Goal: Task Accomplishment & Management: Use online tool/utility

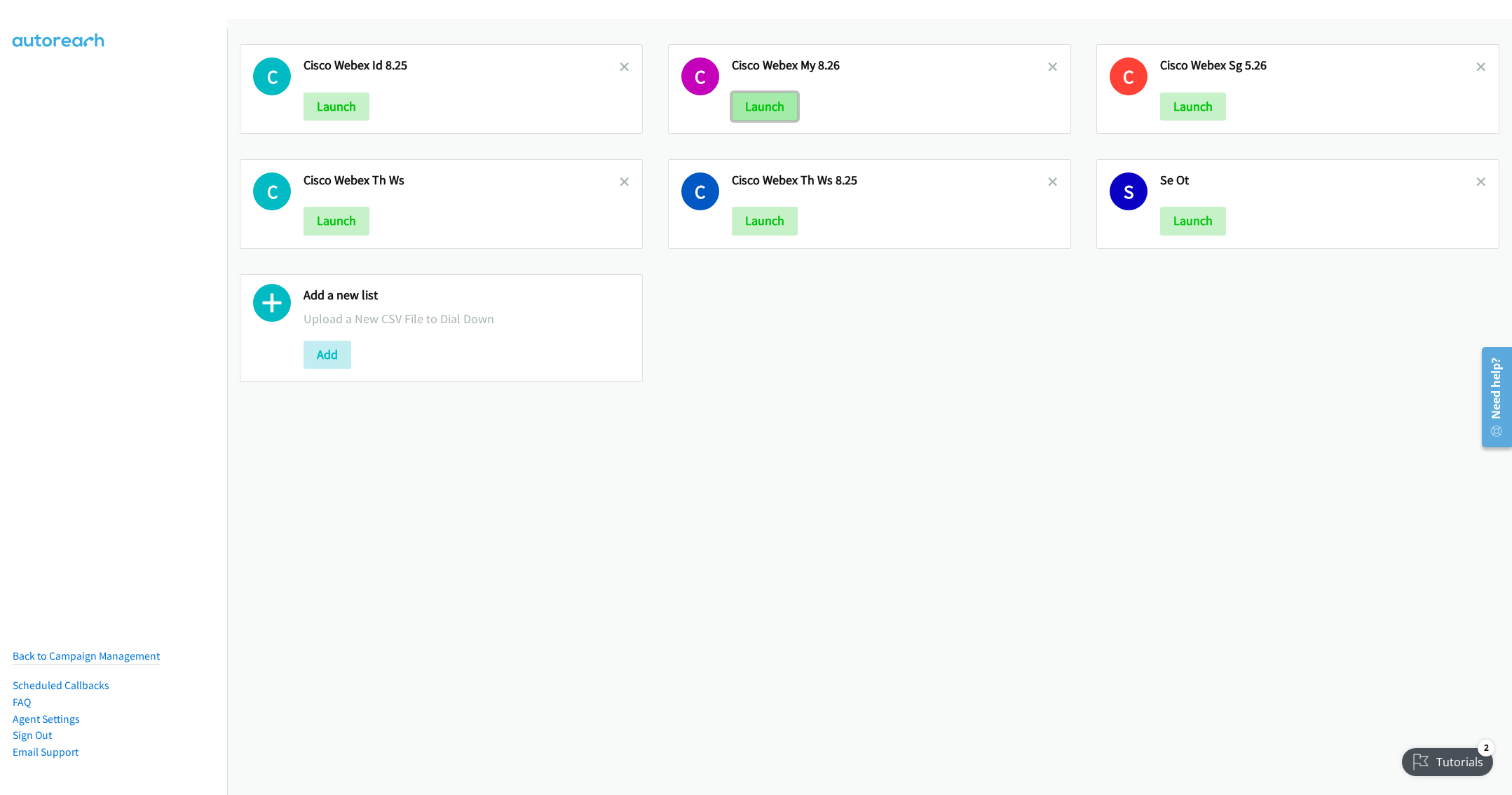
click at [759, 104] on button "Launch" at bounding box center [764, 107] width 66 height 28
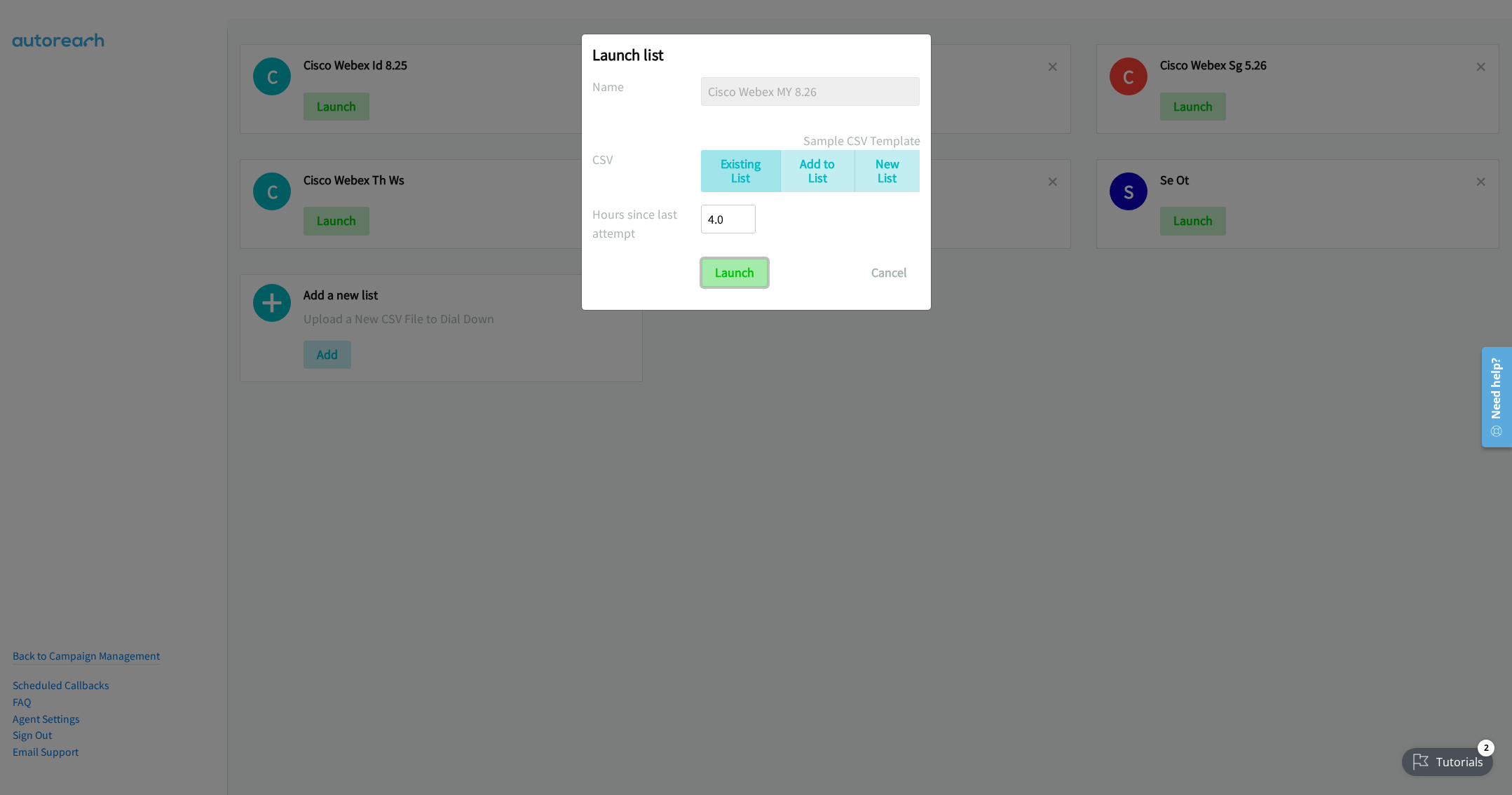
click at [721, 270] on input "Launch" at bounding box center [734, 272] width 66 height 28
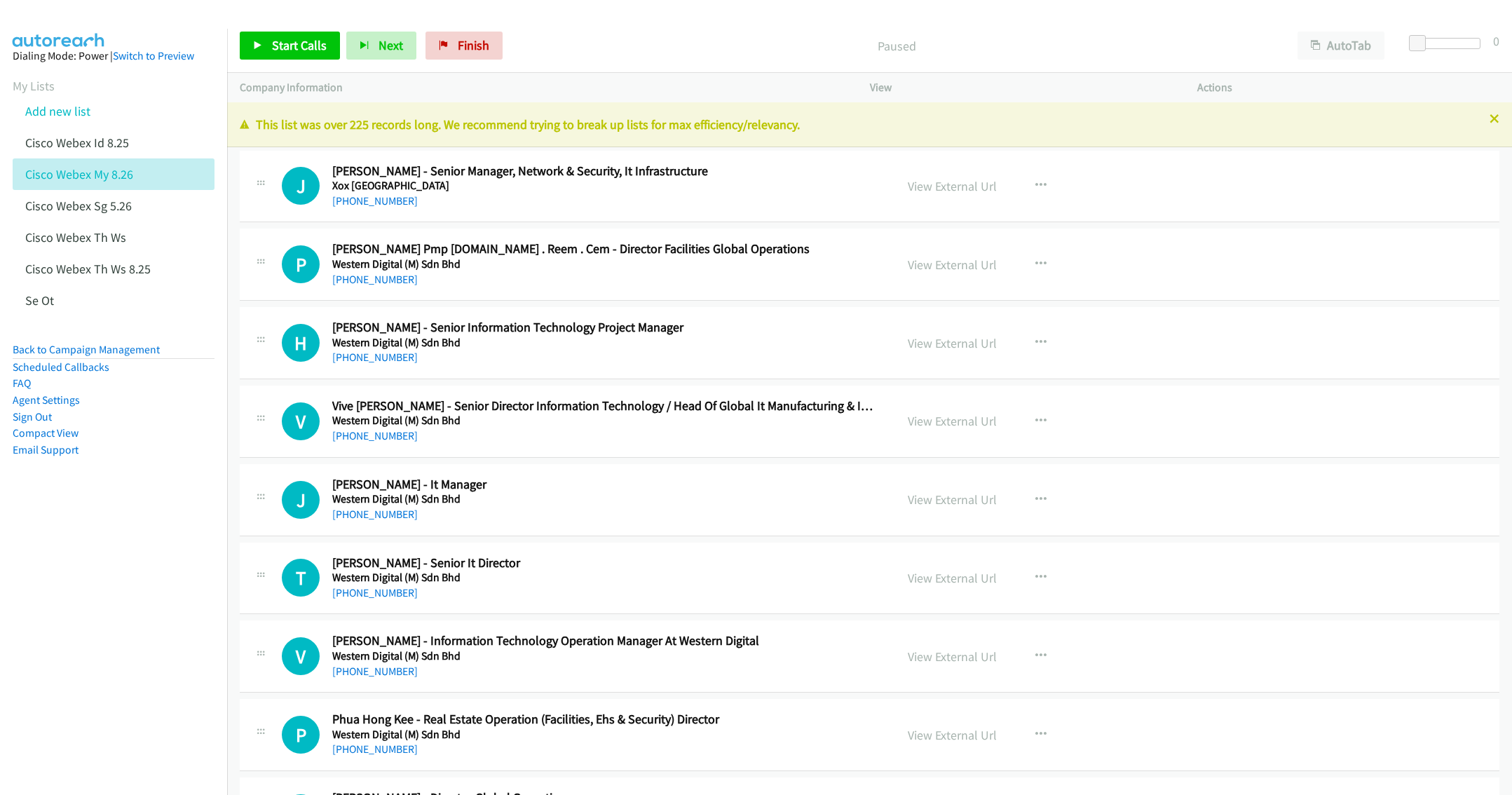
drag, startPoint x: 1068, startPoint y: 127, endPoint x: 1143, endPoint y: 127, distance: 75.0
click at [1068, 127] on p "This list was over 225 records long. We recommend trying to break up lists for …" at bounding box center [870, 124] width 1260 height 19
drag, startPoint x: 1480, startPoint y: 120, endPoint x: 1465, endPoint y: 116, distance: 15.5
click at [1490, 119] on icon at bounding box center [1494, 120] width 10 height 10
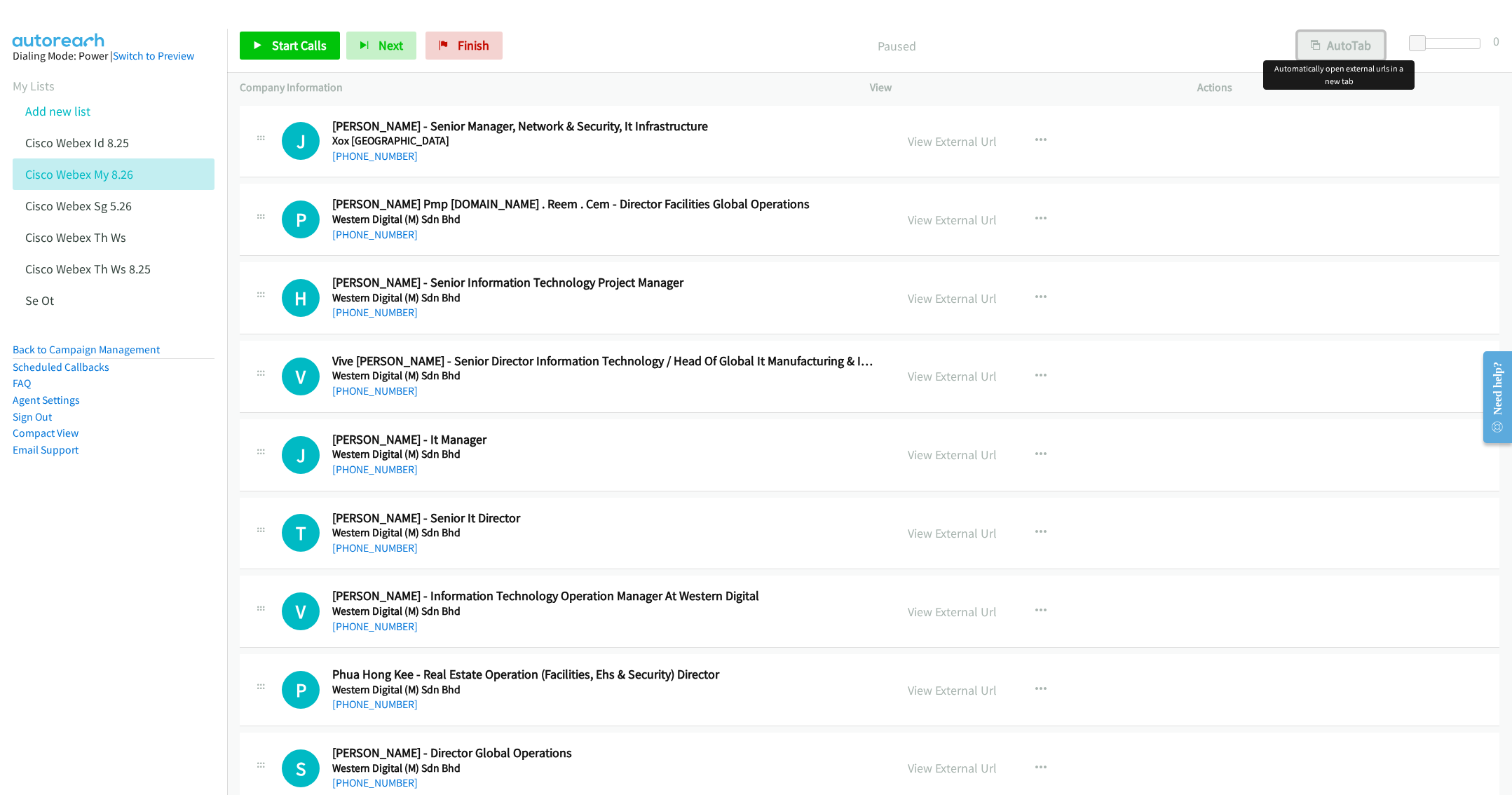
click at [1349, 46] on button "AutoTab" at bounding box center [1341, 45] width 87 height 28
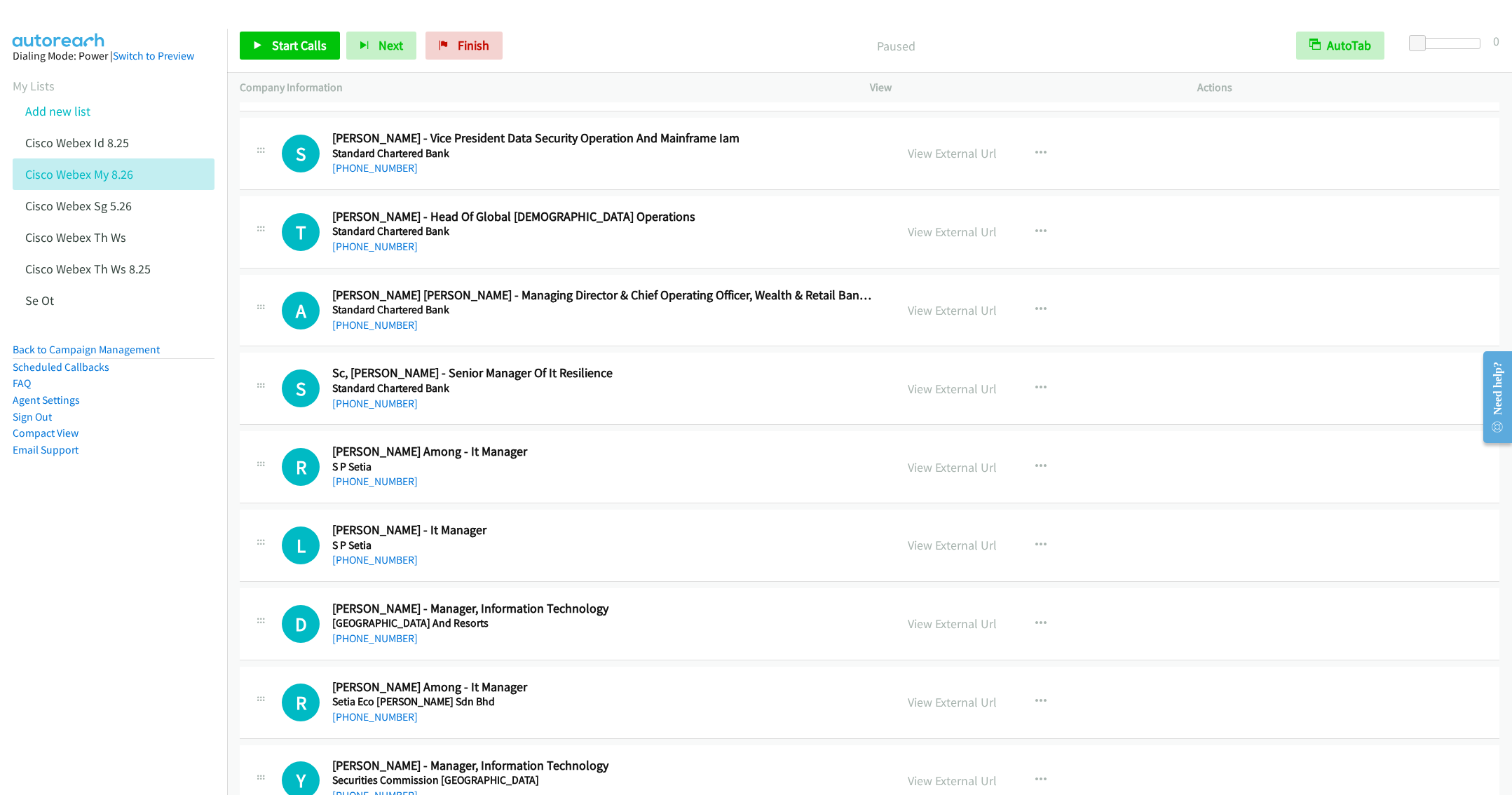
scroll to position [4408, 0]
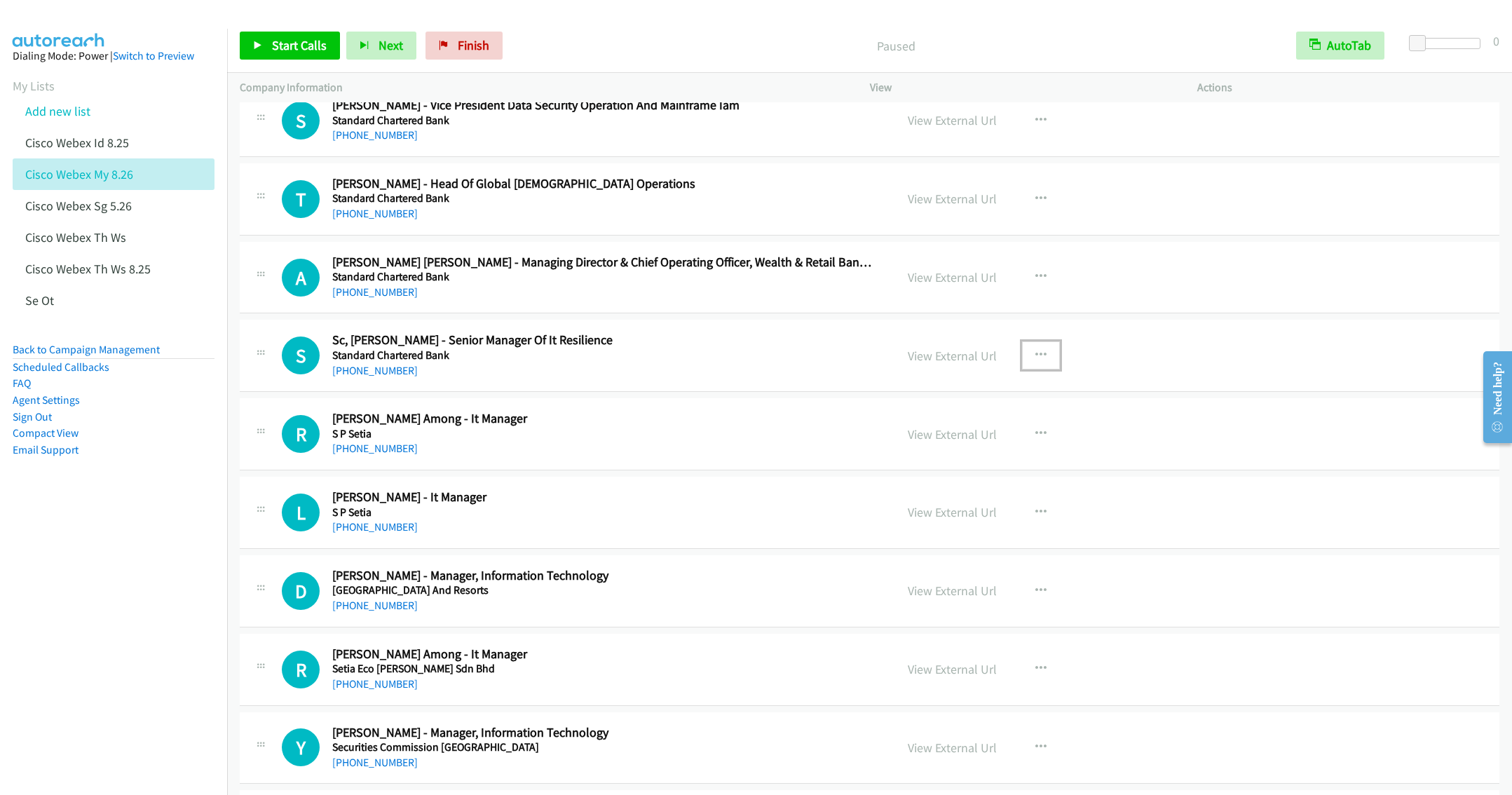
click at [1036, 360] on icon "button" at bounding box center [1041, 355] width 11 height 11
click at [642, 435] on div at bounding box center [756, 398] width 1512 height 795
click at [1036, 439] on icon "button" at bounding box center [1041, 434] width 11 height 11
click at [948, 539] on link "Start Calls Here" at bounding box center [965, 525] width 186 height 28
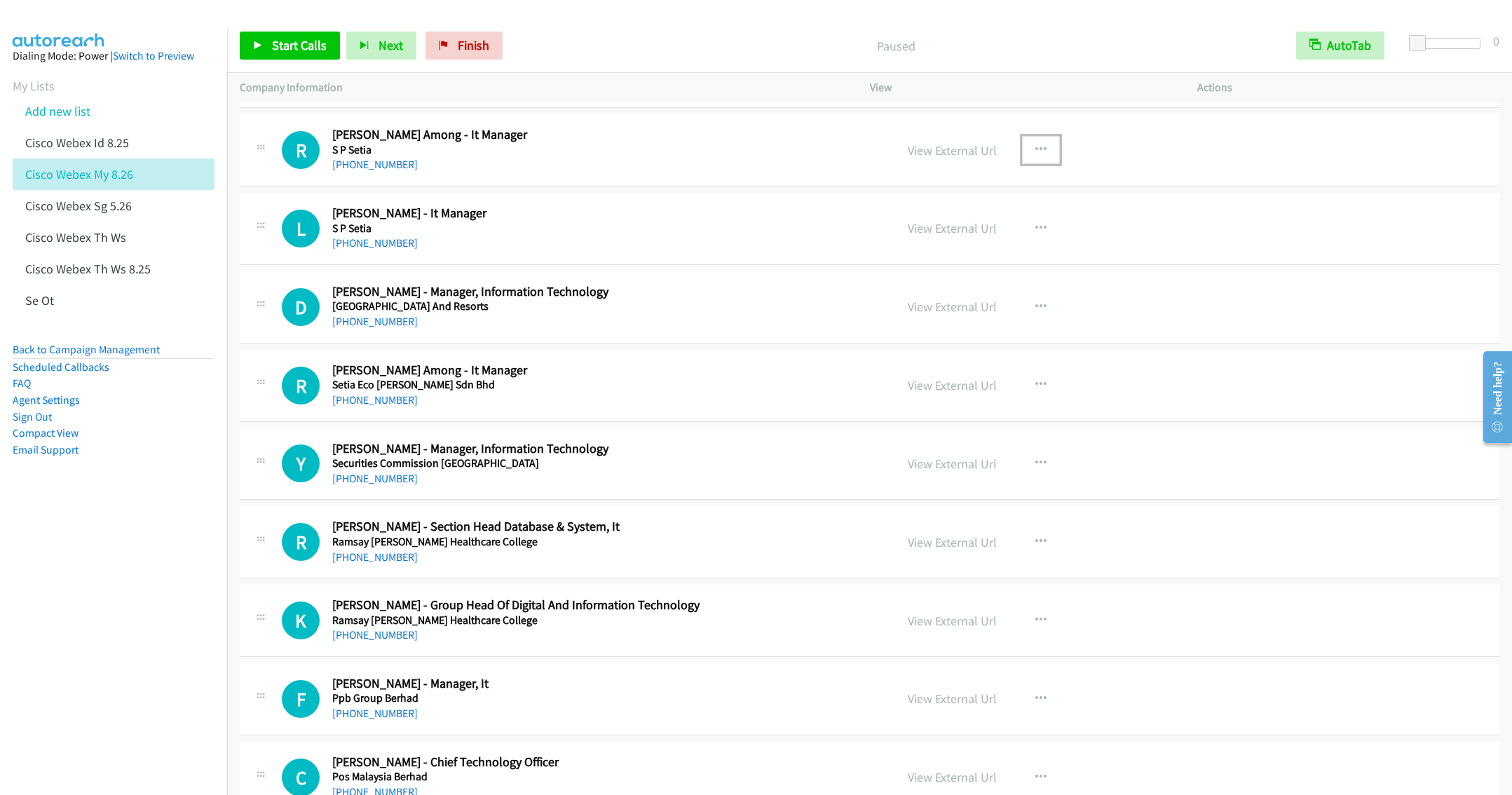
scroll to position [4724, 0]
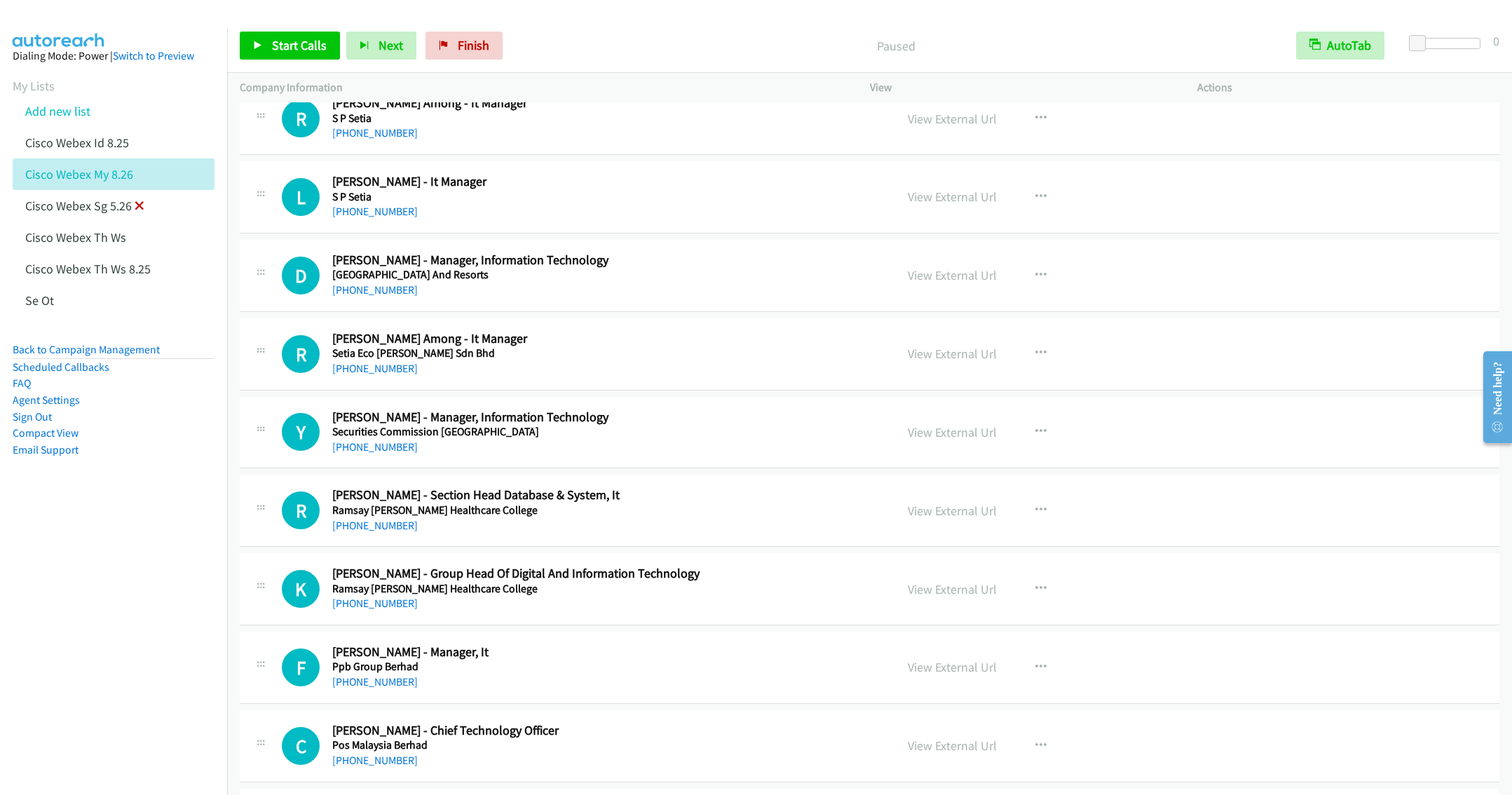
click at [134, 206] on icon at bounding box center [139, 207] width 10 height 10
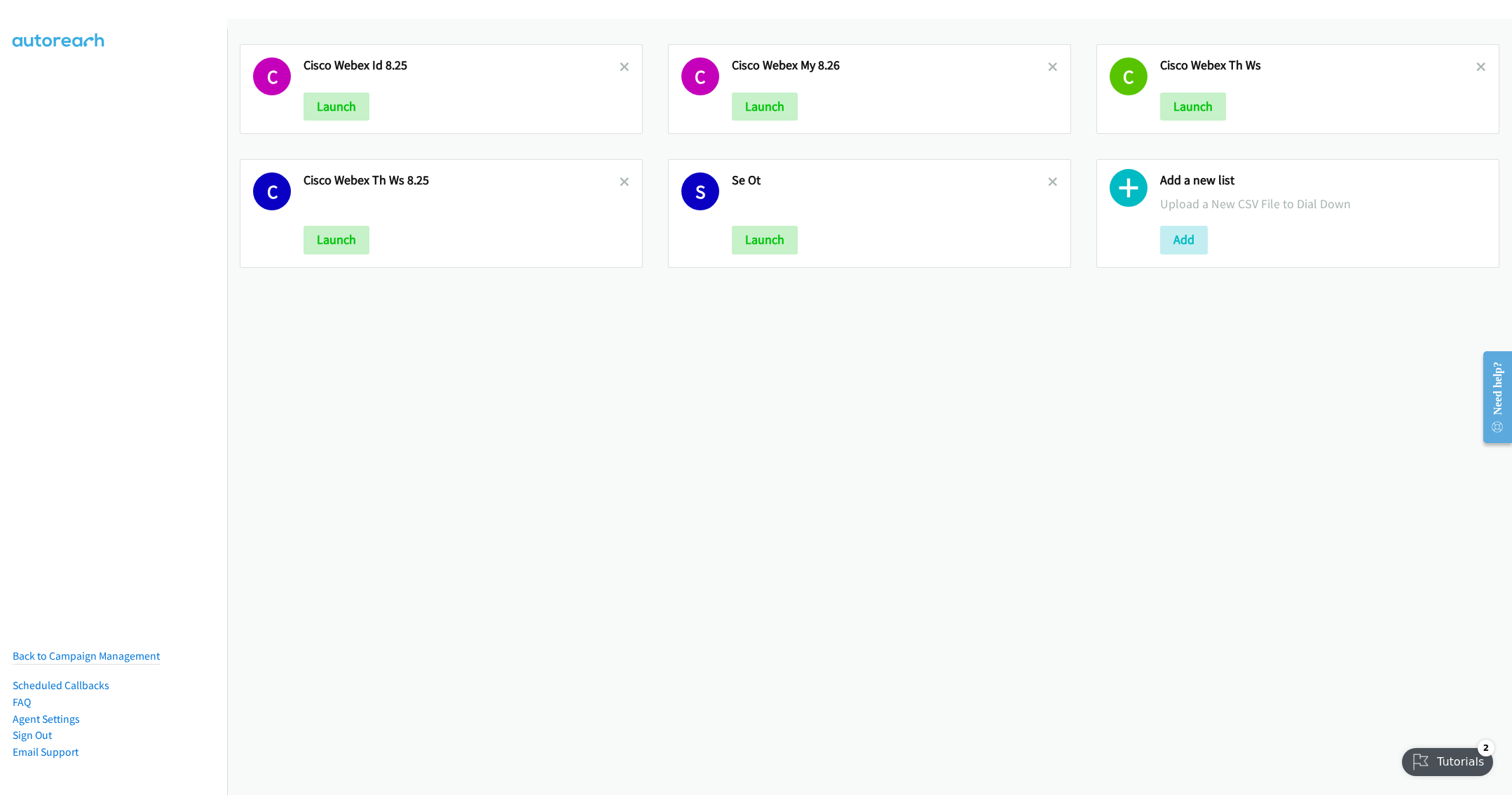
click at [462, 398] on div "C Cisco Webex Id 8.25 Launch C Cisco Webex My 8.26 Launch C Cisco Webex Th Ws L…" at bounding box center [870, 406] width 1285 height 776
click at [1182, 237] on button "Add" at bounding box center [1184, 240] width 47 height 28
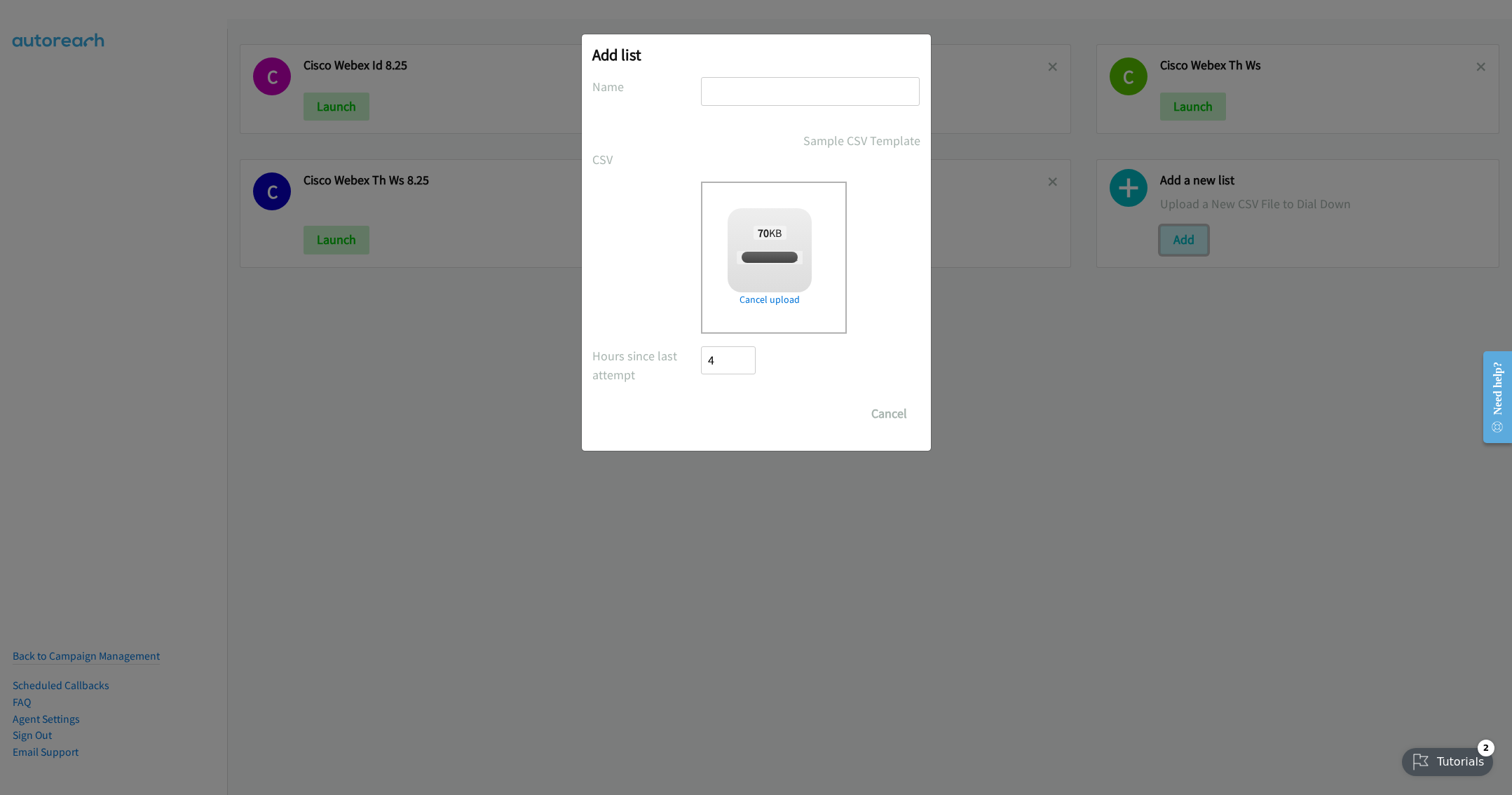
checkbox input "true"
click at [737, 89] on input "text" at bounding box center [810, 91] width 219 height 29
type input "Cisco Webex MY 8.27"
click at [756, 415] on input "Save List" at bounding box center [738, 413] width 73 height 28
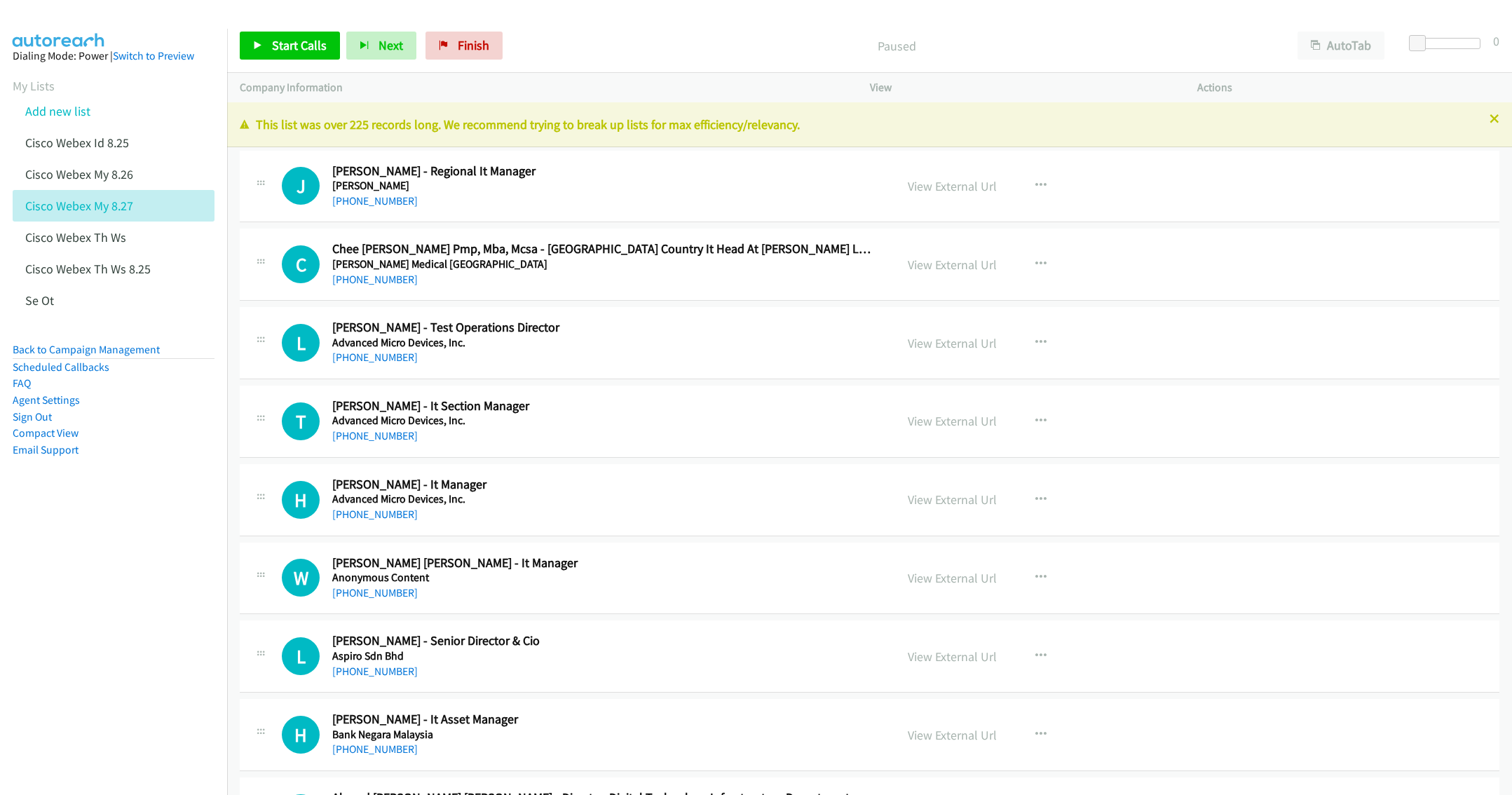
click at [1473, 118] on p "This list was over 225 records long. We recommend trying to break up lists for …" at bounding box center [870, 124] width 1260 height 19
click at [1490, 120] on icon at bounding box center [1494, 120] width 10 height 10
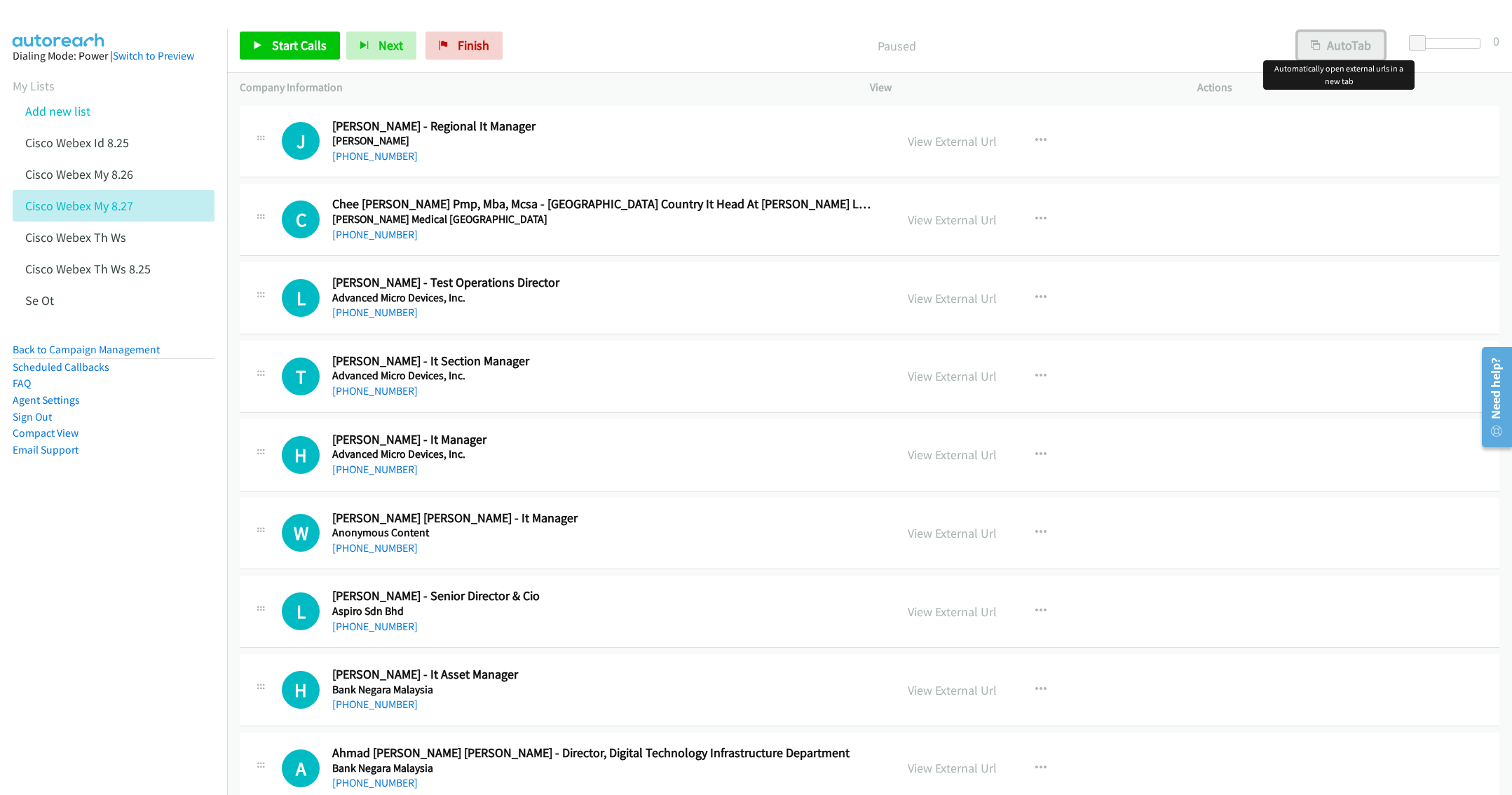
click at [1348, 43] on button "AutoTab" at bounding box center [1341, 45] width 87 height 28
click at [920, 136] on link "View External Url" at bounding box center [952, 141] width 89 height 16
click at [550, 148] on div "+60 16-564 4595" at bounding box center [603, 157] width 542 height 17
click at [280, 49] on span "Start Calls" at bounding box center [299, 44] width 55 height 16
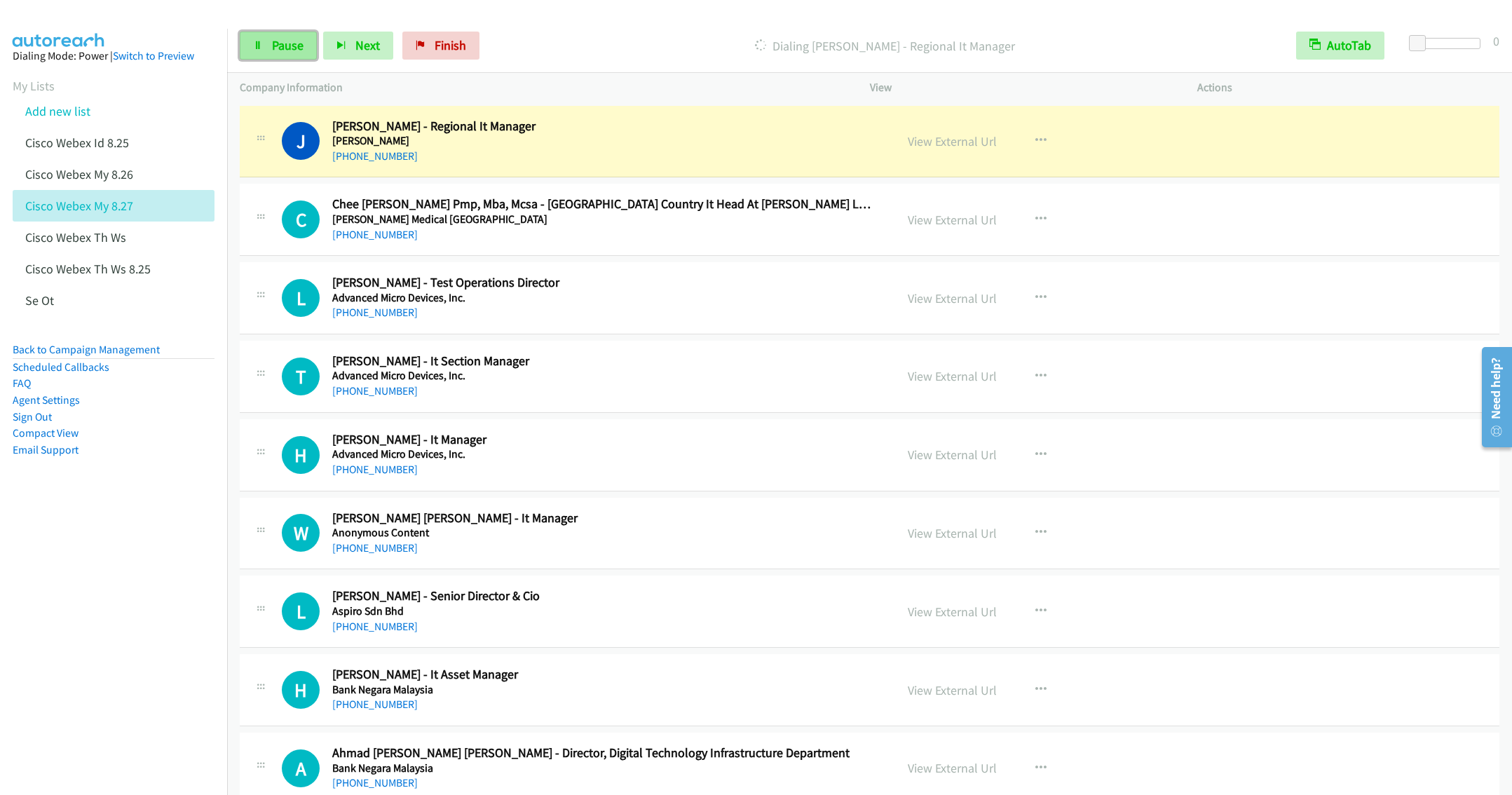
click at [284, 41] on span "Pause" at bounding box center [287, 44] width 32 height 16
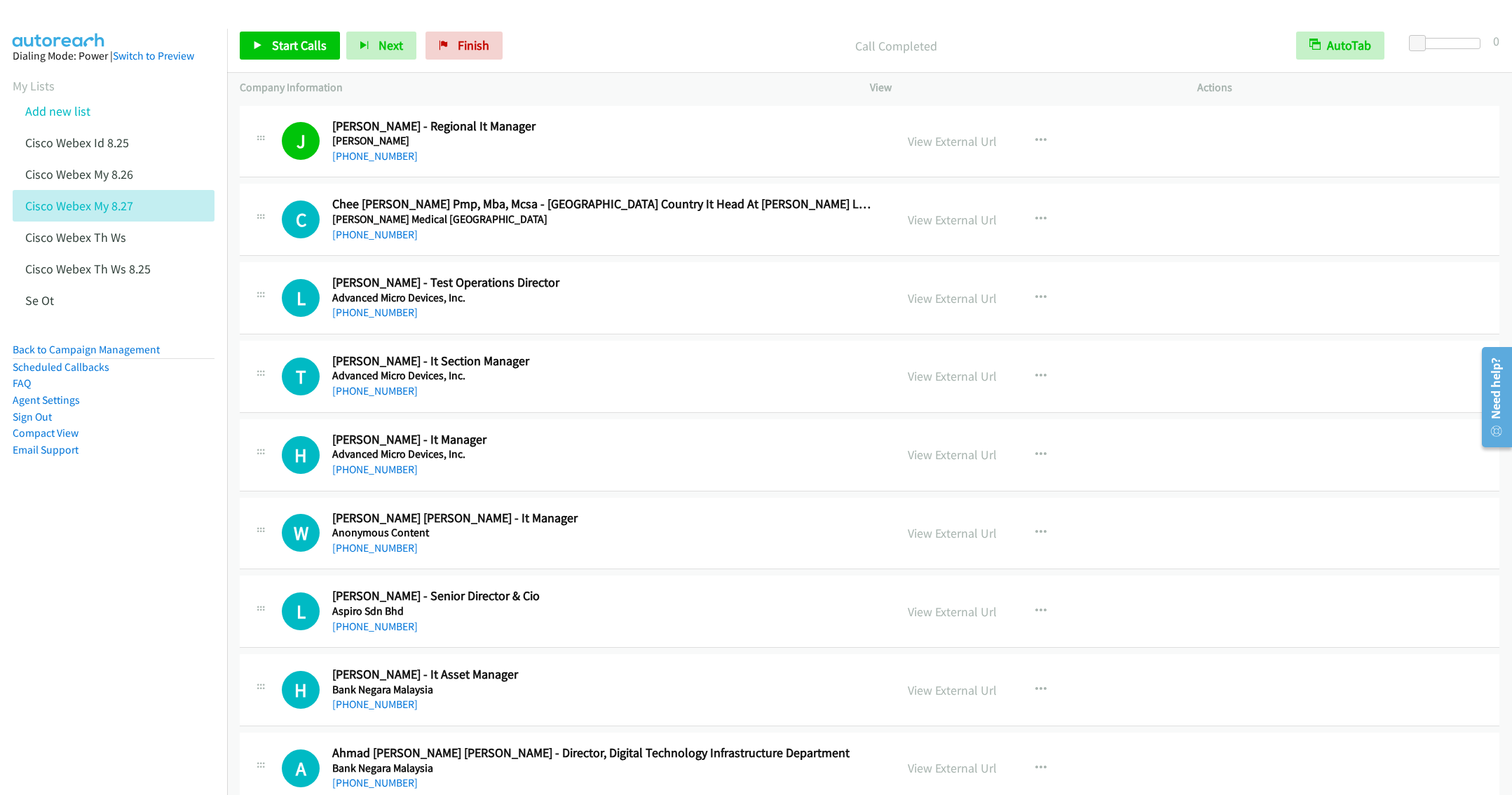
click at [608, 202] on h2 "Chee Youn Fok Pmp, Mba, Mcsa - Malaysia Country It Head At Abbott Laboratories …" at bounding box center [603, 204] width 542 height 16
click at [284, 48] on span "Start Calls" at bounding box center [299, 44] width 55 height 16
click at [648, 318] on div "+60 12-613 0890" at bounding box center [603, 312] width 542 height 17
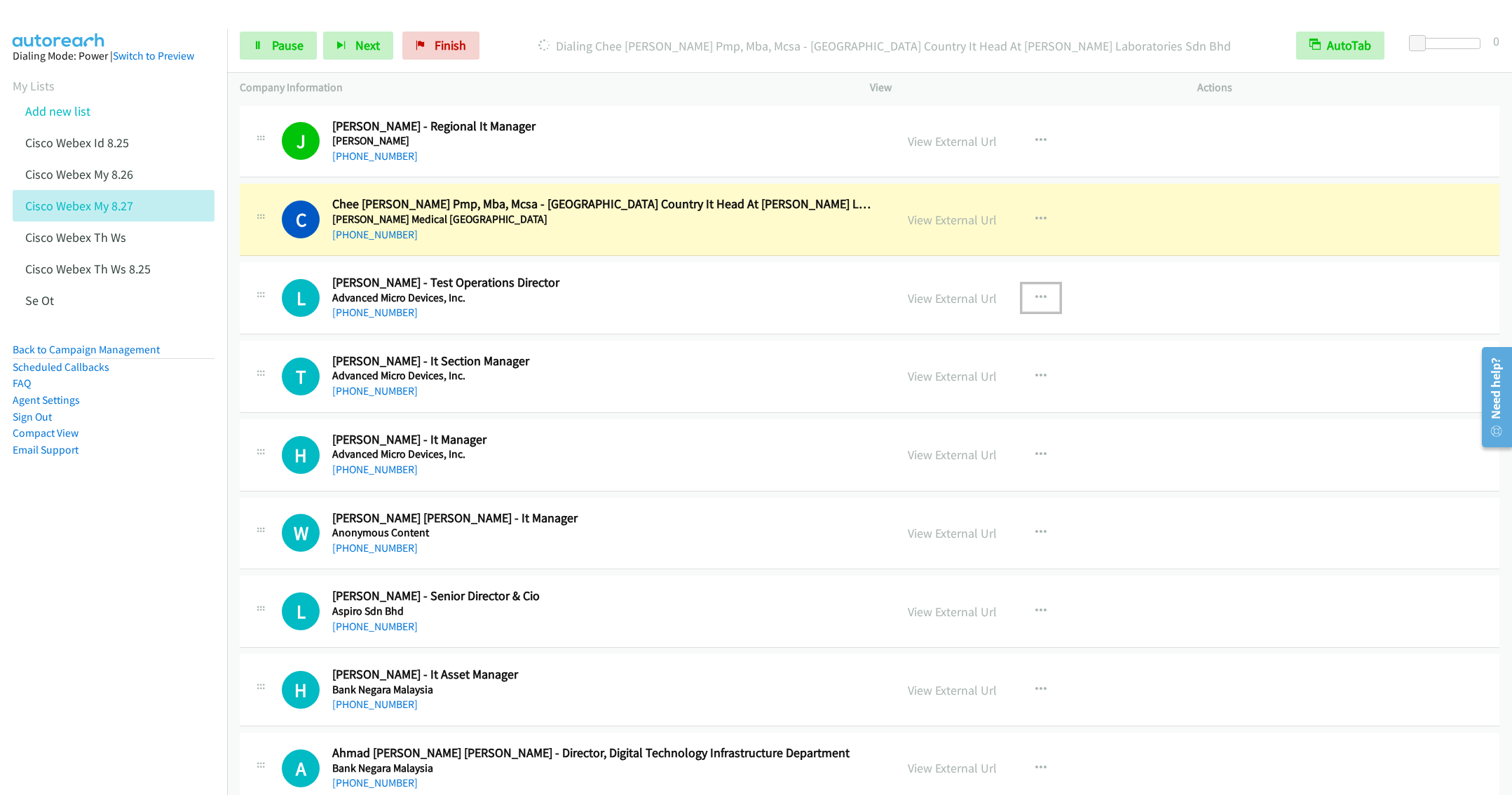
click at [1037, 295] on icon "button" at bounding box center [1041, 297] width 11 height 11
click at [927, 416] on link "Remove from list" at bounding box center [965, 418] width 186 height 28
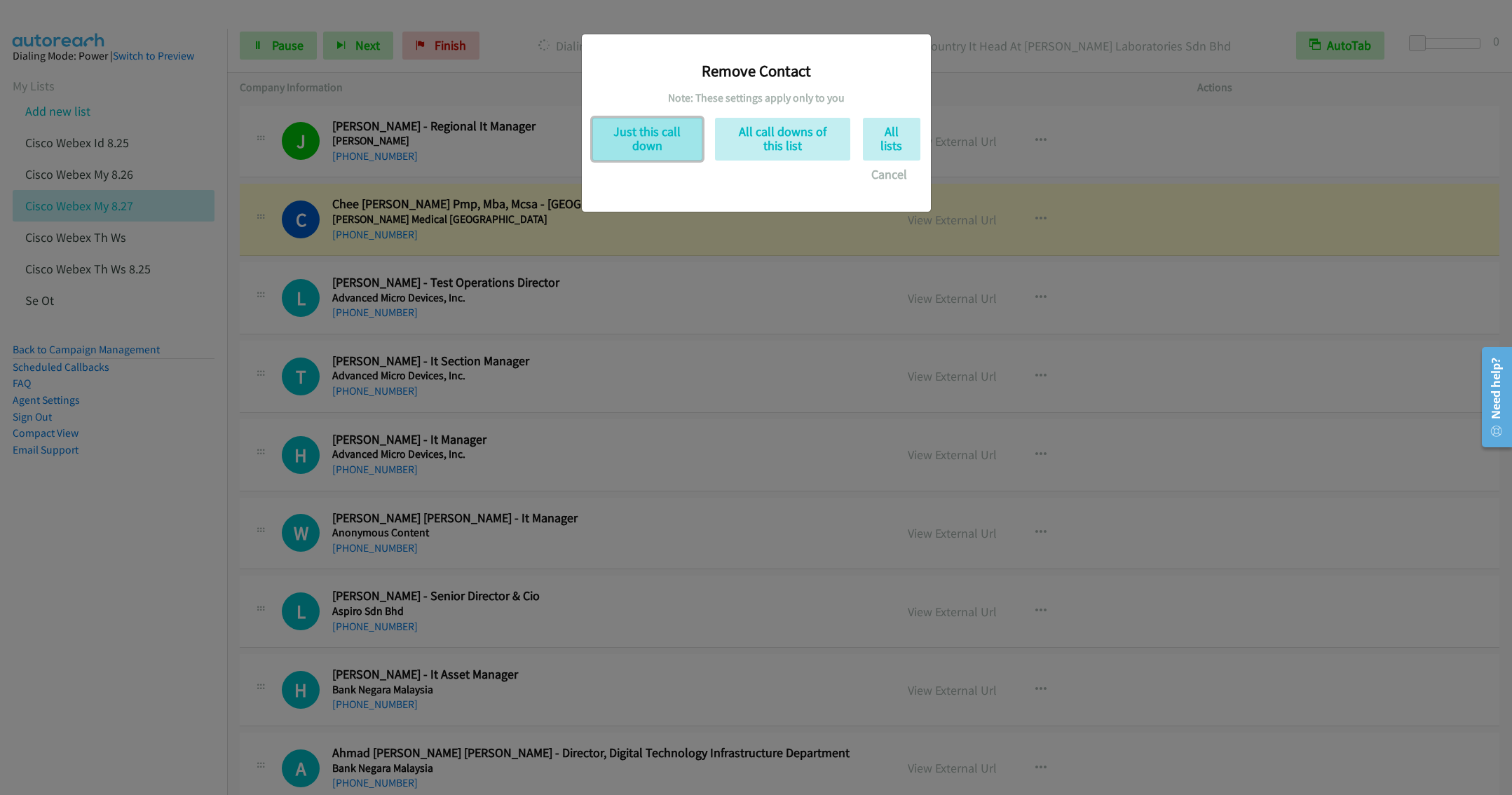
click at [657, 132] on button "Just this call down" at bounding box center [647, 139] width 110 height 43
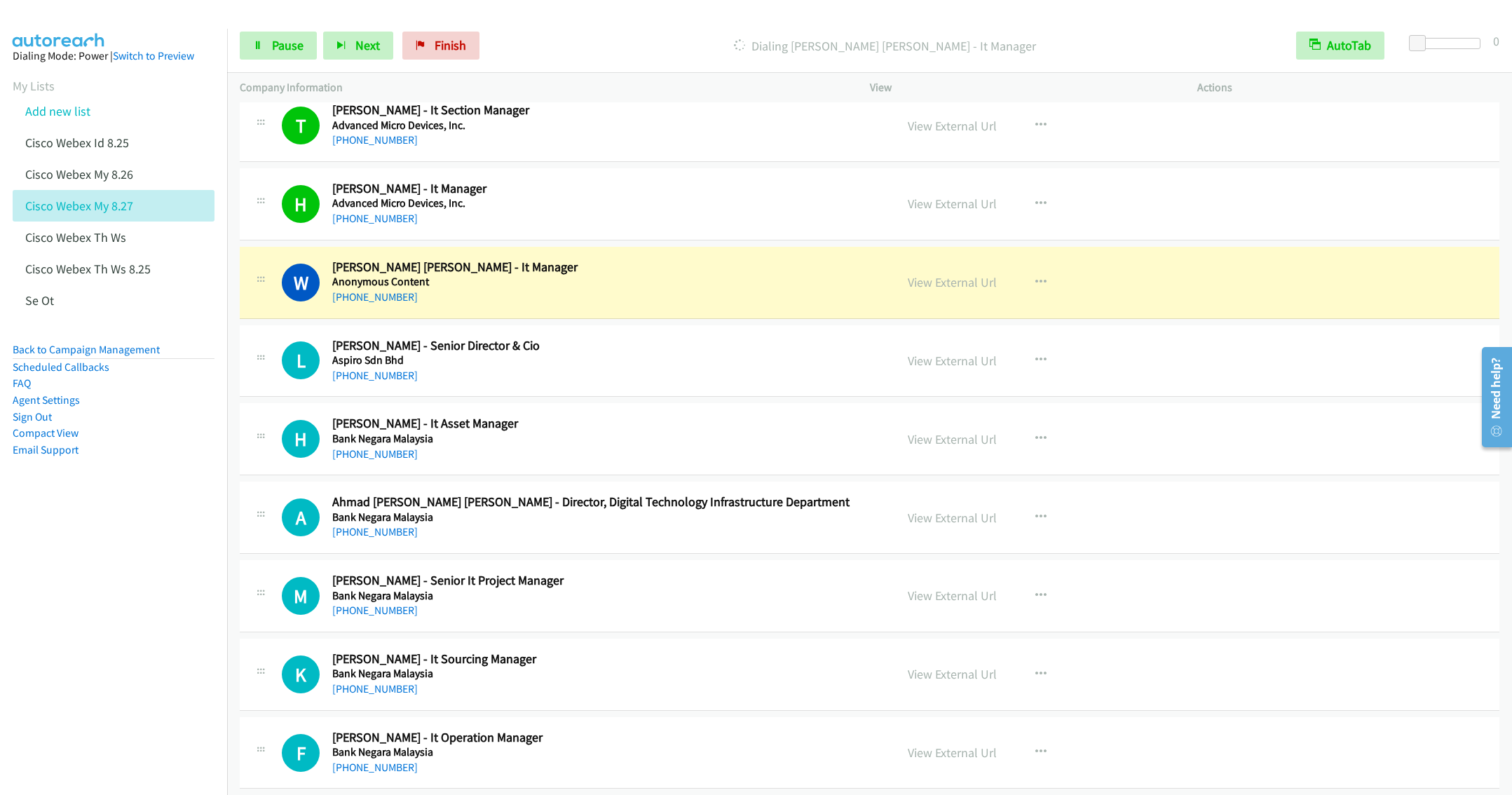
scroll to position [210, 0]
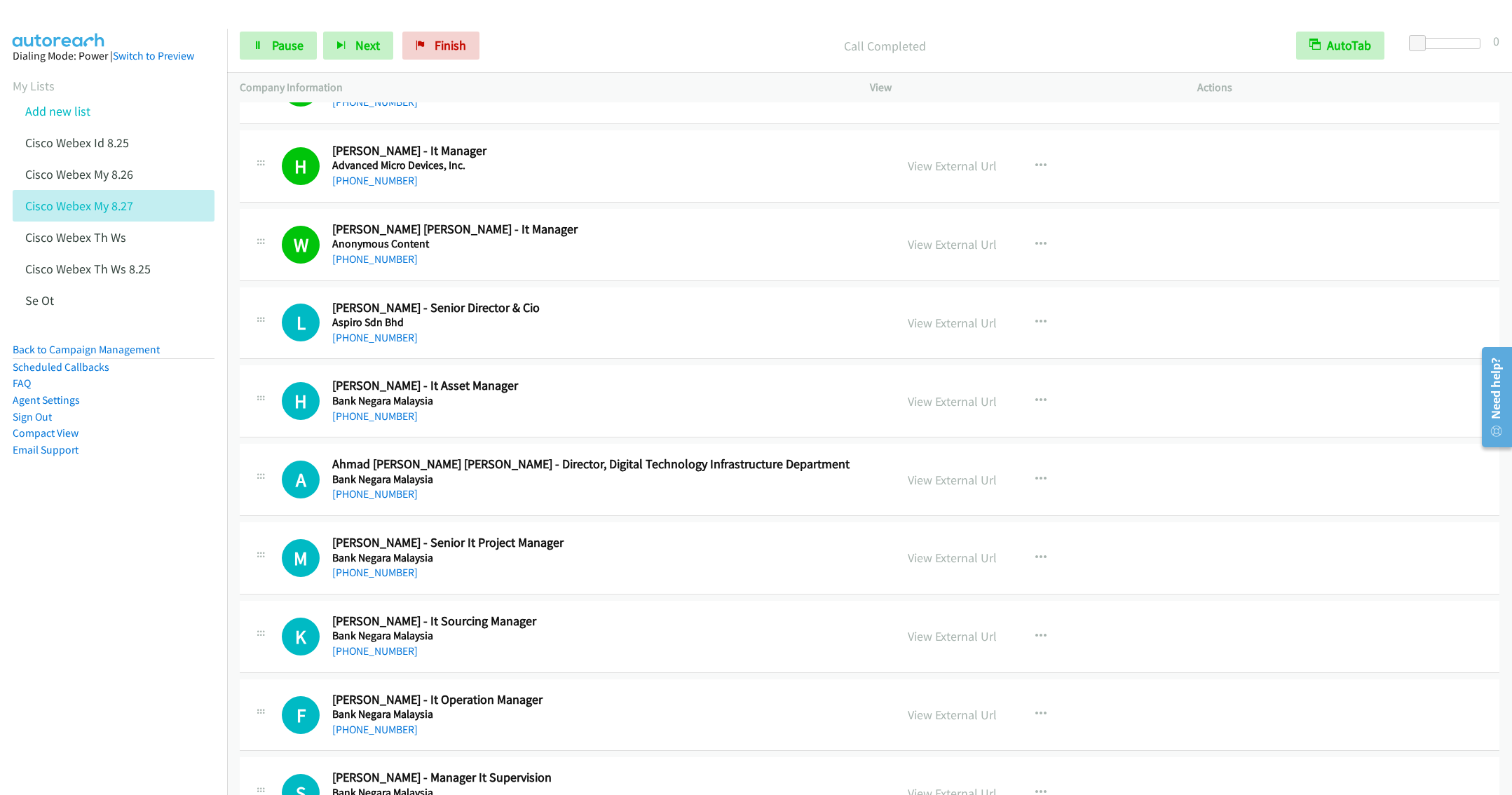
click at [653, 497] on div "+60 12-610 1562" at bounding box center [603, 494] width 542 height 17
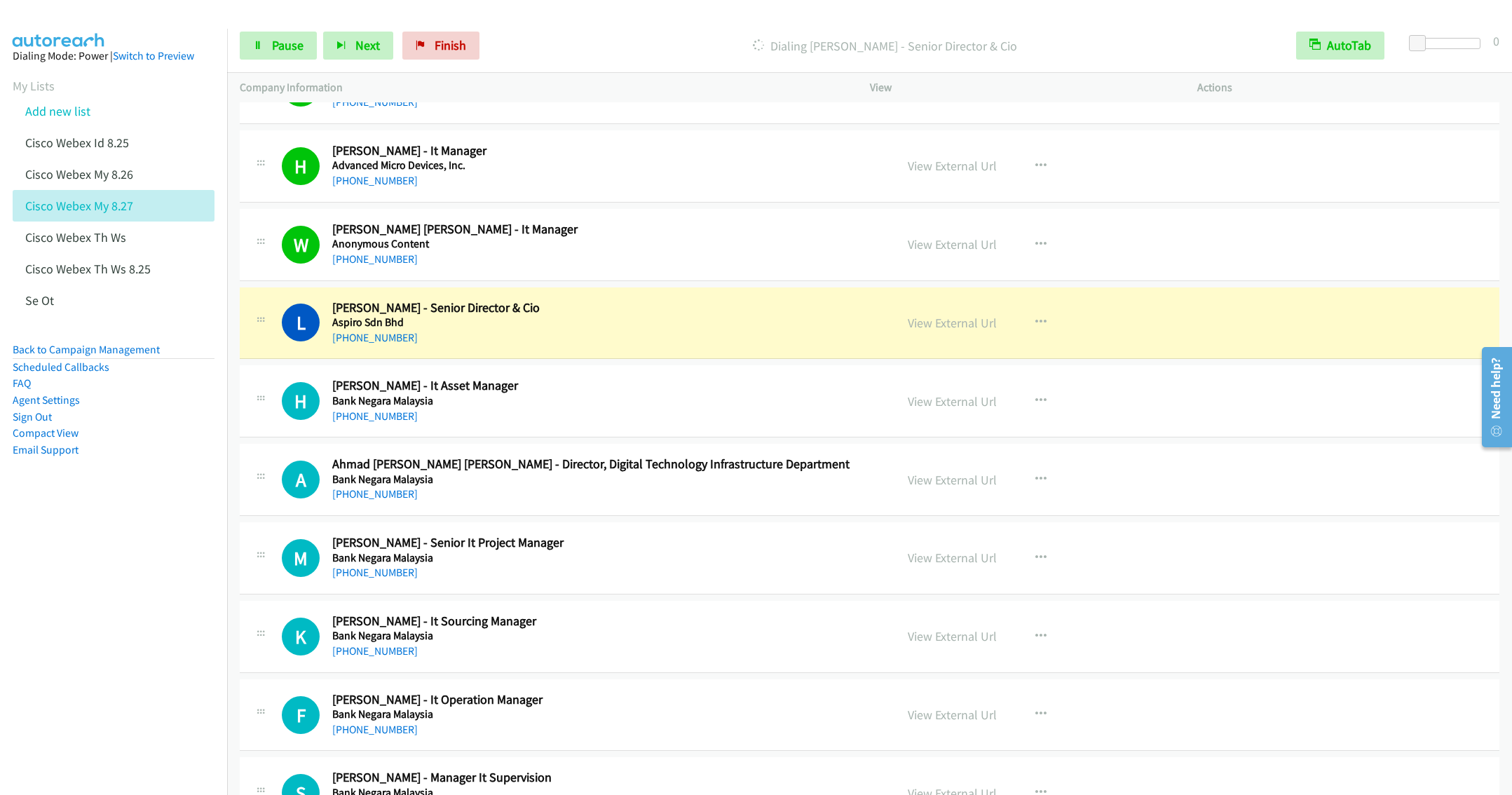
scroll to position [315, 0]
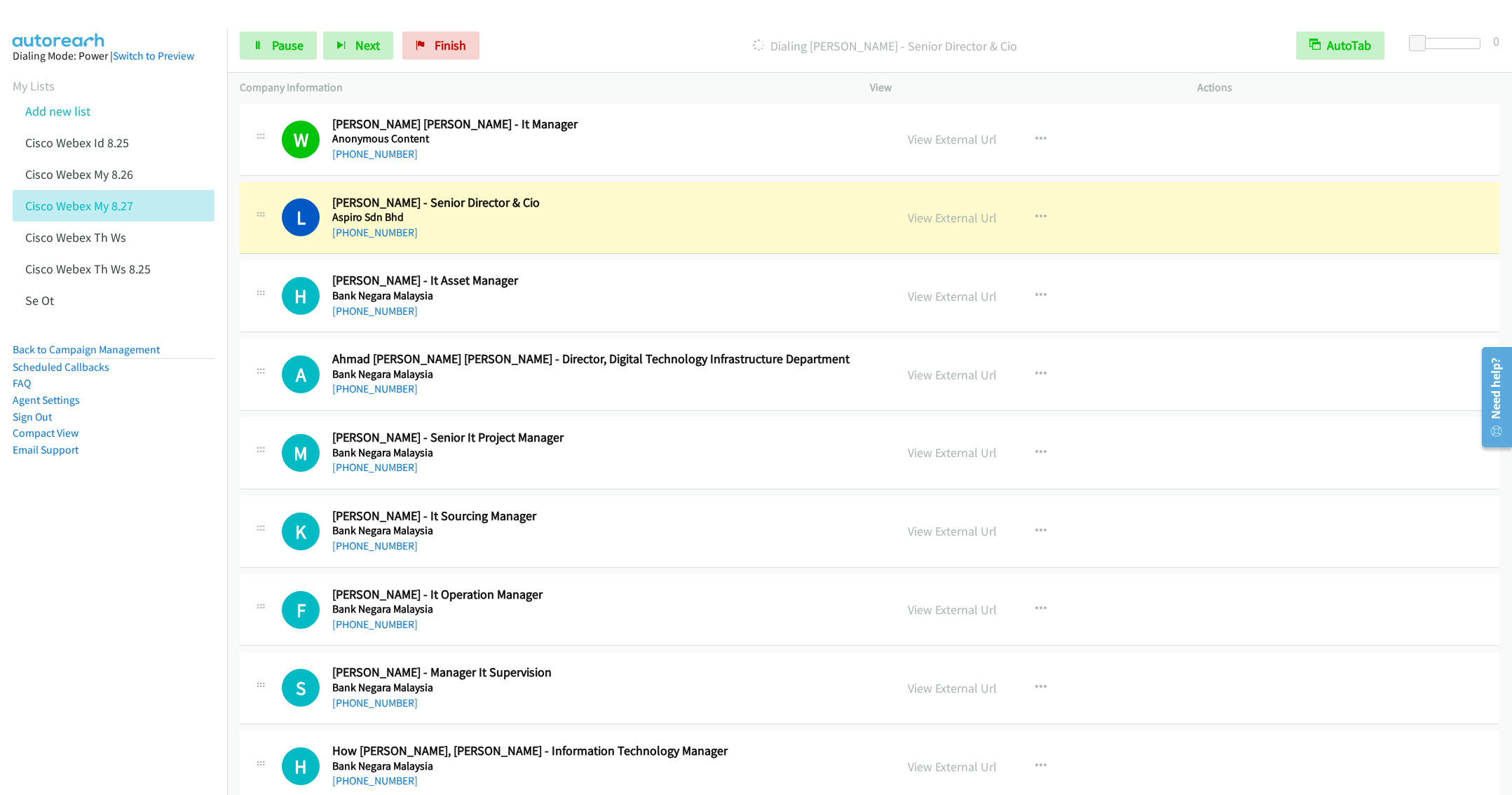
click at [660, 513] on h2 "Khairulanwar Nazri - It Sourcing Manager" at bounding box center [603, 515] width 542 height 16
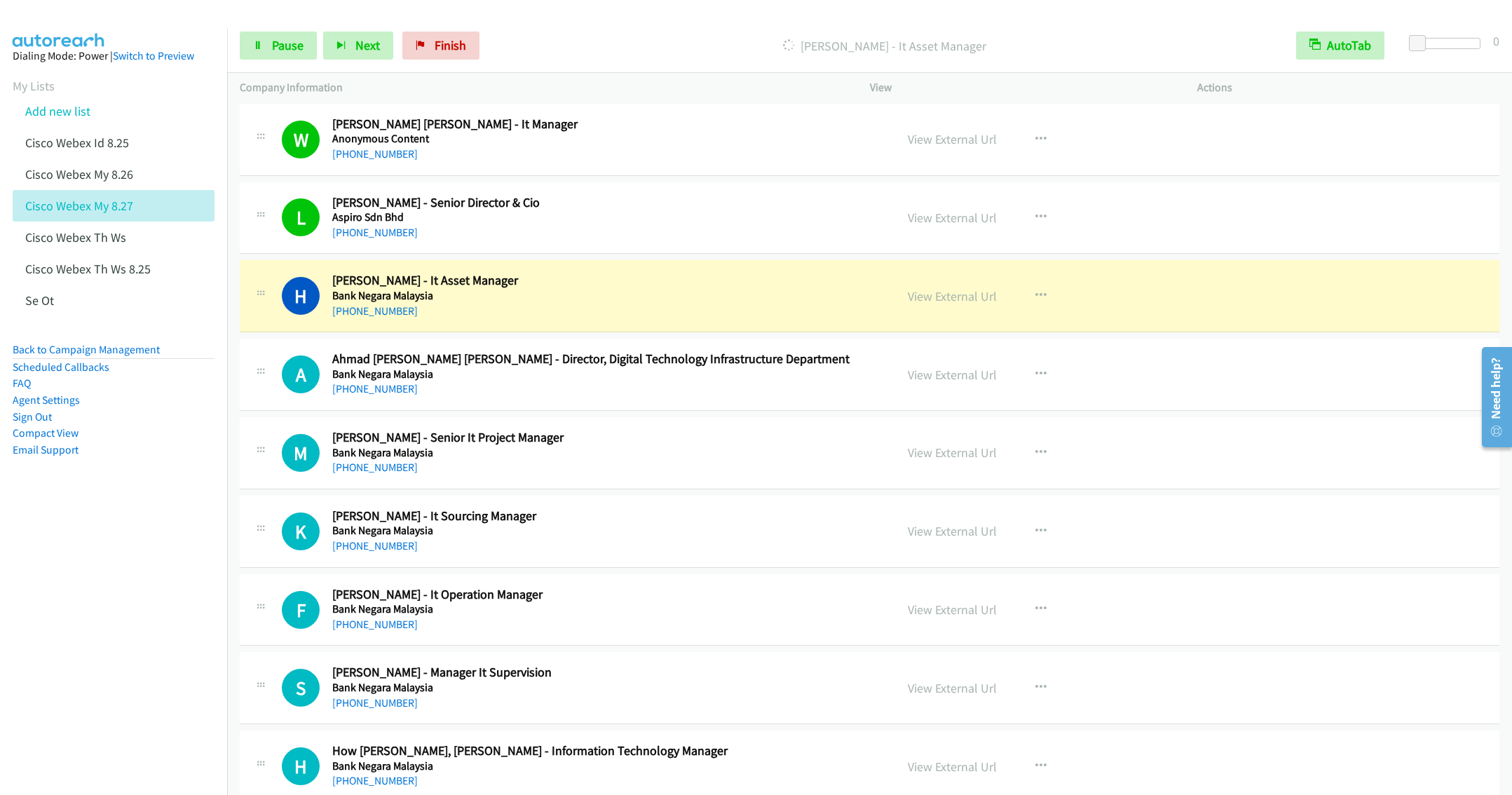
scroll to position [421, 0]
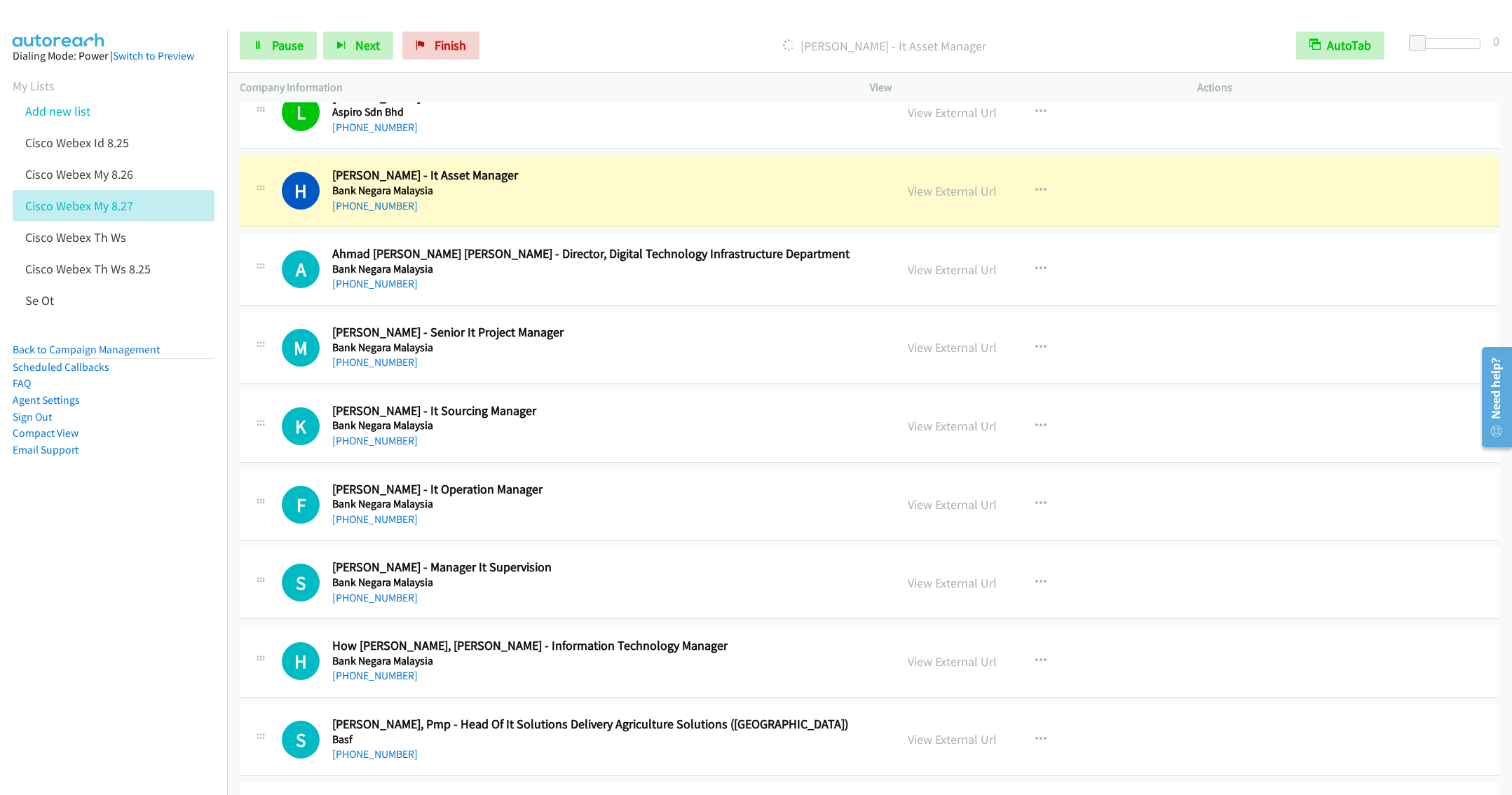
click at [588, 275] on h5 "Bank Negara Malaysia" at bounding box center [603, 269] width 542 height 14
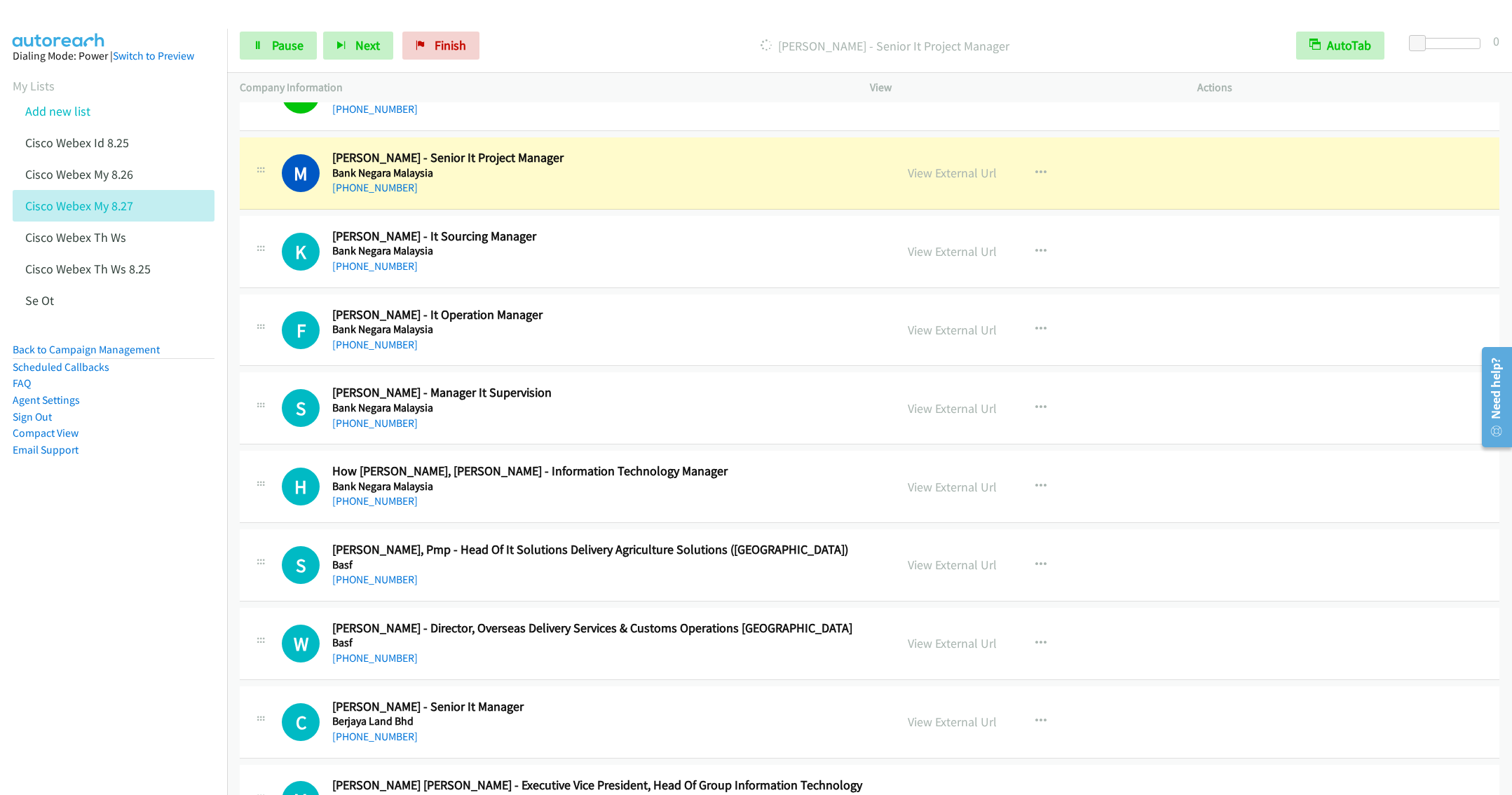
scroll to position [631, 0]
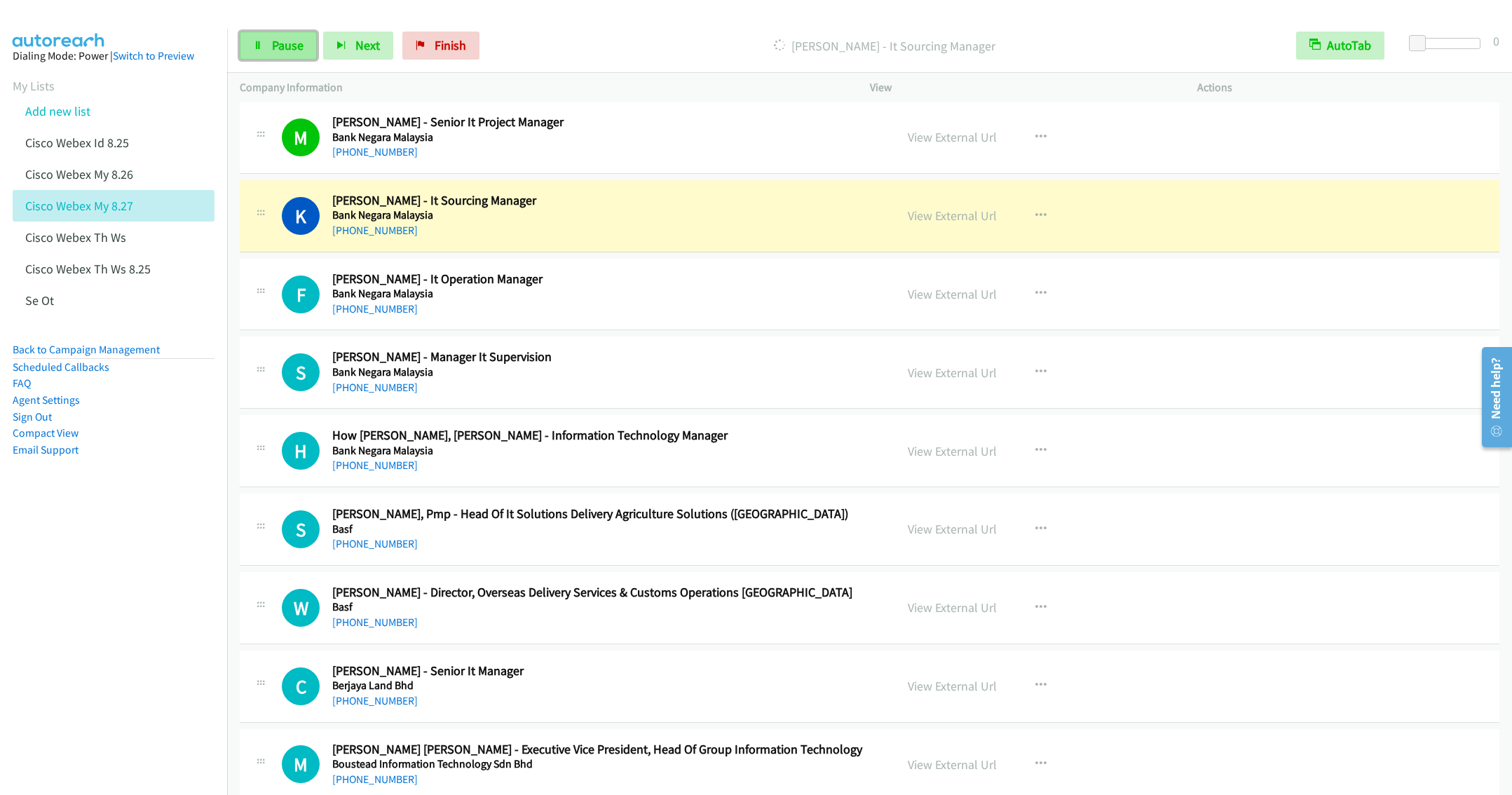
click at [260, 36] on link "Pause" at bounding box center [278, 45] width 77 height 28
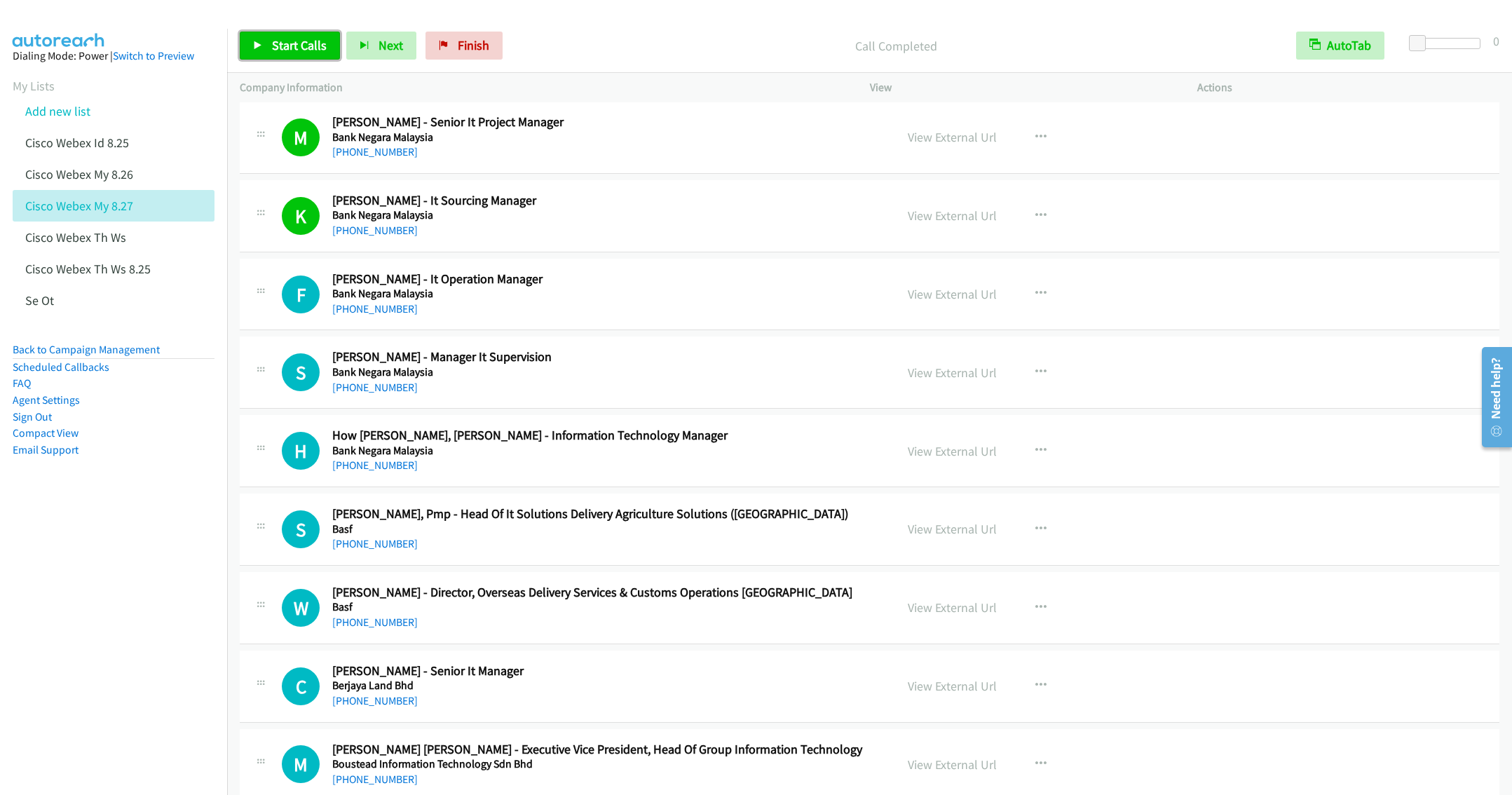
click at [282, 47] on span "Start Calls" at bounding box center [299, 44] width 55 height 16
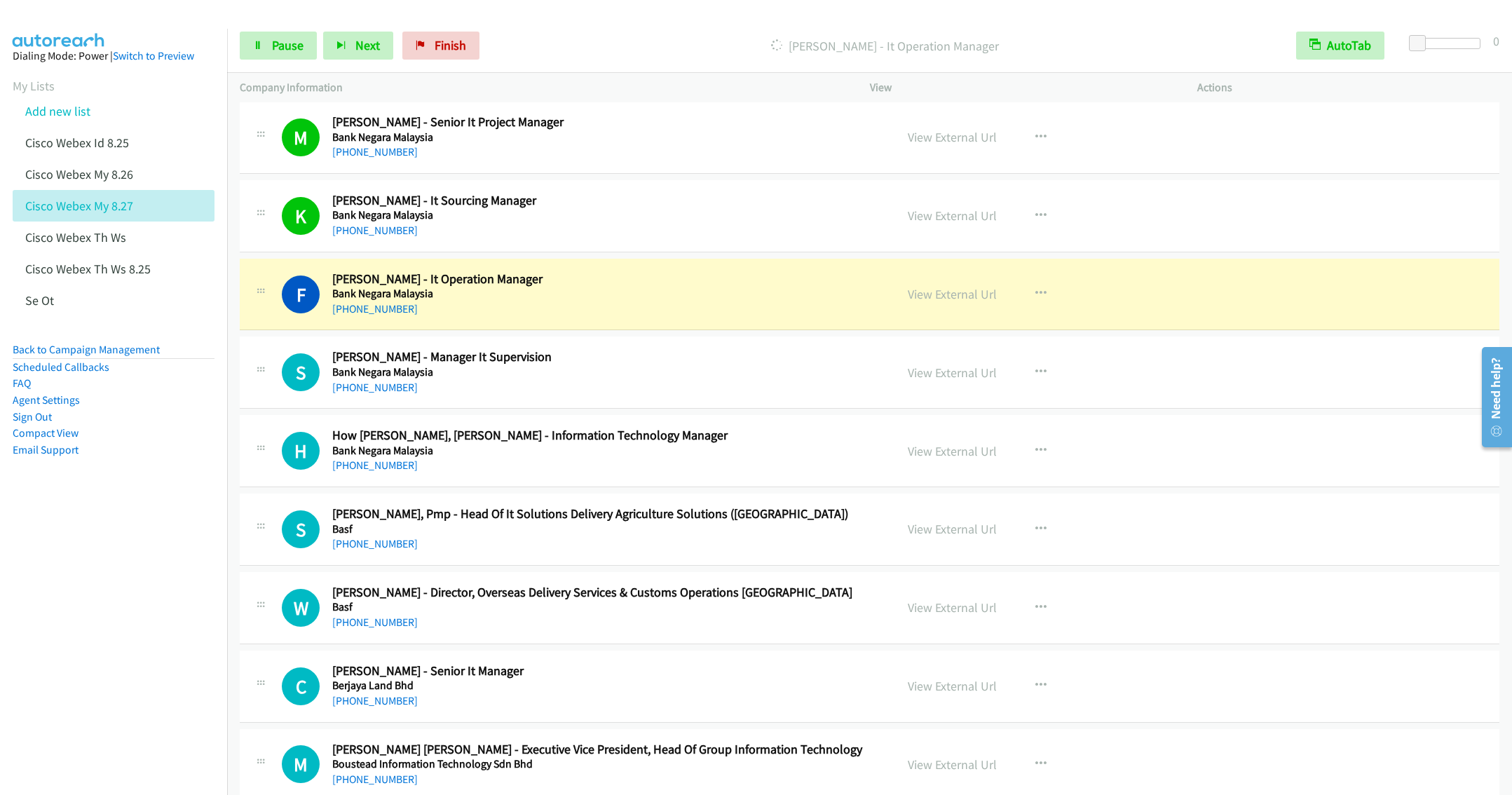
scroll to position [736, 0]
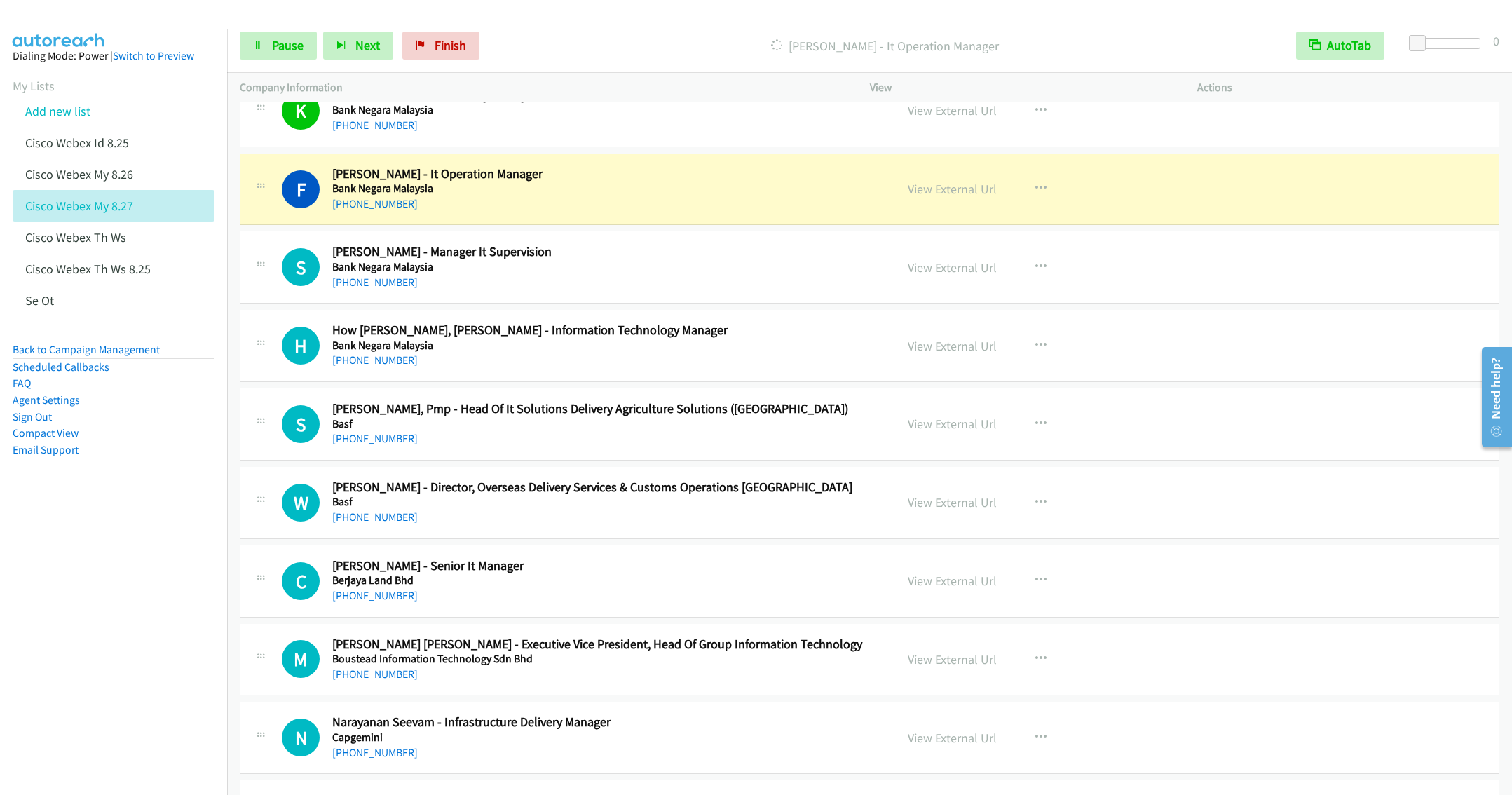
click at [648, 248] on h2 "Sushendran Thamotharan - Manager It Supervision" at bounding box center [603, 251] width 542 height 16
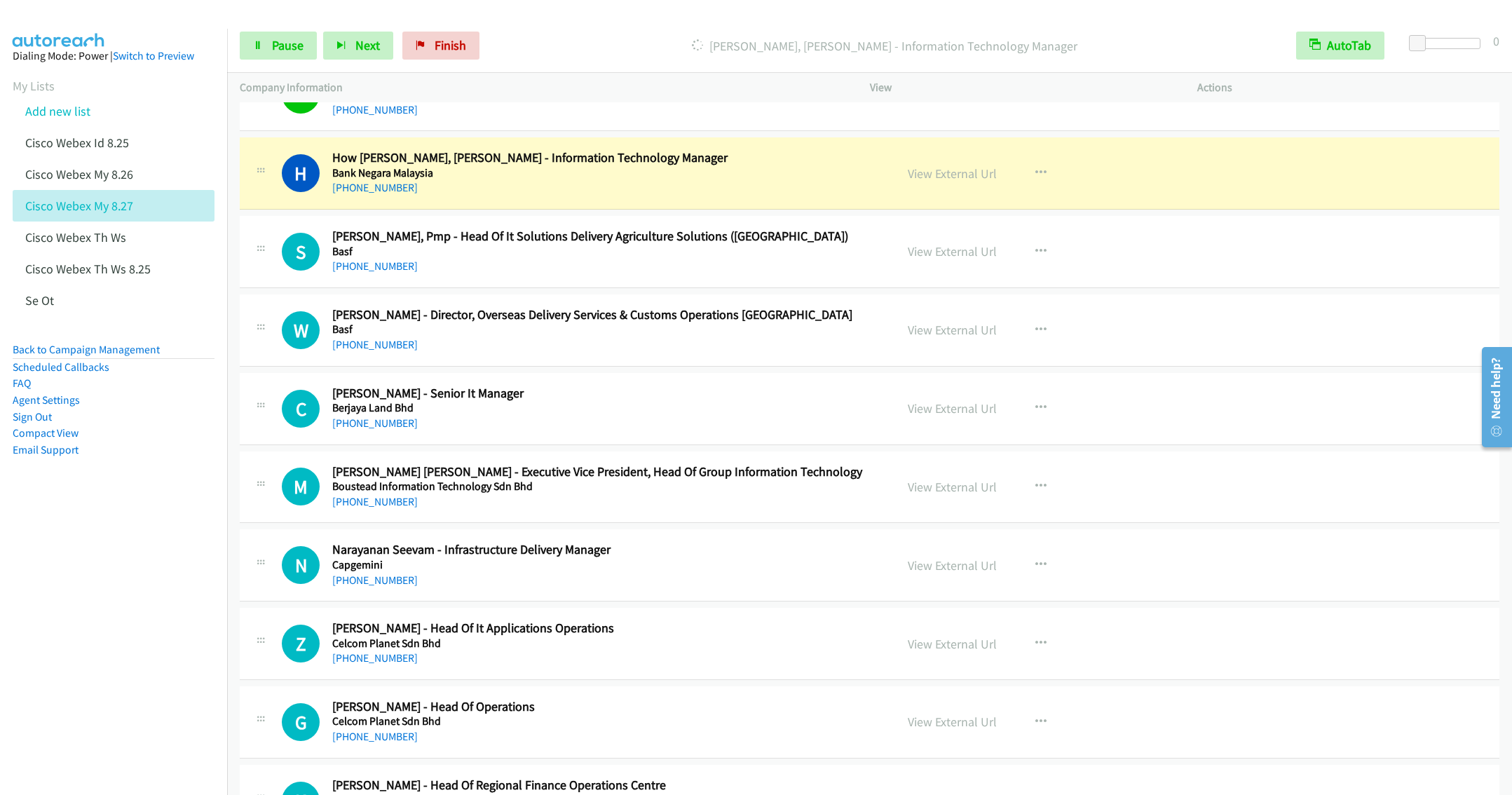
scroll to position [946, 0]
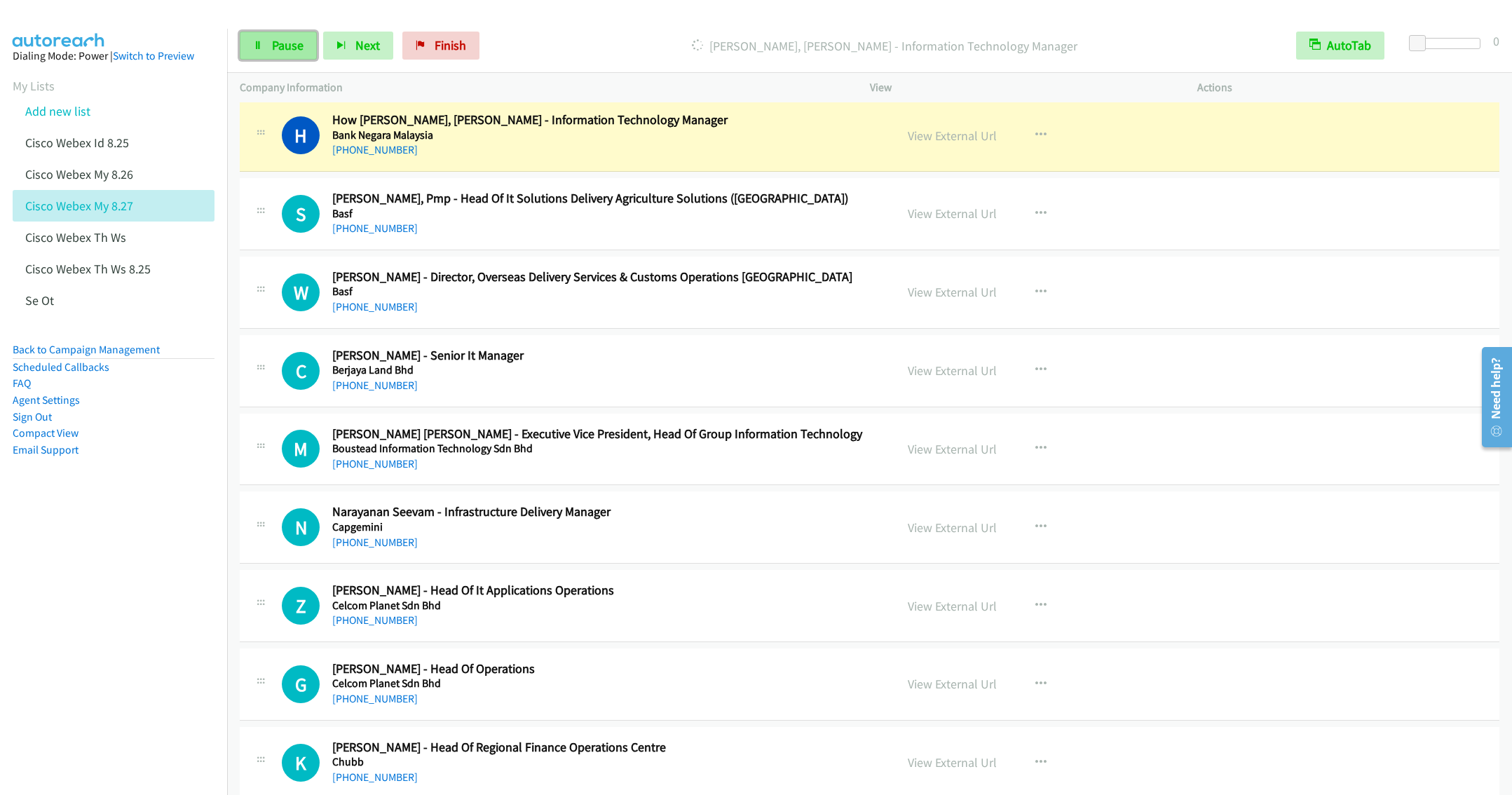
click at [280, 53] on span "Pause" at bounding box center [287, 44] width 32 height 16
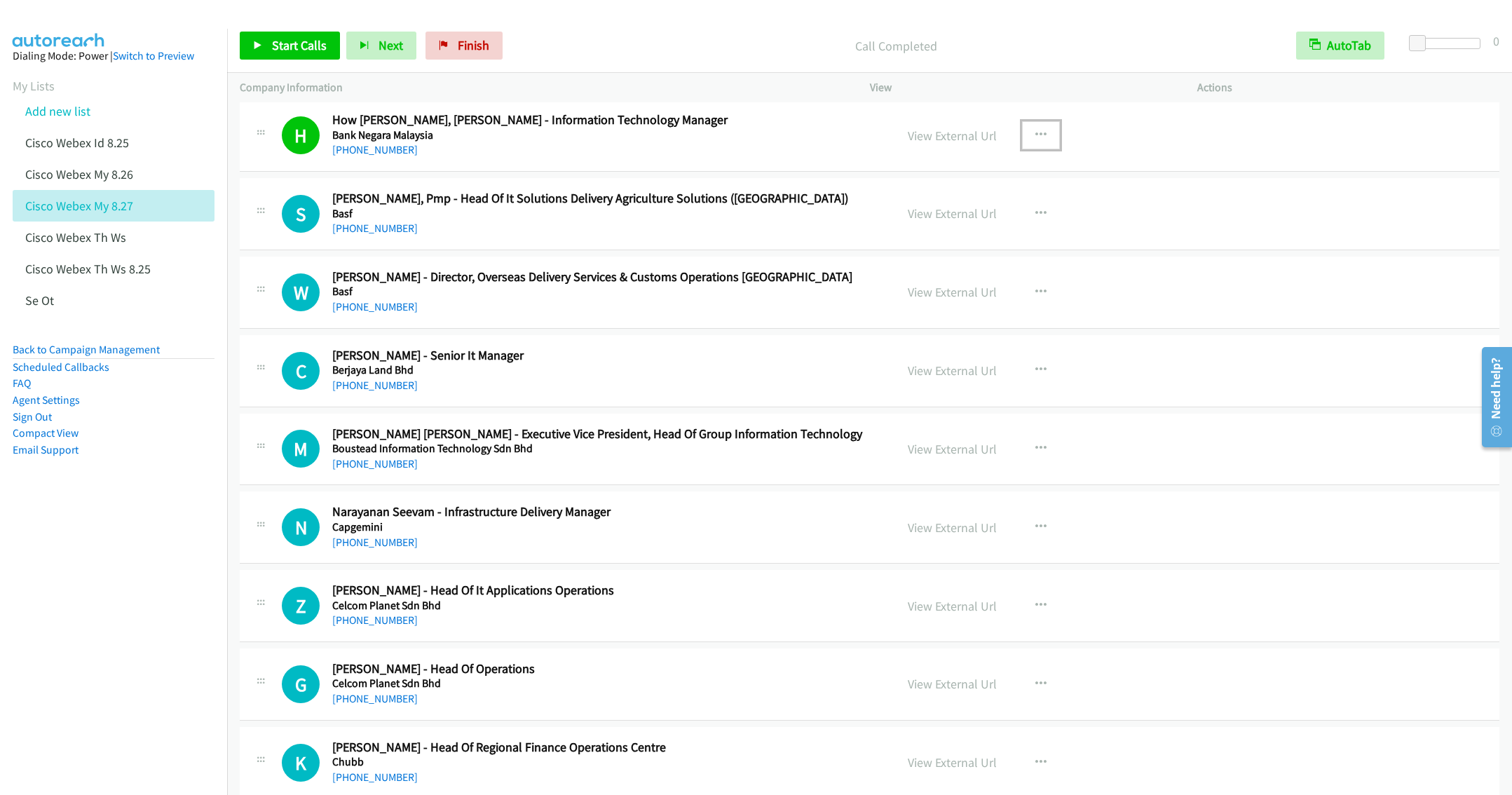
click at [1031, 131] on button "button" at bounding box center [1041, 135] width 38 height 28
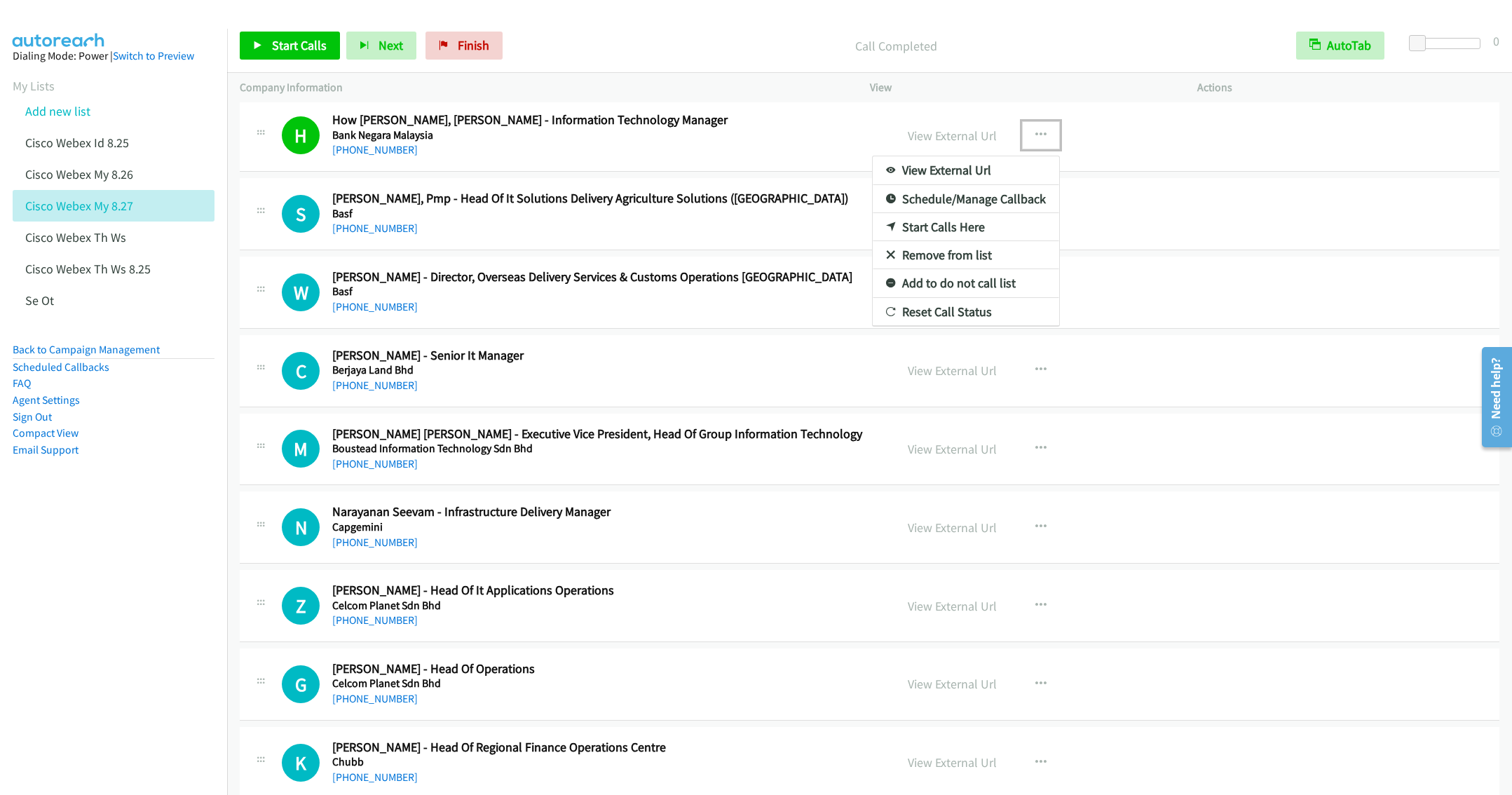
click at [939, 263] on link "Remove from list" at bounding box center [965, 255] width 186 height 28
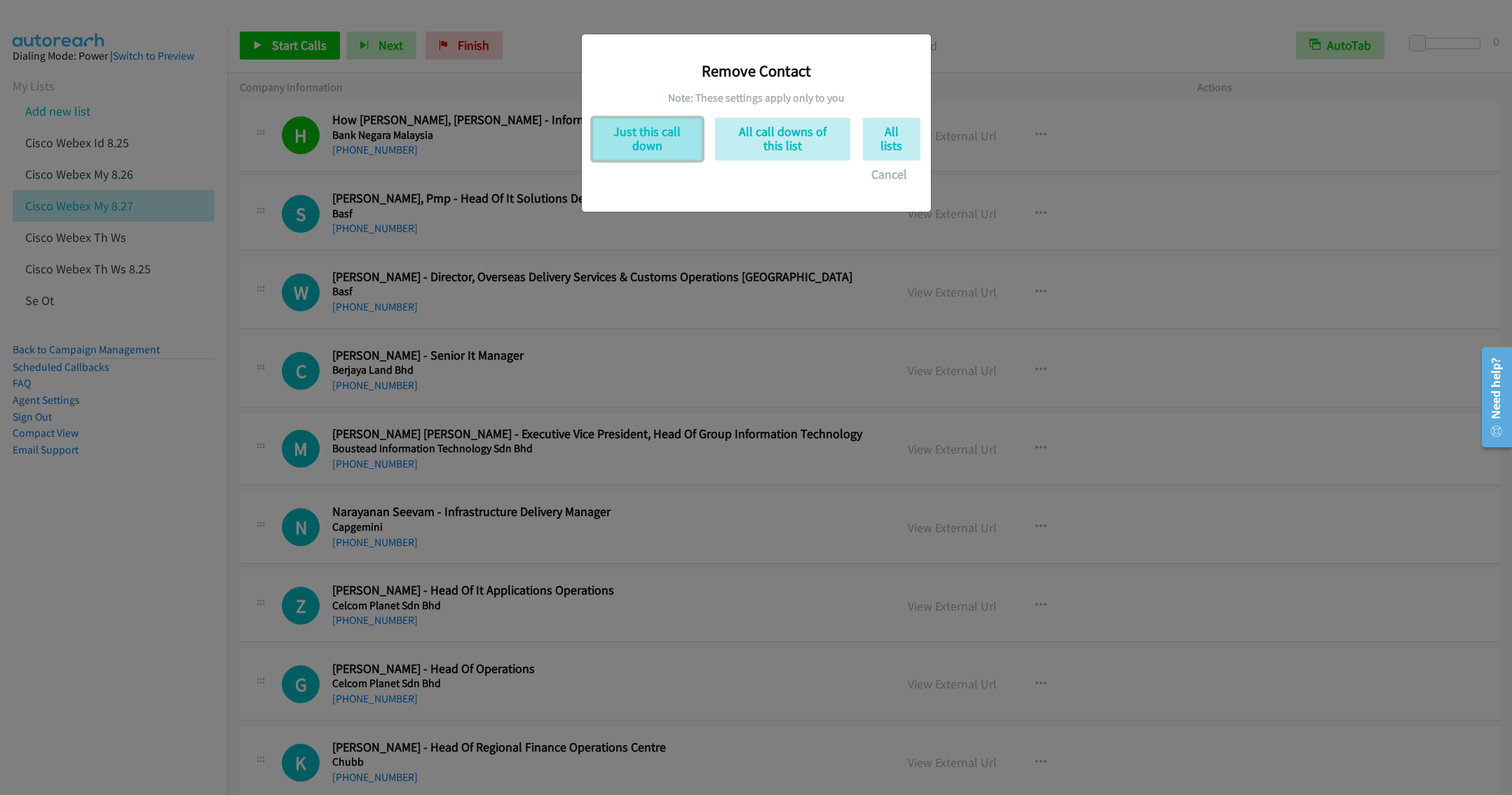
click at [642, 132] on button "Just this call down" at bounding box center [647, 139] width 110 height 43
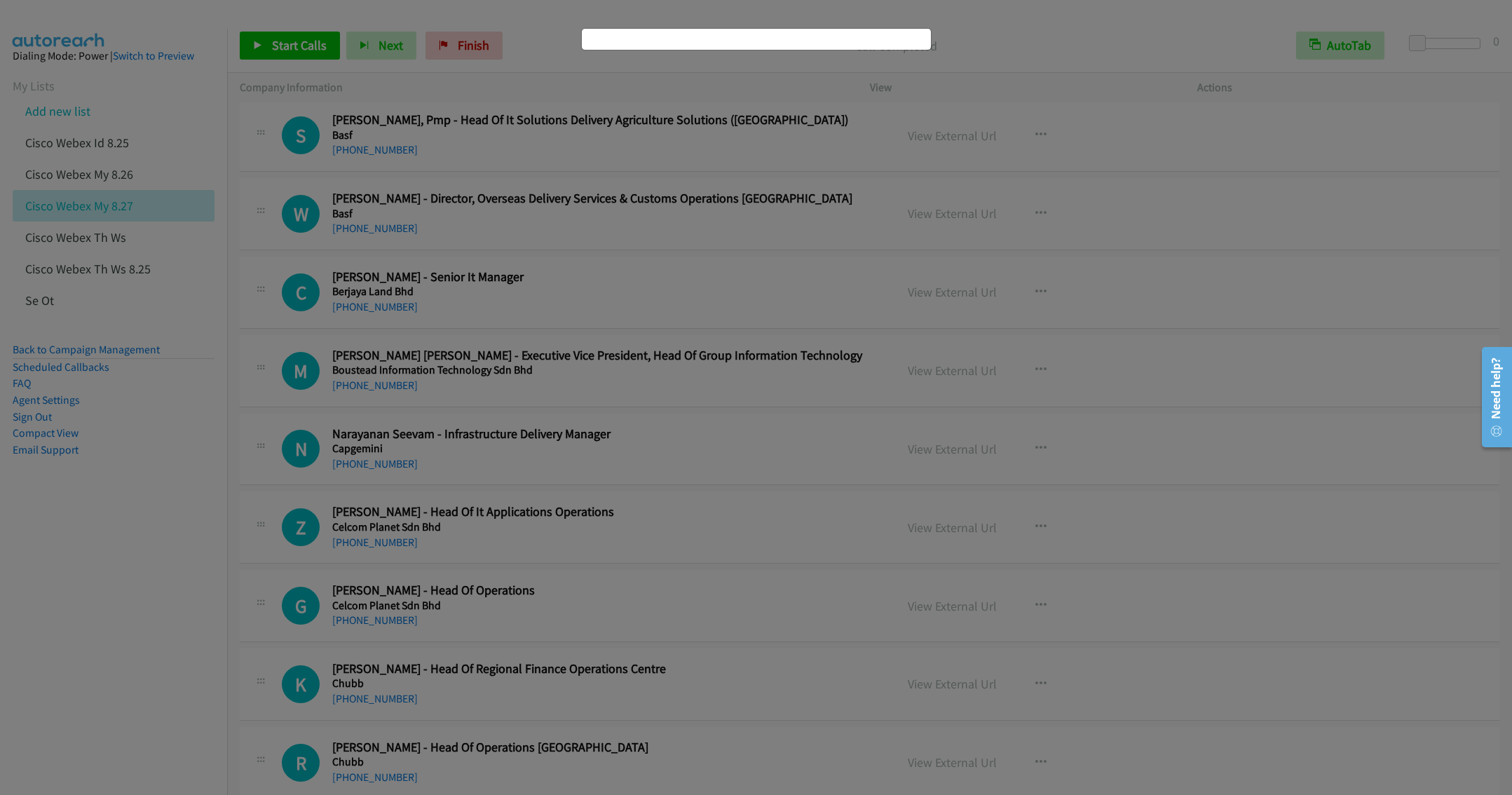
scroll to position [868, 0]
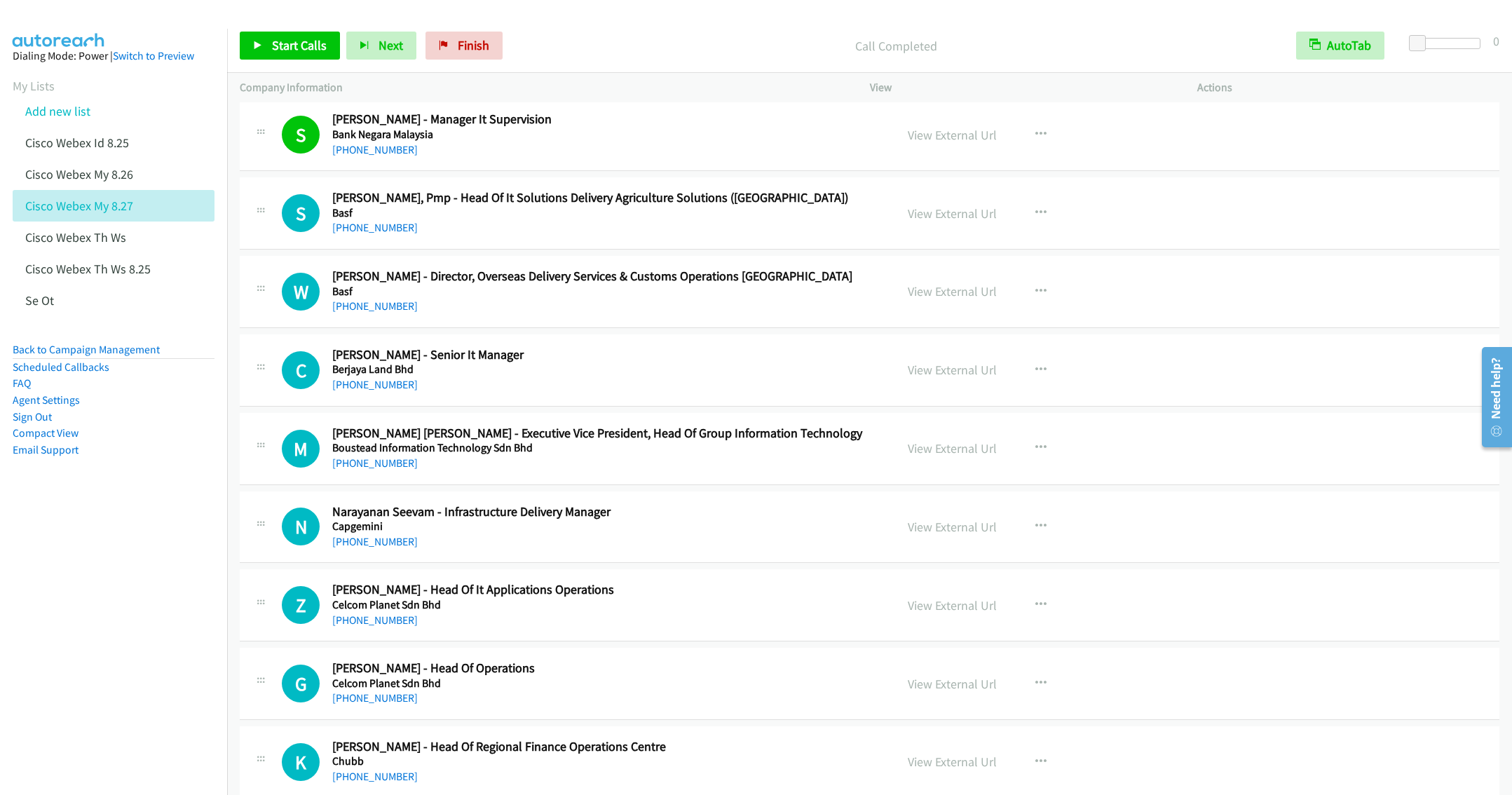
click at [661, 157] on div "+60 16-313 8121" at bounding box center [603, 150] width 542 height 17
click at [293, 46] on span "Start Calls" at bounding box center [299, 44] width 55 height 16
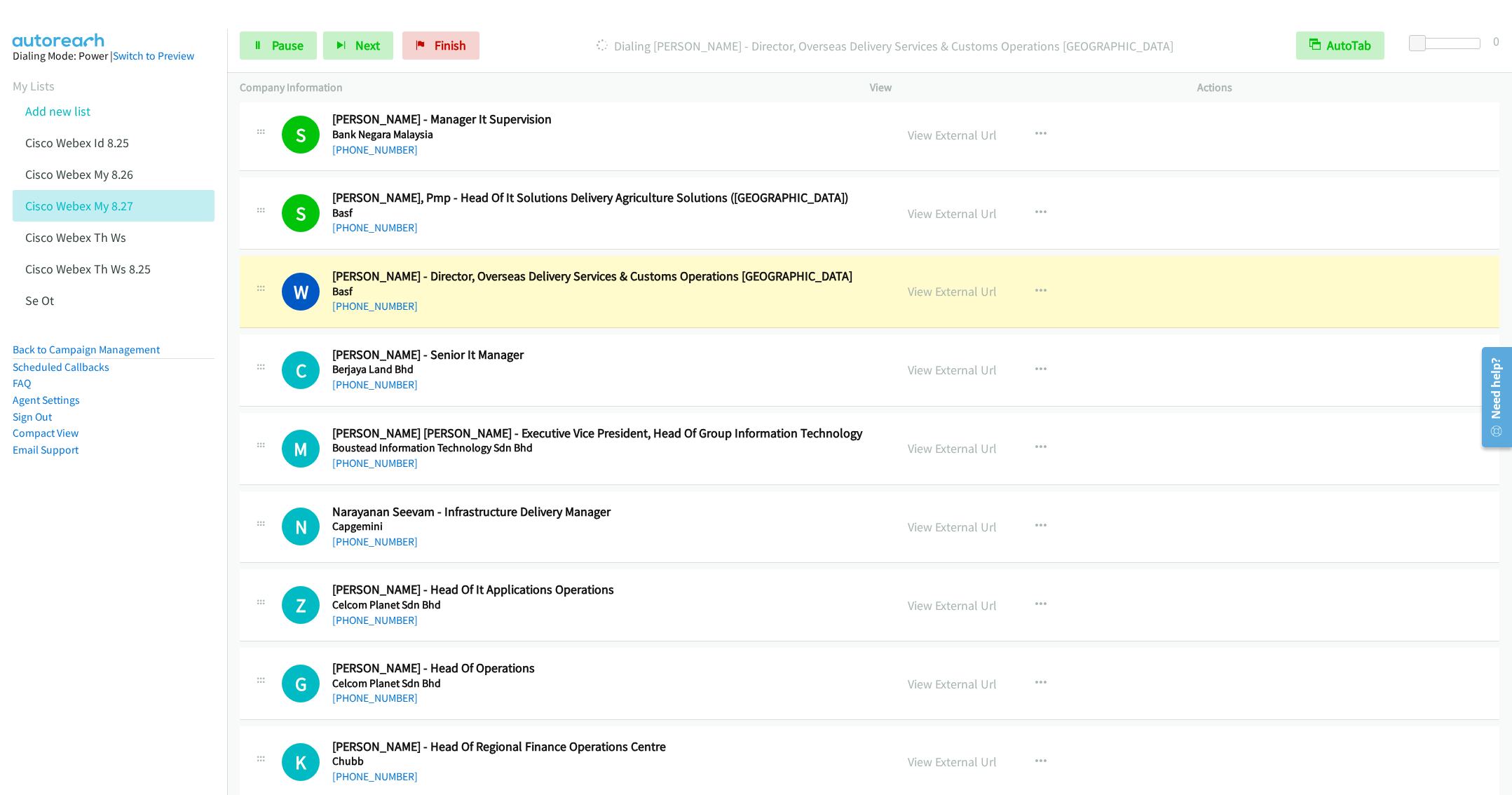
click at [588, 321] on div "W Callback Scheduled Wei Ling Tan - Director, Overseas Delivery Services & Cust…" at bounding box center [870, 292] width 1260 height 72
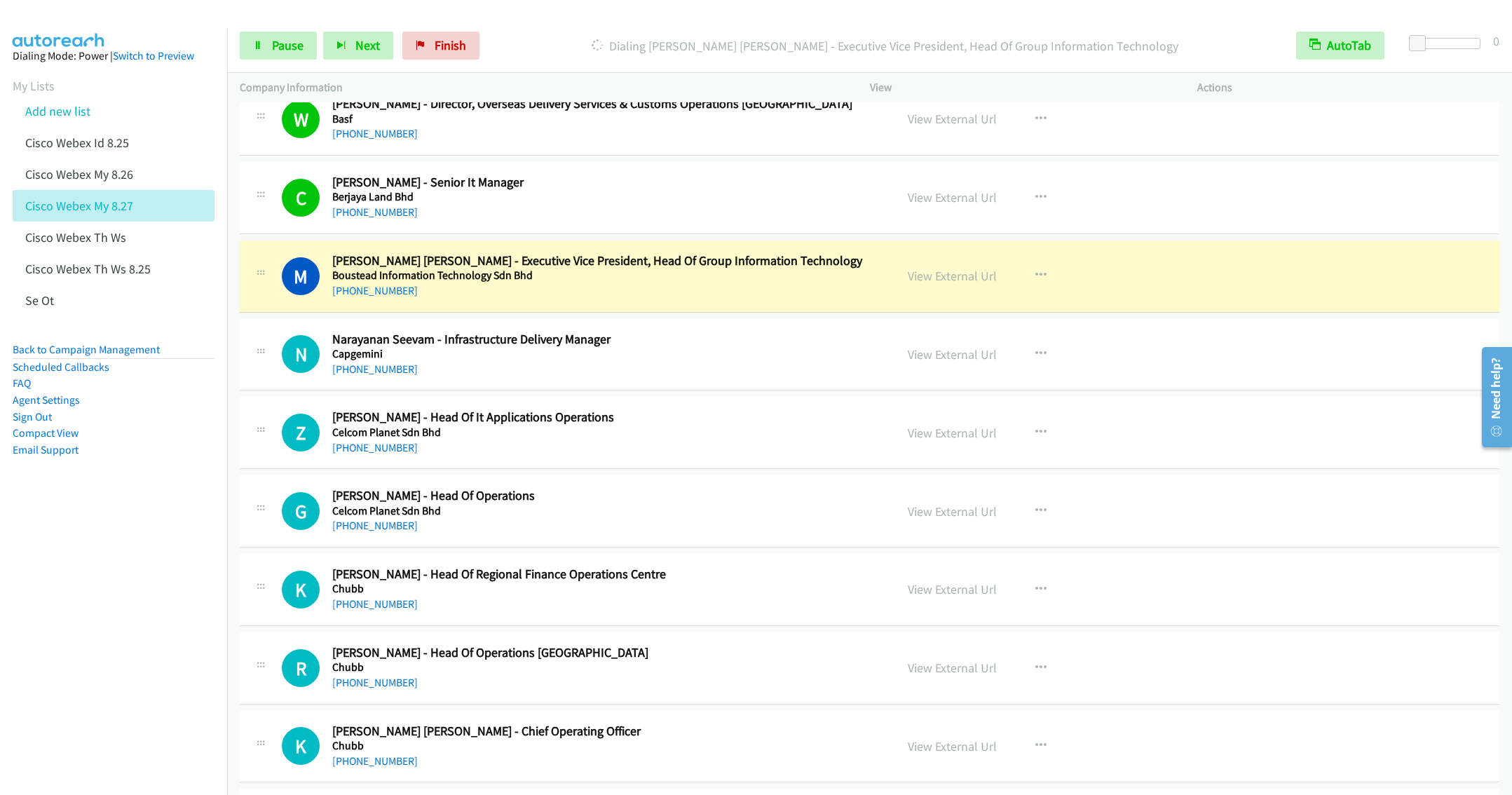
scroll to position [1079, 0]
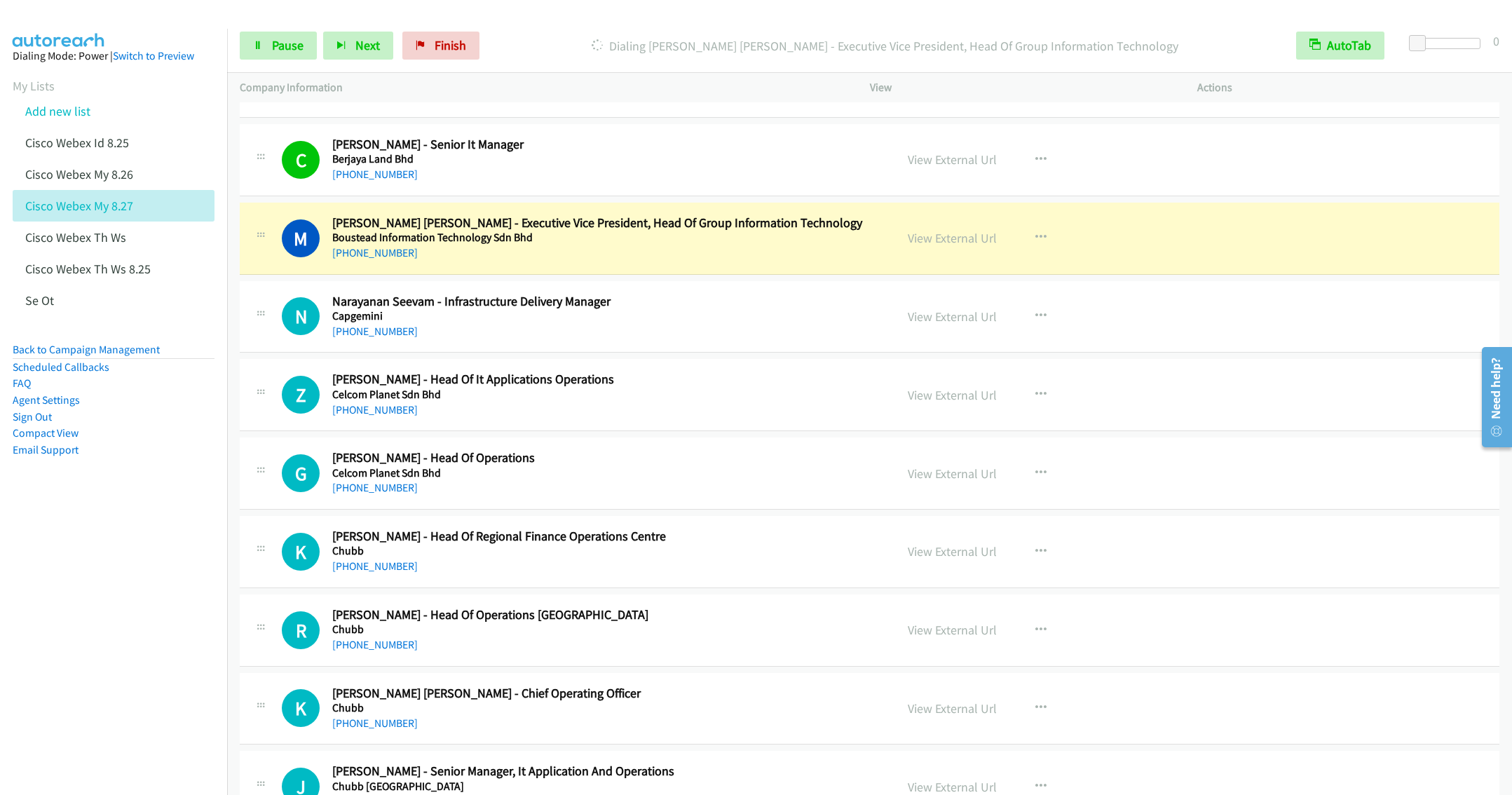
click at [642, 321] on h5 "Capgemini" at bounding box center [603, 315] width 542 height 14
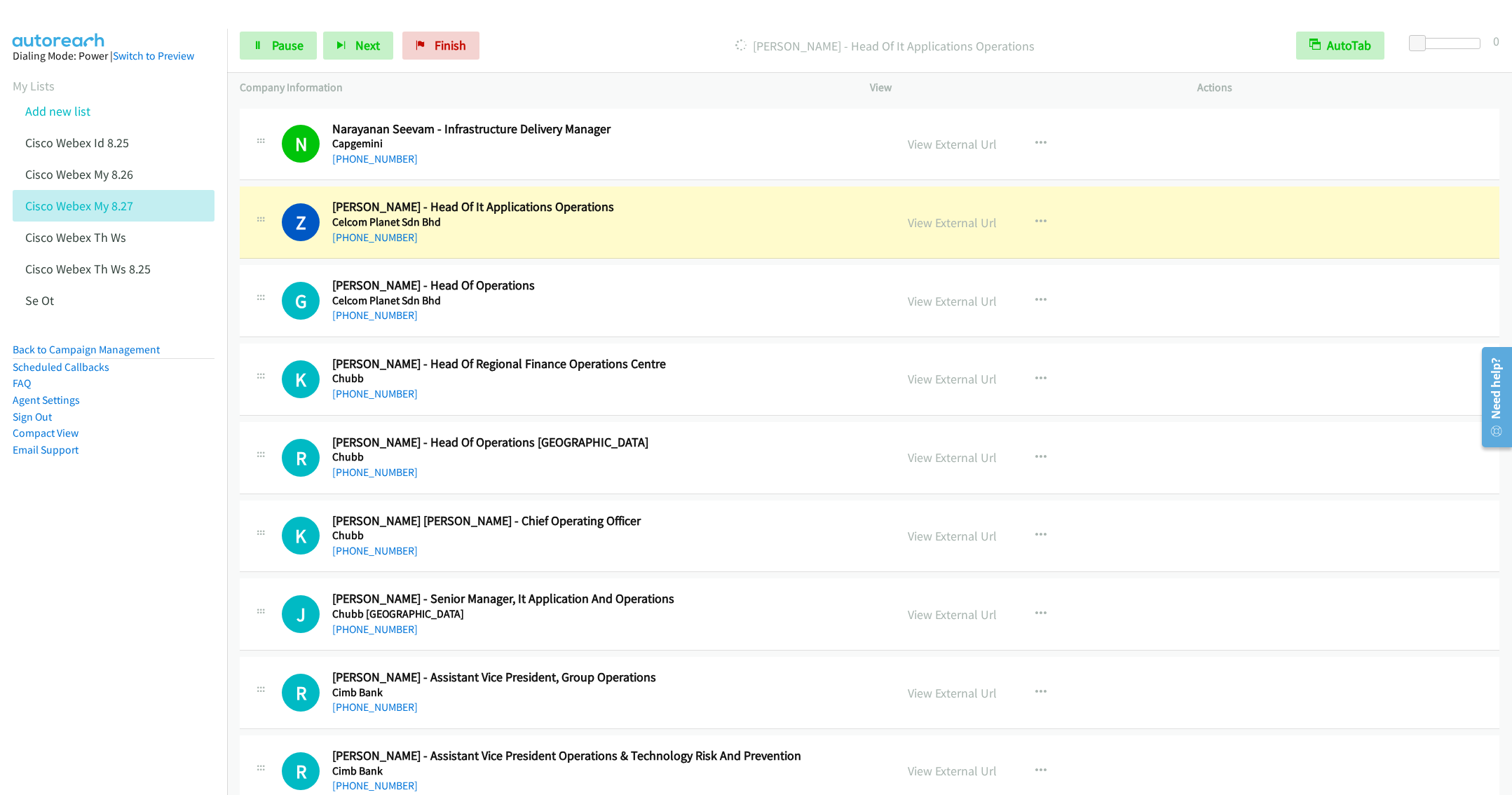
scroll to position [1289, 0]
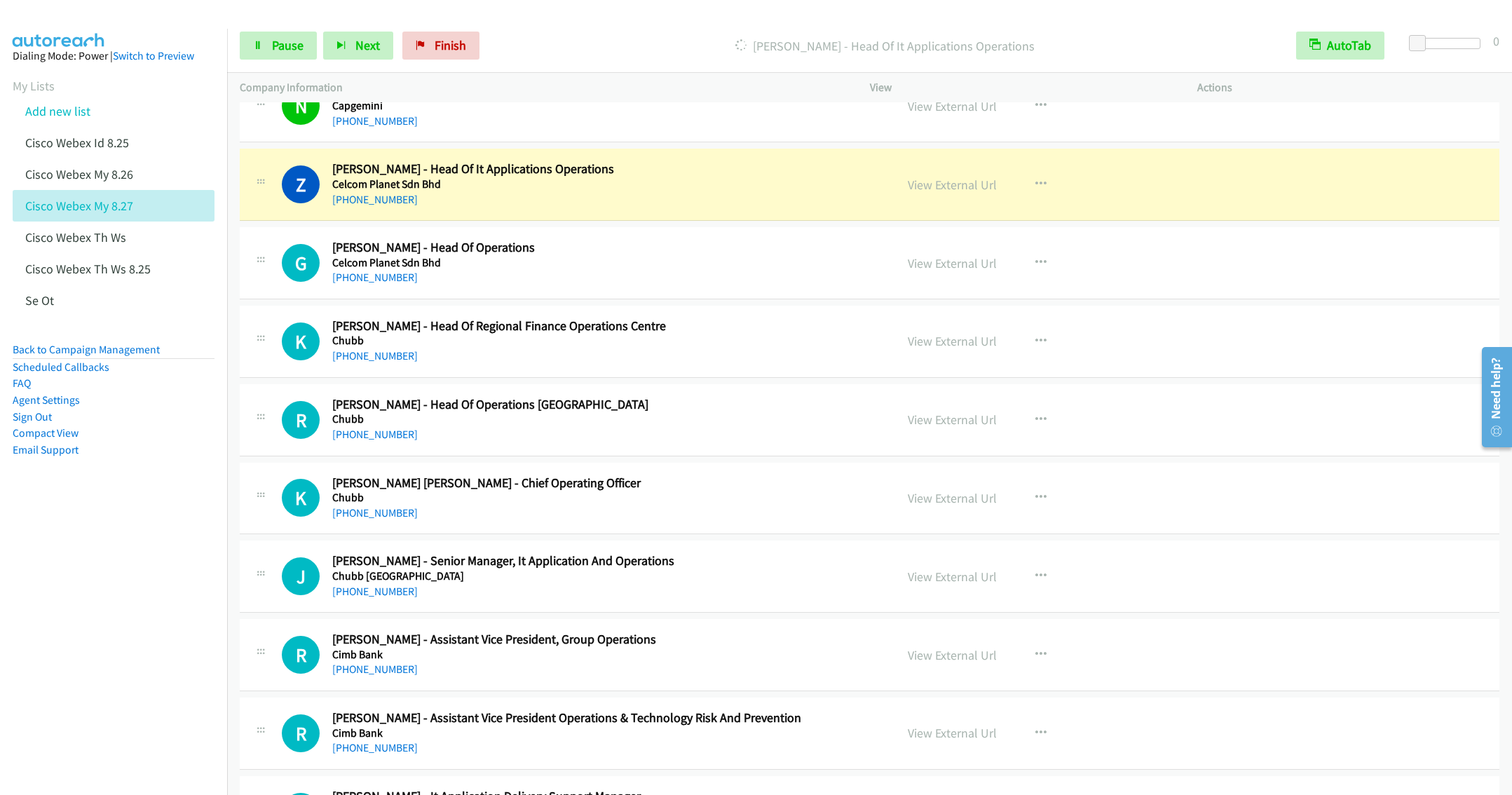
click at [723, 339] on h5 "Chubb" at bounding box center [603, 340] width 542 height 14
click at [1023, 345] on button "button" at bounding box center [1041, 341] width 38 height 28
click at [930, 467] on link "Remove from list" at bounding box center [965, 461] width 186 height 28
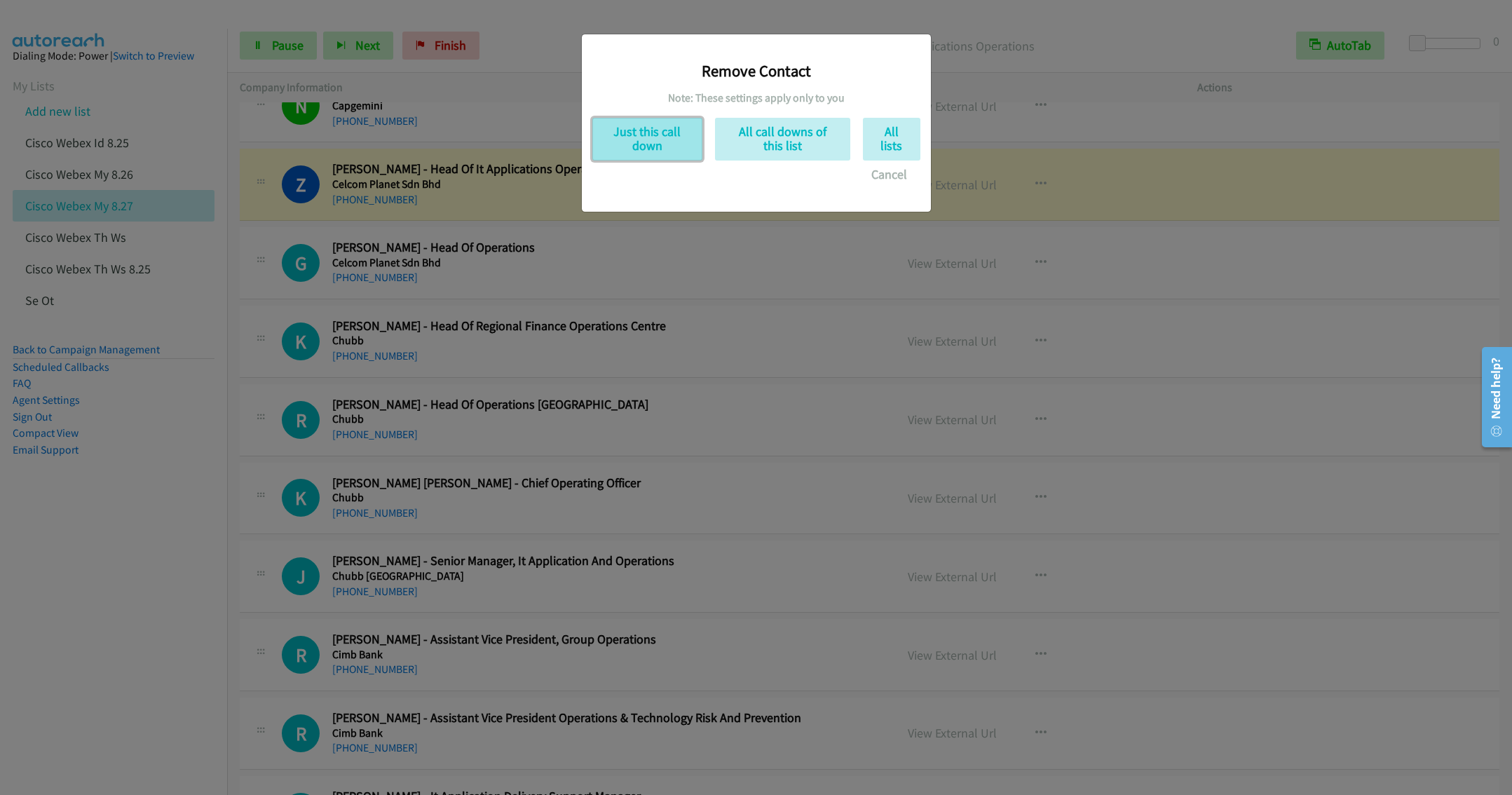
click at [663, 154] on button "Just this call down" at bounding box center [647, 139] width 110 height 43
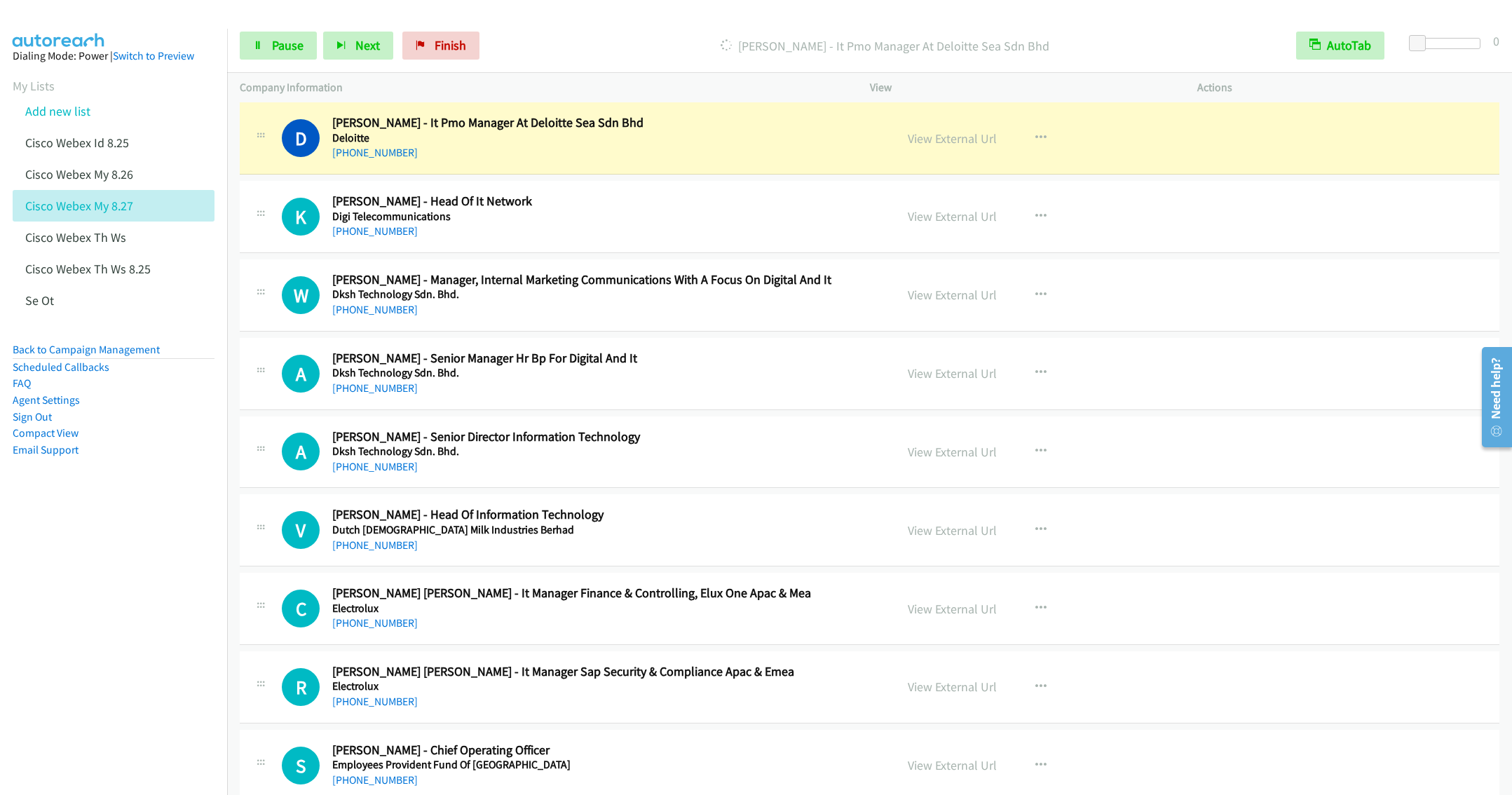
scroll to position [2235, 0]
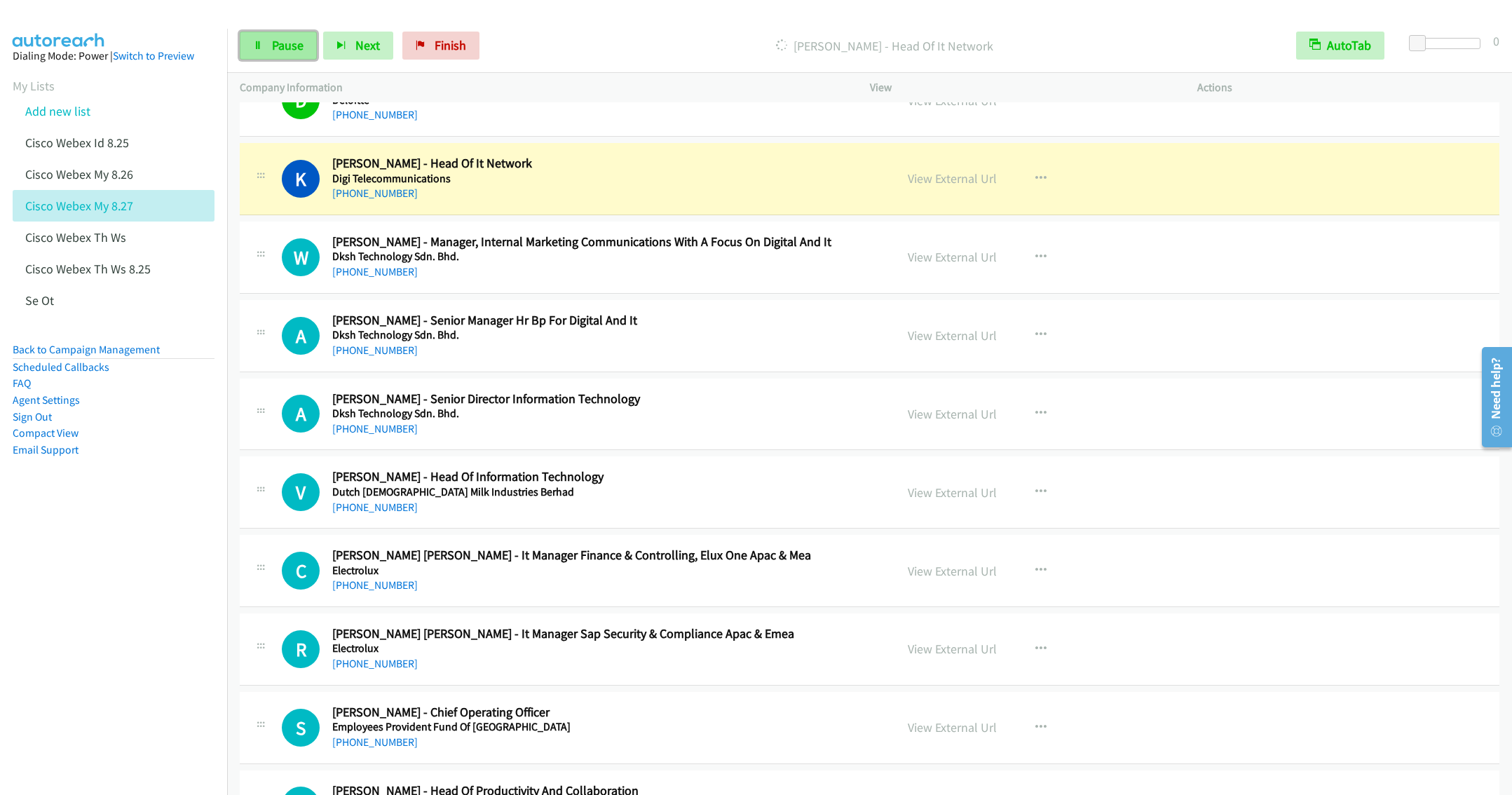
click at [260, 42] on icon at bounding box center [258, 46] width 10 height 10
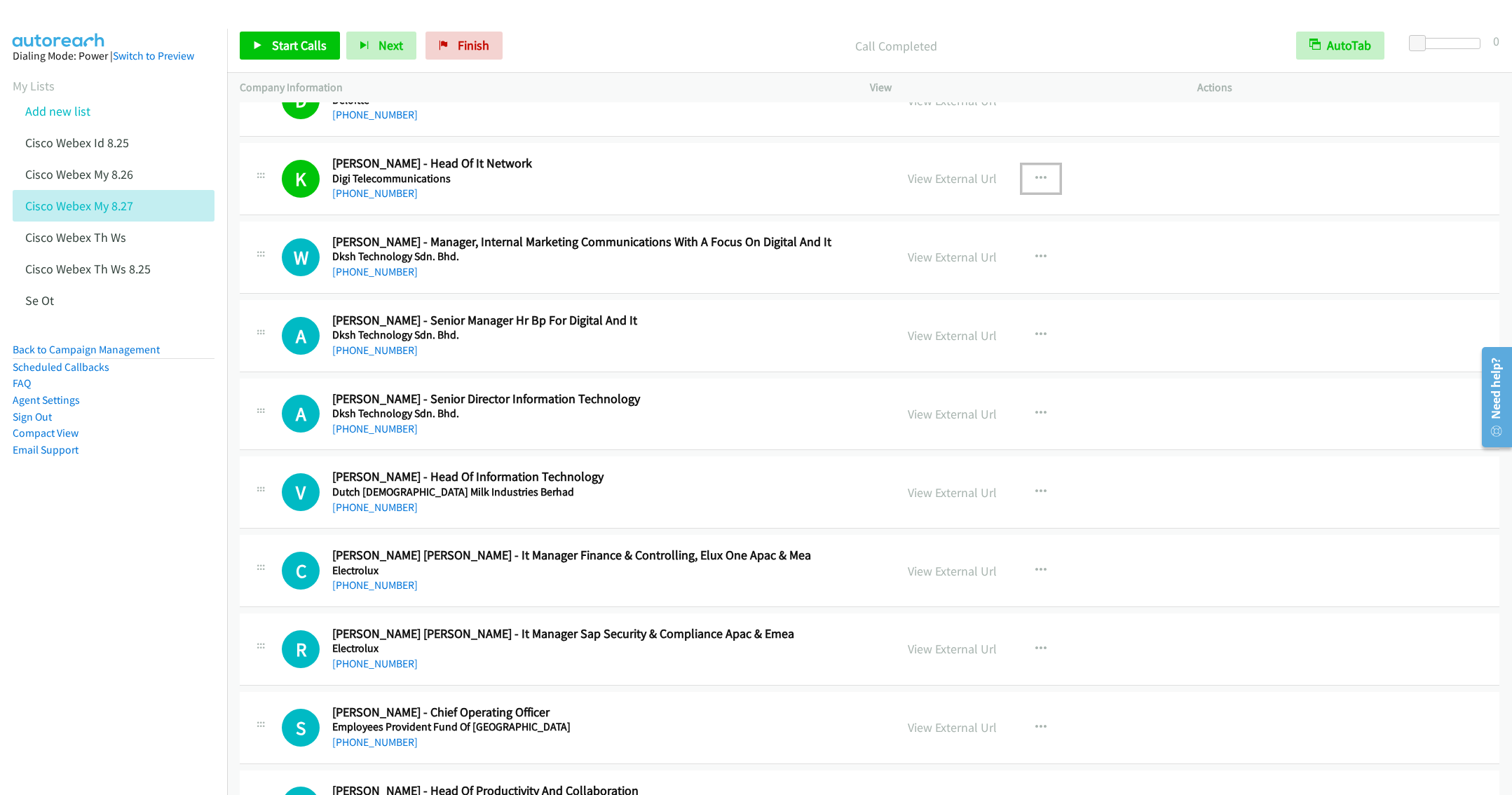
click at [1034, 181] on button "button" at bounding box center [1041, 179] width 38 height 28
click at [0, 0] on div at bounding box center [0, 0] width 0 height 0
click at [1034, 181] on button "button" at bounding box center [1041, 179] width 38 height 28
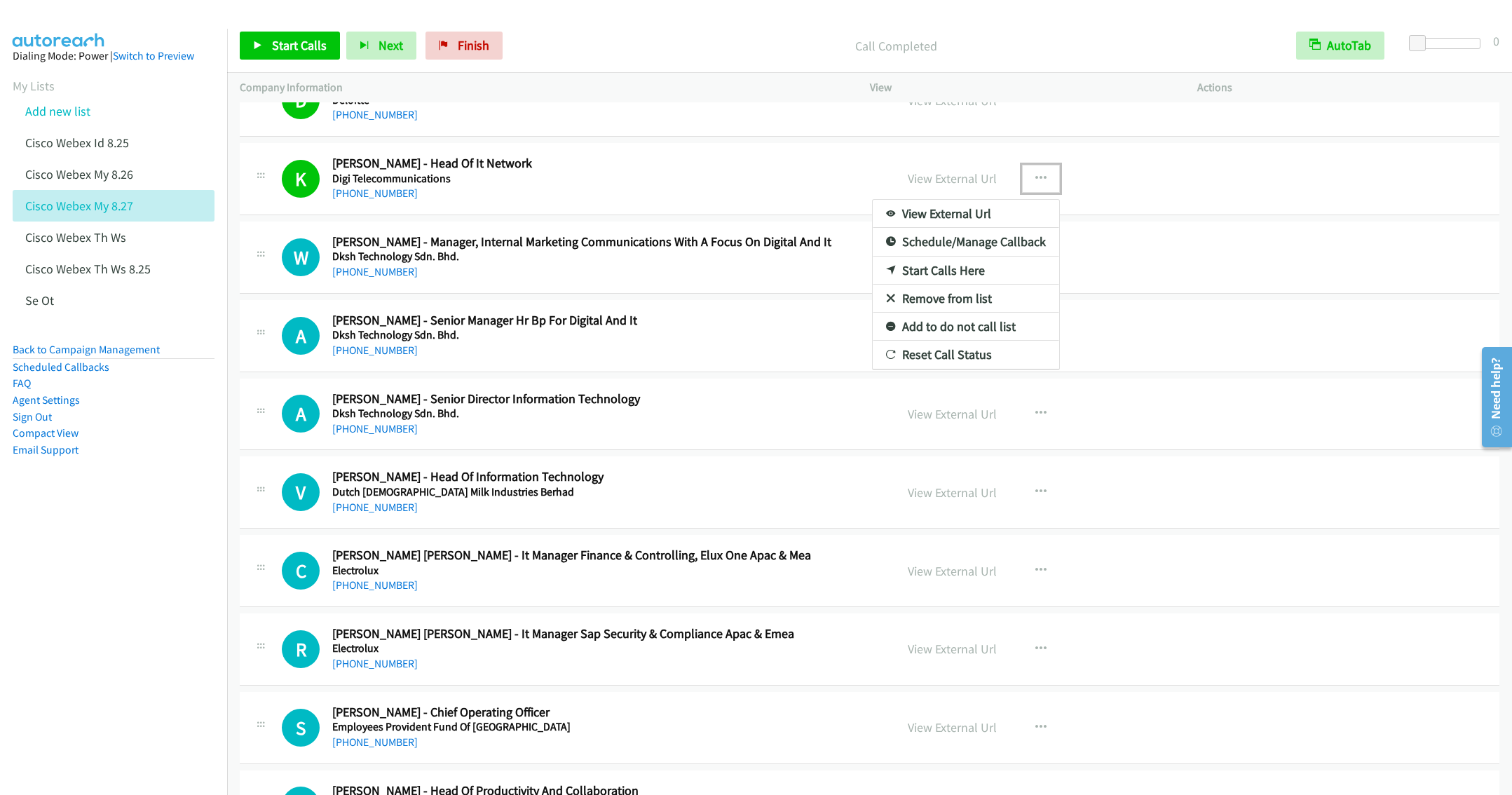
click at [940, 312] on link "Remove from list" at bounding box center [965, 298] width 186 height 28
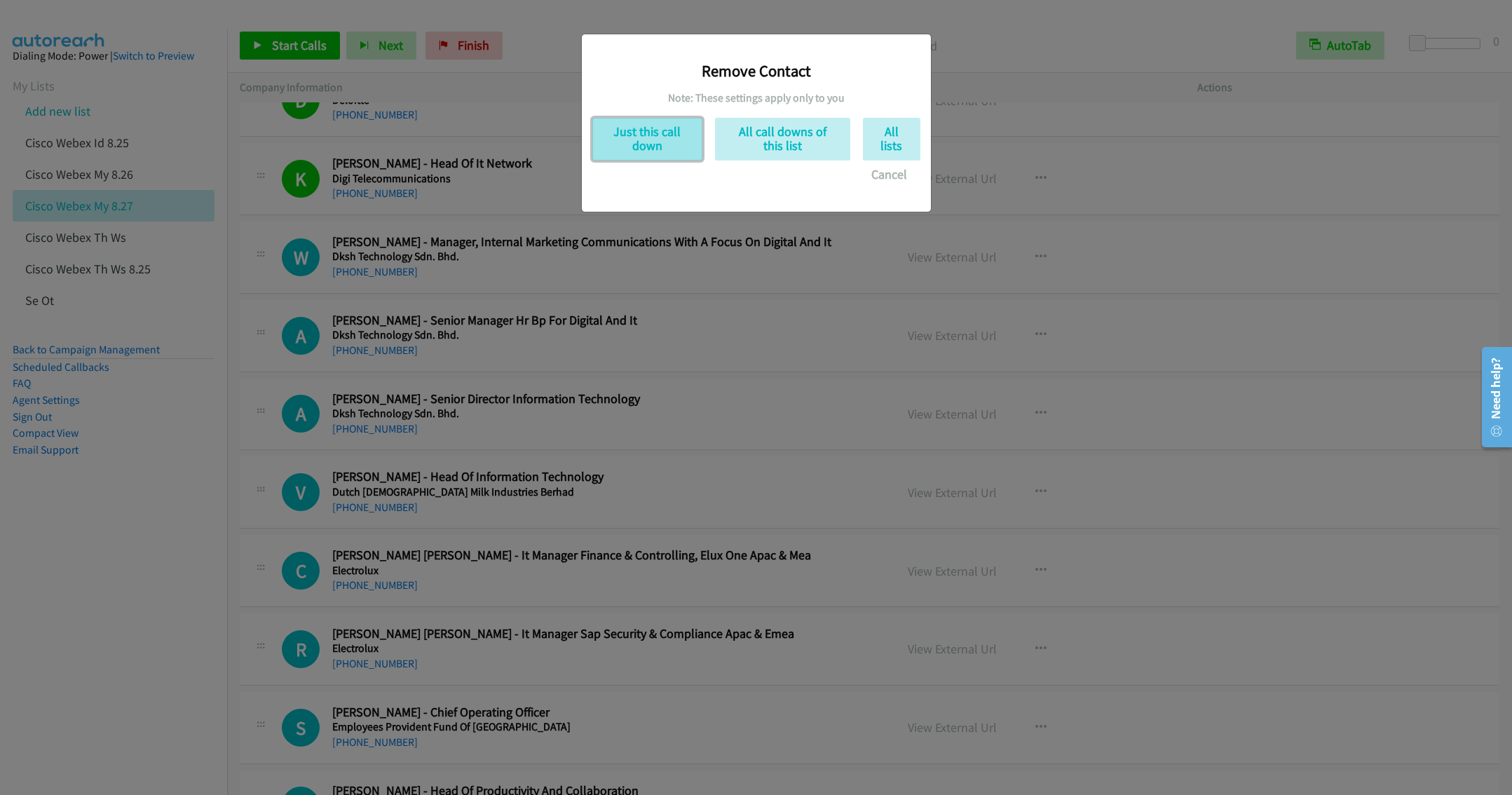
drag, startPoint x: 648, startPoint y: 133, endPoint x: 537, endPoint y: 133, distance: 111.0
click at [648, 133] on button "Just this call down" at bounding box center [647, 139] width 110 height 43
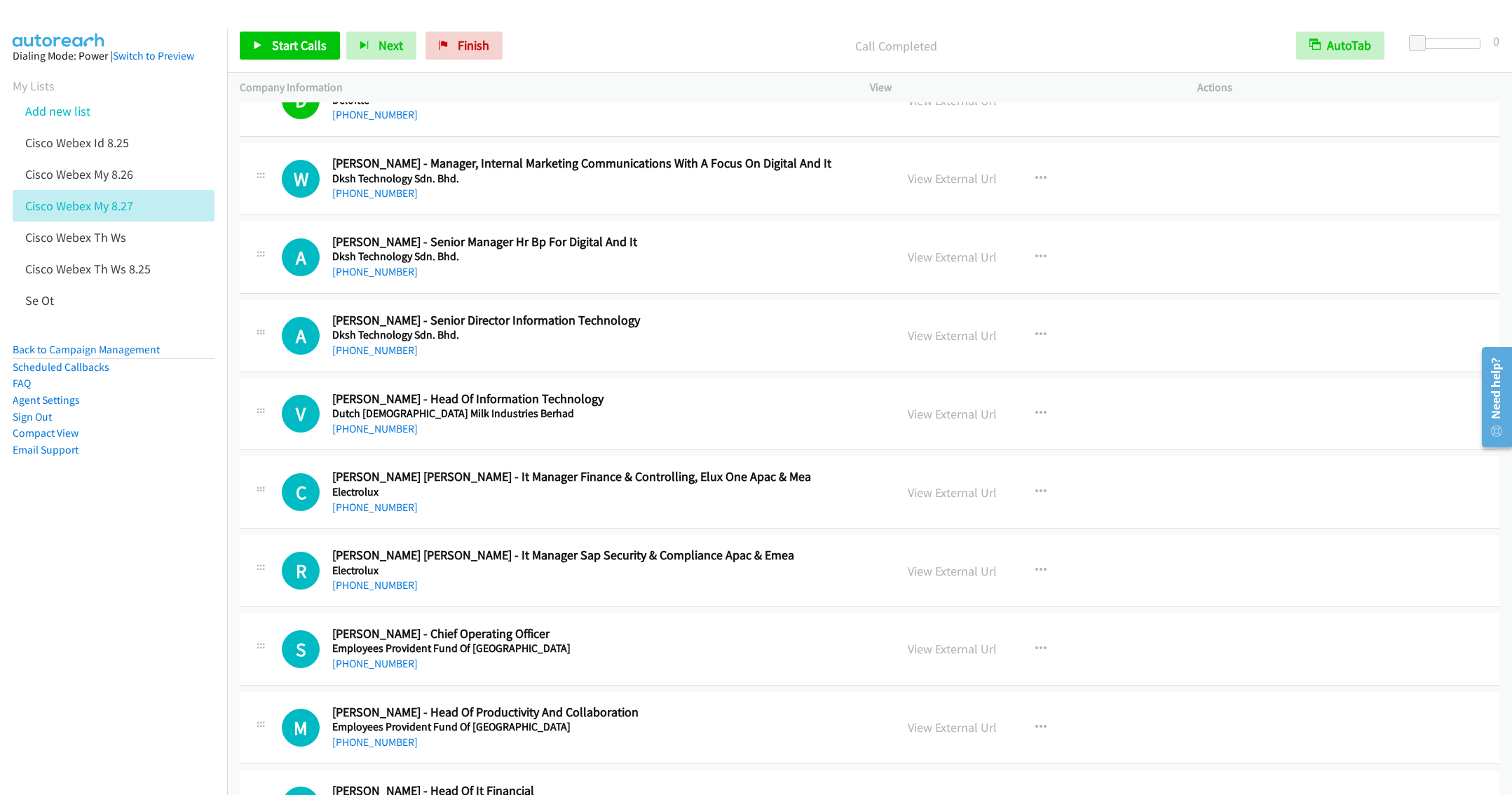
click at [732, 171] on h2 "Weina Lee - Manager, Internal Marketing Communications With A Focus On Digital …" at bounding box center [603, 163] width 542 height 16
click at [286, 48] on span "Start Calls" at bounding box center [299, 44] width 55 height 16
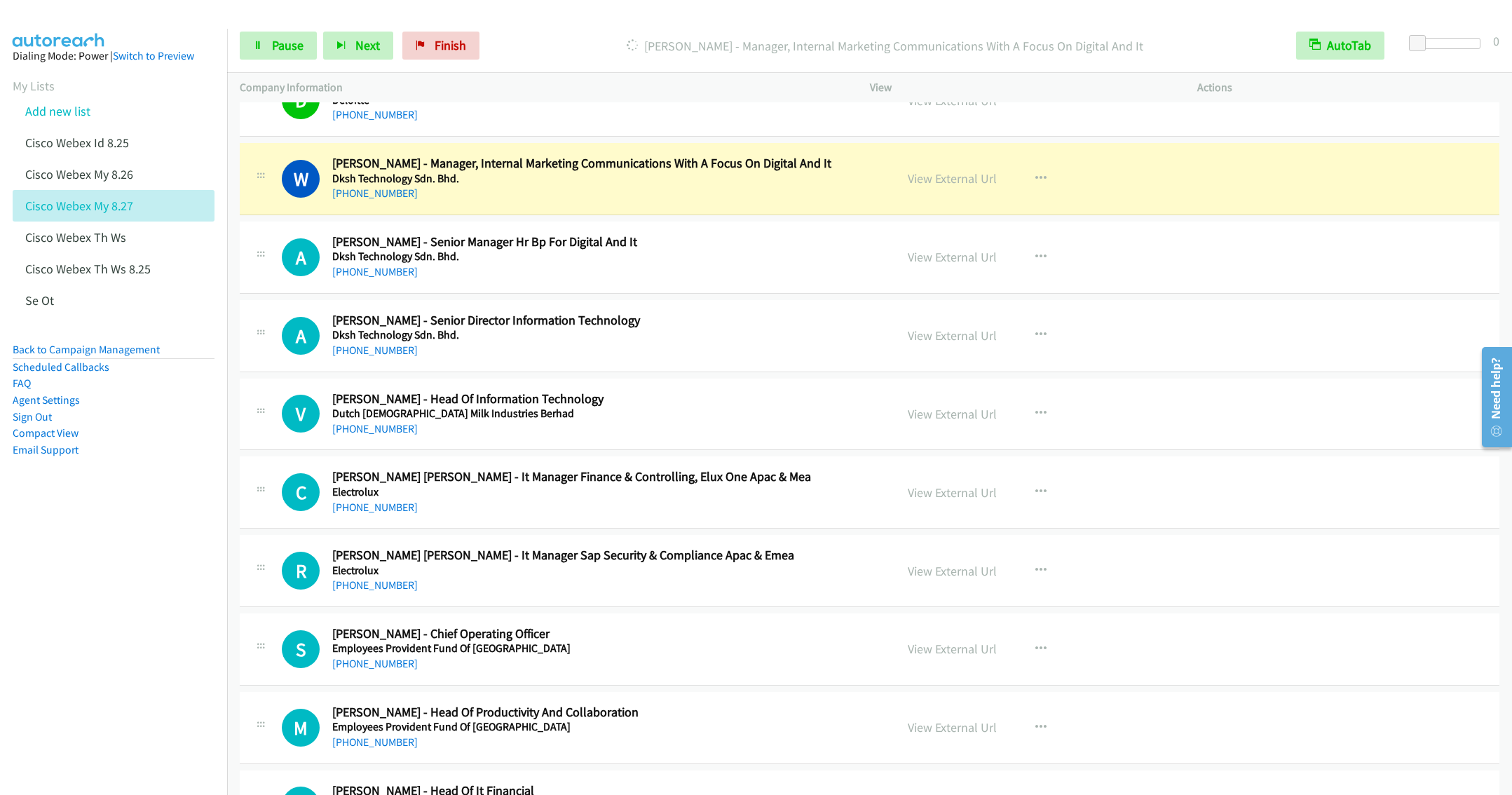
click at [654, 280] on div "+60 12-550 7548" at bounding box center [603, 271] width 542 height 17
click at [1025, 263] on button "button" at bounding box center [1041, 257] width 38 height 28
click at [948, 387] on link "Remove from list" at bounding box center [965, 377] width 186 height 28
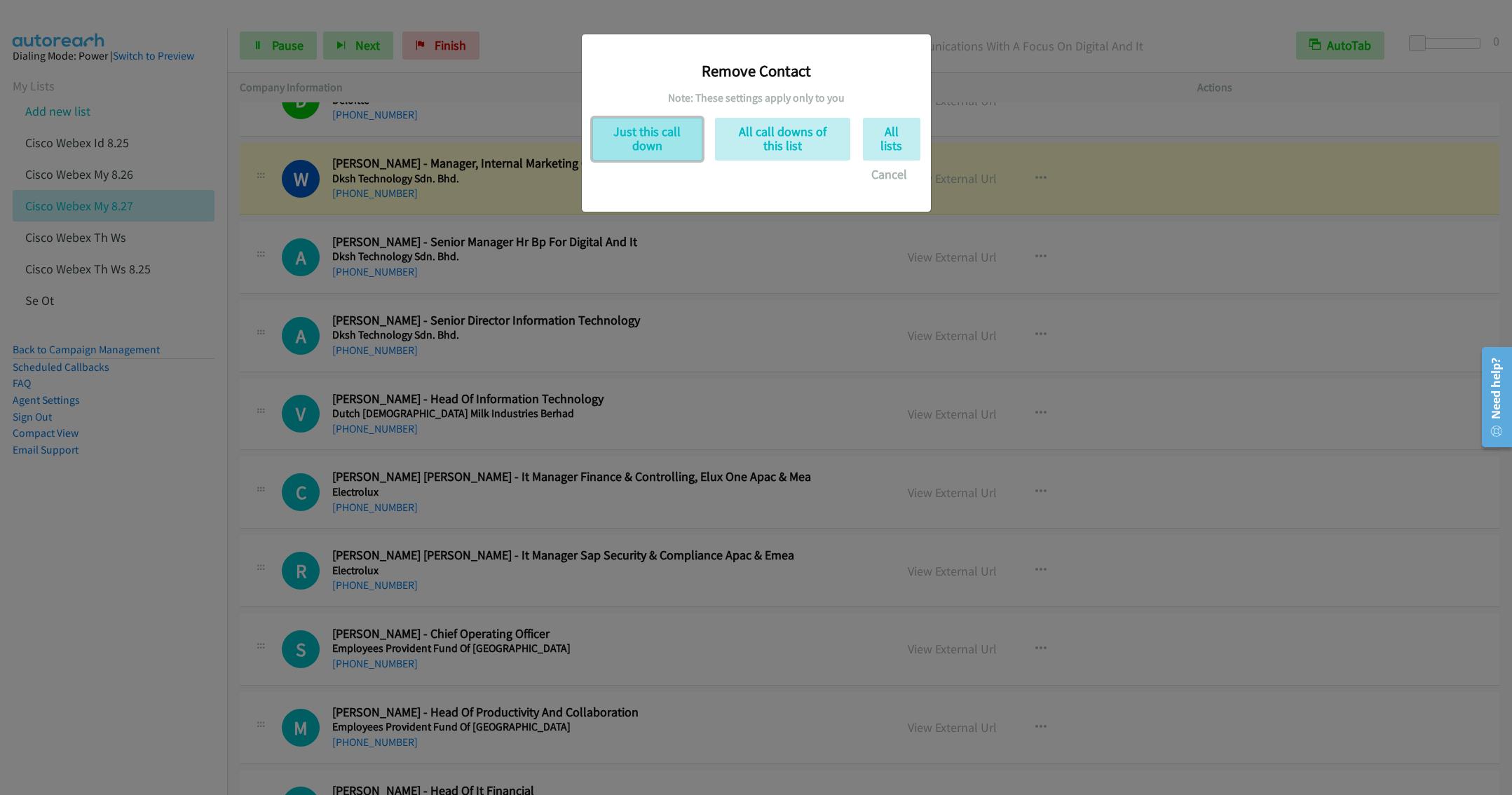
click at [673, 135] on button "Just this call down" at bounding box center [647, 139] width 110 height 43
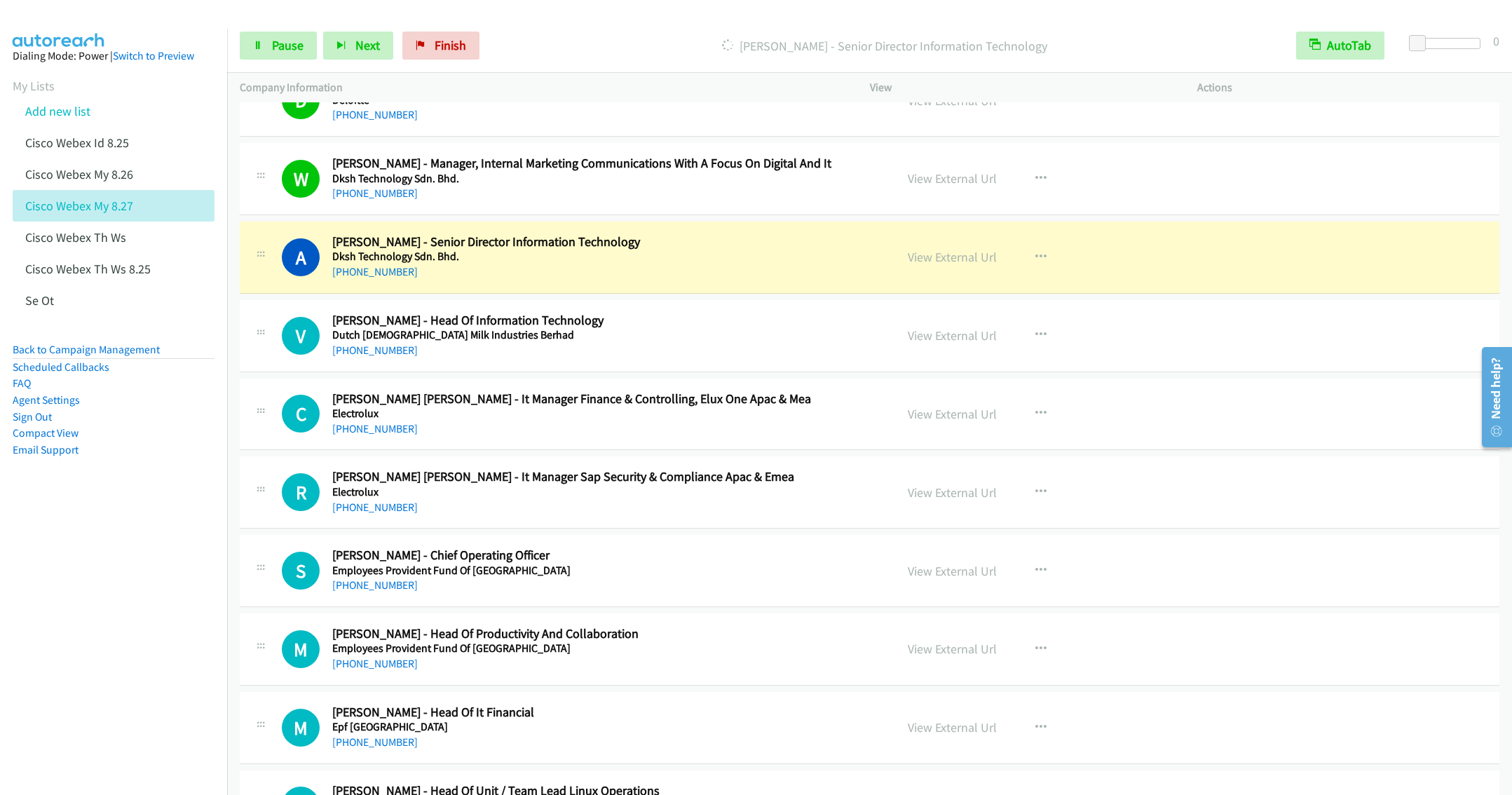
scroll to position [2340, 0]
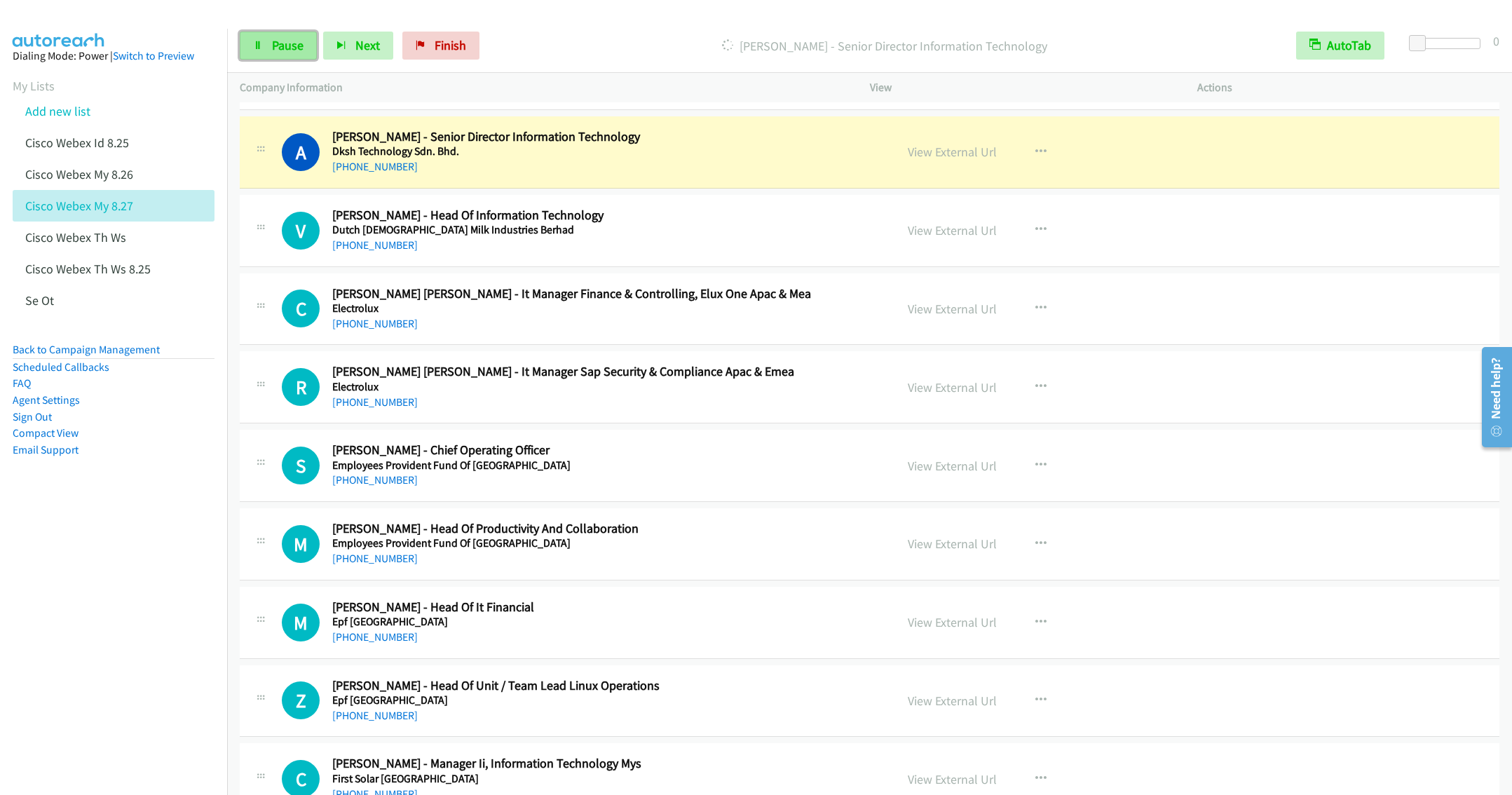
click at [283, 50] on span "Pause" at bounding box center [287, 44] width 32 height 16
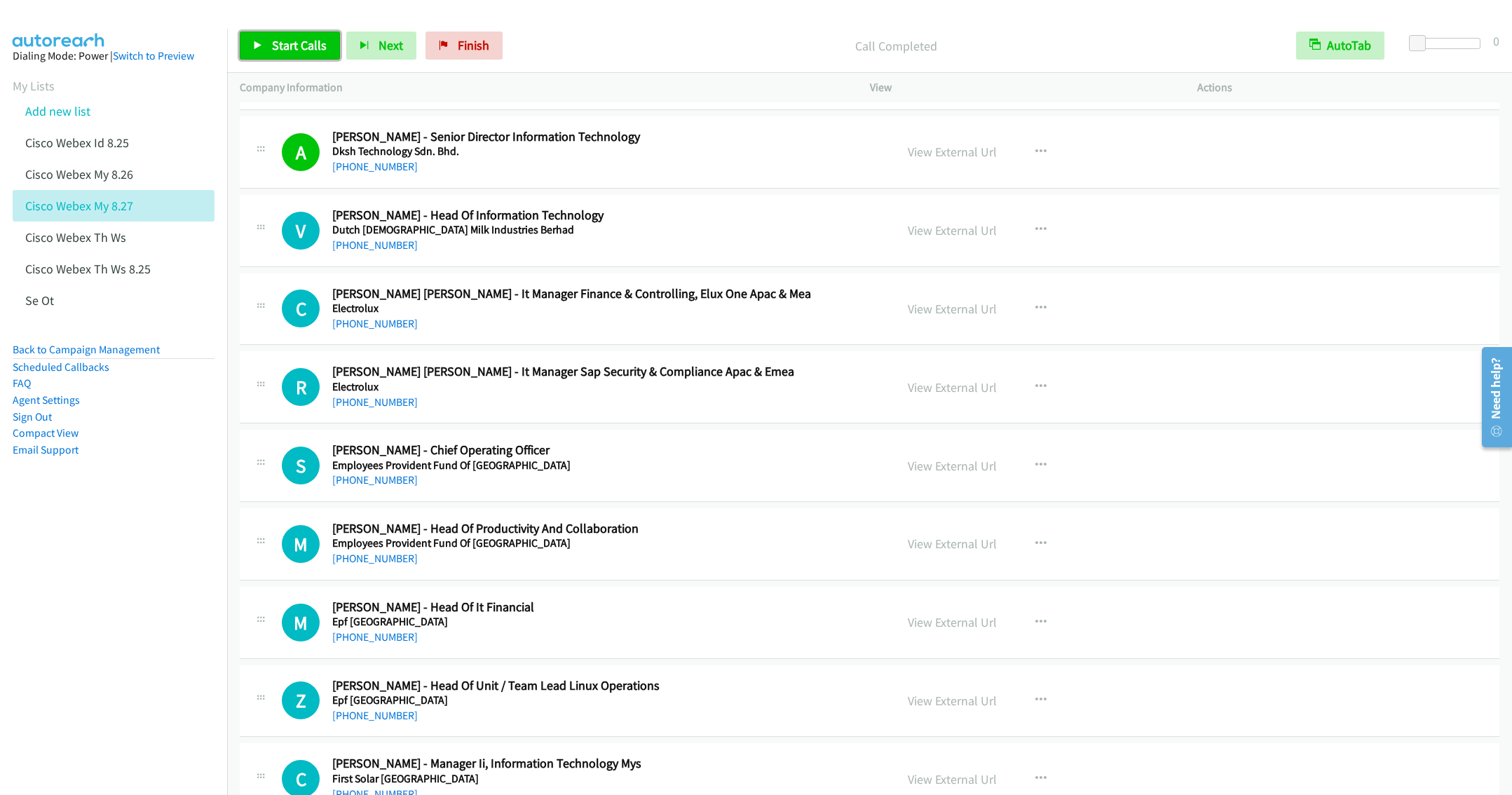
click at [285, 51] on span "Start Calls" at bounding box center [299, 44] width 55 height 16
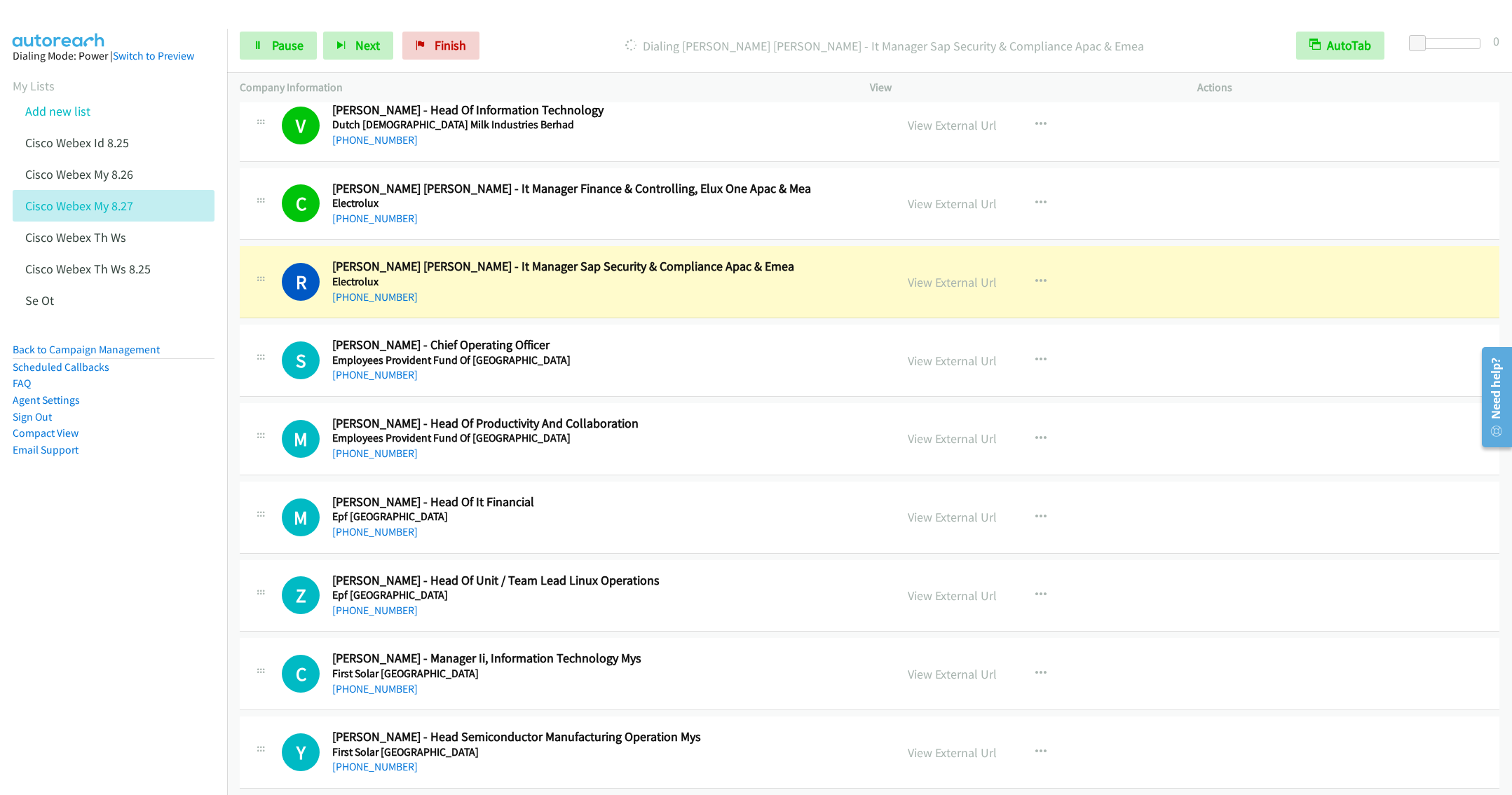
scroll to position [2550, 0]
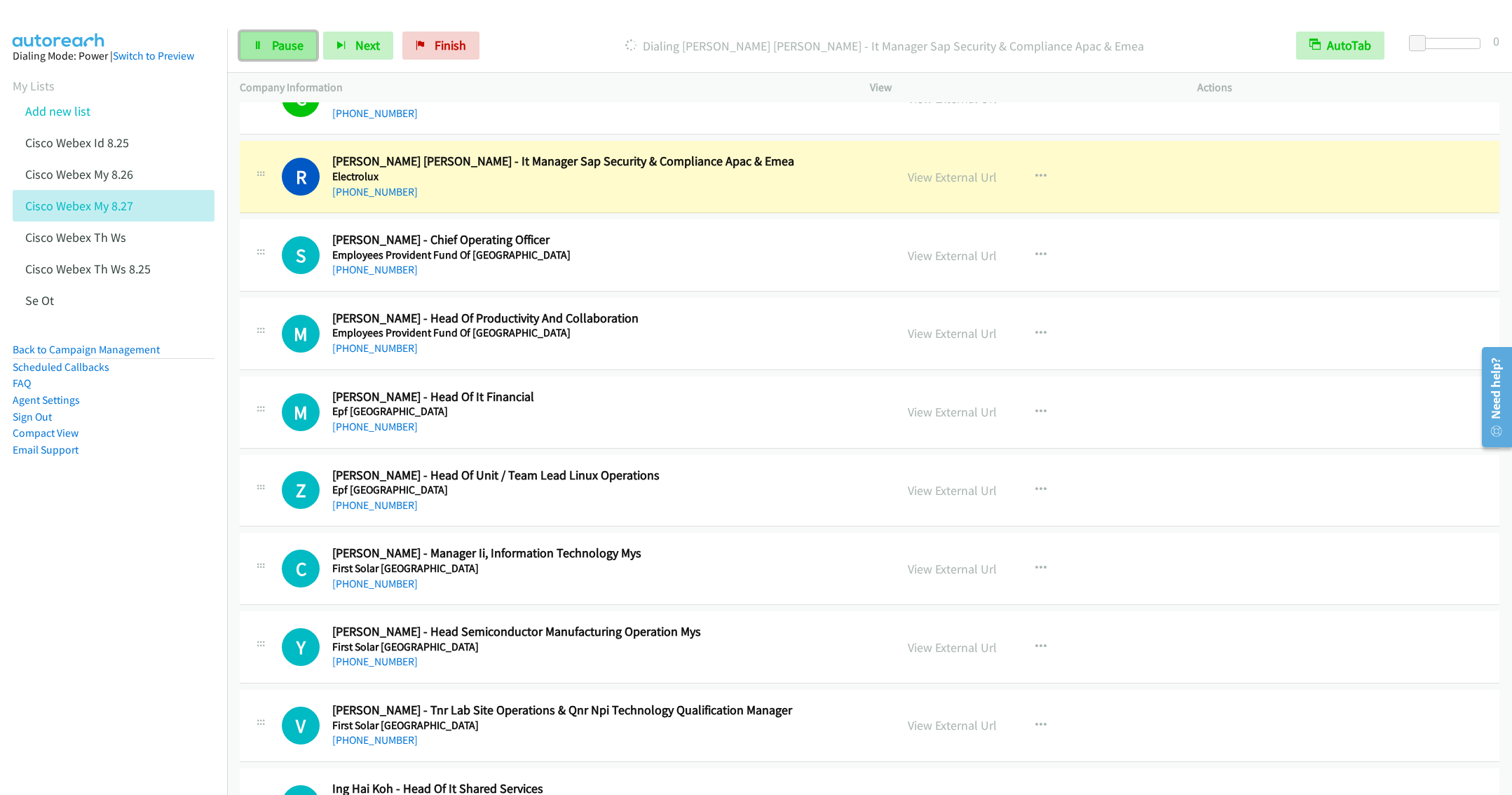
click at [278, 42] on span "Pause" at bounding box center [287, 44] width 32 height 16
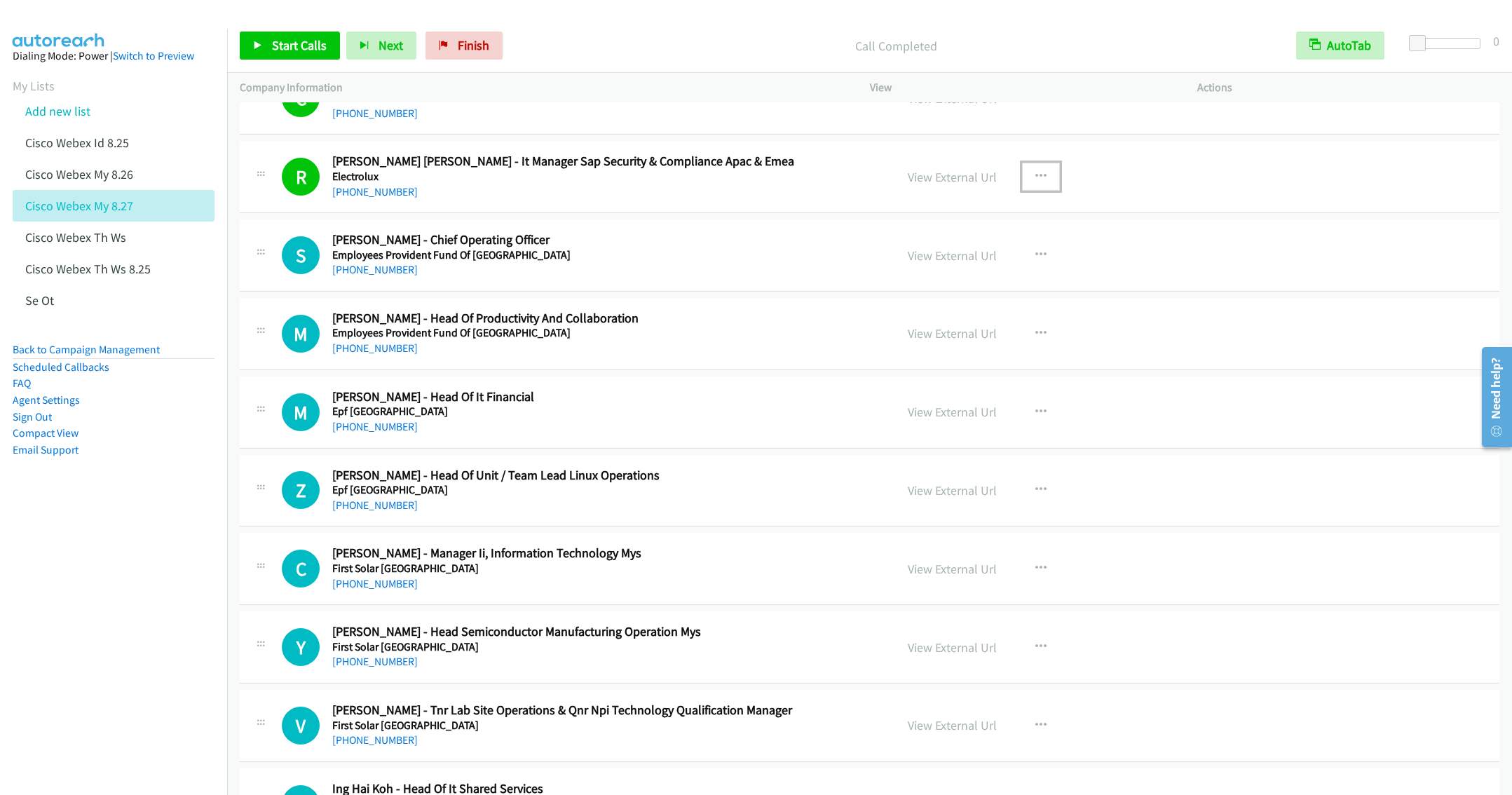
click at [1036, 183] on icon "button" at bounding box center [1041, 177] width 11 height 11
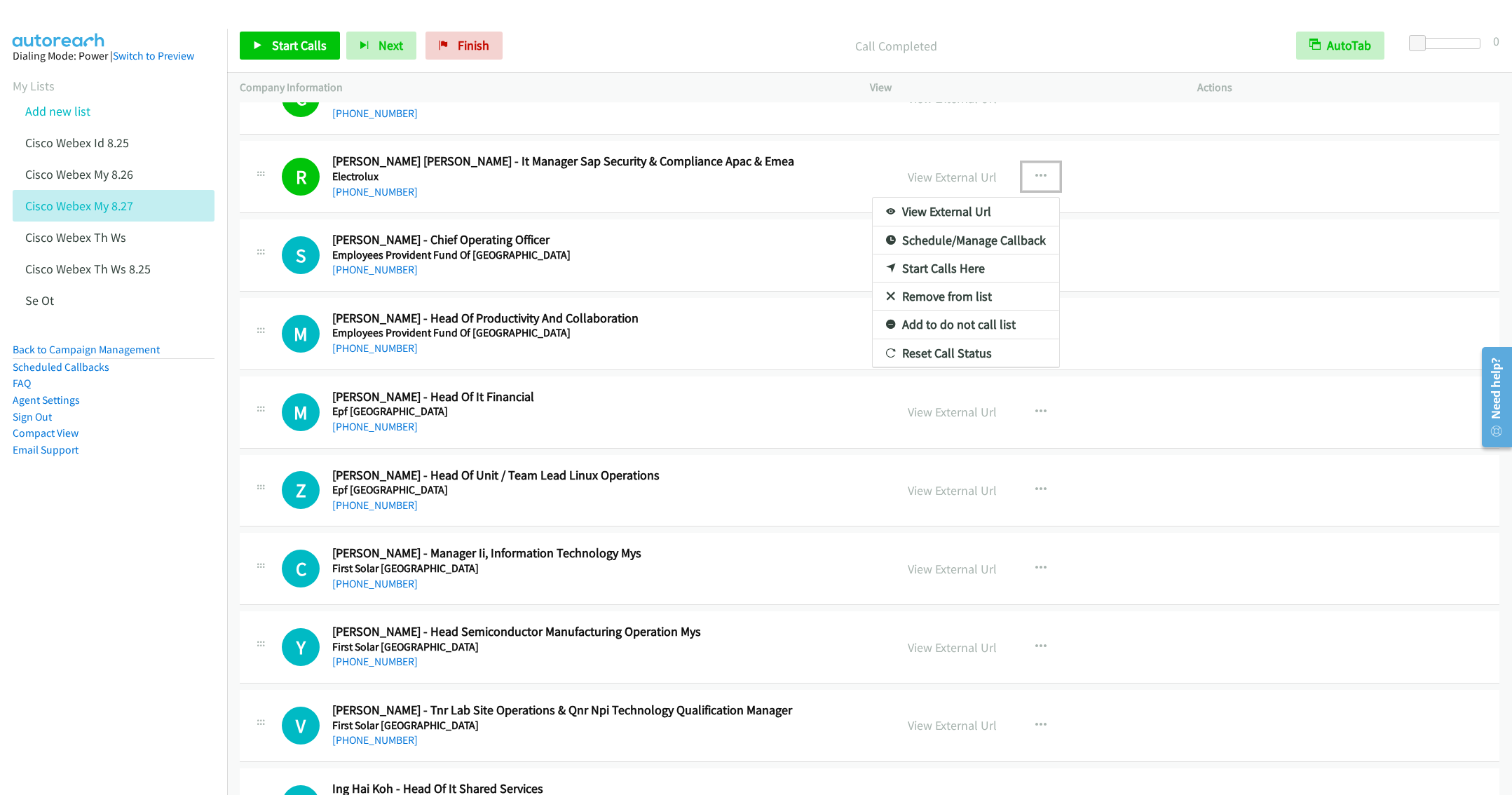
click at [955, 307] on link "Remove from list" at bounding box center [965, 297] width 186 height 28
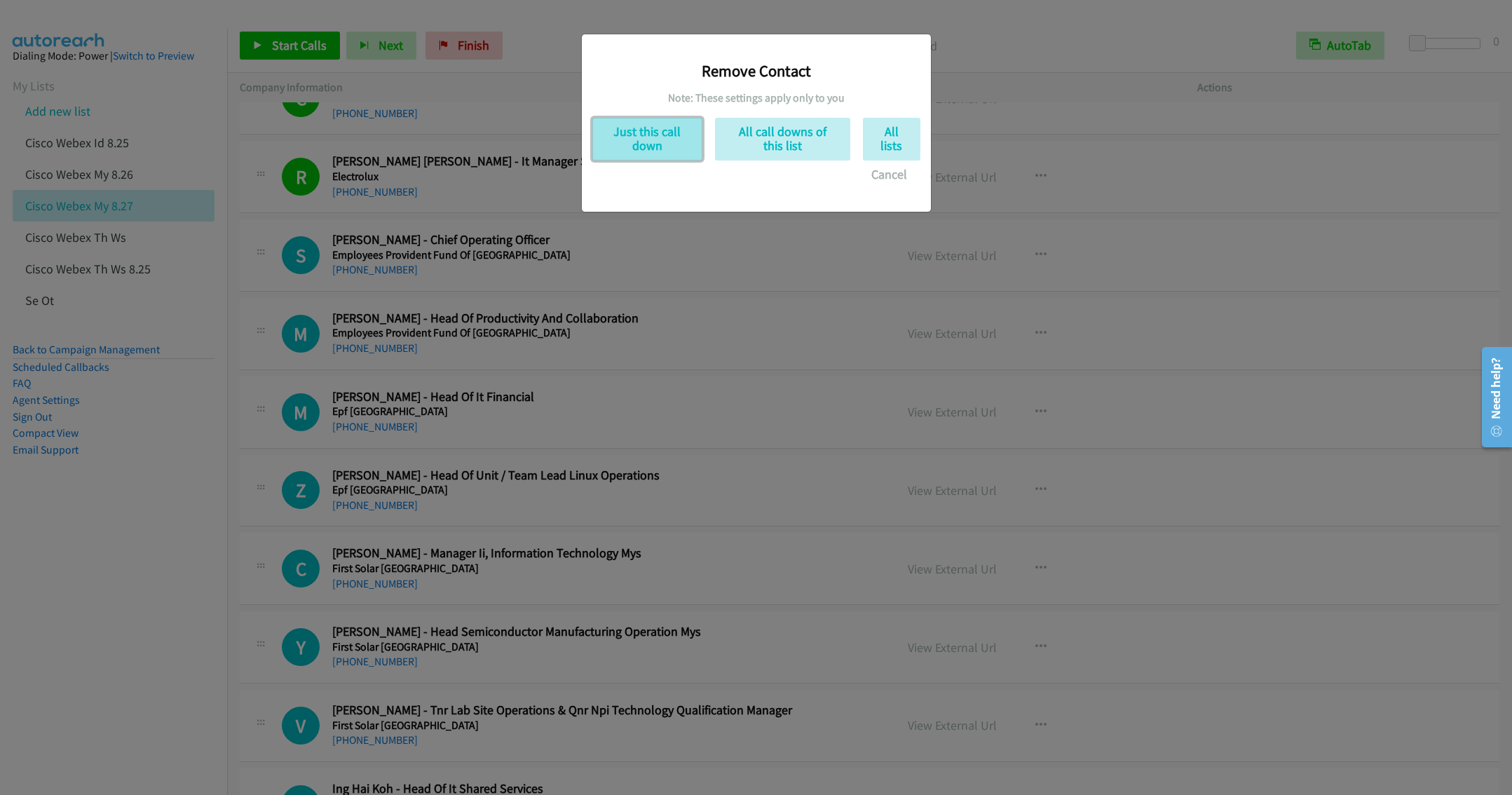
click at [638, 129] on button "Just this call down" at bounding box center [647, 139] width 110 height 43
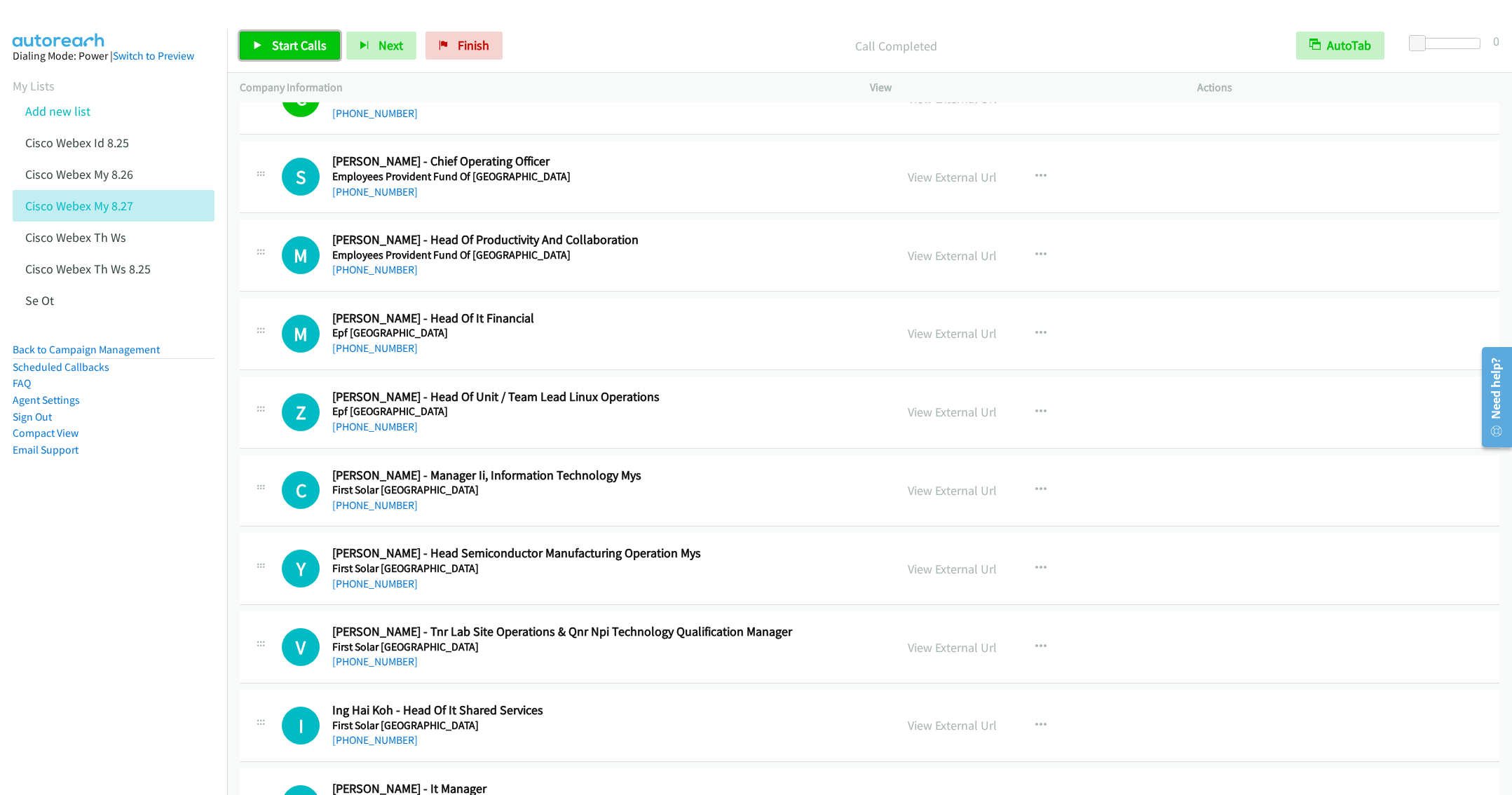
click at [280, 51] on span "Start Calls" at bounding box center [299, 44] width 55 height 16
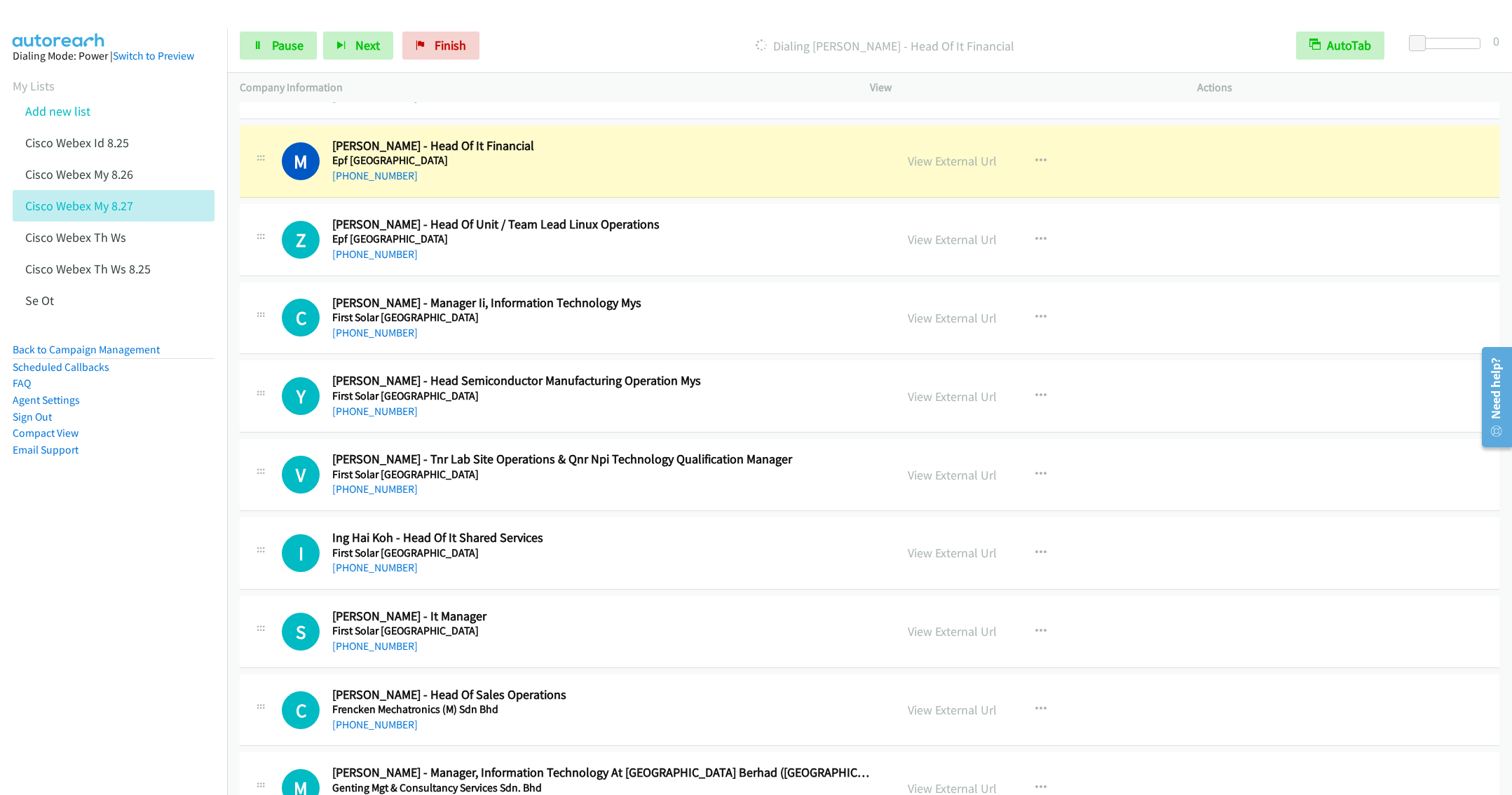
scroll to position [2760, 0]
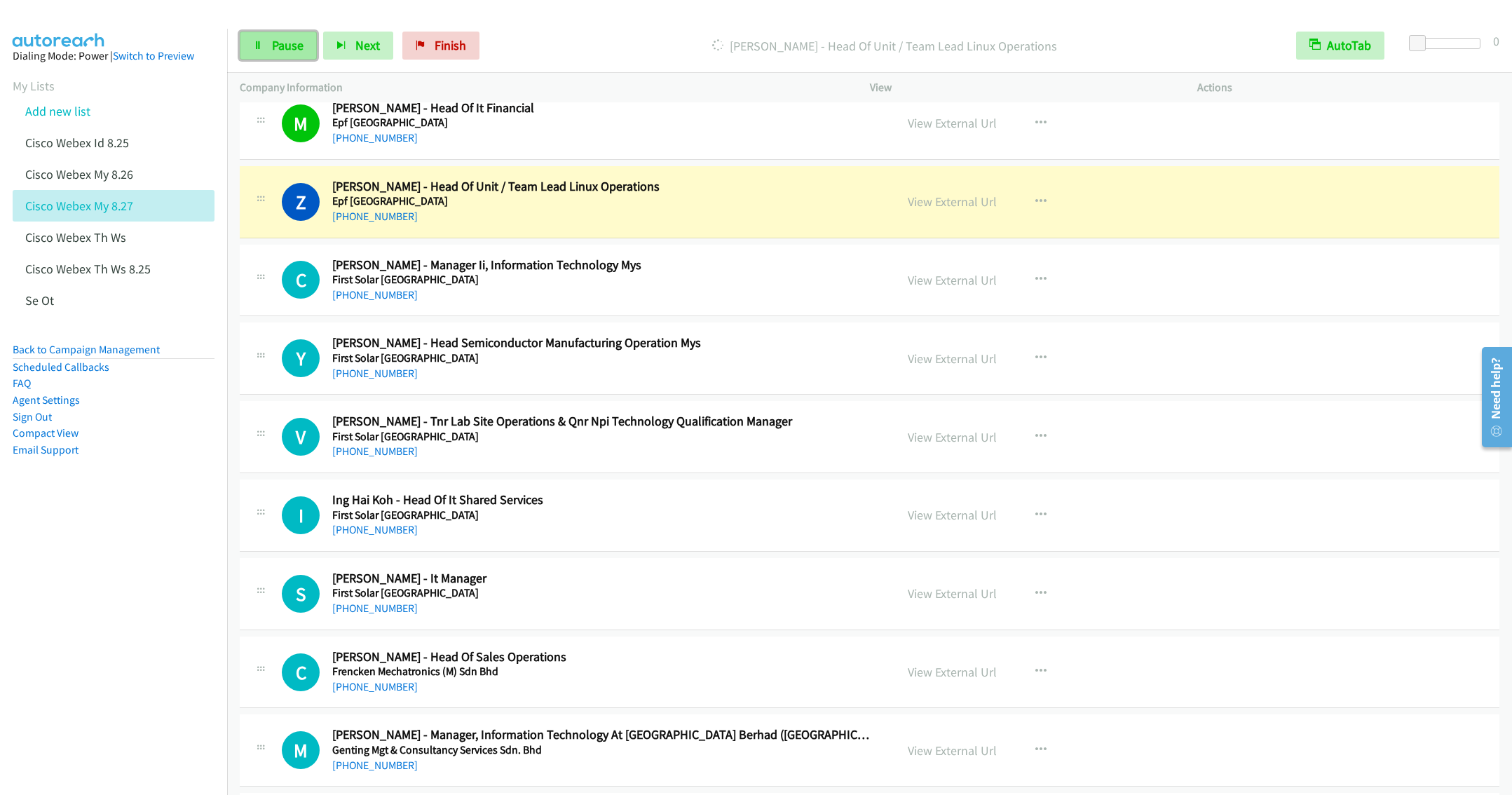
click at [261, 48] on icon at bounding box center [258, 46] width 10 height 10
click at [315, 44] on span "Start Calls" at bounding box center [299, 44] width 55 height 16
click at [260, 44] on icon at bounding box center [258, 46] width 10 height 10
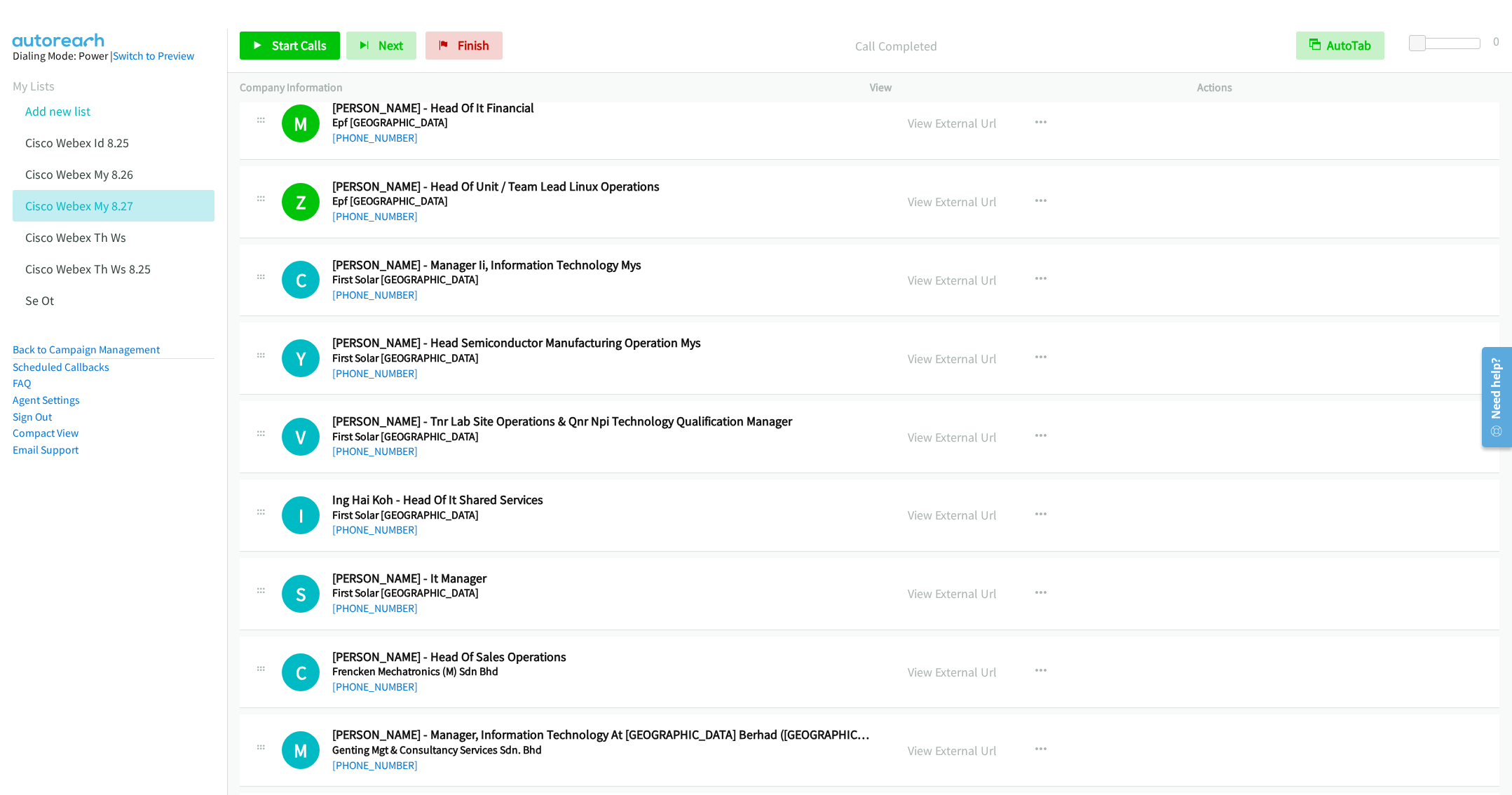
click at [684, 286] on h5 "First Solar Australia" at bounding box center [603, 279] width 542 height 14
click at [1036, 363] on icon "button" at bounding box center [1041, 358] width 11 height 11
click at [953, 464] on link "Start Calls Here" at bounding box center [965, 449] width 186 height 28
click at [1039, 364] on button "button" at bounding box center [1041, 358] width 38 height 28
click at [924, 486] on link "Remove from list" at bounding box center [965, 478] width 186 height 28
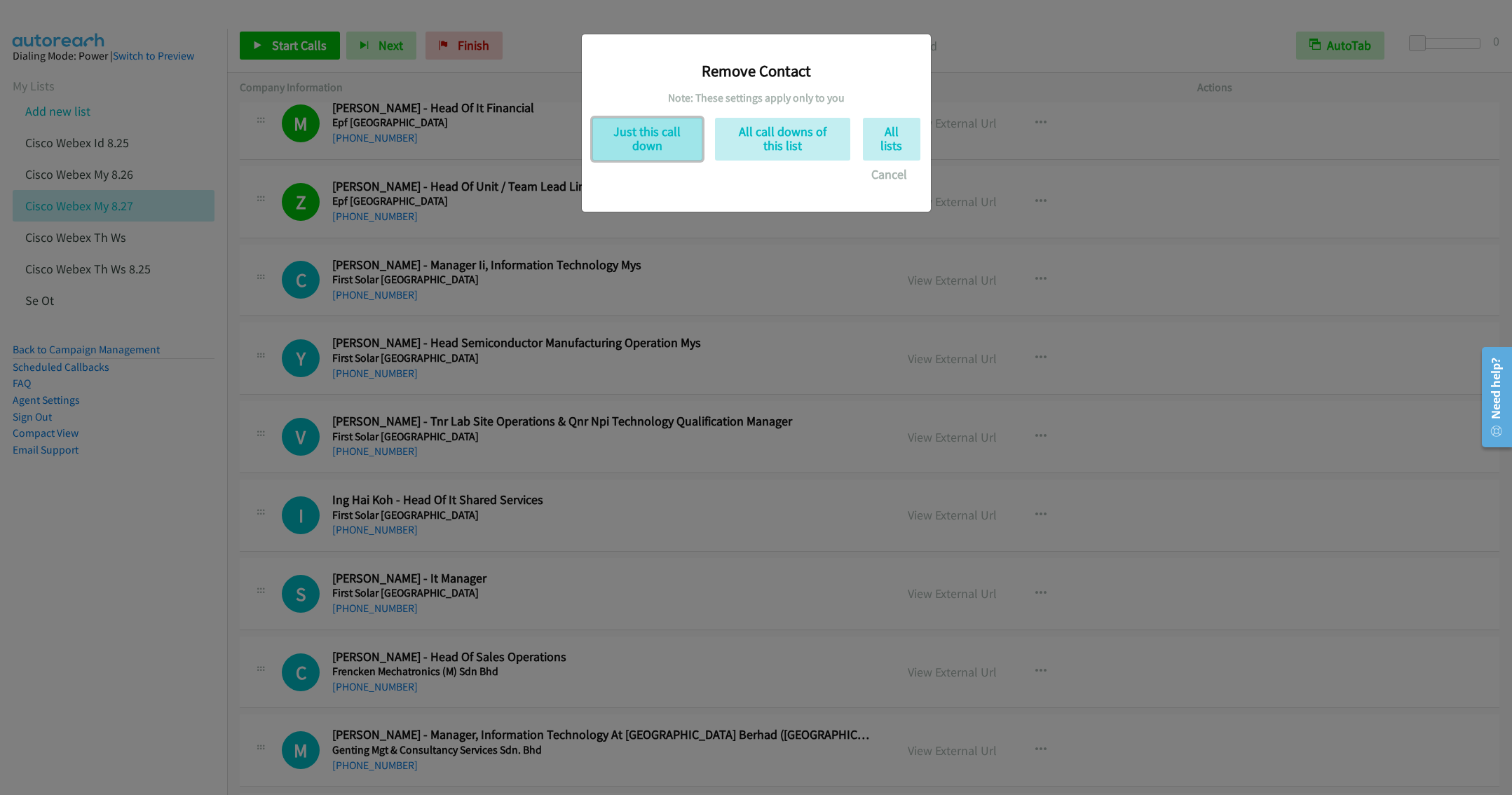
click at [653, 144] on button "Just this call down" at bounding box center [647, 139] width 110 height 43
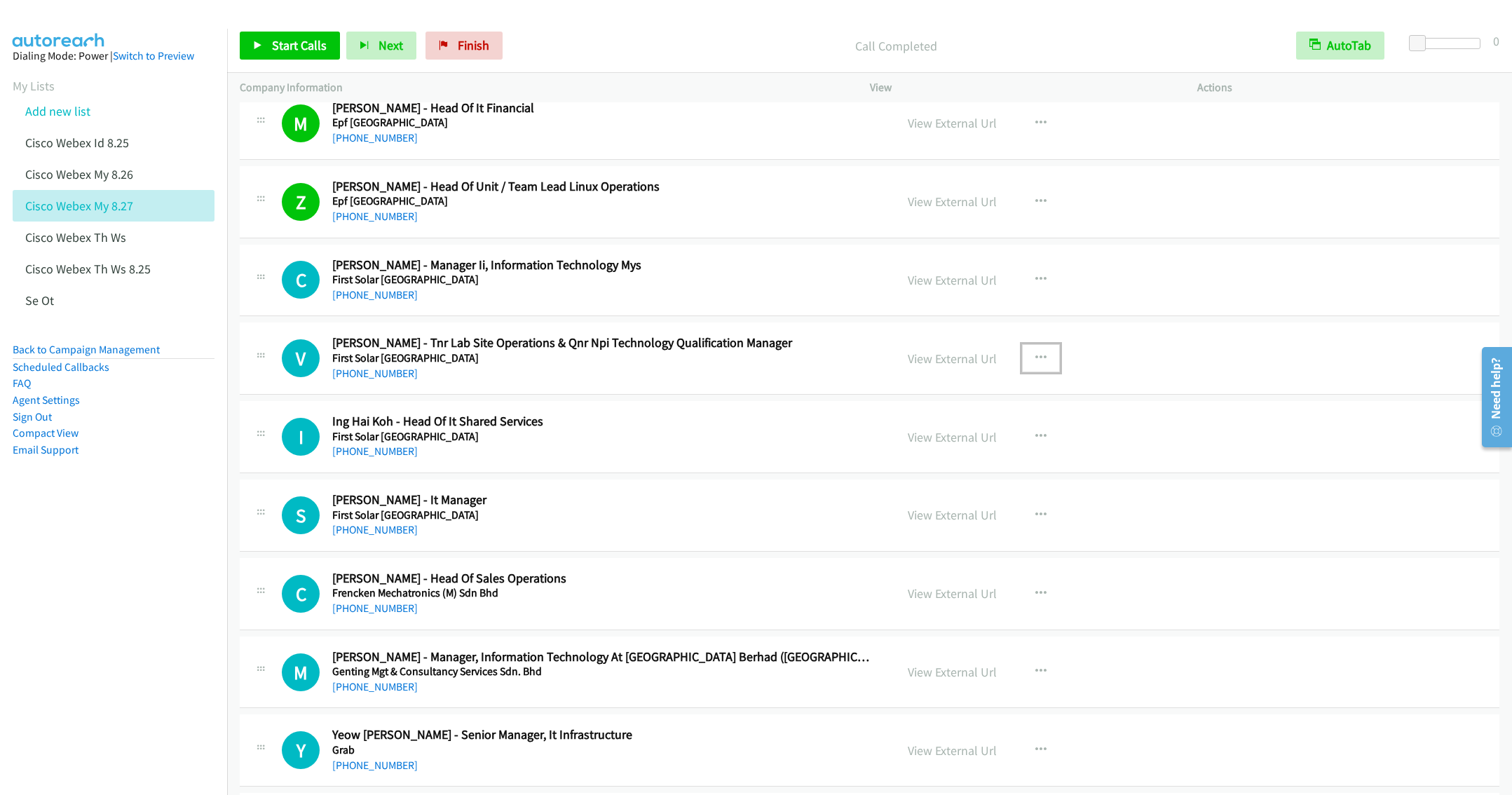
click at [1036, 363] on icon "button" at bounding box center [1041, 358] width 11 height 11
click at [908, 492] on link "Remove from list" at bounding box center [965, 478] width 186 height 28
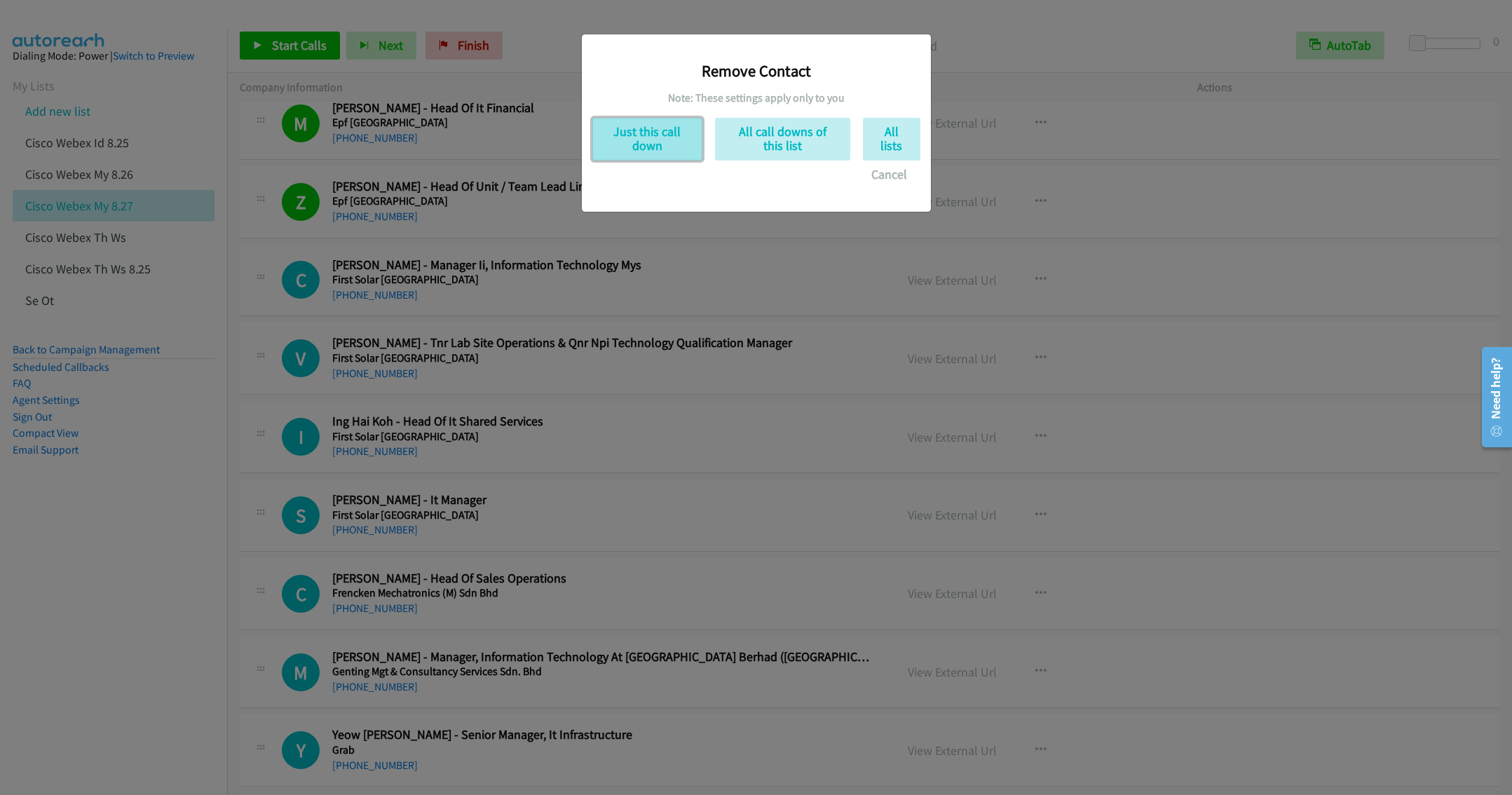
click at [646, 142] on button "Just this call down" at bounding box center [647, 139] width 110 height 43
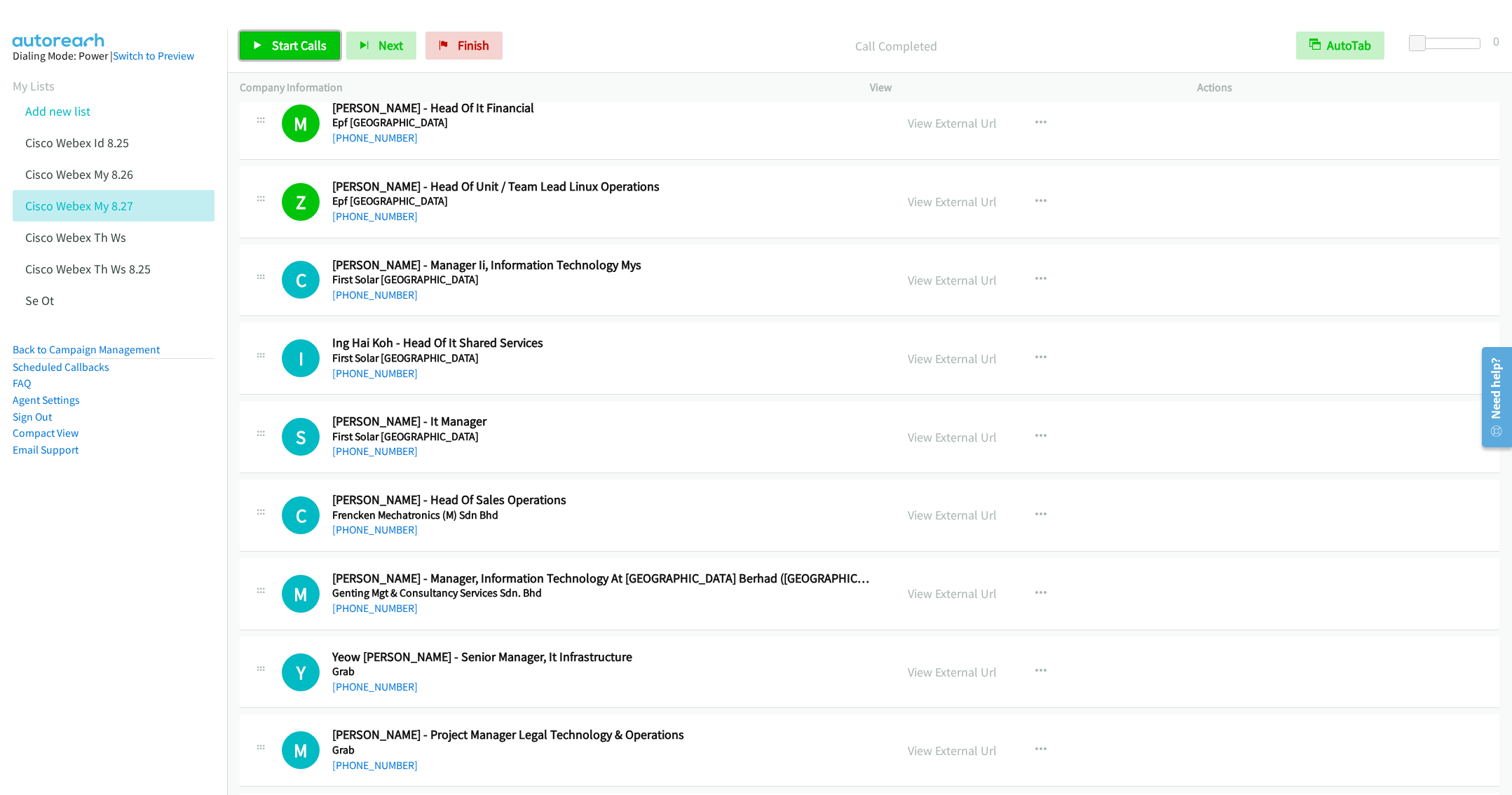
click at [263, 48] on link "Start Calls" at bounding box center [290, 45] width 100 height 28
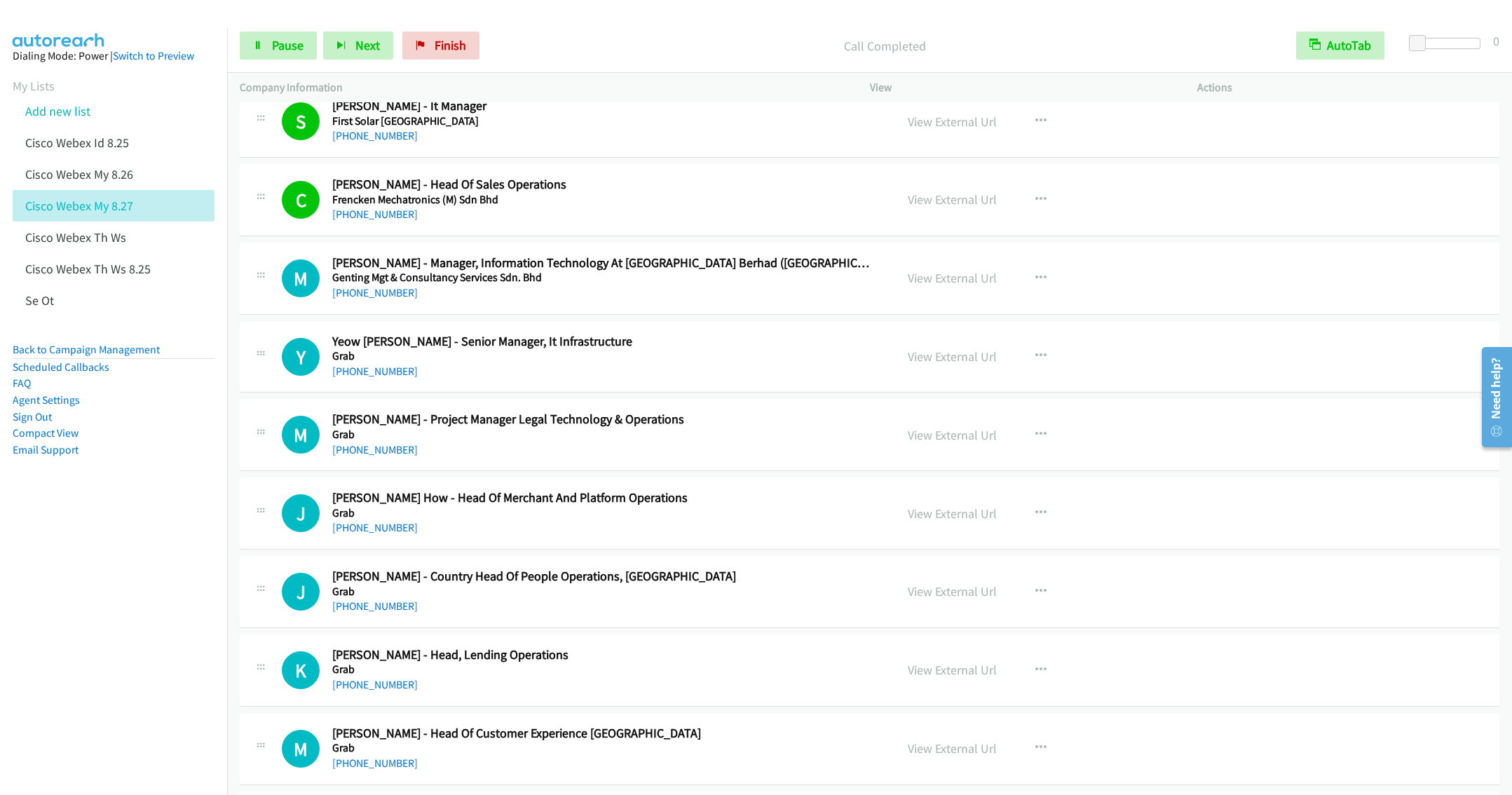
scroll to position [3180, 0]
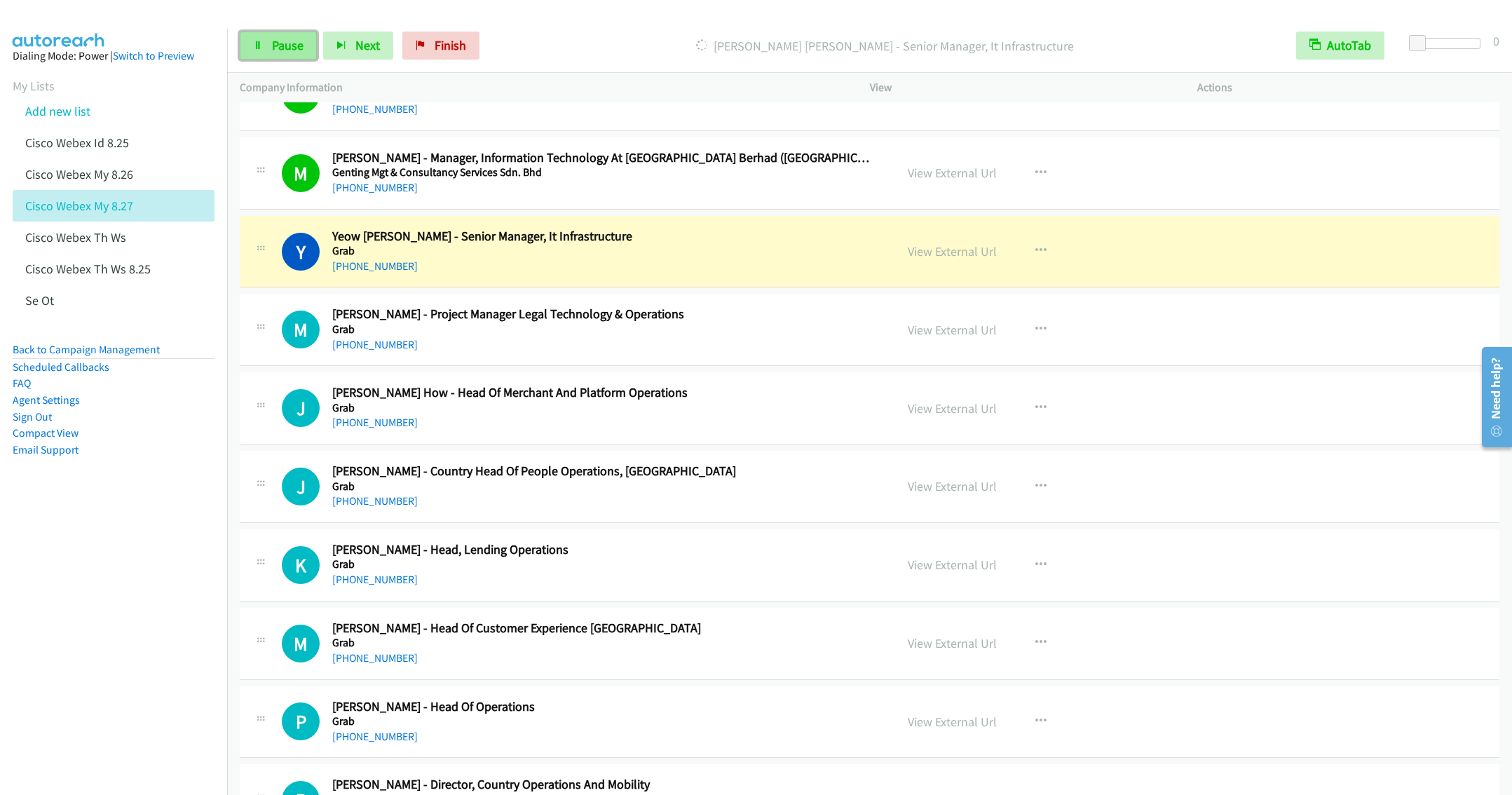
click at [286, 44] on span "Pause" at bounding box center [287, 44] width 32 height 16
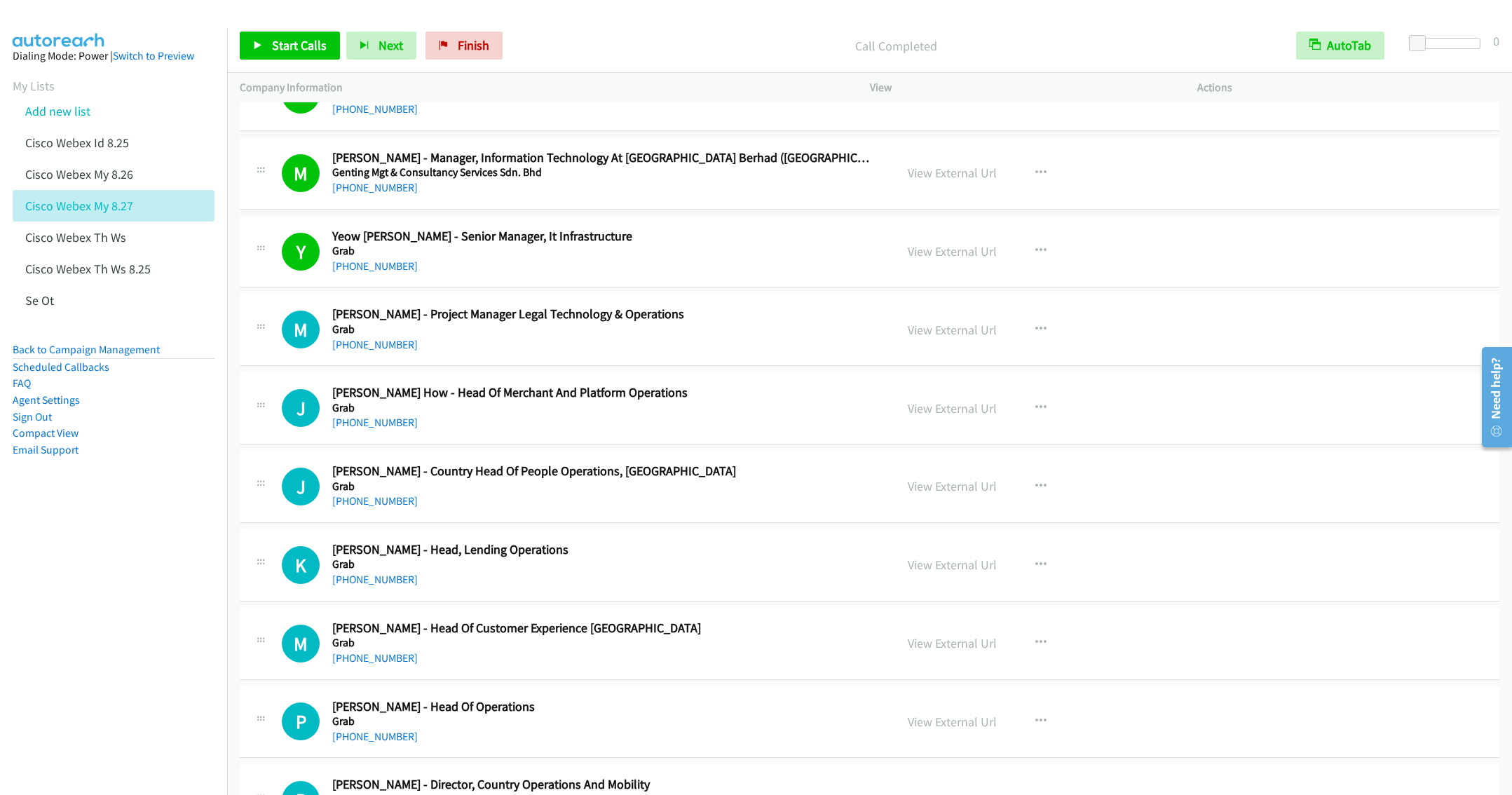
click at [724, 353] on div "+60 14-950 0240" at bounding box center [603, 345] width 542 height 17
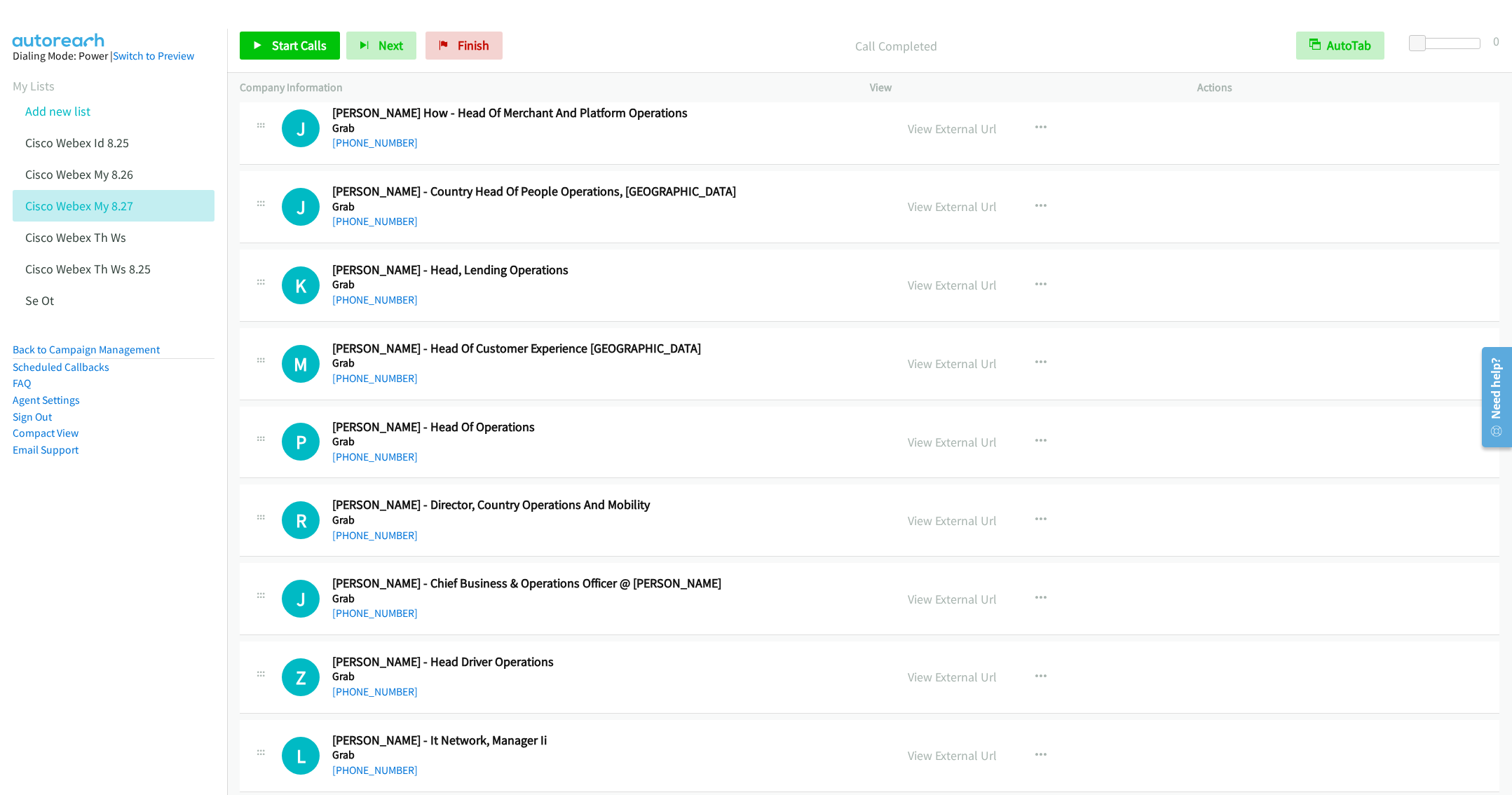
scroll to position [3496, 0]
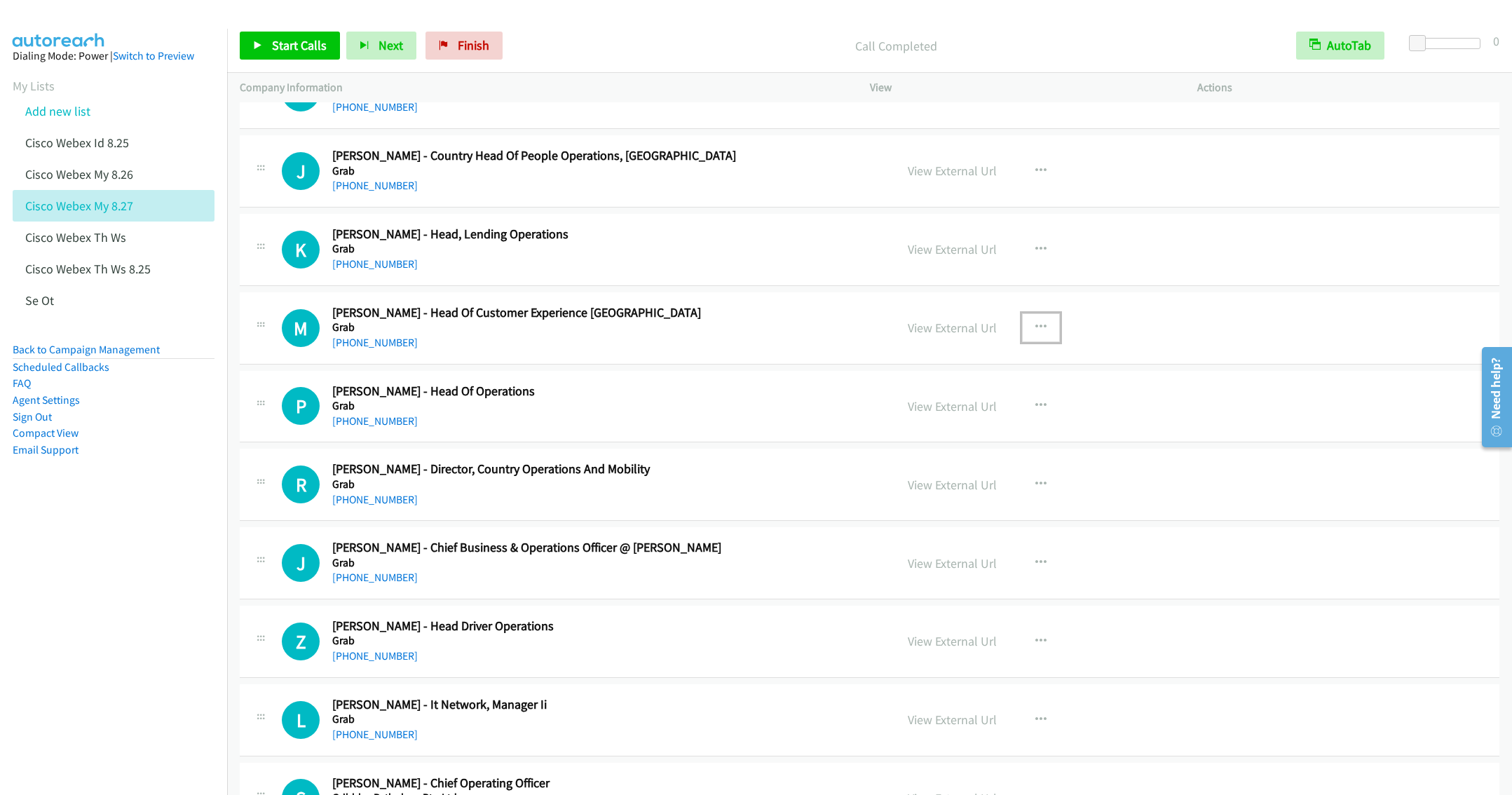
click at [1023, 334] on button "button" at bounding box center [1041, 327] width 38 height 28
click at [958, 433] on link "Start Calls Here" at bounding box center [965, 419] width 186 height 28
click at [295, 41] on span "Start Calls" at bounding box center [299, 44] width 55 height 16
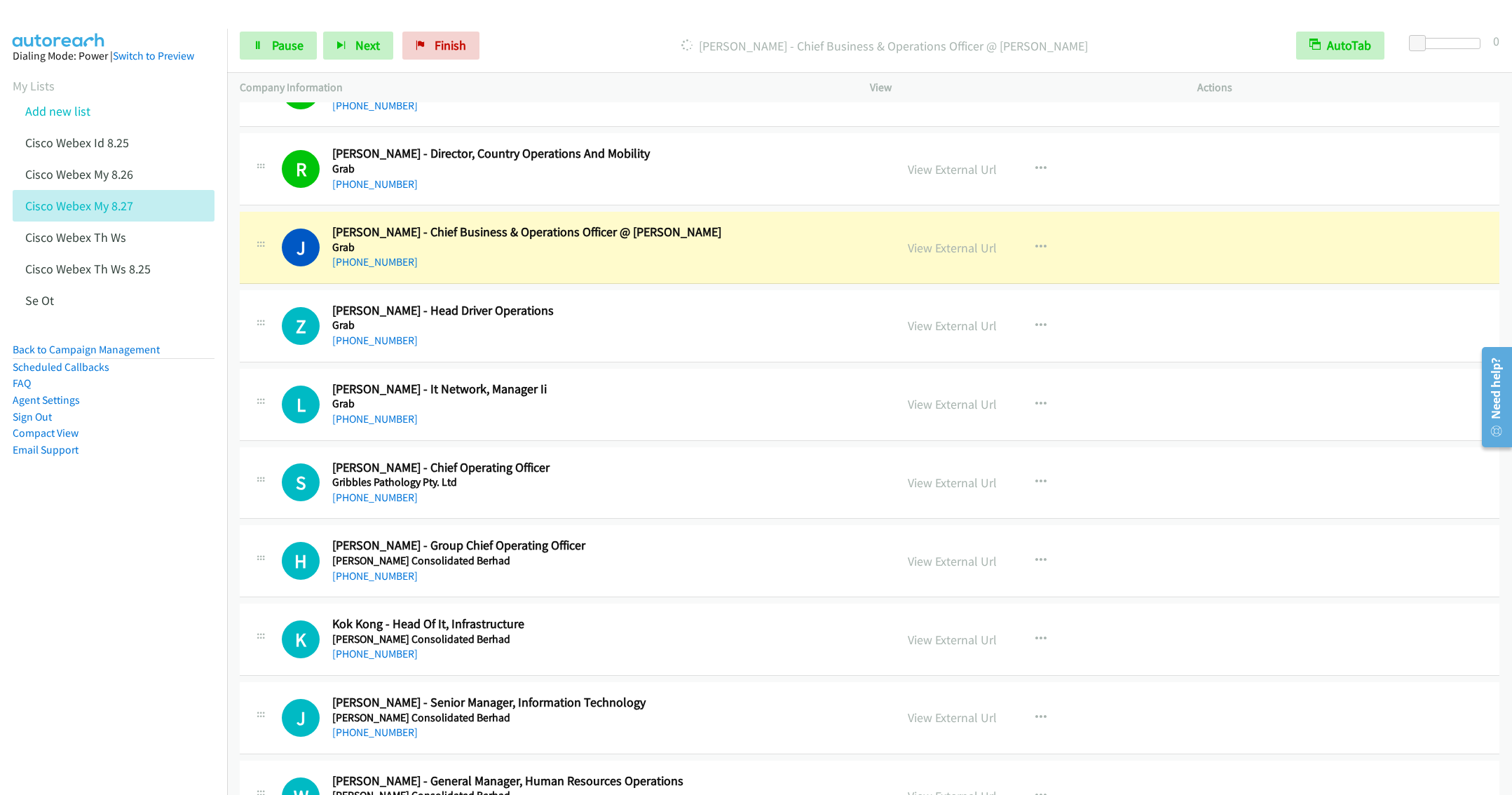
scroll to position [3916, 0]
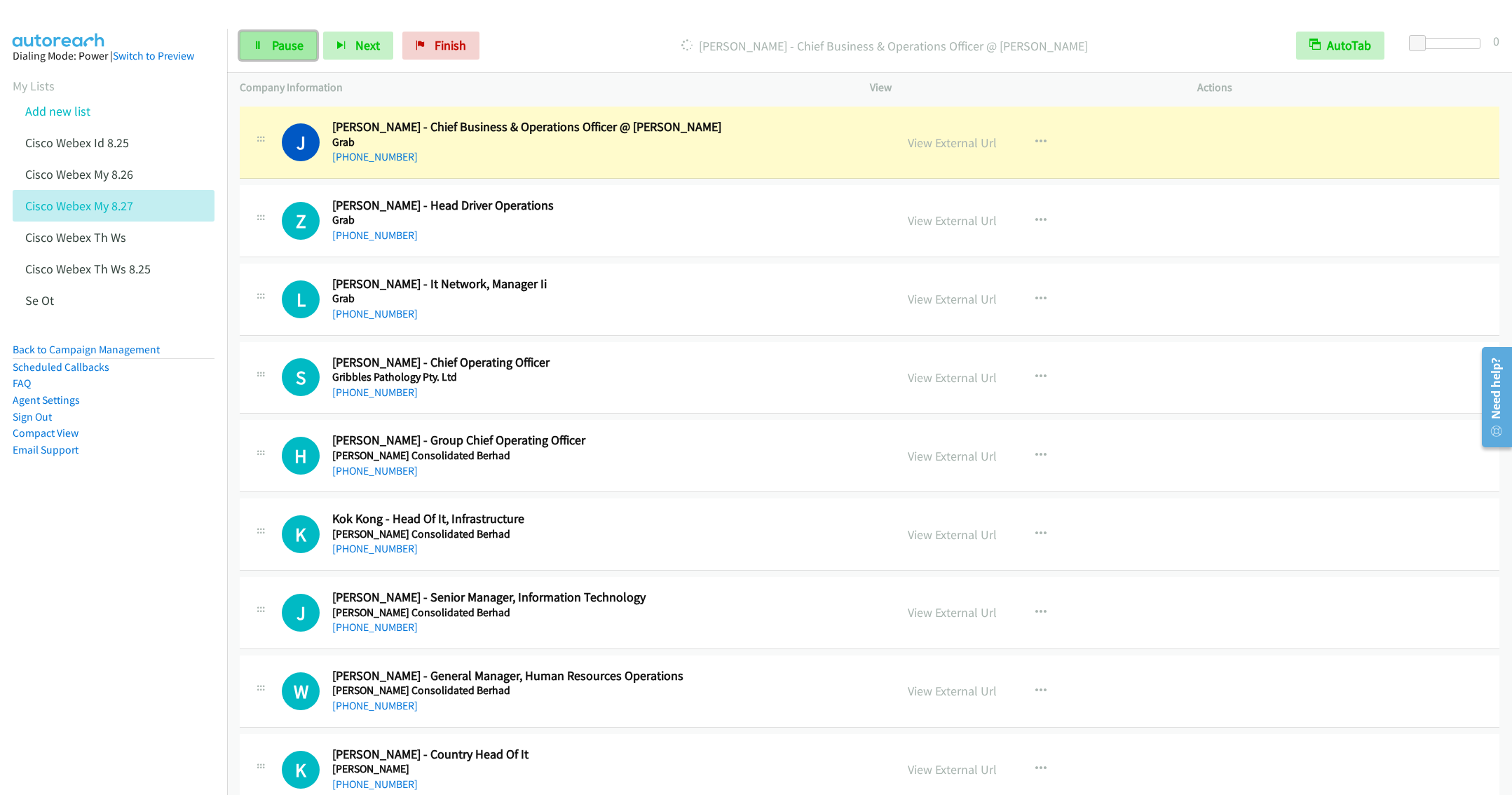
click at [278, 51] on span "Pause" at bounding box center [287, 44] width 32 height 16
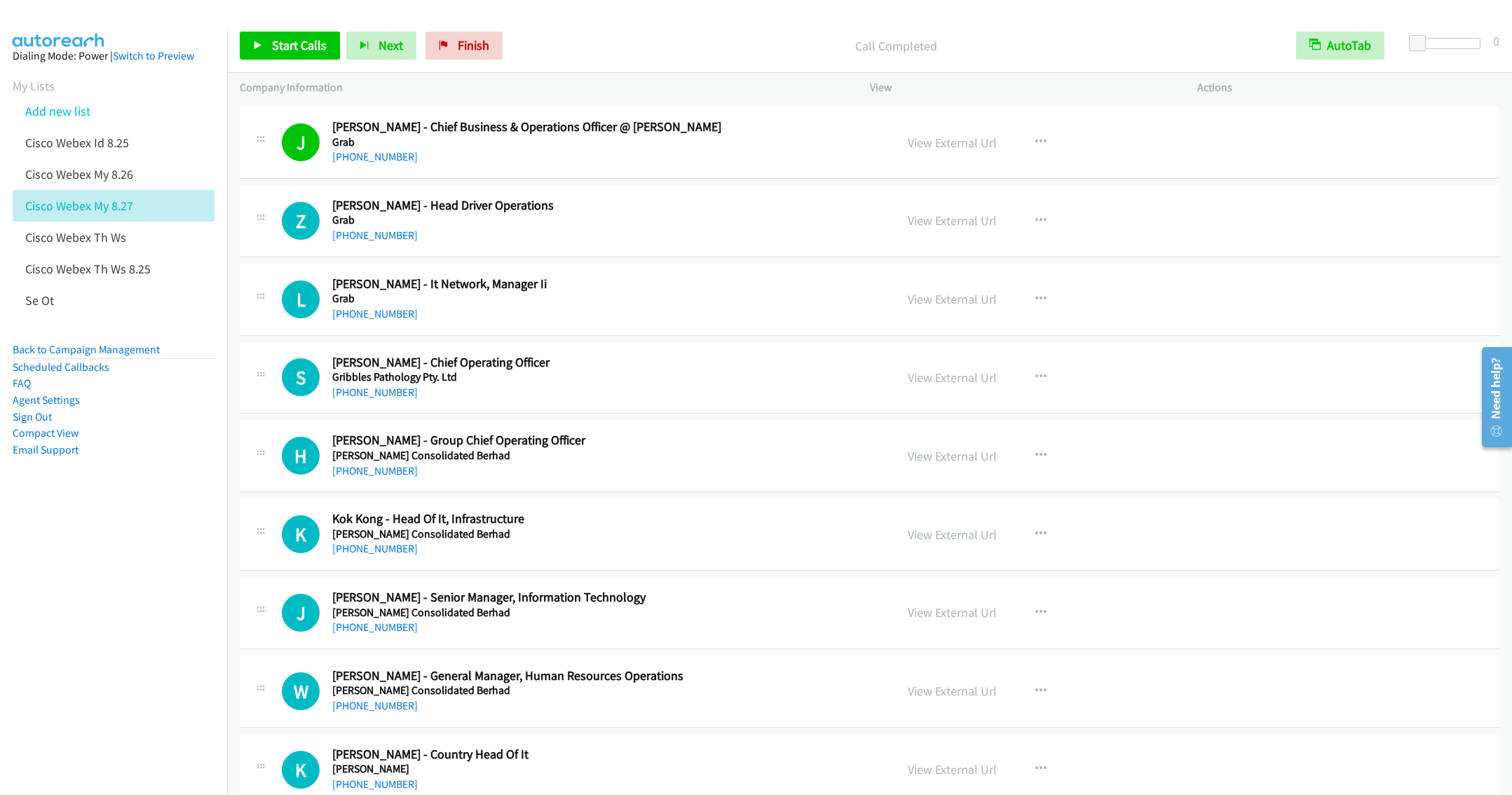
click at [697, 322] on div "+60 17-805 0180" at bounding box center [603, 314] width 542 height 17
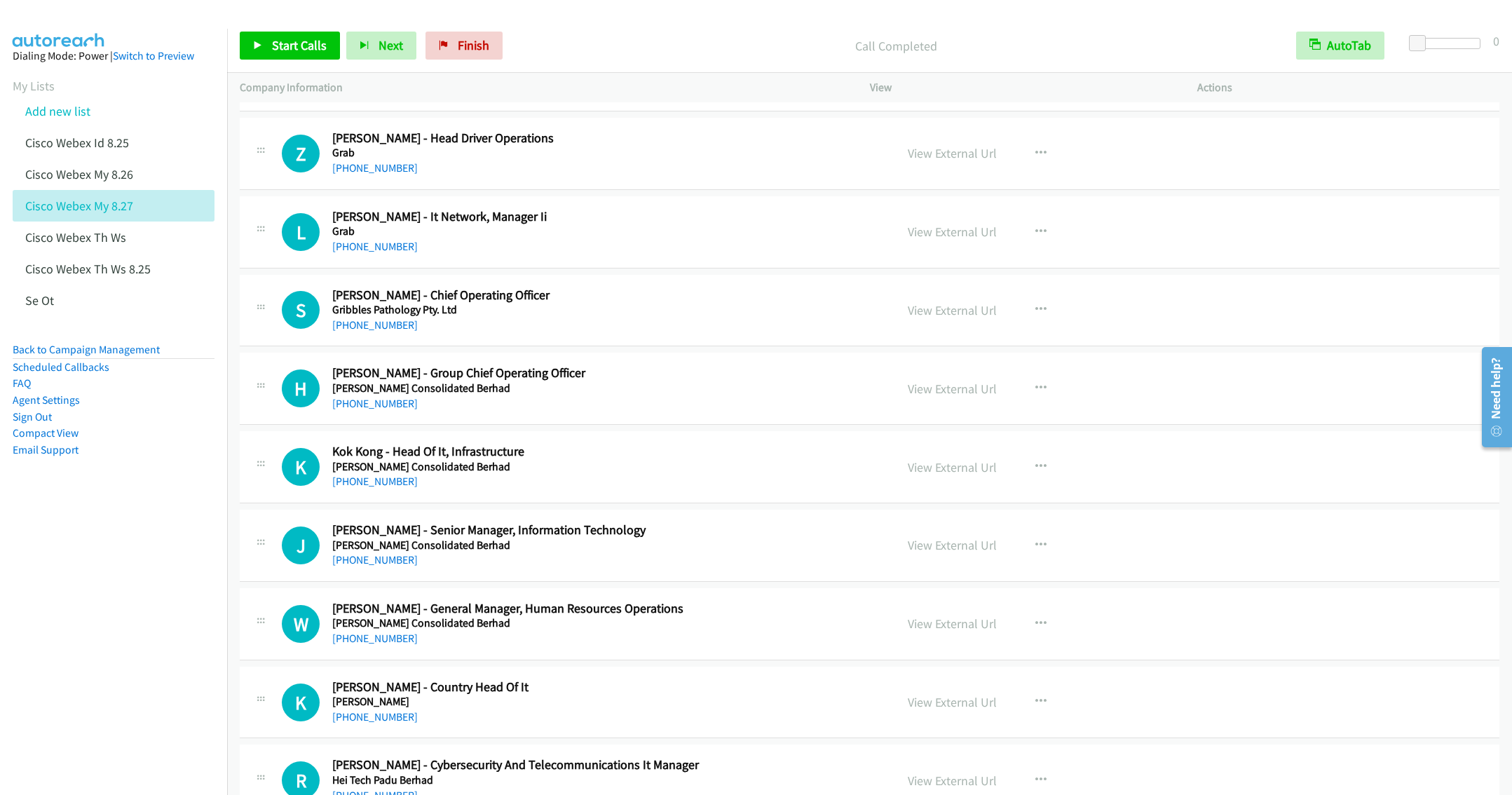
scroll to position [4021, 0]
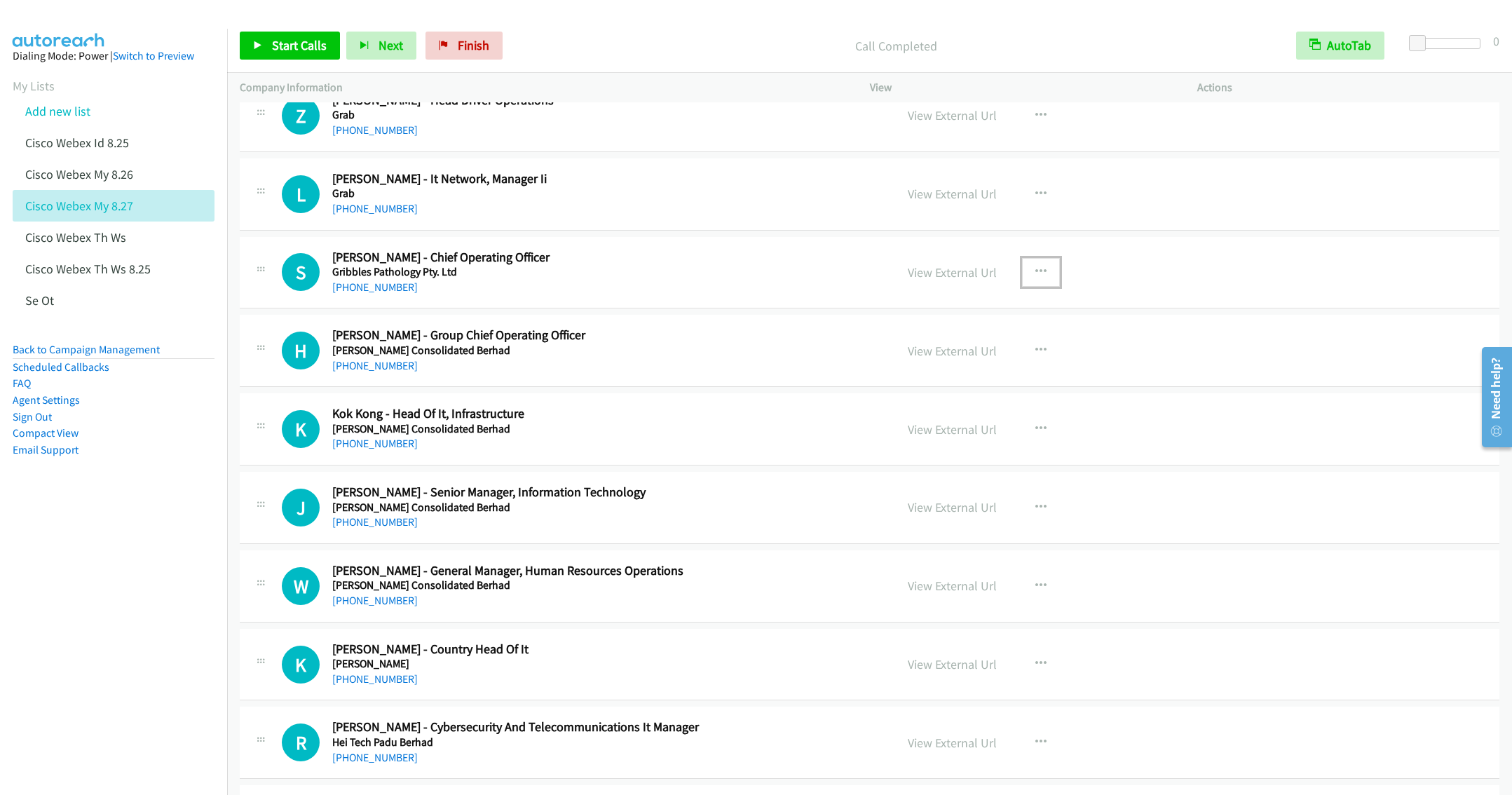
click at [1036, 277] on icon "button" at bounding box center [1041, 271] width 11 height 11
click at [924, 378] on link "Start Calls Here" at bounding box center [965, 363] width 186 height 28
click at [301, 47] on span "Start Calls" at bounding box center [299, 44] width 55 height 16
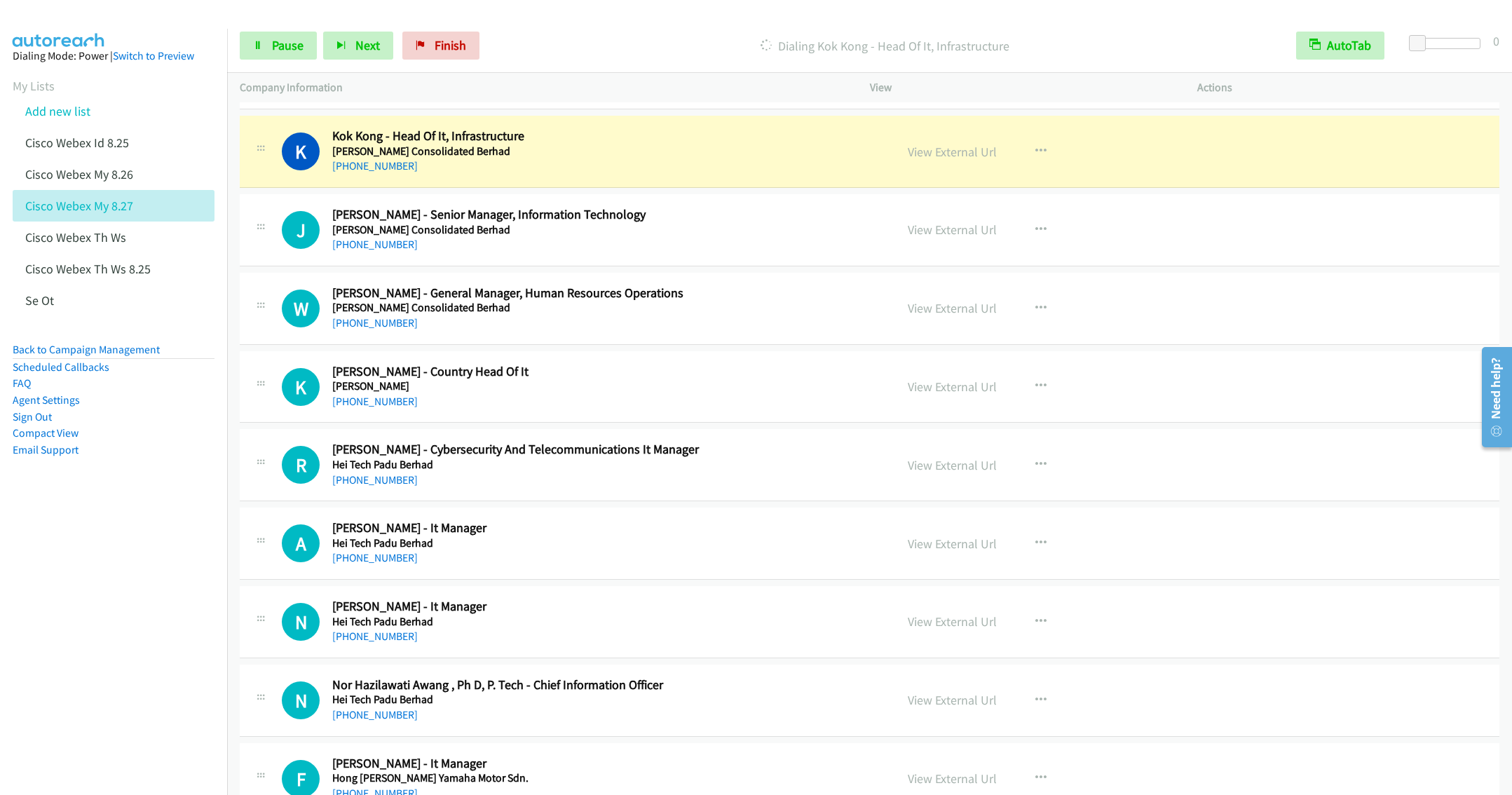
scroll to position [4336, 0]
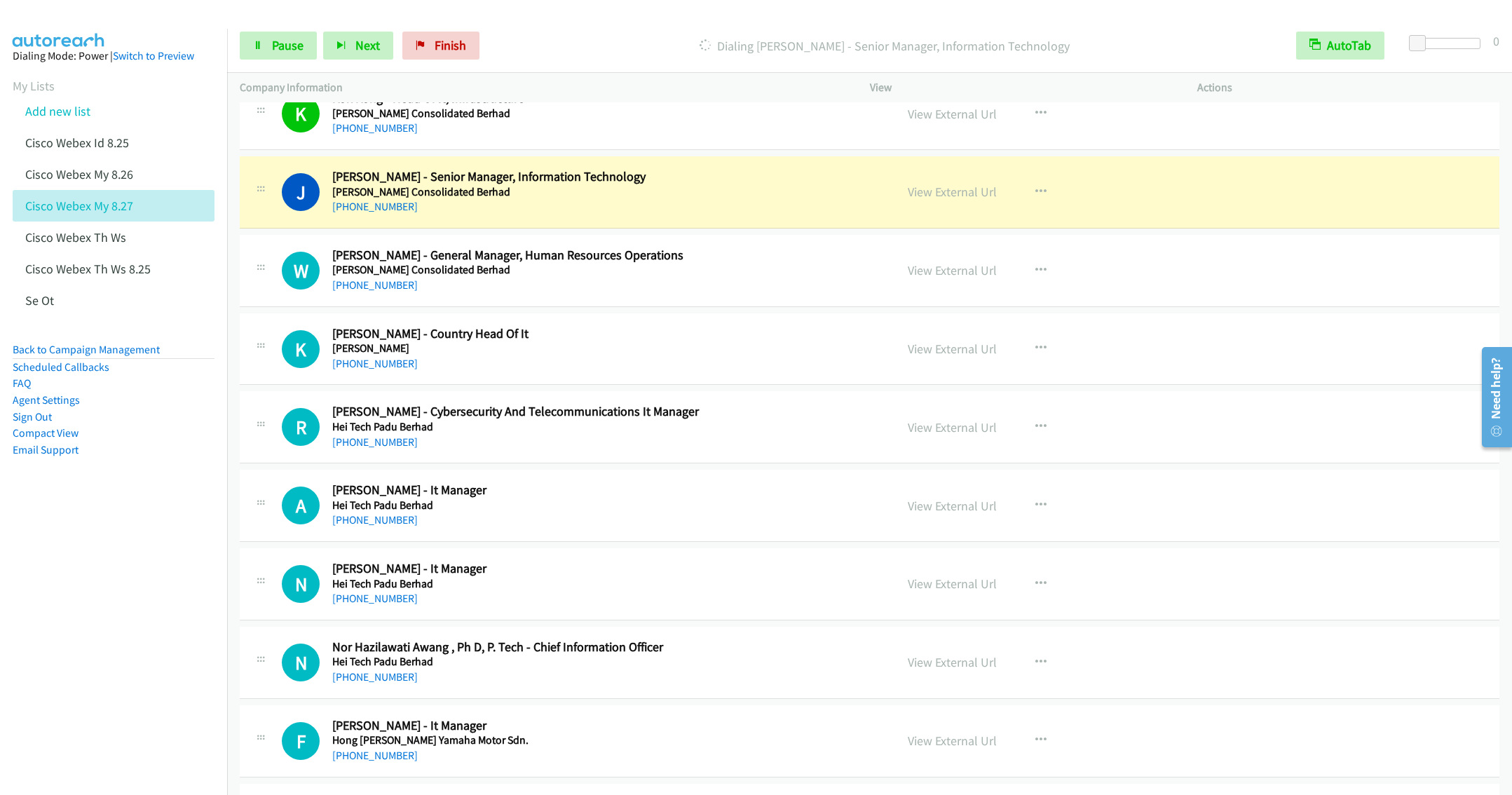
click at [657, 277] on h5 "Hap Seng Consolidated Berhad" at bounding box center [603, 270] width 542 height 14
click at [1042, 284] on button "button" at bounding box center [1041, 271] width 38 height 28
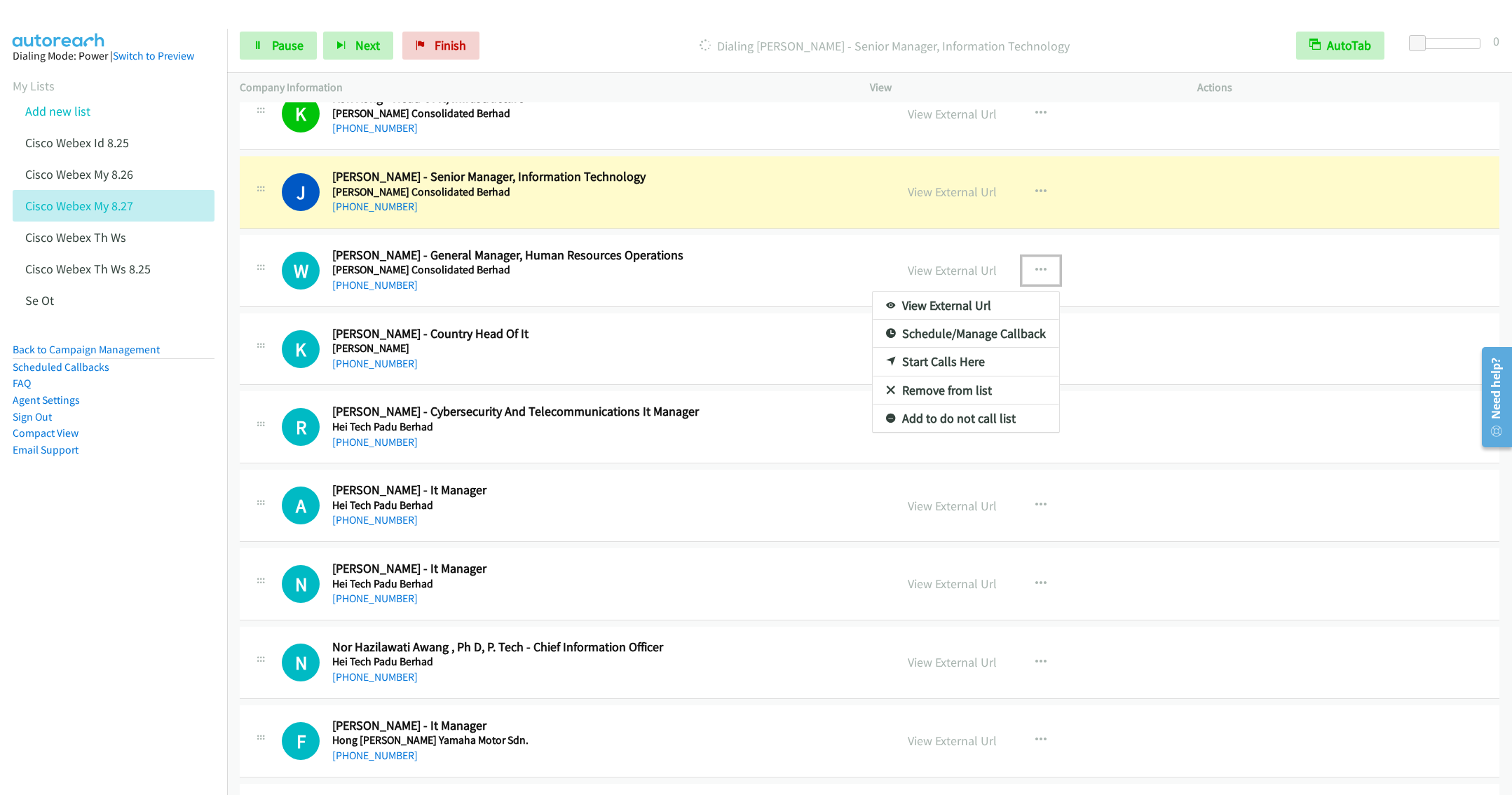
click at [958, 404] on link "Remove from list" at bounding box center [965, 390] width 186 height 28
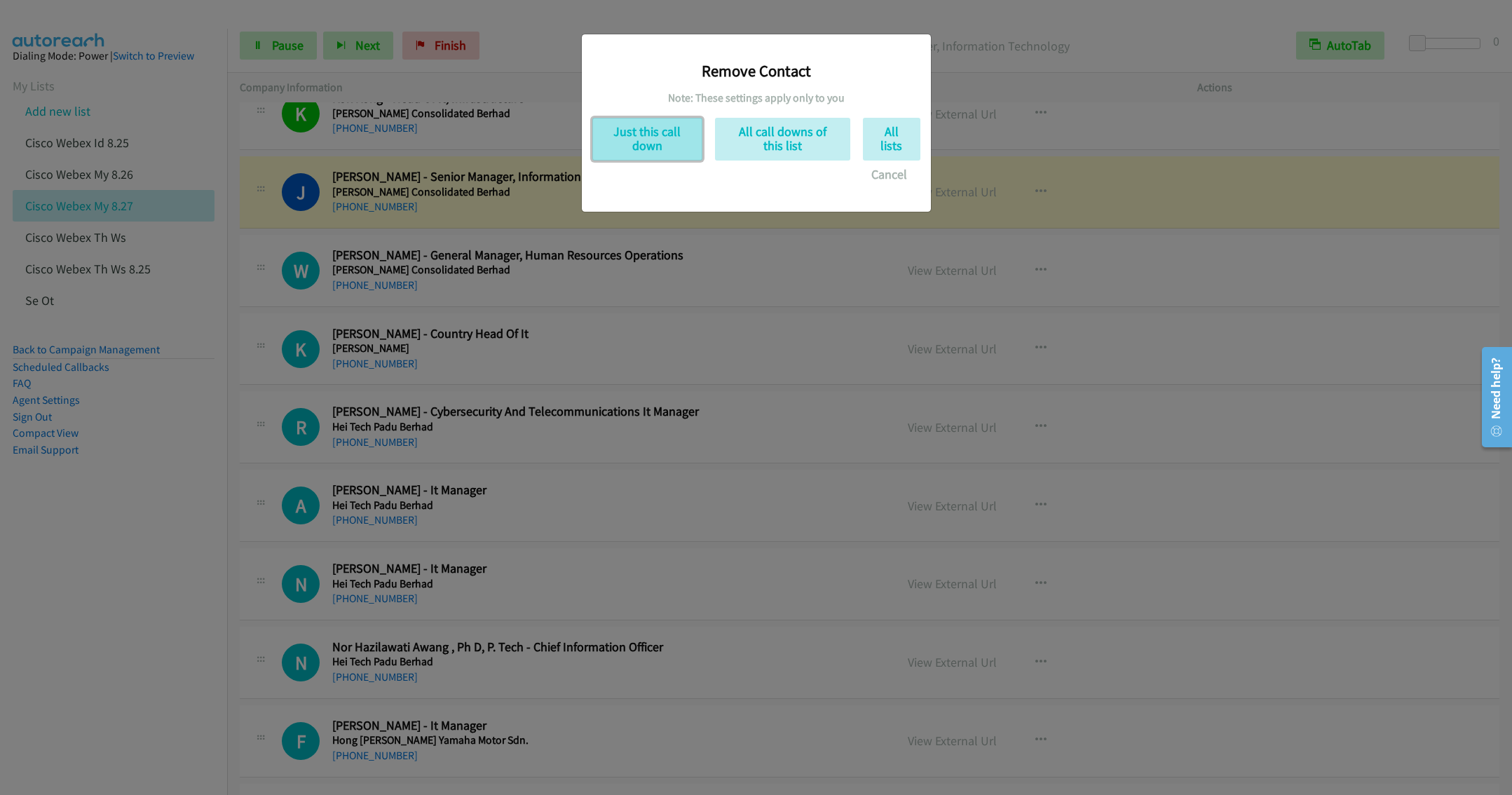
click at [651, 133] on button "Just this call down" at bounding box center [647, 139] width 110 height 43
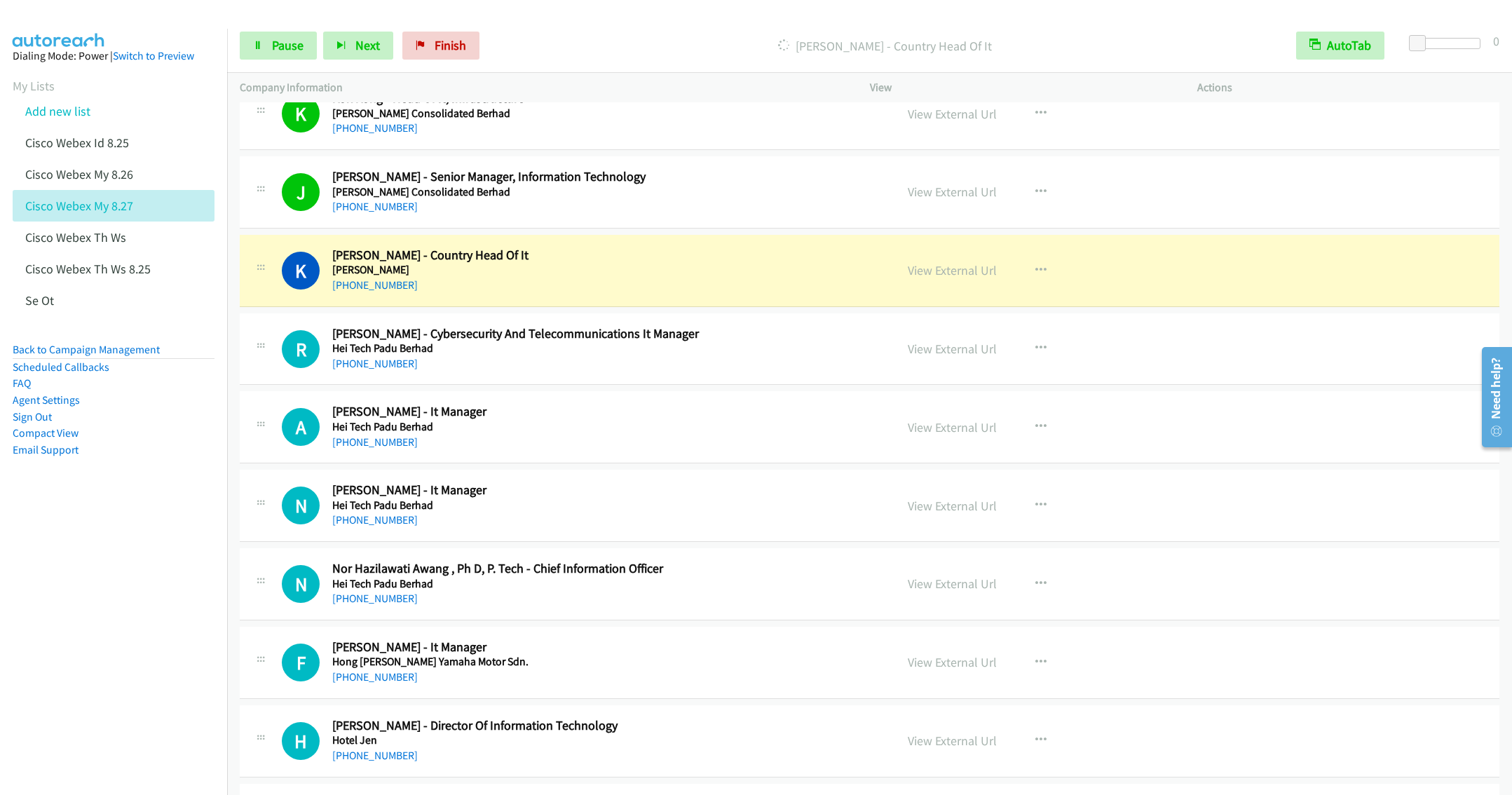
scroll to position [4442, 0]
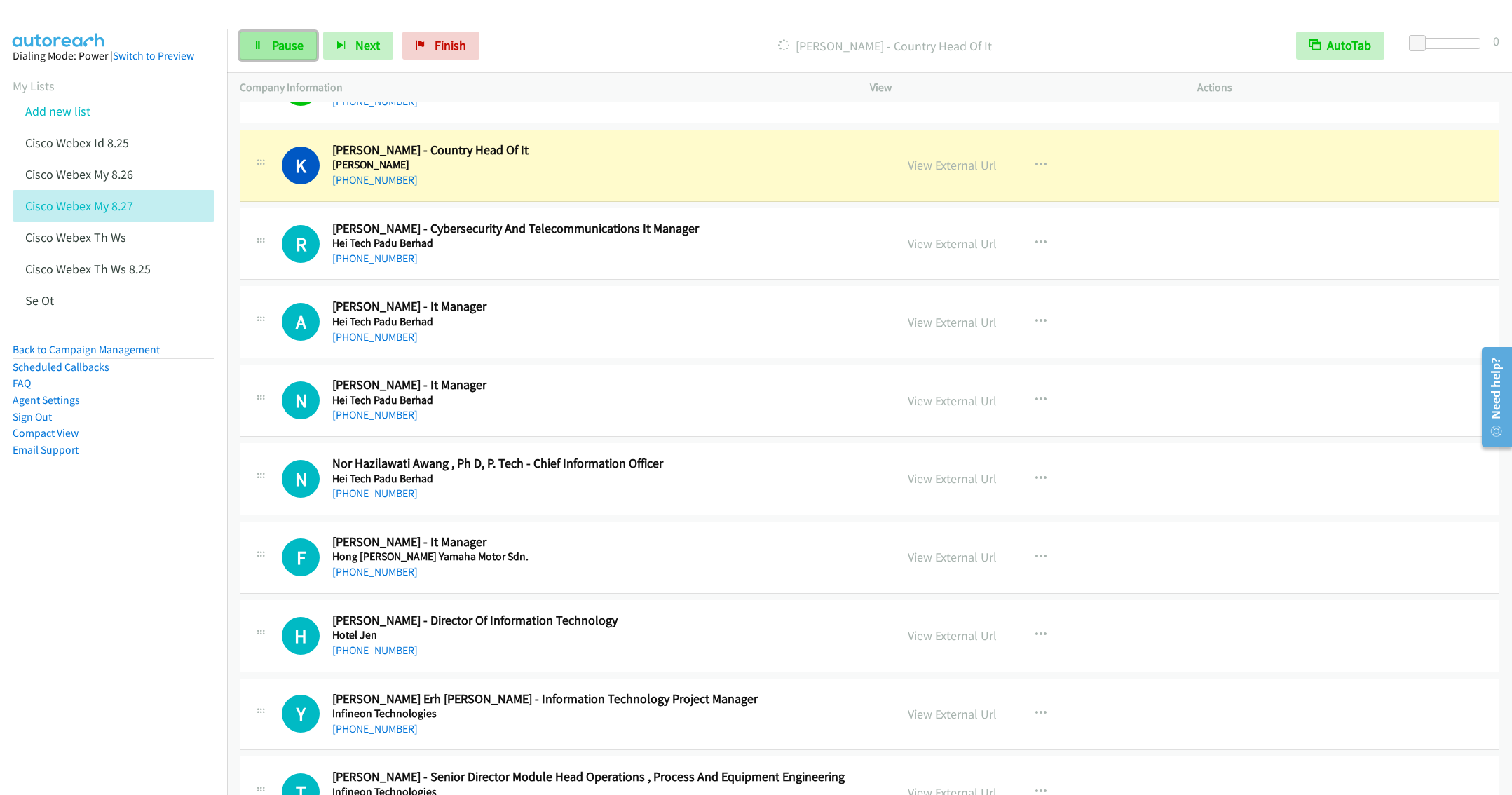
click at [275, 55] on link "Pause" at bounding box center [278, 45] width 77 height 28
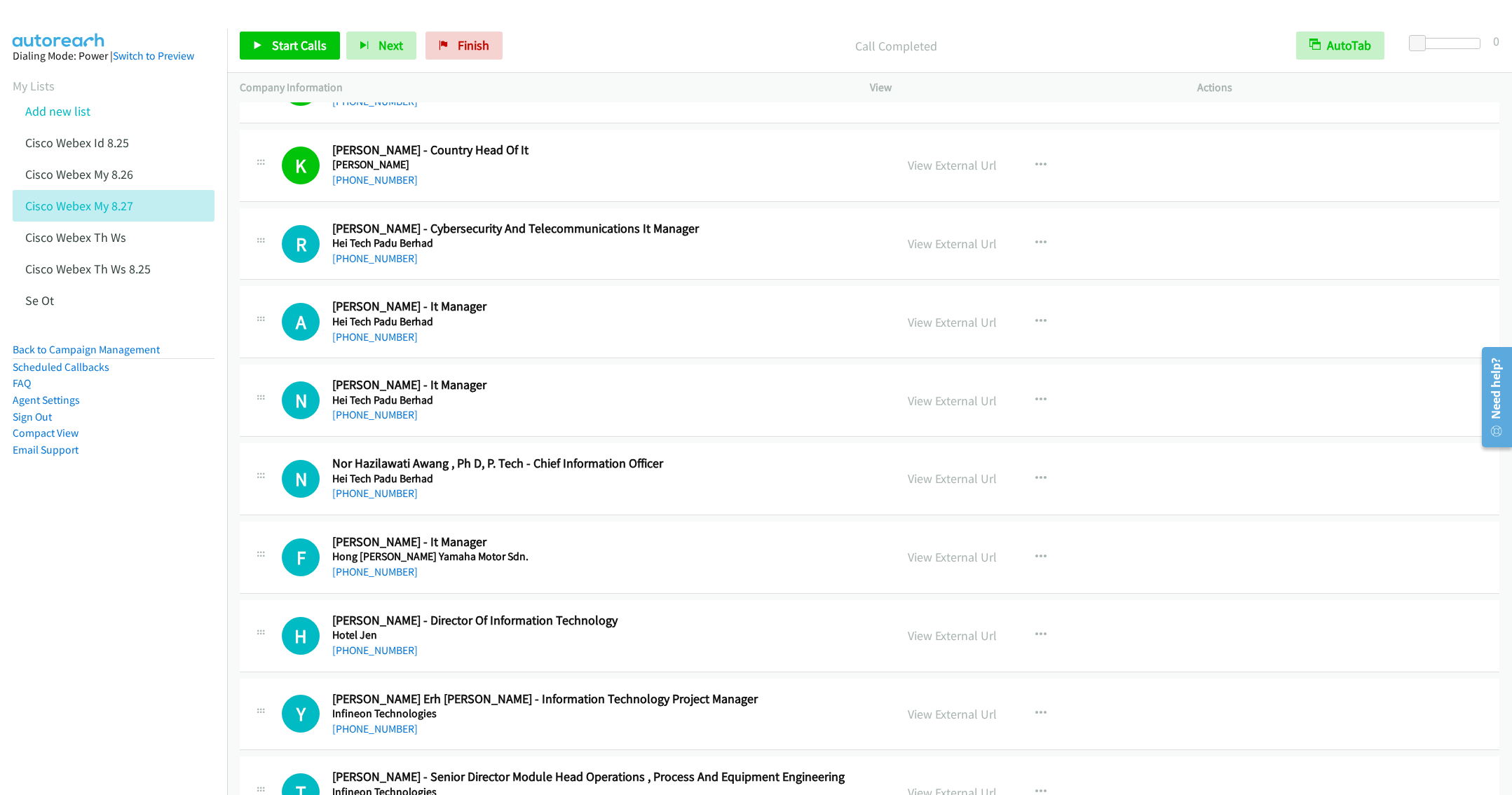
click at [579, 358] on div "A Callback Scheduled Aizam Badron - It Manager Hei Tech Padu Berhad Asia/Kuchin…" at bounding box center [870, 322] width 1260 height 72
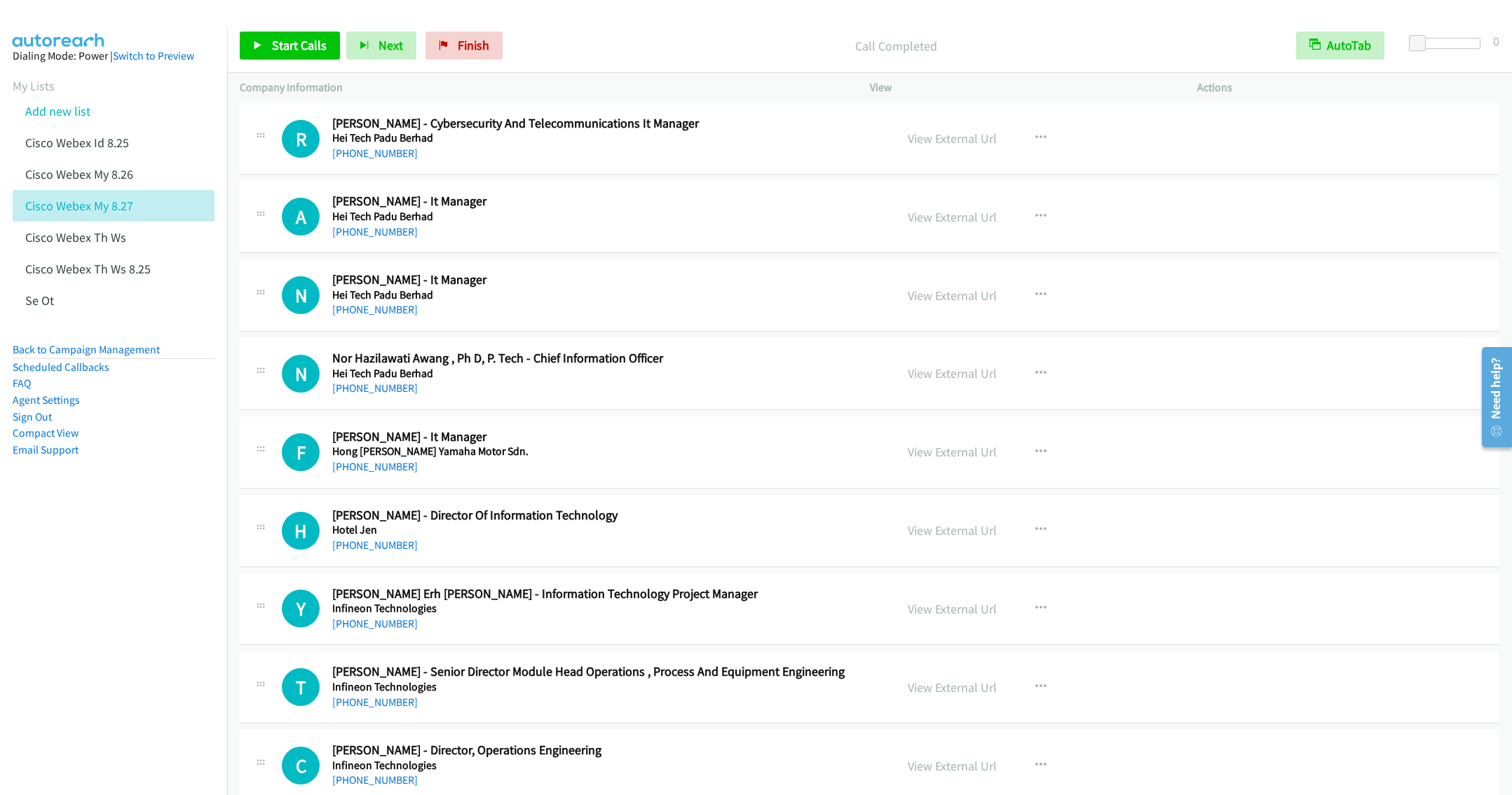
scroll to position [4652, 0]
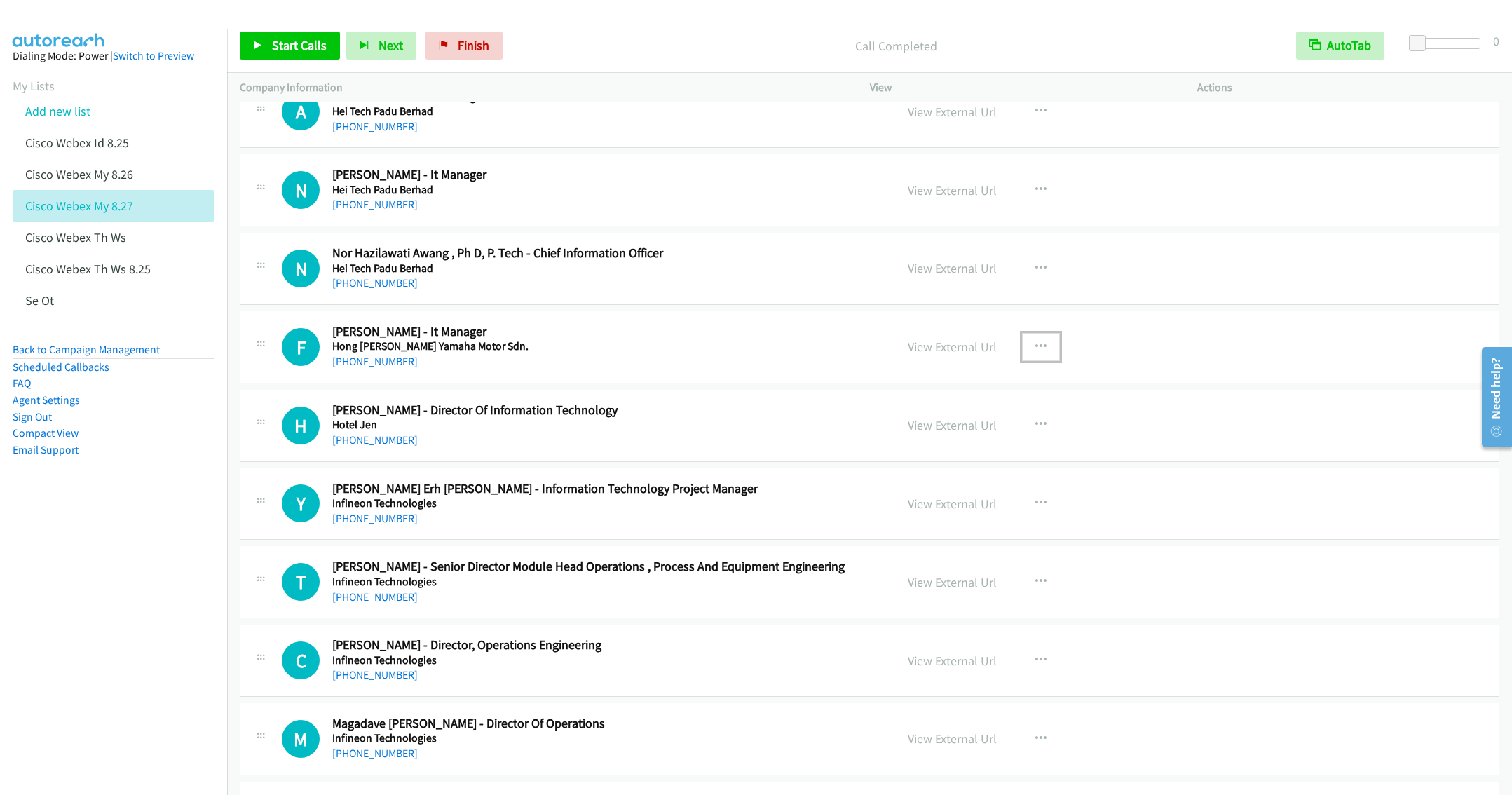
click at [1036, 352] on icon "button" at bounding box center [1041, 347] width 11 height 11
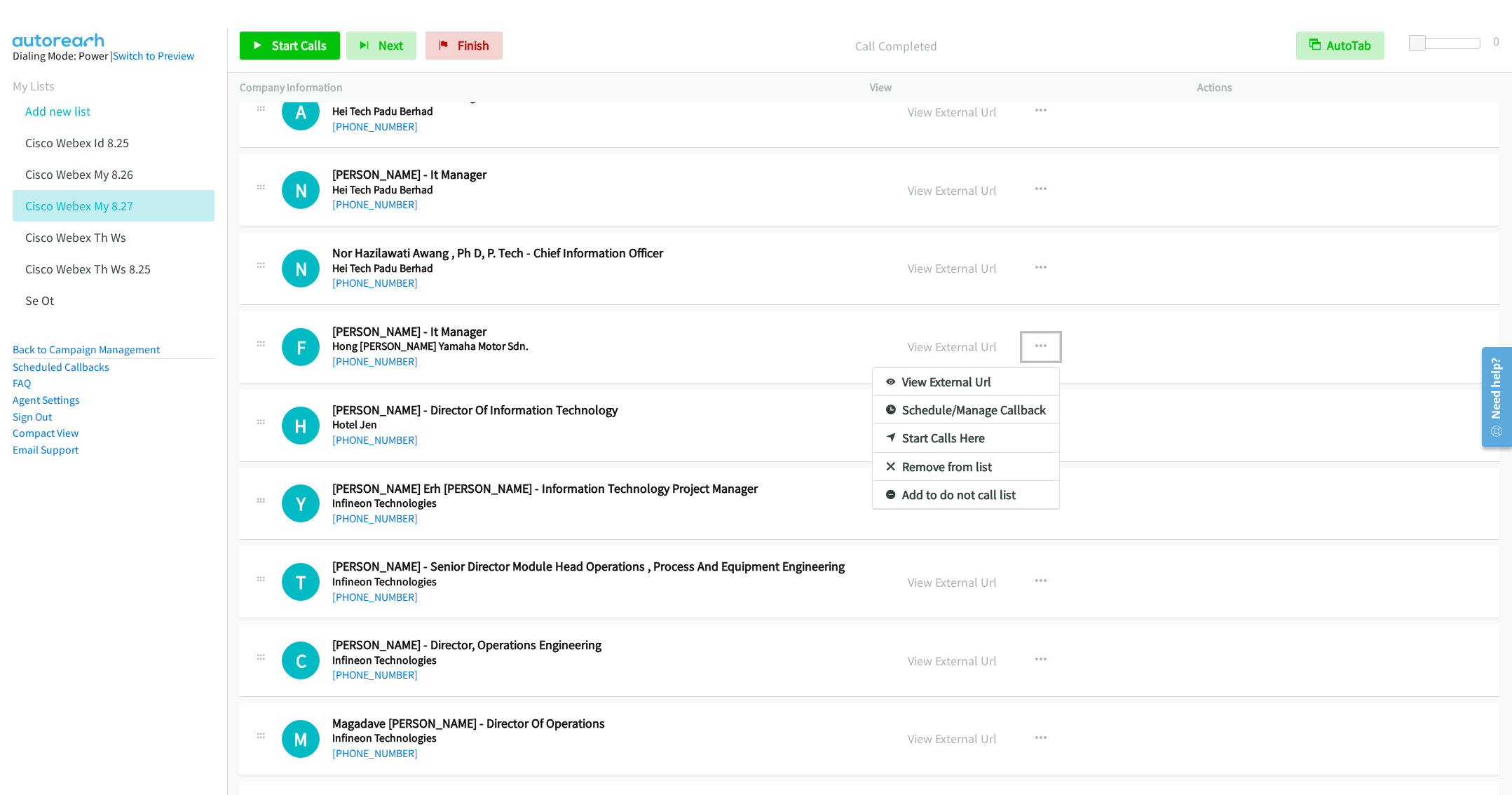
click at [934, 452] on link "Start Calls Here" at bounding box center [965, 438] width 186 height 28
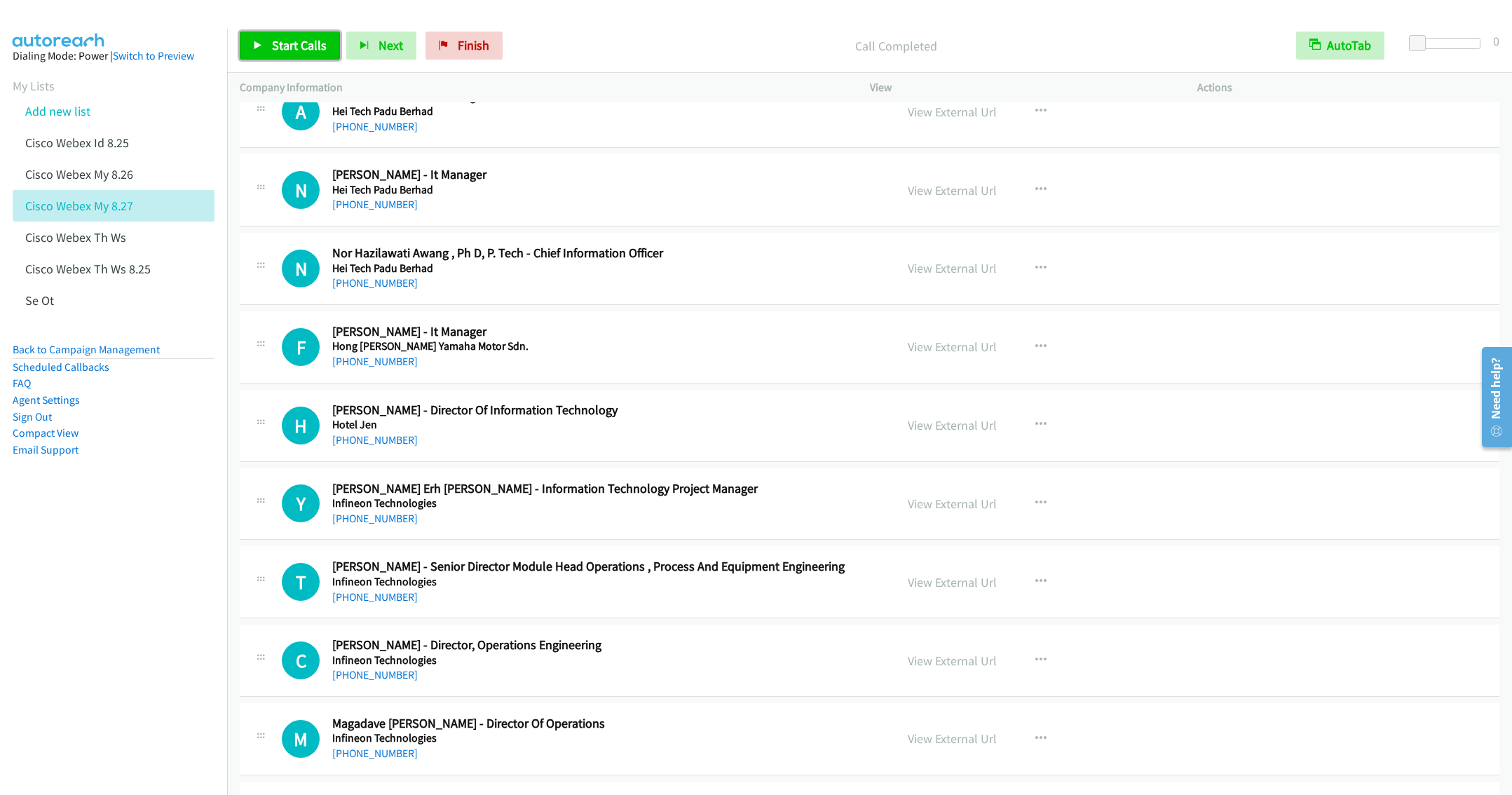
click at [288, 41] on span "Start Calls" at bounding box center [299, 44] width 55 height 16
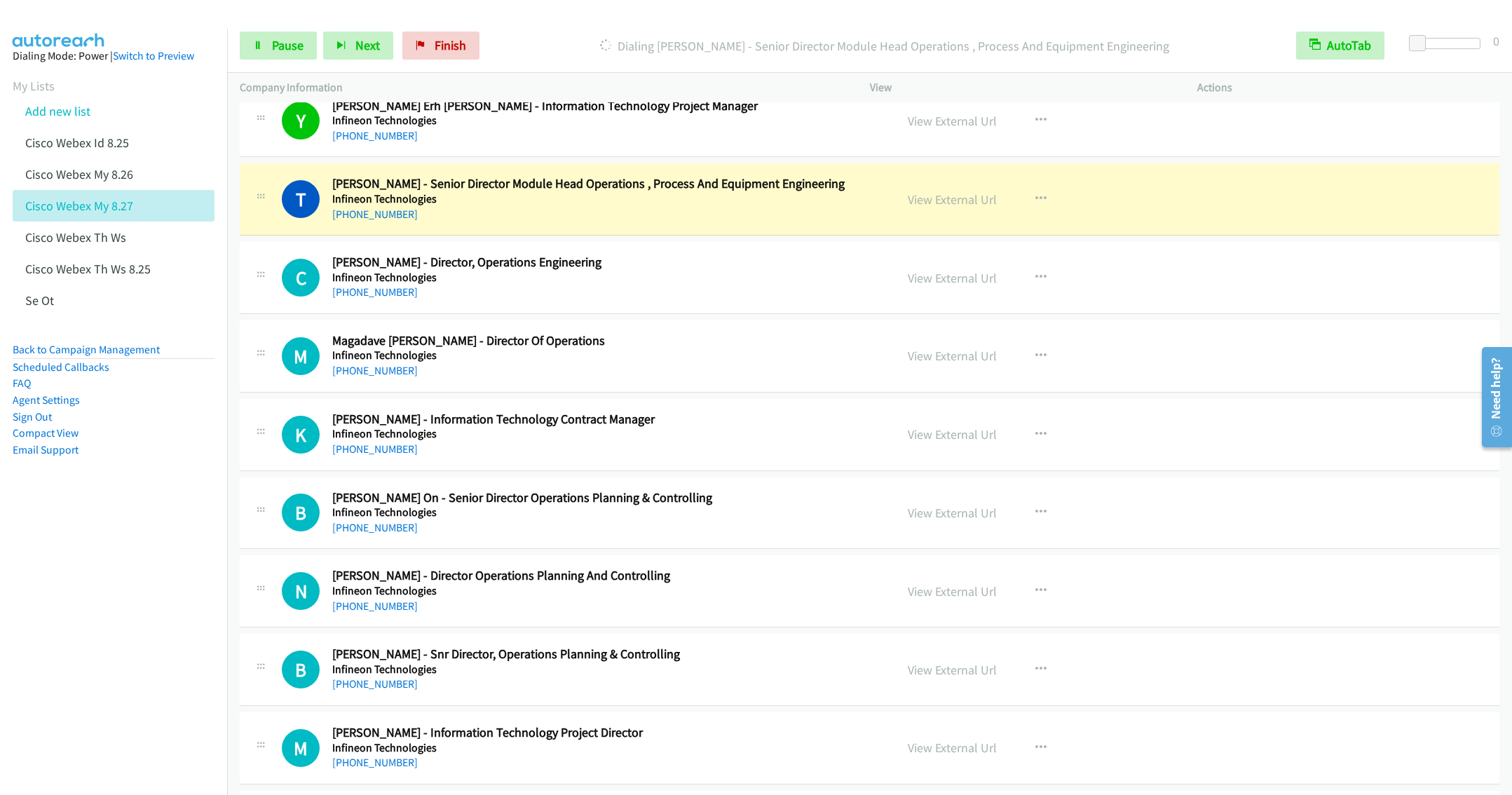
scroll to position [5072, 0]
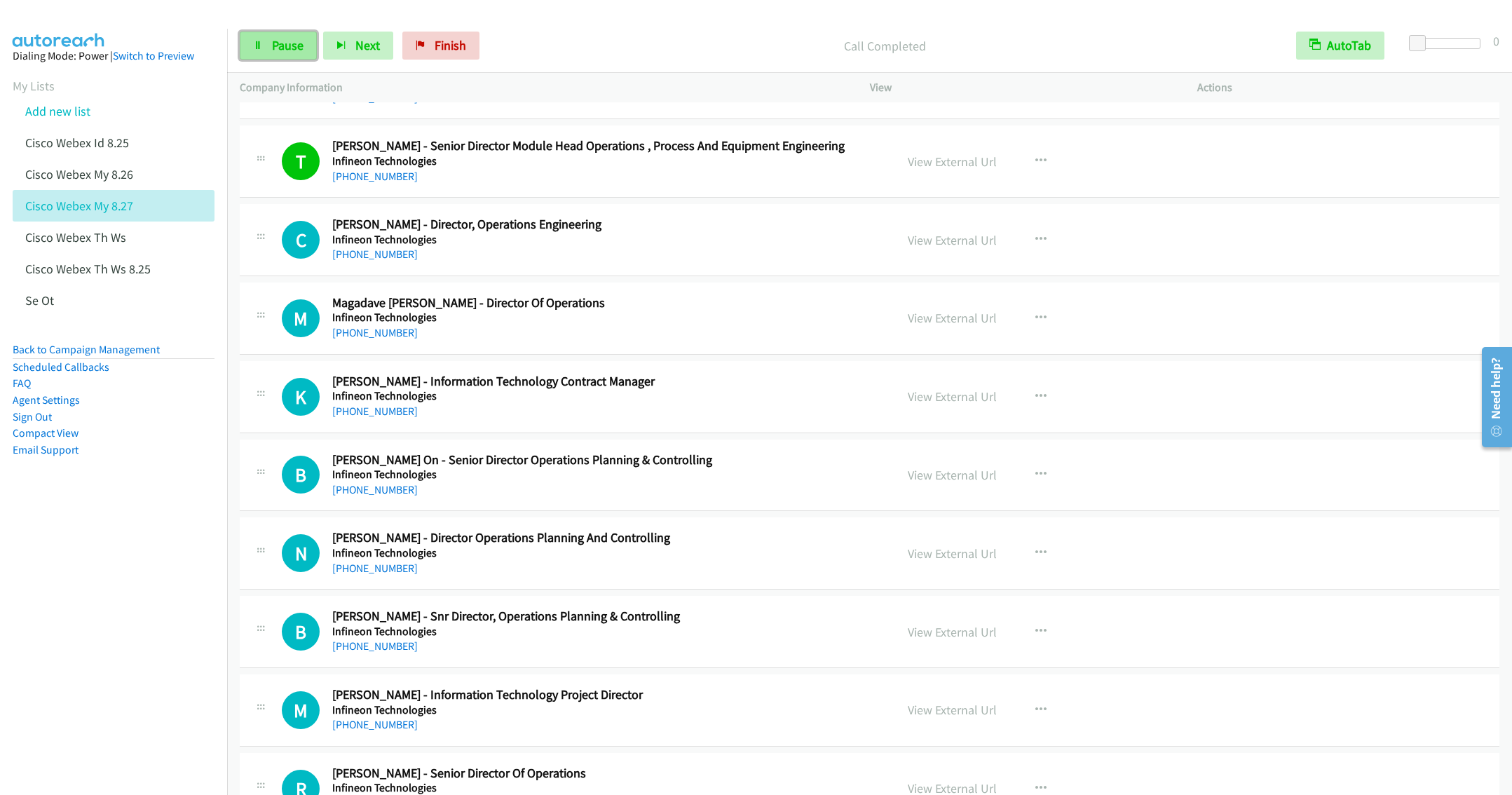
click at [269, 43] on link "Pause" at bounding box center [278, 45] width 77 height 28
click at [595, 358] on td "M Callback Scheduled Magadave Ramesh Batumalai - Director Of Operations Infineo…" at bounding box center [870, 318] width 1285 height 79
click at [665, 341] on div "+60 12-424 7662" at bounding box center [603, 333] width 542 height 17
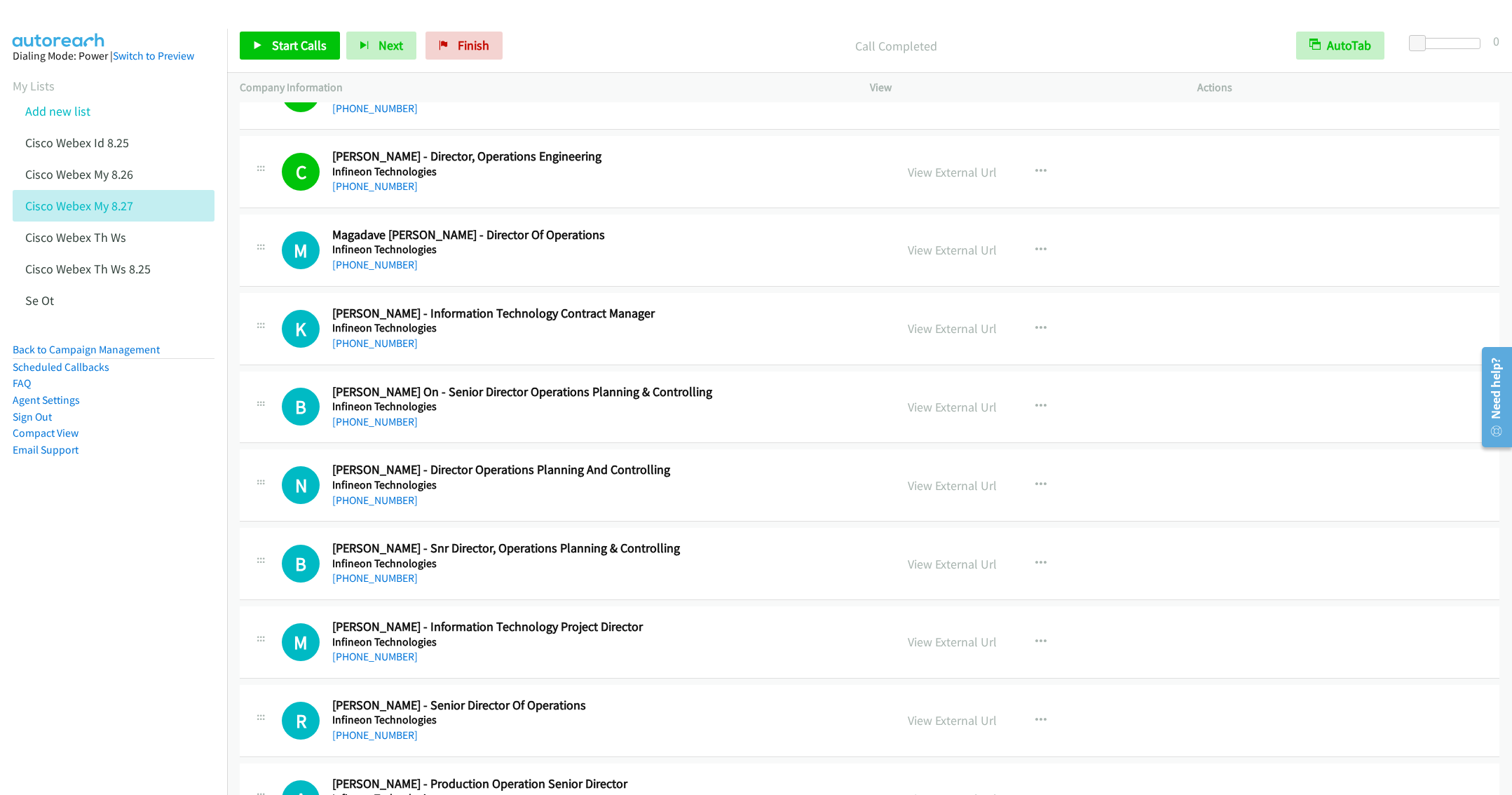
scroll to position [5178, 0]
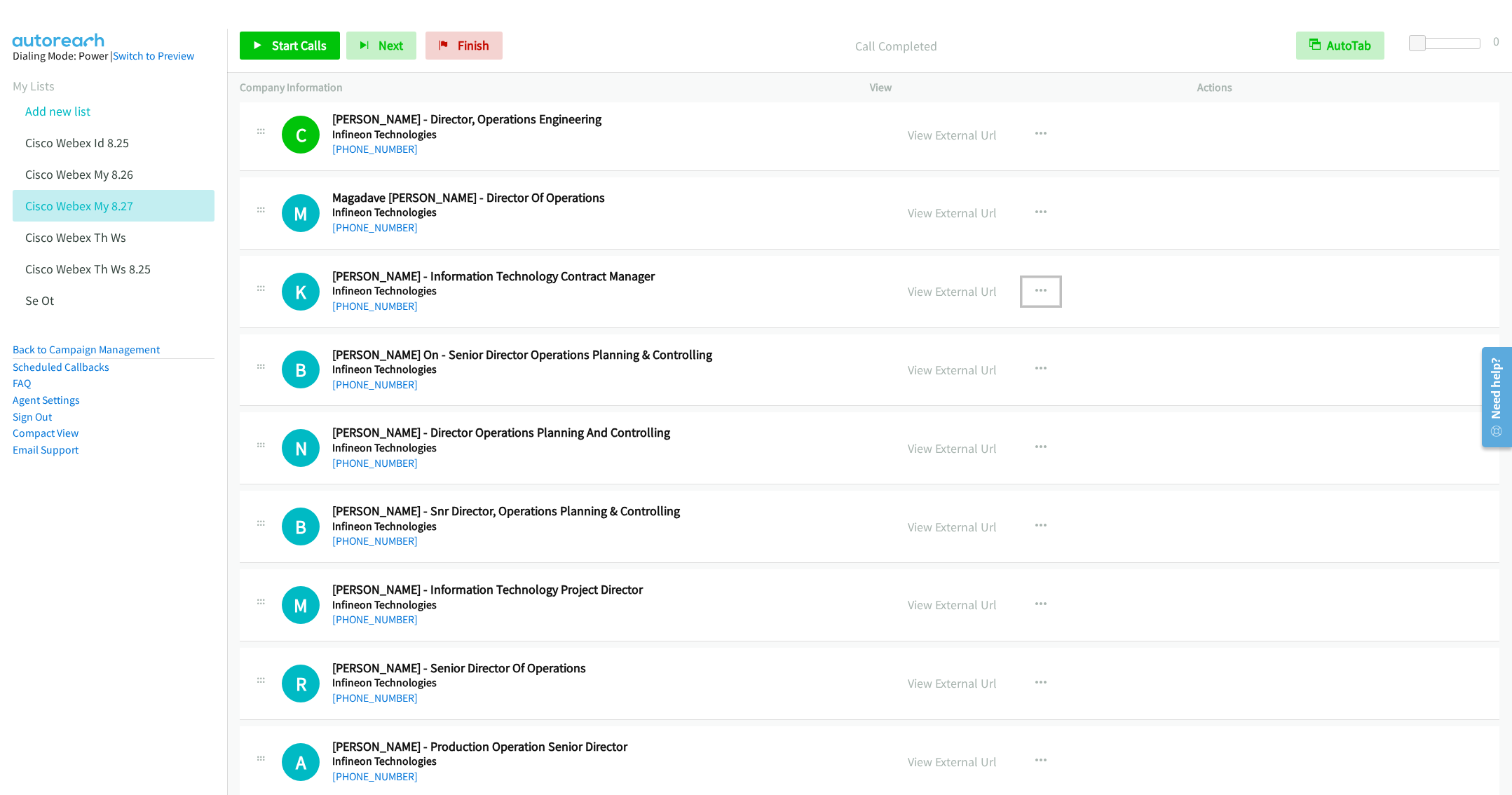
click at [1036, 297] on icon "button" at bounding box center [1041, 292] width 11 height 11
click at [928, 397] on link "Start Calls Here" at bounding box center [965, 383] width 186 height 28
click at [275, 53] on span "Start Calls" at bounding box center [299, 44] width 55 height 16
click at [681, 393] on div "+60 12-601 0137" at bounding box center [603, 385] width 542 height 17
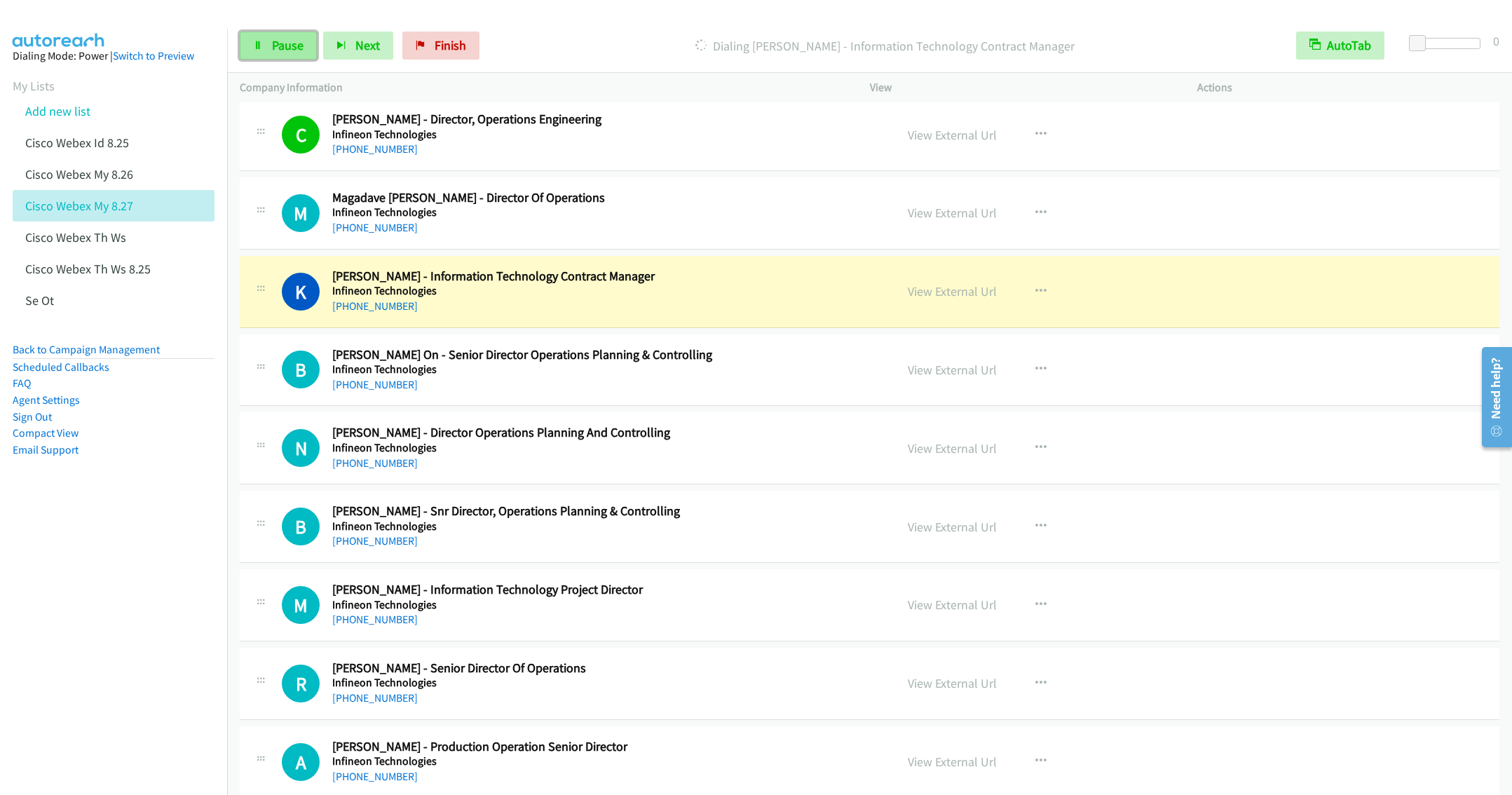
click at [266, 41] on link "Pause" at bounding box center [278, 45] width 77 height 28
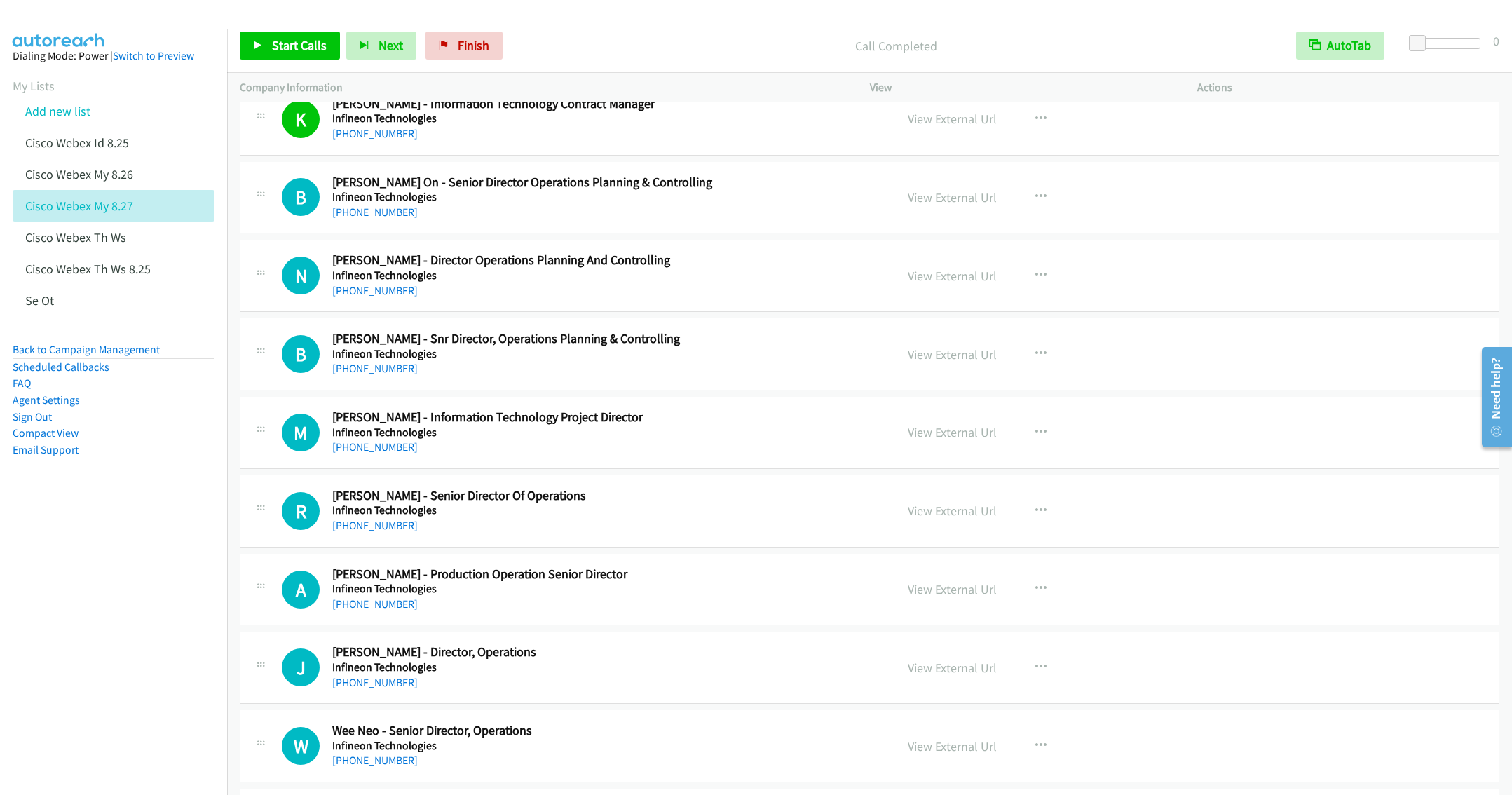
scroll to position [5388, 0]
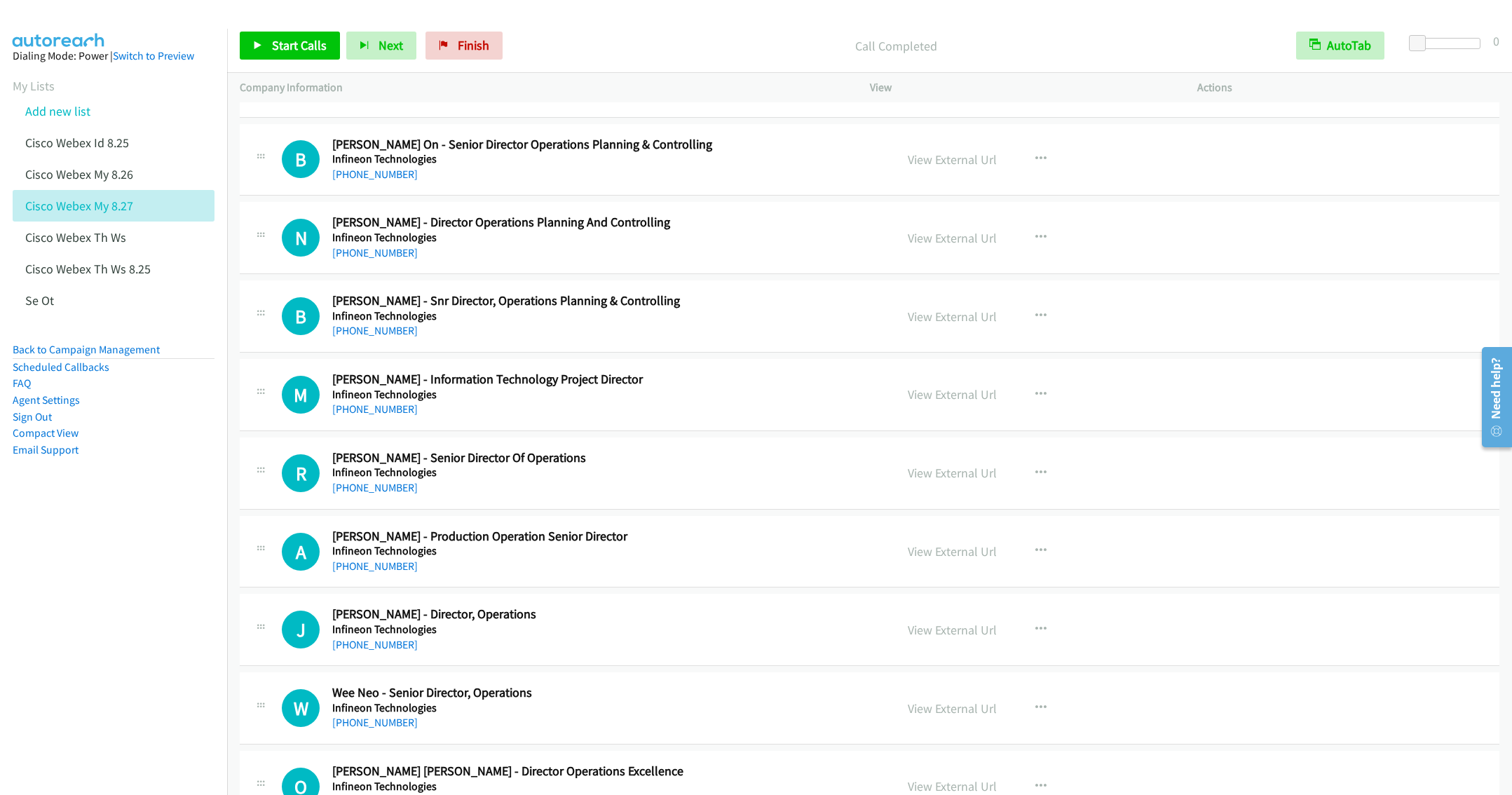
click at [697, 401] on h5 "Infineon Technologies" at bounding box center [603, 394] width 542 height 14
click at [696, 401] on h5 "Infineon Technologies" at bounding box center [603, 394] width 542 height 14
click at [1036, 400] on icon "button" at bounding box center [1041, 395] width 11 height 11
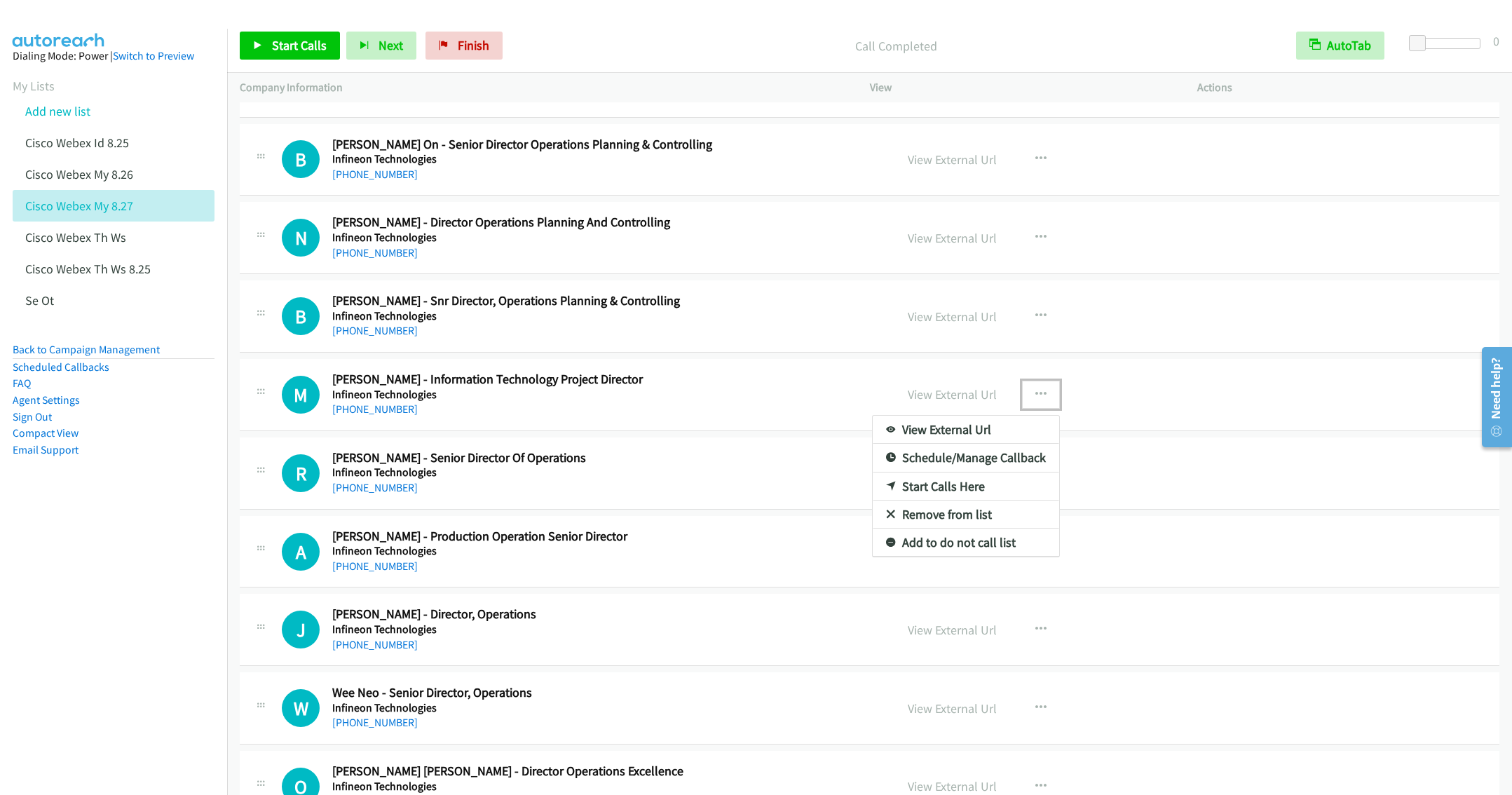
click at [943, 500] on link "Start Calls Here" at bounding box center [965, 486] width 186 height 28
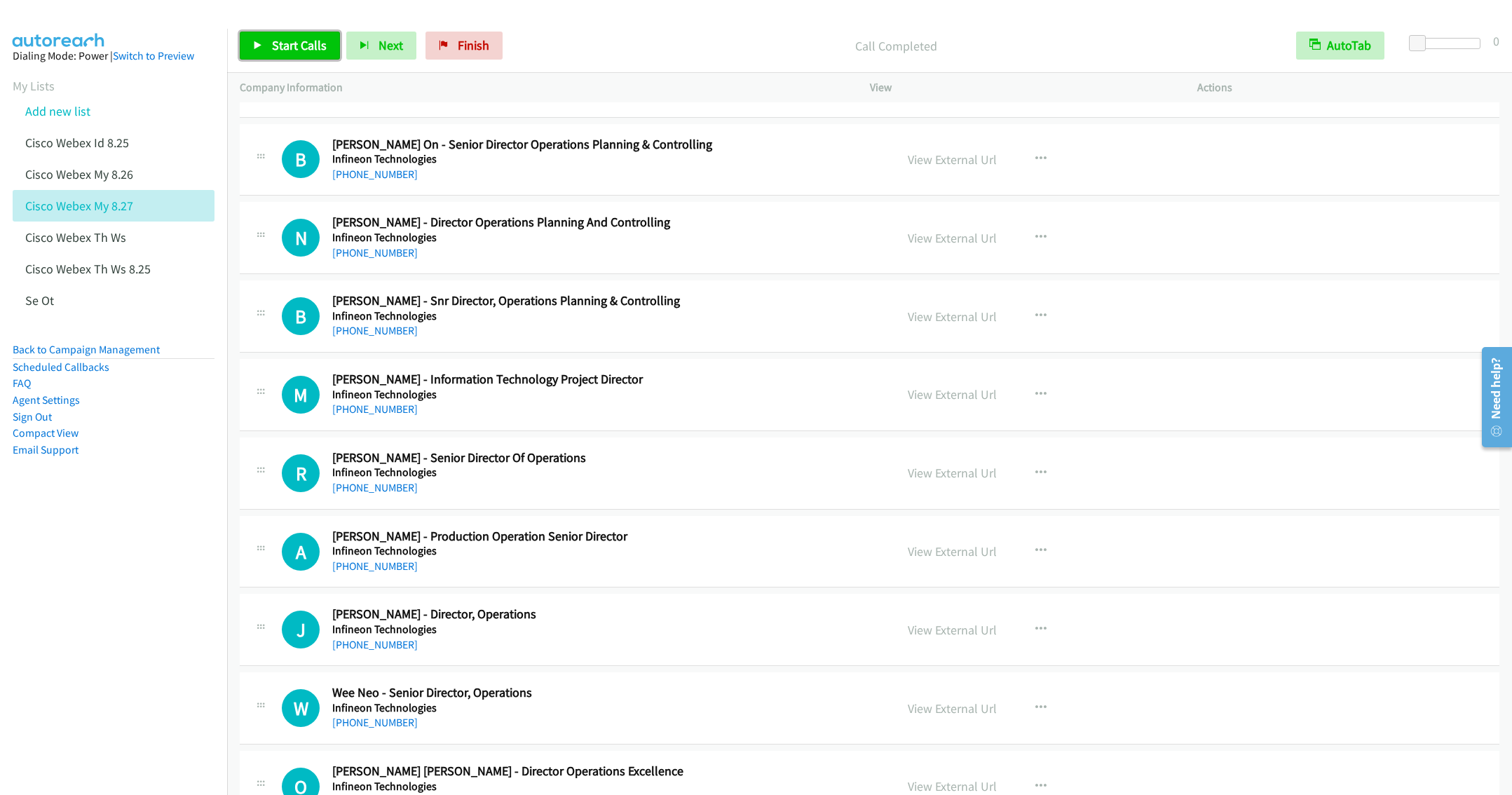
click at [280, 46] on span "Start Calls" at bounding box center [299, 44] width 55 height 16
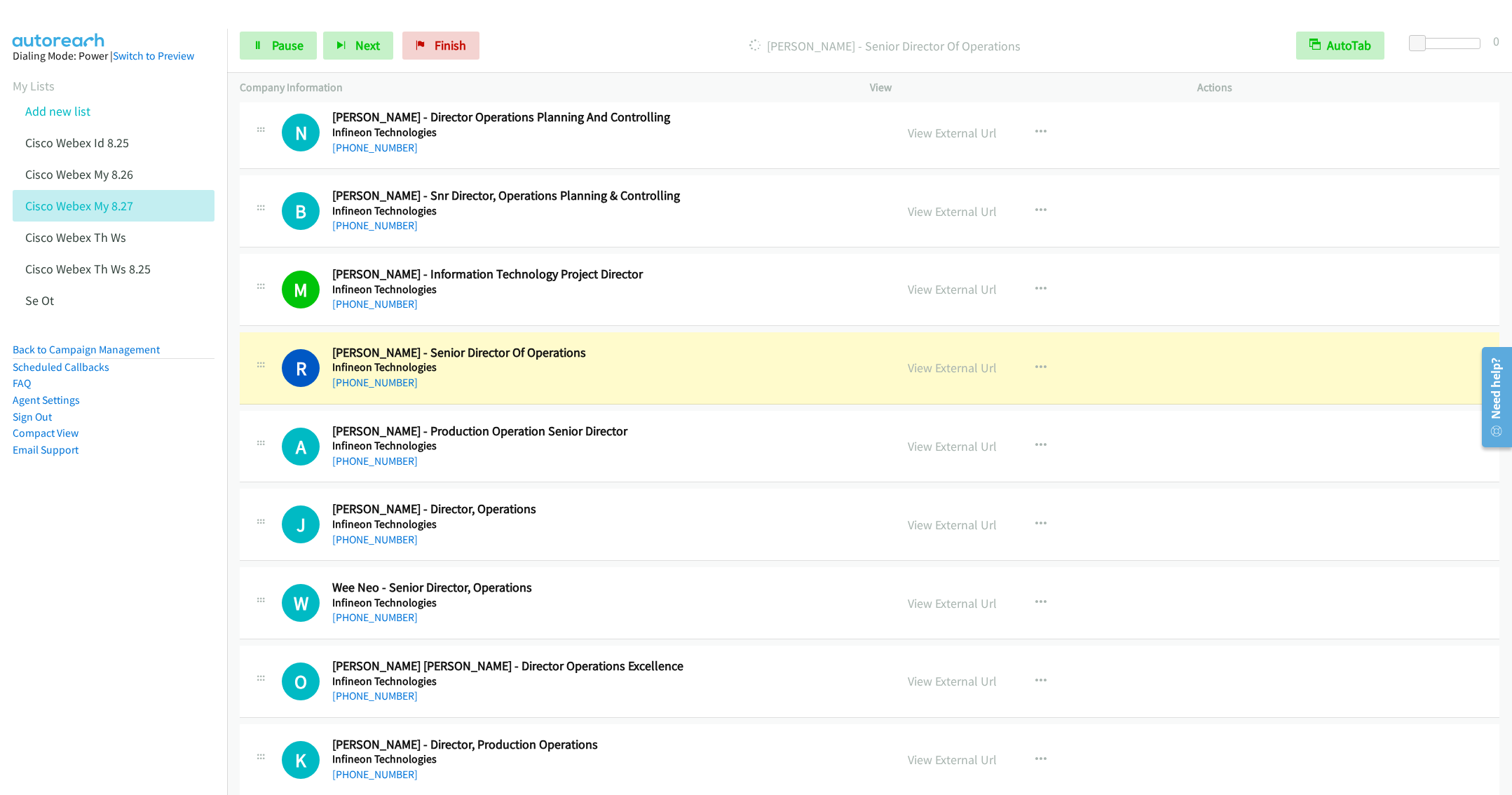
scroll to position [5597, 0]
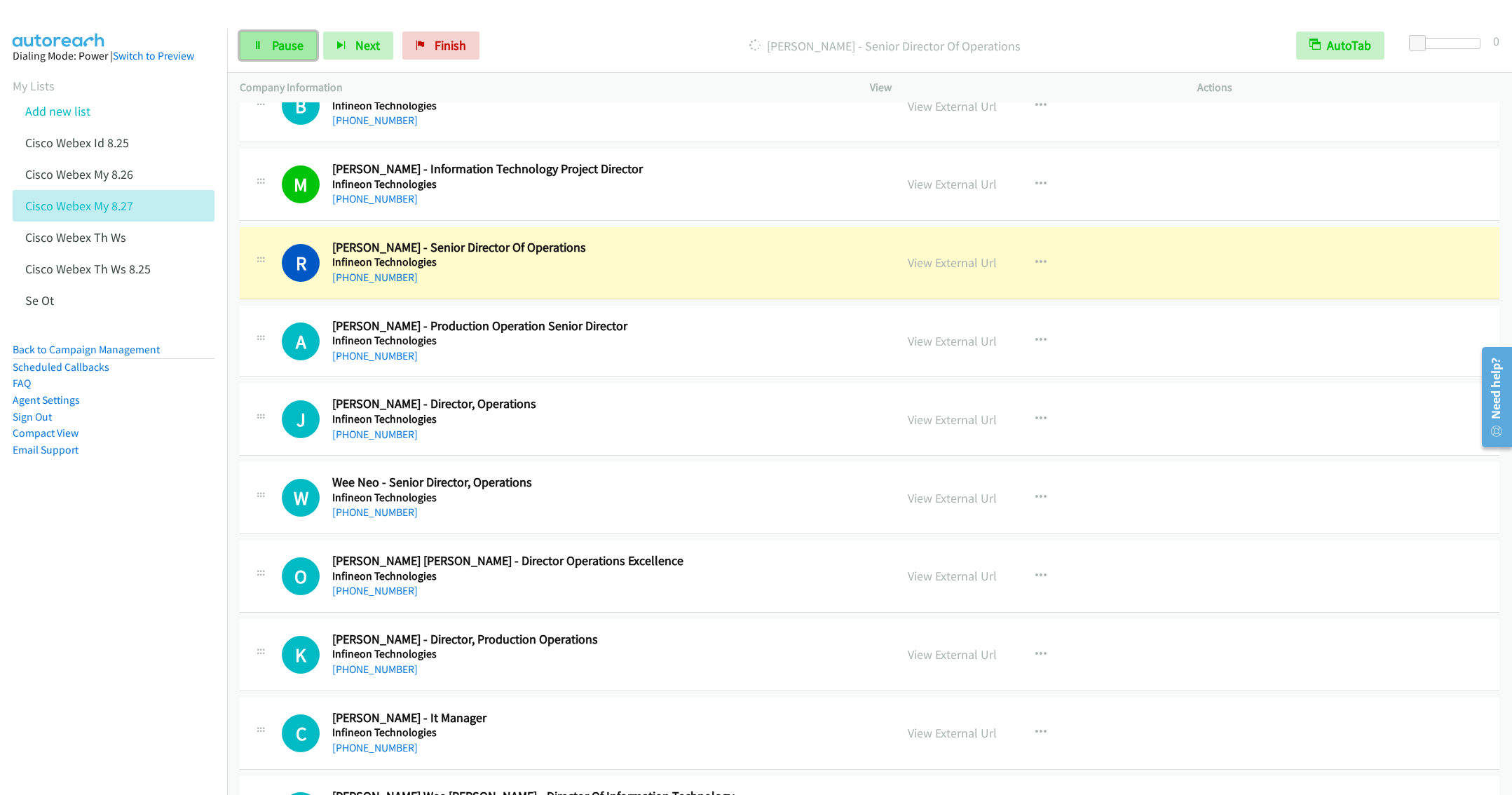
click at [288, 40] on span "Pause" at bounding box center [287, 44] width 32 height 16
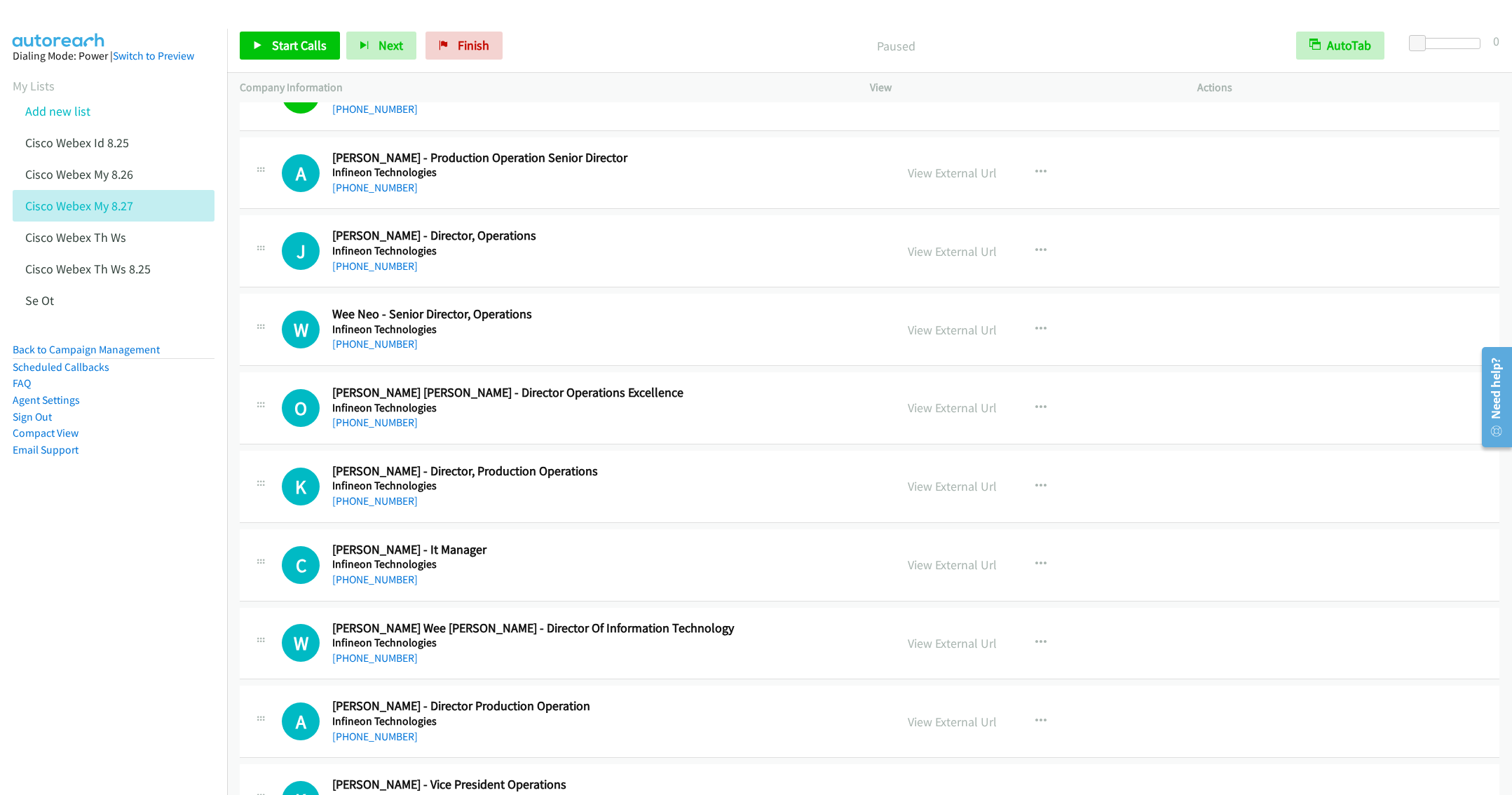
scroll to position [5703, 0]
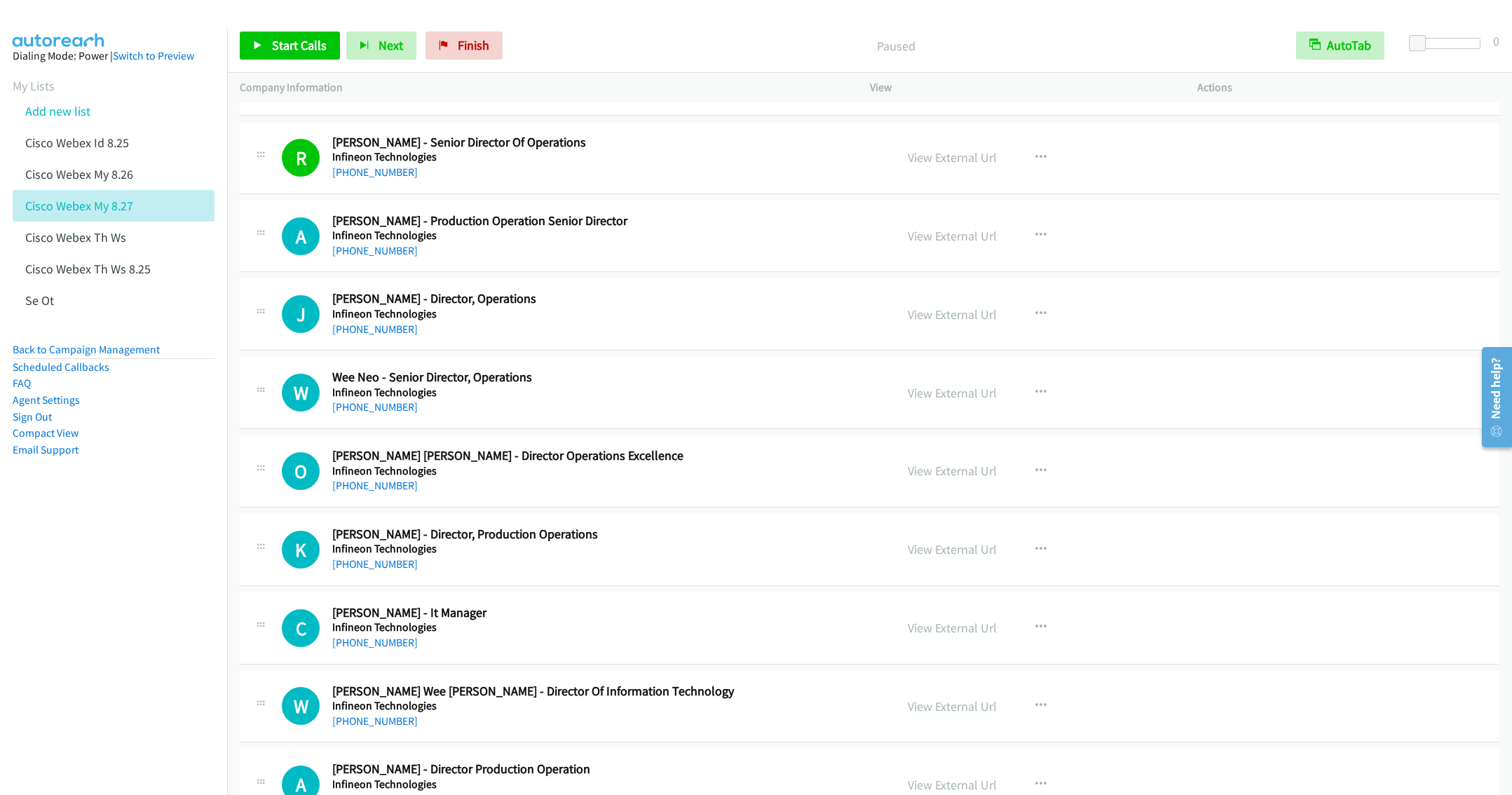
click at [648, 494] on div "+60 19-663 2258" at bounding box center [603, 486] width 542 height 17
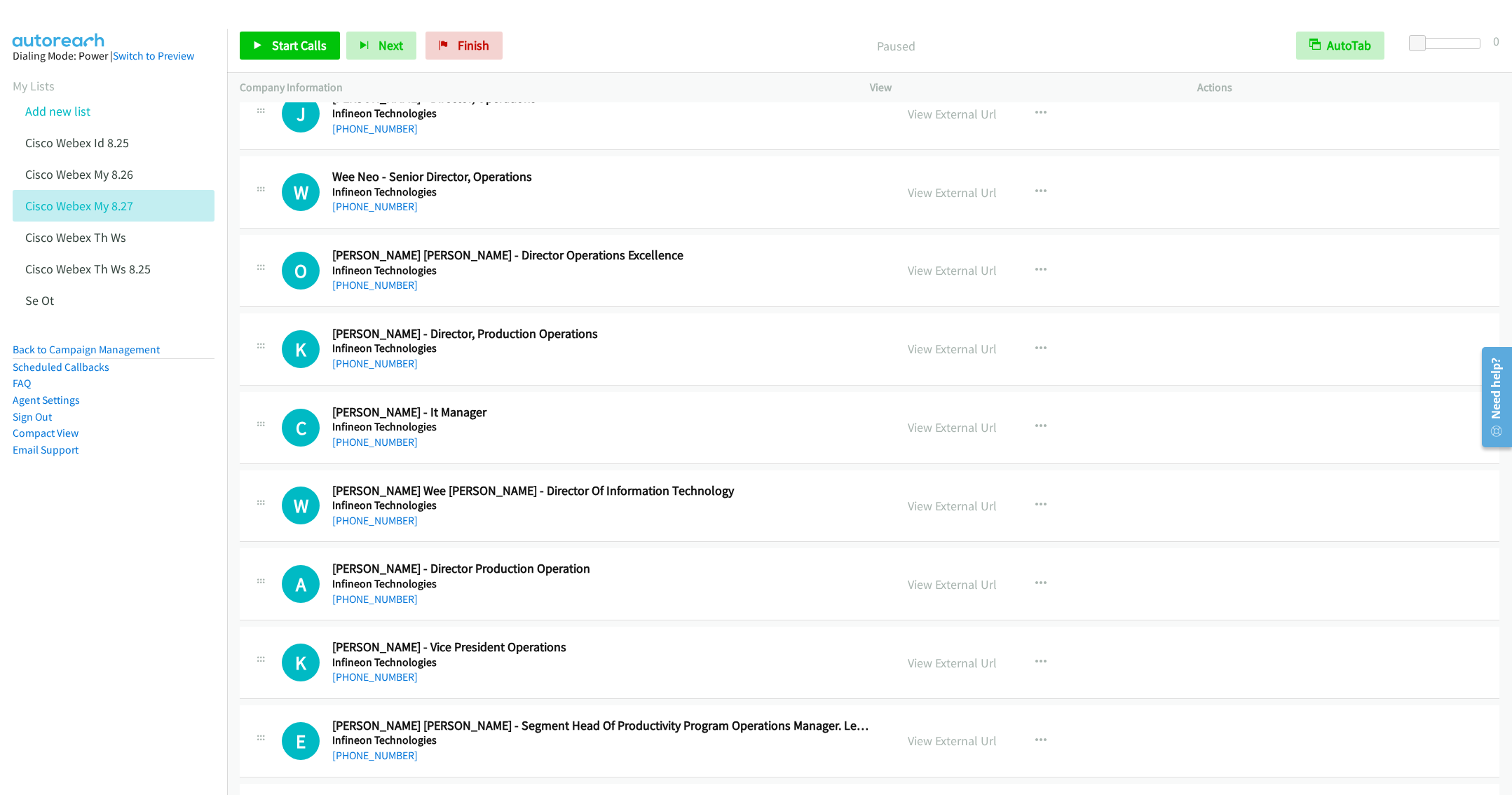
scroll to position [5913, 0]
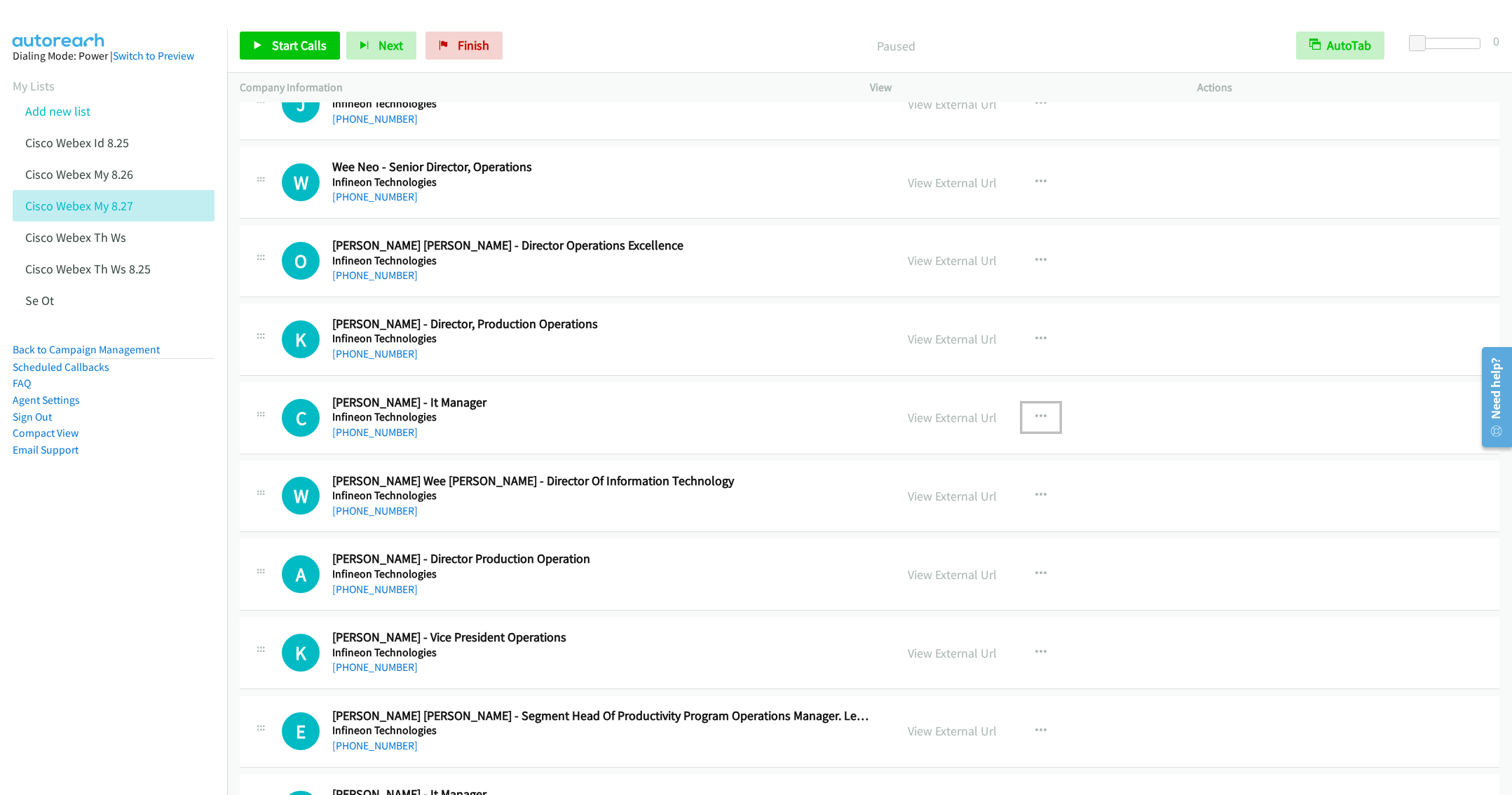
click at [1036, 423] on icon "button" at bounding box center [1041, 417] width 11 height 11
click at [916, 523] on link "Start Calls Here" at bounding box center [965, 509] width 186 height 28
click at [286, 47] on span "Start Calls" at bounding box center [299, 44] width 55 height 16
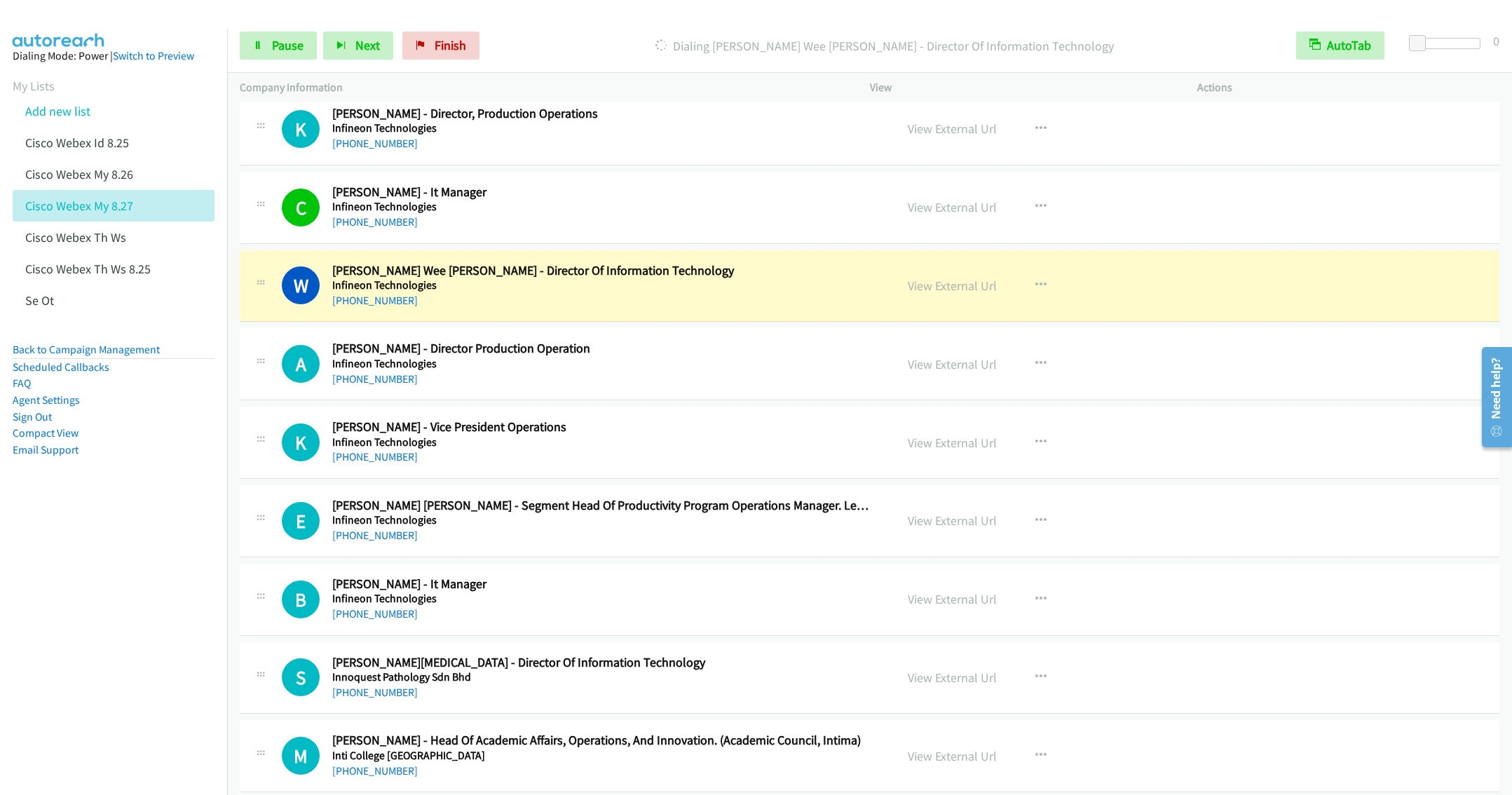
scroll to position [6228, 0]
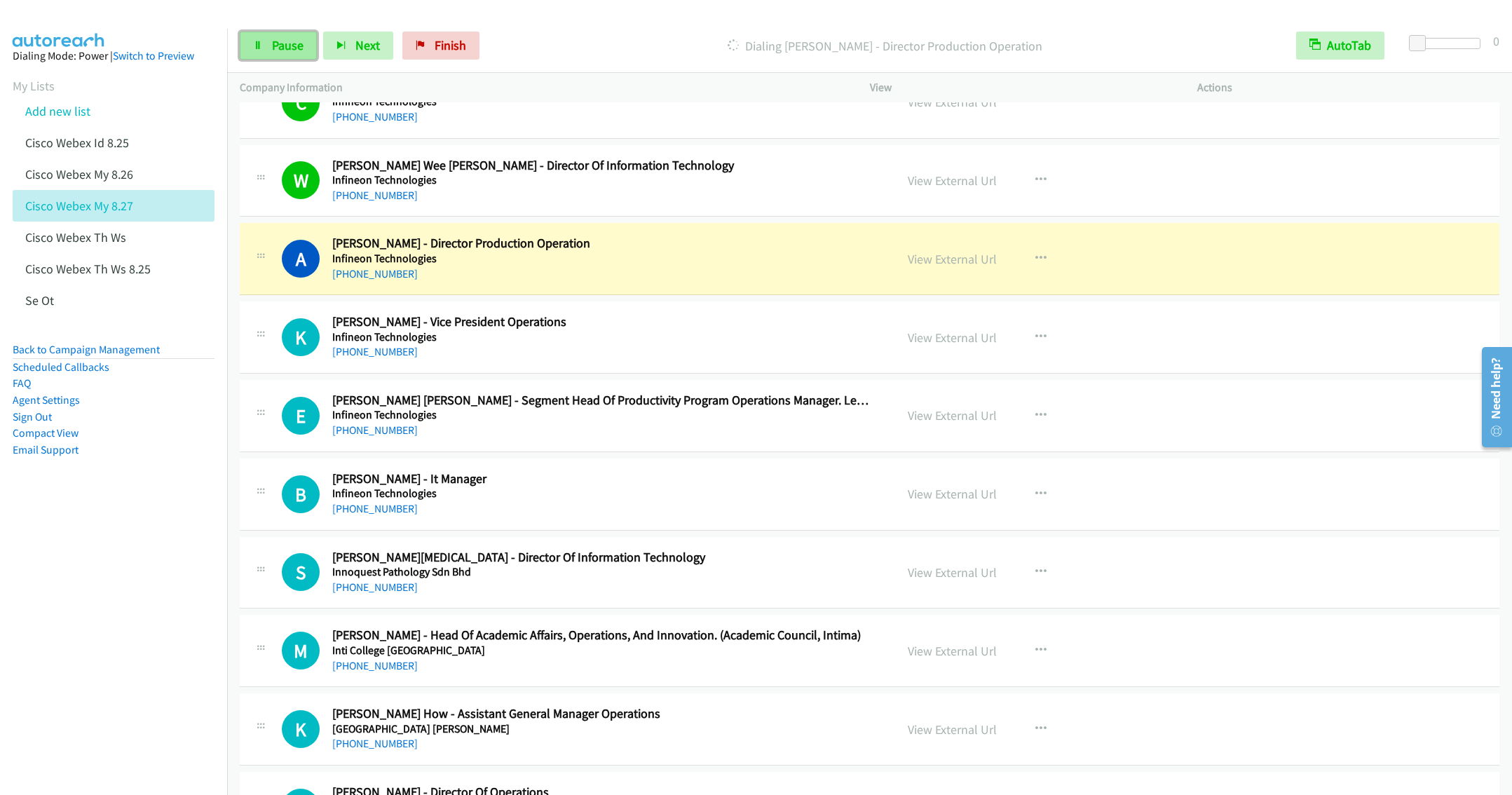
click at [275, 55] on link "Pause" at bounding box center [278, 45] width 77 height 28
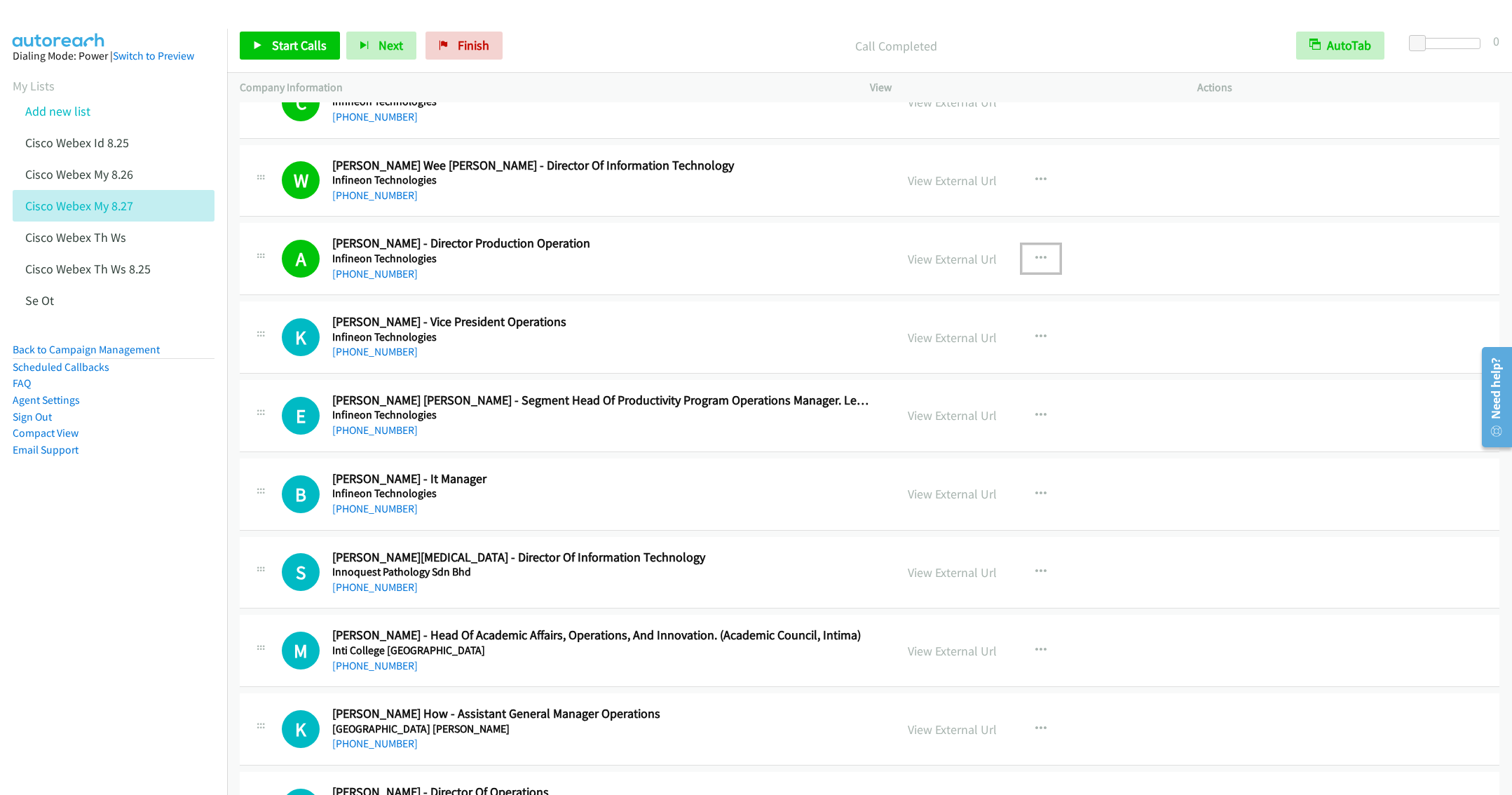
click at [1036, 264] on icon "button" at bounding box center [1041, 259] width 11 height 11
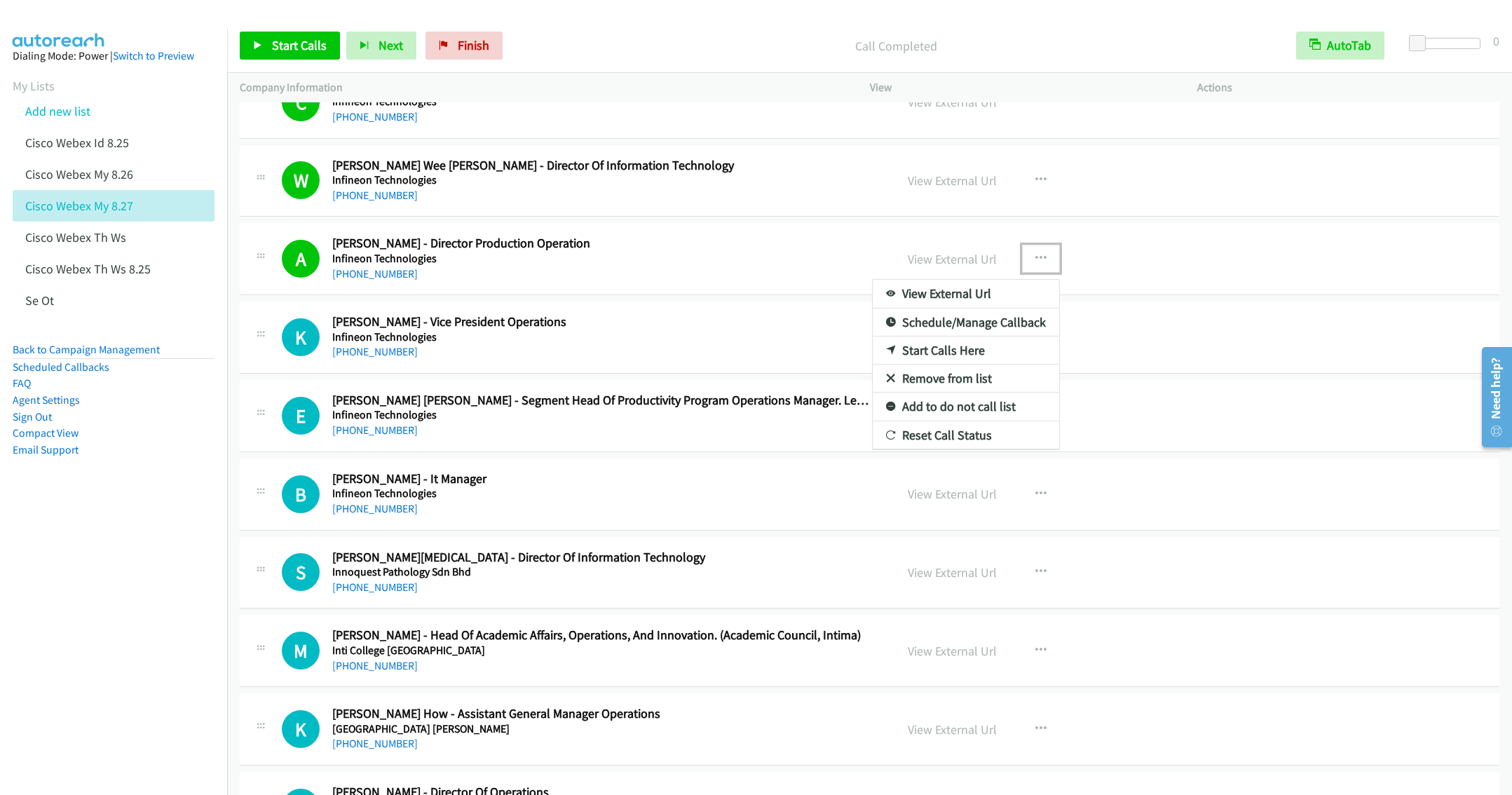
click at [934, 392] on link "Remove from list" at bounding box center [965, 378] width 186 height 28
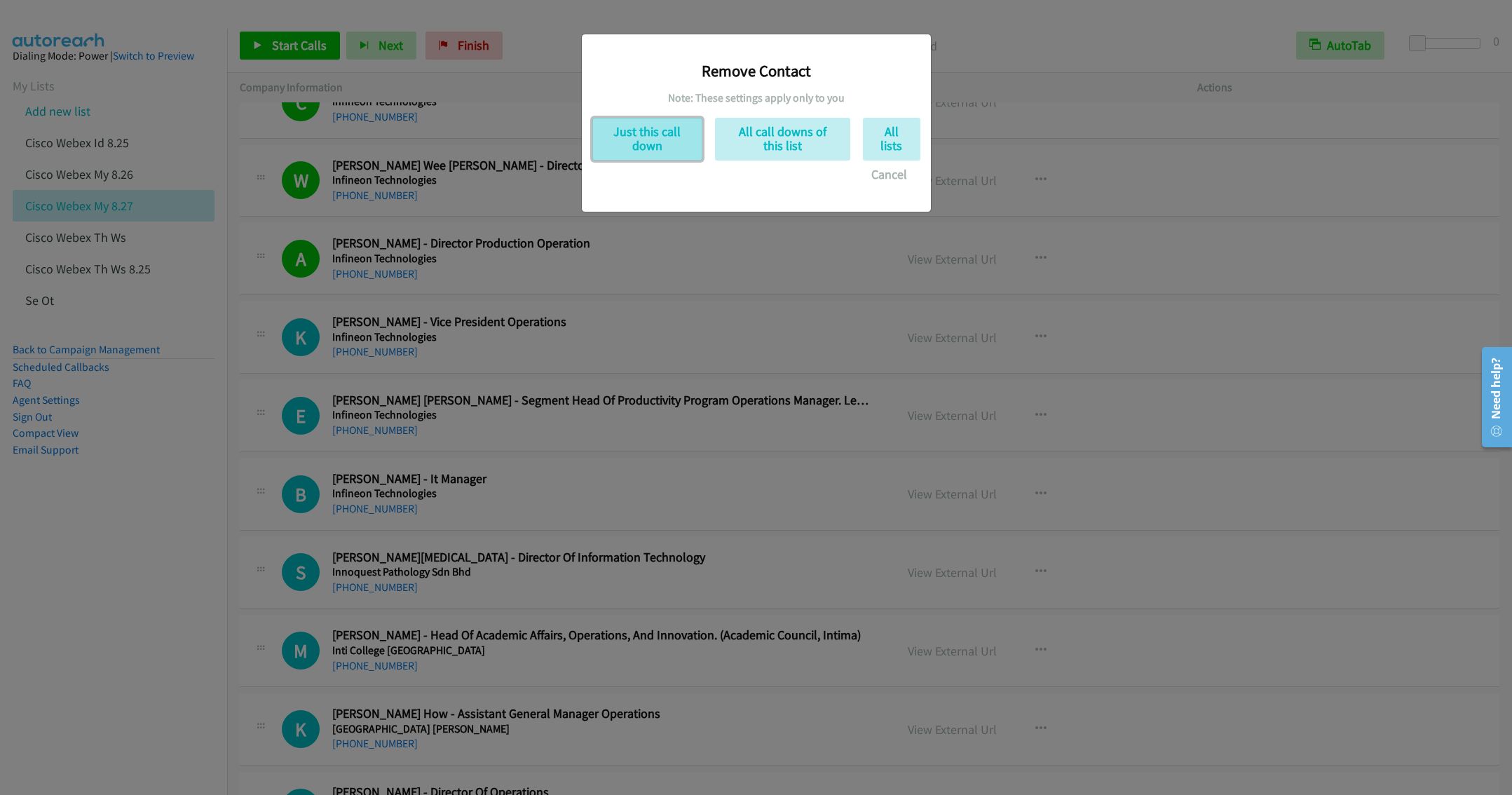
click at [629, 139] on button "Just this call down" at bounding box center [647, 139] width 110 height 43
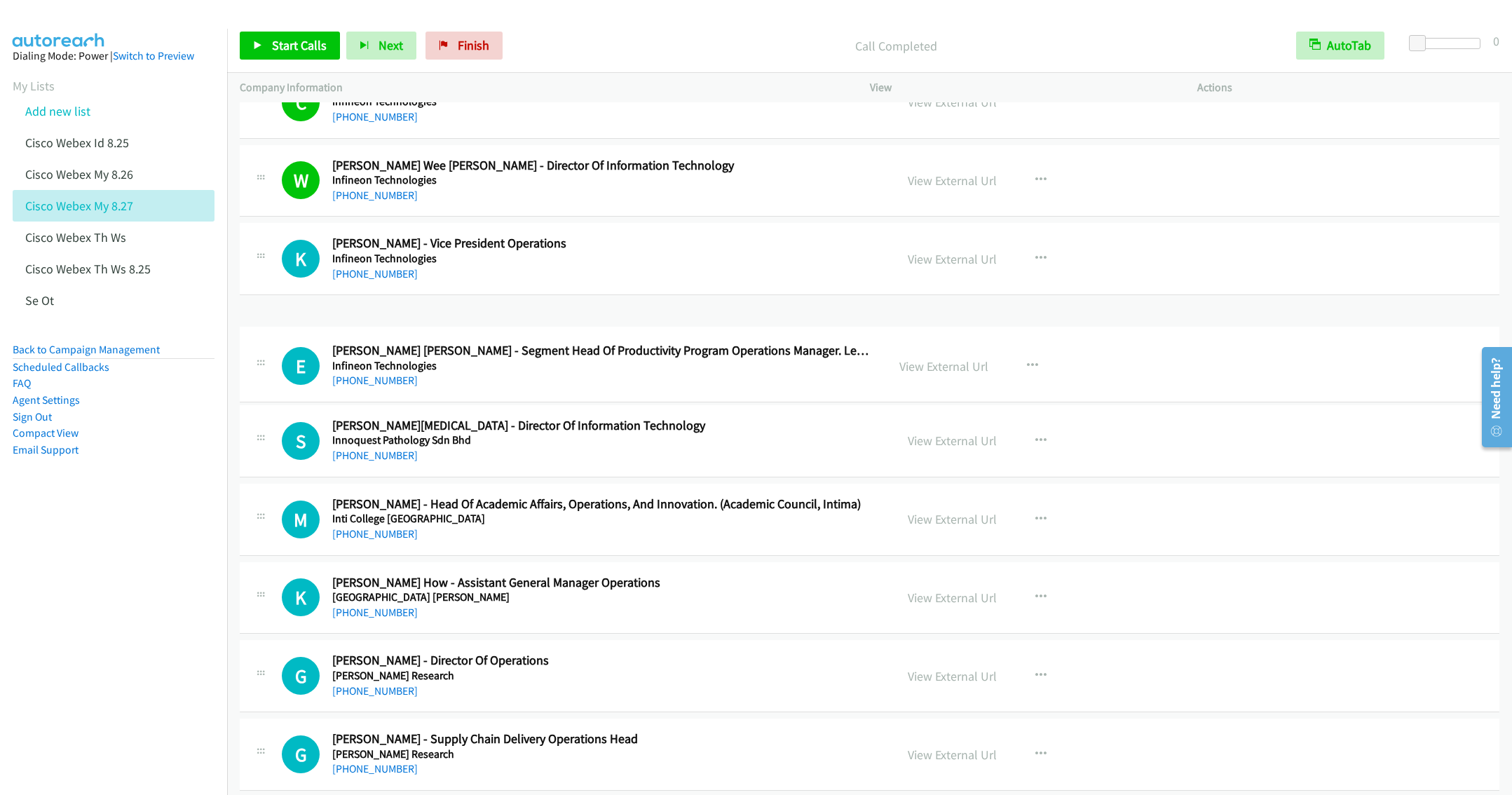
drag, startPoint x: 515, startPoint y: 349, endPoint x: 626, endPoint y: 349, distance: 111.0
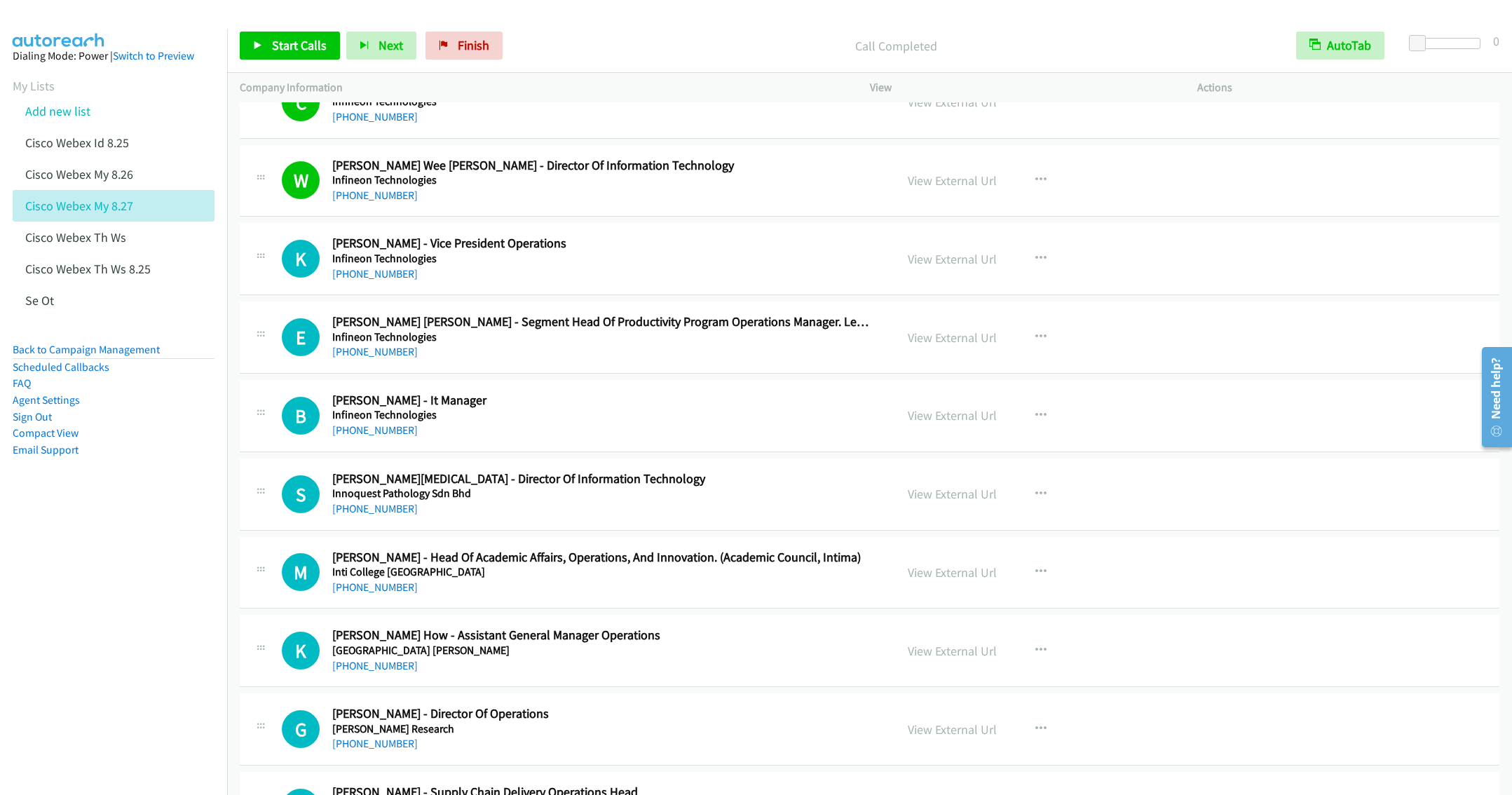
click at [797, 330] on h2 "Eddie Tang Kook Leong - Segment Head Of Productivity Program Operations Manager…" at bounding box center [603, 322] width 542 height 16
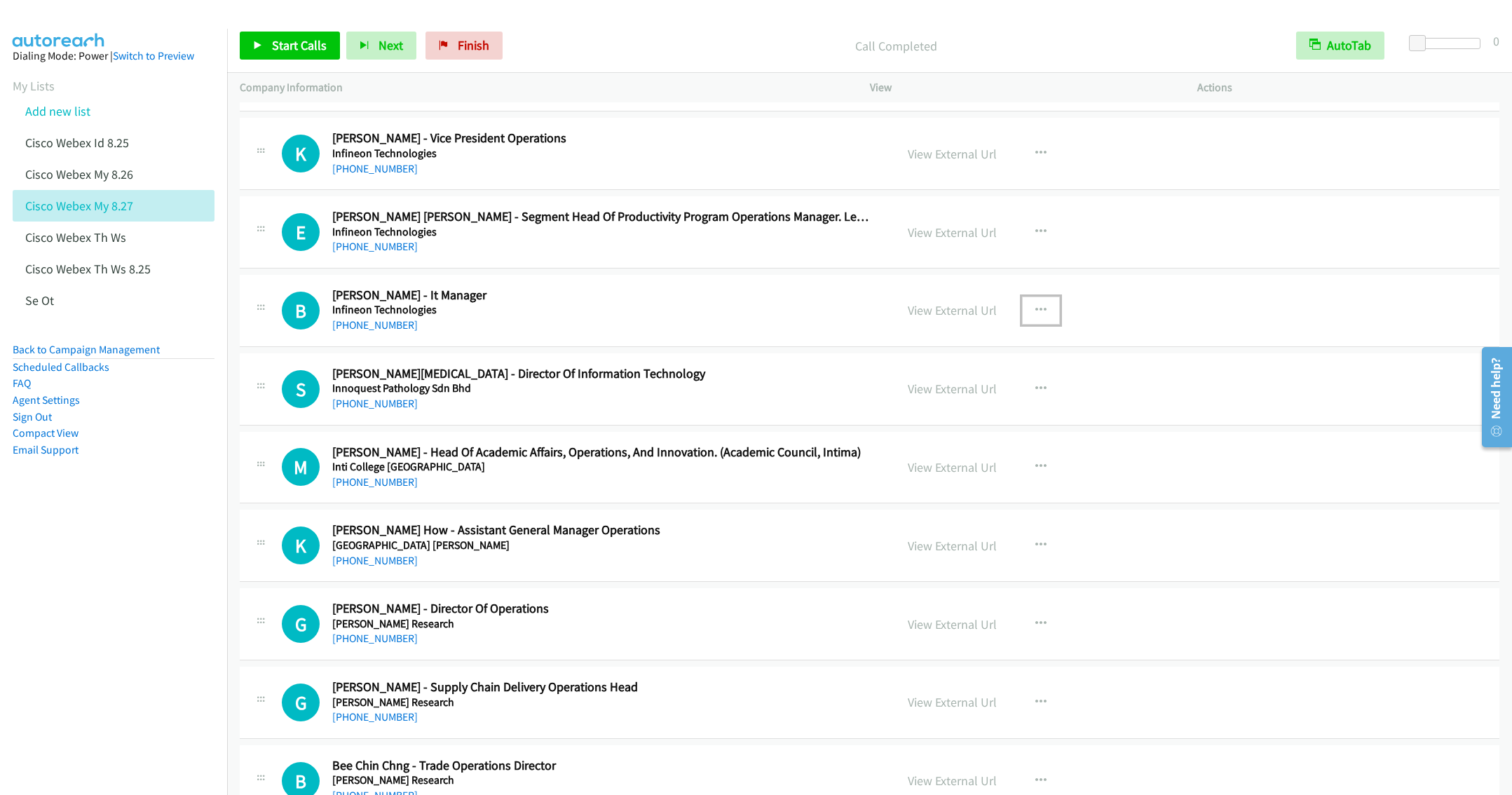
click at [1042, 324] on button "button" at bounding box center [1041, 310] width 38 height 28
click at [941, 415] on link "Start Calls Here" at bounding box center [965, 401] width 186 height 28
click at [308, 47] on span "Start Calls" at bounding box center [299, 44] width 55 height 16
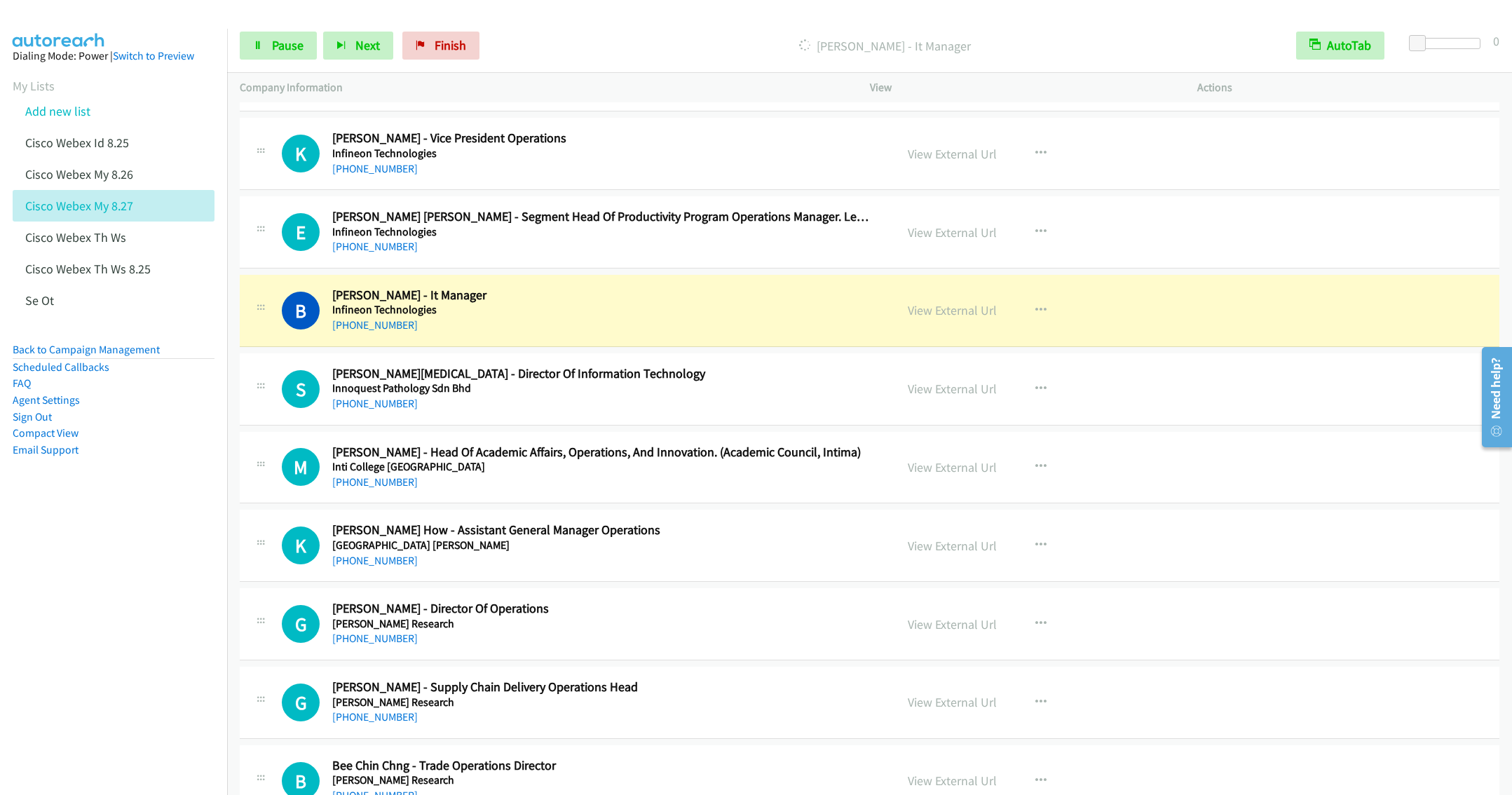
scroll to position [6439, 0]
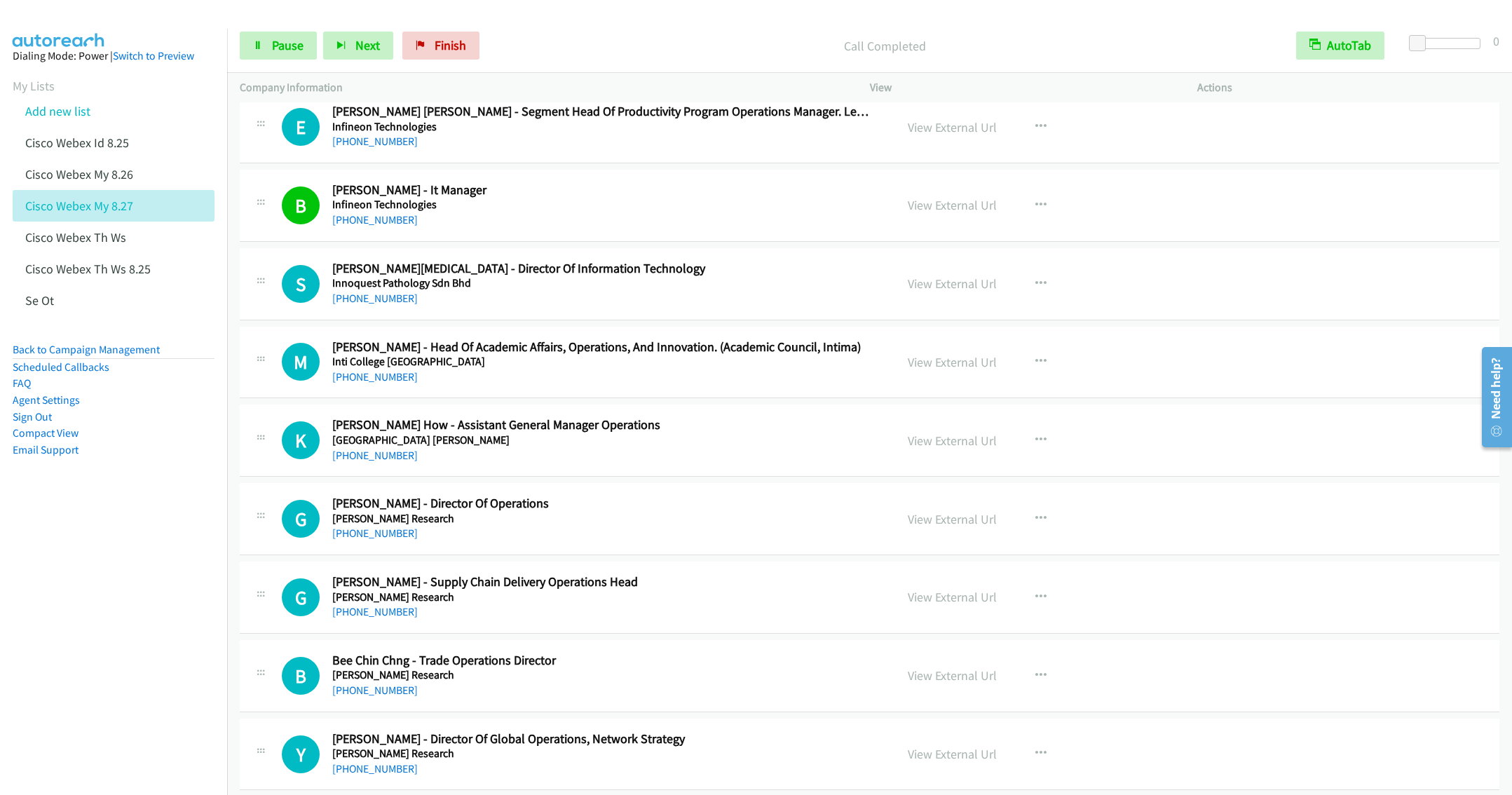
click at [580, 321] on div "S Callback Scheduled Siew Loon Tham - Director Of Information Technology Innoqu…" at bounding box center [870, 284] width 1260 height 72
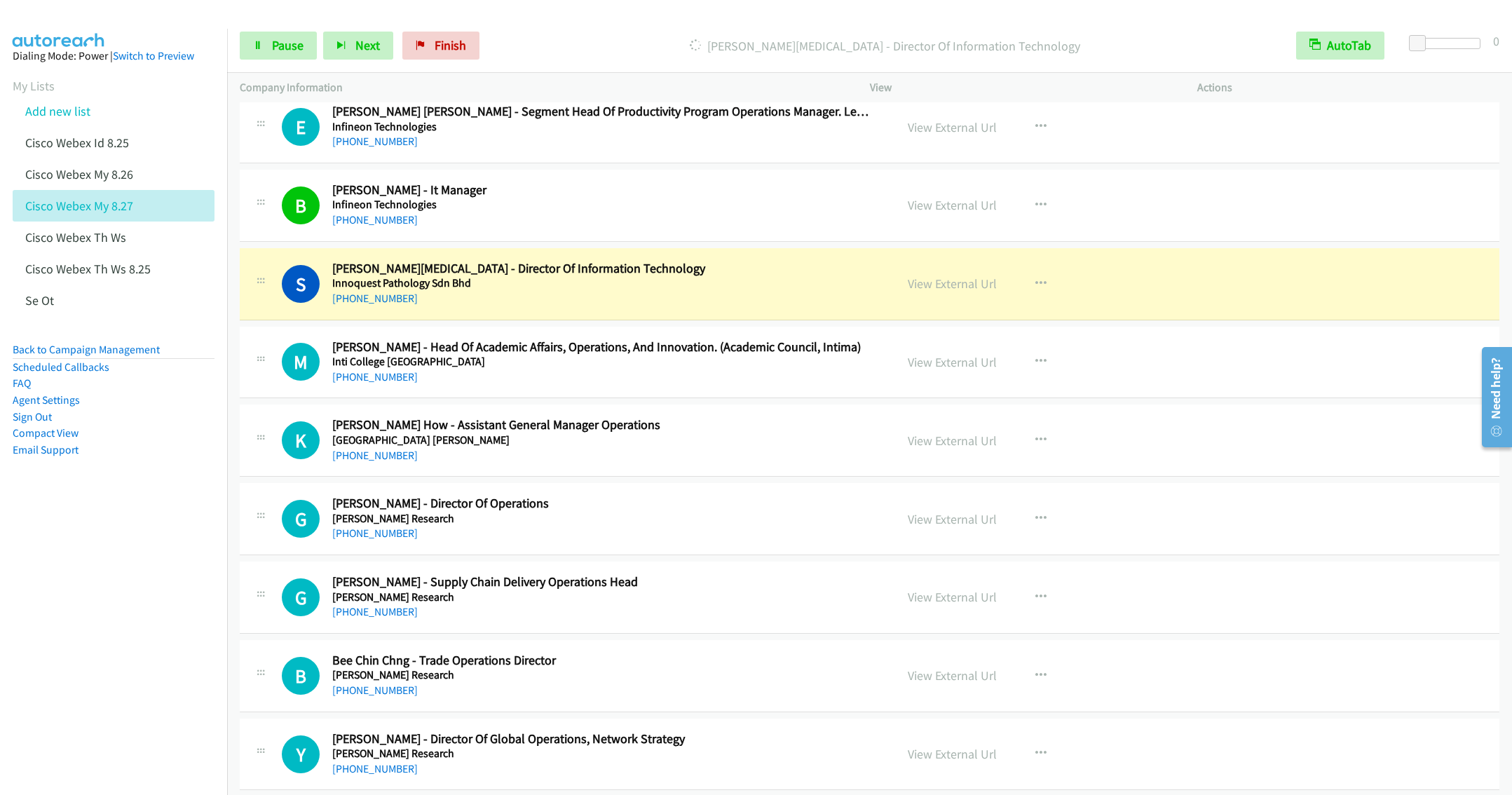
scroll to position [6543, 0]
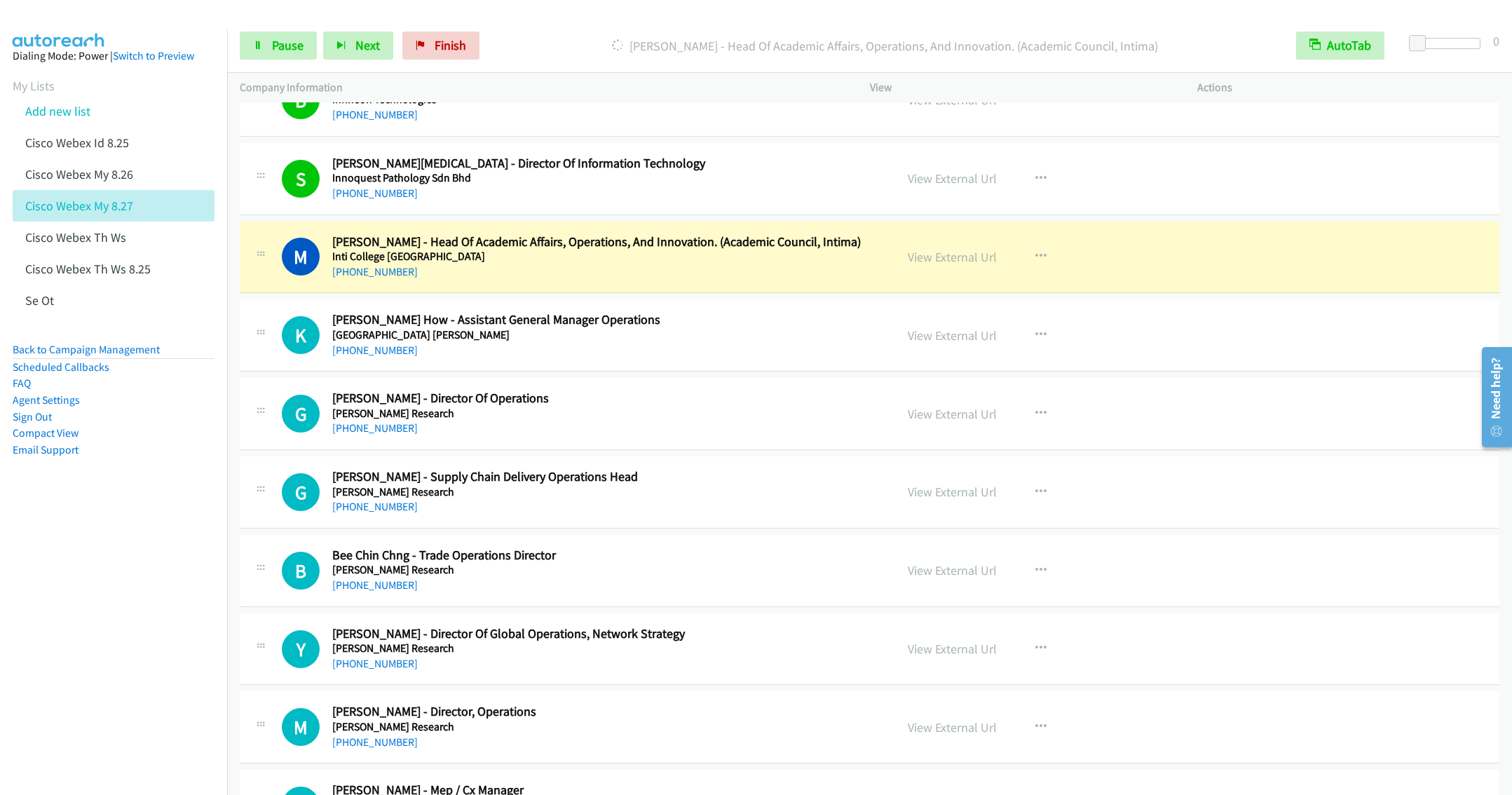
drag, startPoint x: 684, startPoint y: 354, endPoint x: 692, endPoint y: 358, distance: 8.9
click at [684, 328] on h2 "Kim Wah How - Assistant General Manager Operations" at bounding box center [603, 320] width 542 height 16
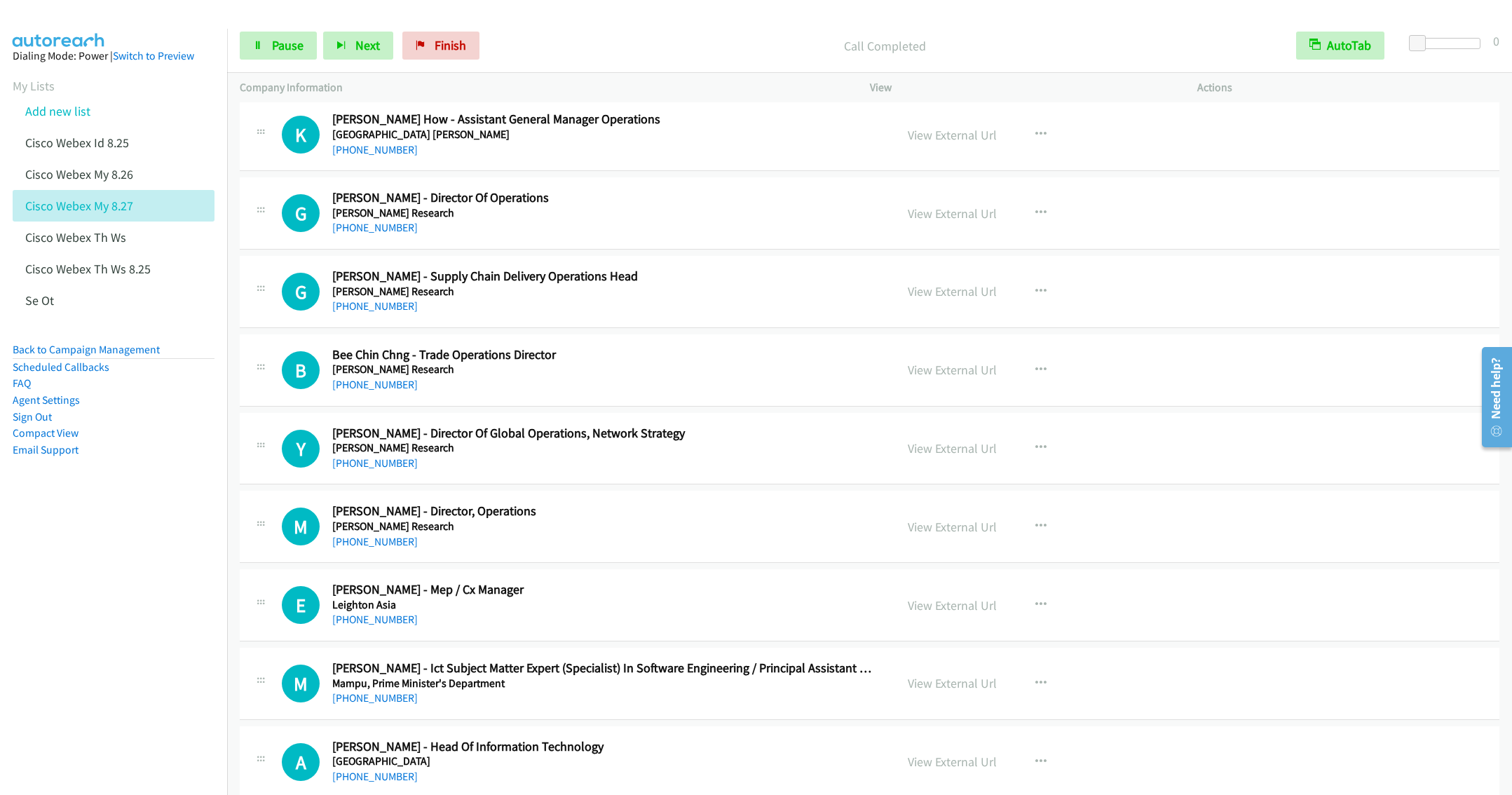
scroll to position [6754, 0]
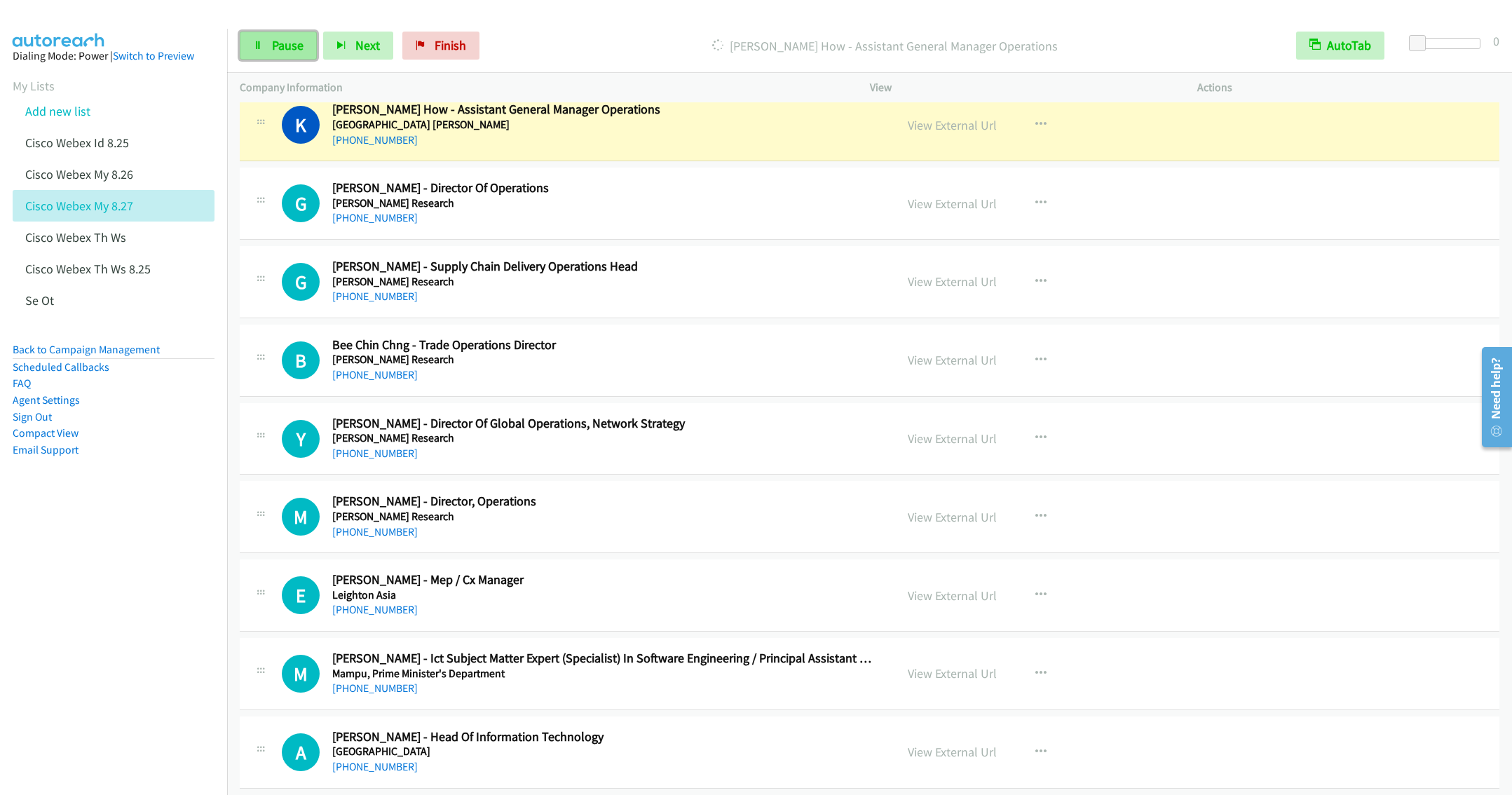
click at [260, 49] on icon at bounding box center [258, 46] width 10 height 10
click at [280, 47] on span "Start Calls" at bounding box center [299, 44] width 55 height 16
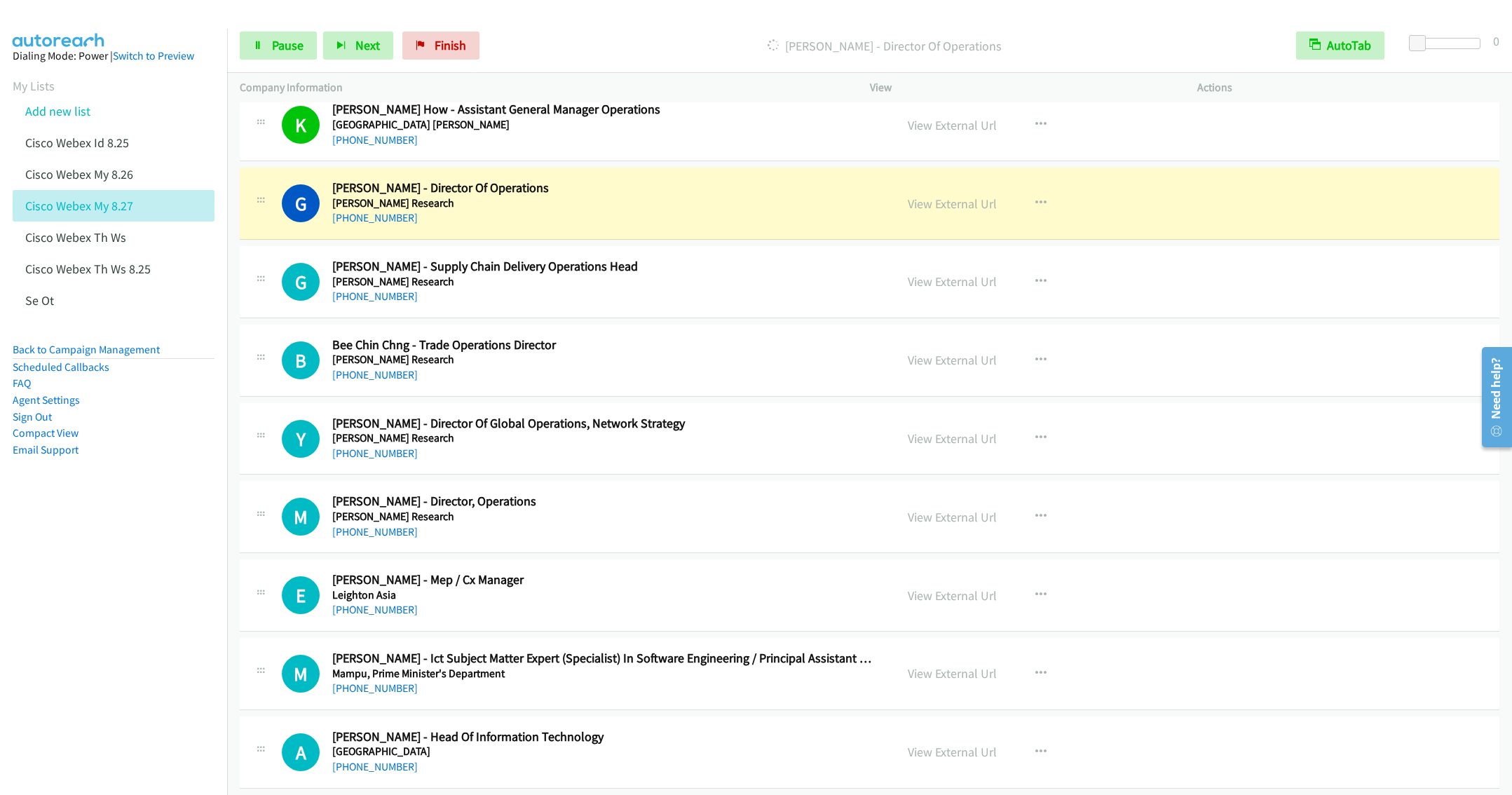
scroll to position [6859, 0]
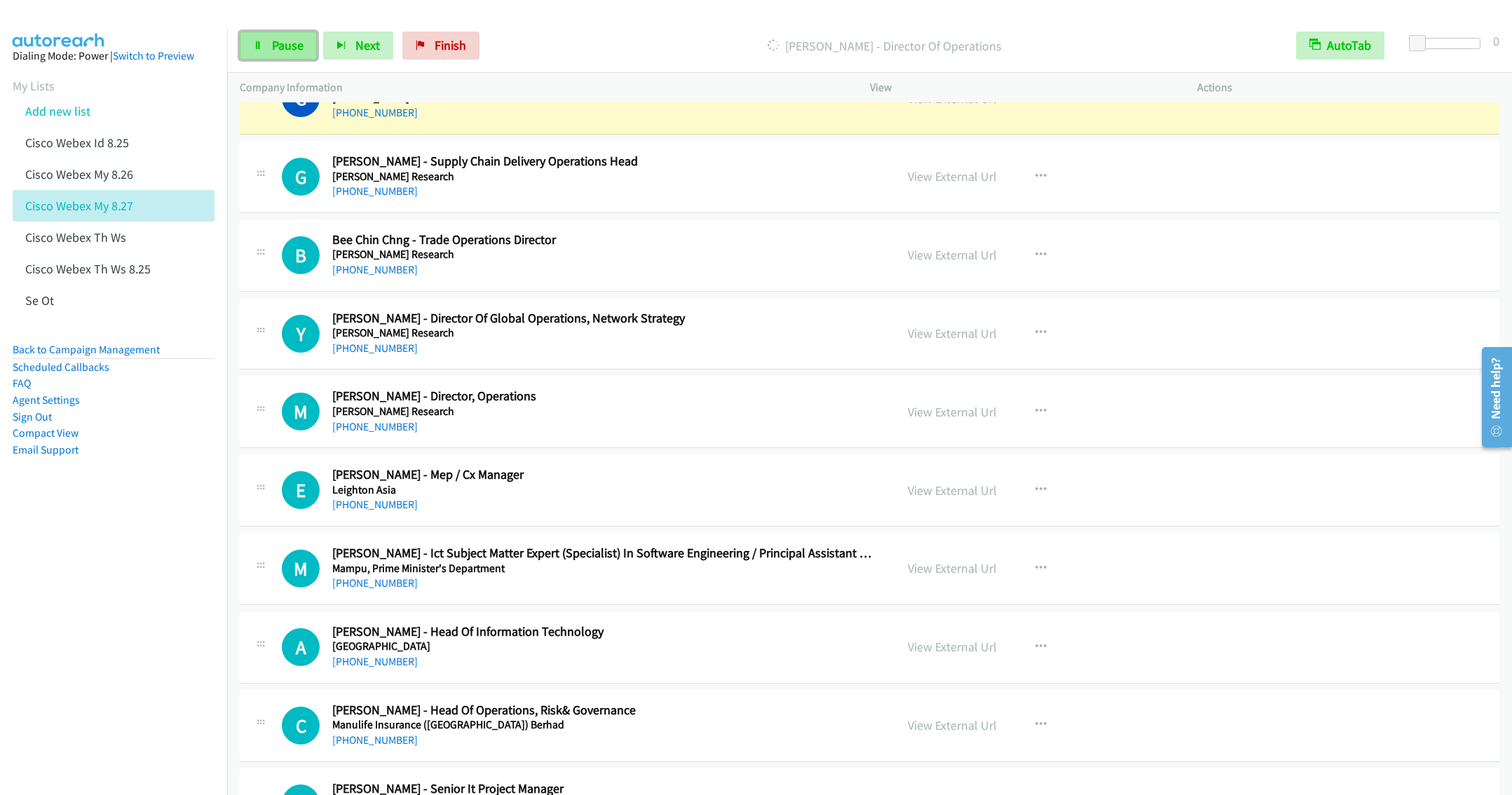
click at [263, 47] on link "Pause" at bounding box center [278, 45] width 77 height 28
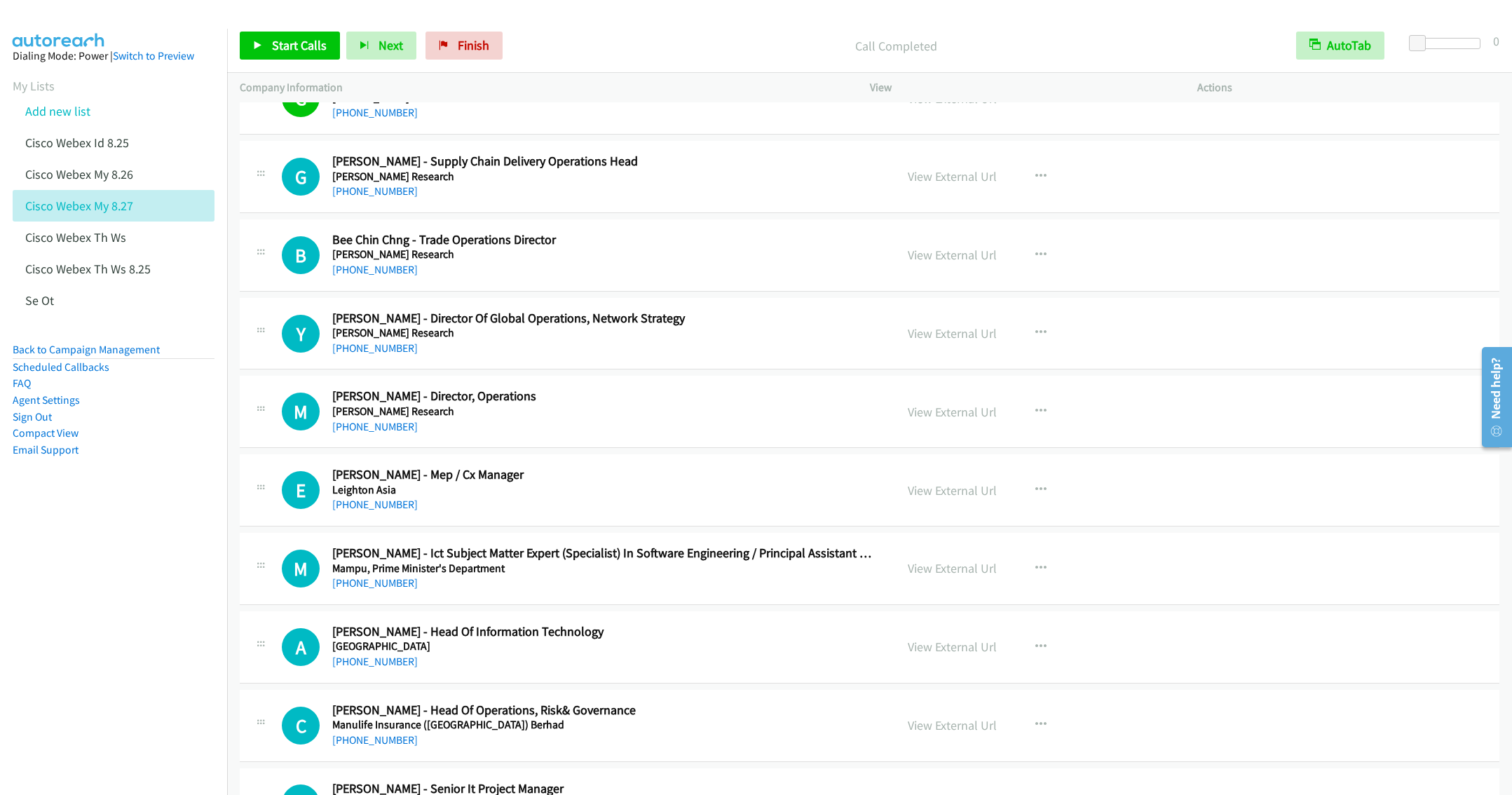
click at [743, 357] on div "+60 12-473 5320" at bounding box center [603, 348] width 542 height 17
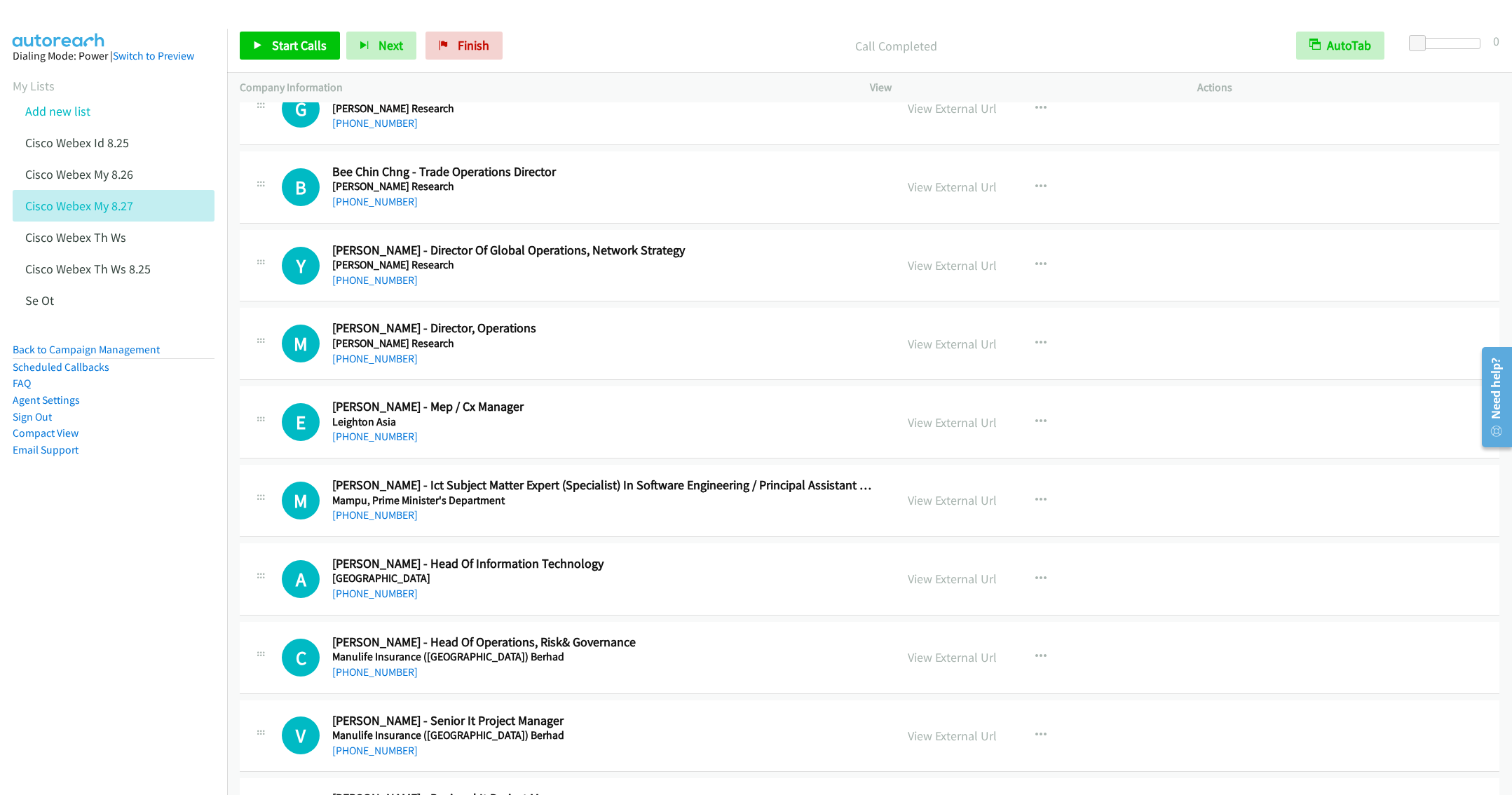
scroll to position [6964, 0]
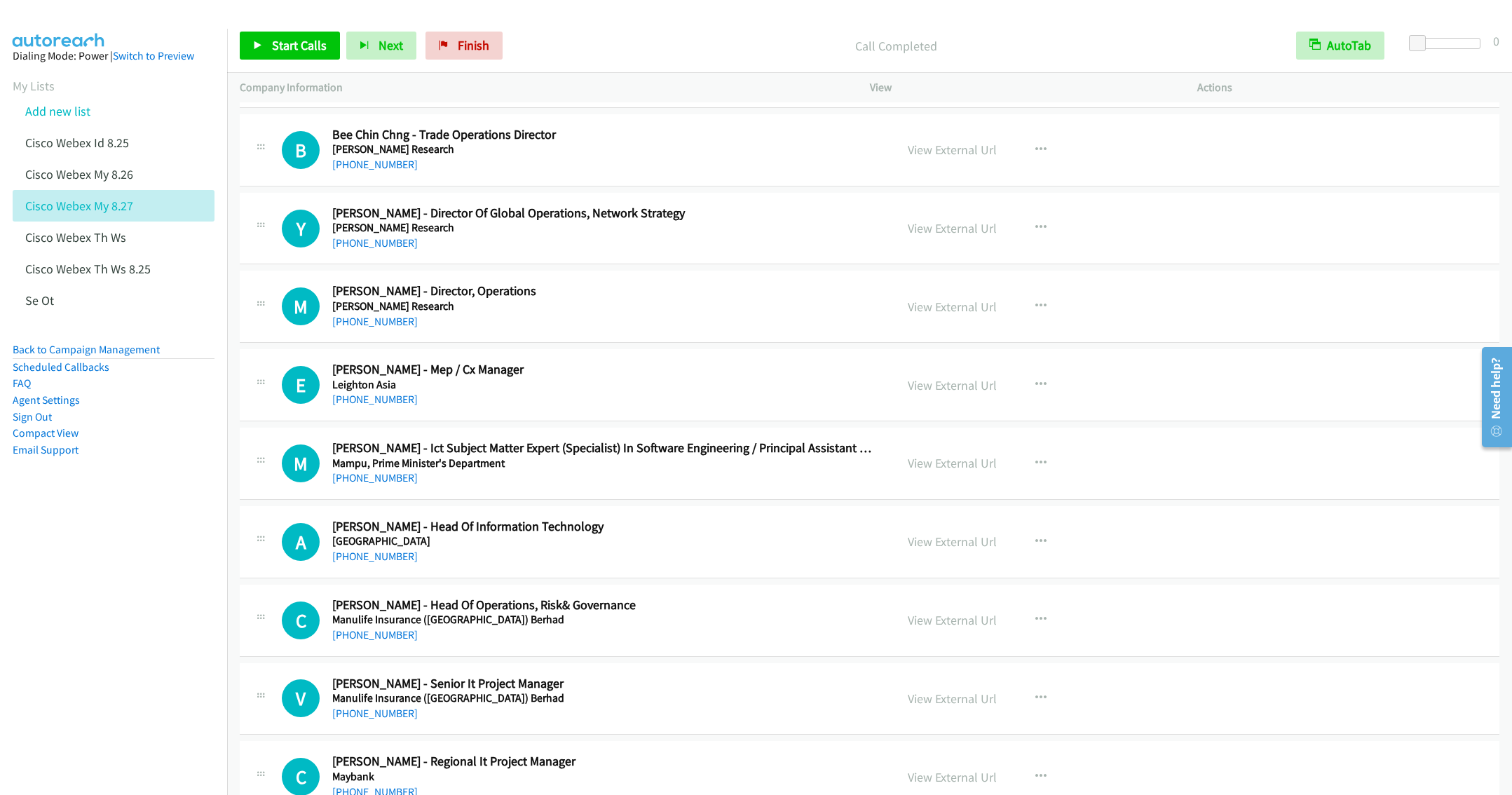
click at [674, 251] on div "+60 12-473 5320" at bounding box center [603, 243] width 542 height 17
click at [1036, 233] on icon "button" at bounding box center [1041, 228] width 11 height 11
click at [933, 334] on link "Start Calls Here" at bounding box center [965, 320] width 186 height 28
click at [300, 47] on span "Start Calls" at bounding box center [299, 44] width 55 height 16
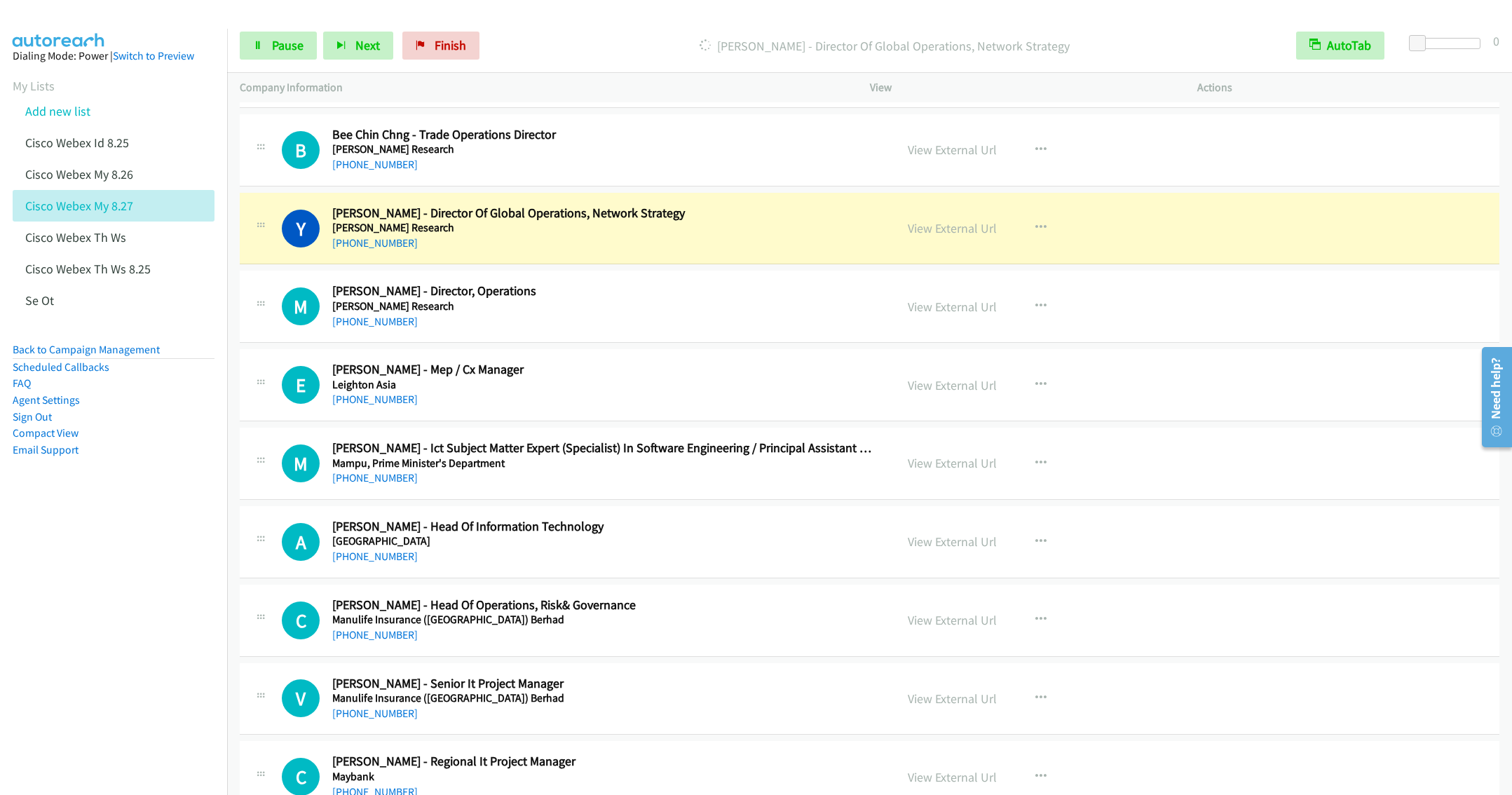
click at [661, 313] on h5 "Lam Research" at bounding box center [603, 306] width 542 height 14
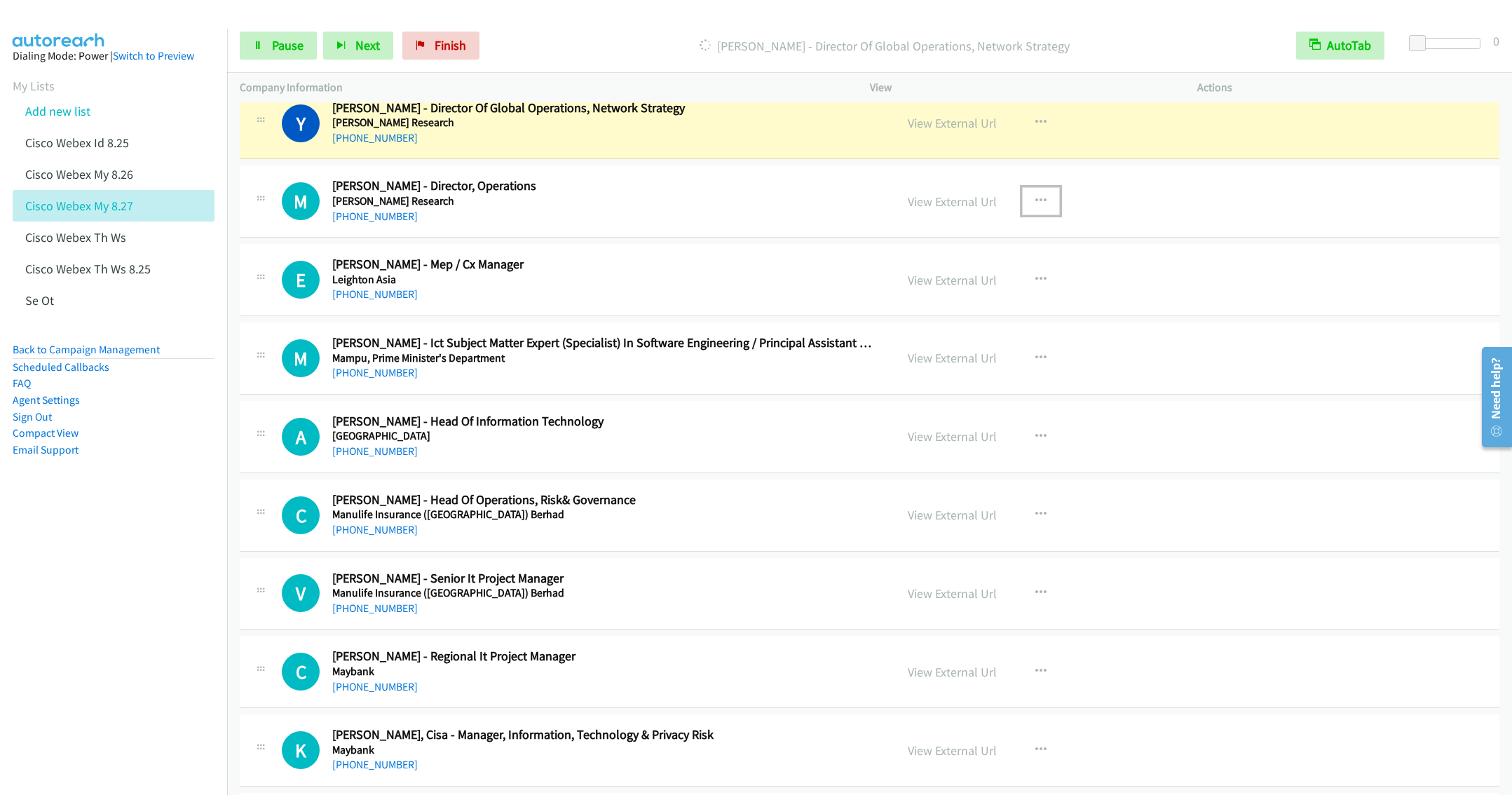
click at [1036, 207] on icon "button" at bounding box center [1041, 201] width 11 height 11
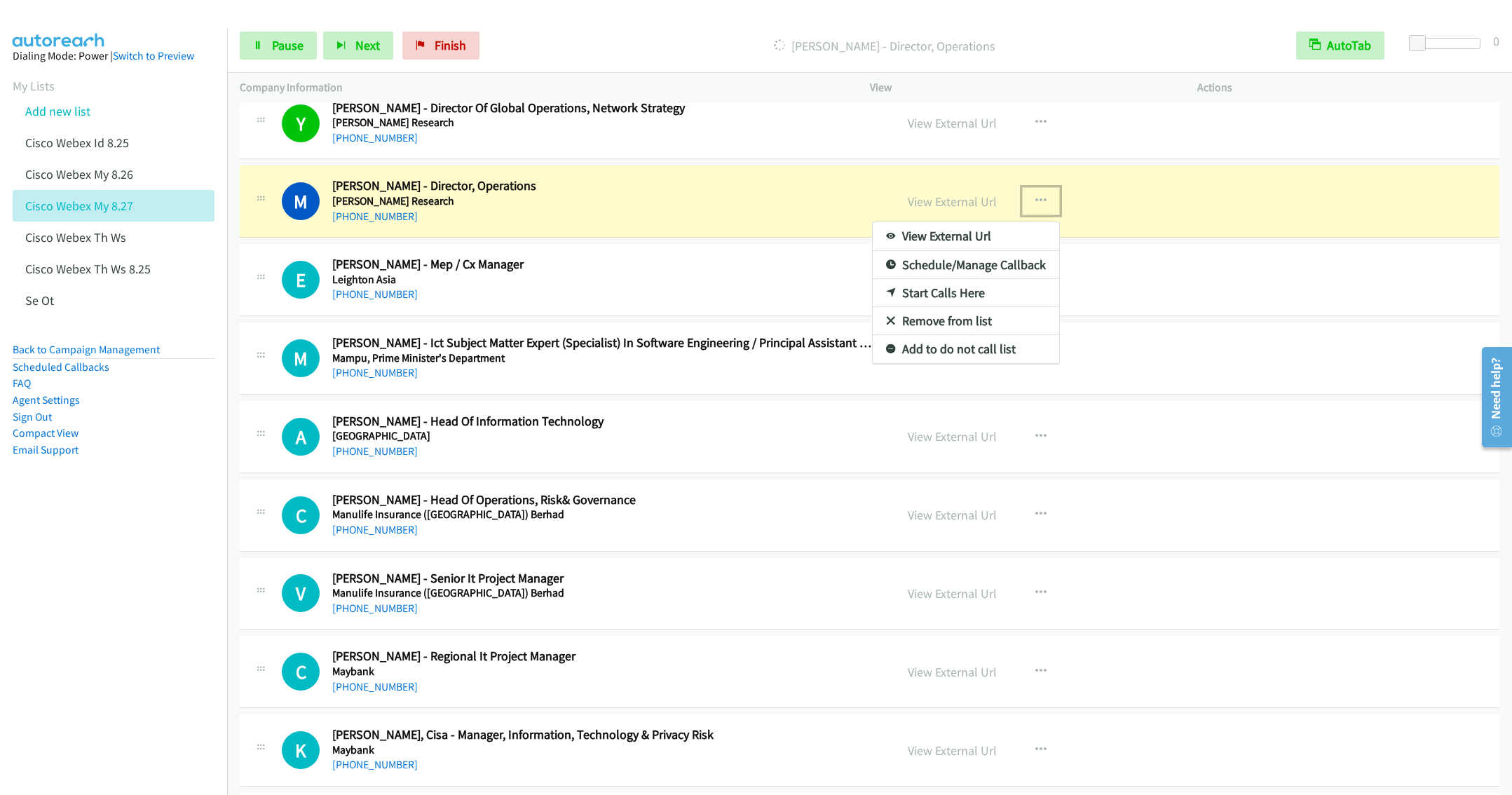
click at [272, 47] on div at bounding box center [756, 398] width 1512 height 795
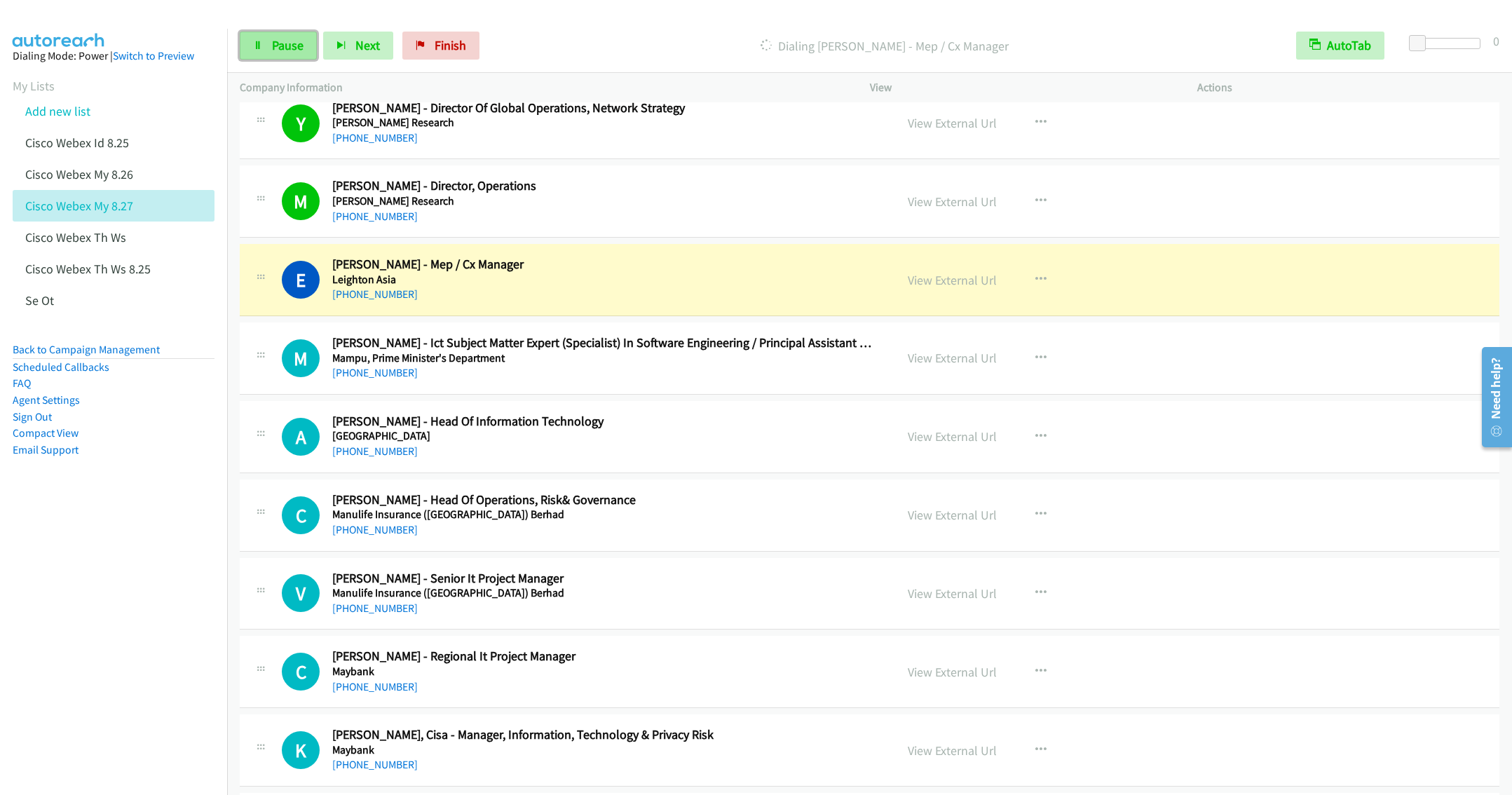
click at [276, 46] on span "Pause" at bounding box center [287, 44] width 32 height 16
click at [1036, 207] on icon "button" at bounding box center [1041, 201] width 11 height 11
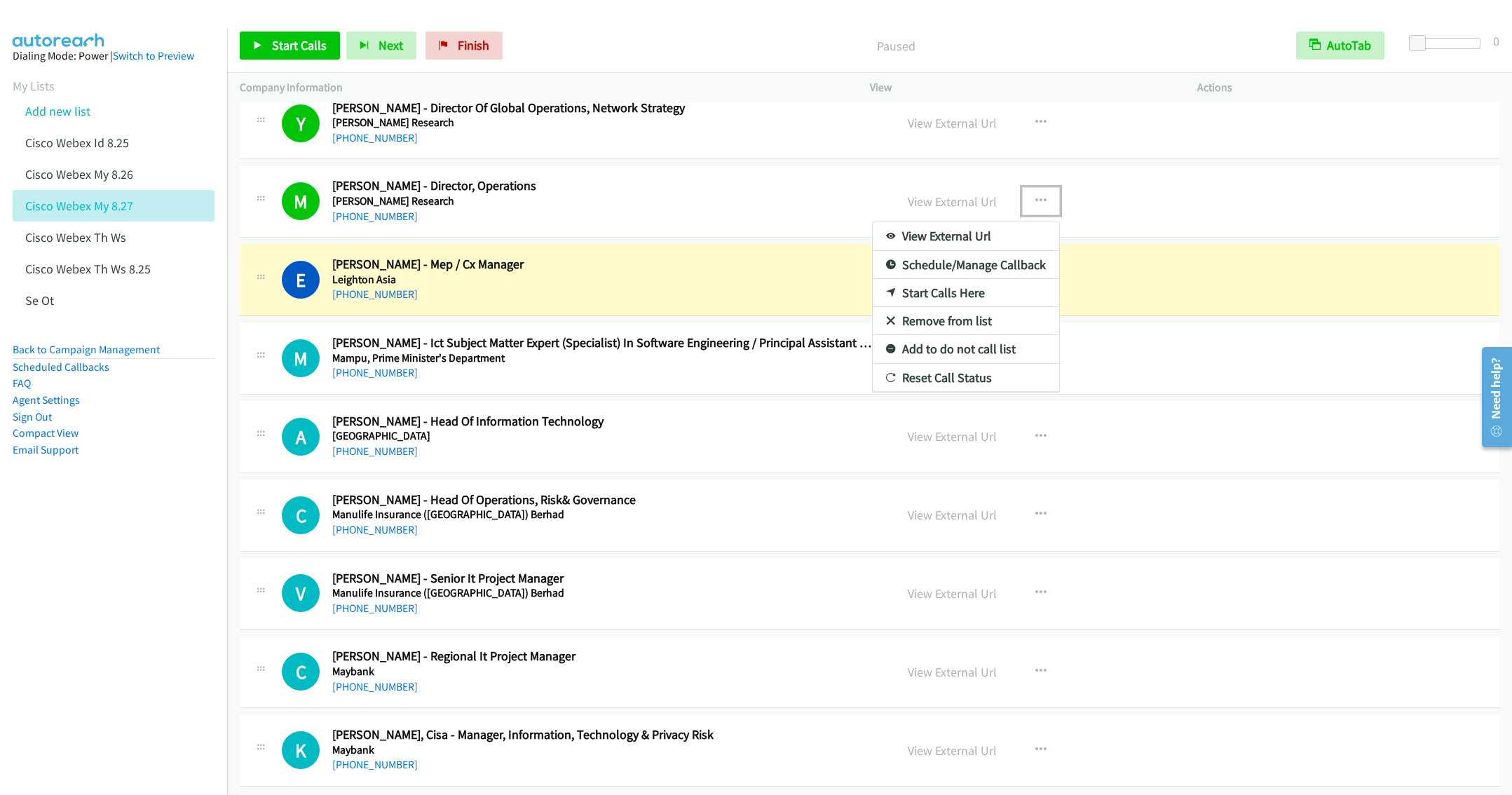
click at [955, 217] on div at bounding box center [756, 398] width 1512 height 795
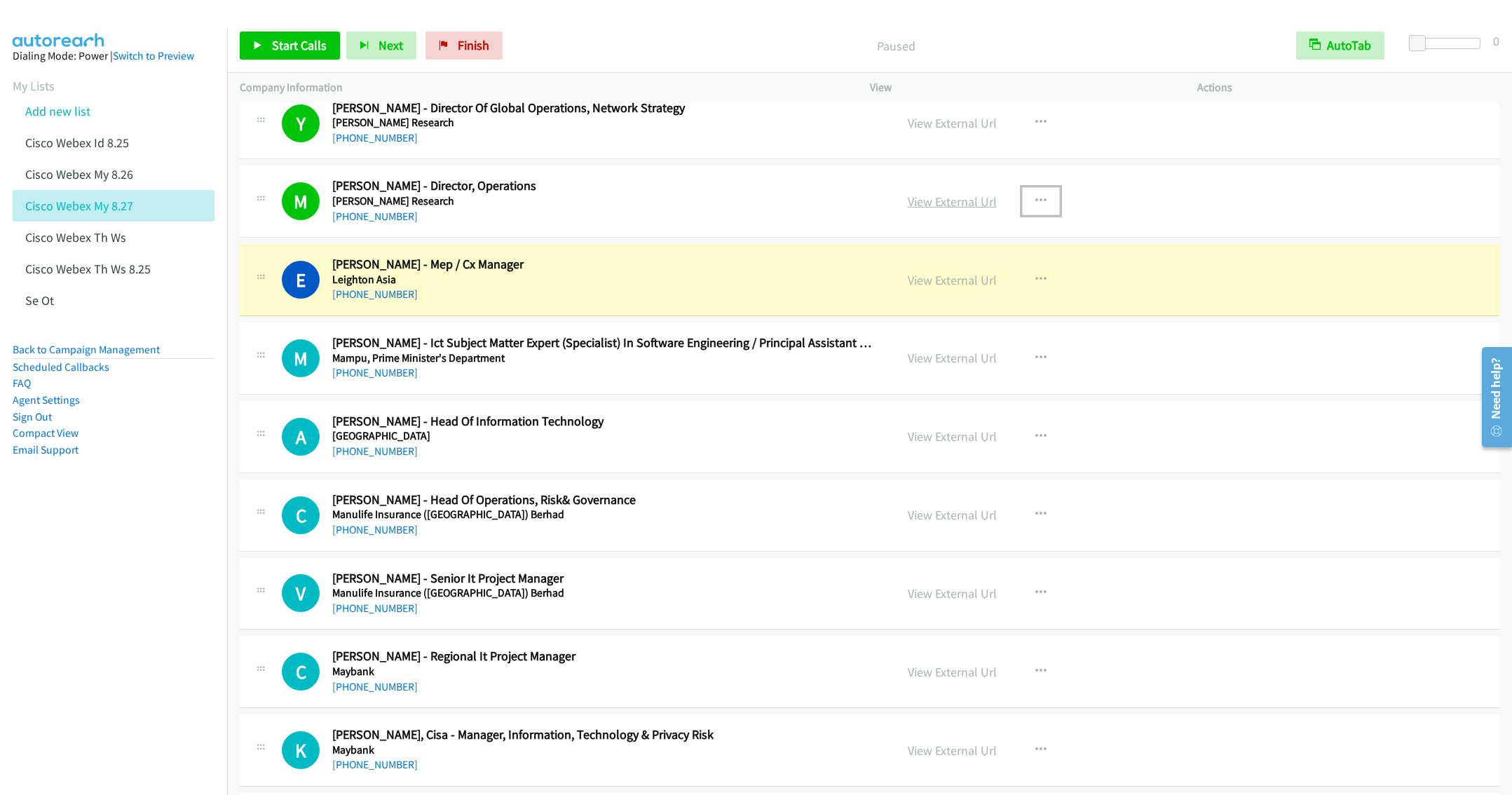
click at [945, 209] on link "View External Url" at bounding box center [952, 201] width 89 height 16
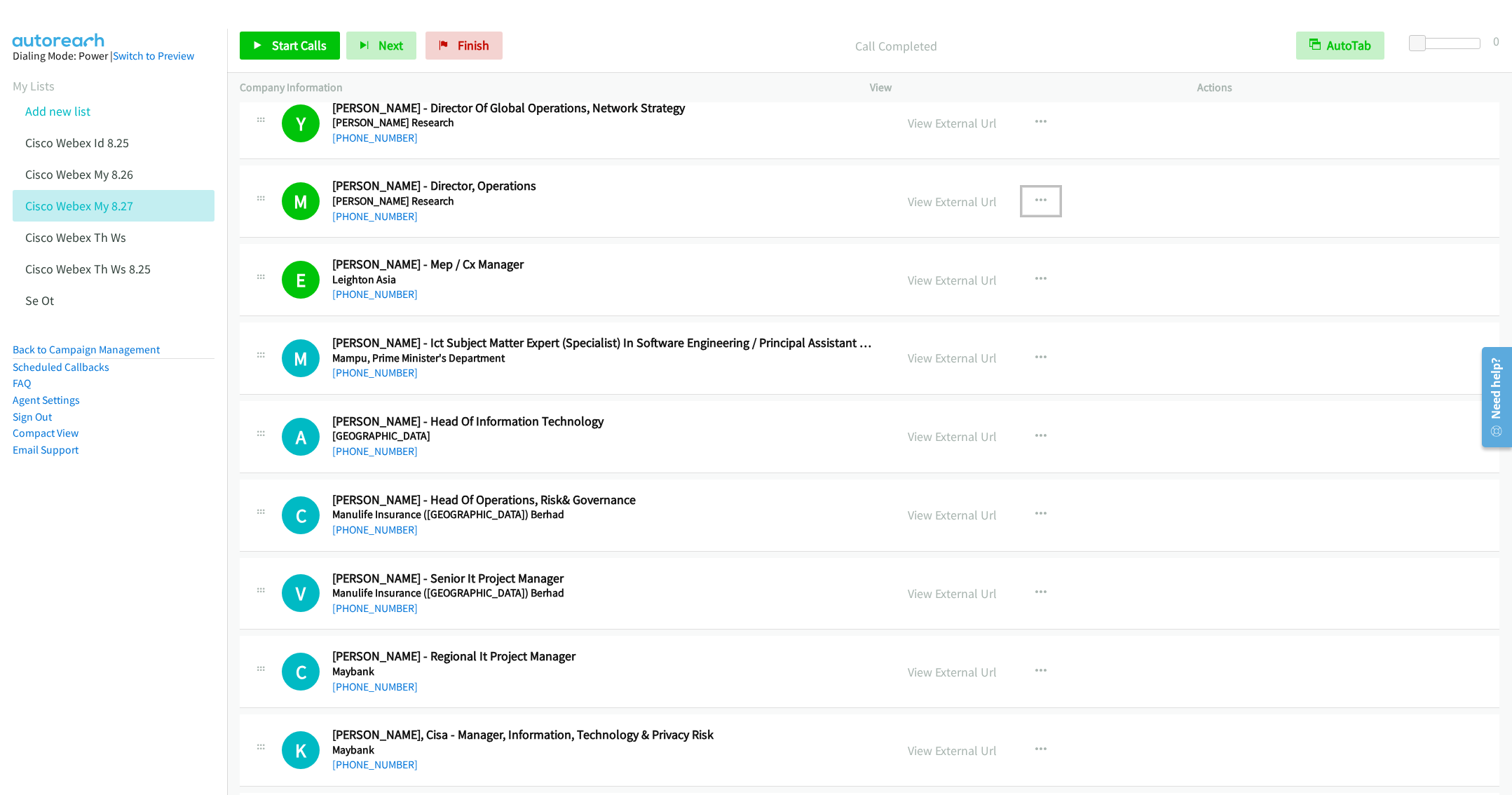
scroll to position [7174, 0]
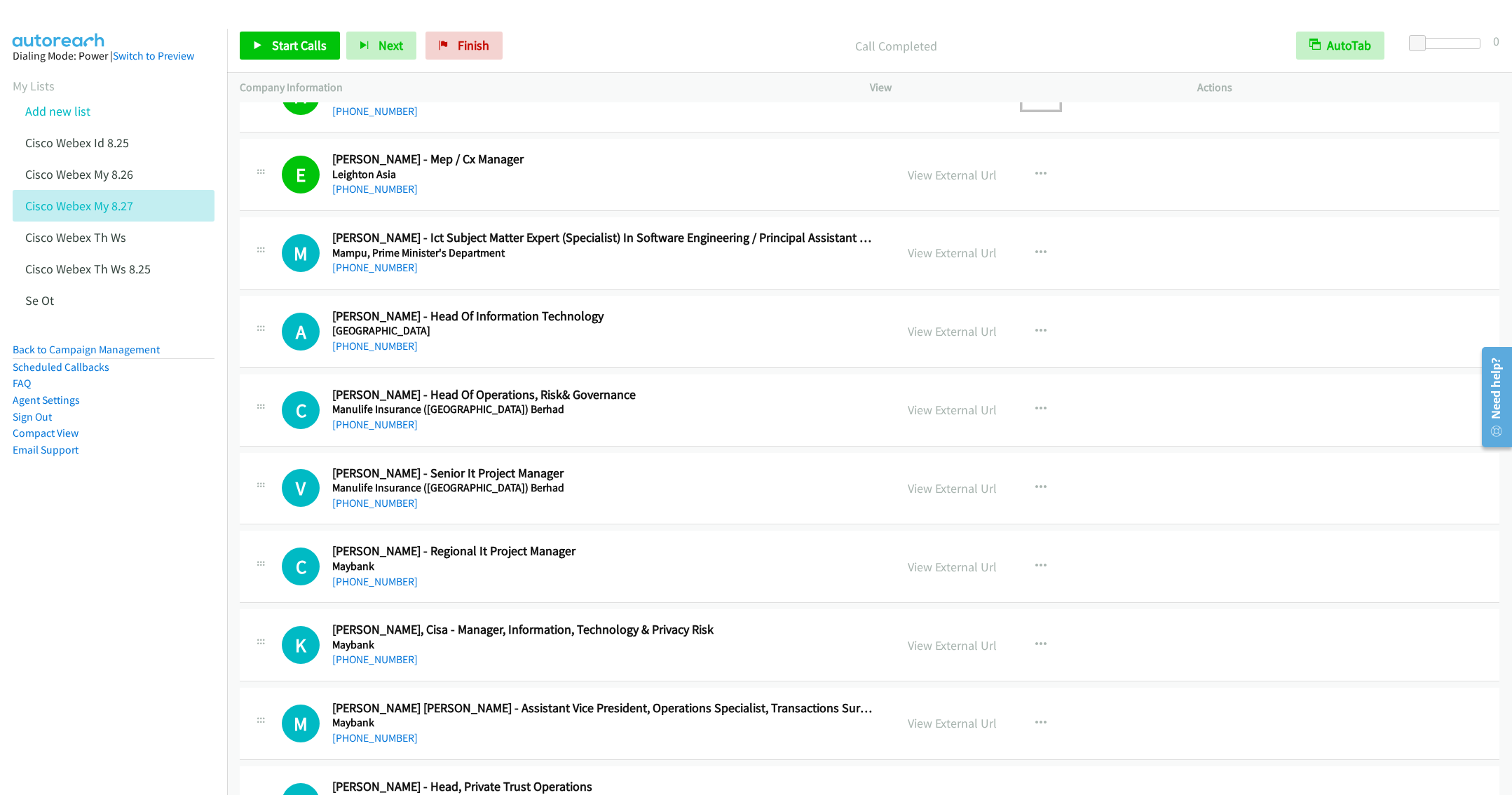
click at [739, 337] on h5 "Manipal International University" at bounding box center [603, 330] width 542 height 14
click at [696, 337] on h5 "Manipal International University" at bounding box center [603, 330] width 542 height 14
click at [590, 276] on div "+60 13-344 5500" at bounding box center [603, 268] width 542 height 17
click at [1039, 346] on button "button" at bounding box center [1041, 332] width 38 height 28
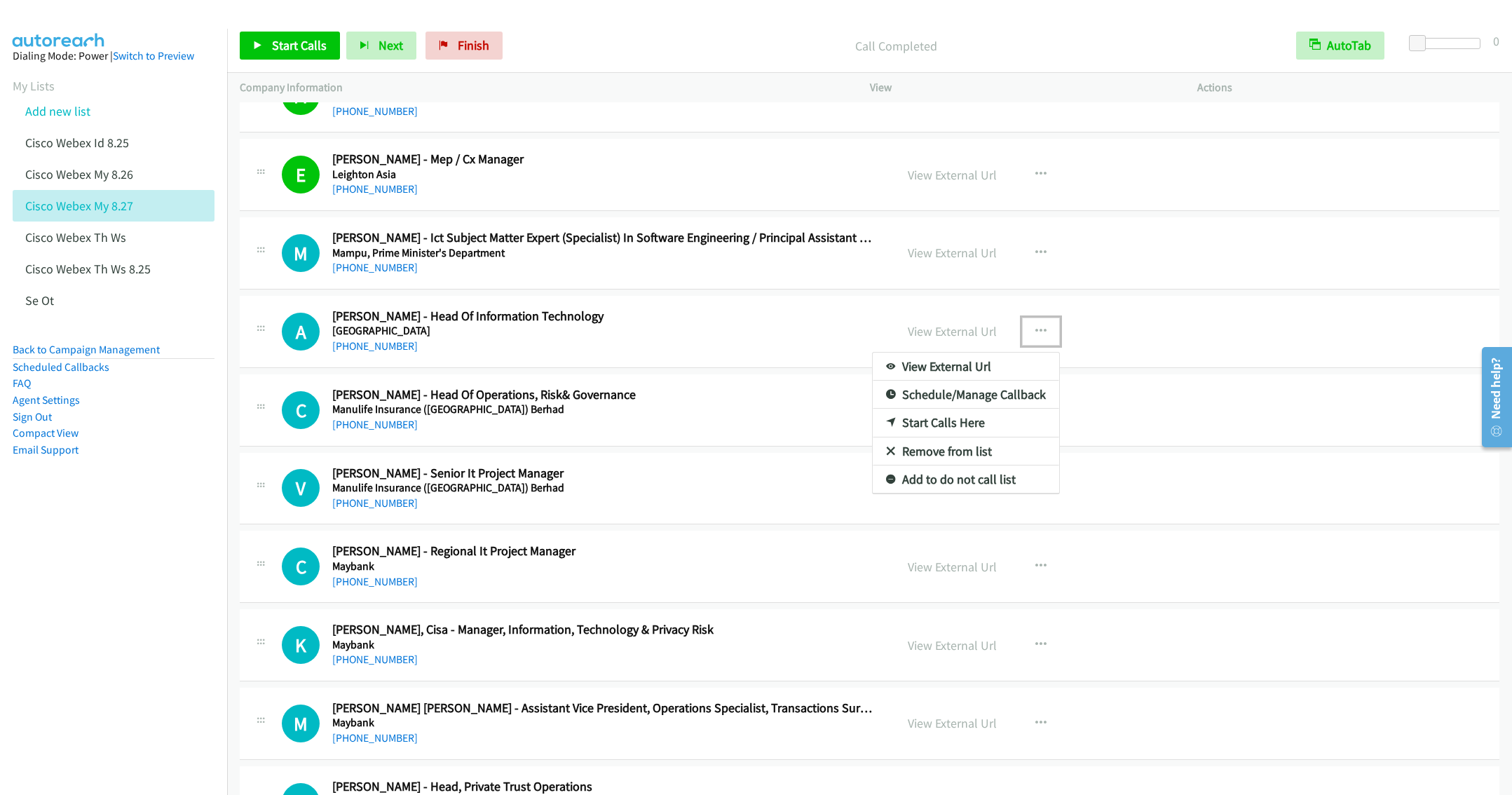
click at [958, 436] on link "Start Calls Here" at bounding box center [965, 423] width 186 height 28
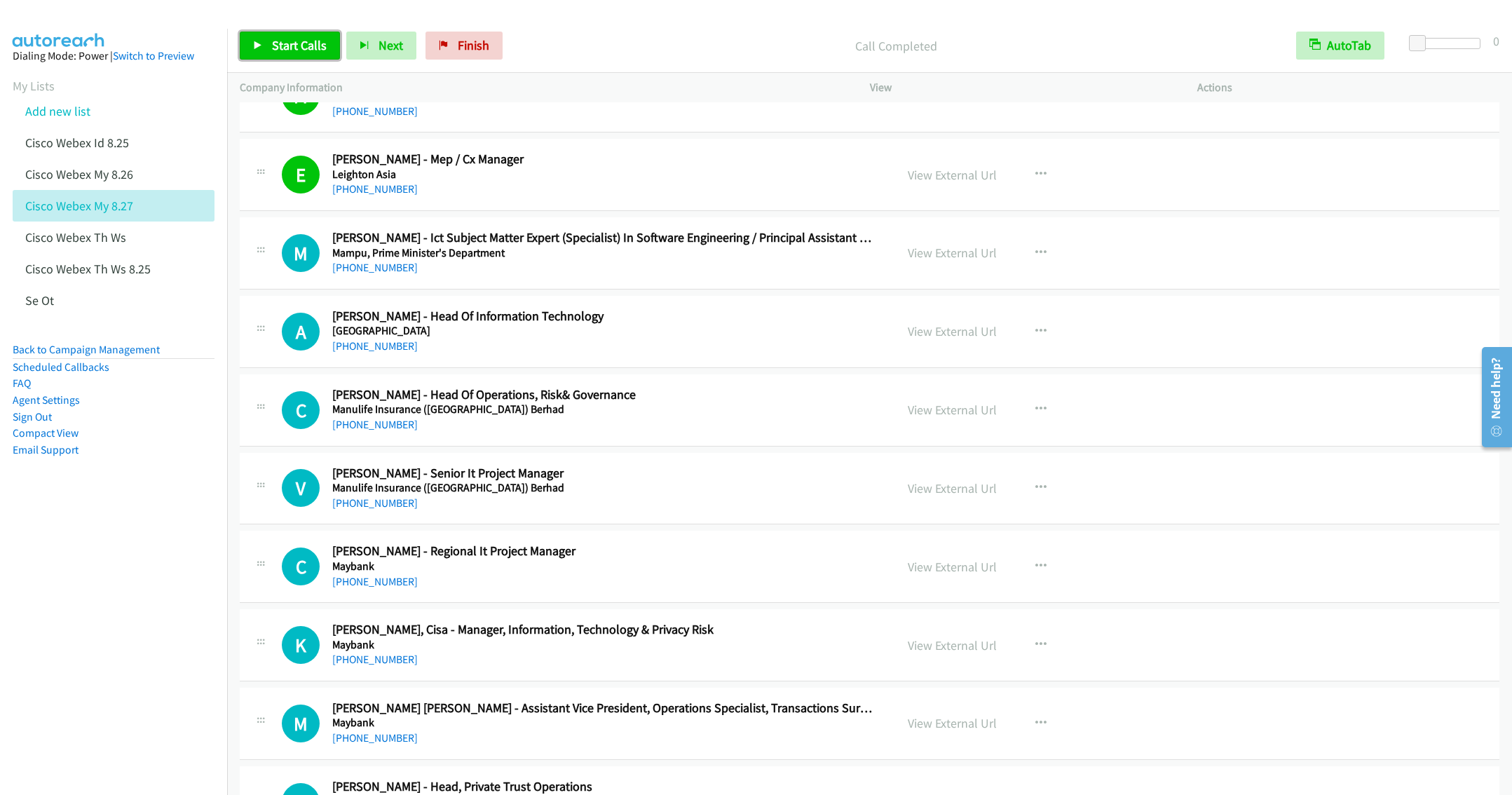
click at [269, 43] on link "Start Calls" at bounding box center [290, 45] width 100 height 28
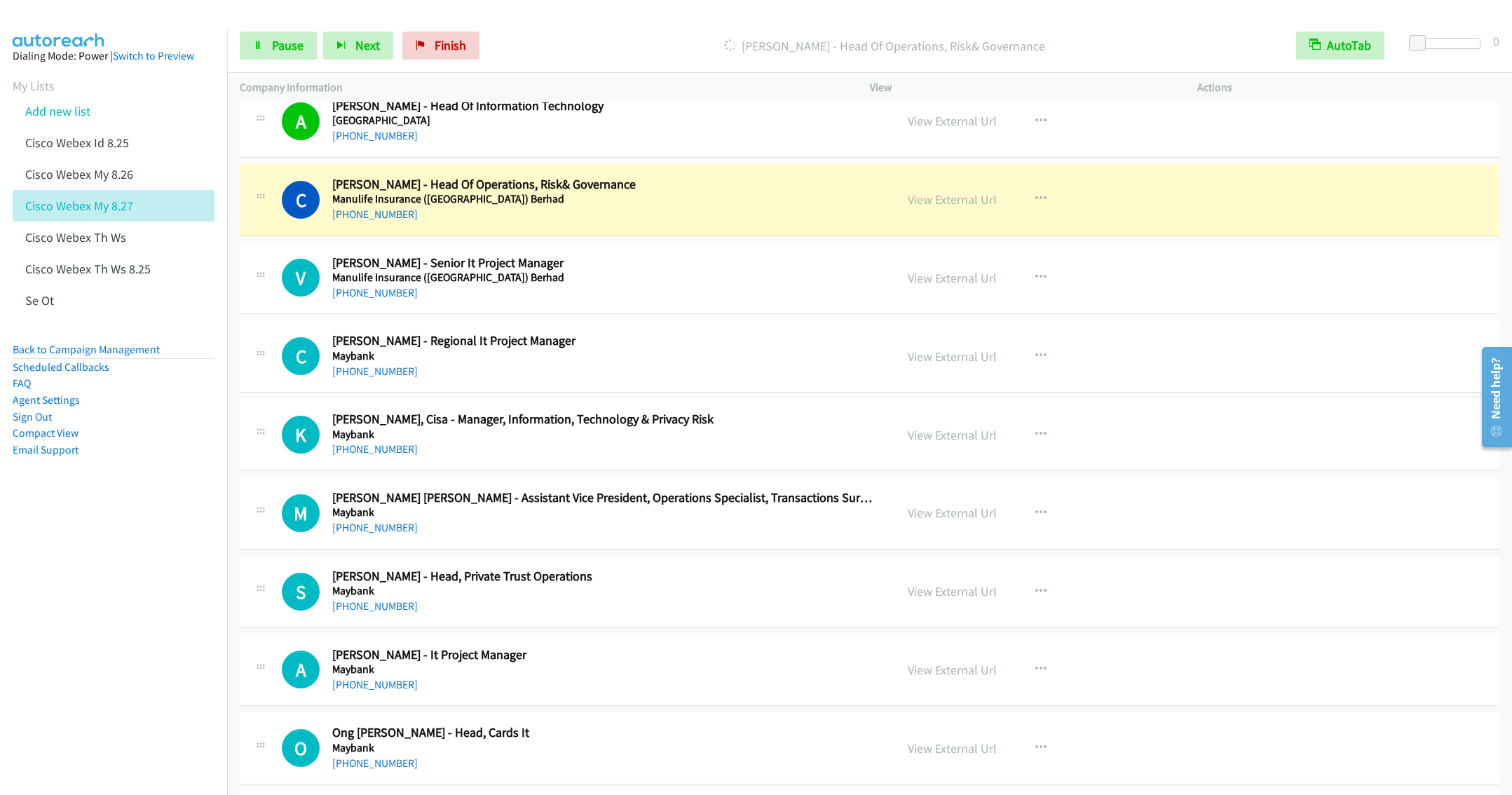
scroll to position [7489, 0]
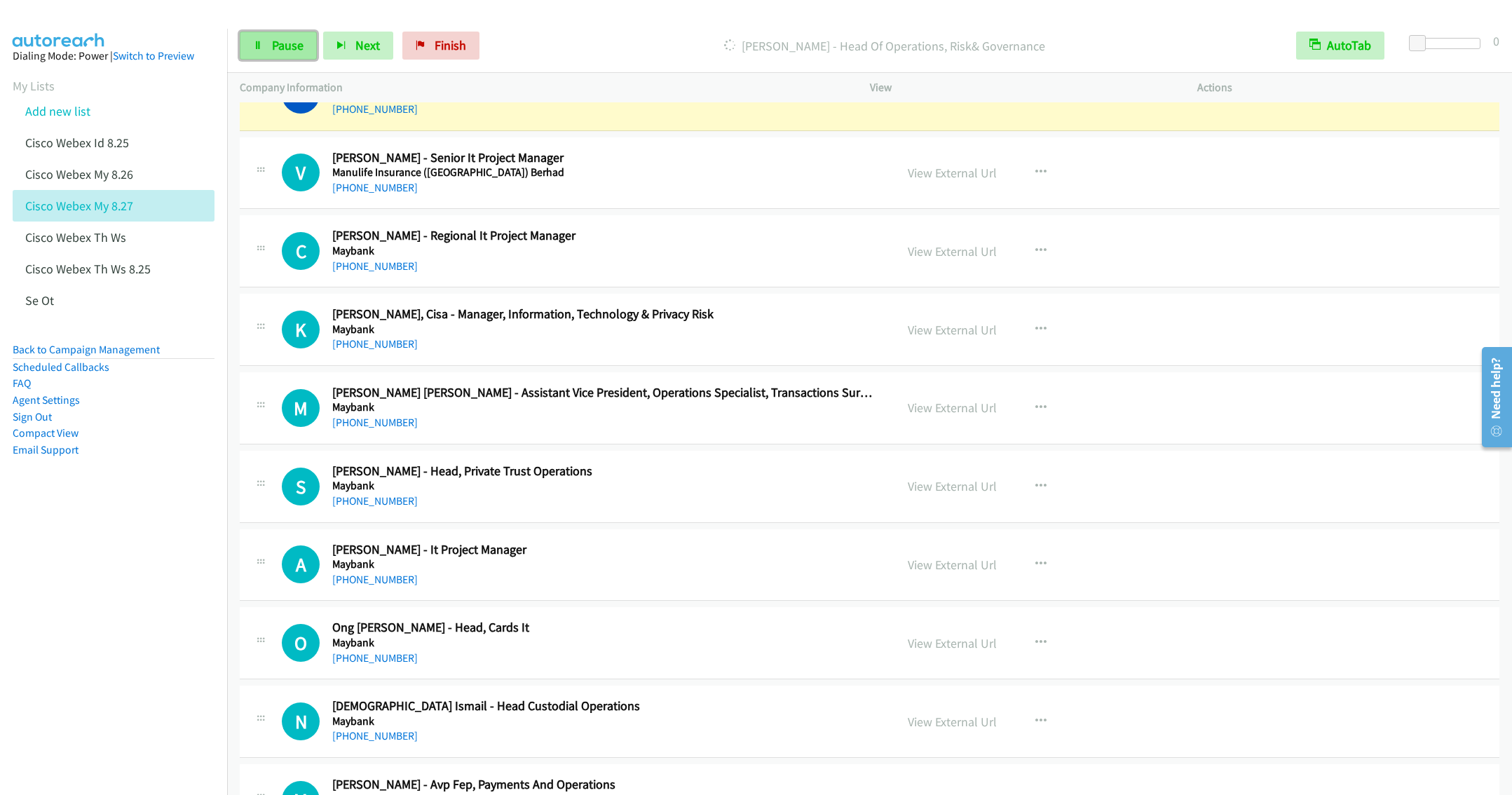
click at [275, 59] on link "Pause" at bounding box center [278, 45] width 77 height 28
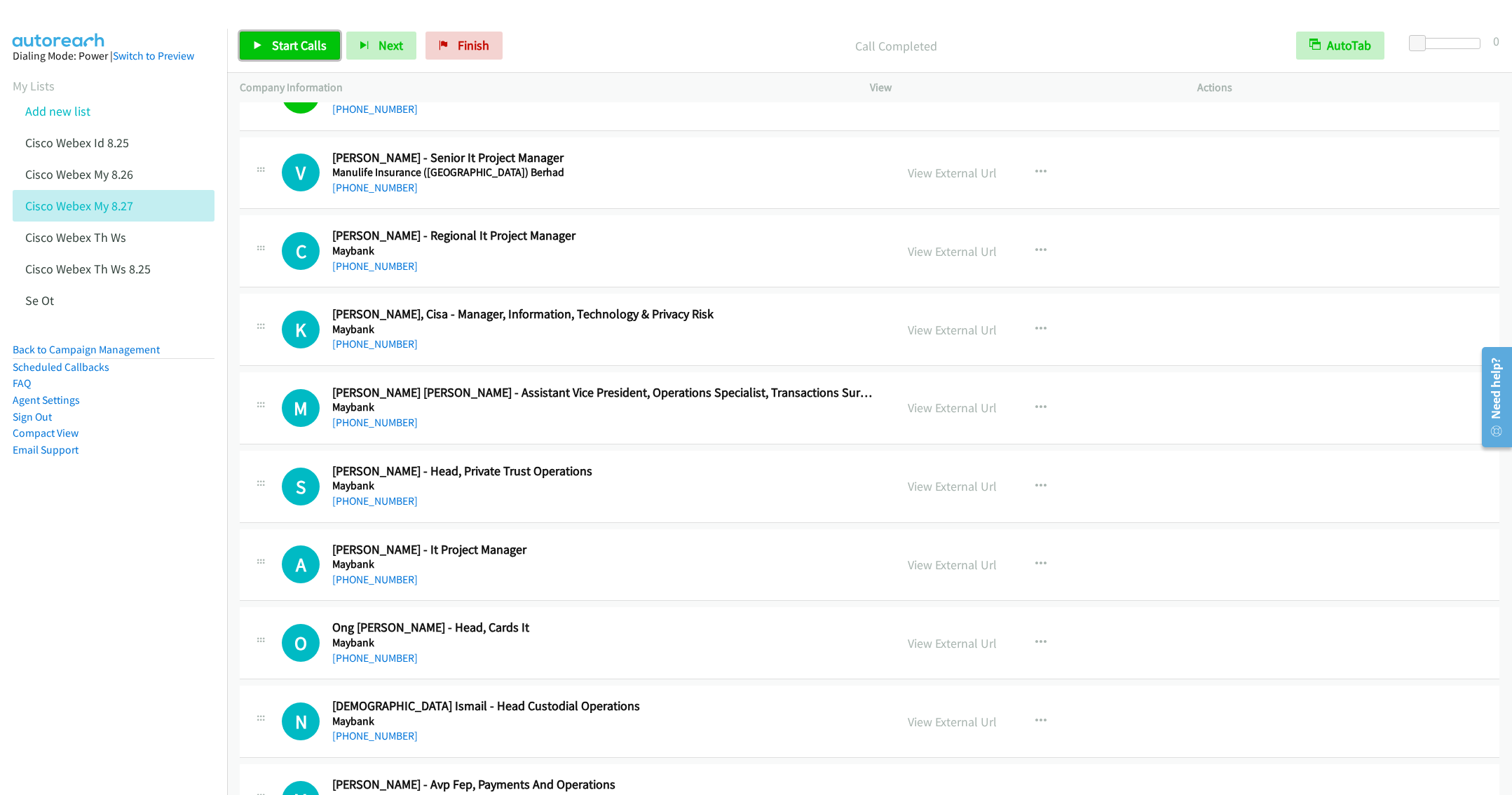
click at [283, 44] on span "Start Calls" at bounding box center [299, 44] width 55 height 16
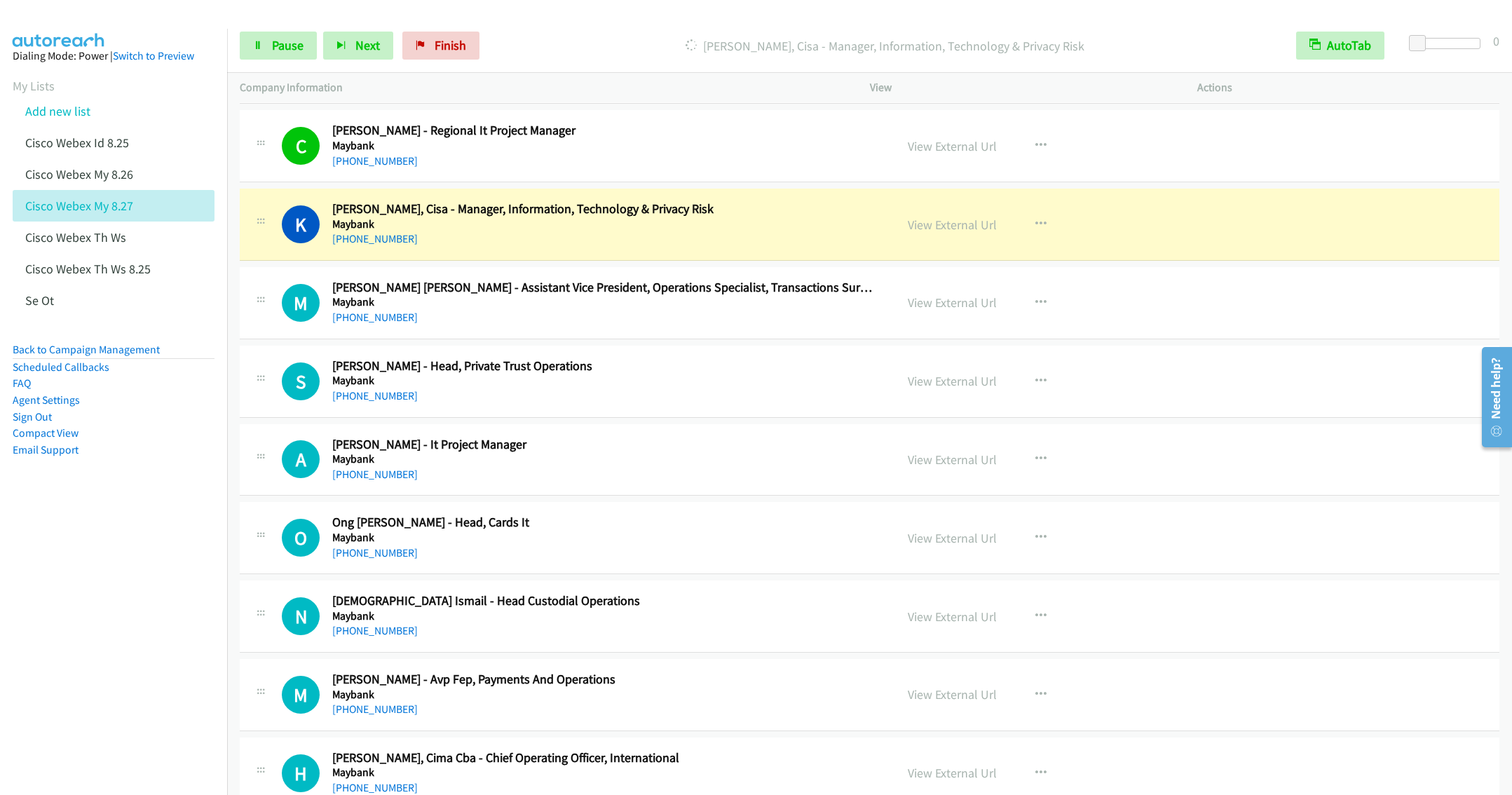
scroll to position [7700, 0]
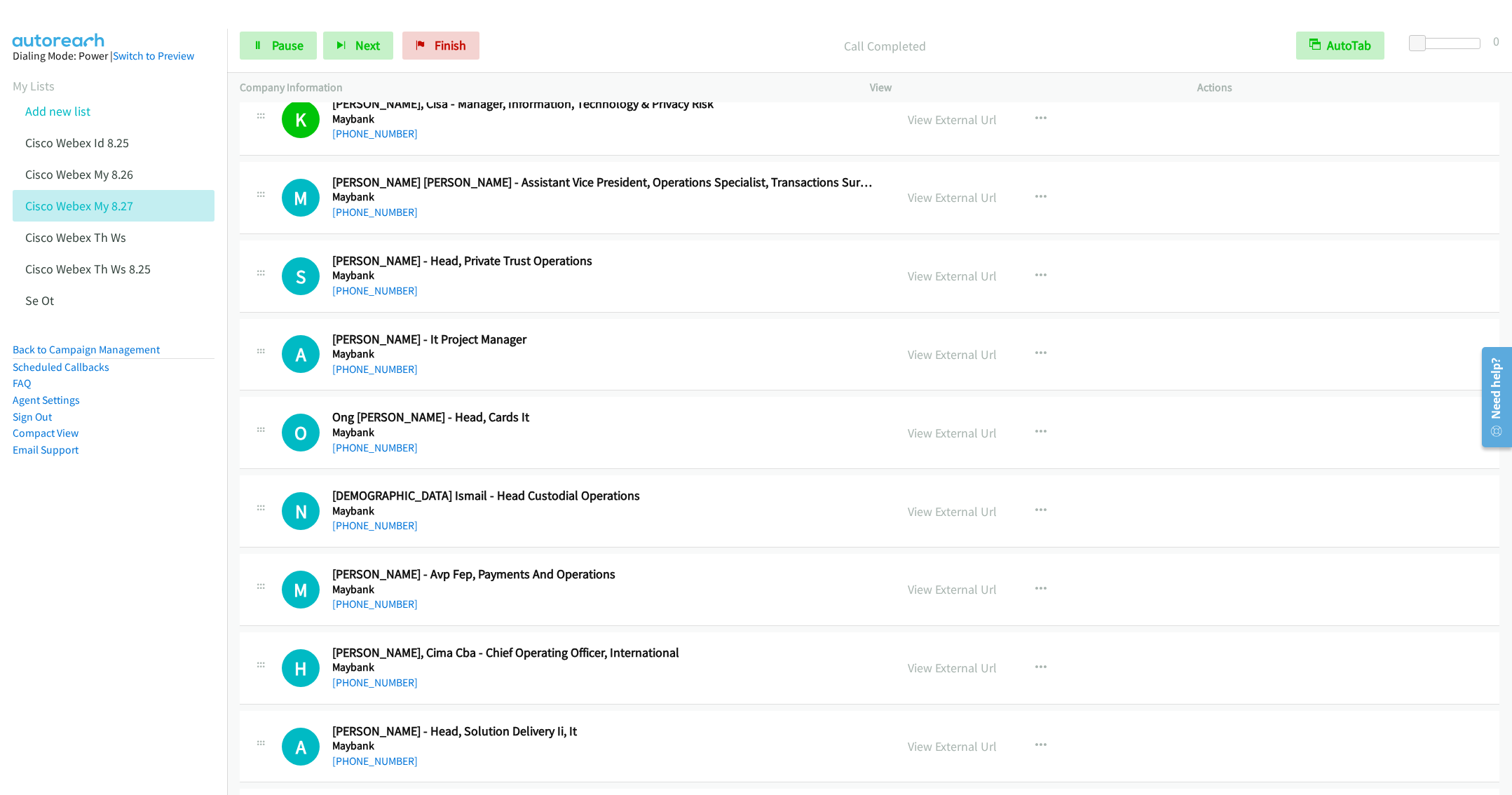
click at [642, 234] on div "M Callback Scheduled Malik Faisal Abdul Aziz - Assistant Vice President, Operat…" at bounding box center [870, 198] width 1260 height 72
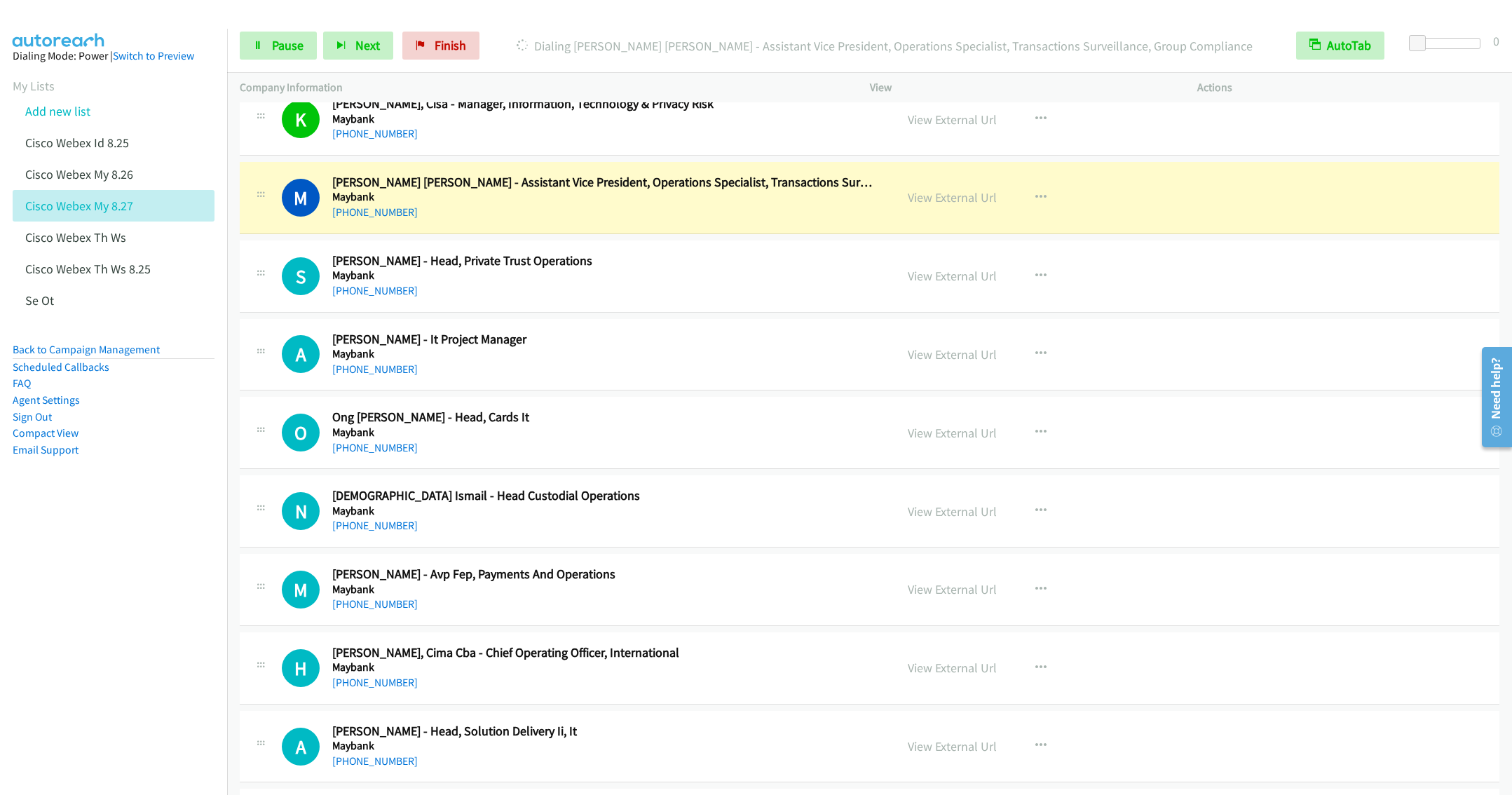
click at [675, 221] on div "+60 13-366 7640" at bounding box center [603, 212] width 542 height 17
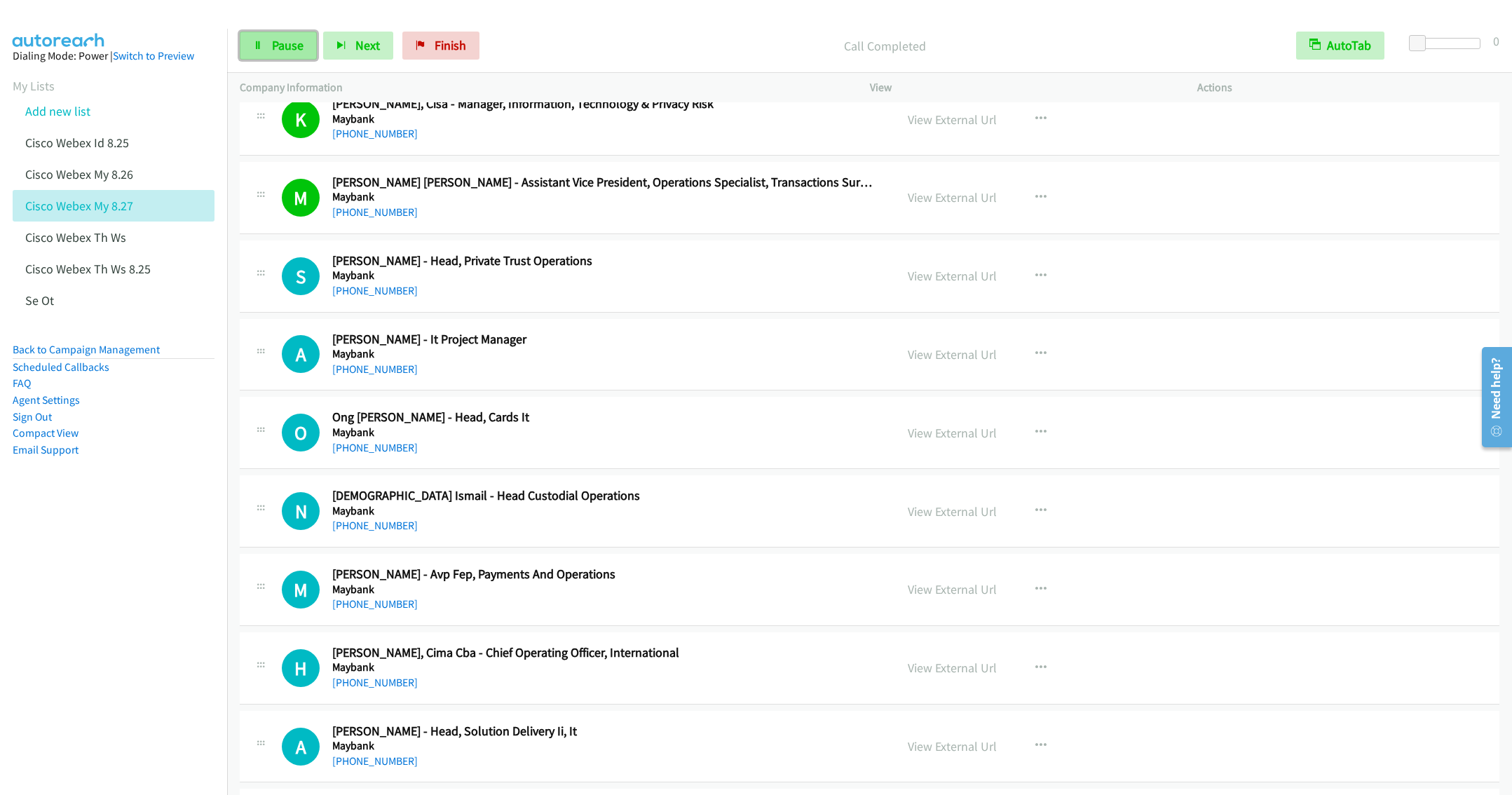
click at [280, 39] on span "Pause" at bounding box center [287, 44] width 32 height 16
click at [558, 378] on div "+60 12-296 8028" at bounding box center [603, 369] width 542 height 17
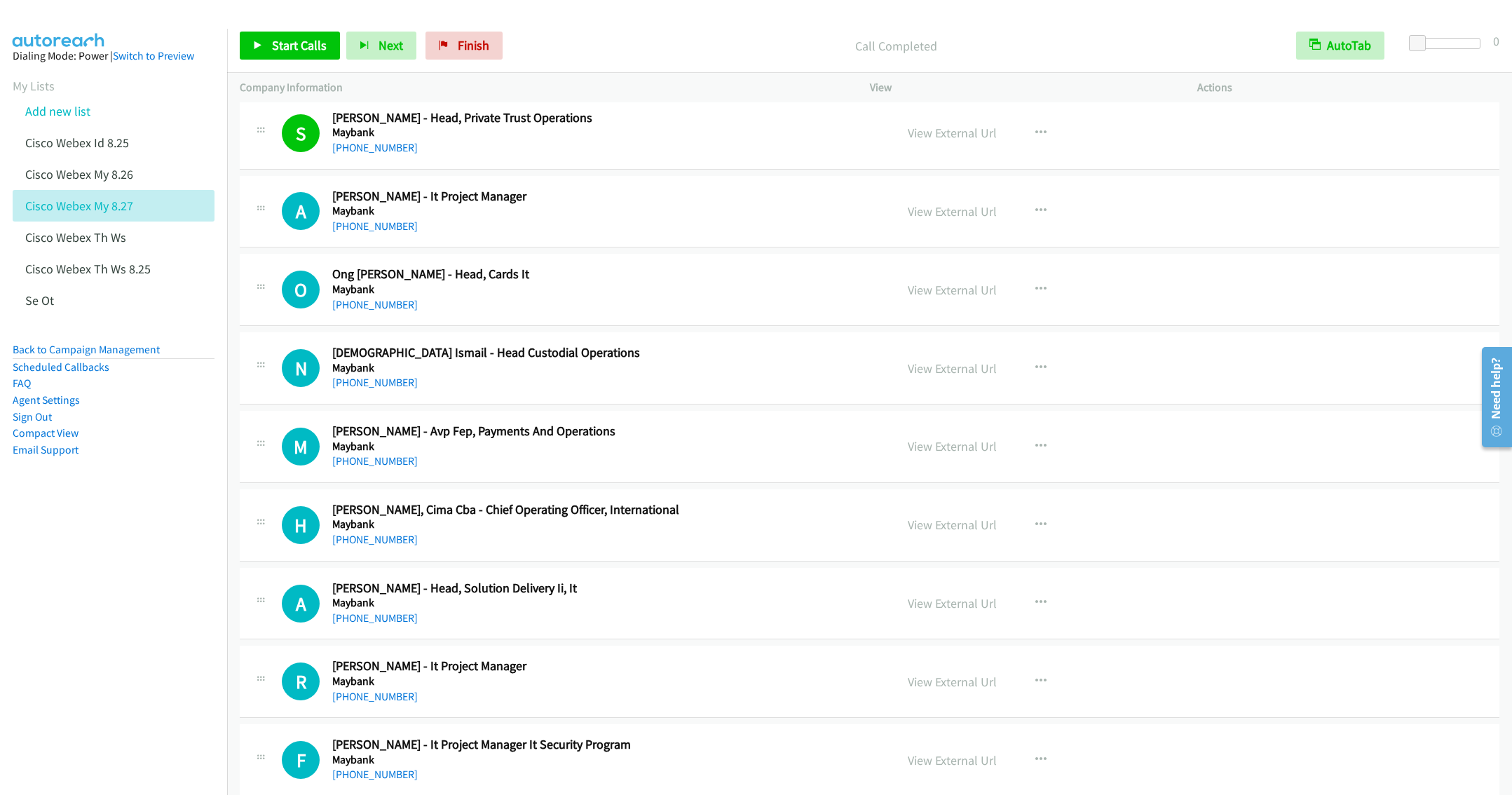
scroll to position [7805, 0]
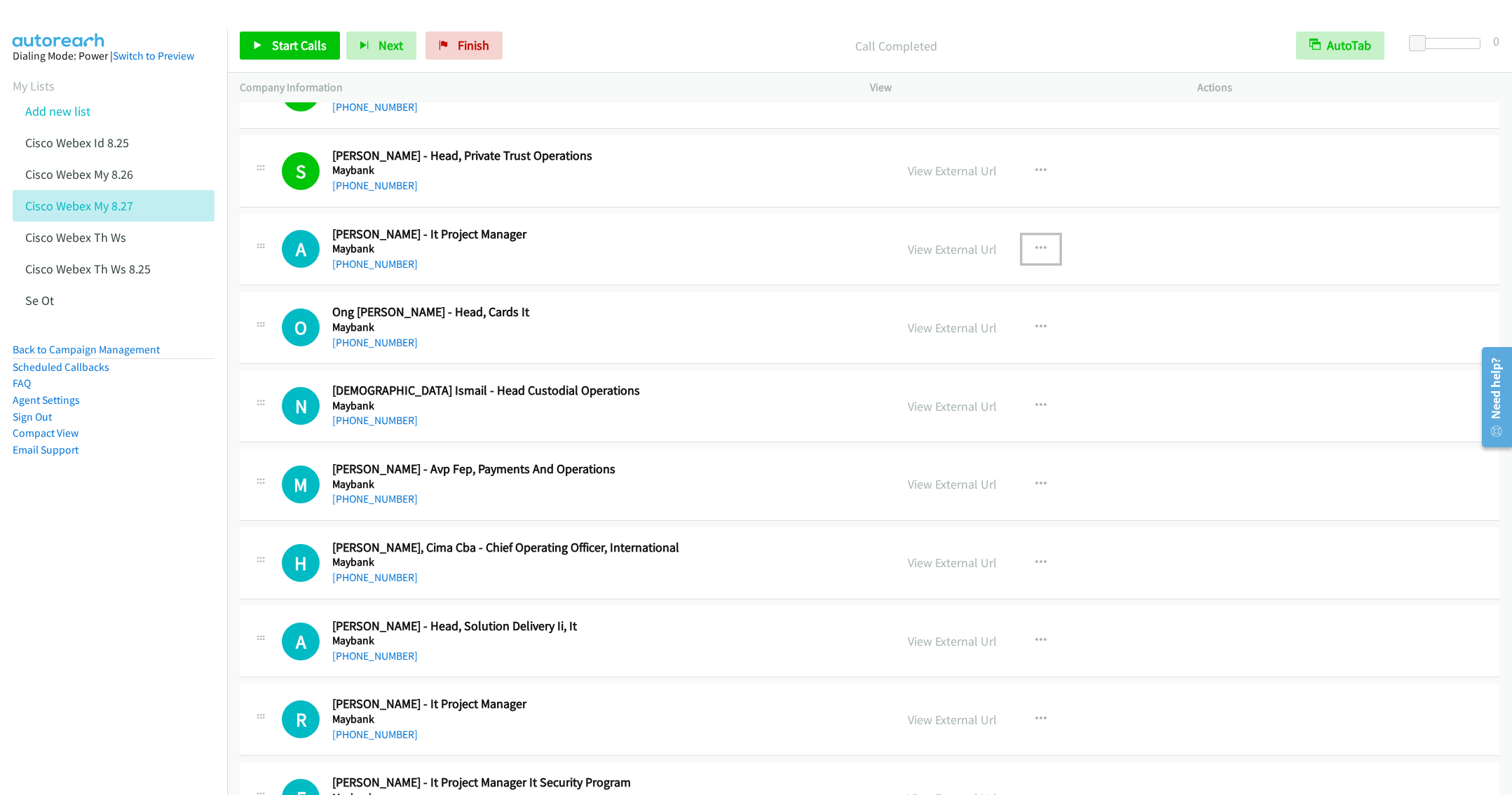
click at [1036, 255] on icon "button" at bounding box center [1041, 248] width 11 height 11
click at [908, 355] on link "Start Calls Here" at bounding box center [965, 340] width 186 height 28
click at [288, 39] on span "Start Calls" at bounding box center [299, 44] width 55 height 16
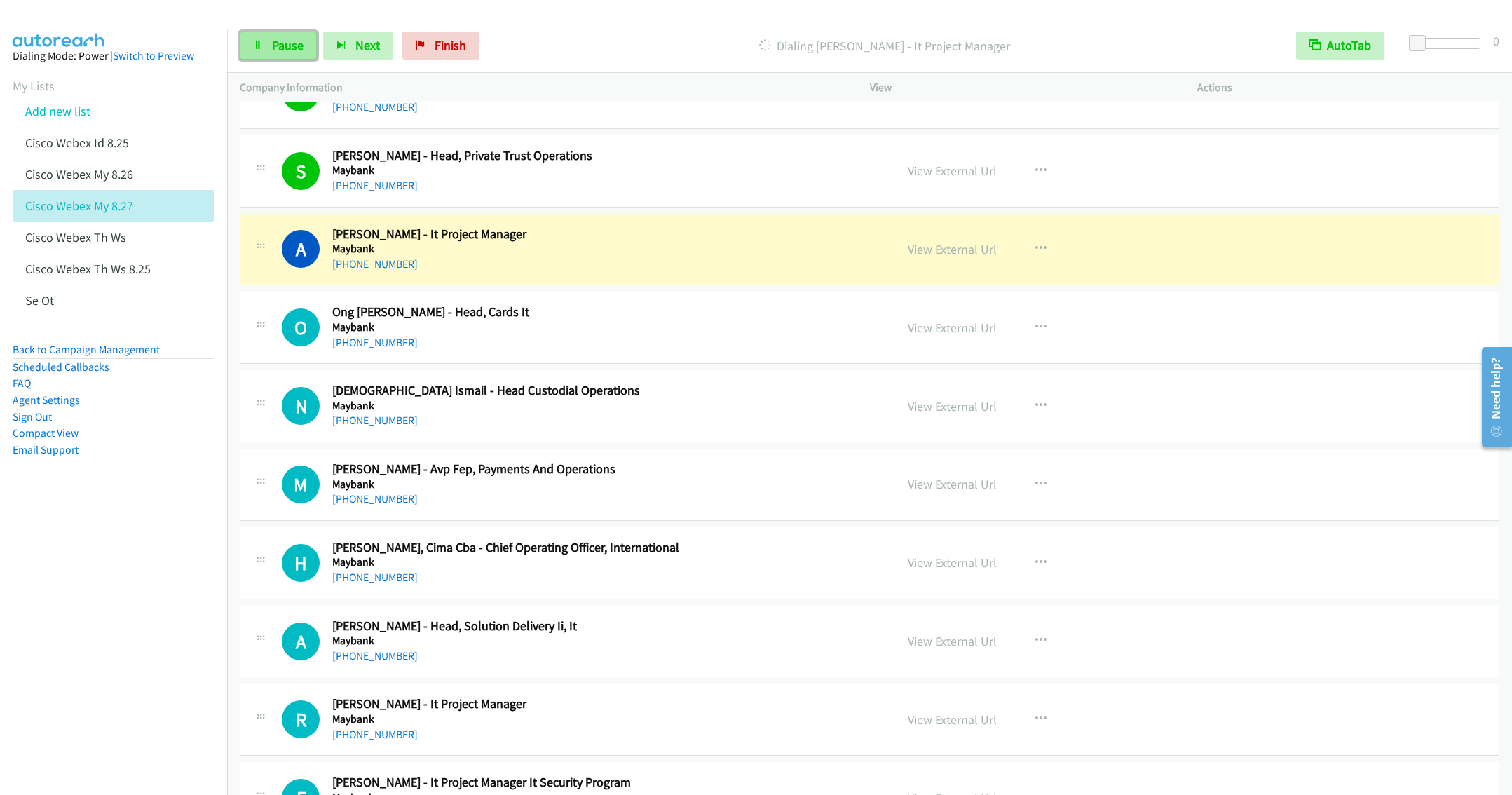
click at [280, 41] on span "Pause" at bounding box center [287, 44] width 32 height 16
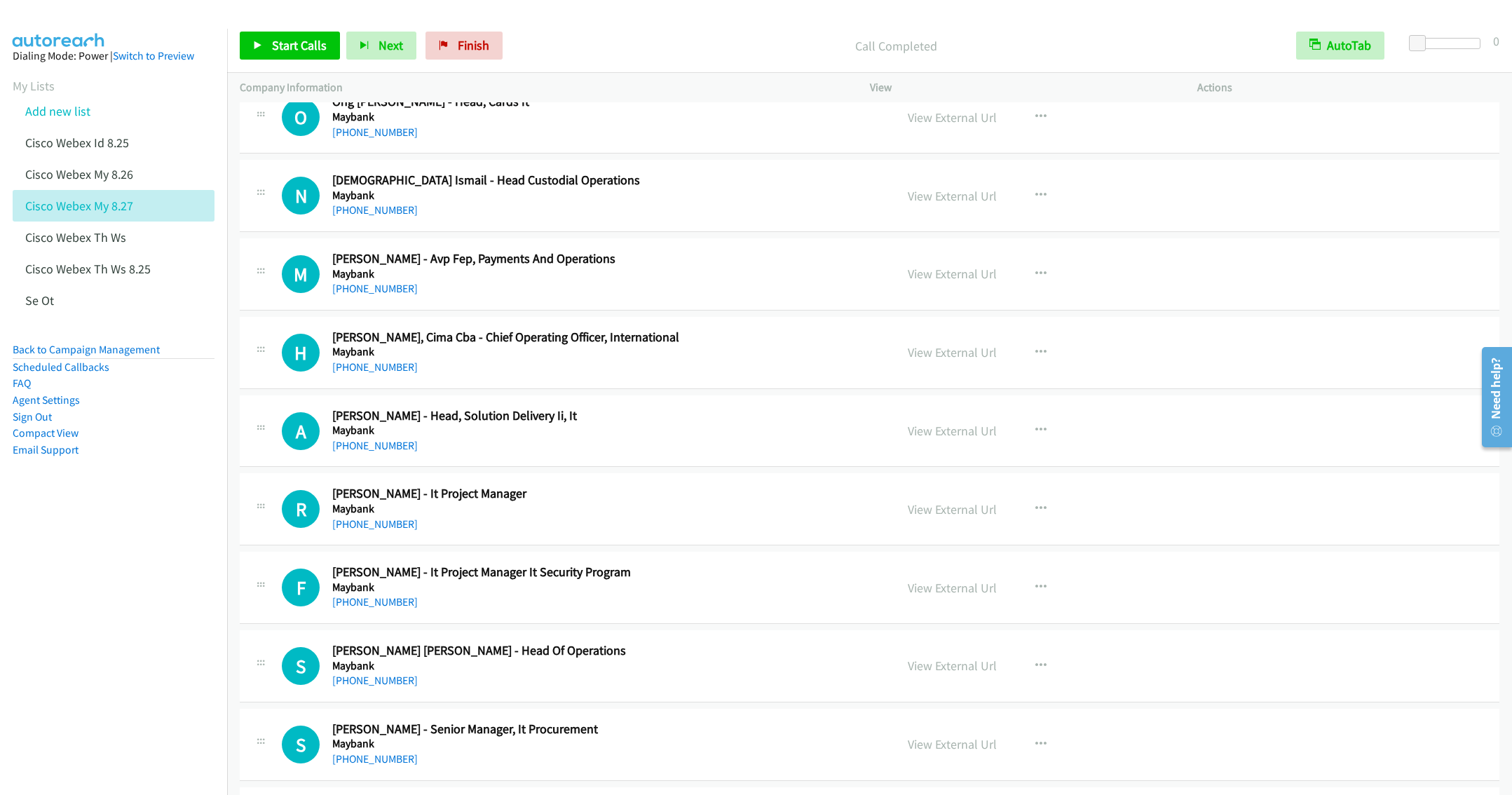
scroll to position [8120, 0]
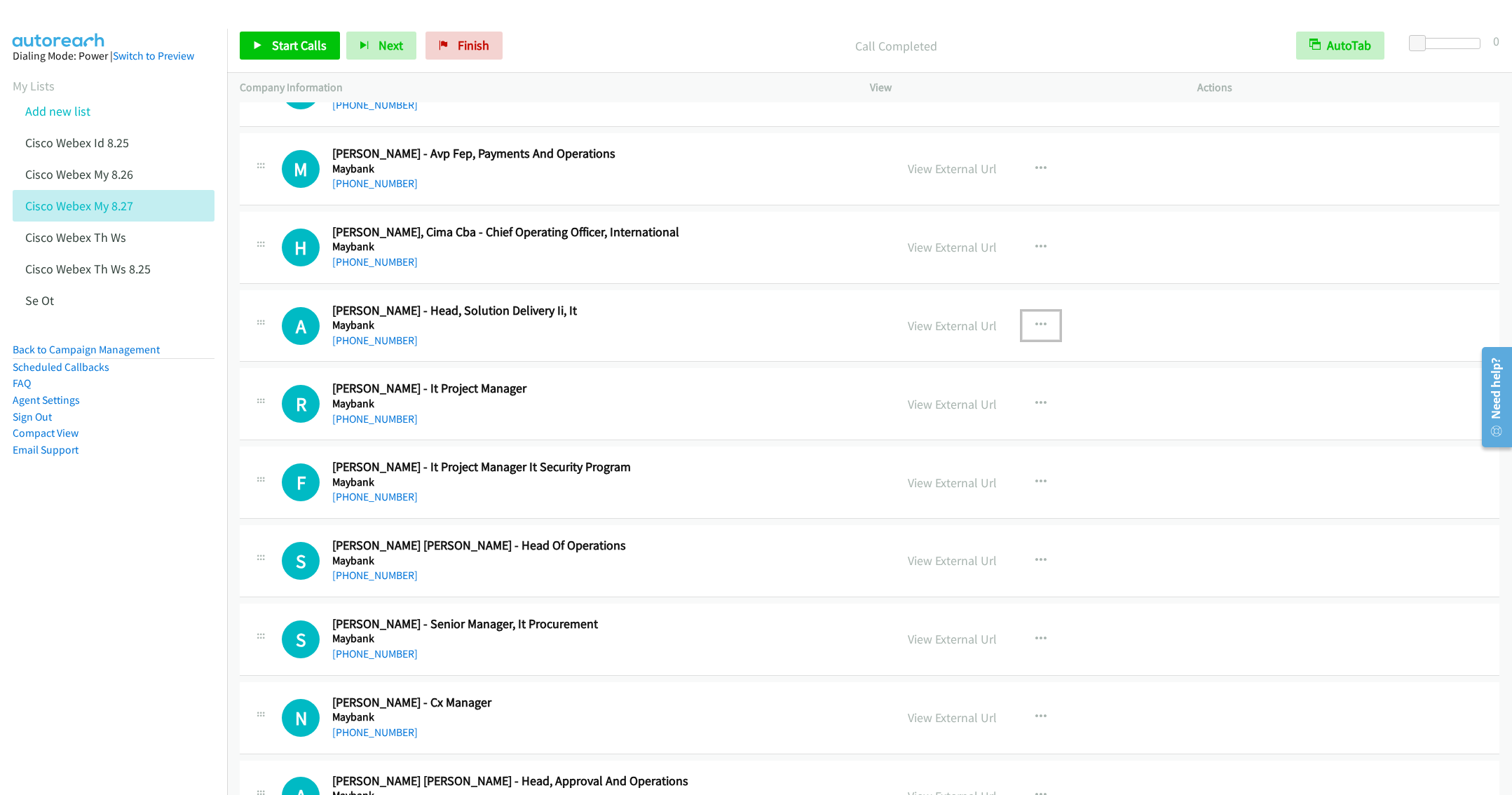
click at [1036, 331] on icon "button" at bounding box center [1041, 325] width 11 height 11
click at [915, 431] on link "Start Calls Here" at bounding box center [965, 417] width 186 height 28
click at [295, 36] on link "Start Calls" at bounding box center [290, 45] width 100 height 28
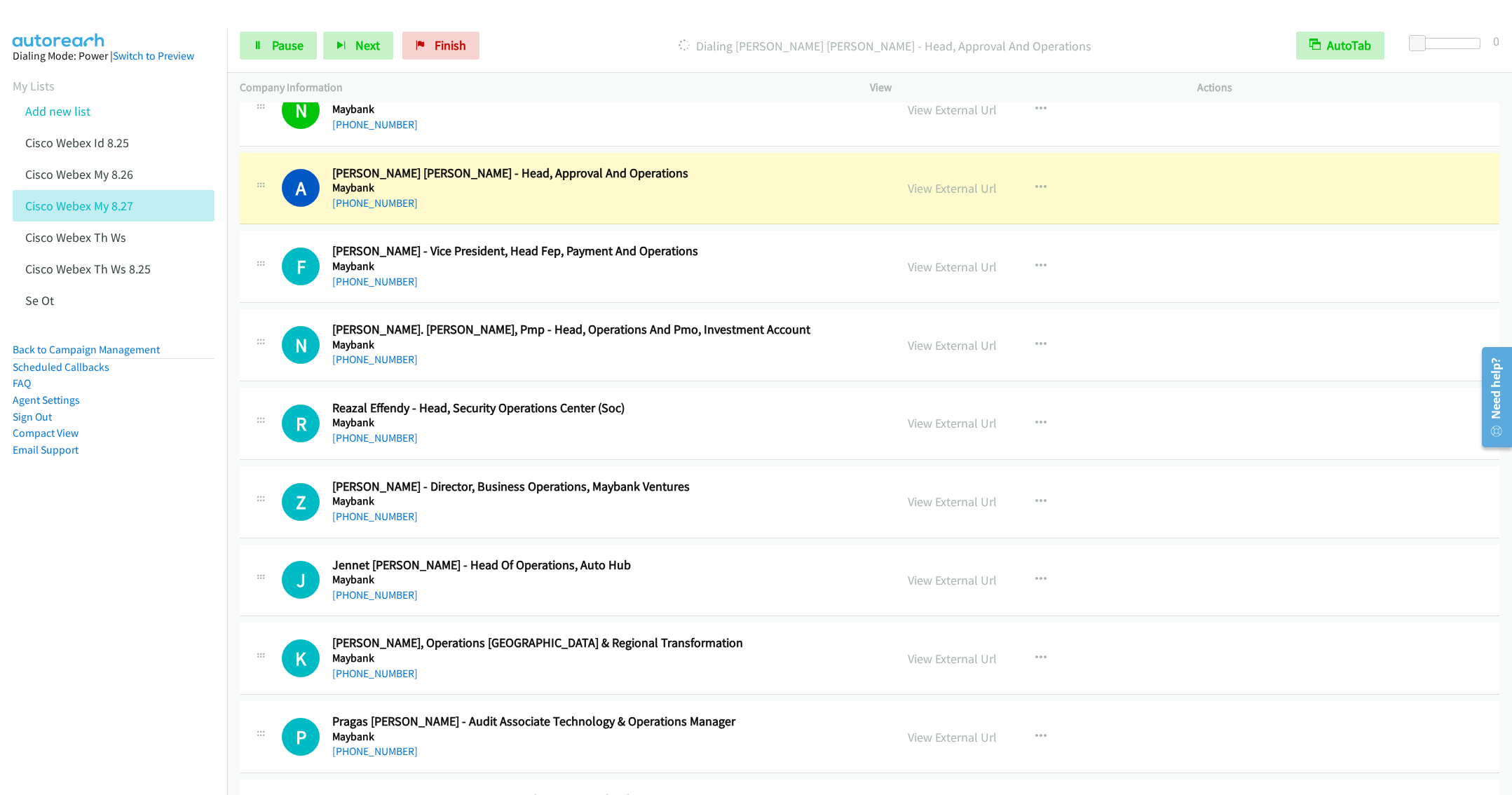
scroll to position [8751, 0]
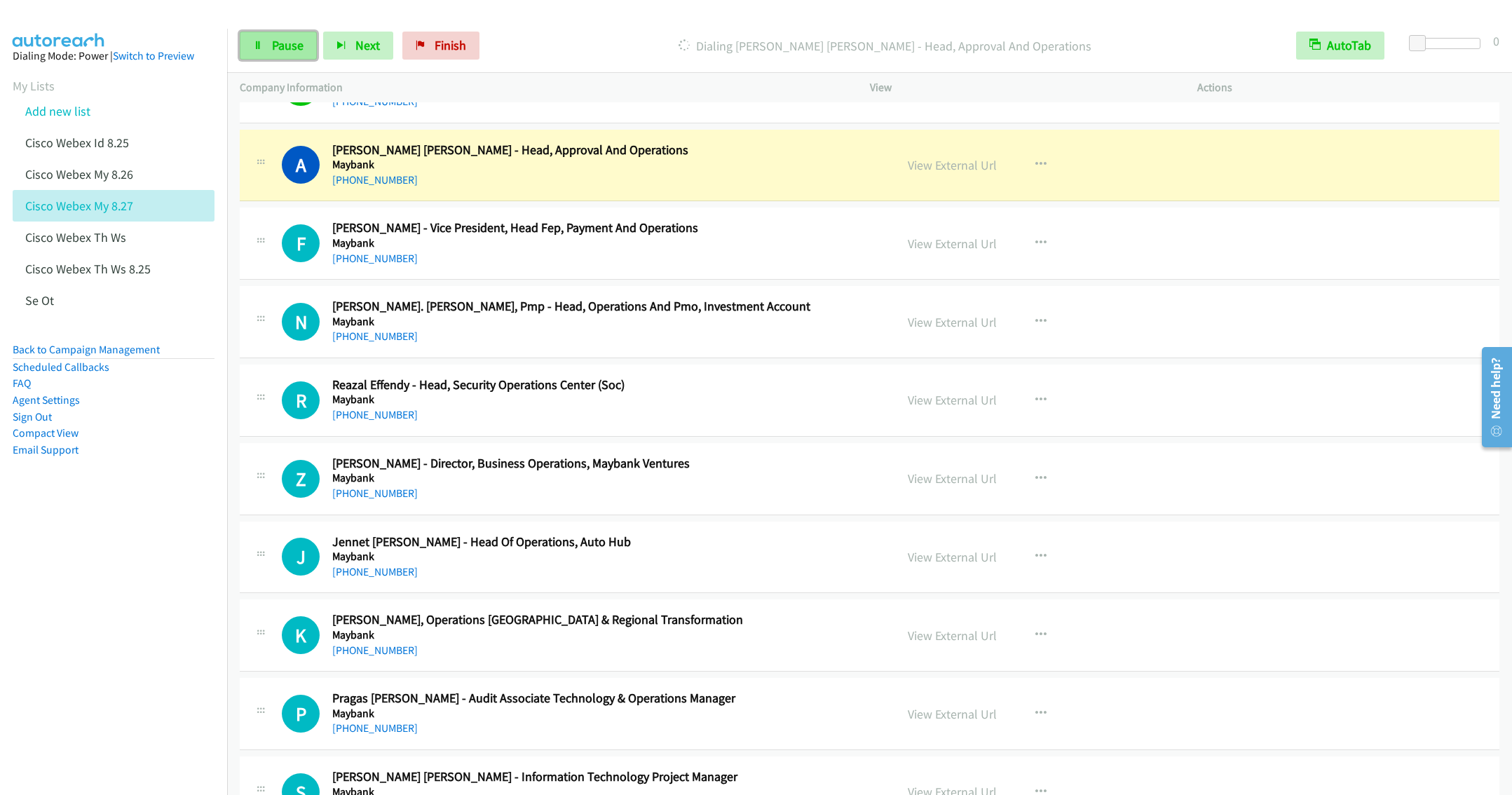
click at [284, 46] on span "Pause" at bounding box center [287, 44] width 32 height 16
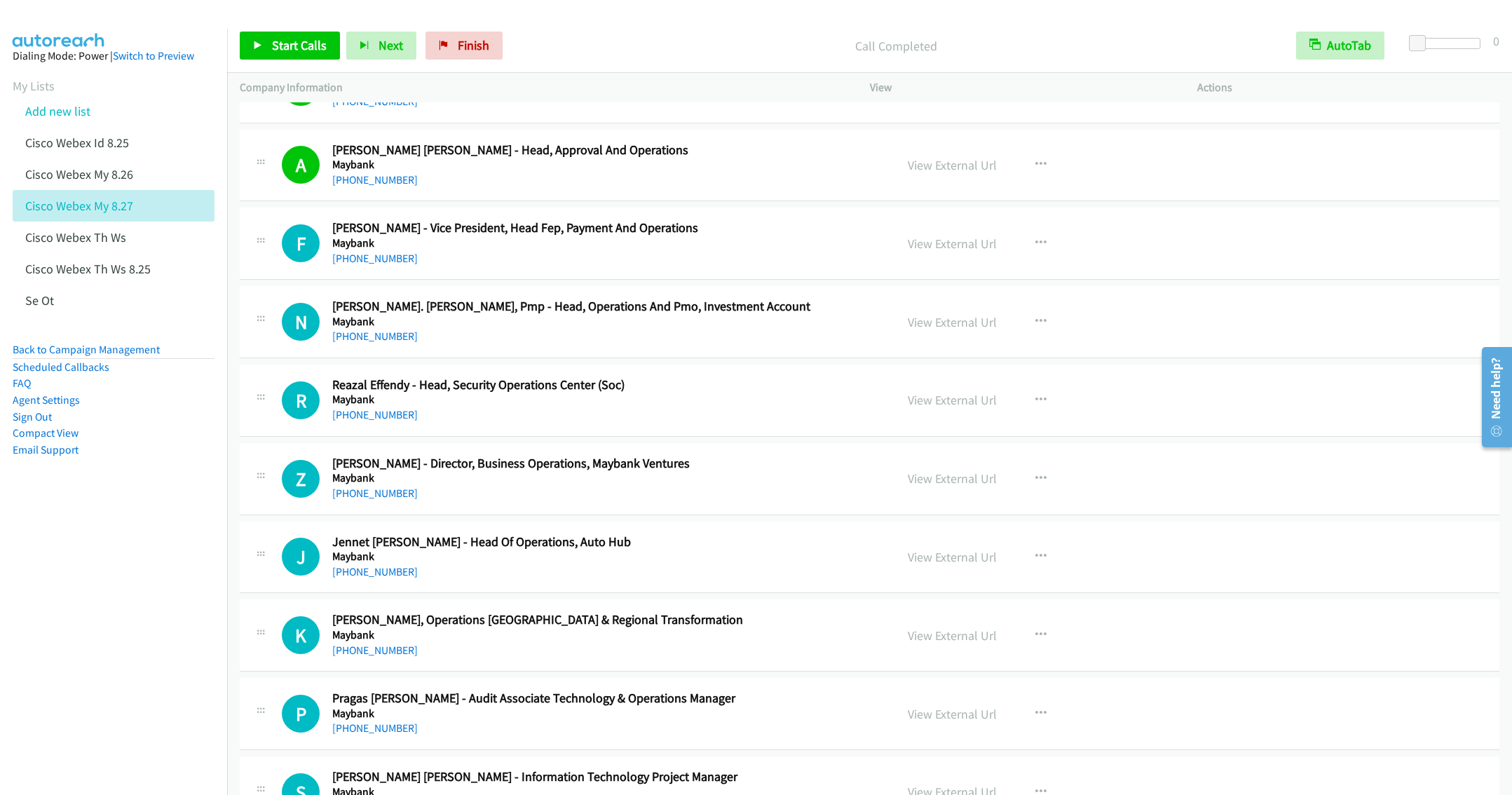
scroll to position [8856, 0]
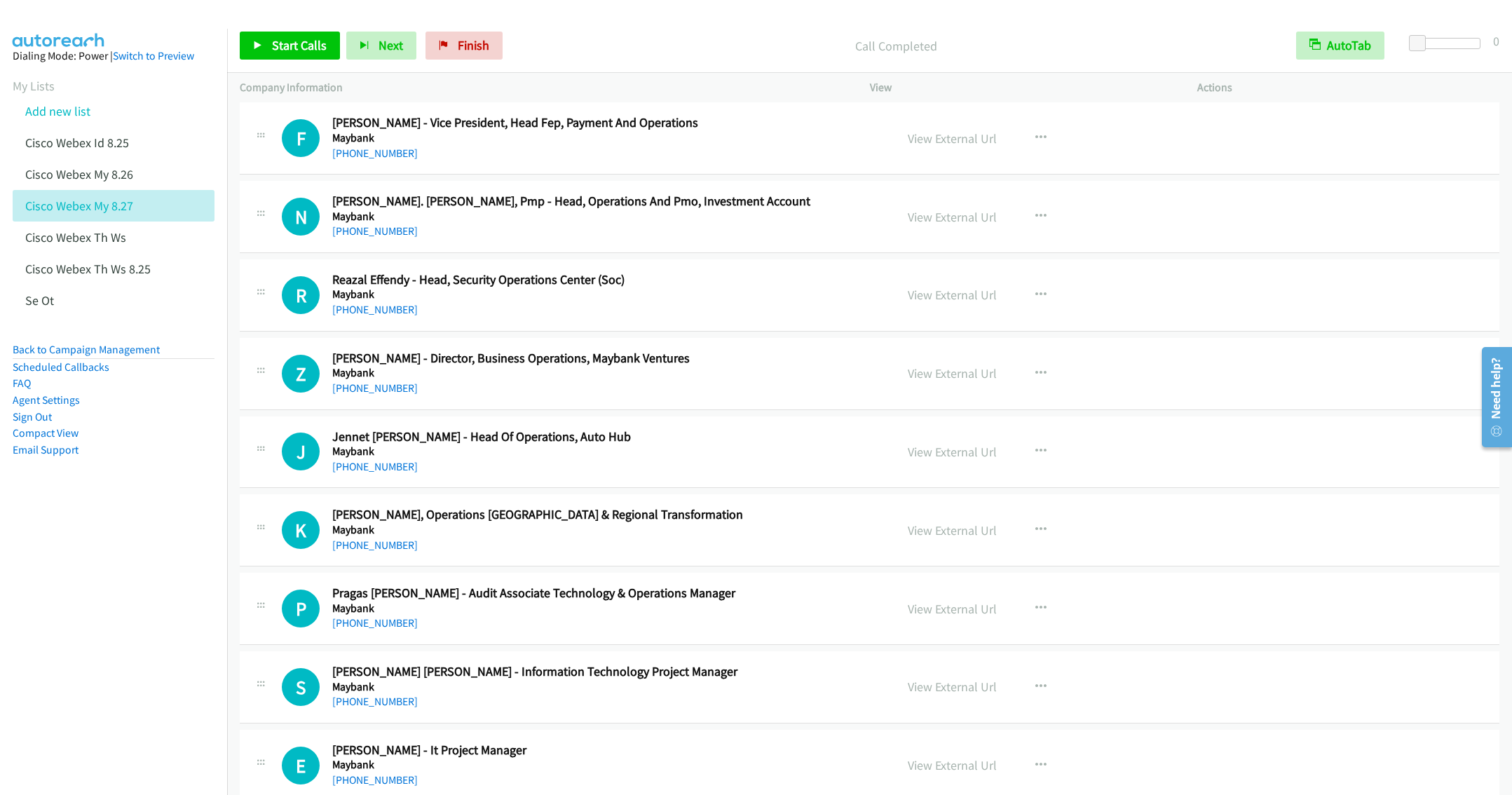
click at [532, 332] on div "R Callback Scheduled Reazal Effendy - Head, Security Operations Center (Soc) Ma…" at bounding box center [870, 296] width 1260 height 72
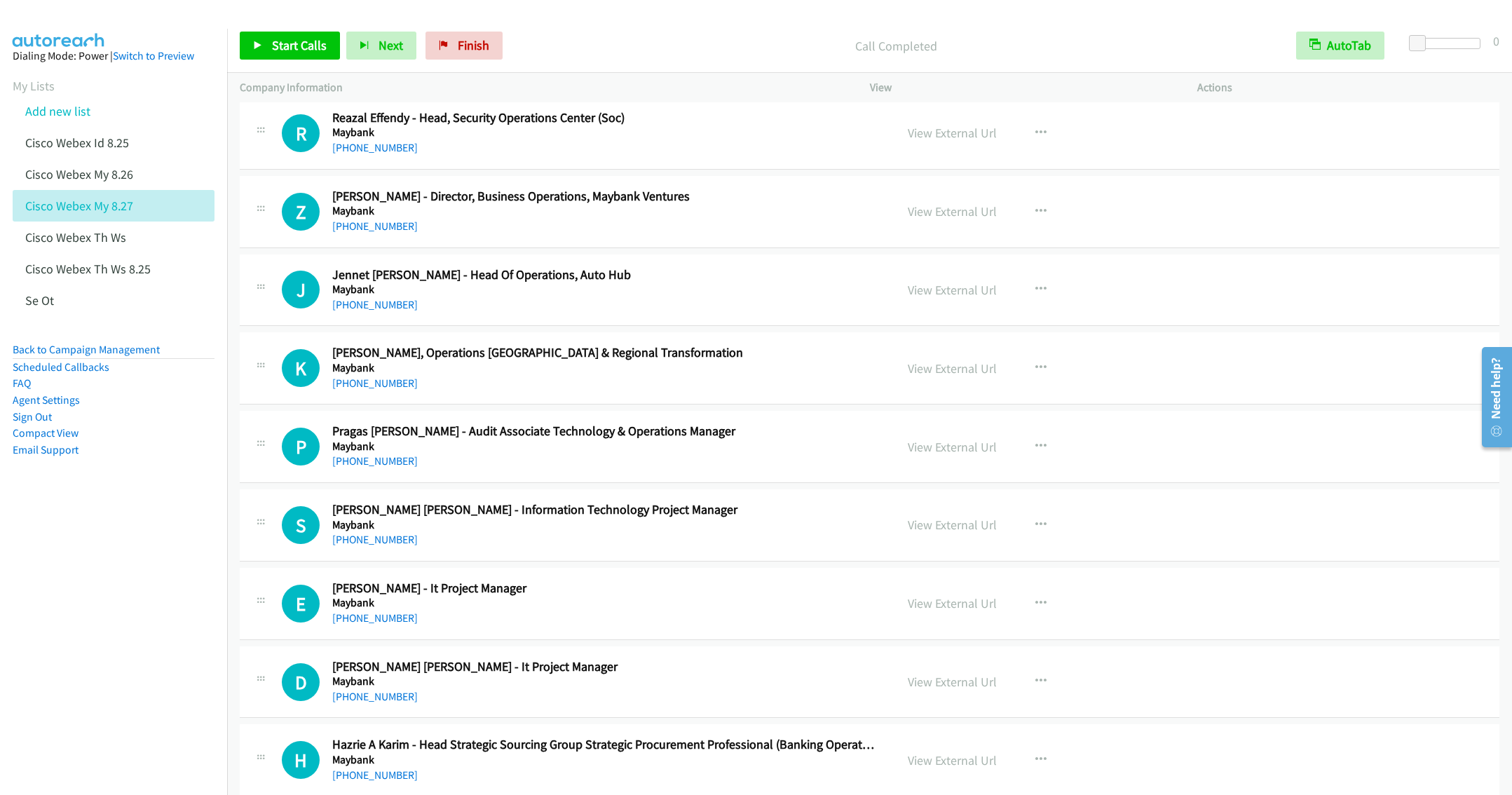
scroll to position [9067, 0]
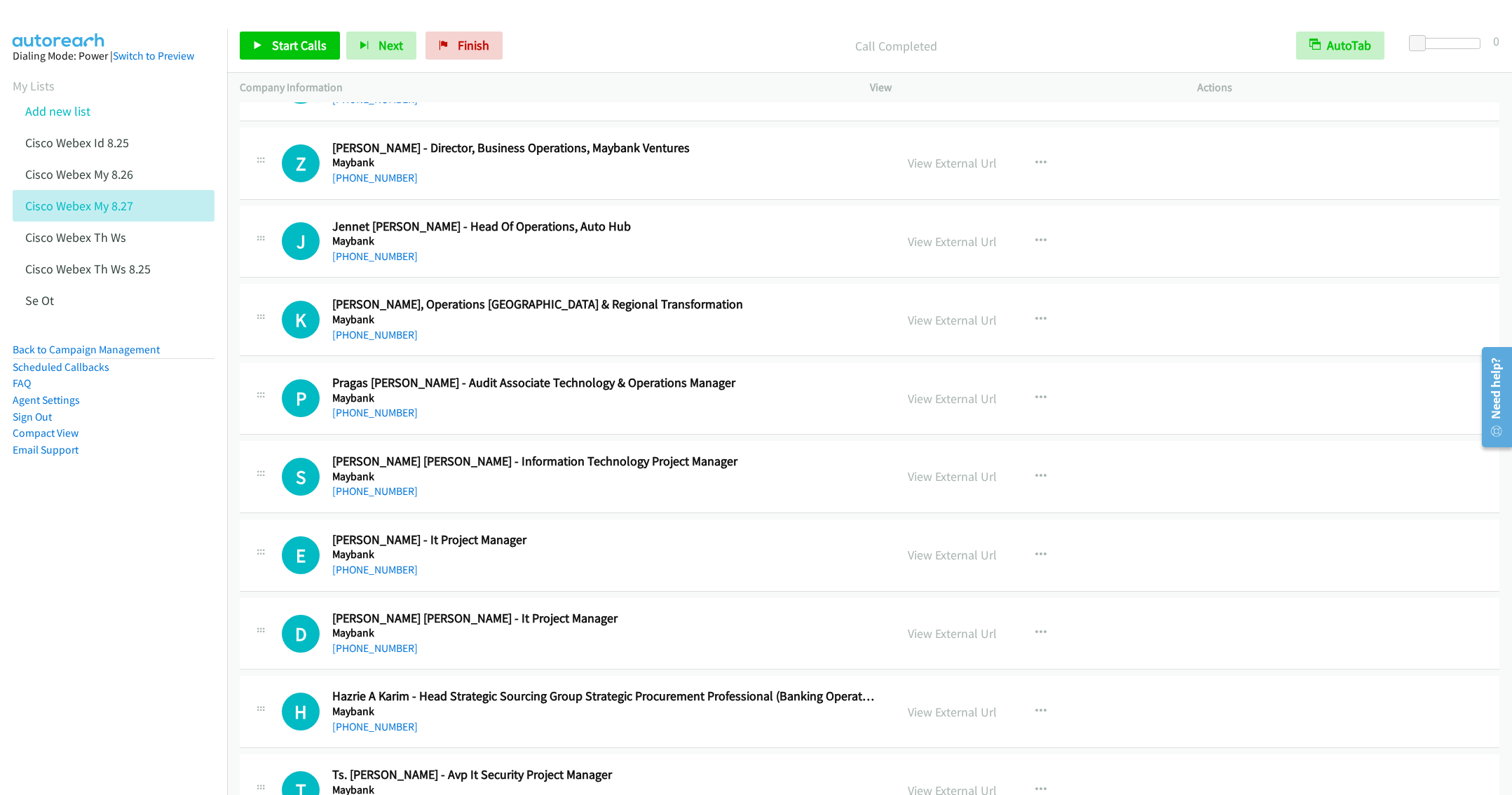
click at [534, 265] on div "+60 19-283 2808" at bounding box center [603, 257] width 542 height 17
click at [497, 326] on h5 "Maybank" at bounding box center [603, 319] width 542 height 14
click at [1036, 325] on icon "button" at bounding box center [1041, 320] width 11 height 11
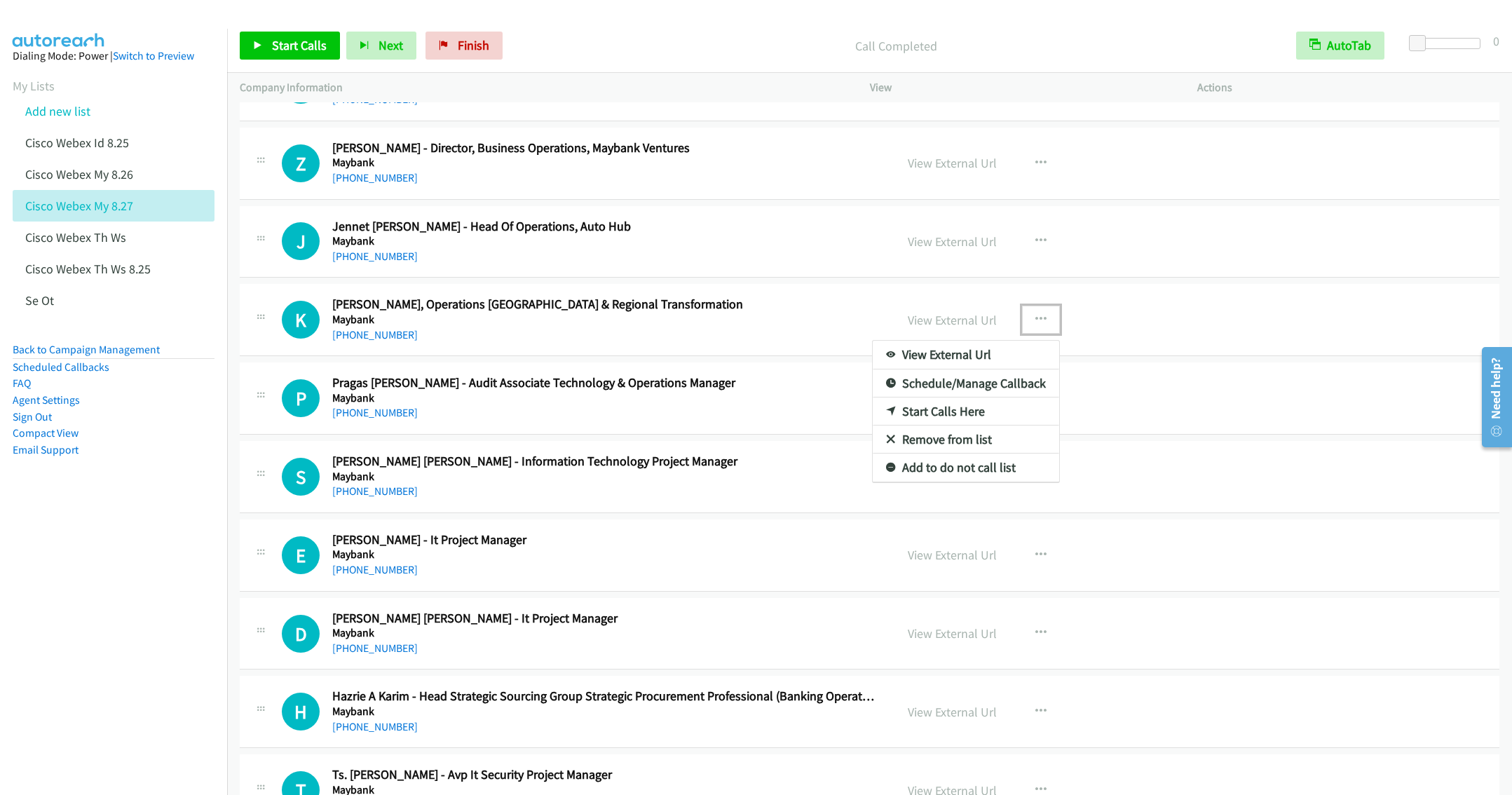
click at [917, 425] on link "Start Calls Here" at bounding box center [965, 411] width 186 height 28
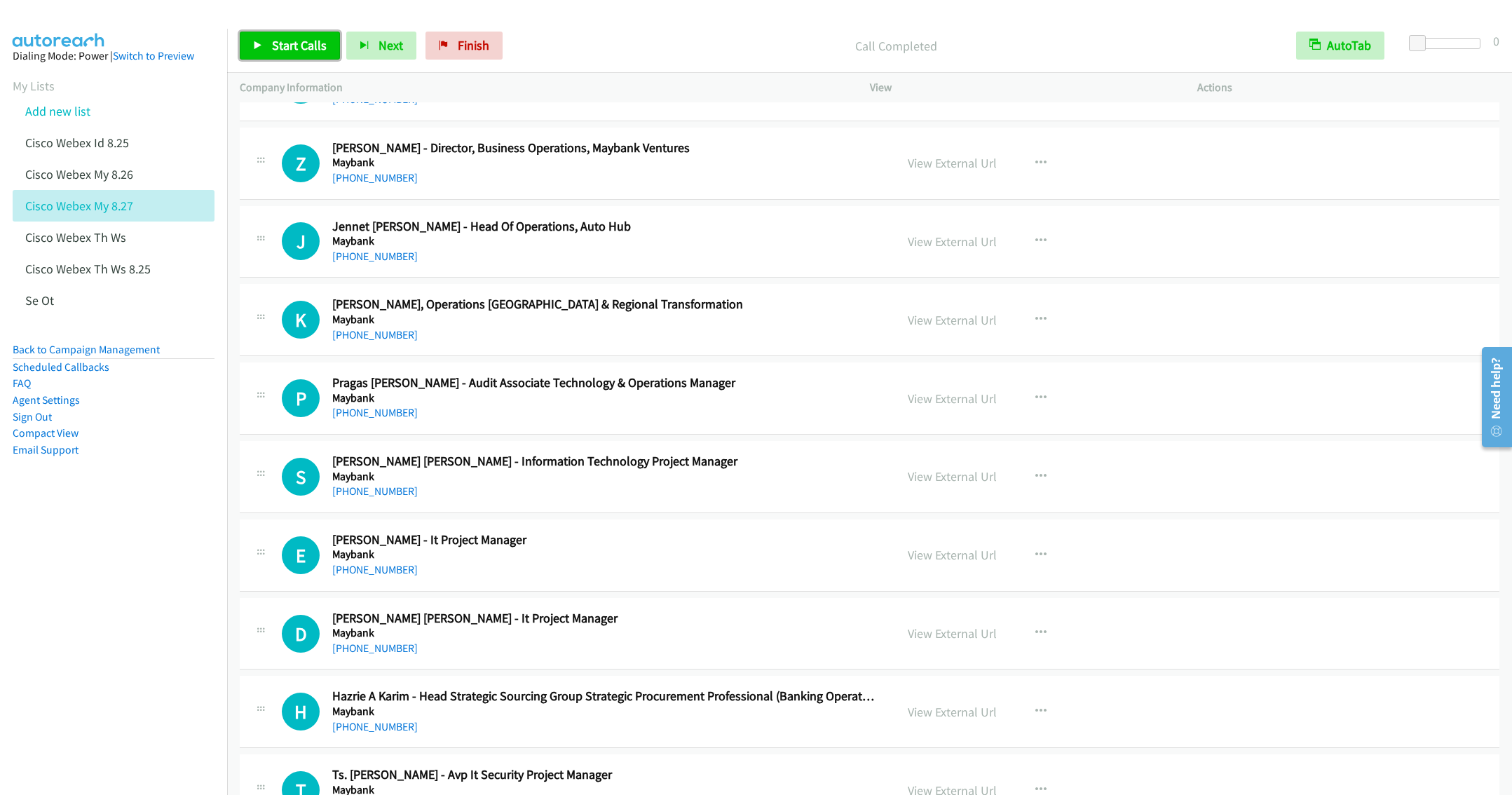
click at [299, 53] on span "Start Calls" at bounding box center [299, 44] width 55 height 16
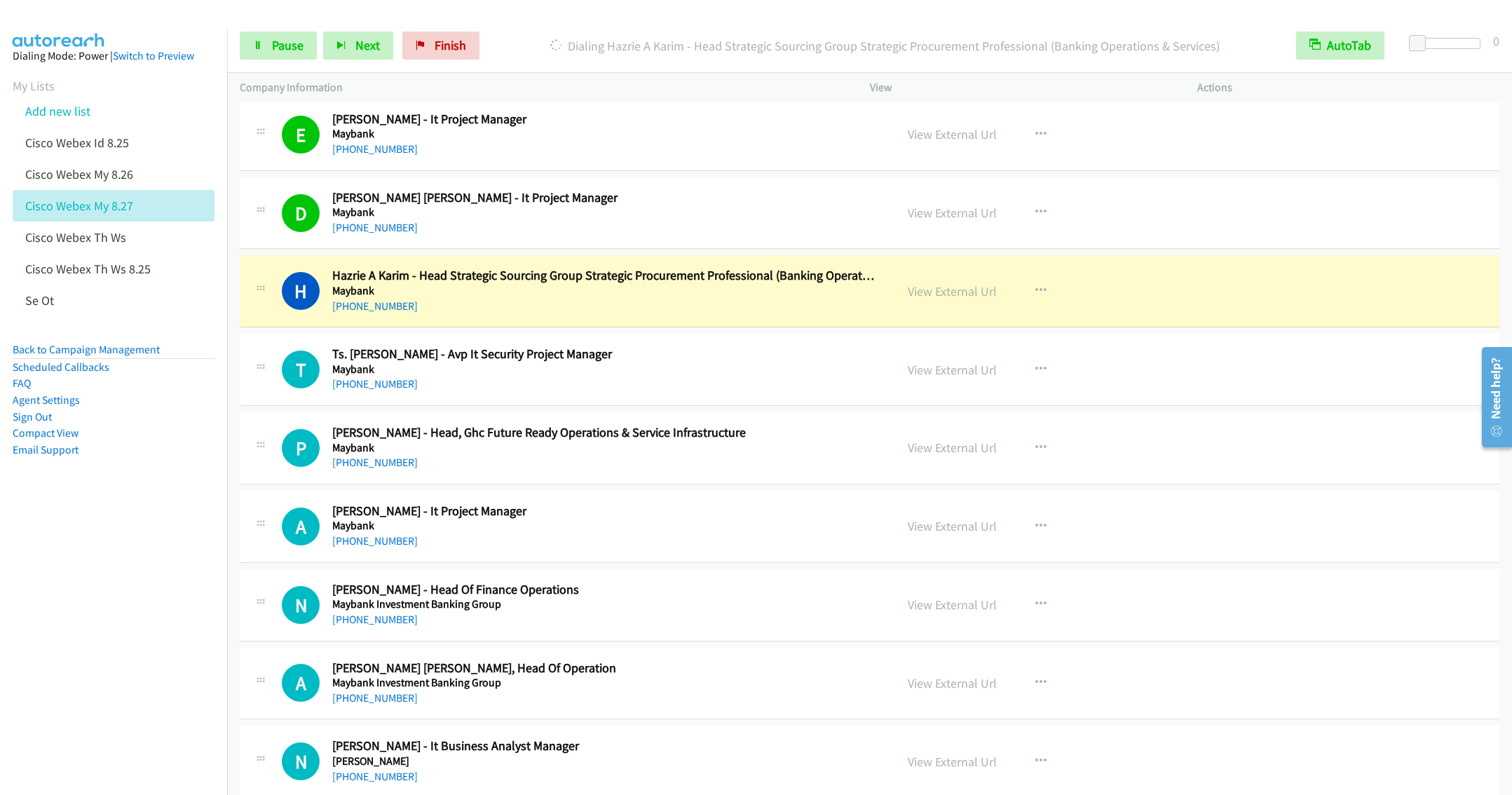
scroll to position [9592, 0]
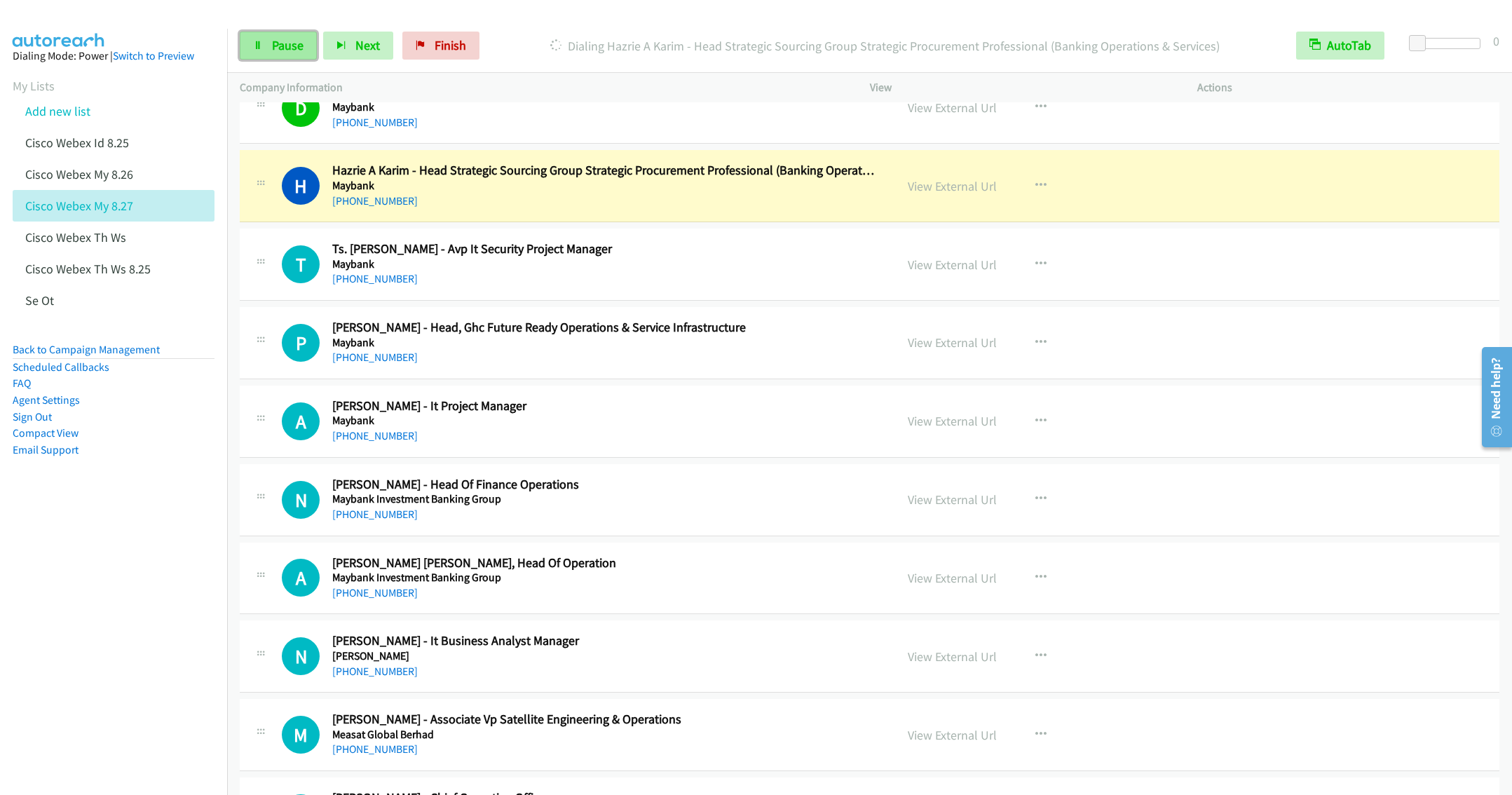
click at [266, 49] on link "Pause" at bounding box center [278, 45] width 77 height 28
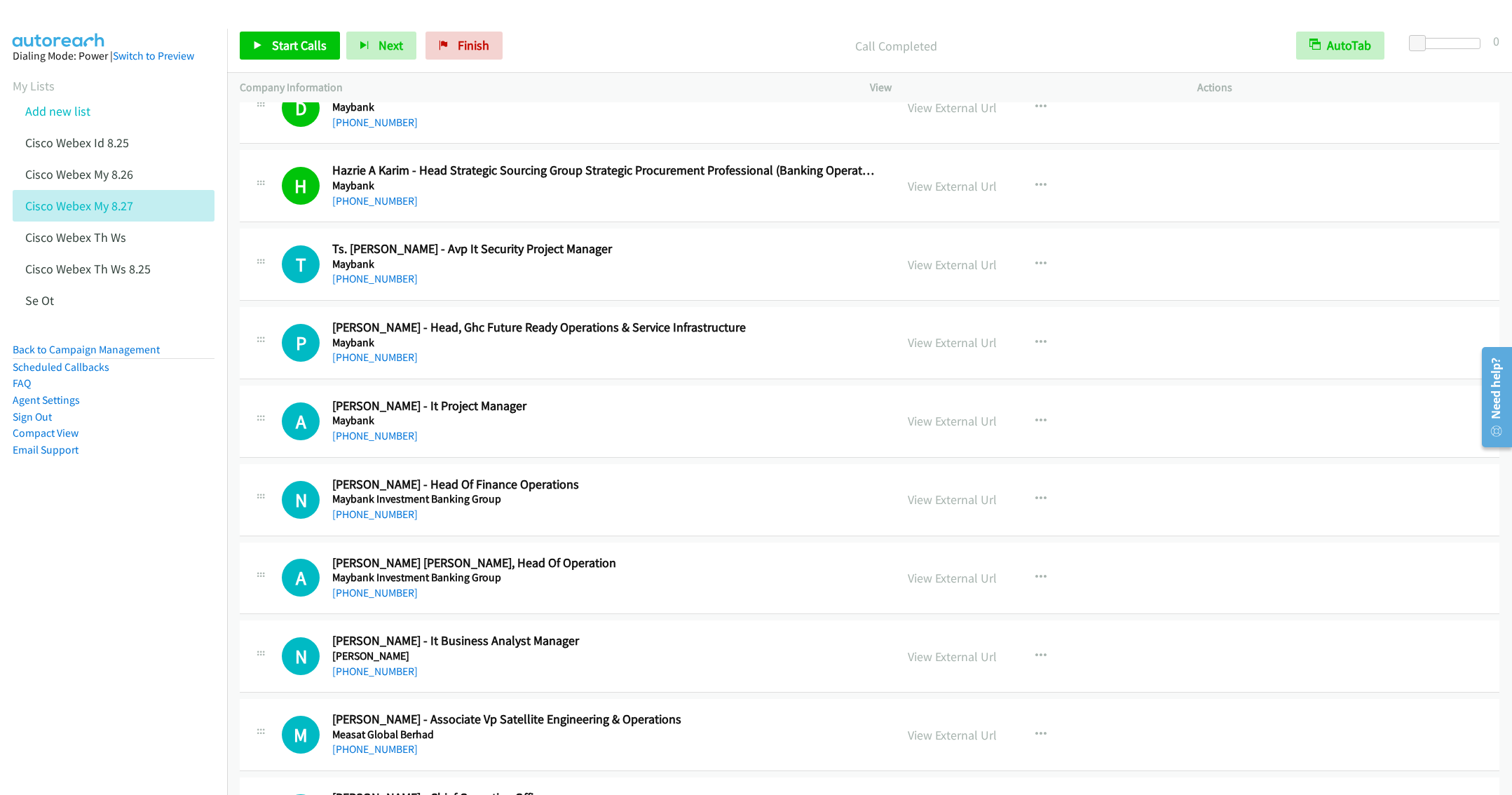
click at [585, 349] on h5 "Maybank" at bounding box center [603, 342] width 542 height 14
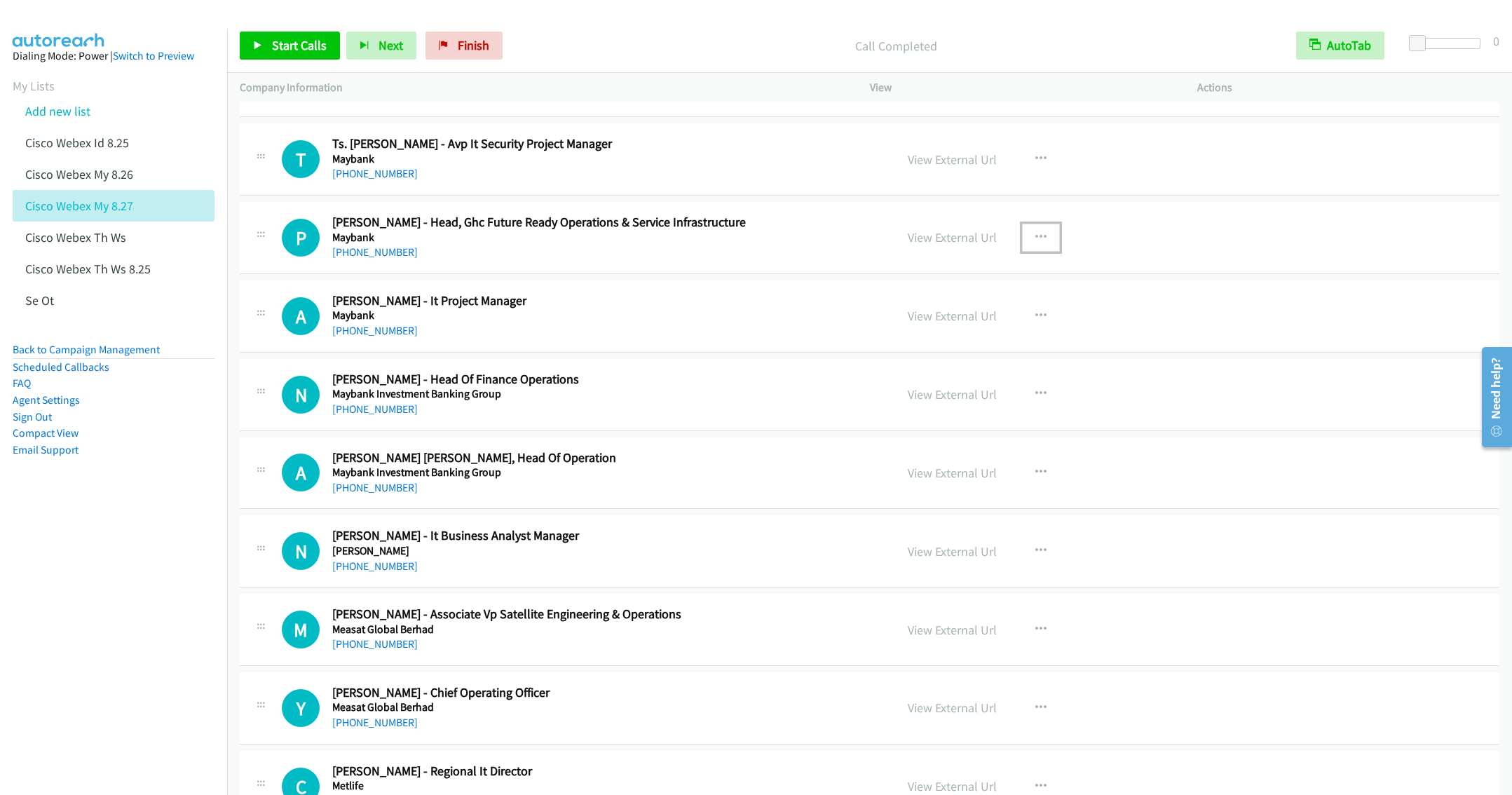
click at [1036, 251] on button "button" at bounding box center [1041, 237] width 38 height 28
click at [932, 344] on link "Start Calls Here" at bounding box center [965, 329] width 186 height 28
click at [286, 46] on span "Start Calls" at bounding box center [299, 44] width 55 height 16
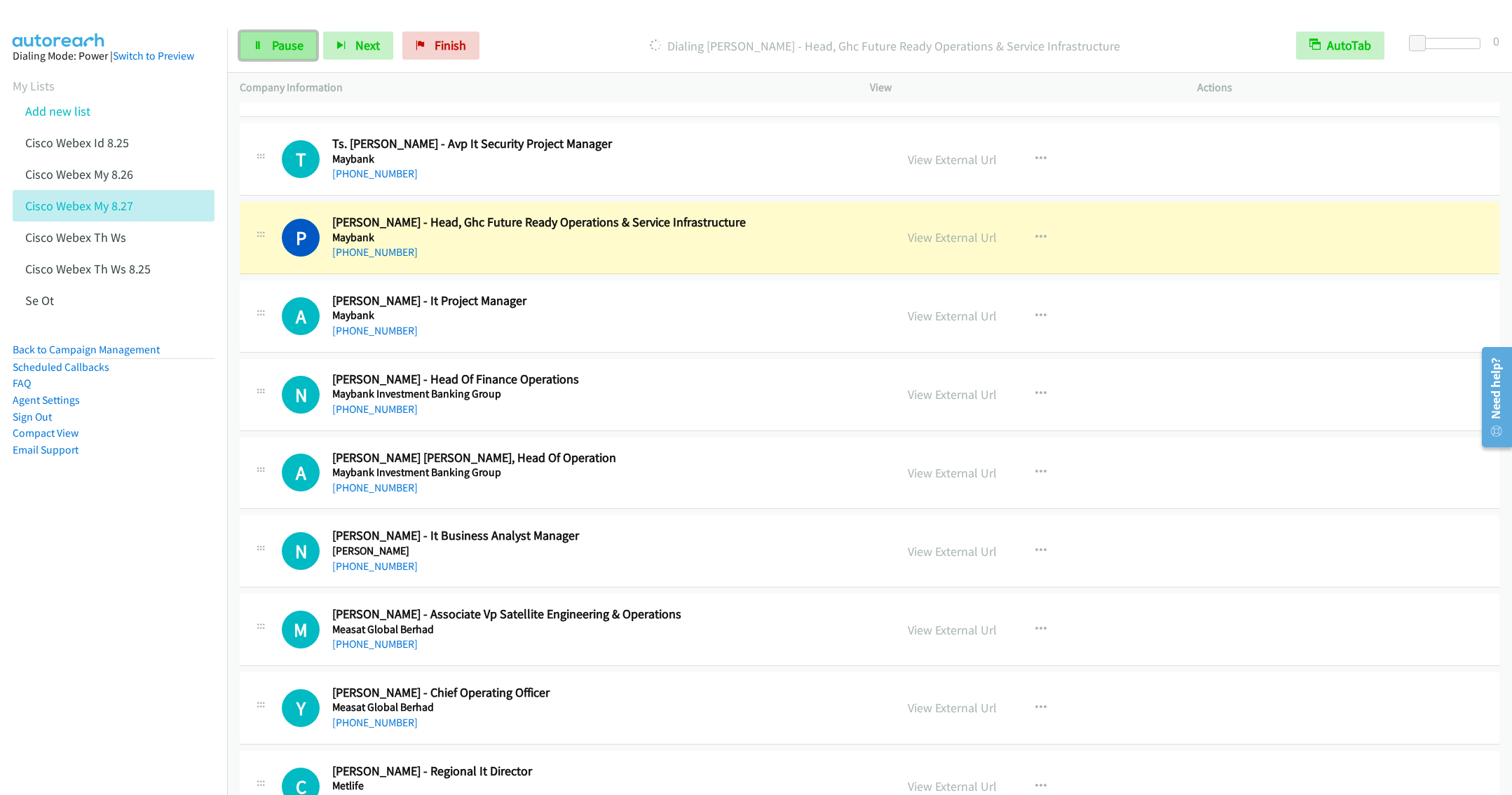
click at [272, 40] on span "Pause" at bounding box center [287, 44] width 32 height 16
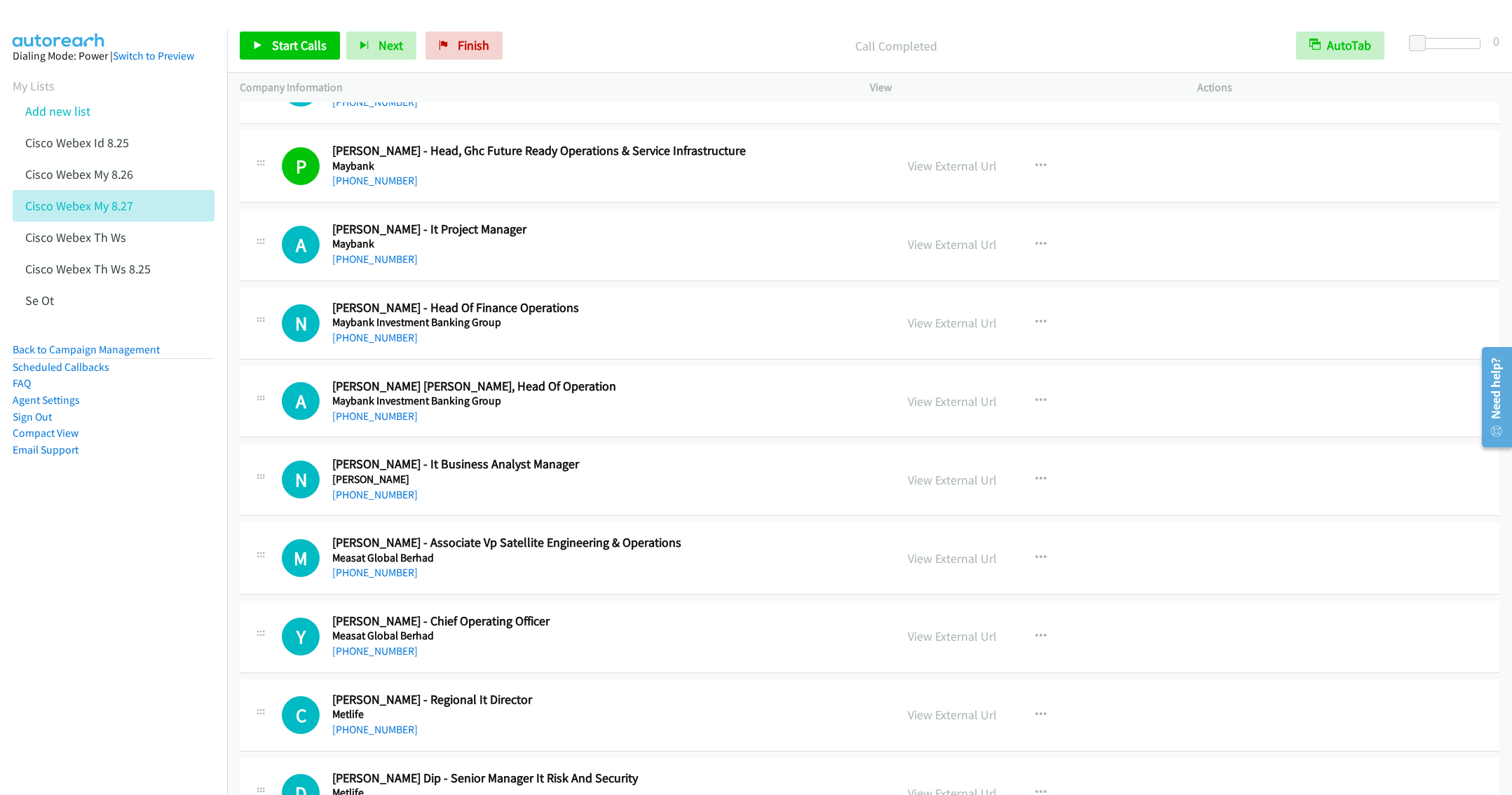
scroll to position [9802, 0]
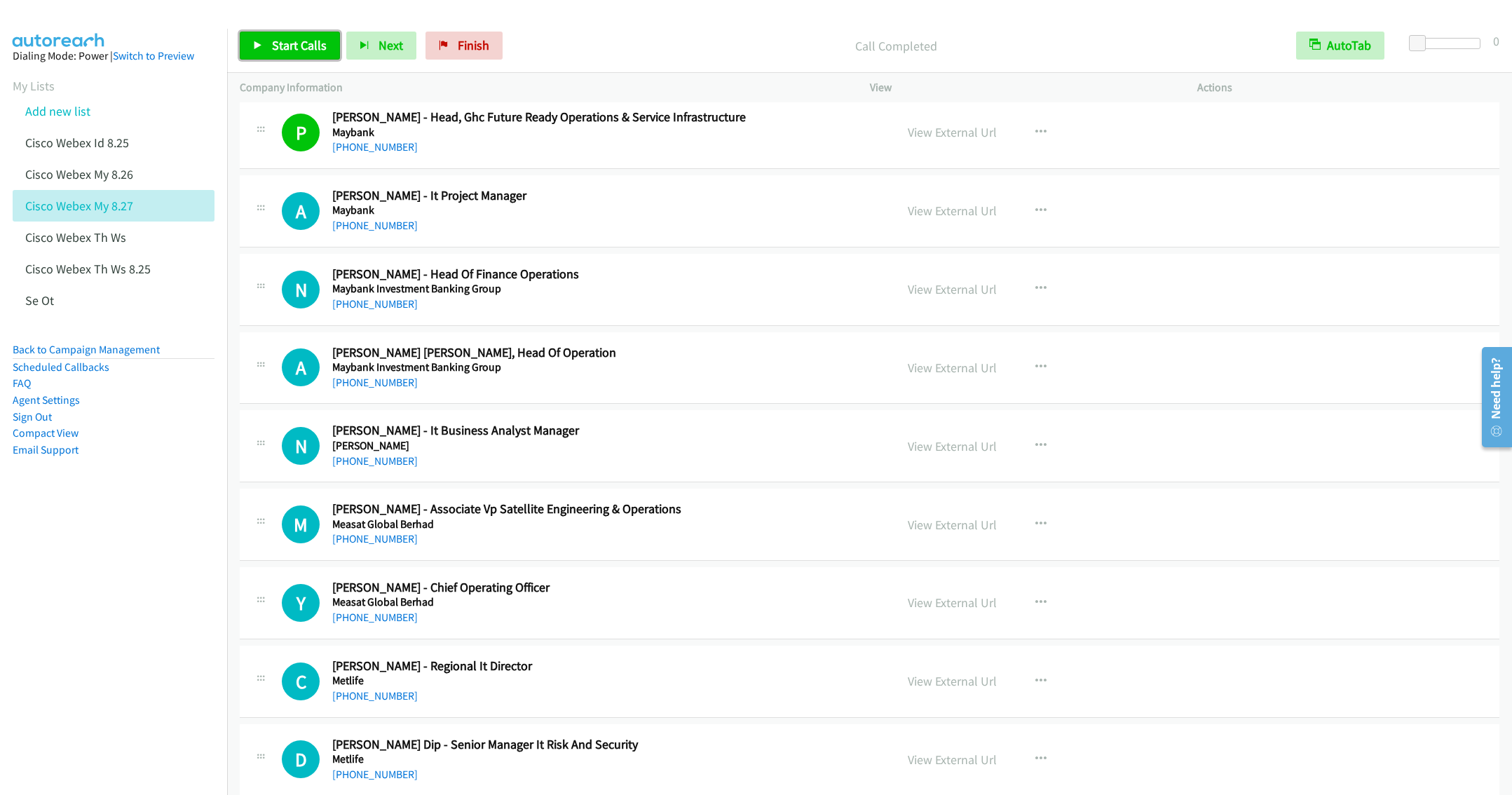
click at [288, 50] on span "Start Calls" at bounding box center [299, 44] width 55 height 16
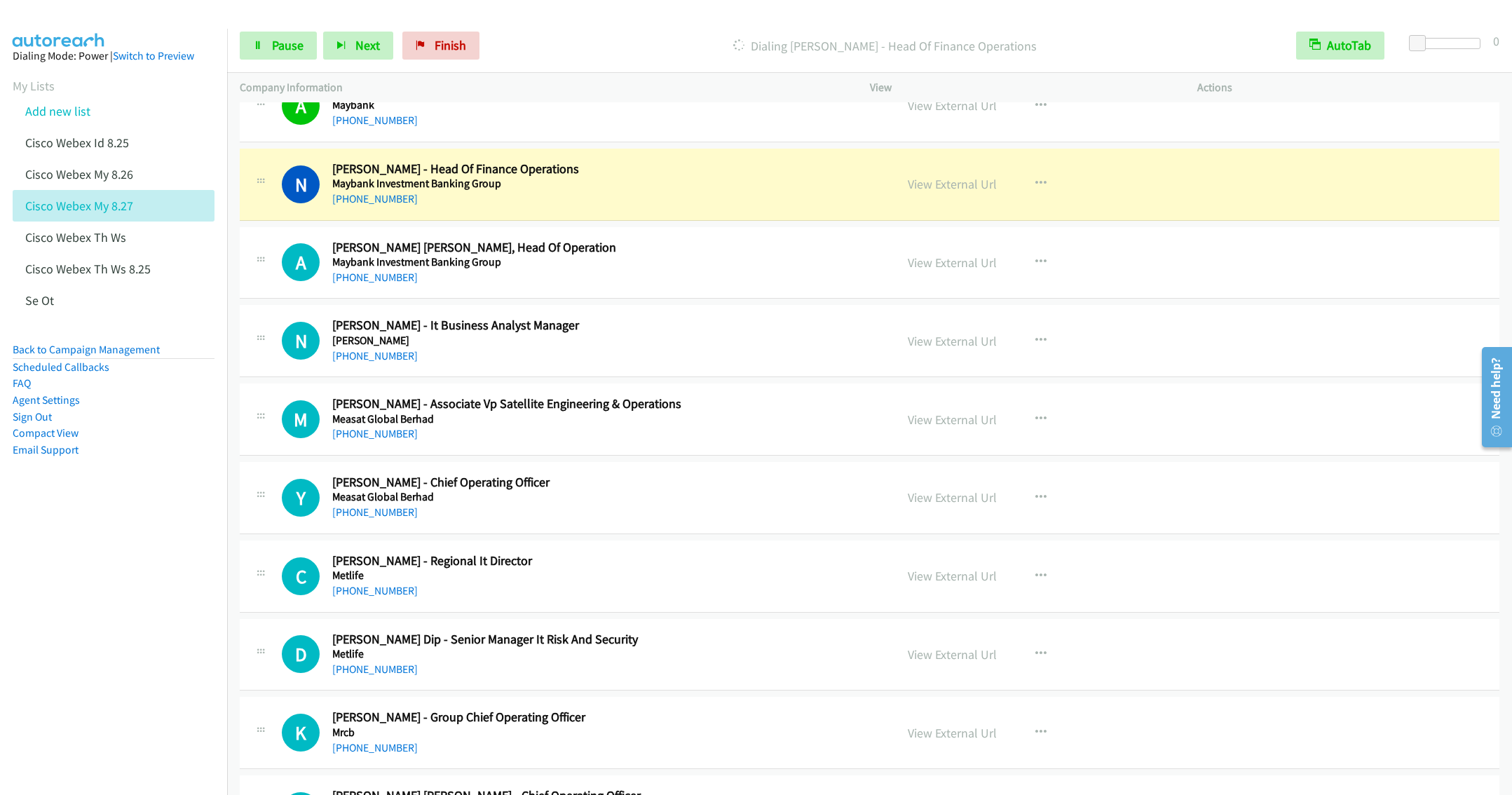
scroll to position [10013, 0]
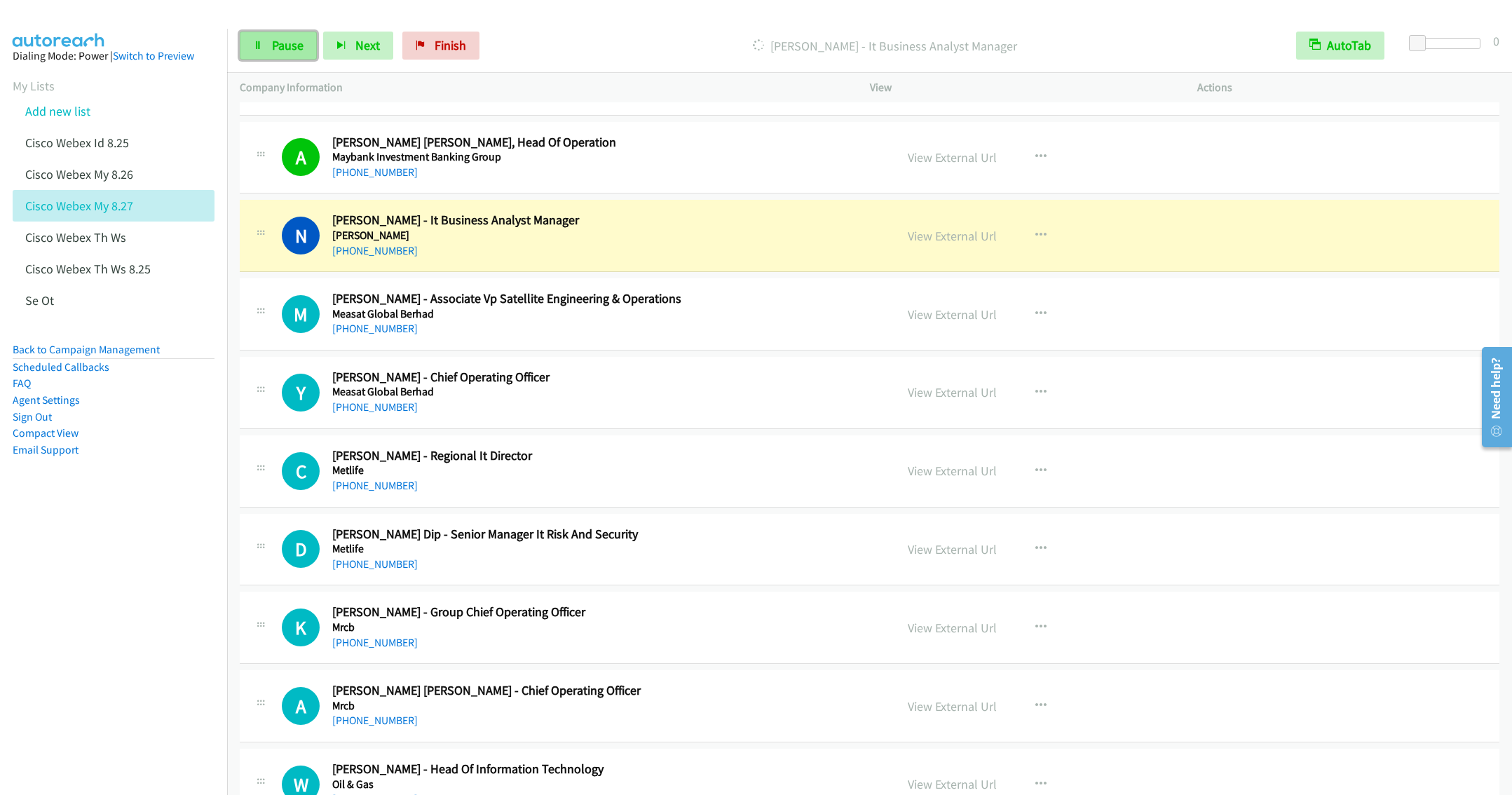
click at [295, 44] on span "Pause" at bounding box center [287, 44] width 32 height 16
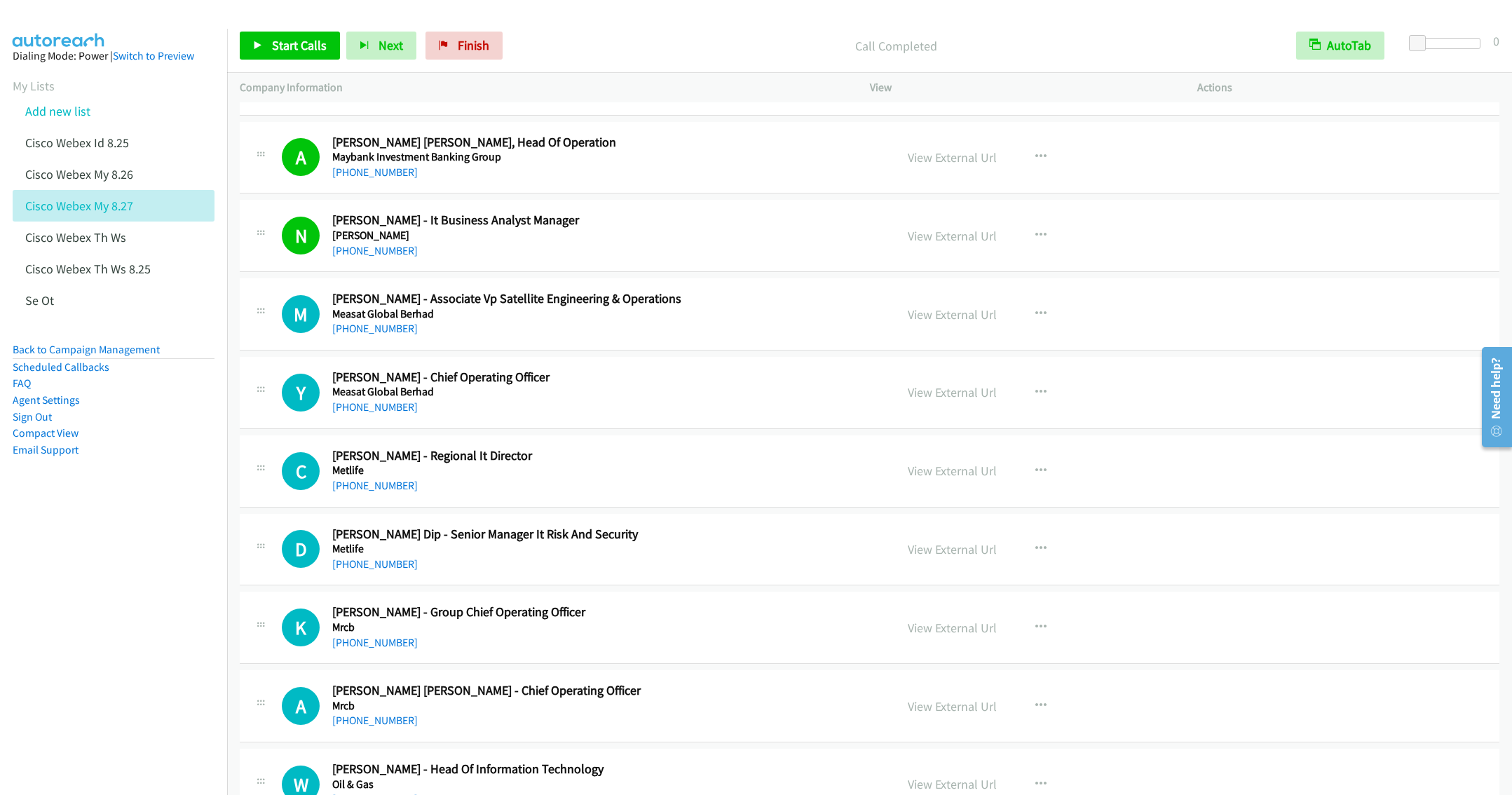
click at [637, 429] on div "Y Callback Scheduled Yau Lim - Chief Operating Officer Measat Global Berhad Asi…" at bounding box center [870, 393] width 1260 height 72
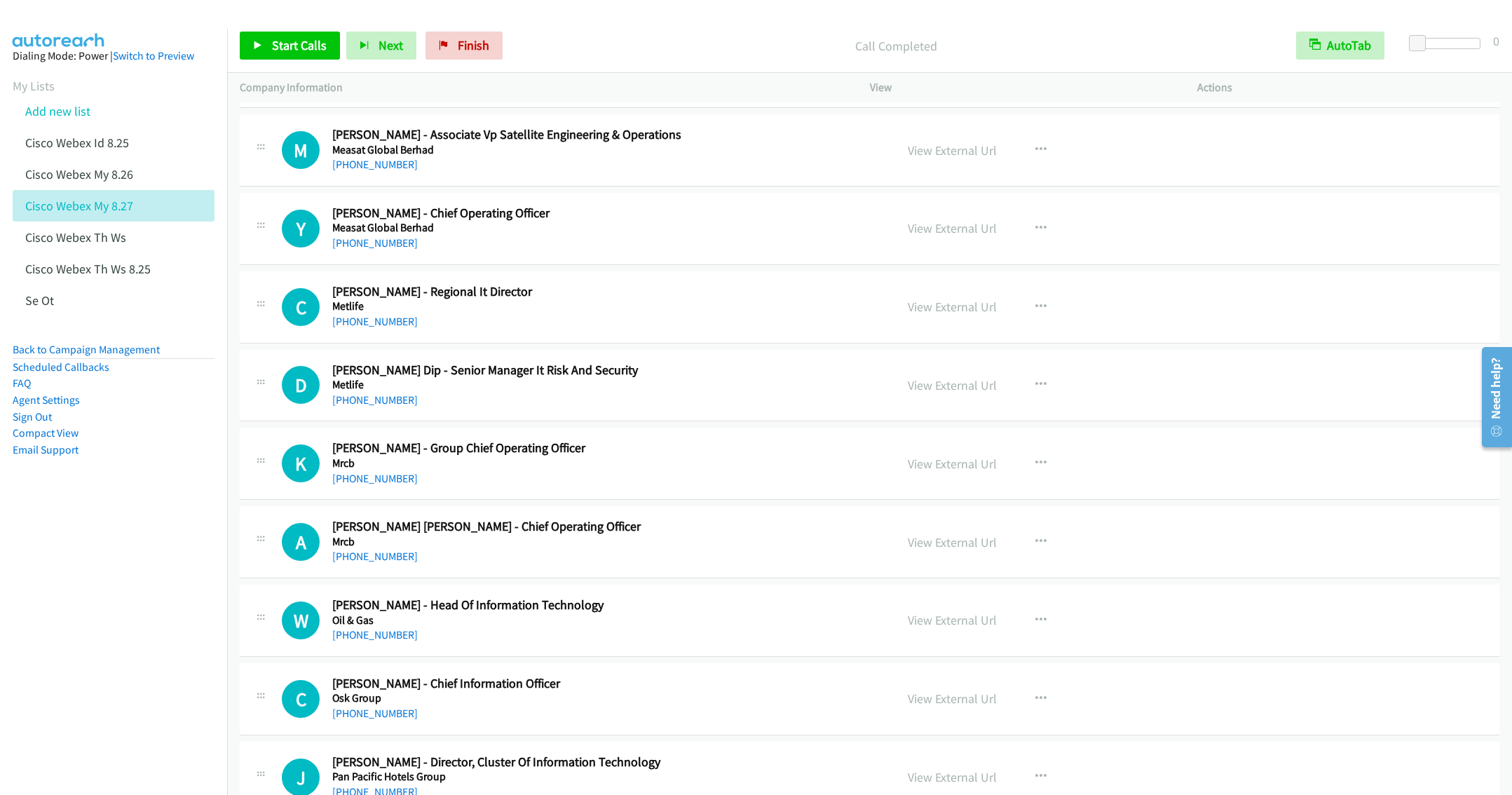
scroll to position [10222, 0]
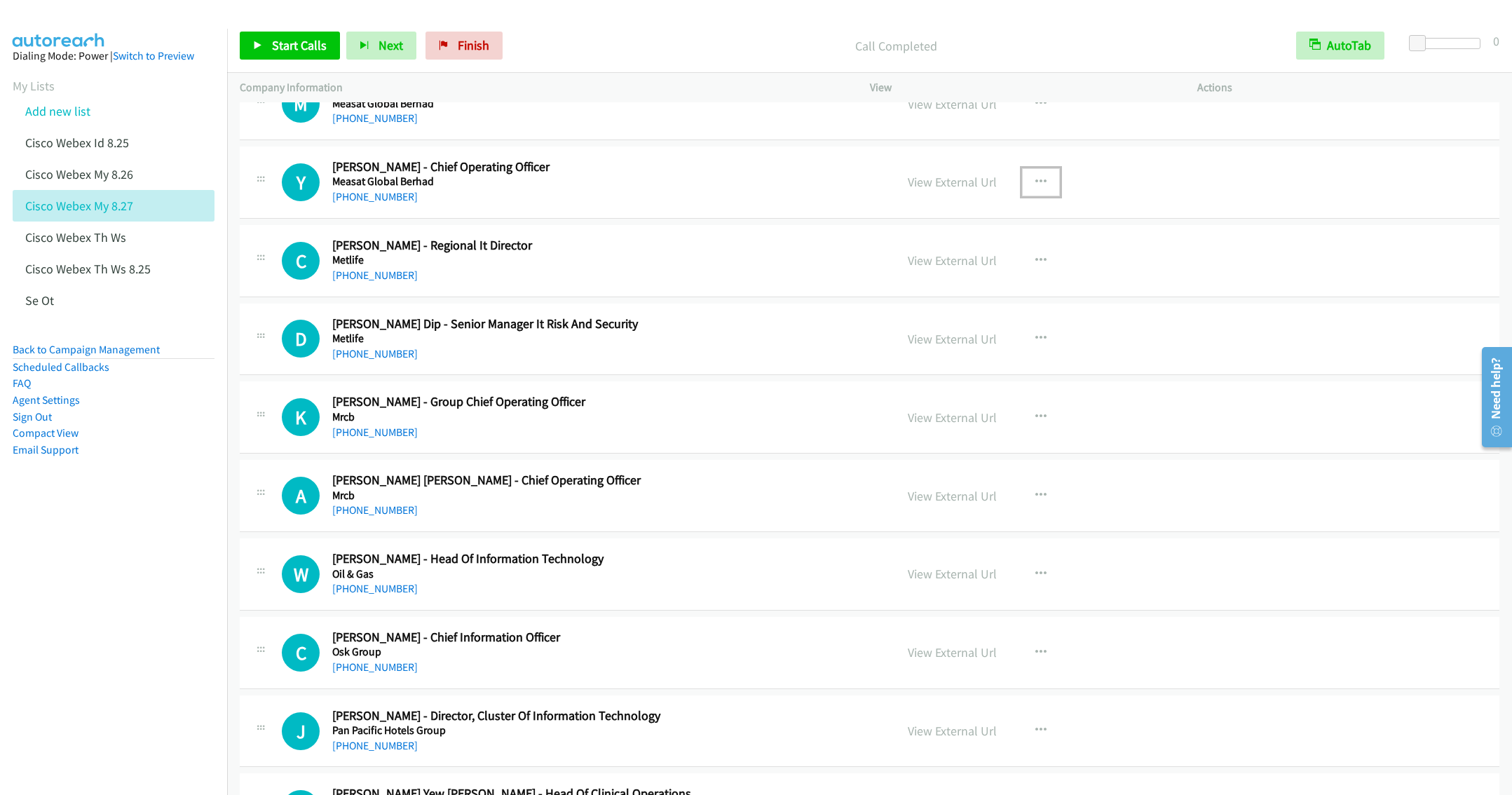
click at [1048, 196] on button "button" at bounding box center [1041, 182] width 38 height 28
click at [951, 287] on link "Start Calls Here" at bounding box center [965, 273] width 186 height 28
click at [276, 55] on link "Start Calls" at bounding box center [290, 45] width 100 height 28
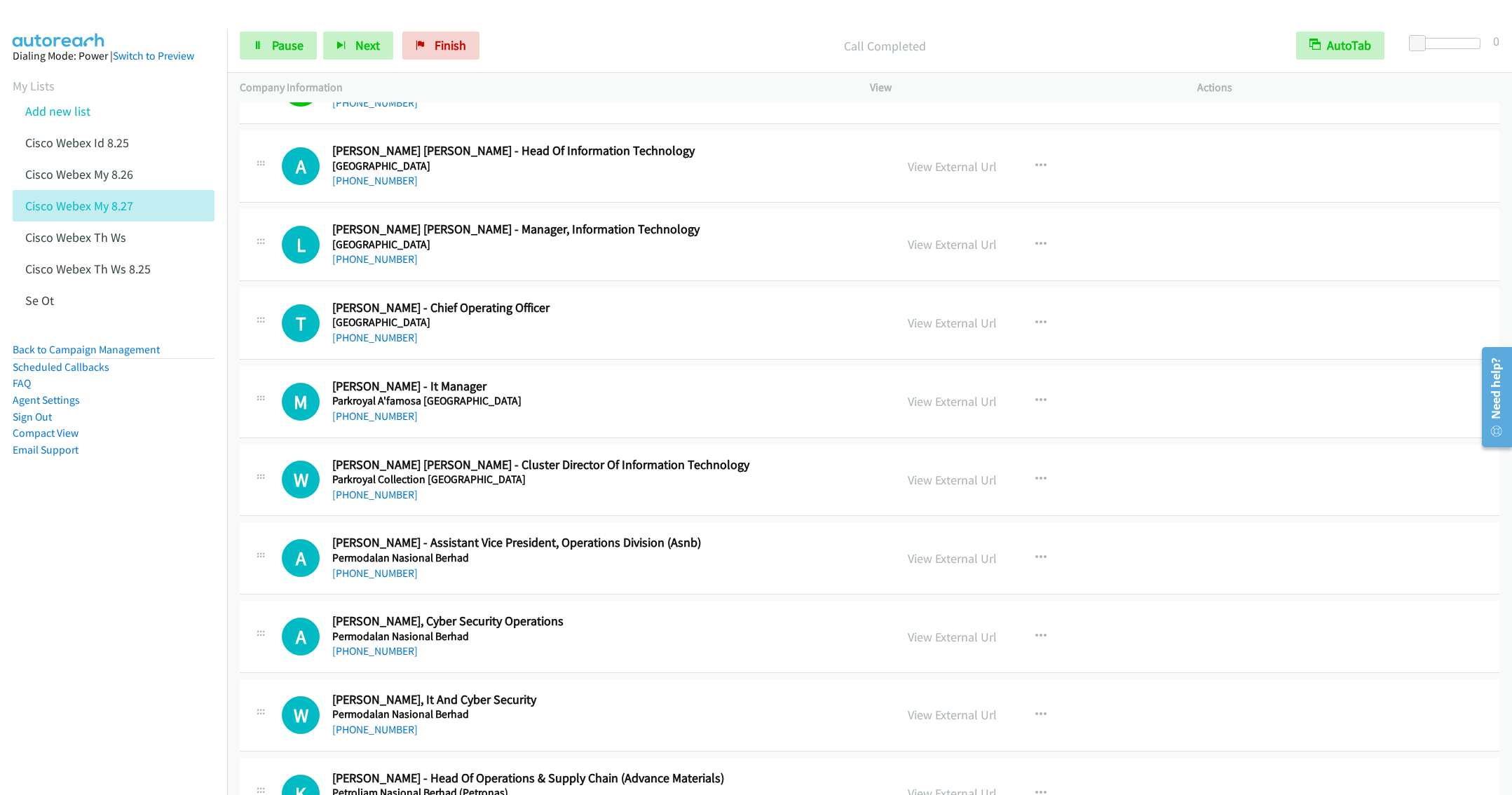
scroll to position [10958, 0]
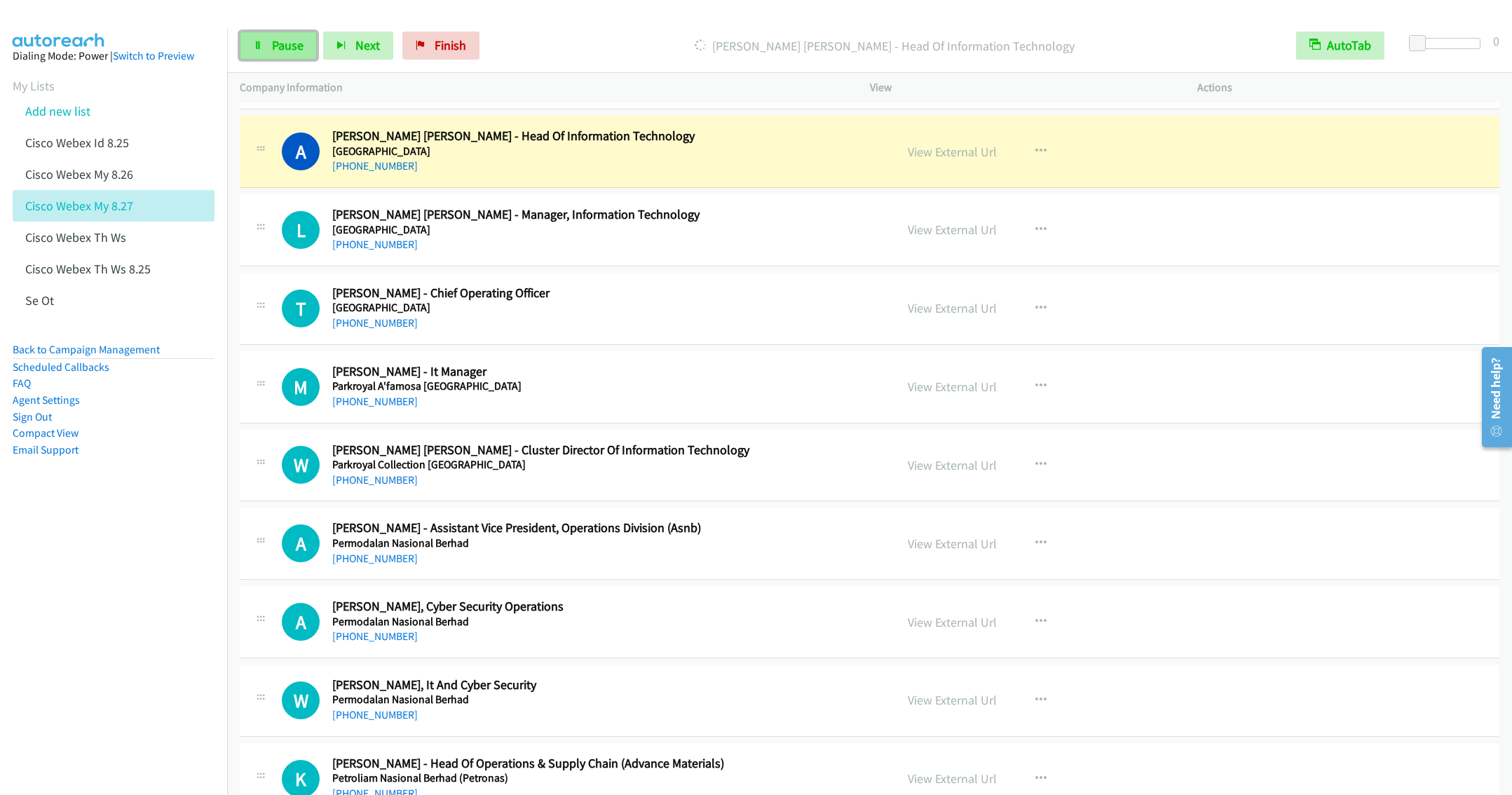
click at [257, 38] on link "Pause" at bounding box center [278, 45] width 77 height 28
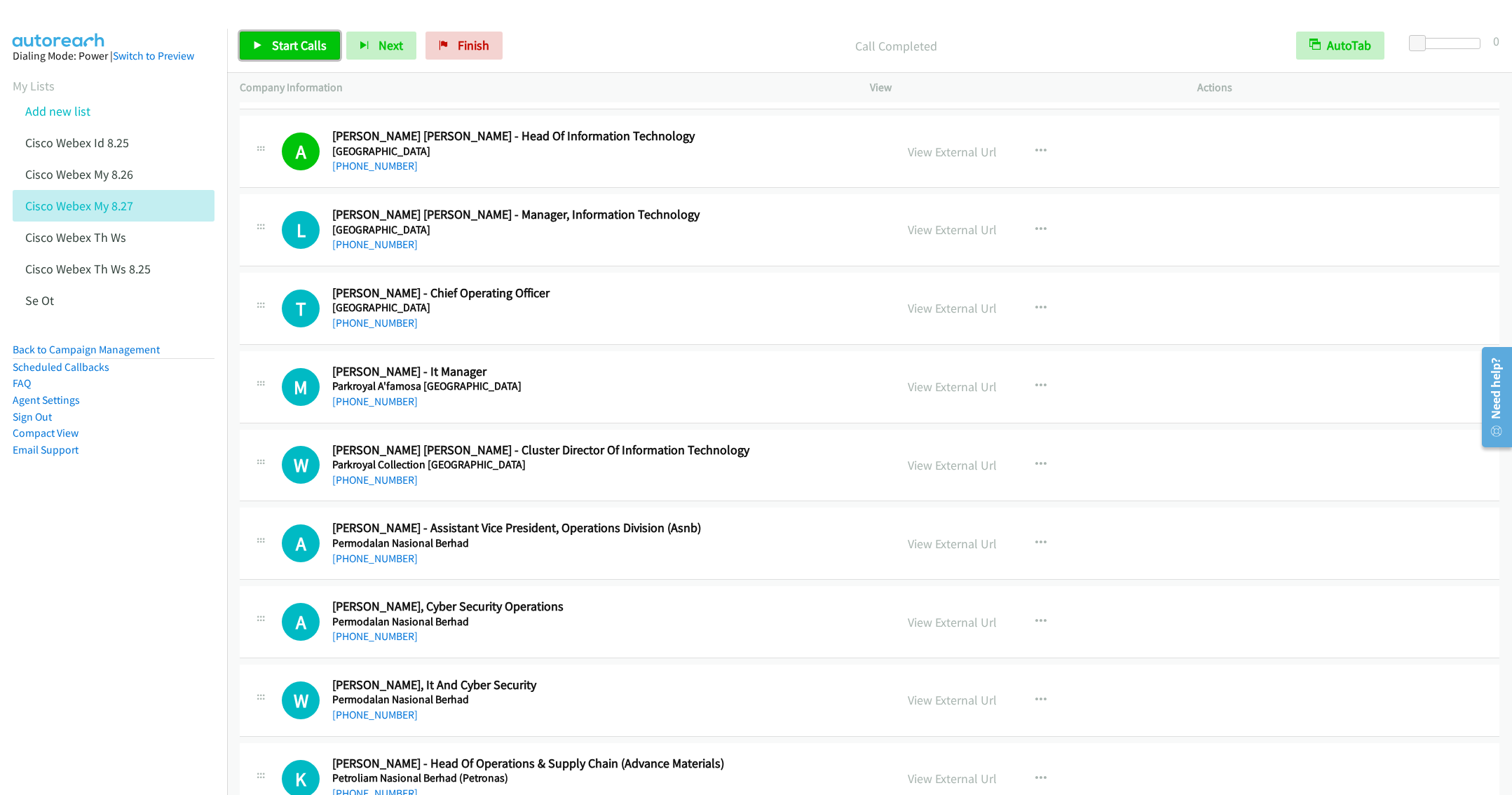
click at [268, 44] on link "Start Calls" at bounding box center [290, 45] width 100 height 28
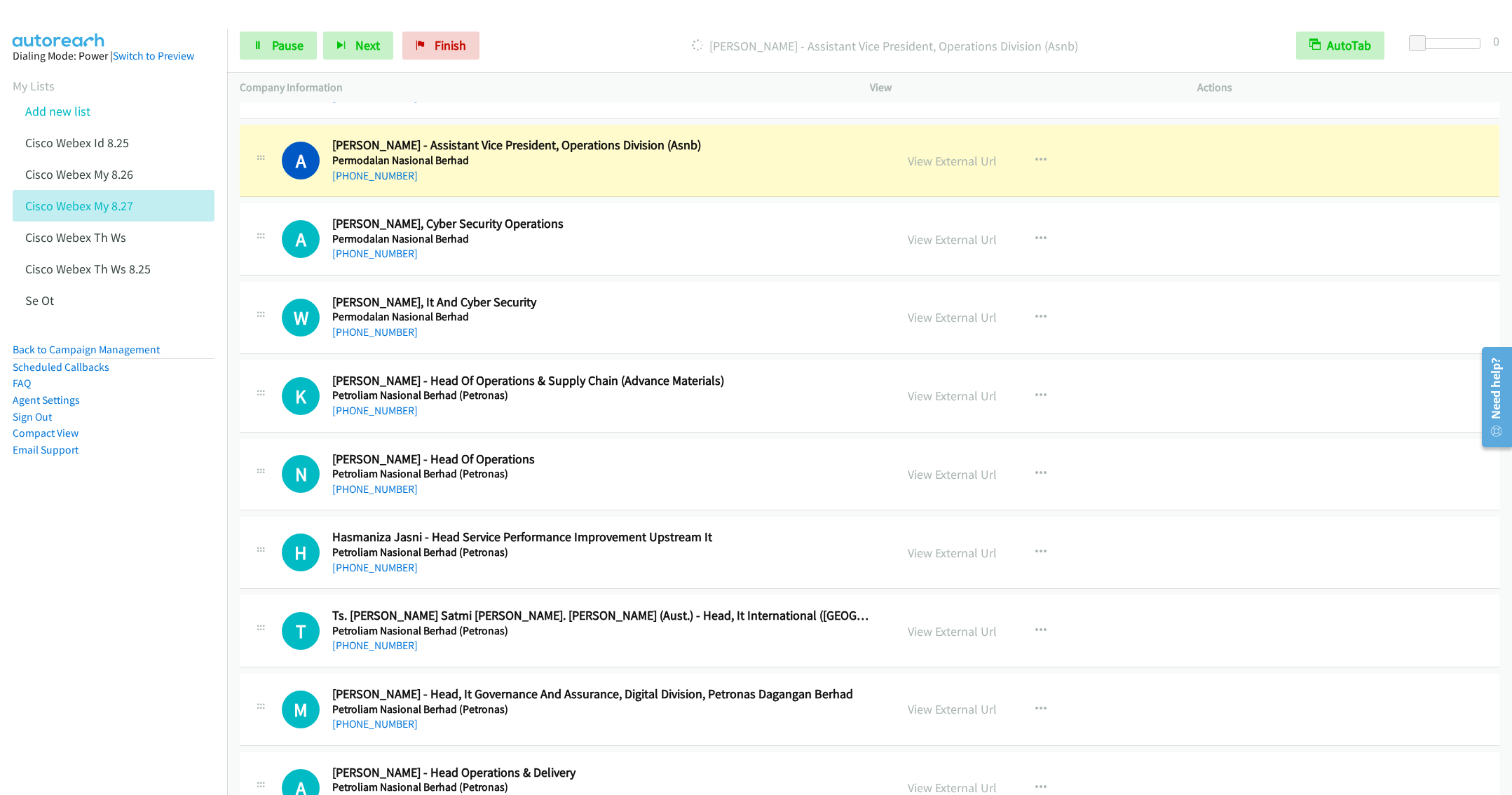
scroll to position [11378, 0]
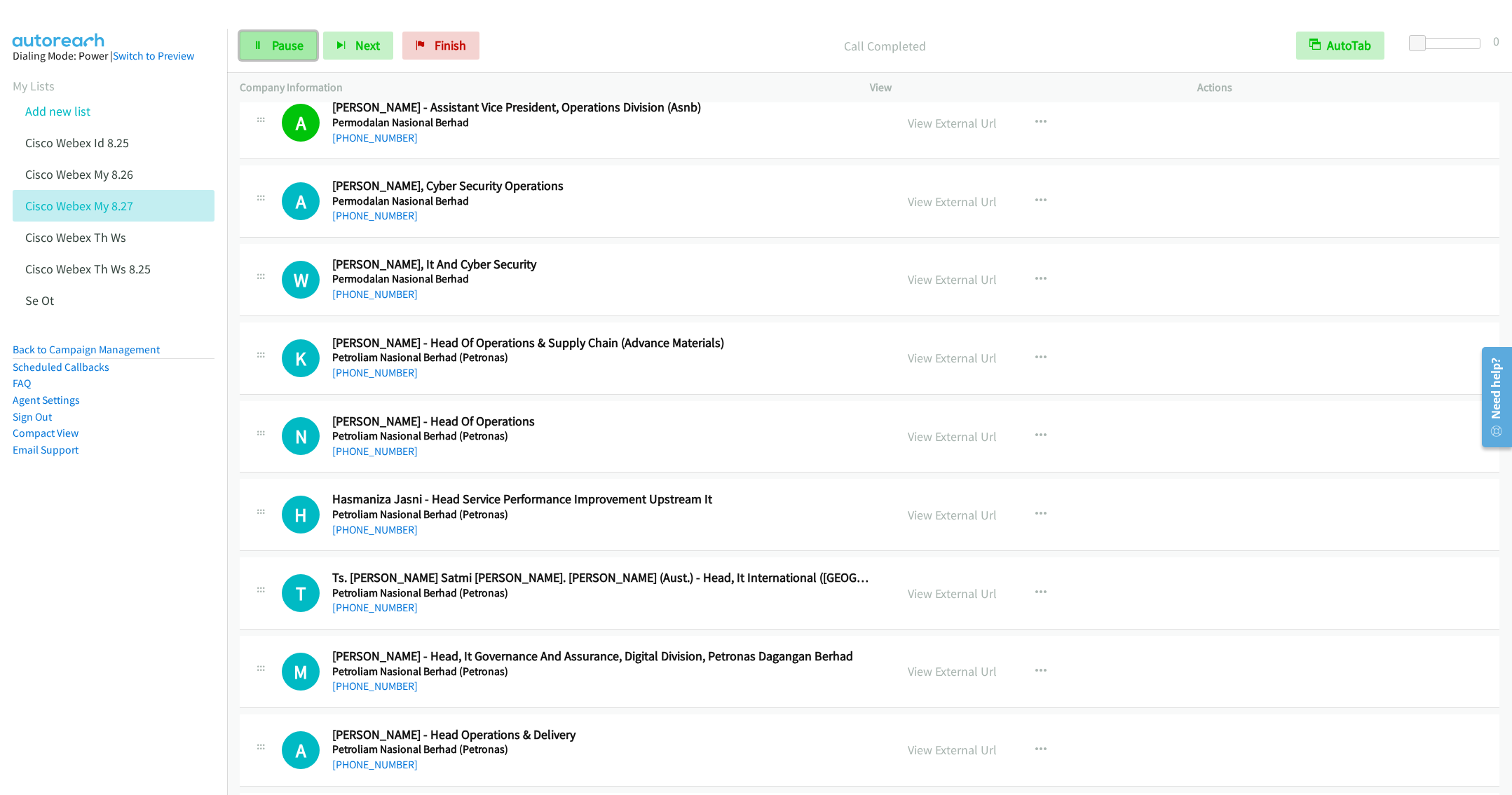
click at [275, 50] on span "Pause" at bounding box center [287, 44] width 32 height 16
click at [558, 395] on div "K Callback Scheduled Kelly Lee - Head Of Operations & Supply Chain (Advance Mat…" at bounding box center [870, 359] width 1260 height 72
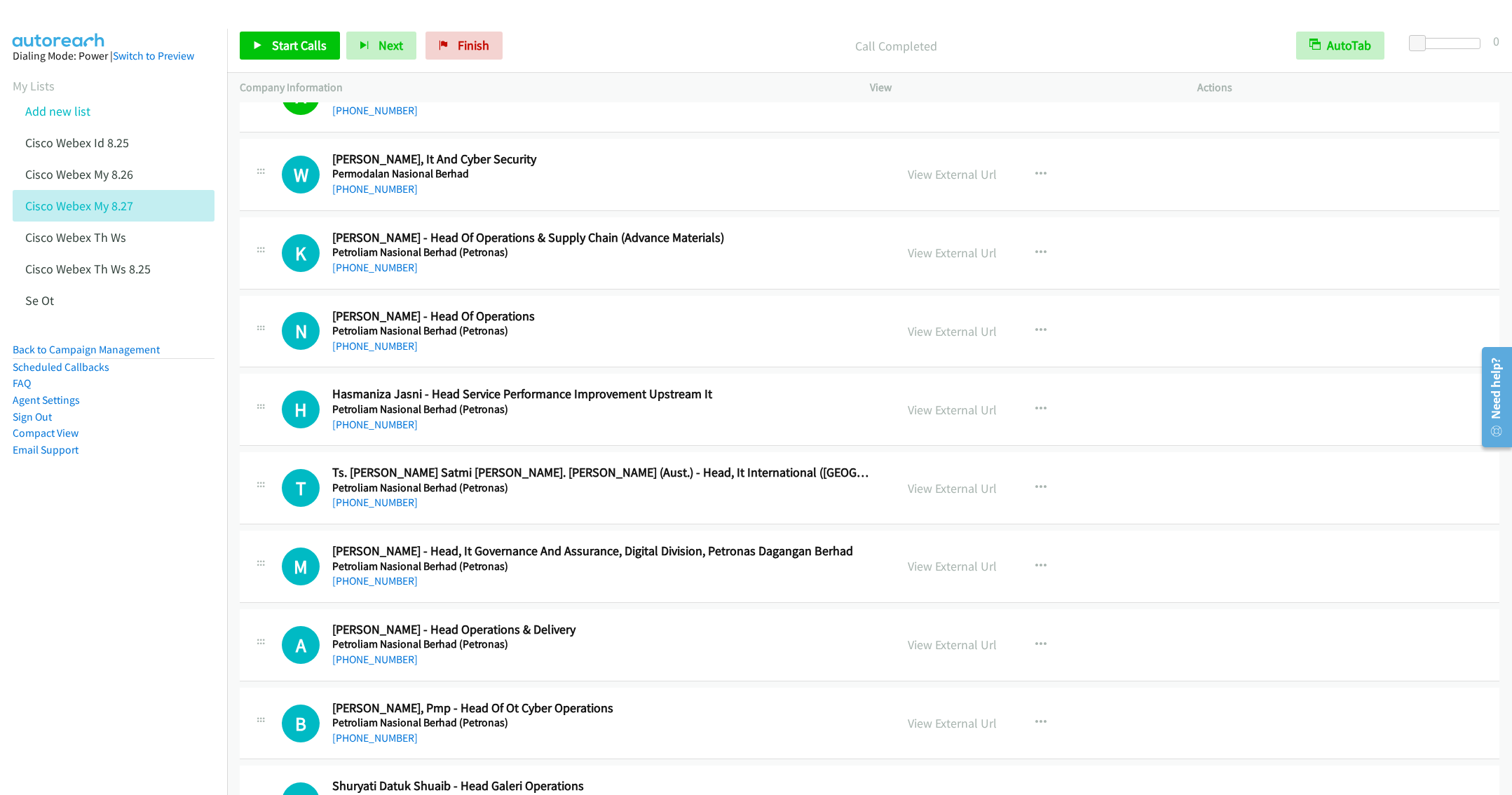
click at [598, 337] on h5 "Petroliam Nasional Berhad (Petronas)" at bounding box center [603, 330] width 542 height 14
click at [1036, 336] on icon "button" at bounding box center [1041, 331] width 11 height 11
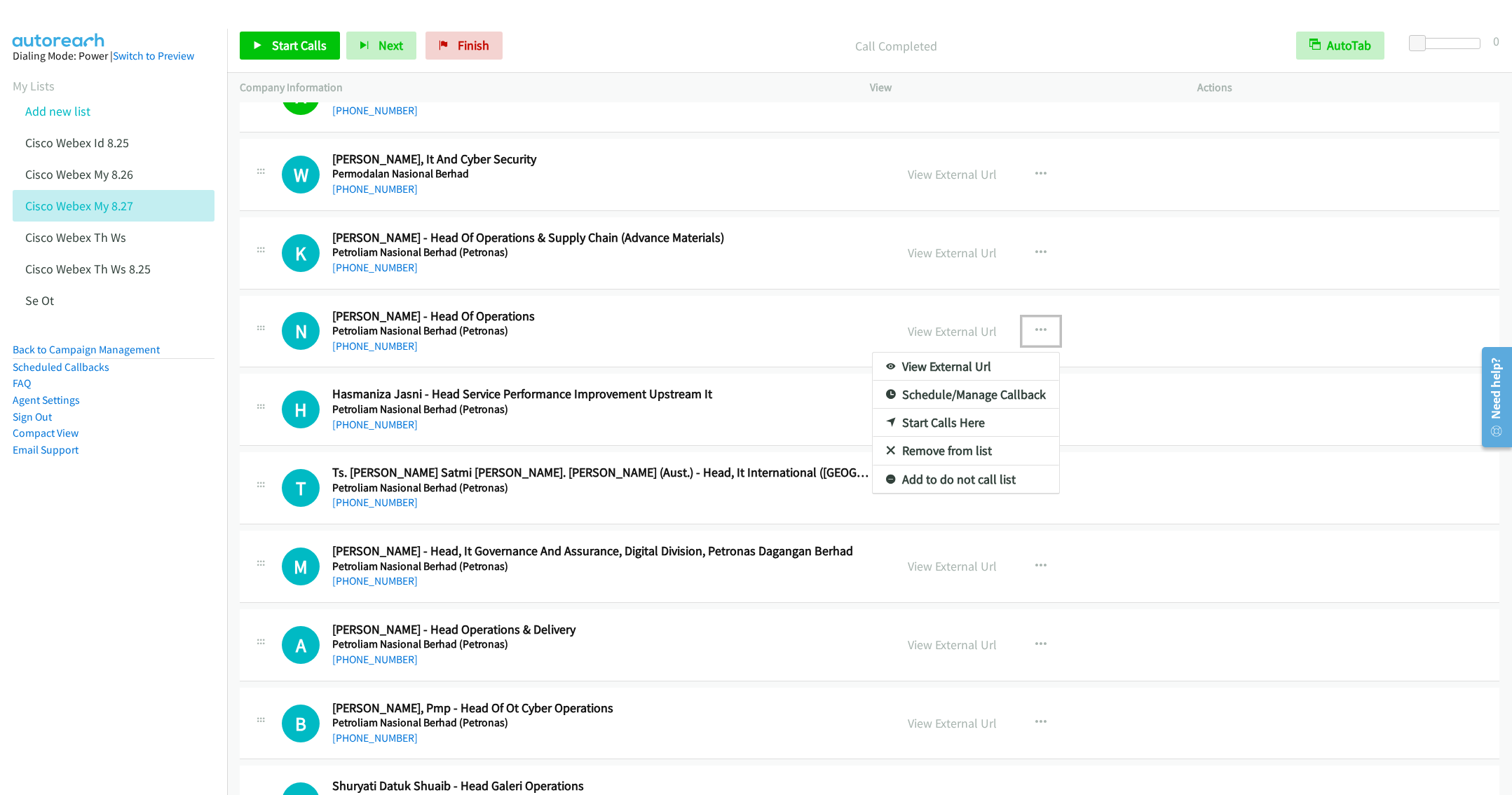
click at [936, 436] on link "Start Calls Here" at bounding box center [965, 423] width 186 height 28
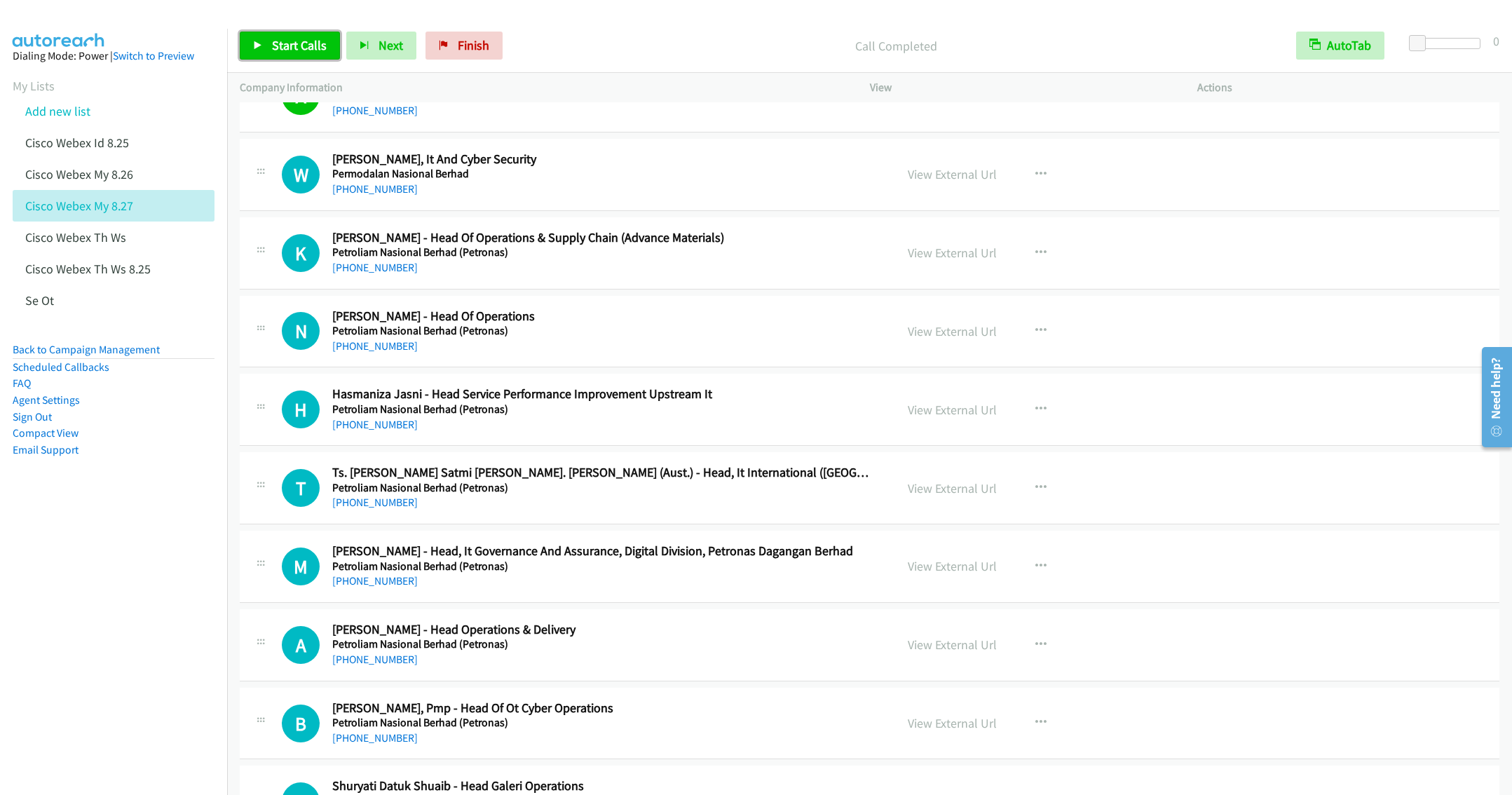
click at [275, 42] on span "Start Calls" at bounding box center [299, 44] width 55 height 16
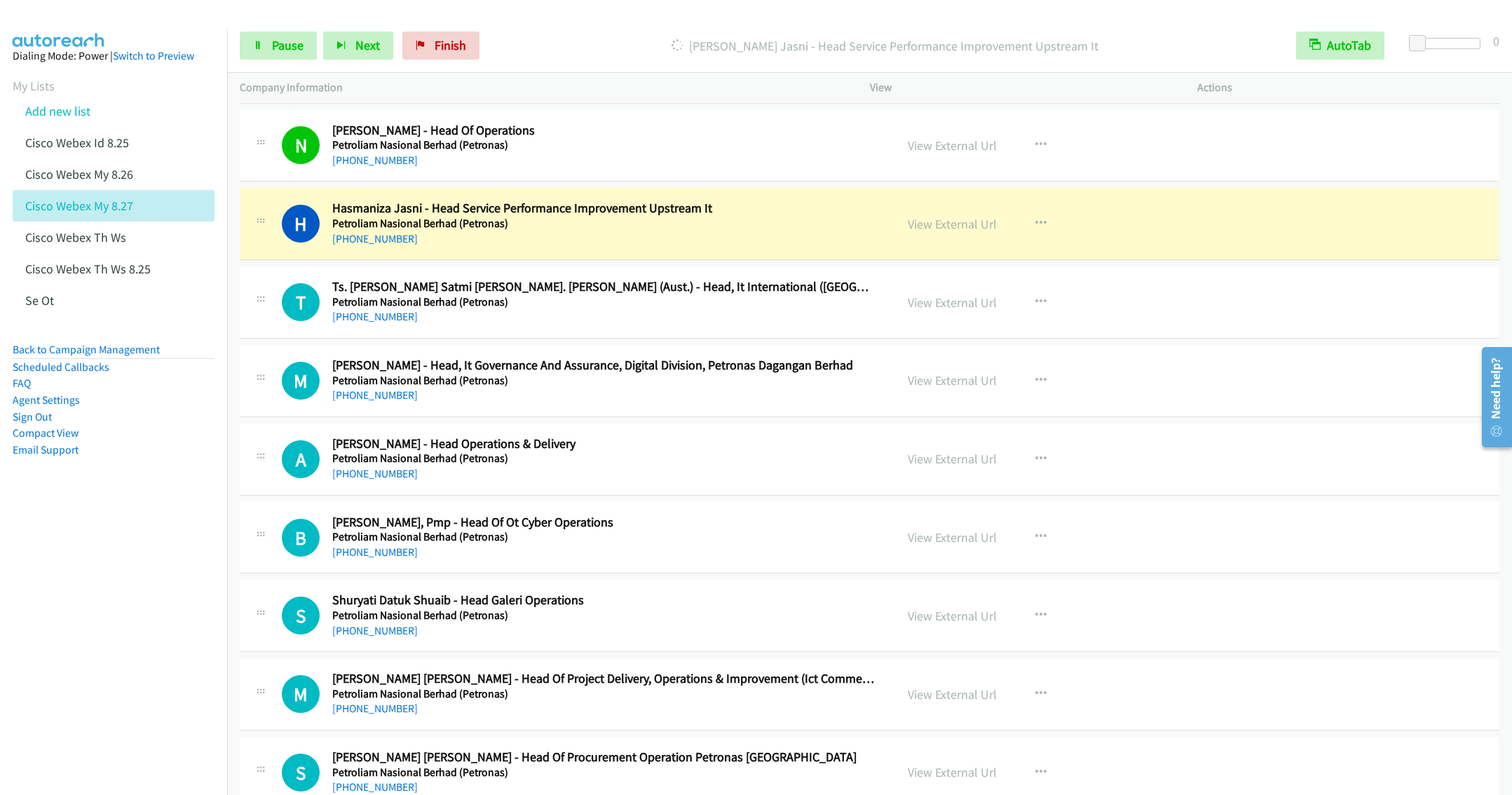
scroll to position [11693, 0]
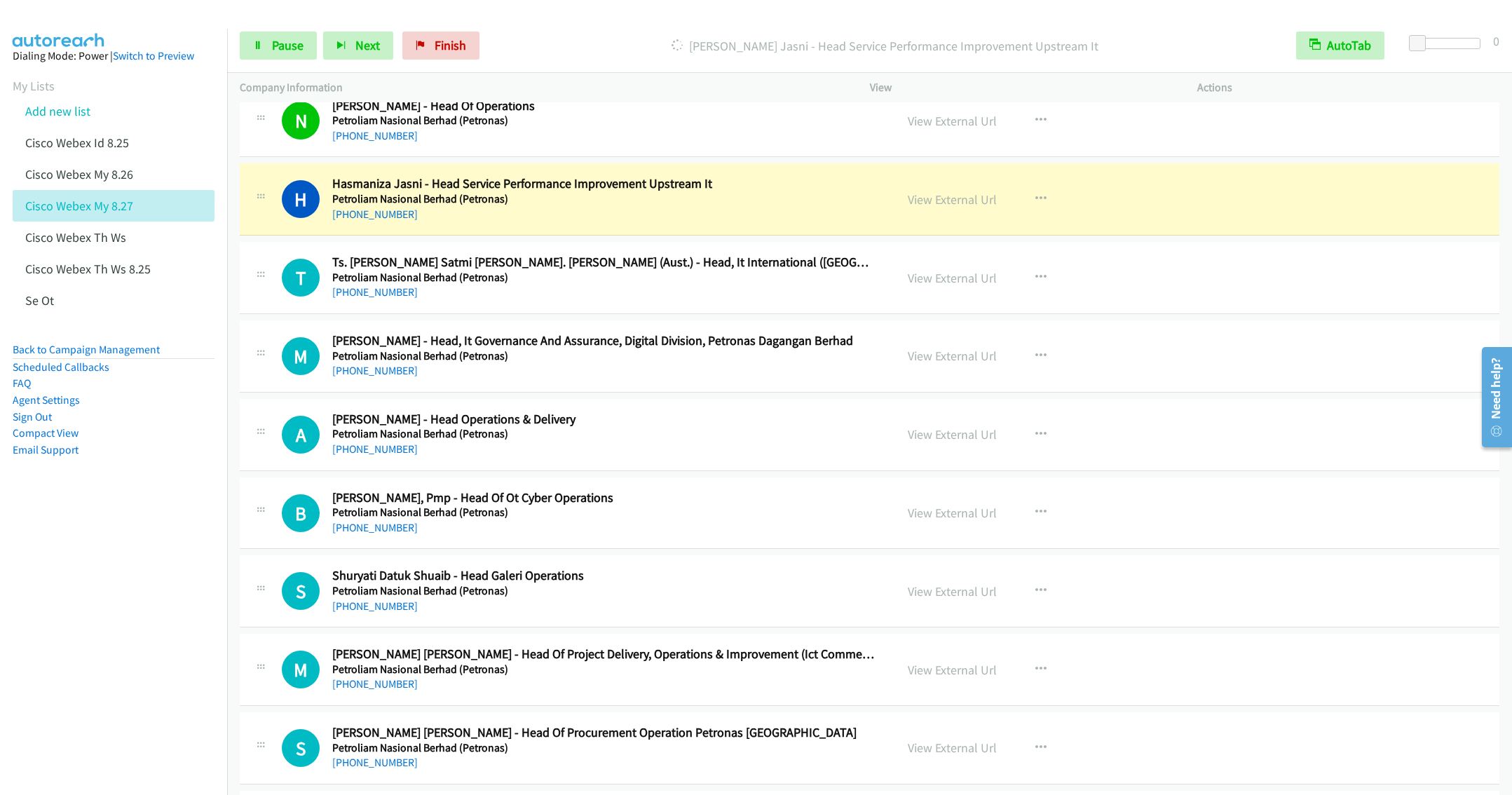
click at [535, 300] on div "+60 12-214 3066" at bounding box center [603, 292] width 542 height 17
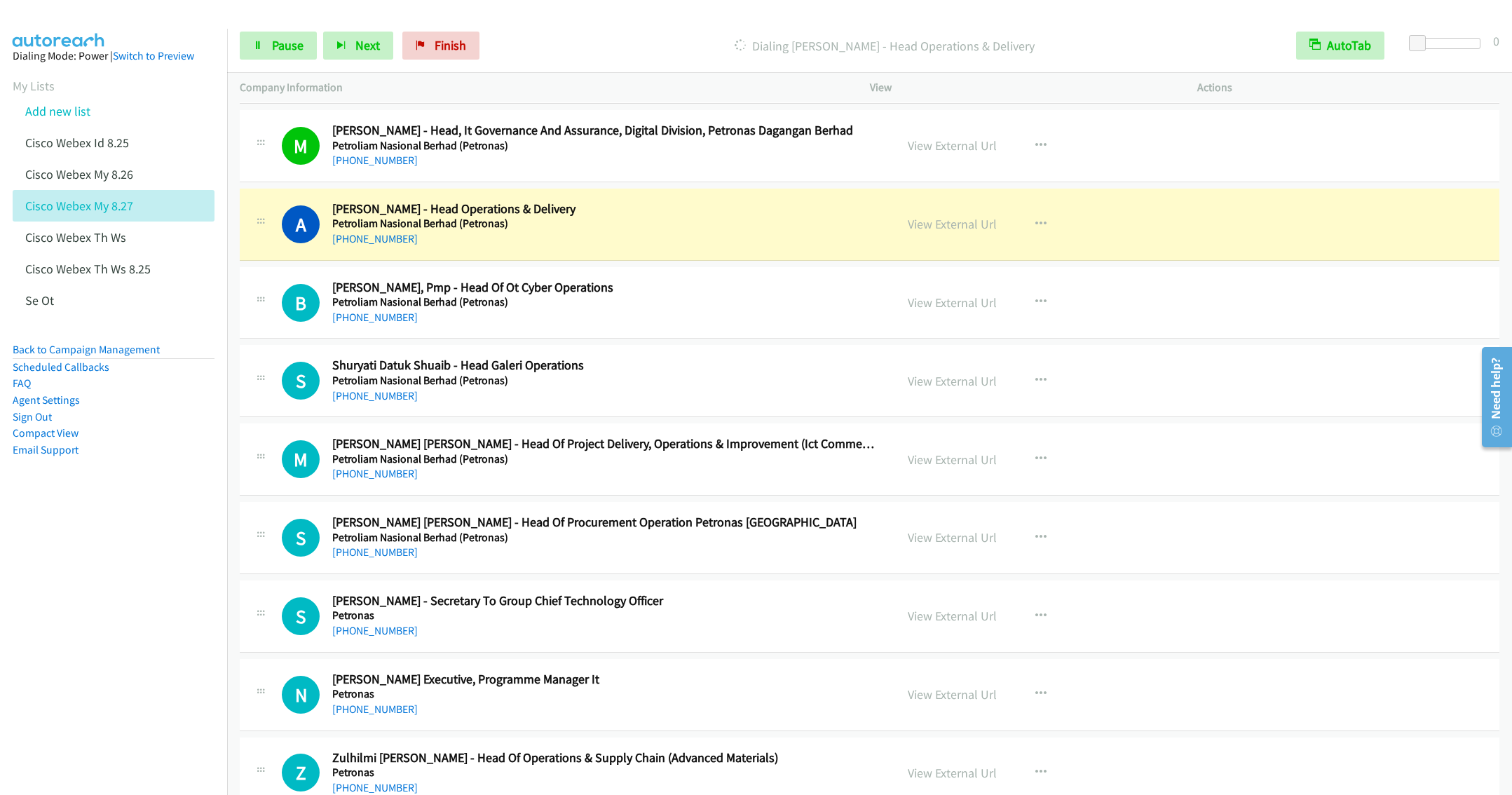
scroll to position [12009, 0]
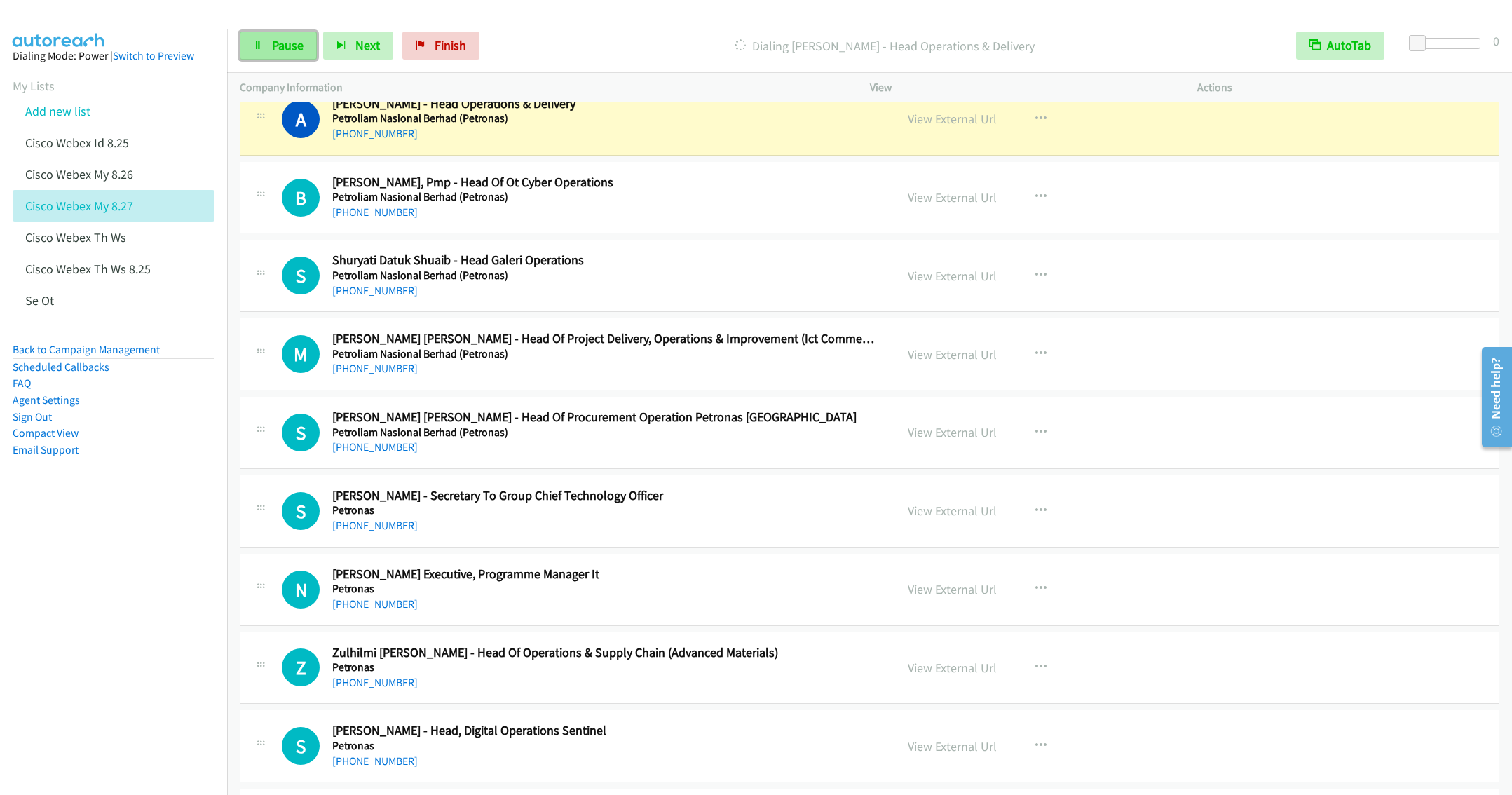
click at [260, 59] on link "Pause" at bounding box center [278, 45] width 77 height 28
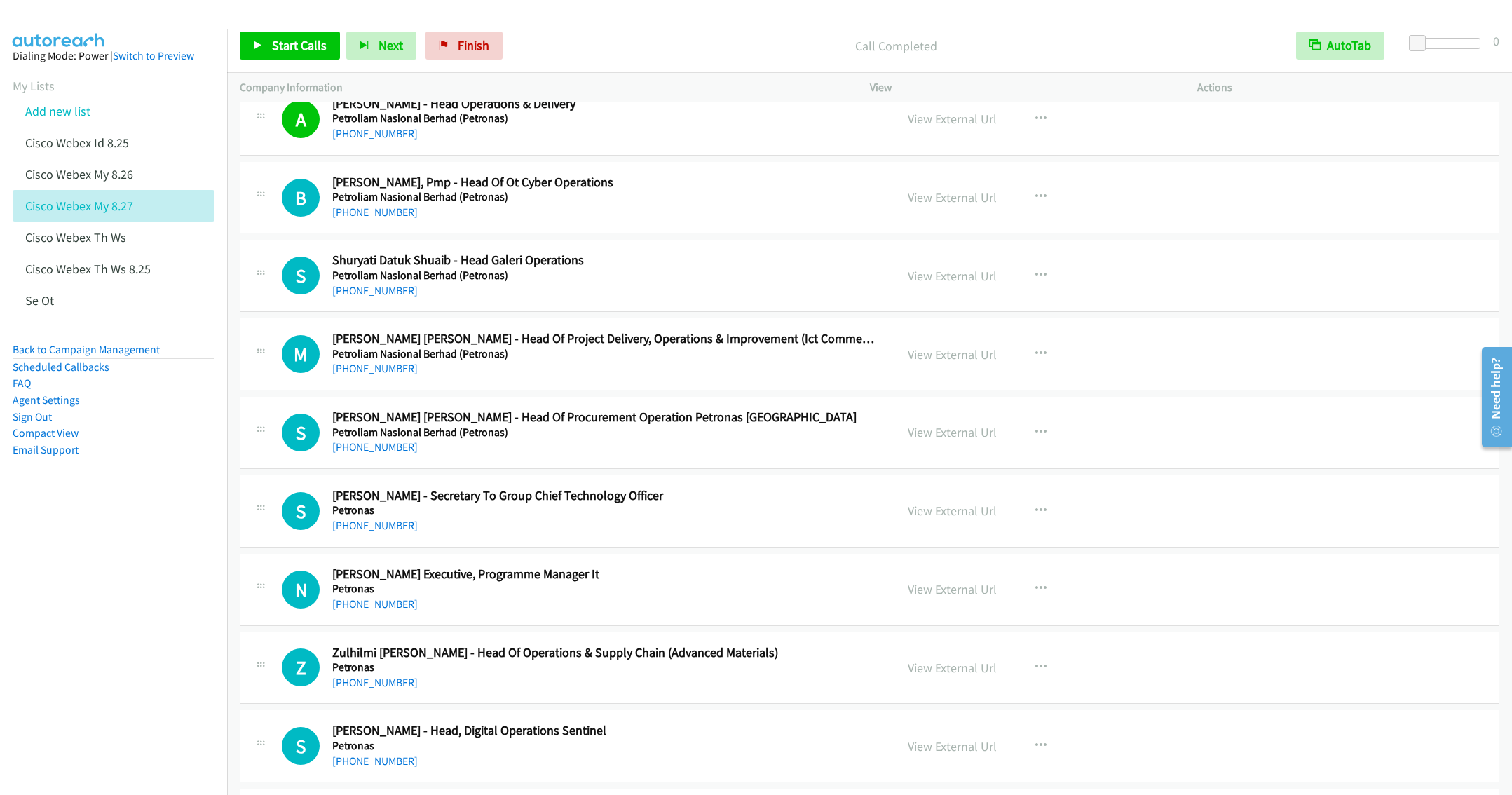
click at [604, 312] on div "S Callback Scheduled Shuryati Datuk Shuaib - Head Galeri Operations Petroliam N…" at bounding box center [870, 276] width 1260 height 72
click at [645, 347] on h2 "Muhamad Radzi Abdul Rahman - Head Of Project Delivery, Operations & Improvement…" at bounding box center [603, 338] width 542 height 16
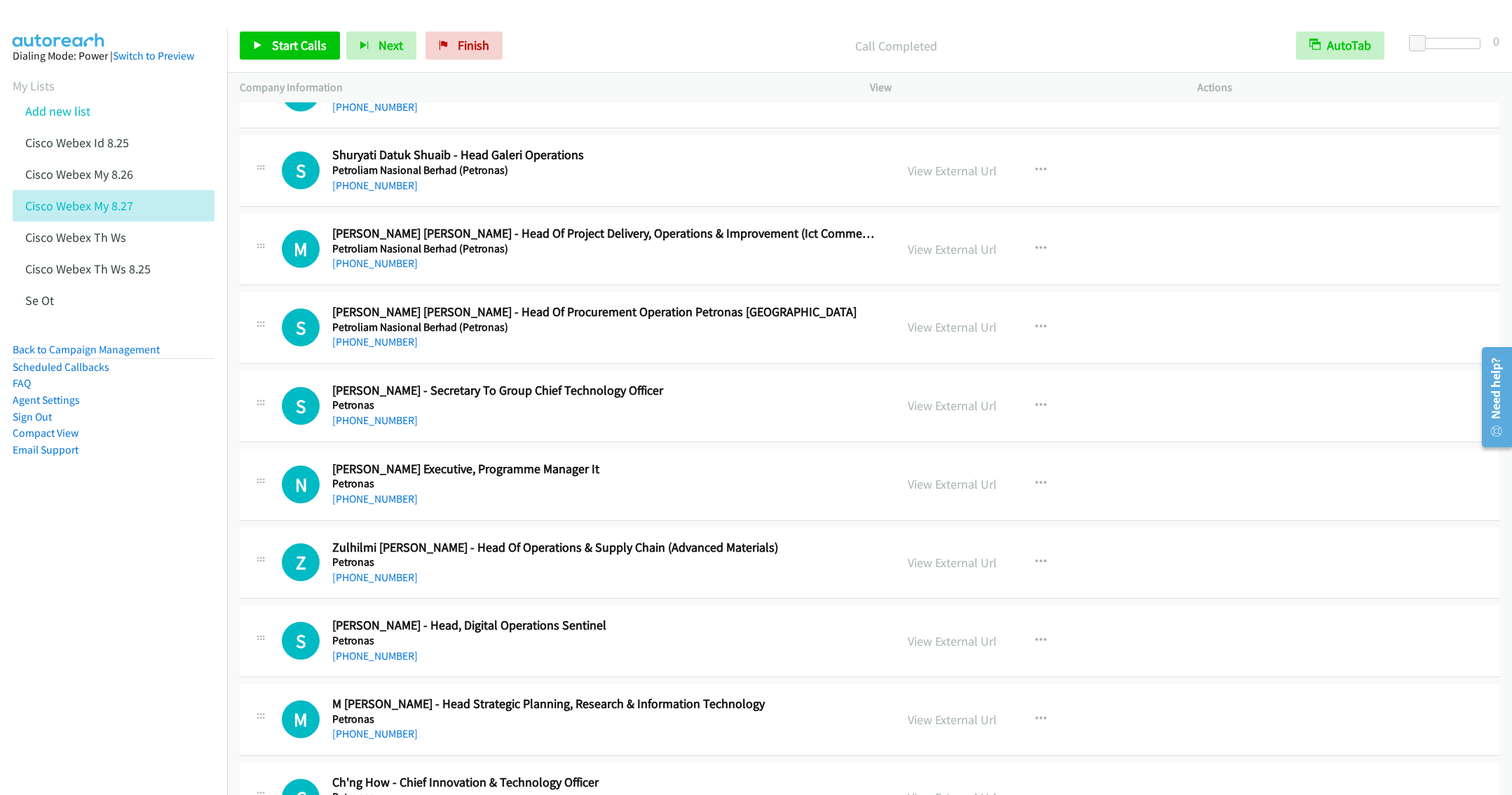
click at [568, 271] on div "+60 19-201 7746" at bounding box center [603, 263] width 542 height 17
click at [1036, 255] on icon "button" at bounding box center [1041, 248] width 11 height 11
click at [953, 355] on link "Start Calls Here" at bounding box center [965, 340] width 186 height 28
click at [310, 50] on span "Start Calls" at bounding box center [299, 44] width 55 height 16
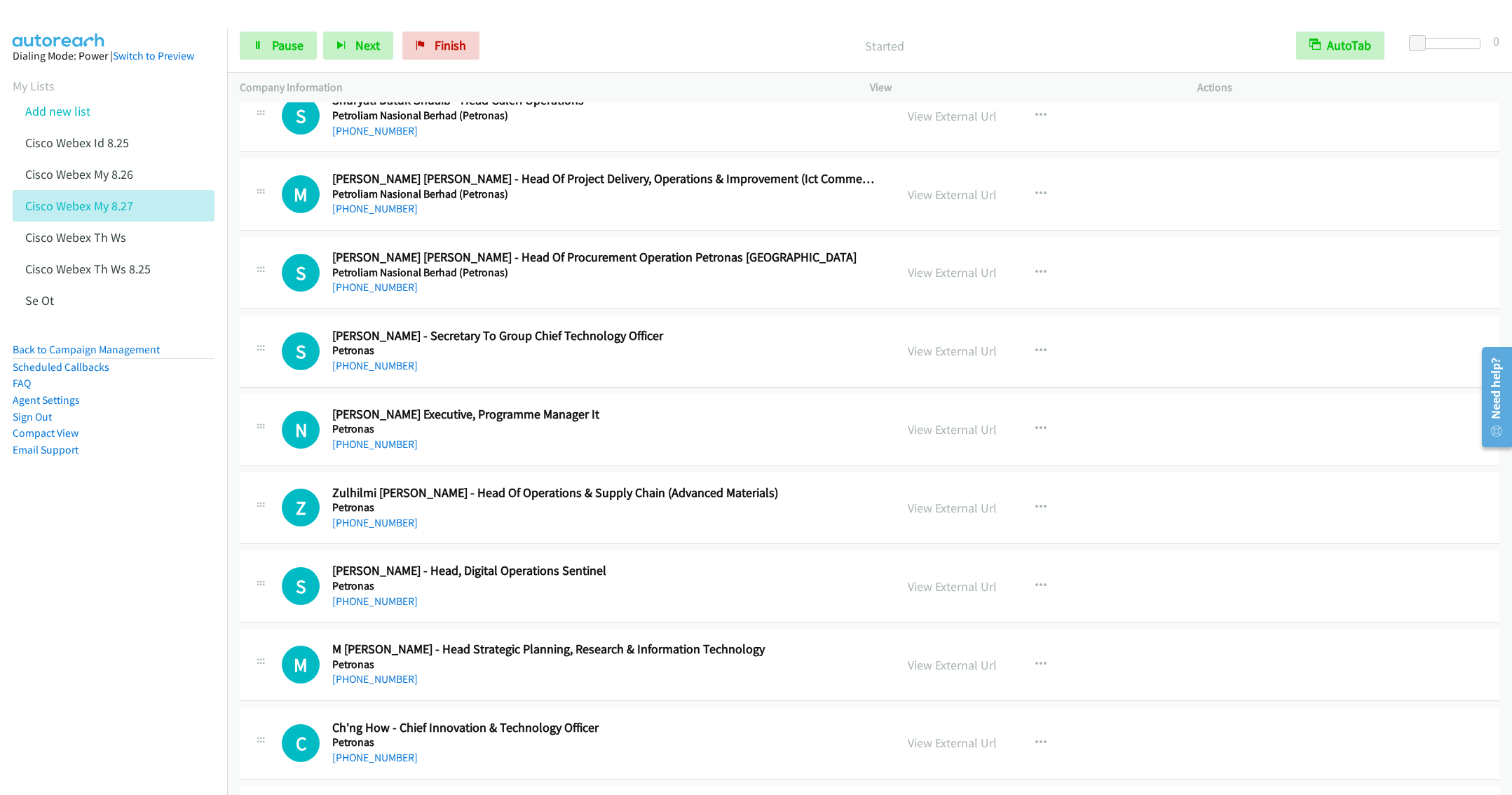
scroll to position [12220, 0]
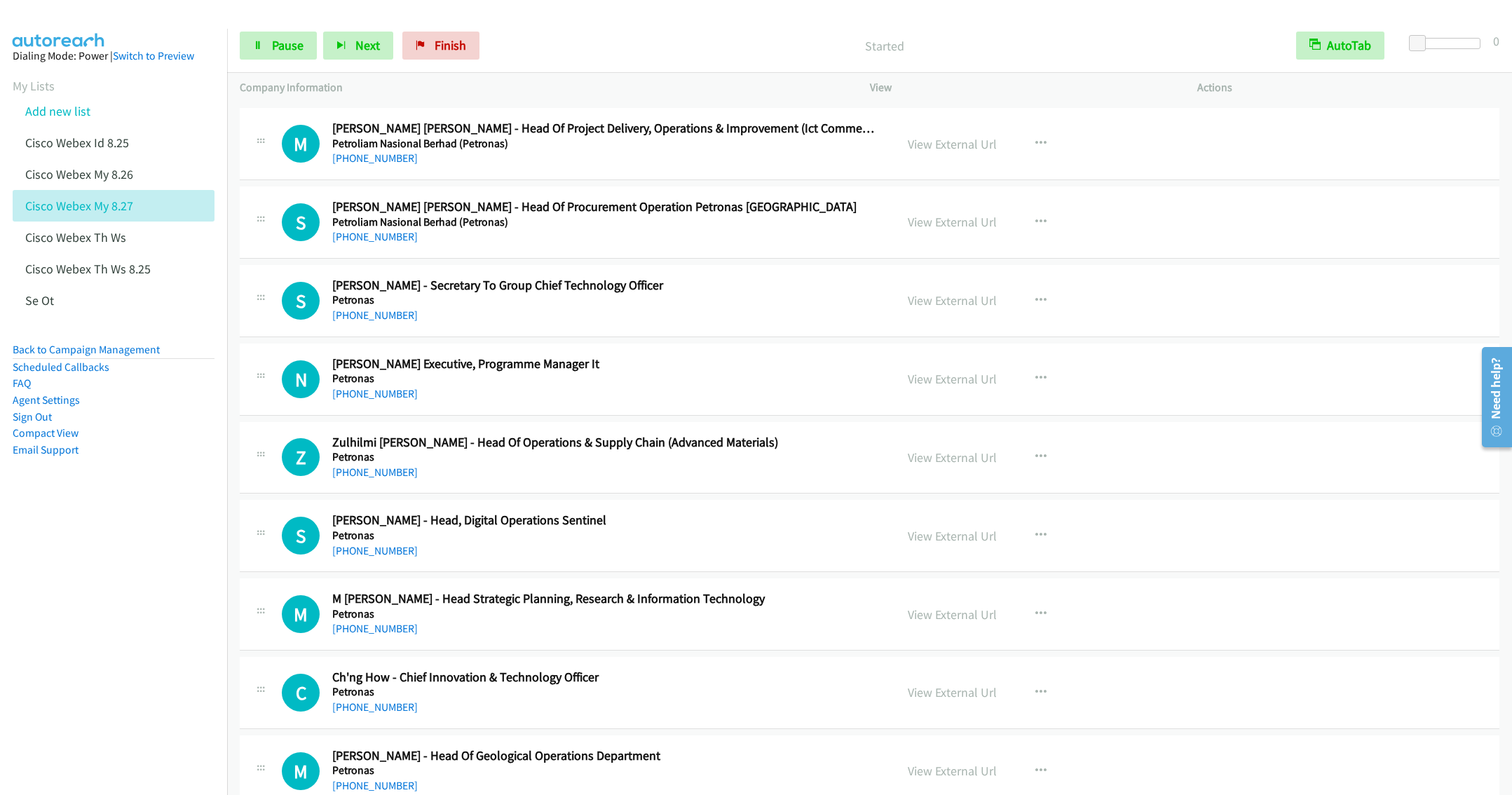
click at [650, 246] on div "+60 12-221 0669" at bounding box center [603, 237] width 542 height 17
click at [626, 246] on div "+60 12-221 0669" at bounding box center [603, 237] width 542 height 17
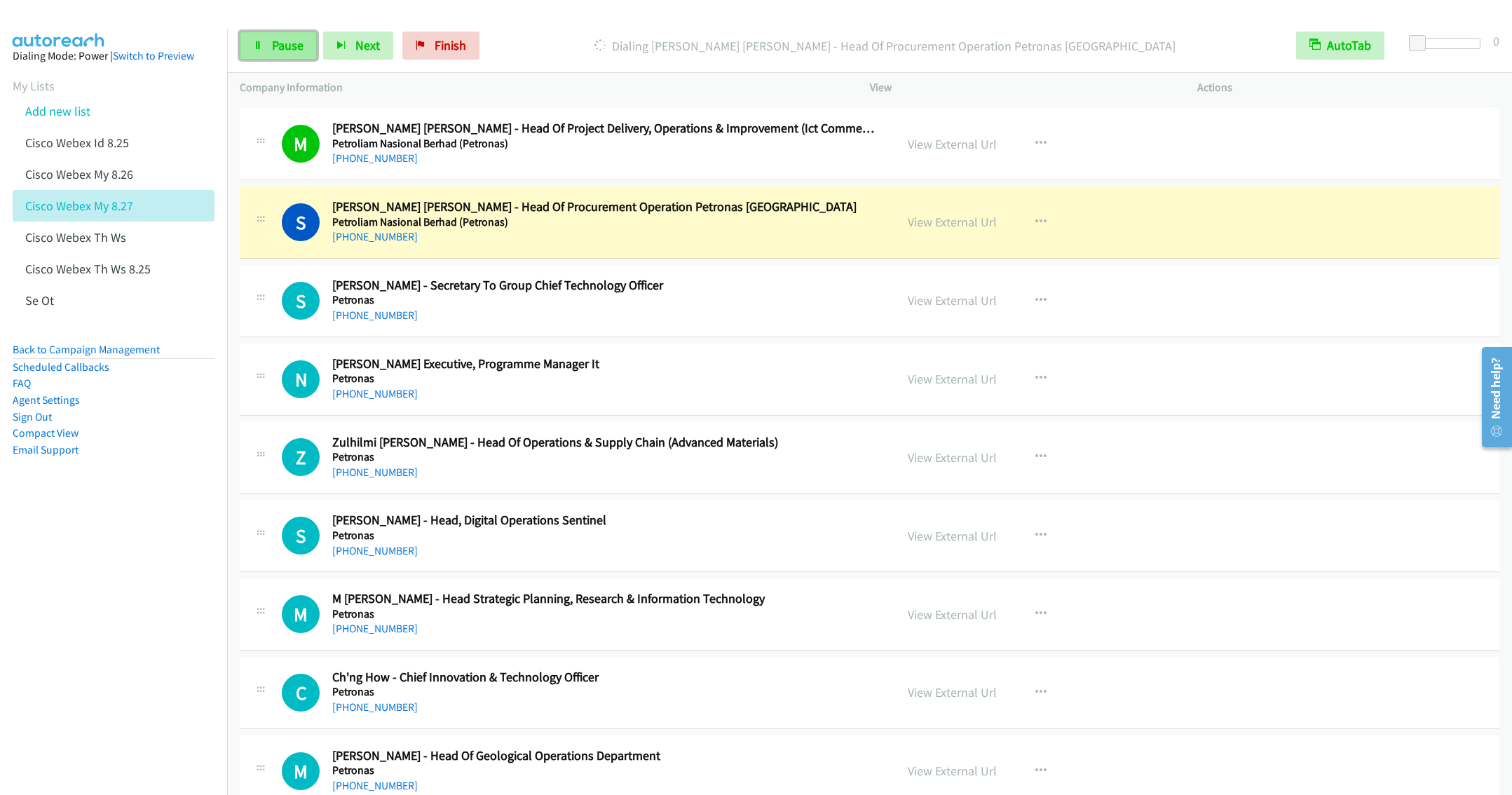
click at [260, 43] on icon at bounding box center [258, 46] width 10 height 10
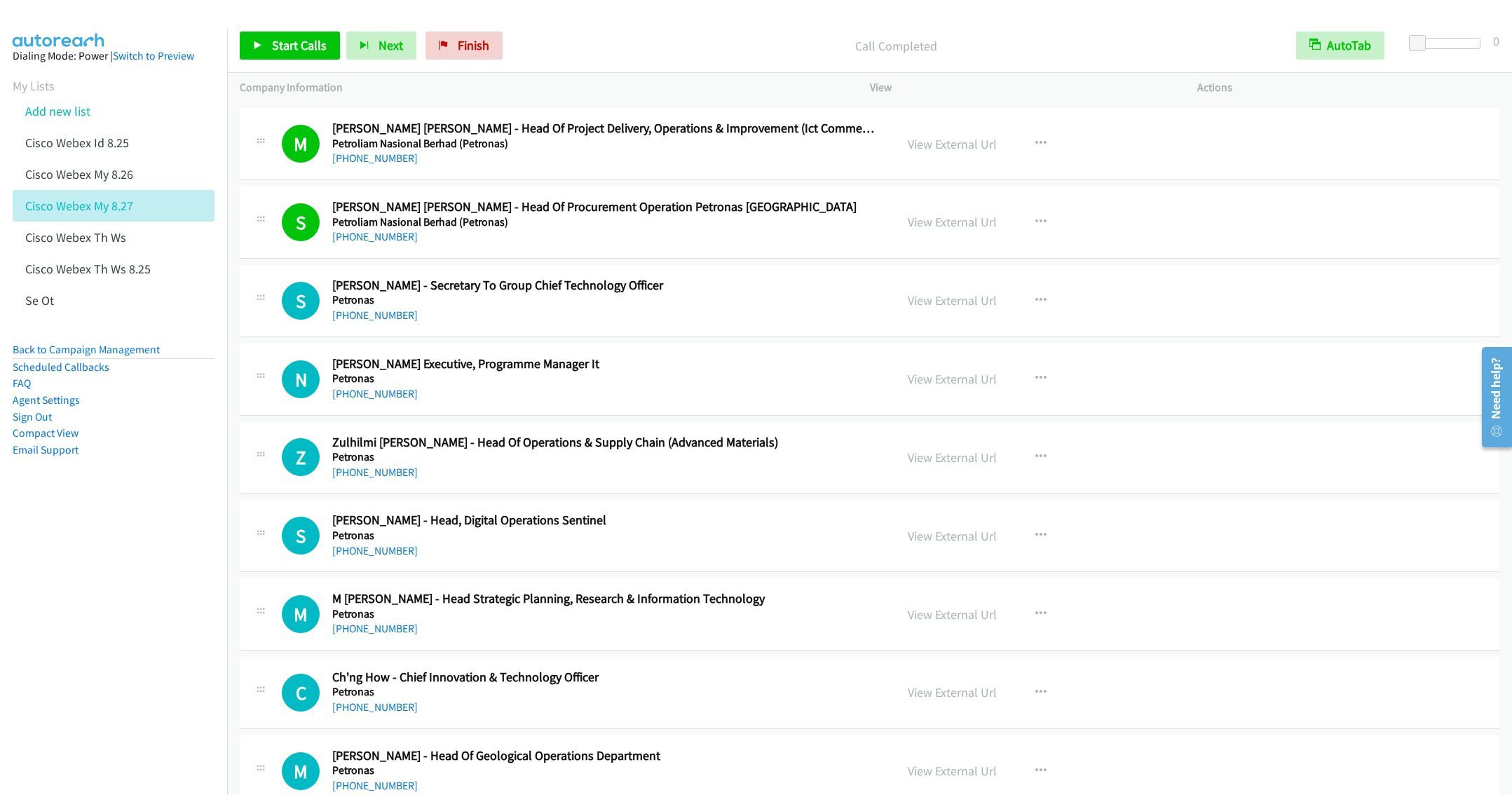
click at [709, 323] on div "+60 13-319 9179" at bounding box center [603, 315] width 542 height 17
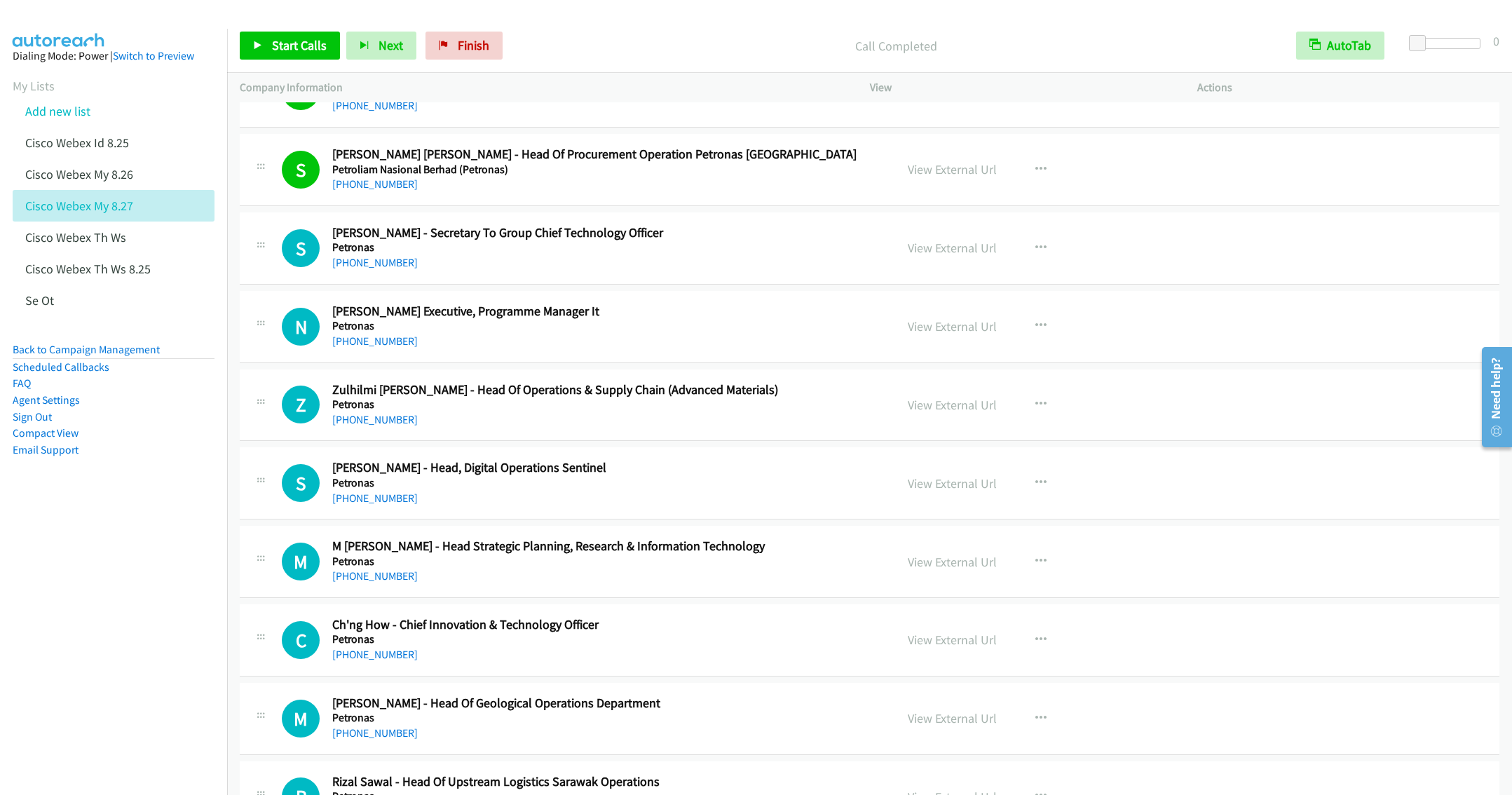
scroll to position [12324, 0]
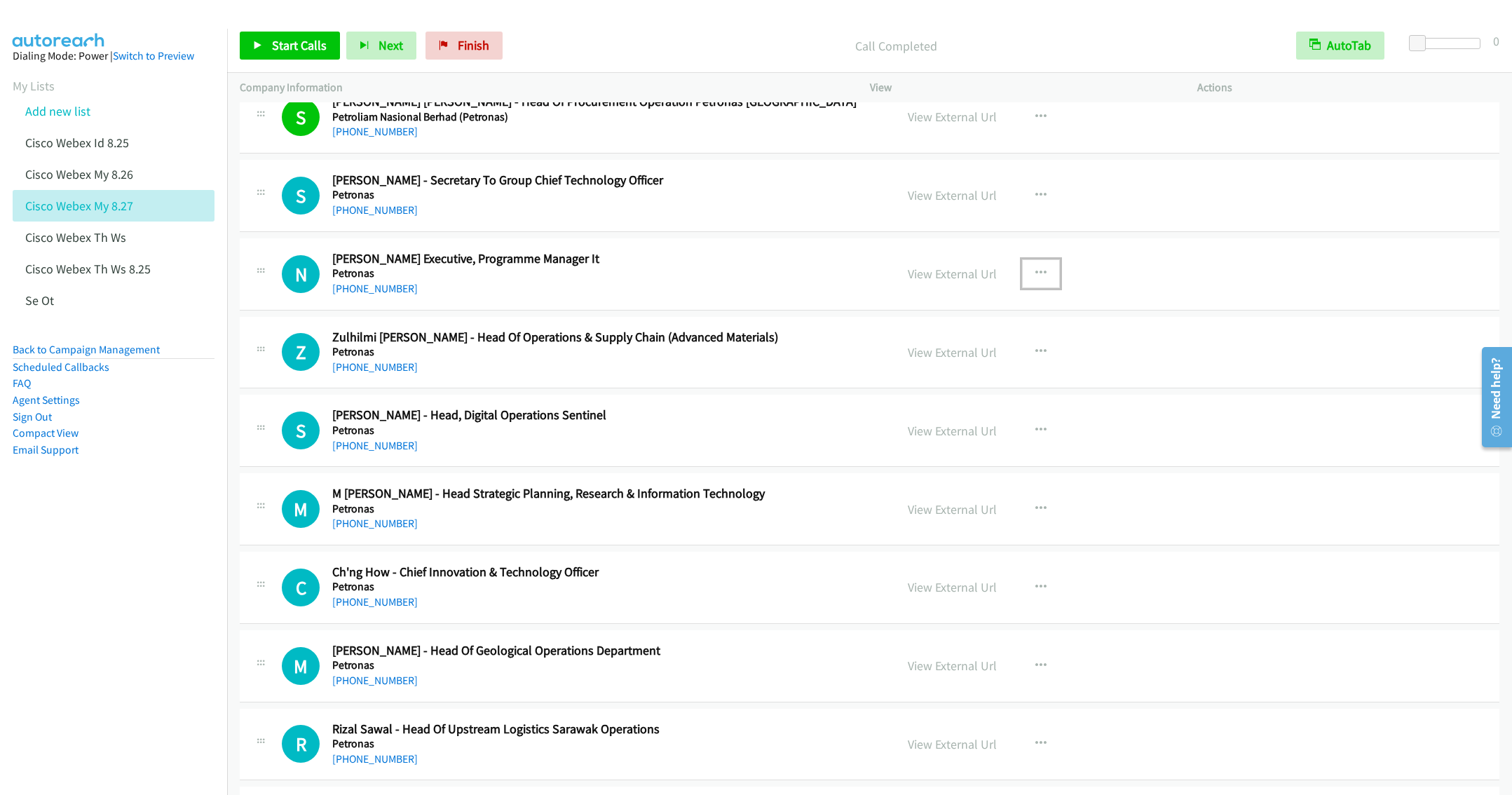
click at [1023, 287] on button "button" at bounding box center [1041, 273] width 38 height 28
click at [918, 379] on link "Start Calls Here" at bounding box center [965, 365] width 186 height 28
click at [288, 41] on span "Start Calls" at bounding box center [299, 44] width 55 height 16
click at [280, 47] on span "Pause" at bounding box center [287, 44] width 32 height 16
click at [705, 454] on div "+60 18-376 9400" at bounding box center [603, 446] width 542 height 17
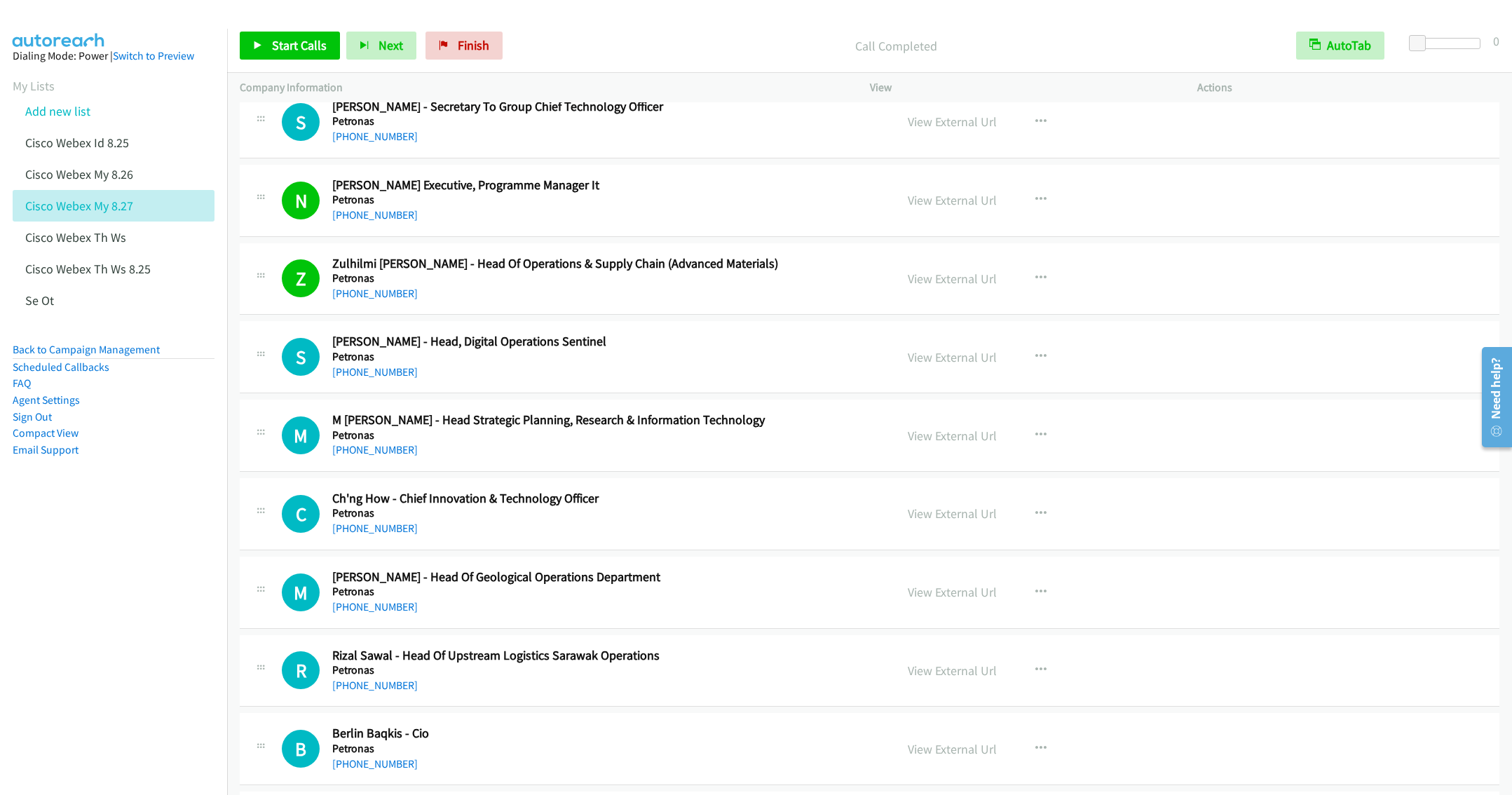
scroll to position [12430, 0]
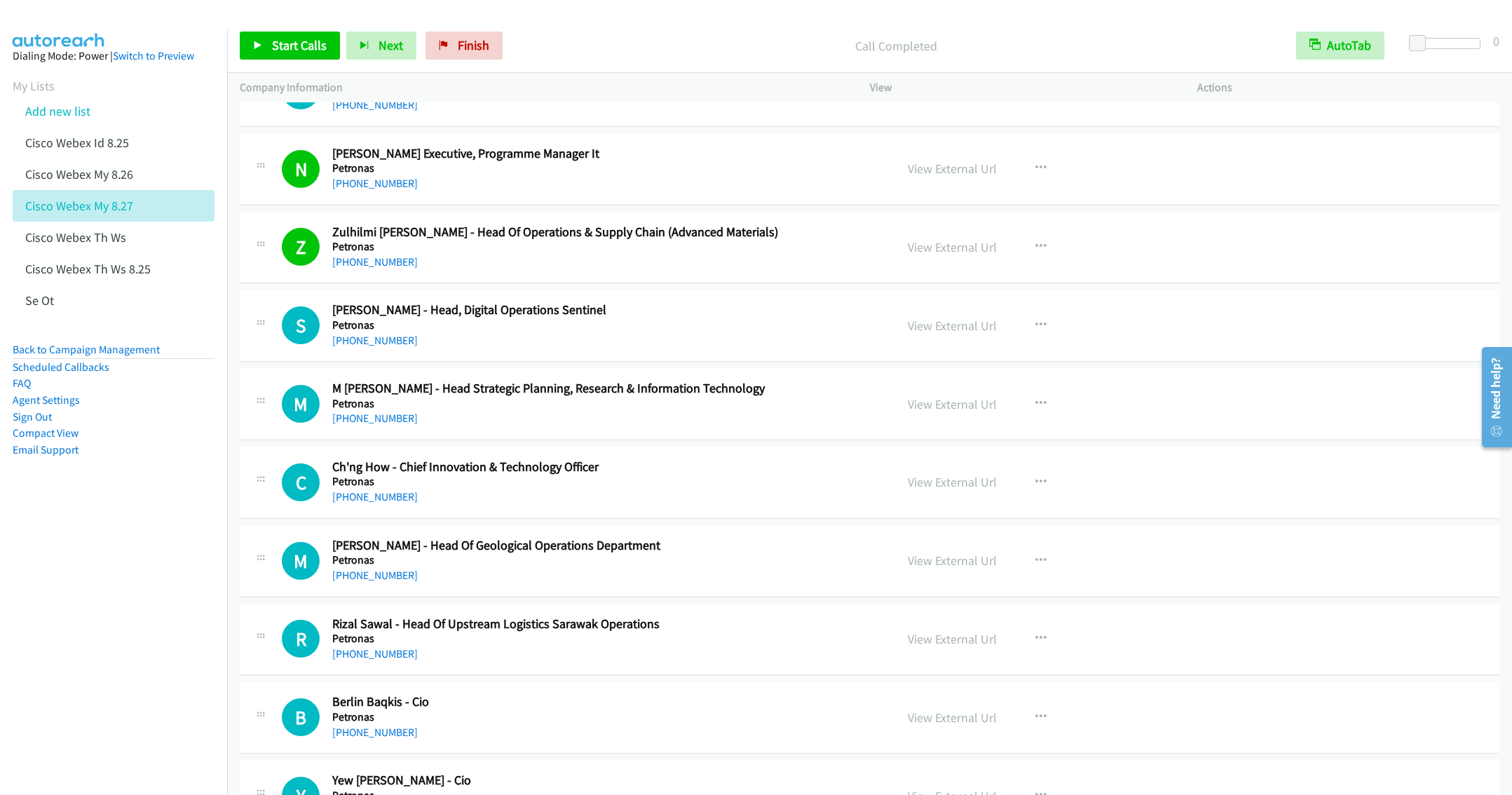
click at [734, 427] on div "+60 16-323 5201" at bounding box center [603, 418] width 542 height 17
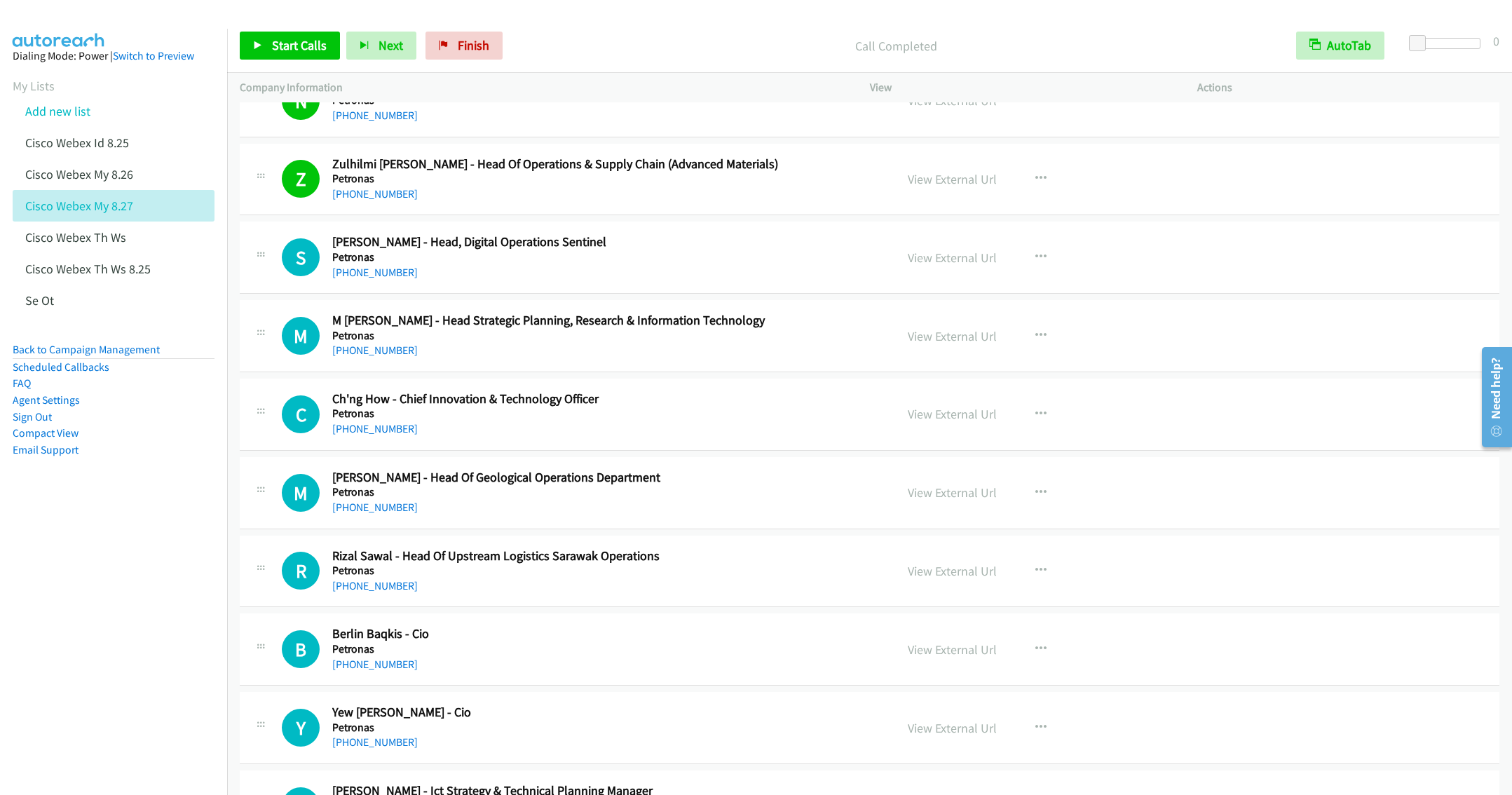
scroll to position [12535, 0]
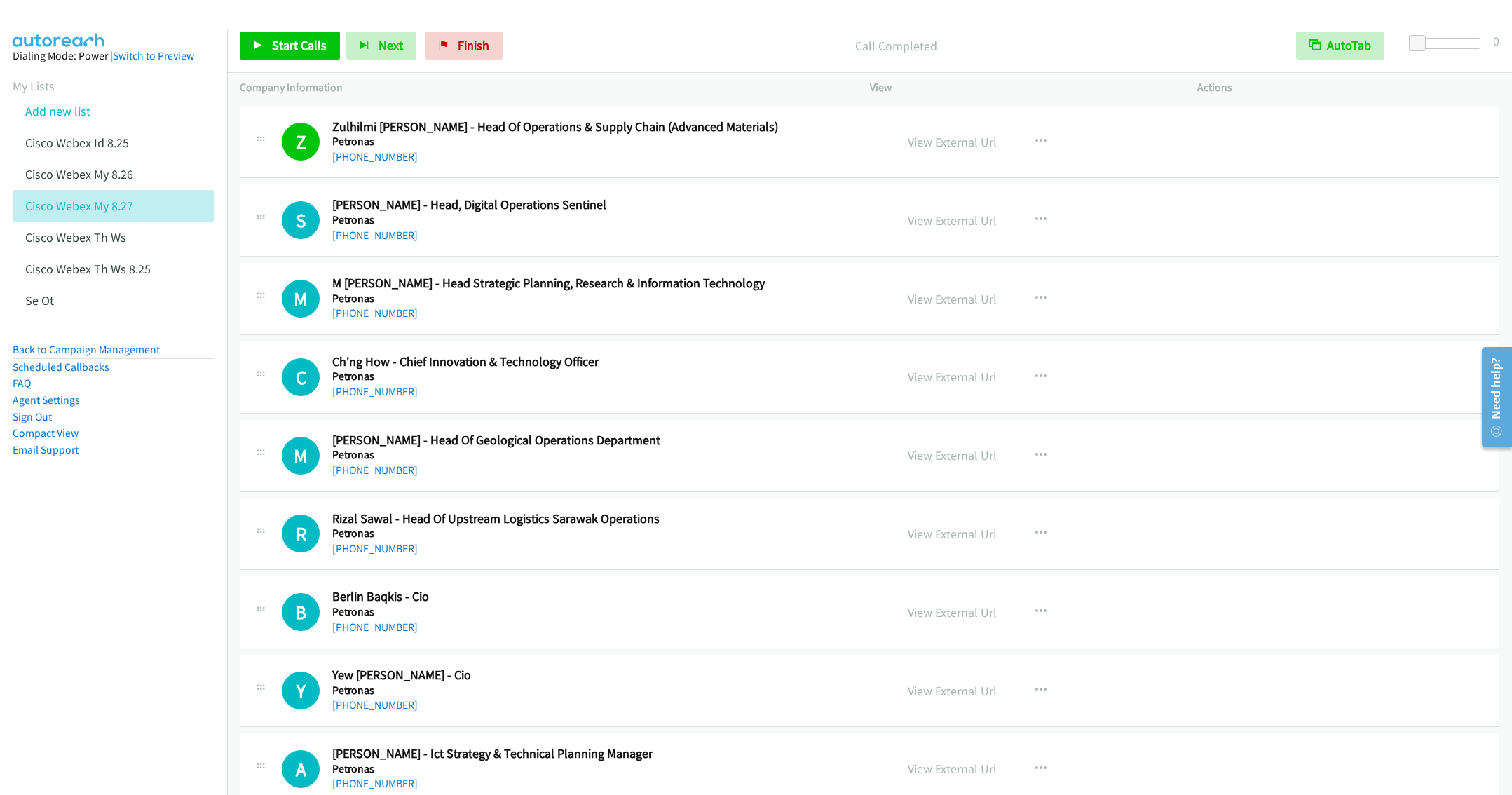
click at [802, 306] on h5 "Petronas" at bounding box center [603, 298] width 542 height 14
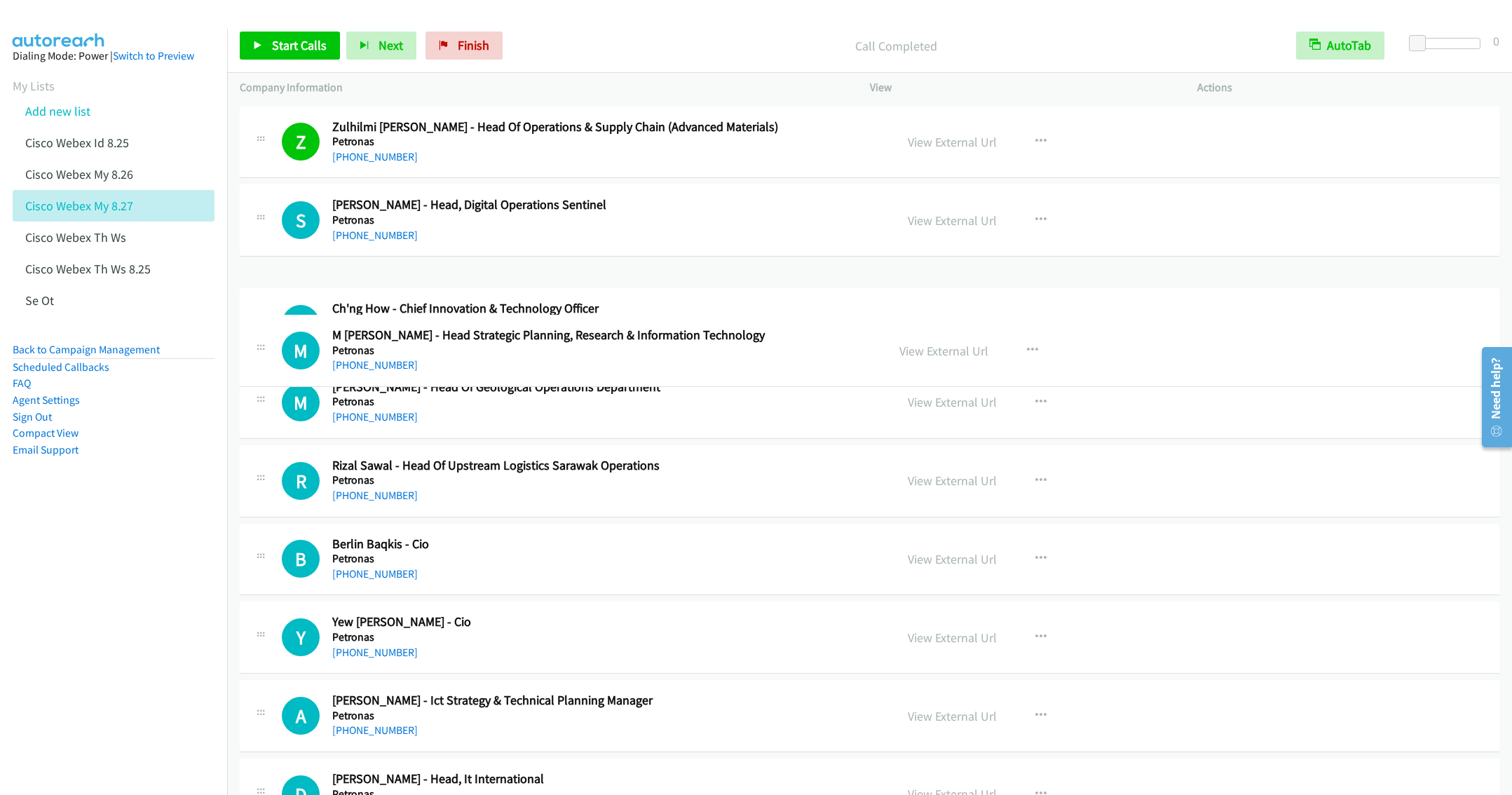
drag, startPoint x: 559, startPoint y: 341, endPoint x: 629, endPoint y: 336, distance: 70.2
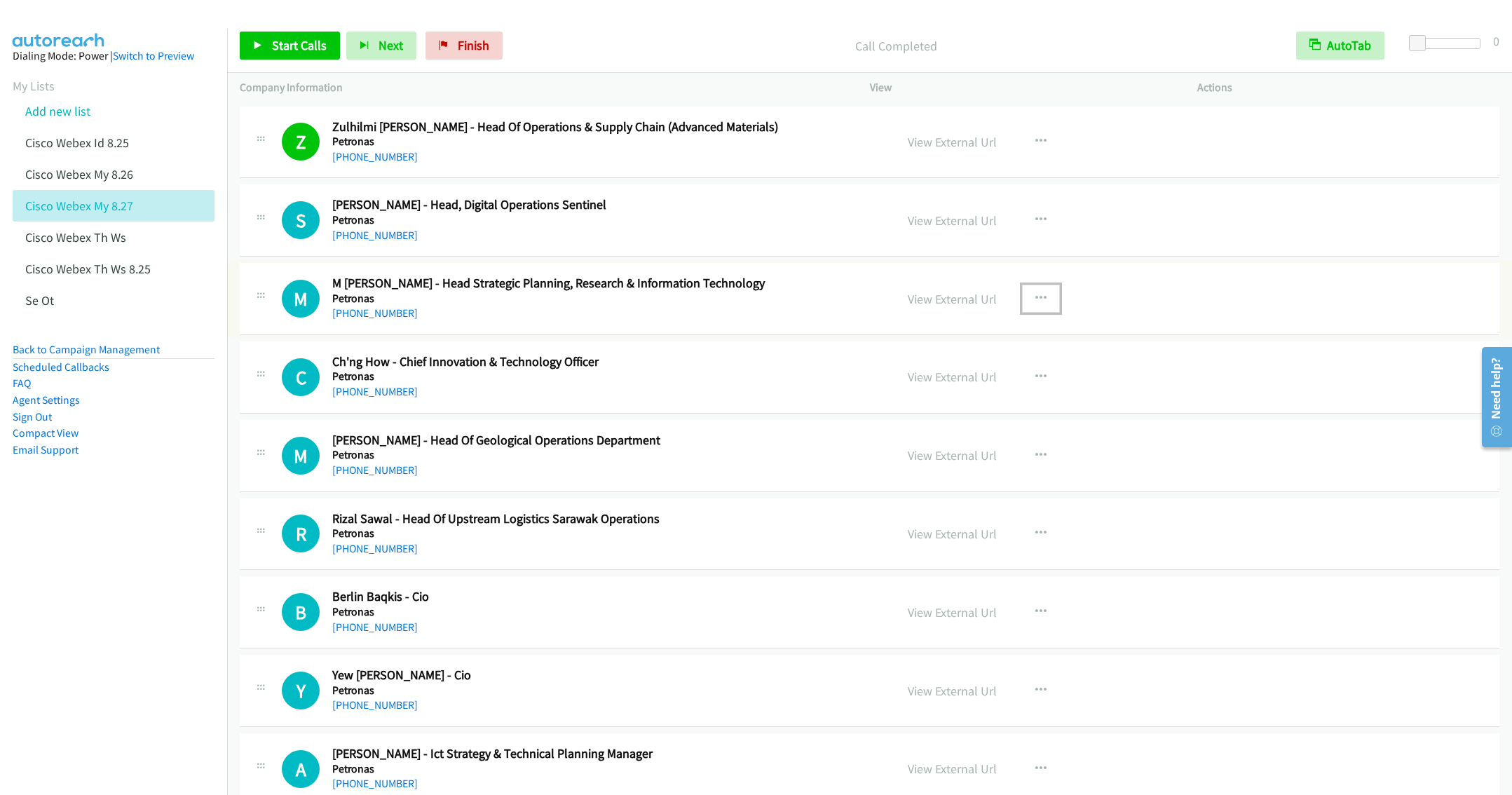
click at [1036, 304] on icon "button" at bounding box center [1041, 298] width 11 height 11
click at [920, 404] on link "Start Calls Here" at bounding box center [965, 390] width 186 height 28
click at [285, 39] on span "Start Calls" at bounding box center [299, 44] width 55 height 16
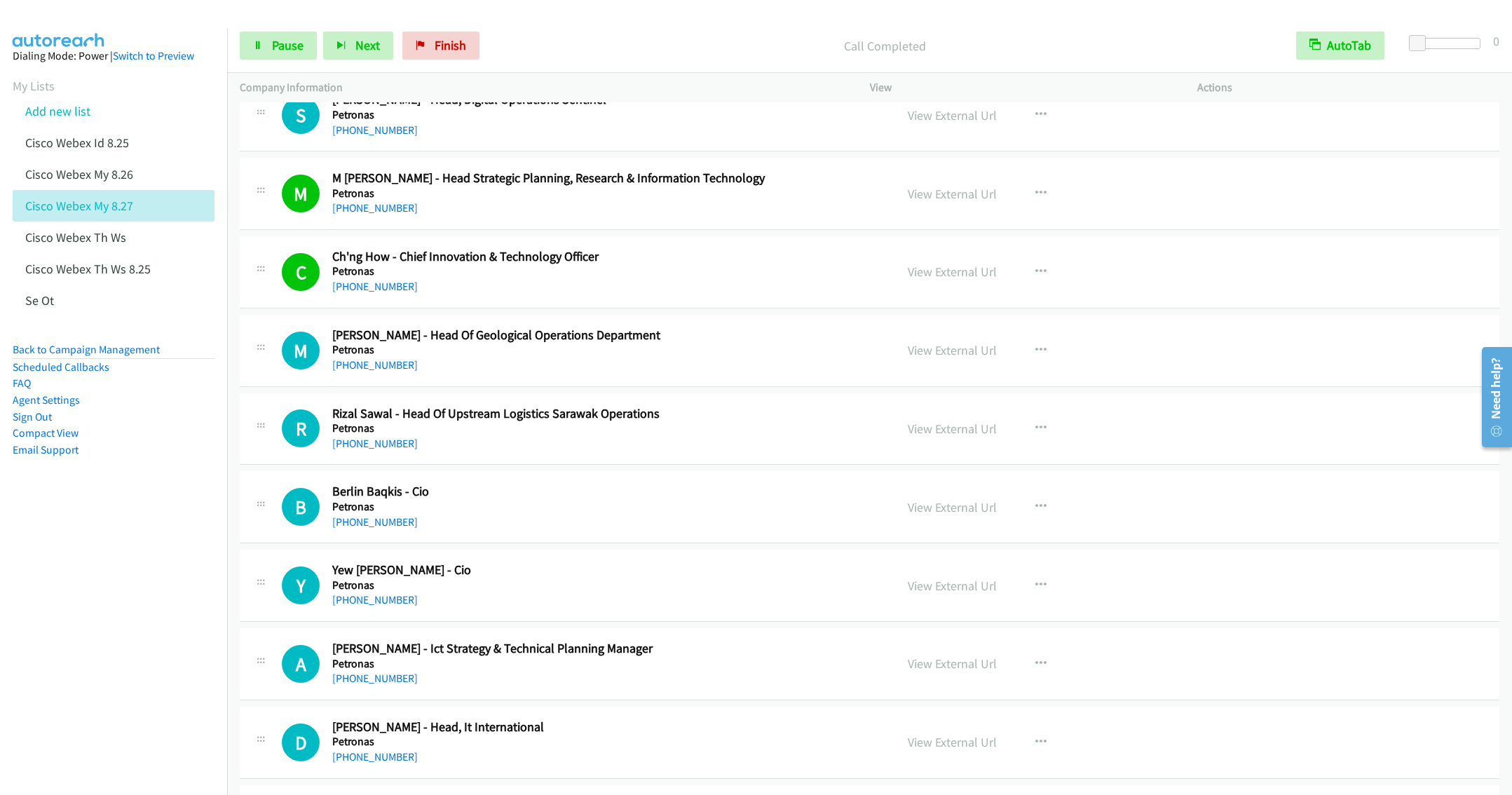
scroll to position [12745, 0]
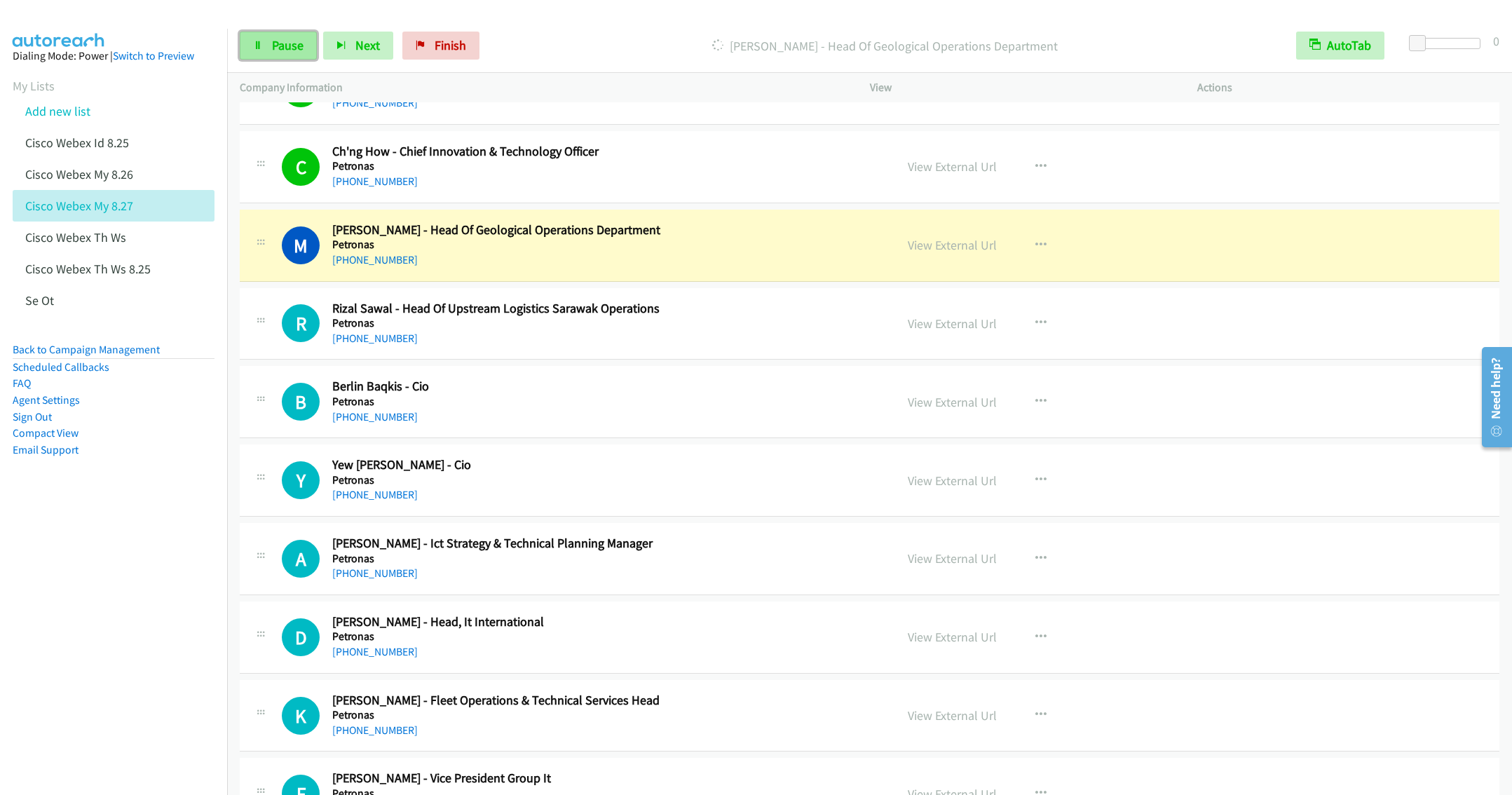
click at [286, 44] on span "Pause" at bounding box center [287, 44] width 32 height 16
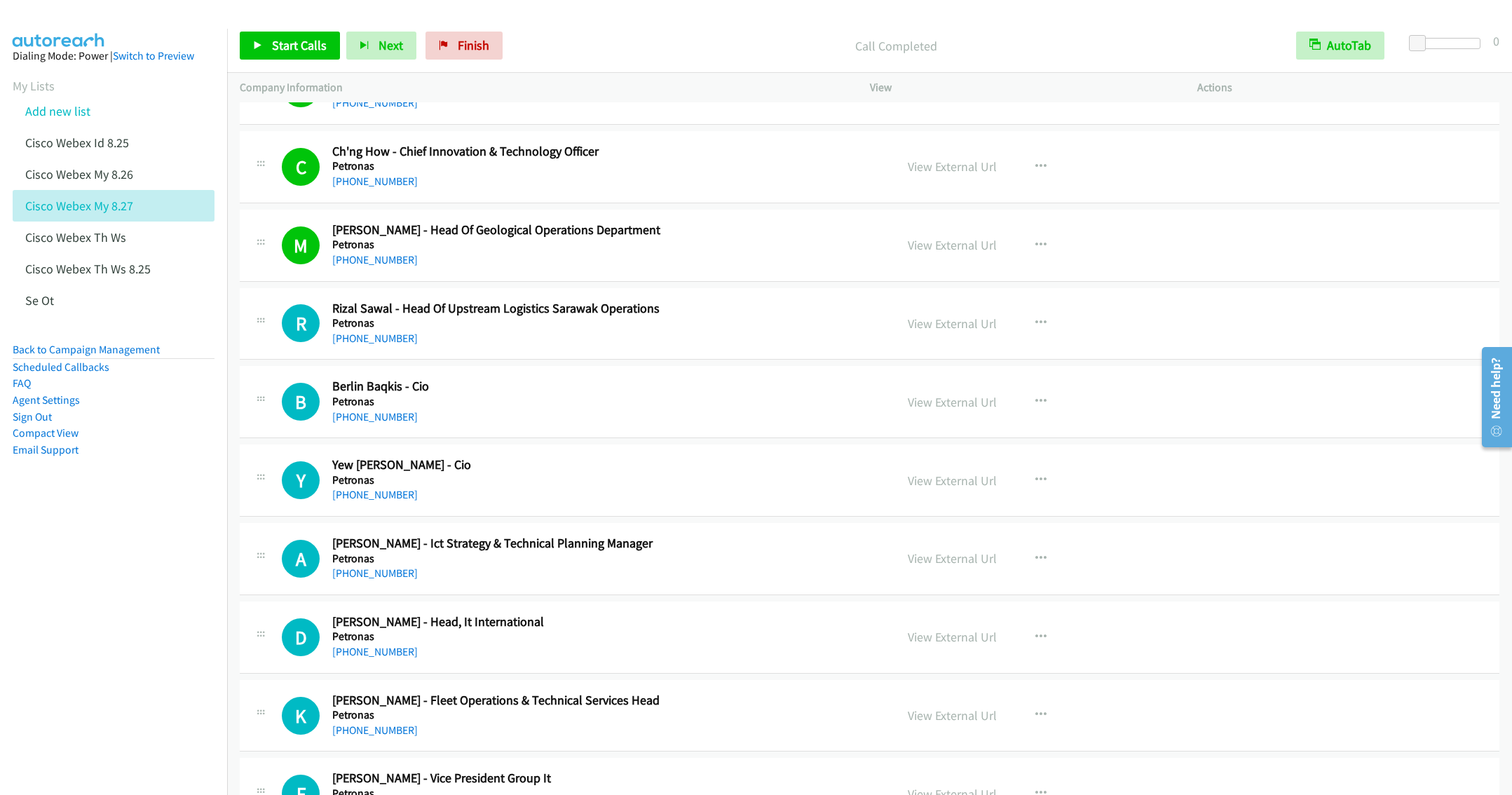
click at [557, 425] on div "+60 12-340 8502" at bounding box center [603, 417] width 542 height 17
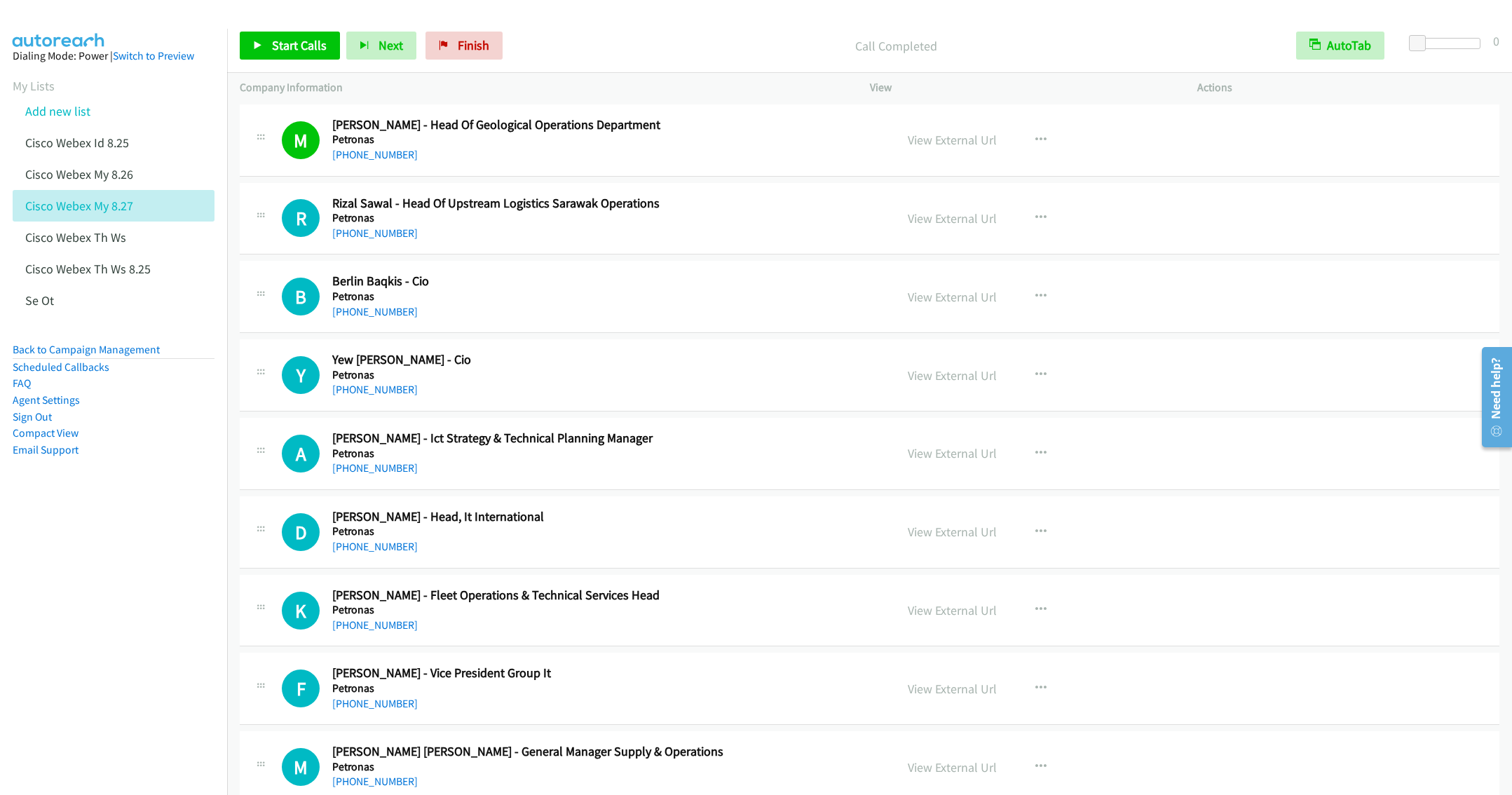
click at [678, 303] on h5 "Petronas" at bounding box center [603, 296] width 542 height 14
click at [1039, 310] on button "button" at bounding box center [1041, 297] width 38 height 28
click at [955, 402] on link "Start Calls Here" at bounding box center [965, 388] width 186 height 28
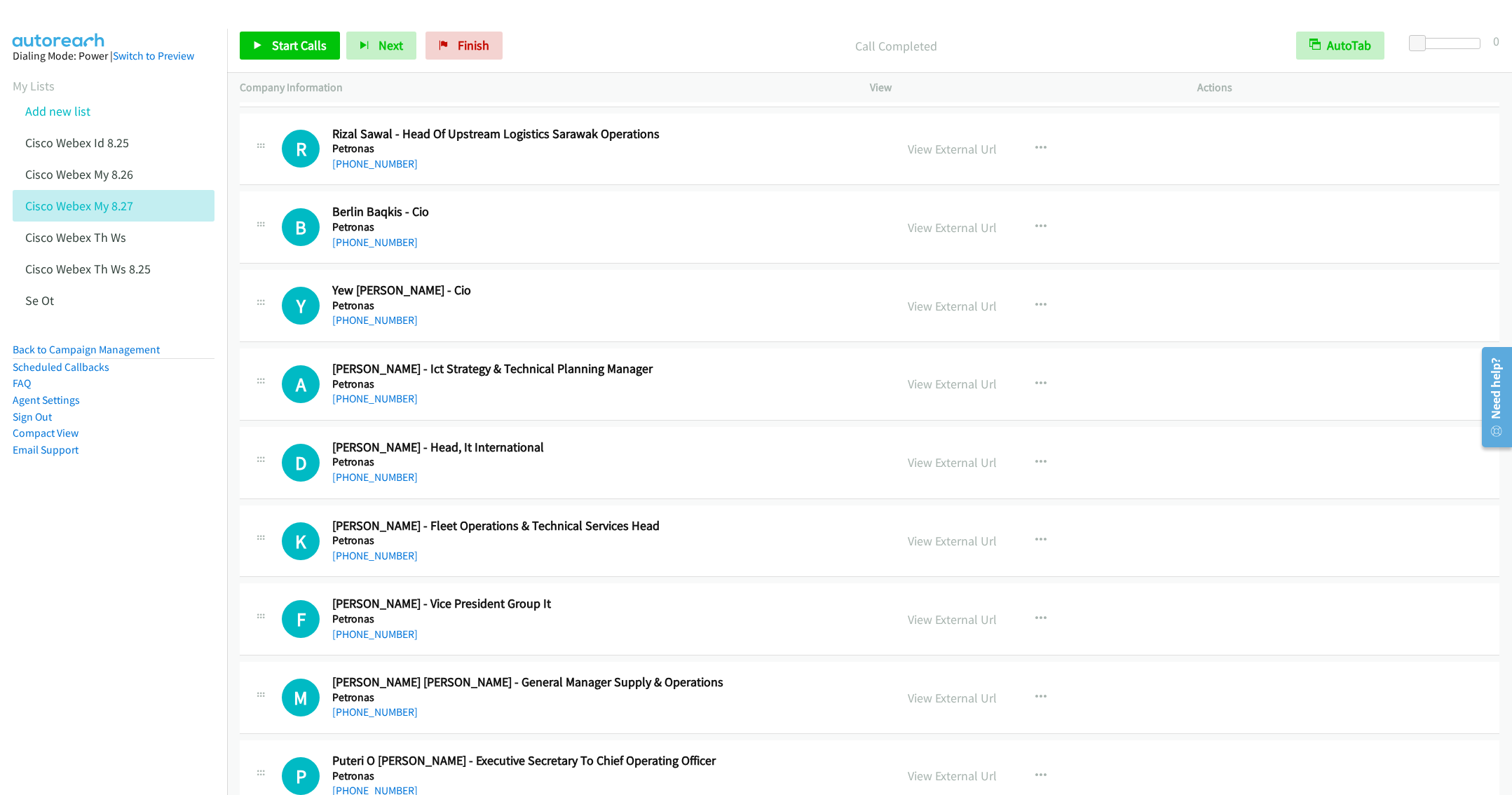
scroll to position [12955, 0]
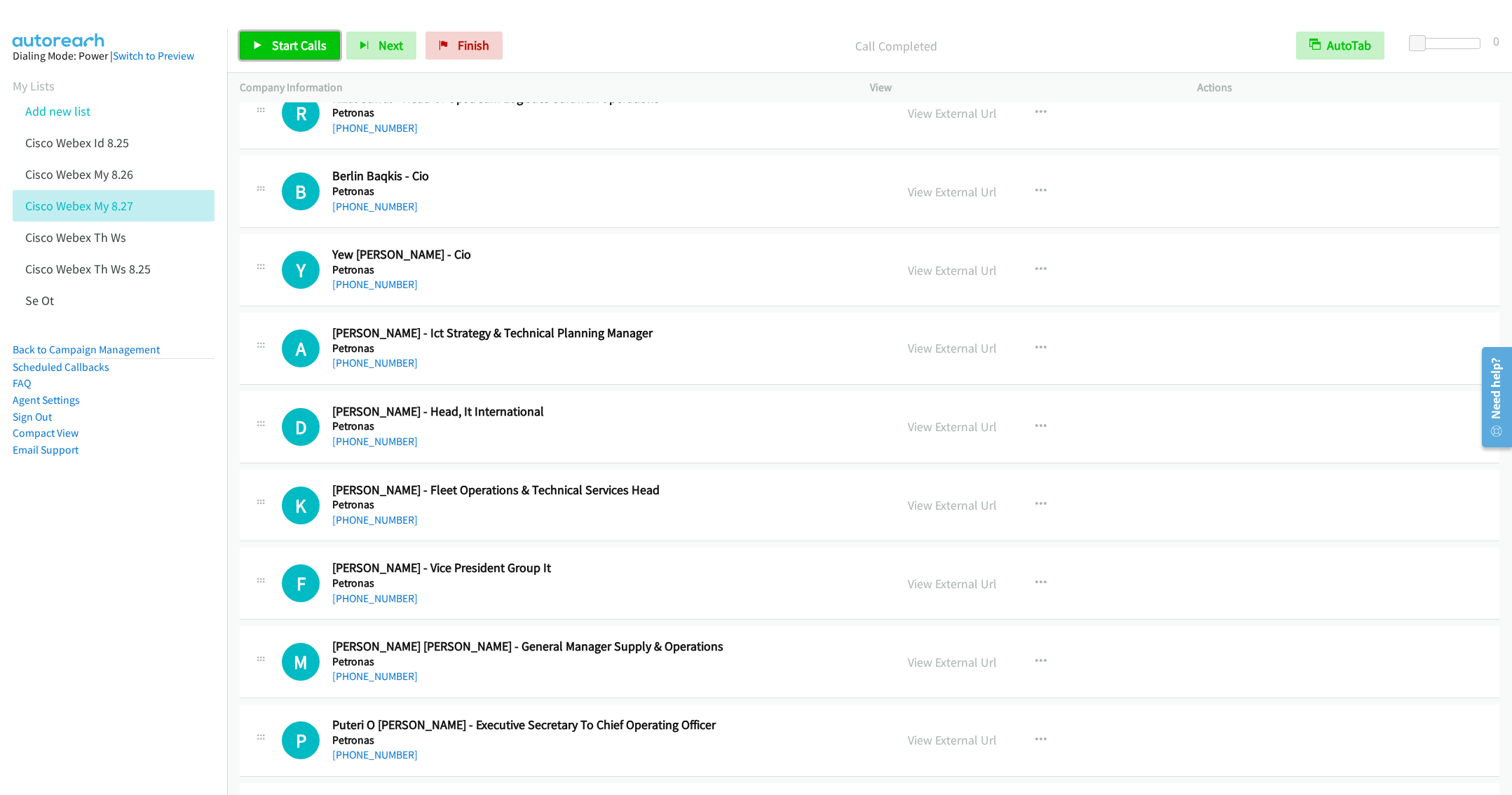
click at [295, 44] on span "Start Calls" at bounding box center [299, 44] width 55 height 16
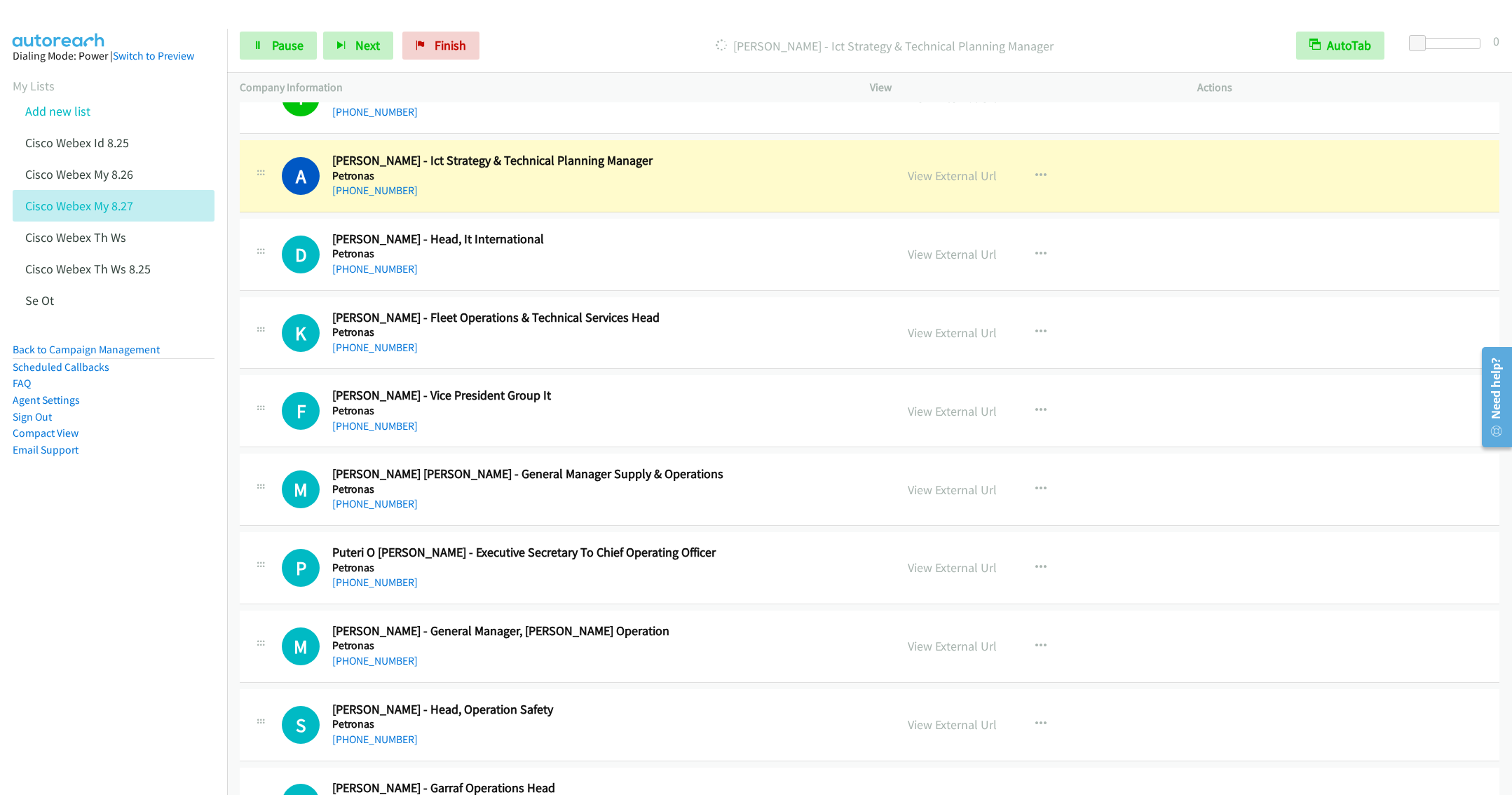
scroll to position [13166, 0]
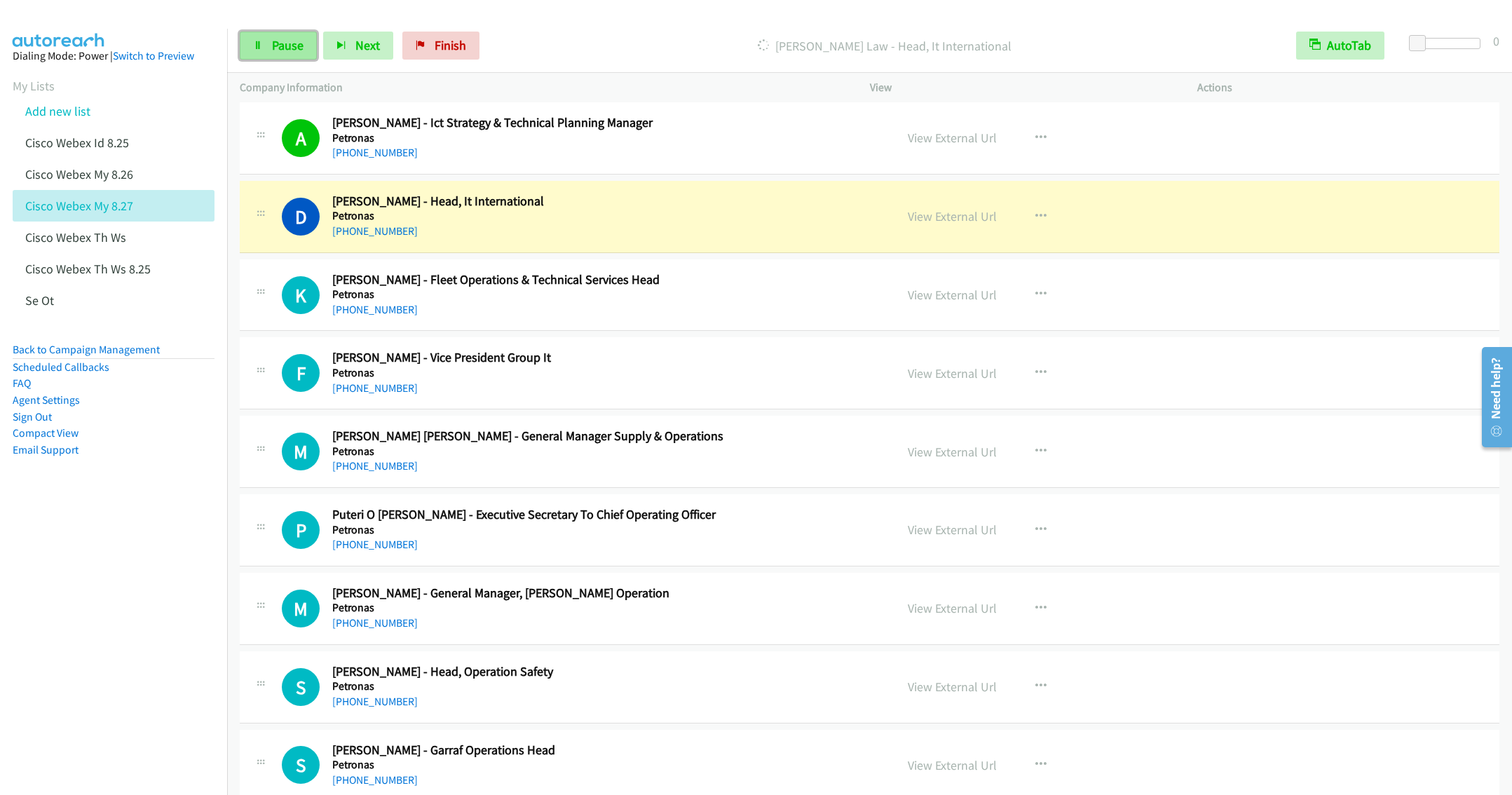
click at [273, 46] on span "Pause" at bounding box center [287, 44] width 32 height 16
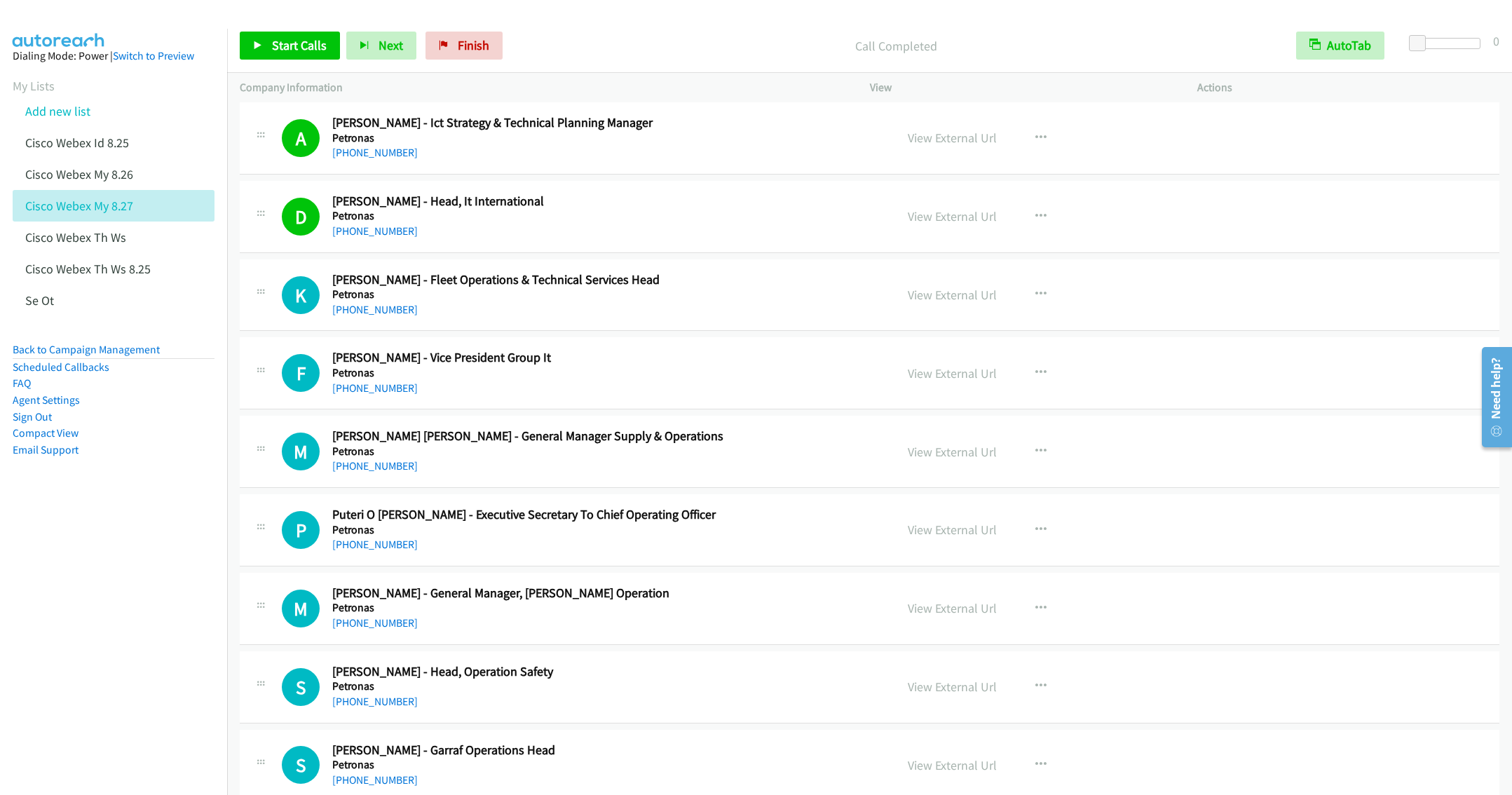
scroll to position [13270, 0]
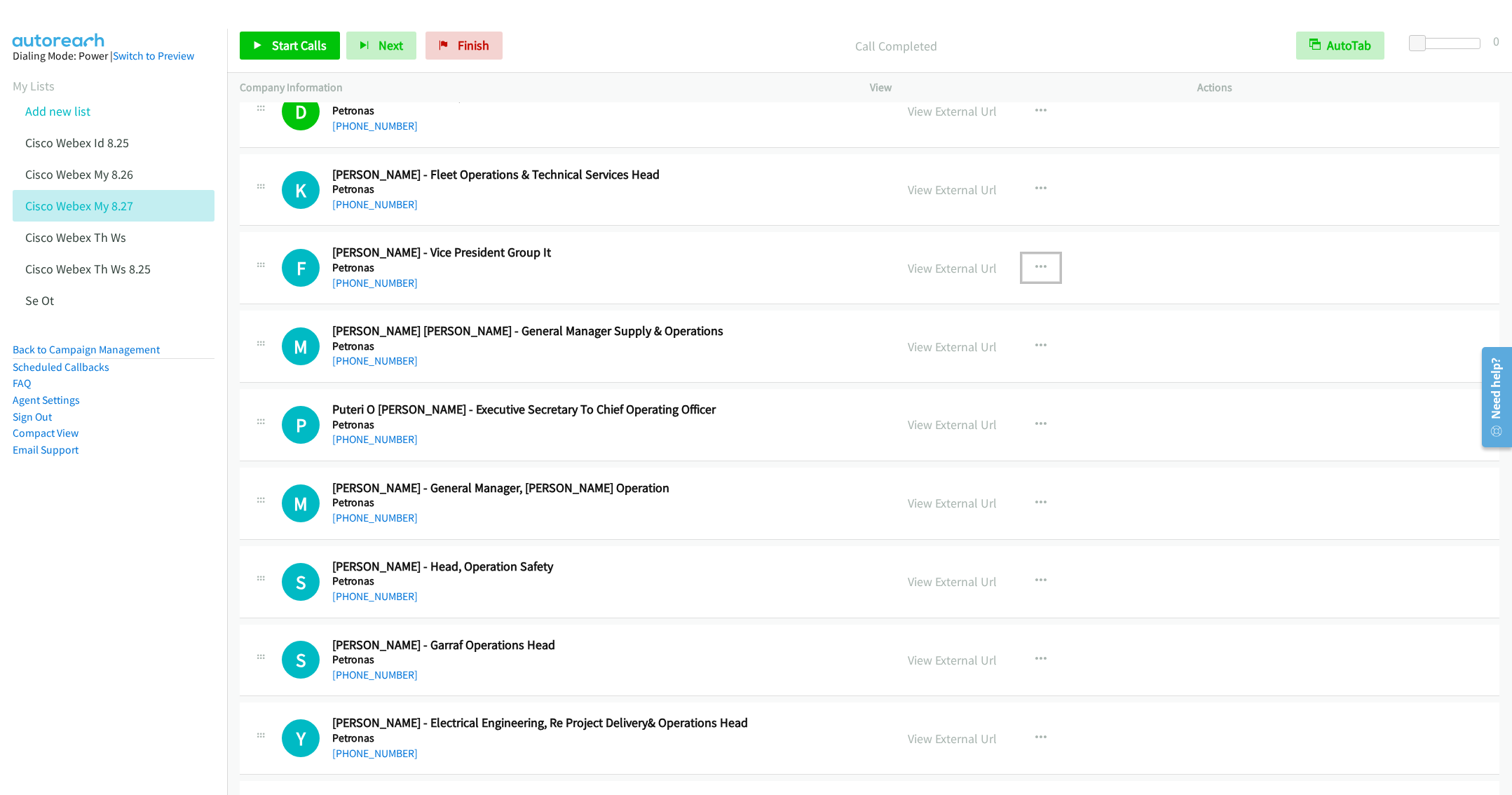
click at [1036, 273] on icon "button" at bounding box center [1041, 268] width 11 height 11
click at [924, 373] on link "Start Calls Here" at bounding box center [965, 360] width 186 height 28
click at [263, 36] on link "Start Calls" at bounding box center [290, 45] width 100 height 28
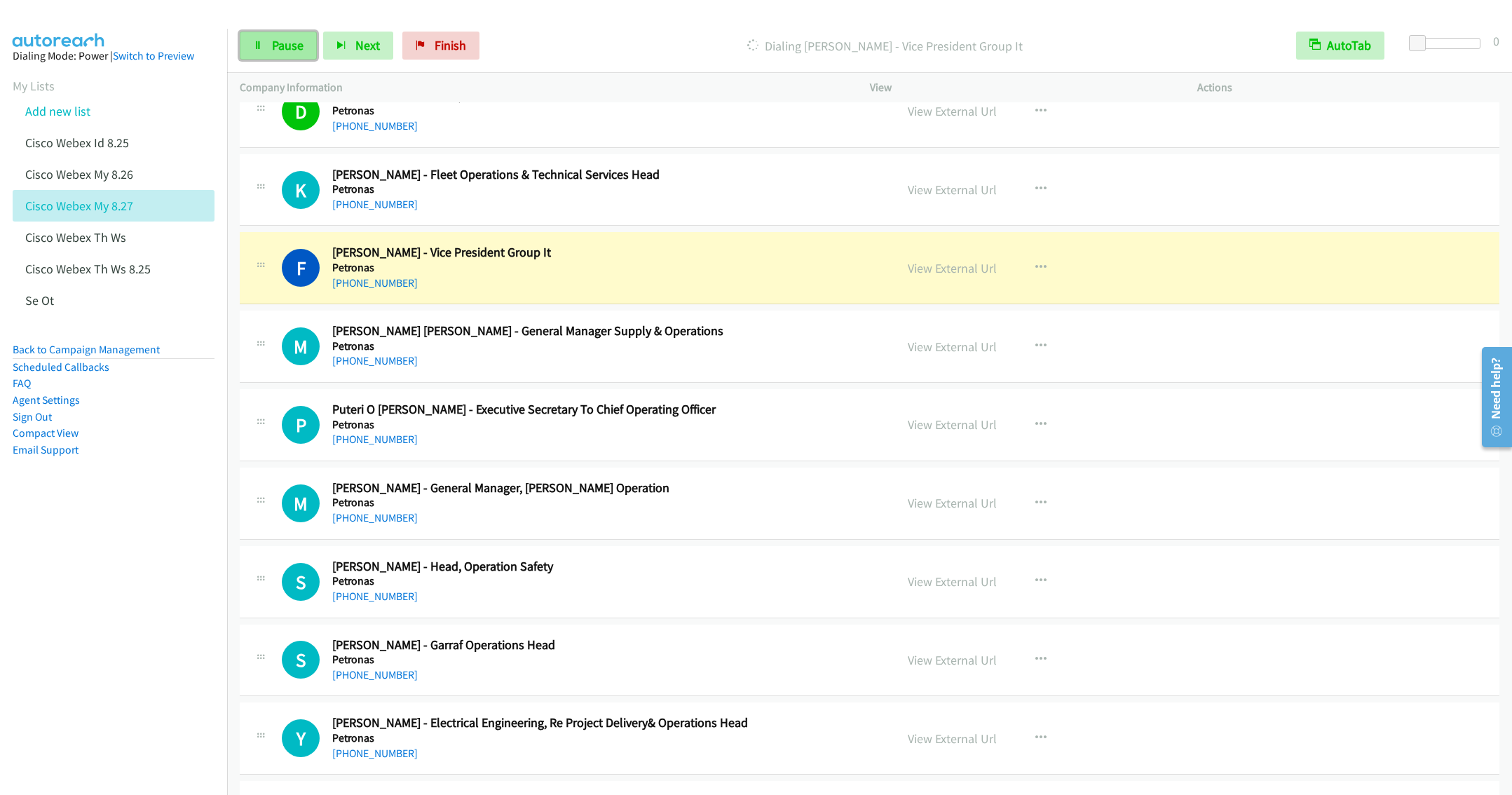
drag, startPoint x: 272, startPoint y: 42, endPoint x: 276, endPoint y: 48, distance: 7.2
click at [272, 42] on span "Pause" at bounding box center [287, 44] width 32 height 16
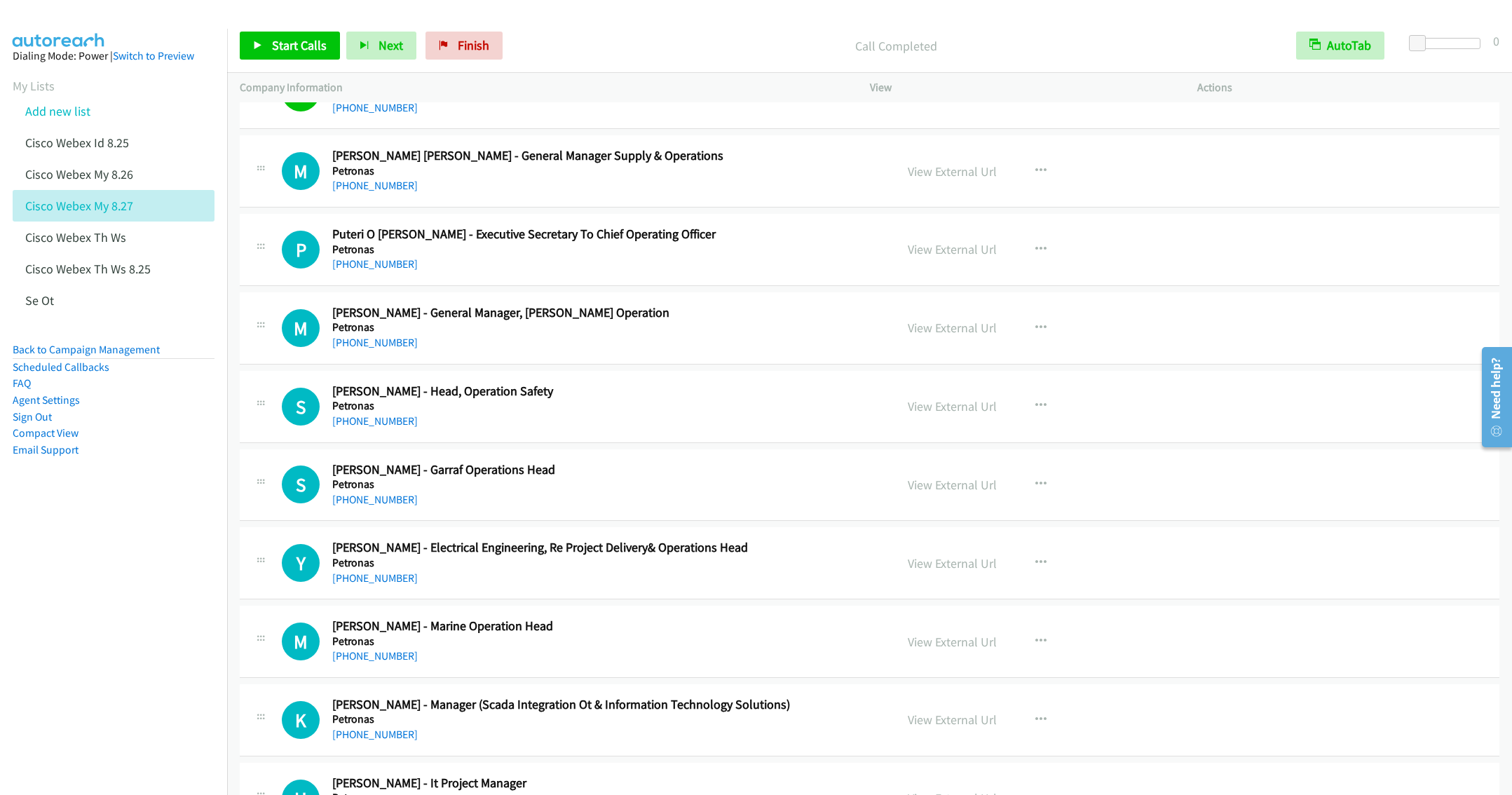
scroll to position [13481, 0]
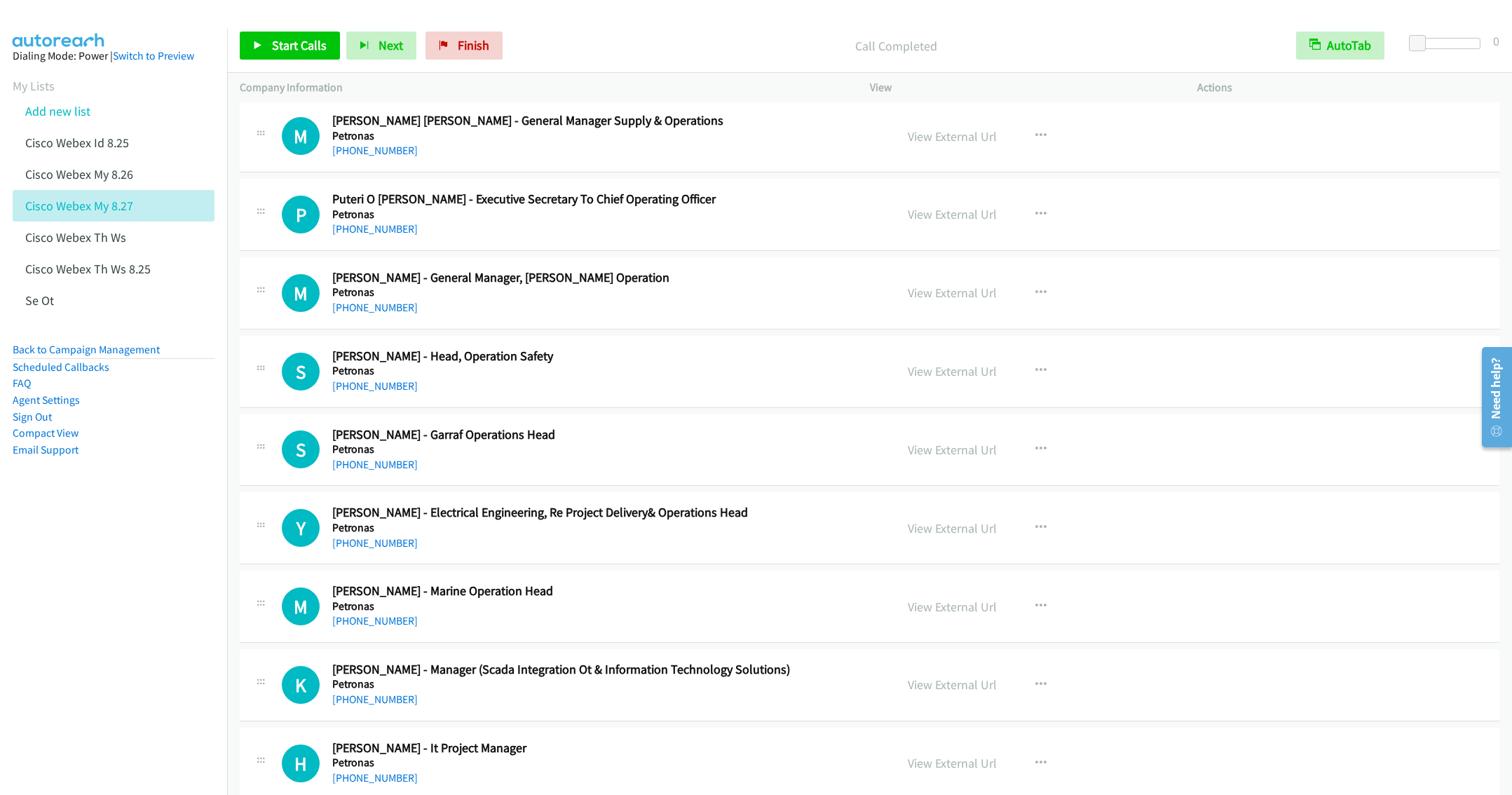
click at [633, 378] on h5 "Petronas" at bounding box center [603, 370] width 542 height 14
click at [738, 443] on h2 "Shalby Reduan - Garraf Operations Head" at bounding box center [603, 435] width 542 height 16
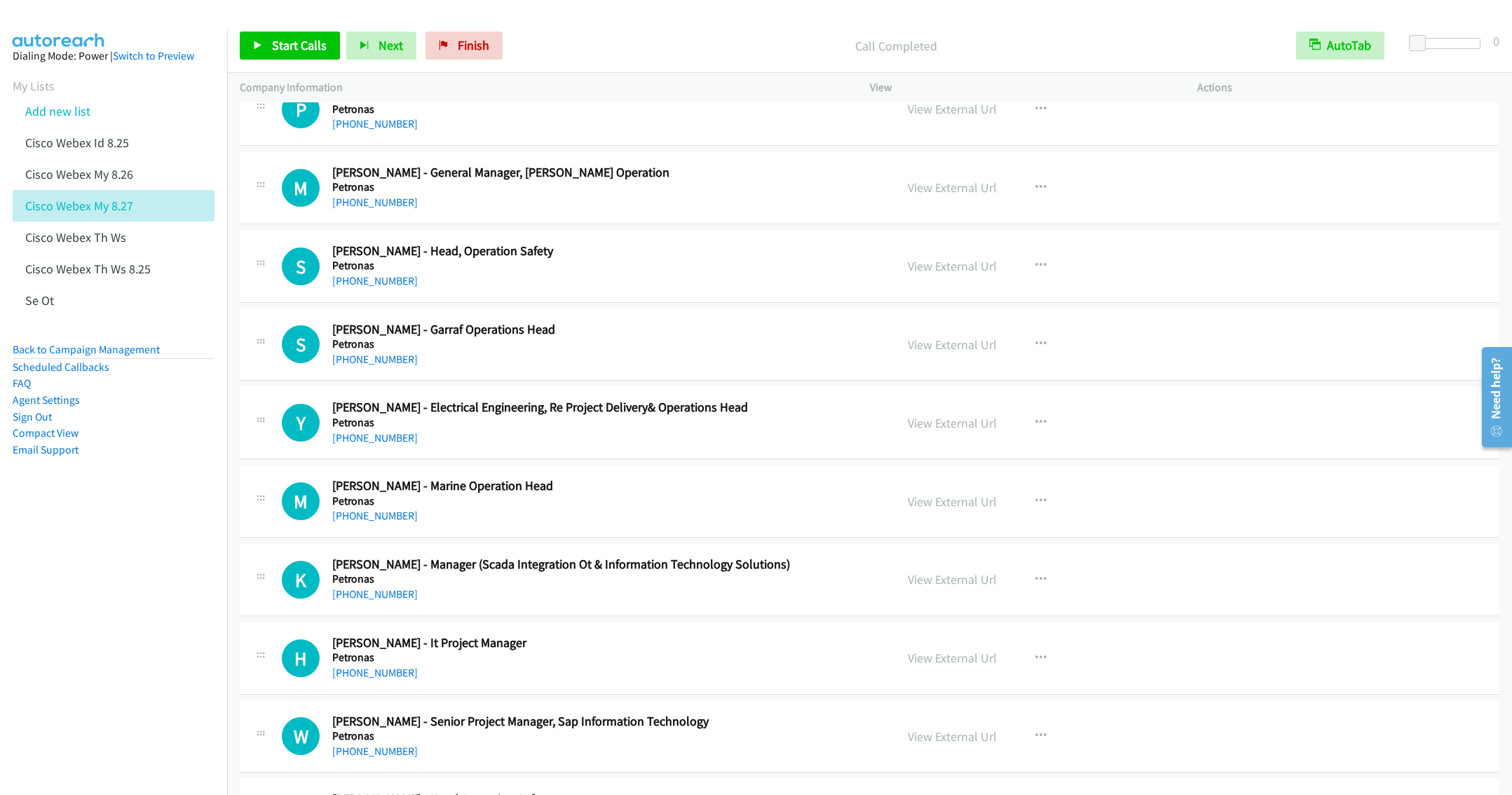
scroll to position [13691, 0]
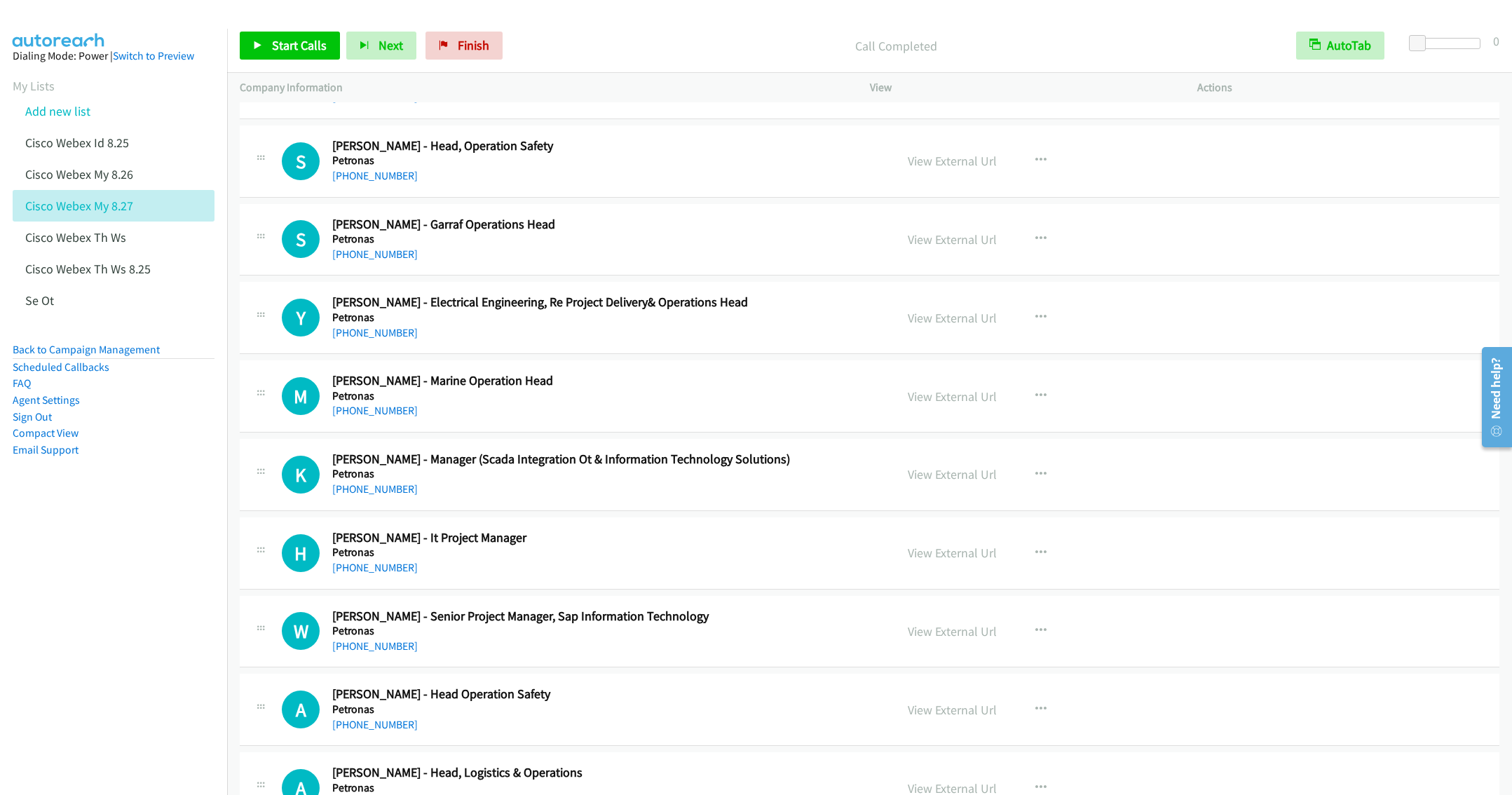
click at [789, 419] on div "+60 12-338 8177" at bounding box center [603, 410] width 542 height 17
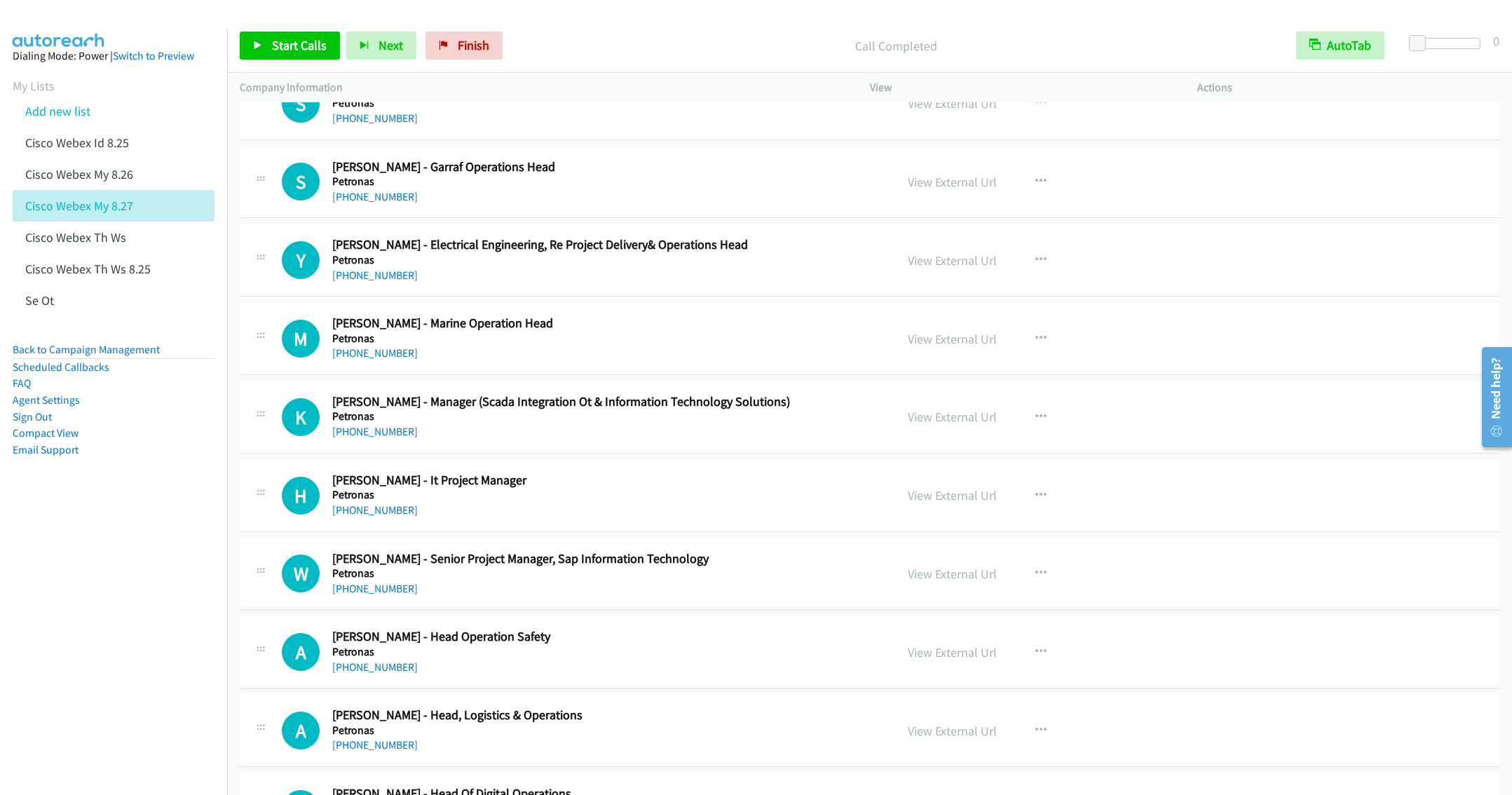
scroll to position [13796, 0]
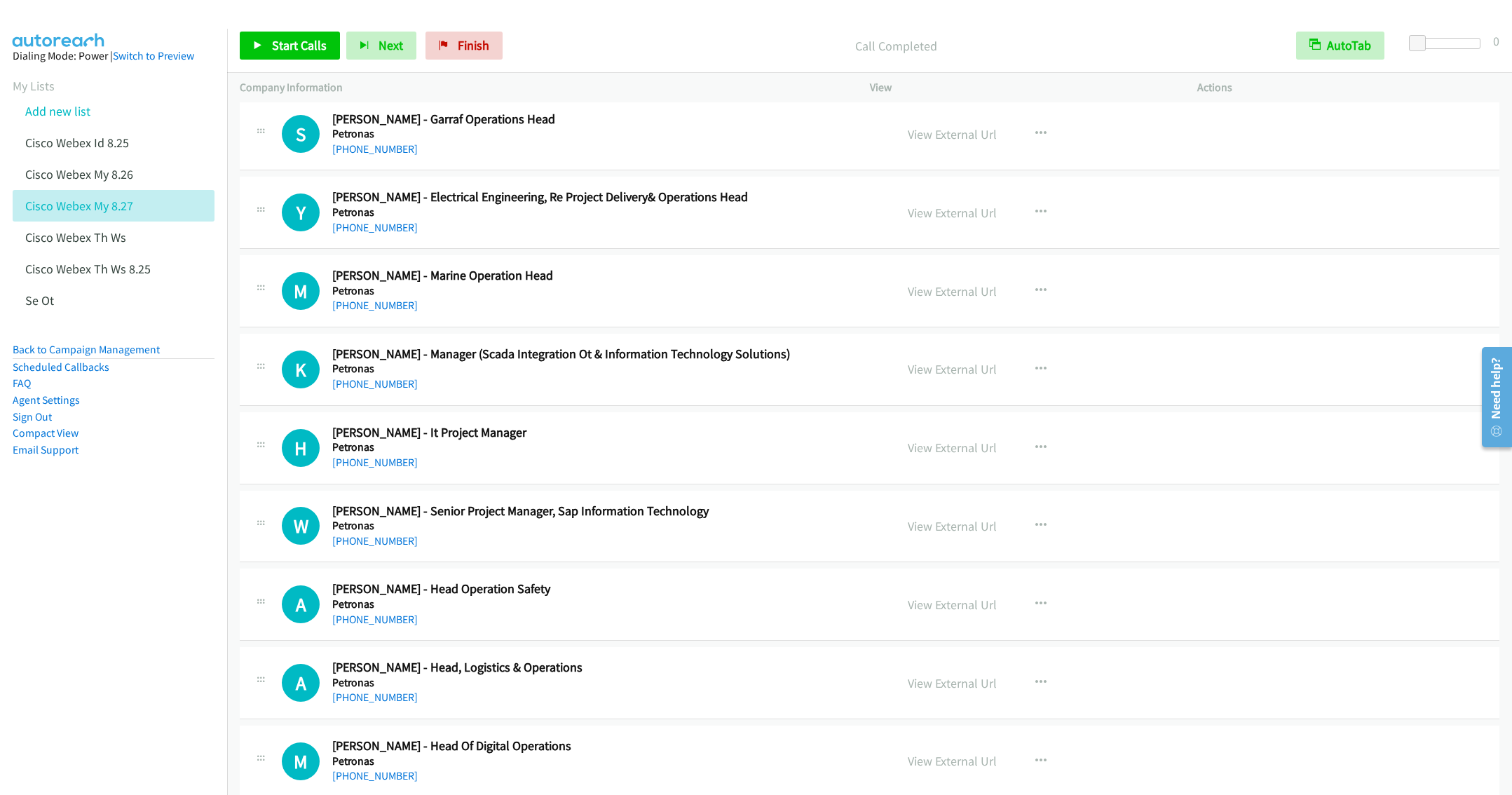
click at [726, 392] on div "+60 19-319 3320" at bounding box center [603, 384] width 542 height 17
click at [1036, 375] on icon "button" at bounding box center [1041, 369] width 11 height 11
click at [930, 474] on link "Start Calls Here" at bounding box center [965, 461] width 186 height 28
click at [280, 36] on link "Start Calls" at bounding box center [290, 45] width 100 height 28
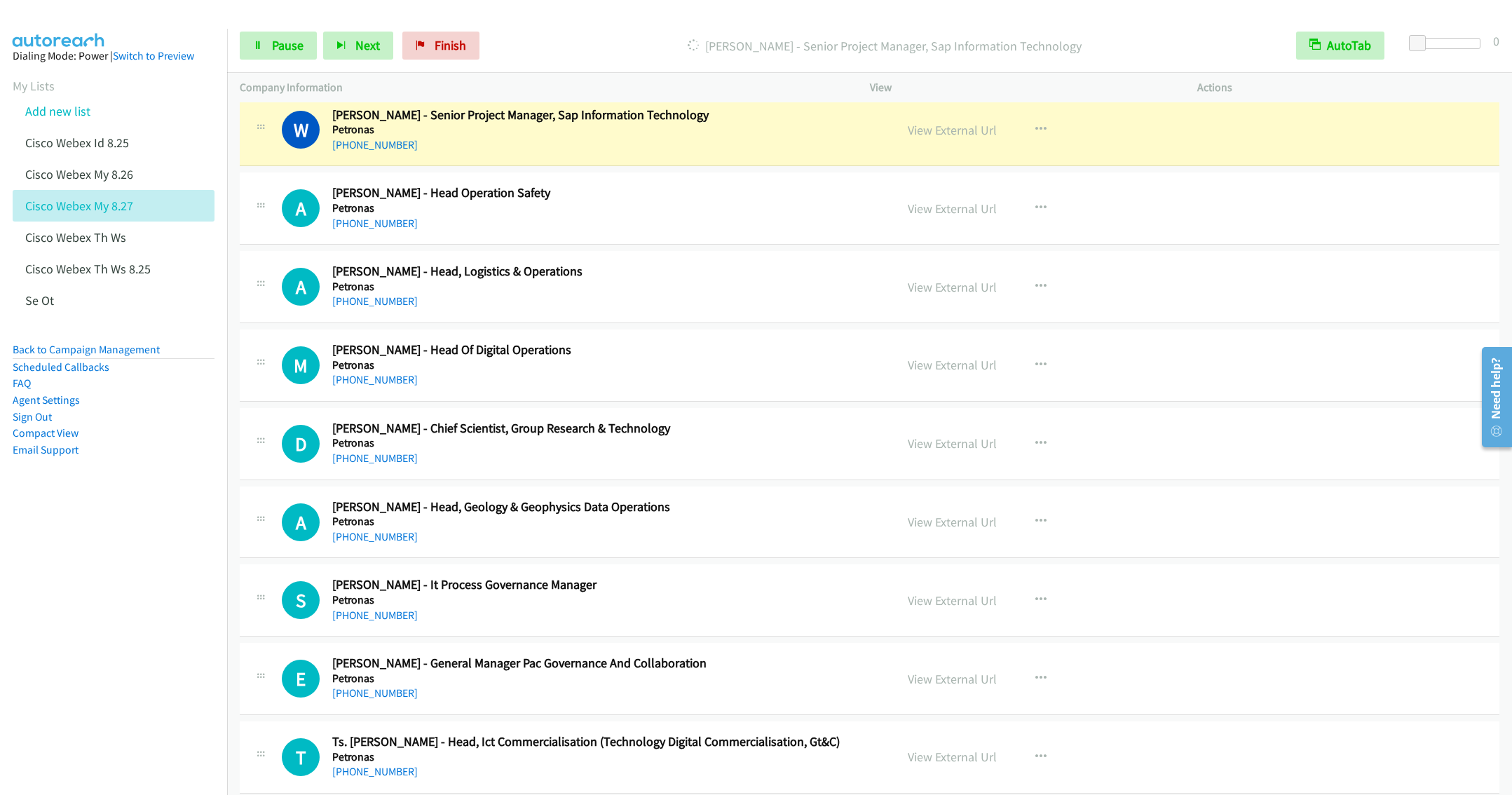
scroll to position [14216, 0]
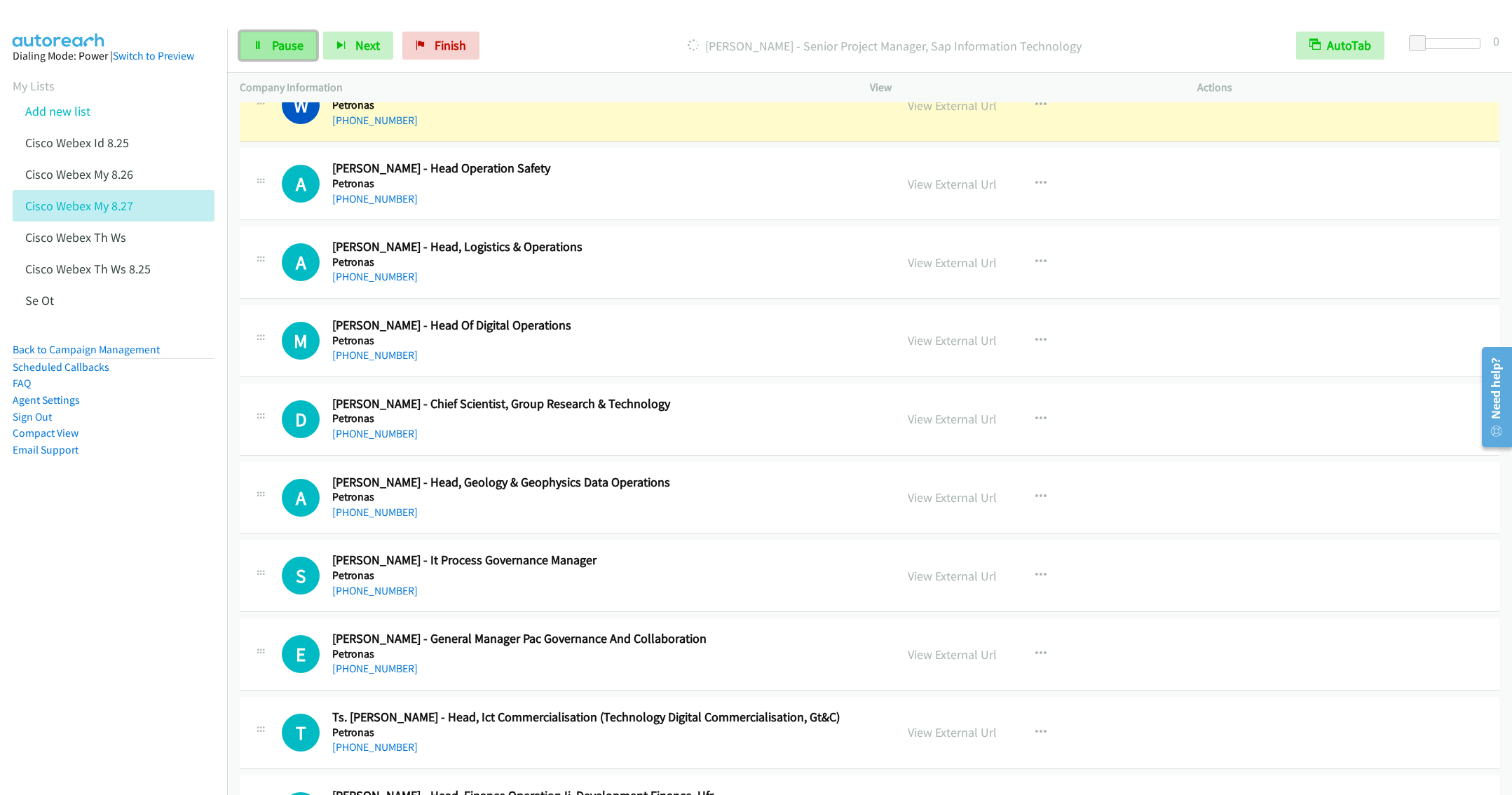
click at [278, 44] on span "Pause" at bounding box center [287, 44] width 32 height 16
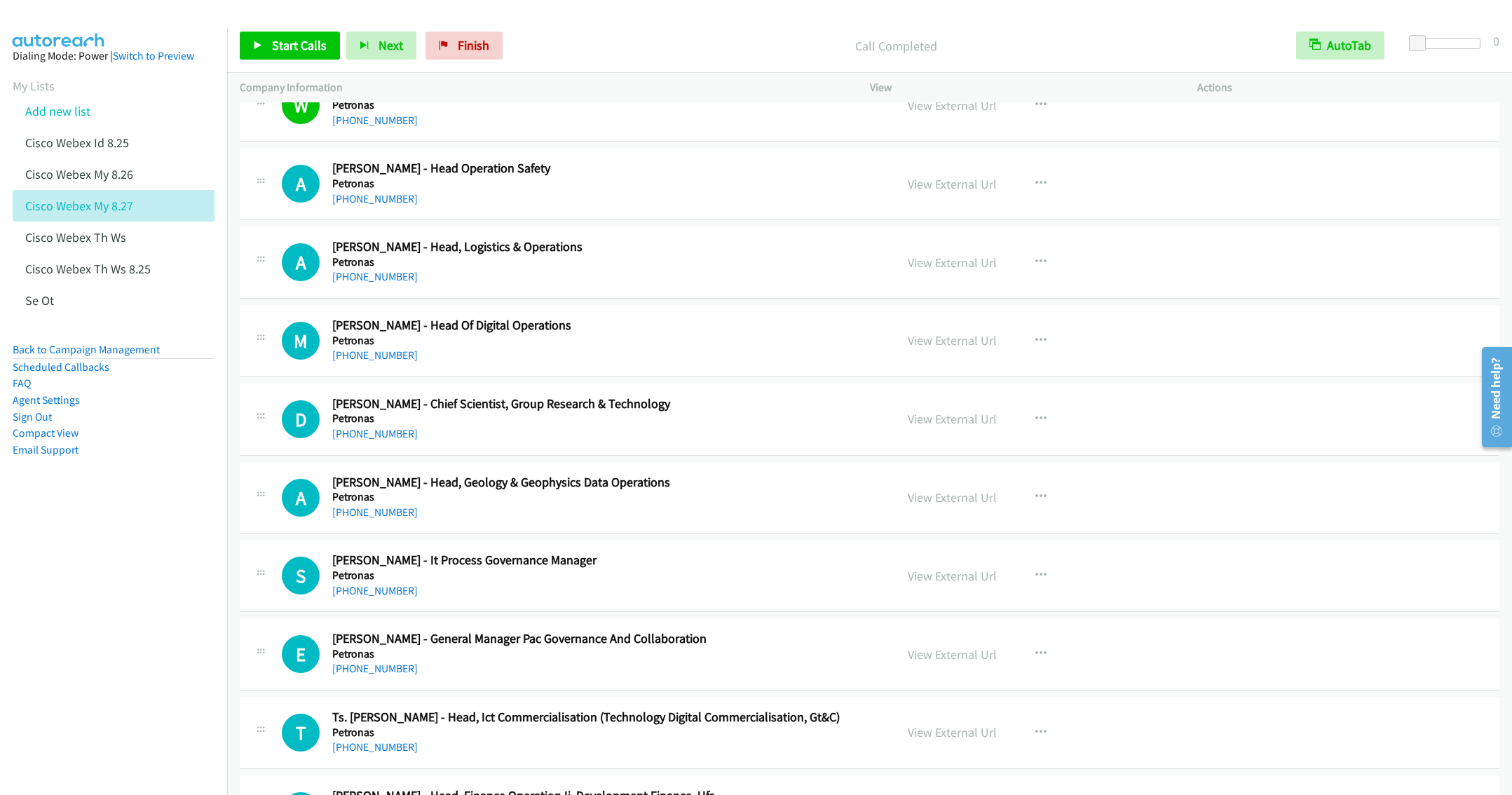
click at [683, 347] on h5 "Petronas" at bounding box center [603, 340] width 542 height 14
click at [1036, 347] on icon "button" at bounding box center [1041, 340] width 11 height 11
click at [930, 447] on link "Start Calls Here" at bounding box center [965, 432] width 186 height 28
click at [285, 36] on link "Start Calls" at bounding box center [290, 45] width 100 height 28
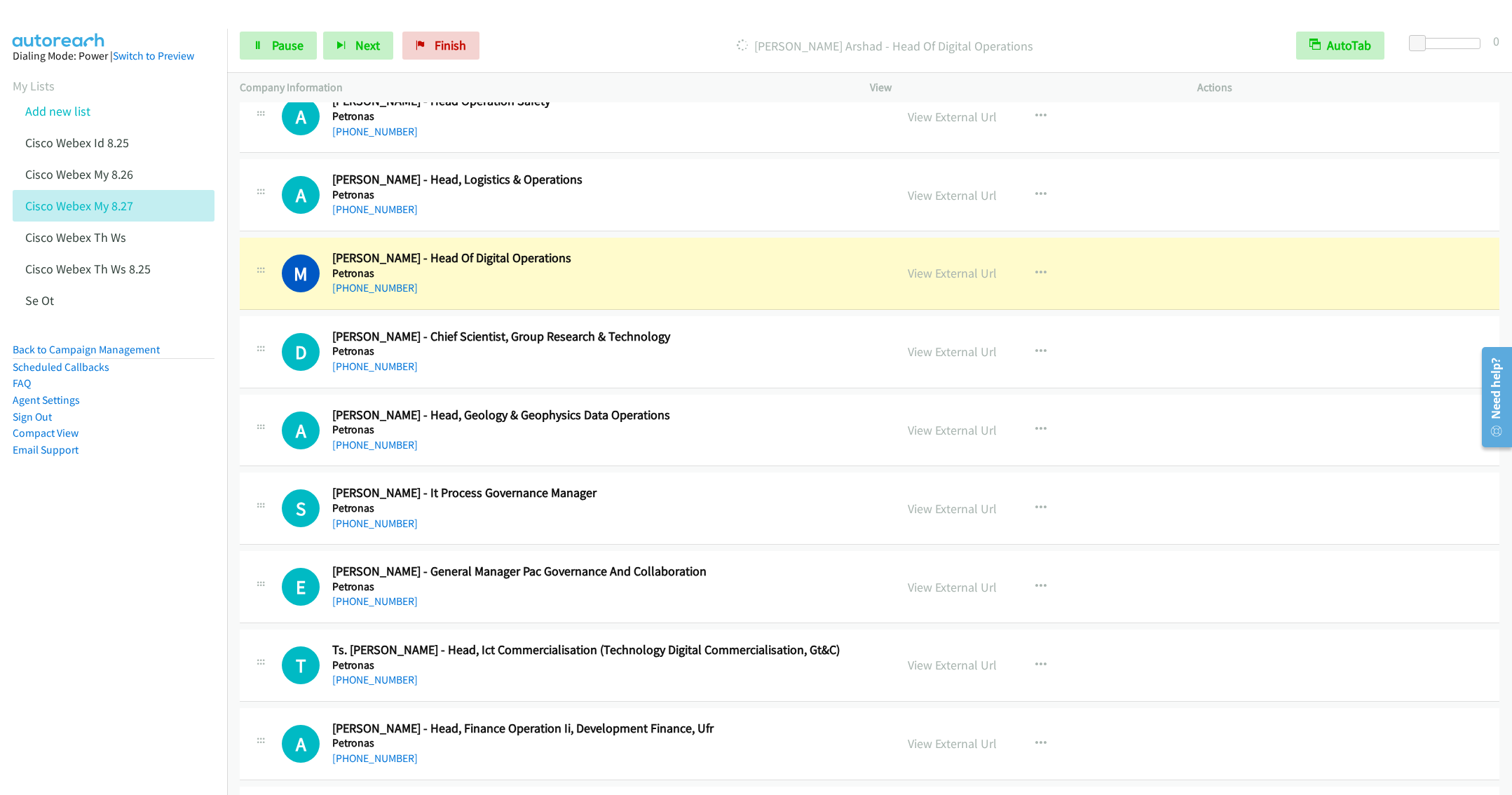
scroll to position [14321, 0]
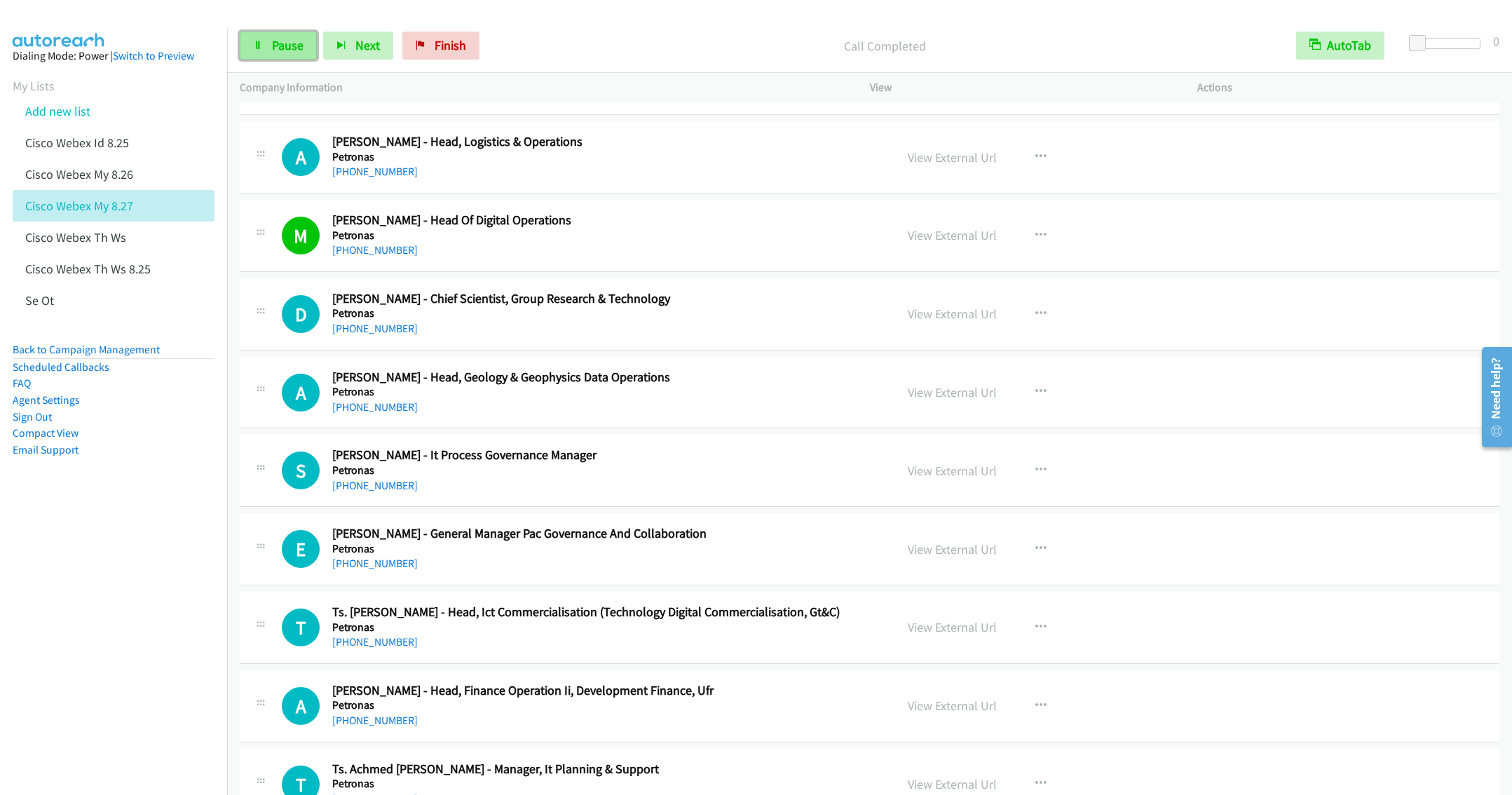
click at [272, 39] on span "Pause" at bounding box center [287, 44] width 32 height 16
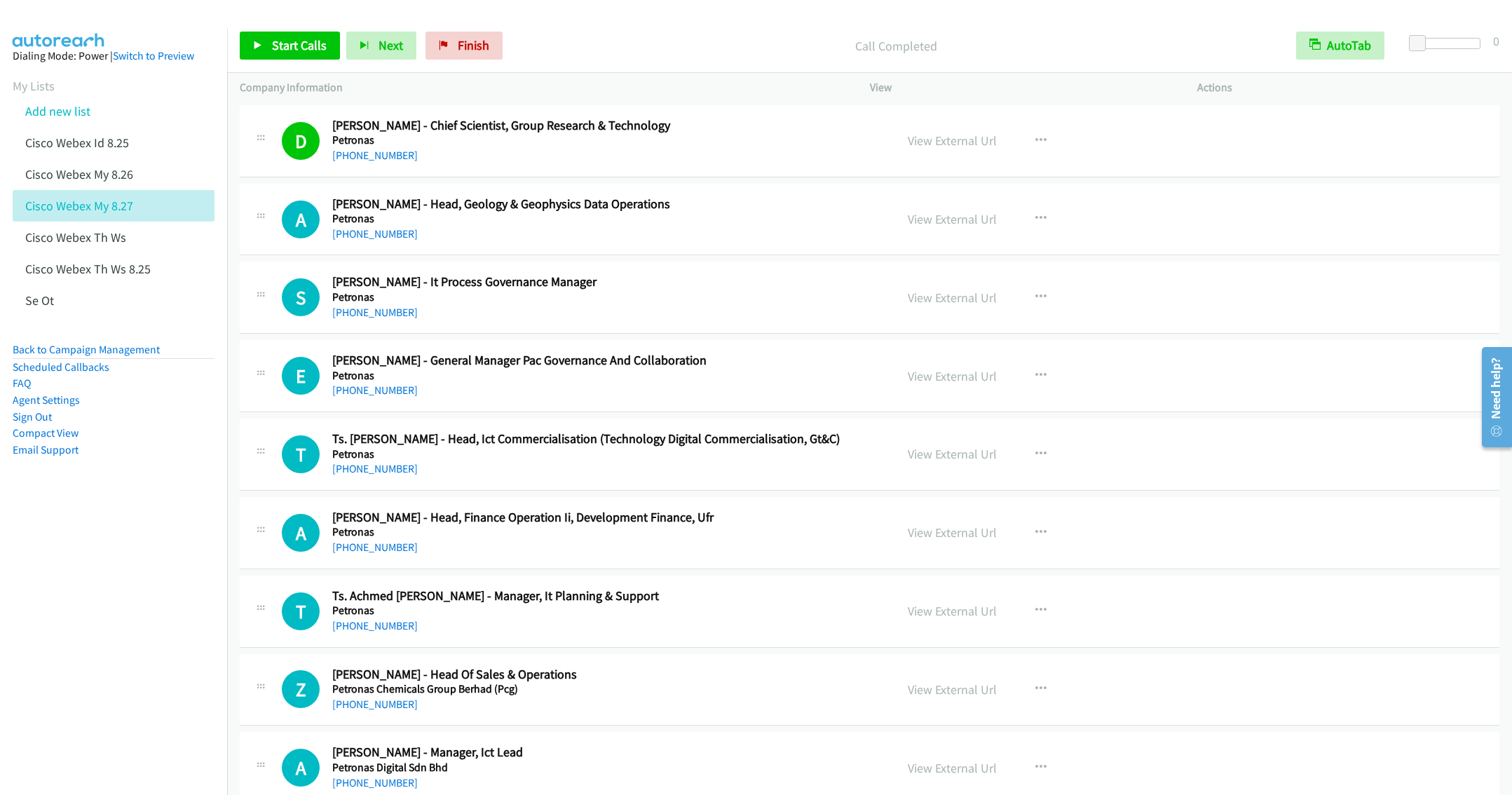
scroll to position [14531, 0]
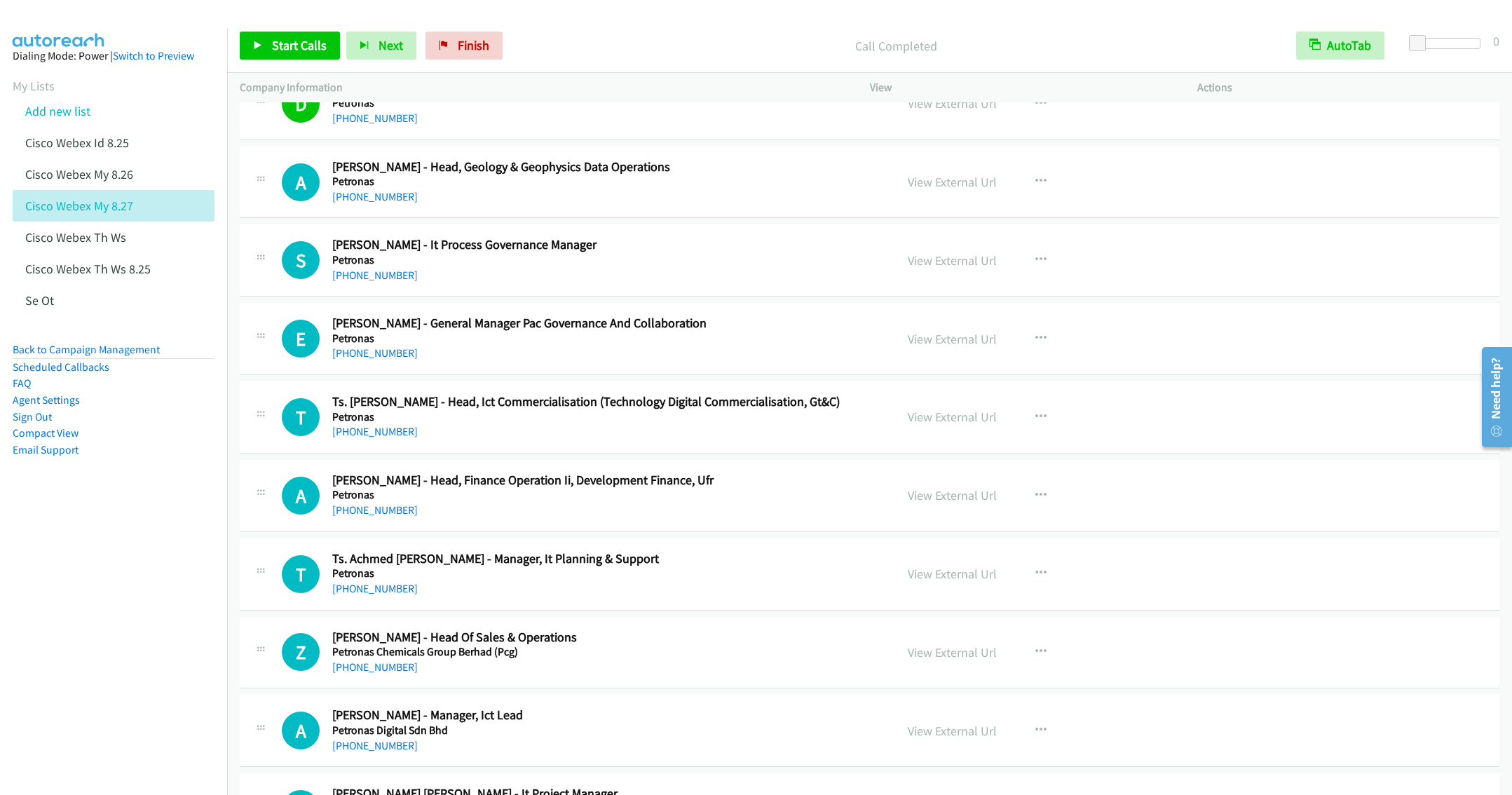
click at [530, 297] on div "S Callback Scheduled Shahrizal Nawawi - It Process Governance Manager Petronas …" at bounding box center [870, 260] width 1260 height 72
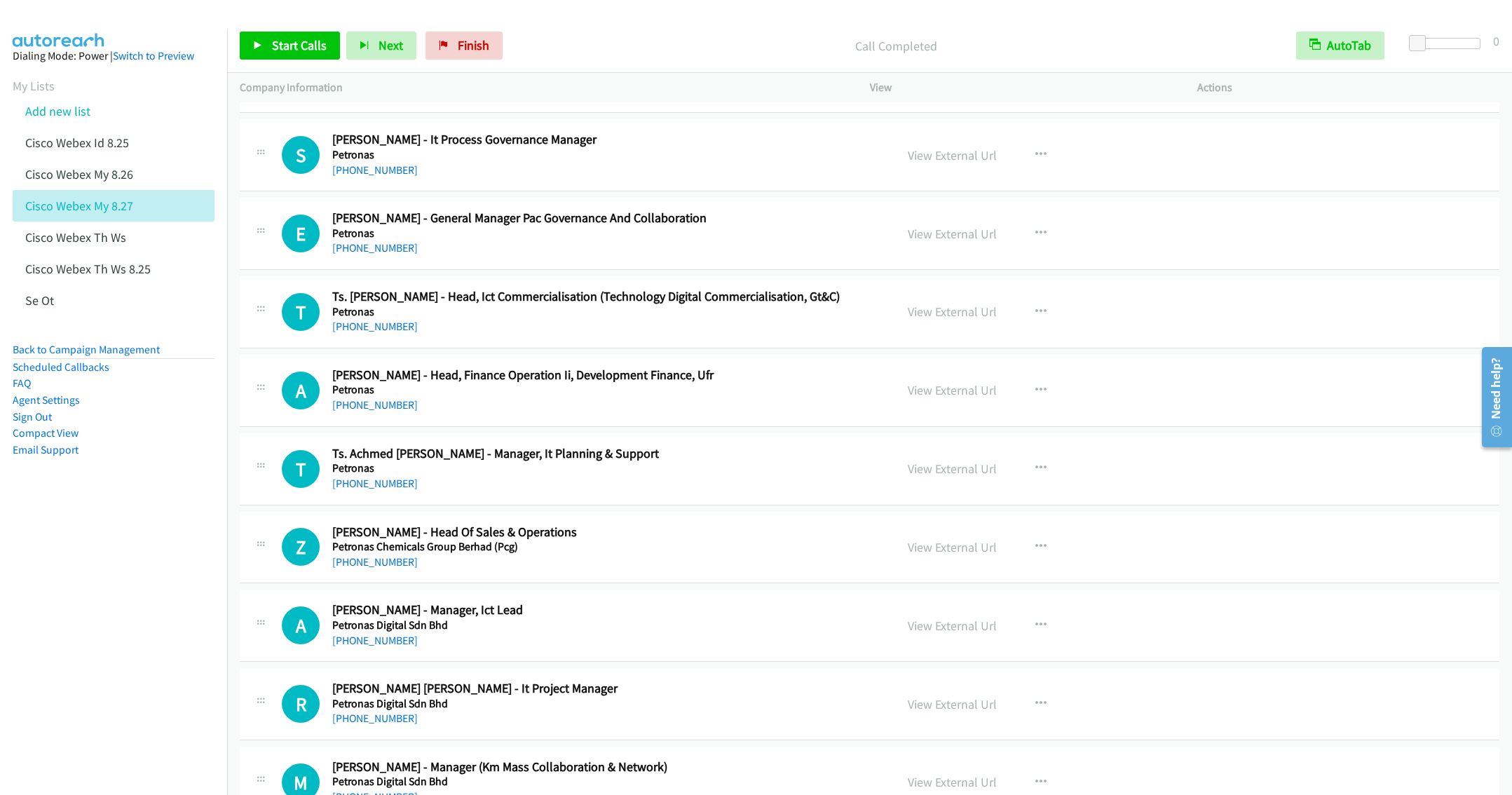
click at [591, 257] on div "+60 19-355 4565" at bounding box center [603, 248] width 542 height 17
click at [1042, 247] on button "button" at bounding box center [1041, 233] width 38 height 28
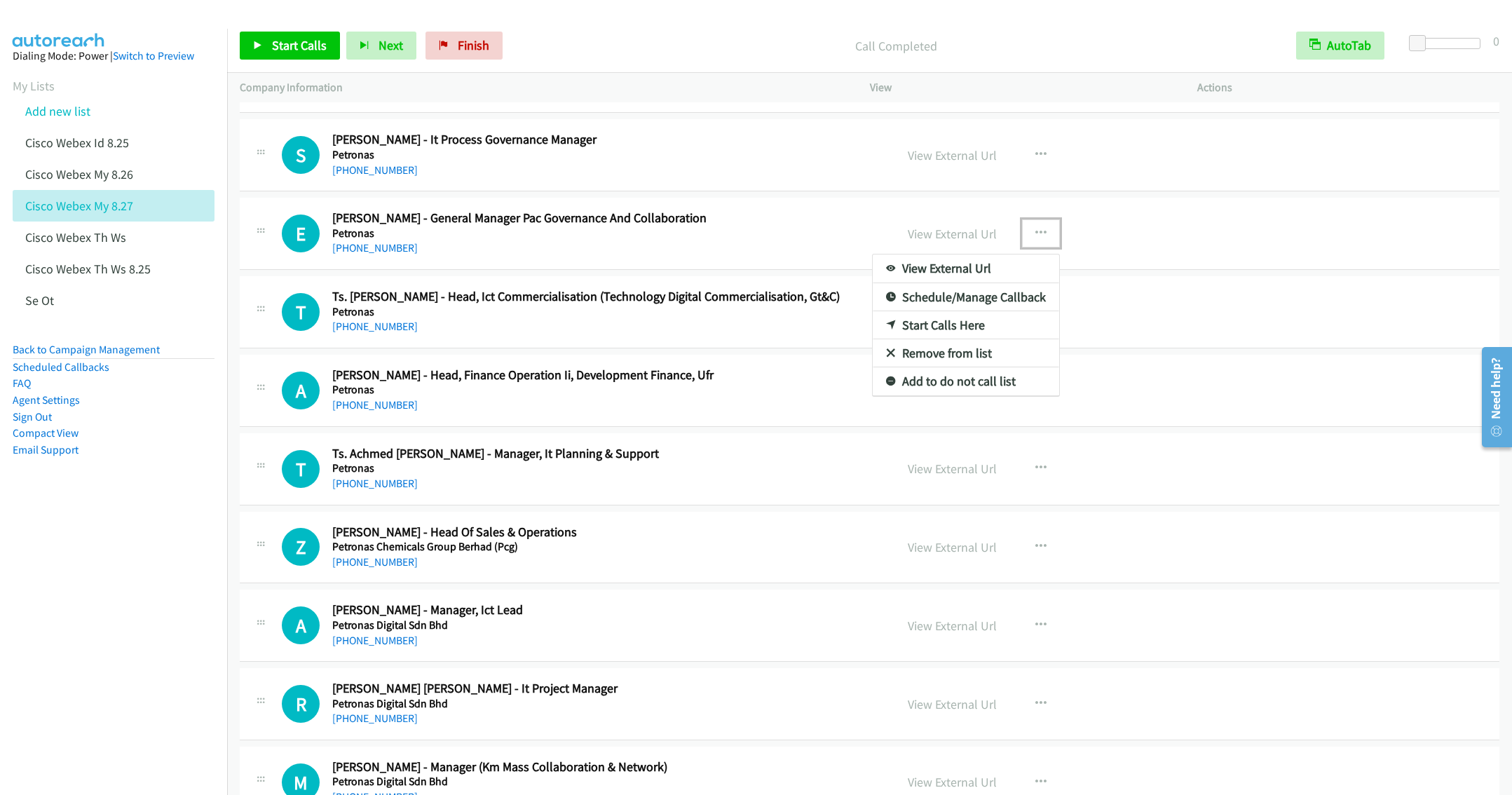
click at [905, 339] on link "Start Calls Here" at bounding box center [965, 325] width 186 height 28
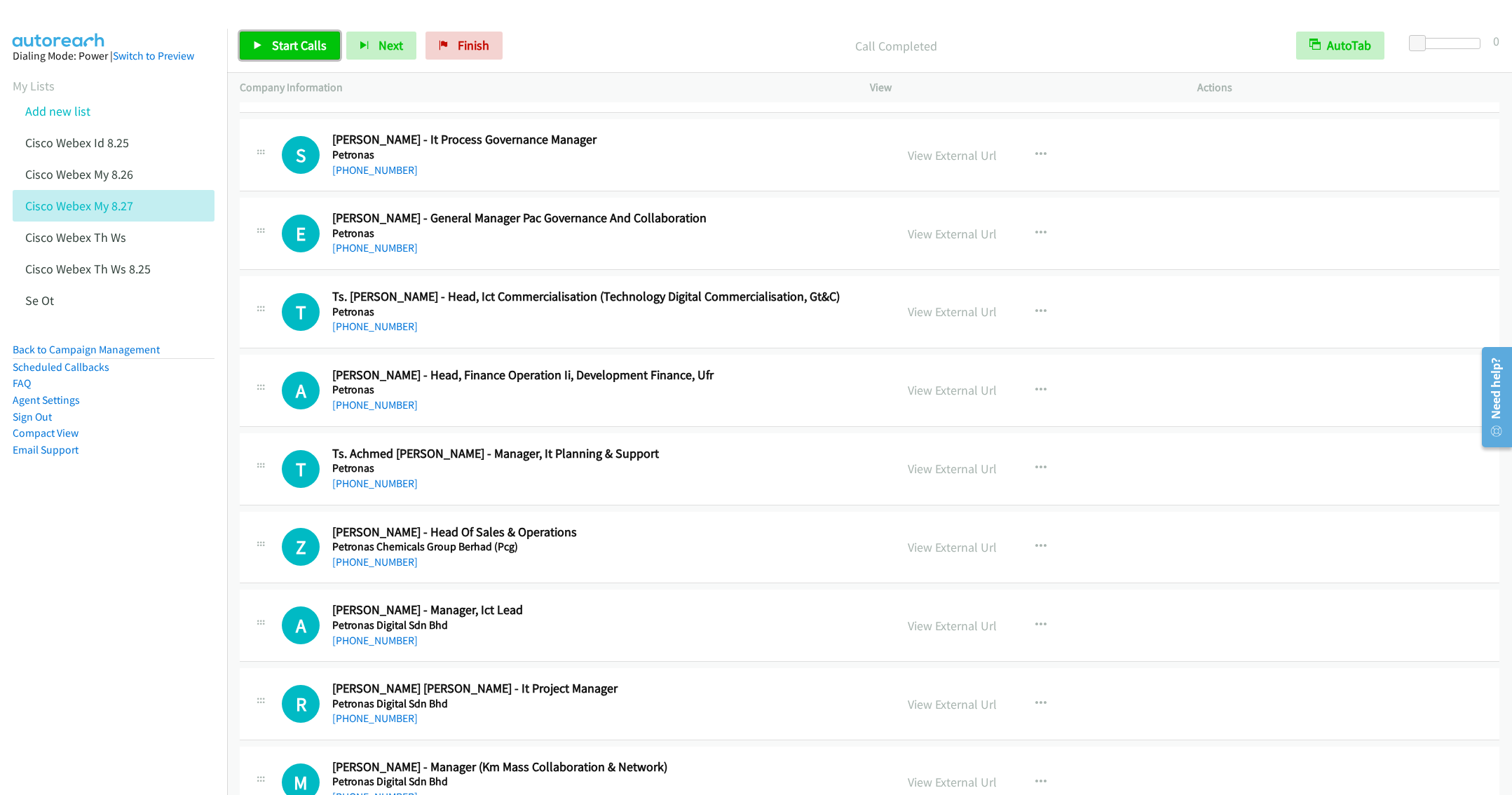
click at [284, 39] on span "Start Calls" at bounding box center [299, 44] width 55 height 16
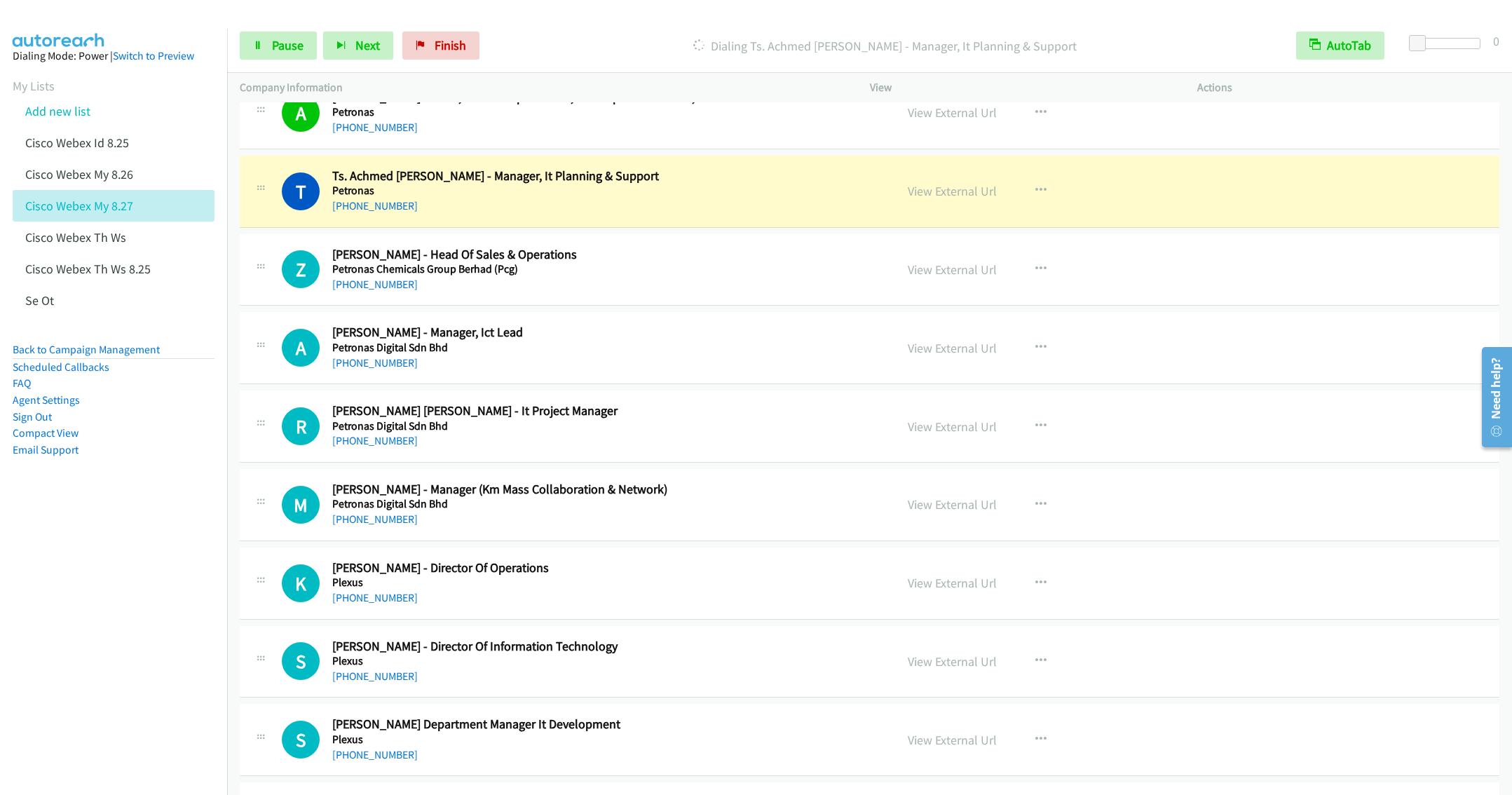
scroll to position [14952, 0]
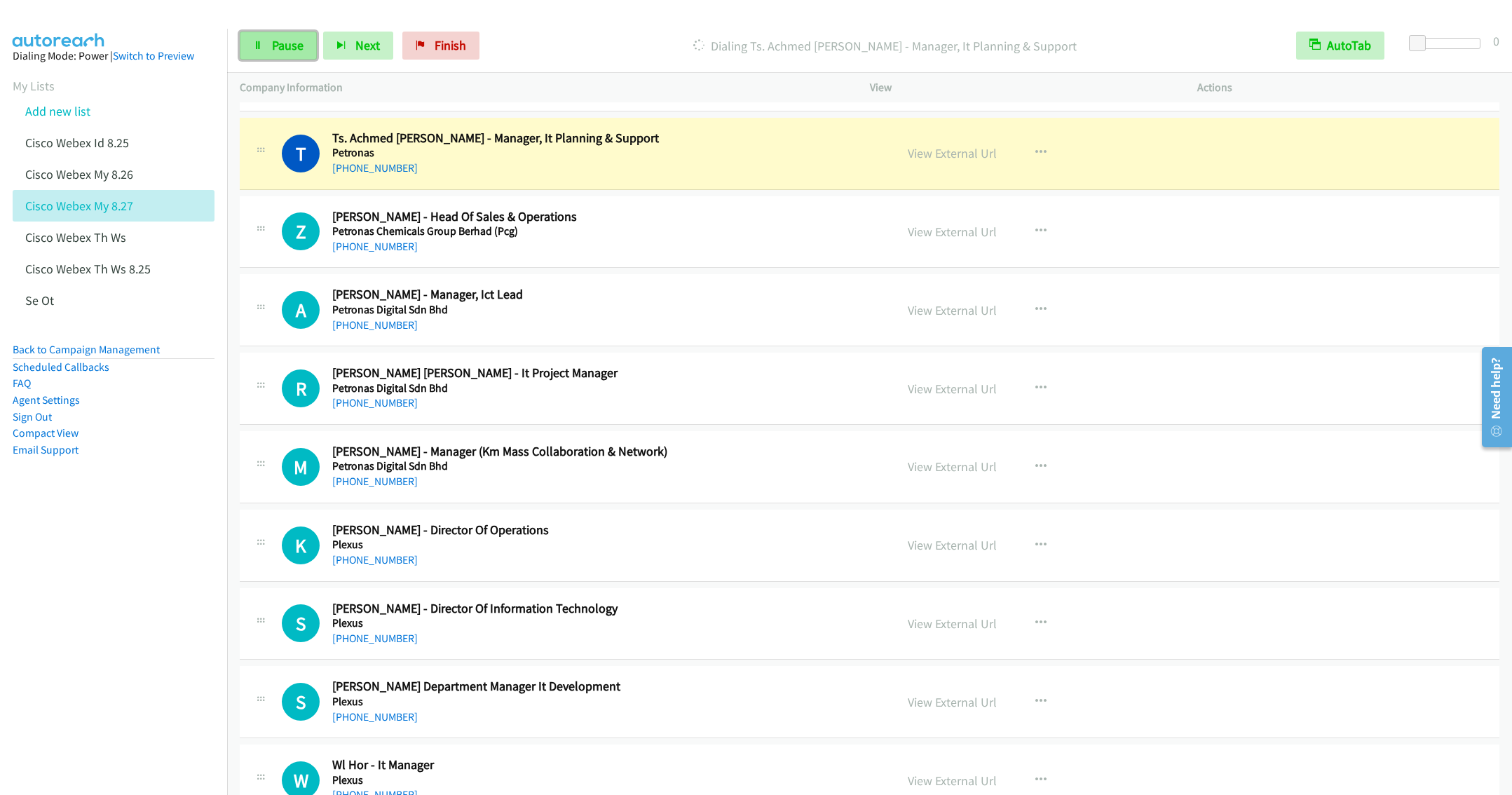
drag, startPoint x: 278, startPoint y: 49, endPoint x: 286, endPoint y: 59, distance: 12.8
click at [278, 49] on span "Pause" at bounding box center [287, 44] width 32 height 16
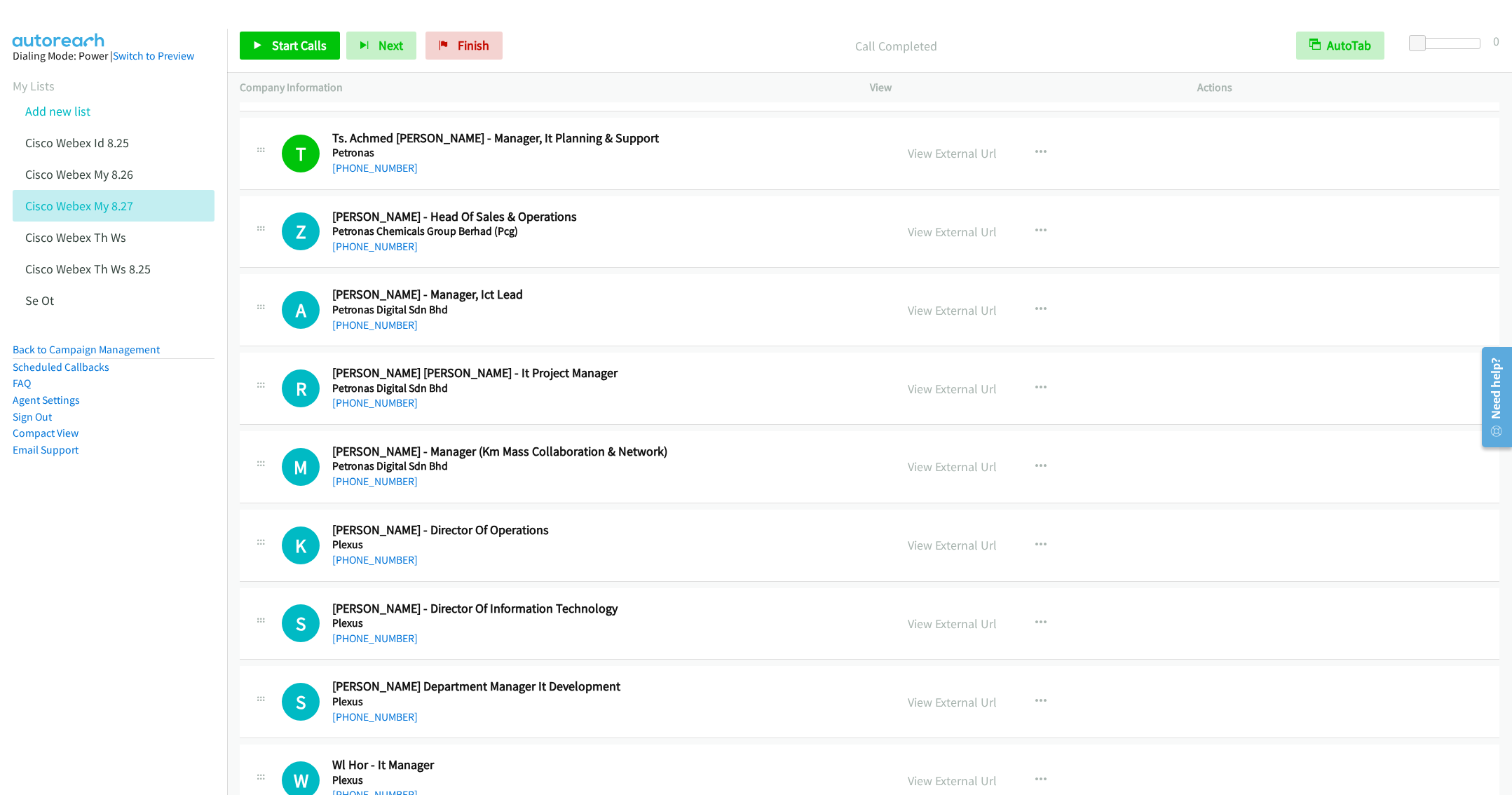
click at [681, 334] on div "+60 19-314 8073" at bounding box center [603, 325] width 542 height 17
click at [1036, 315] on icon "button" at bounding box center [1041, 309] width 11 height 11
click at [953, 415] on link "Start Calls Here" at bounding box center [965, 401] width 186 height 28
click at [277, 48] on span "Start Calls" at bounding box center [299, 44] width 55 height 16
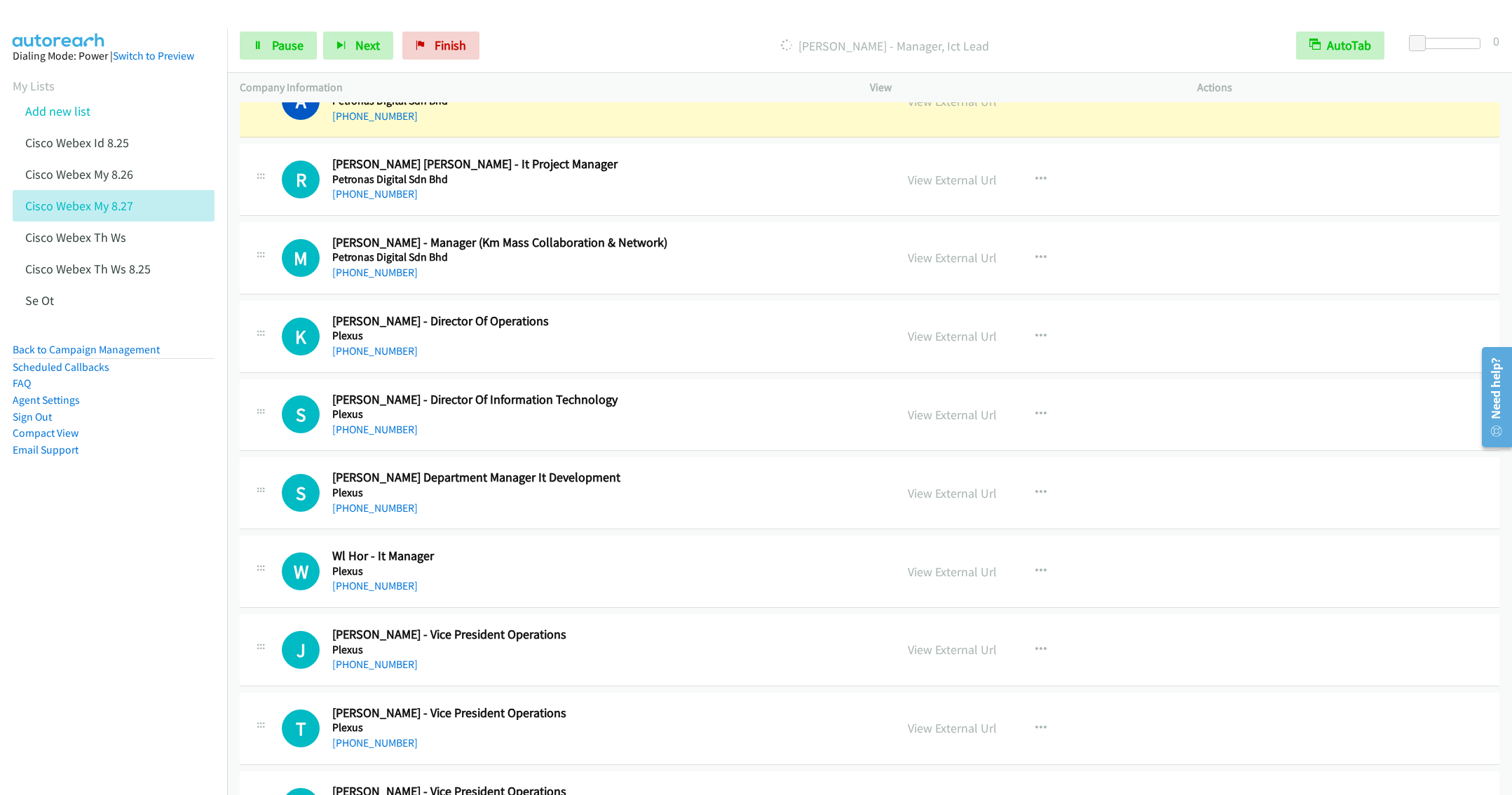
scroll to position [15162, 0]
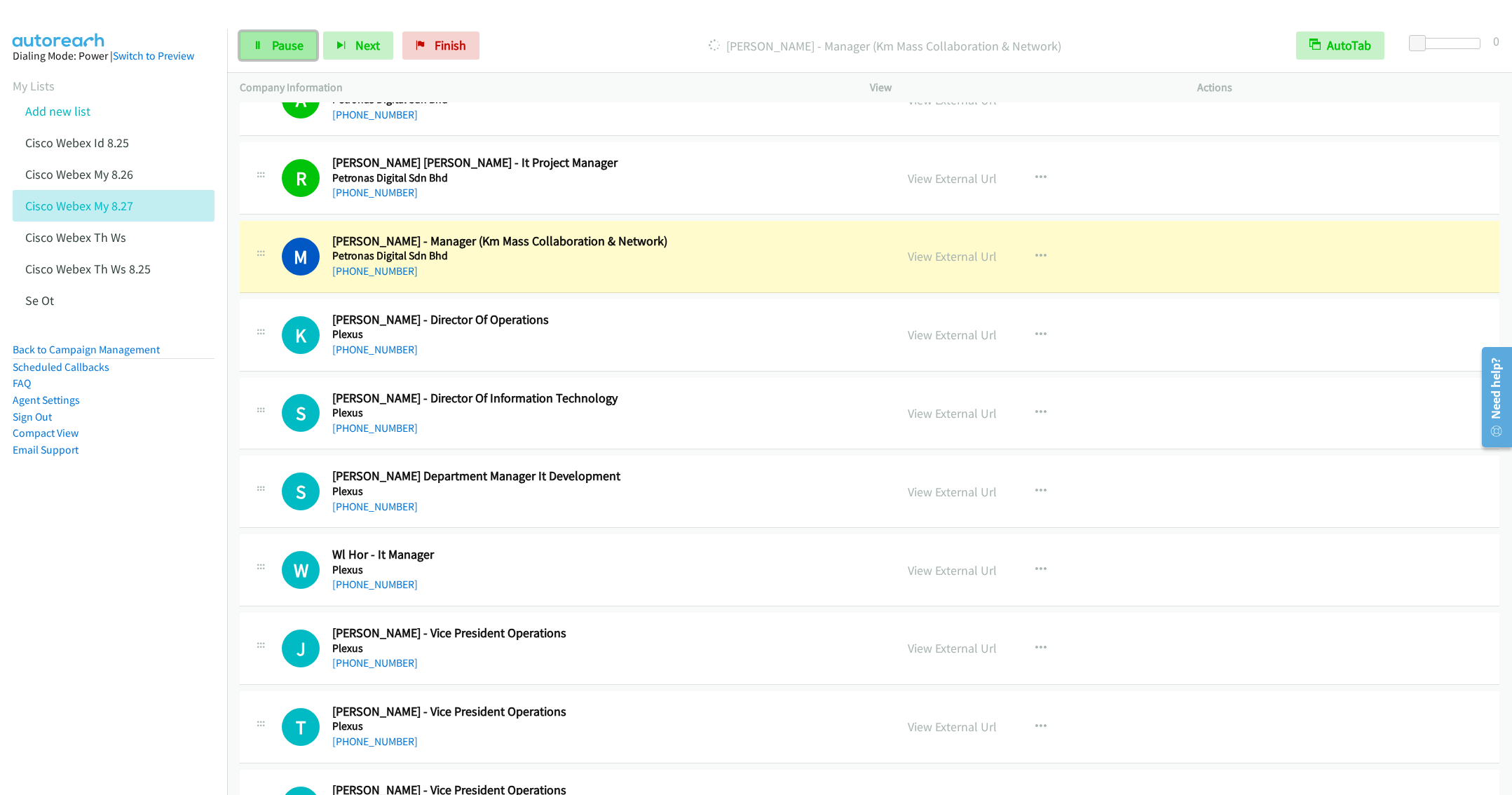
click at [276, 49] on span "Pause" at bounding box center [287, 44] width 32 height 16
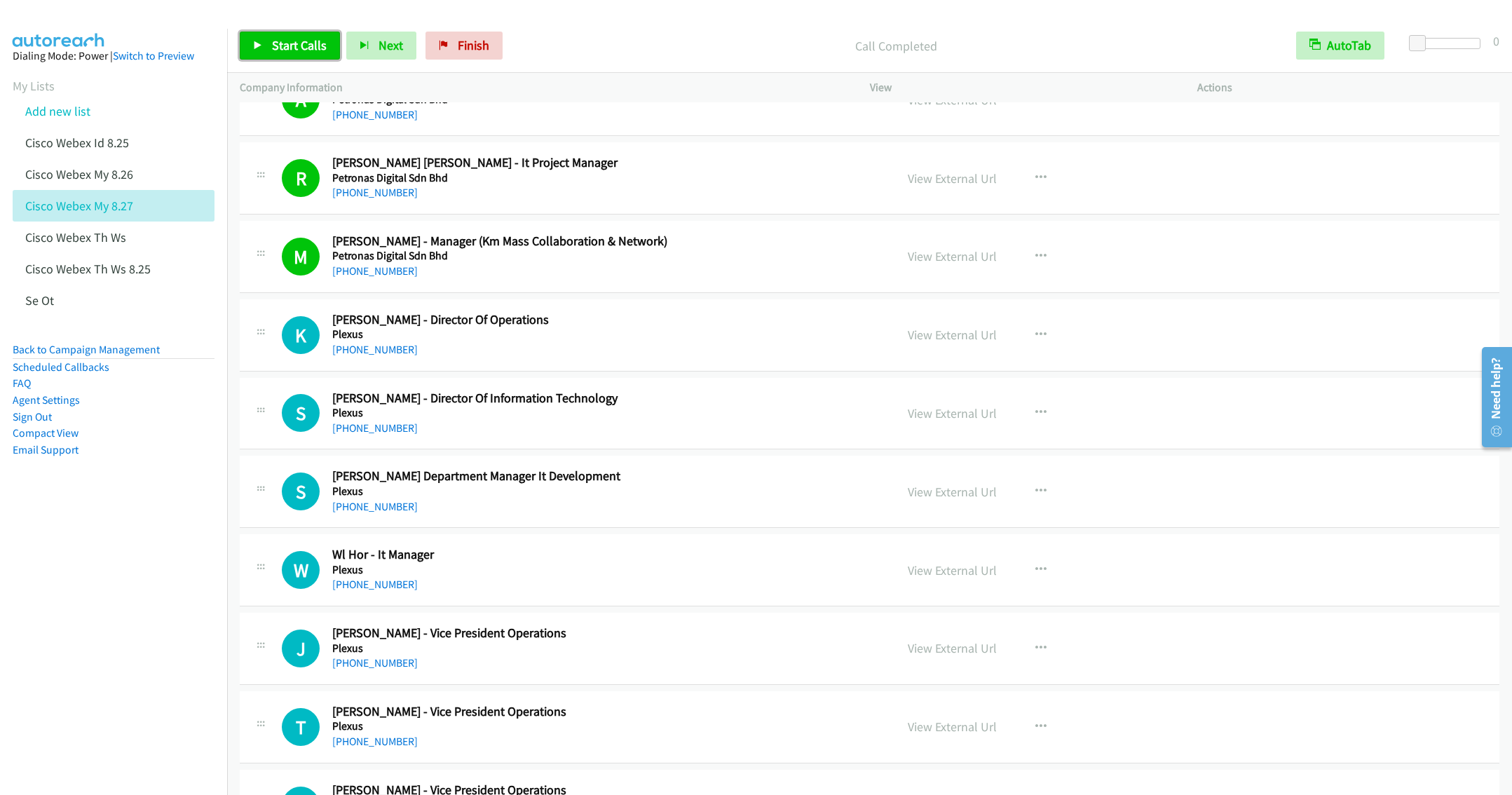
click at [284, 44] on span "Start Calls" at bounding box center [299, 44] width 55 height 16
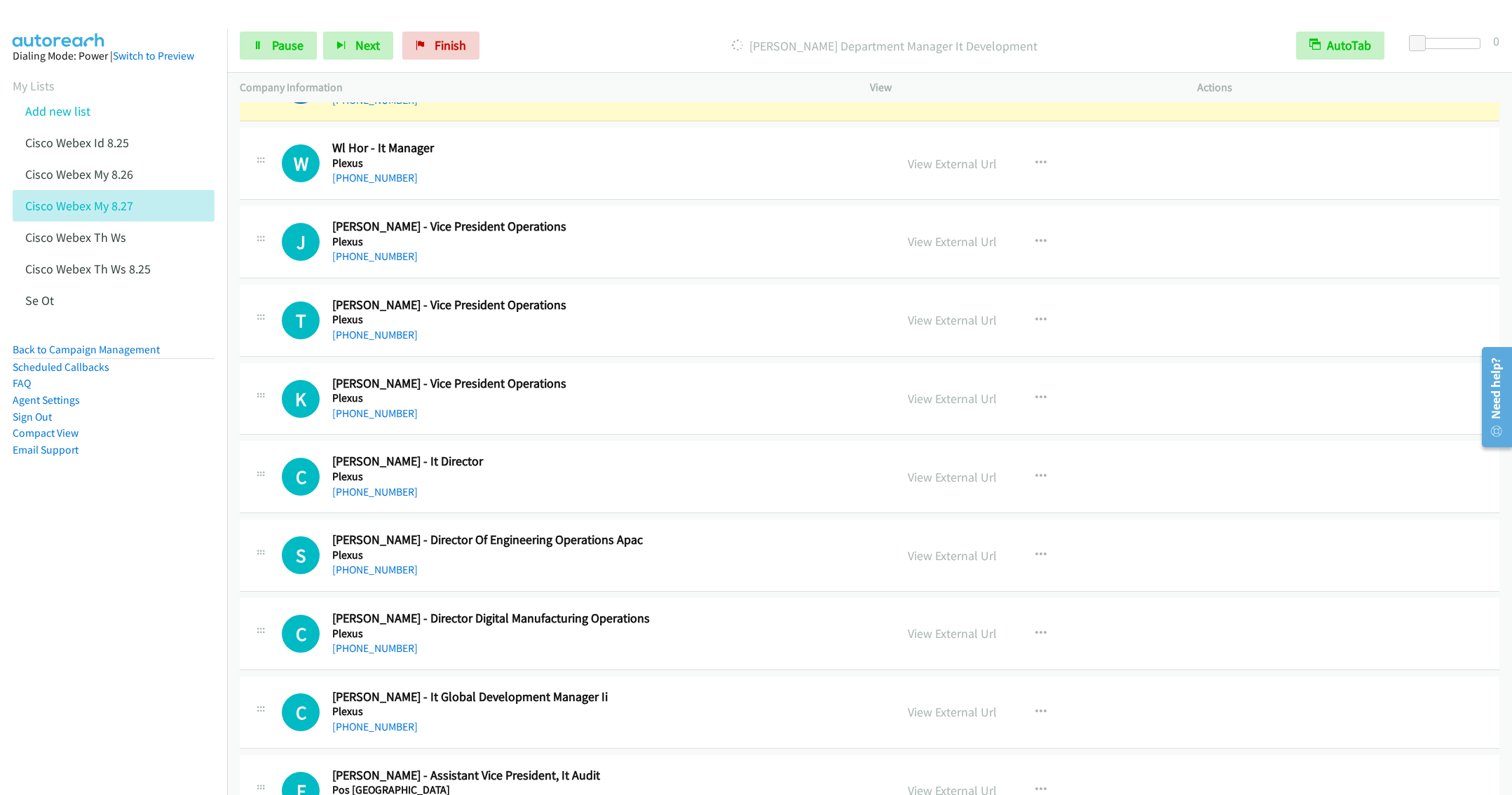
scroll to position [15582, 0]
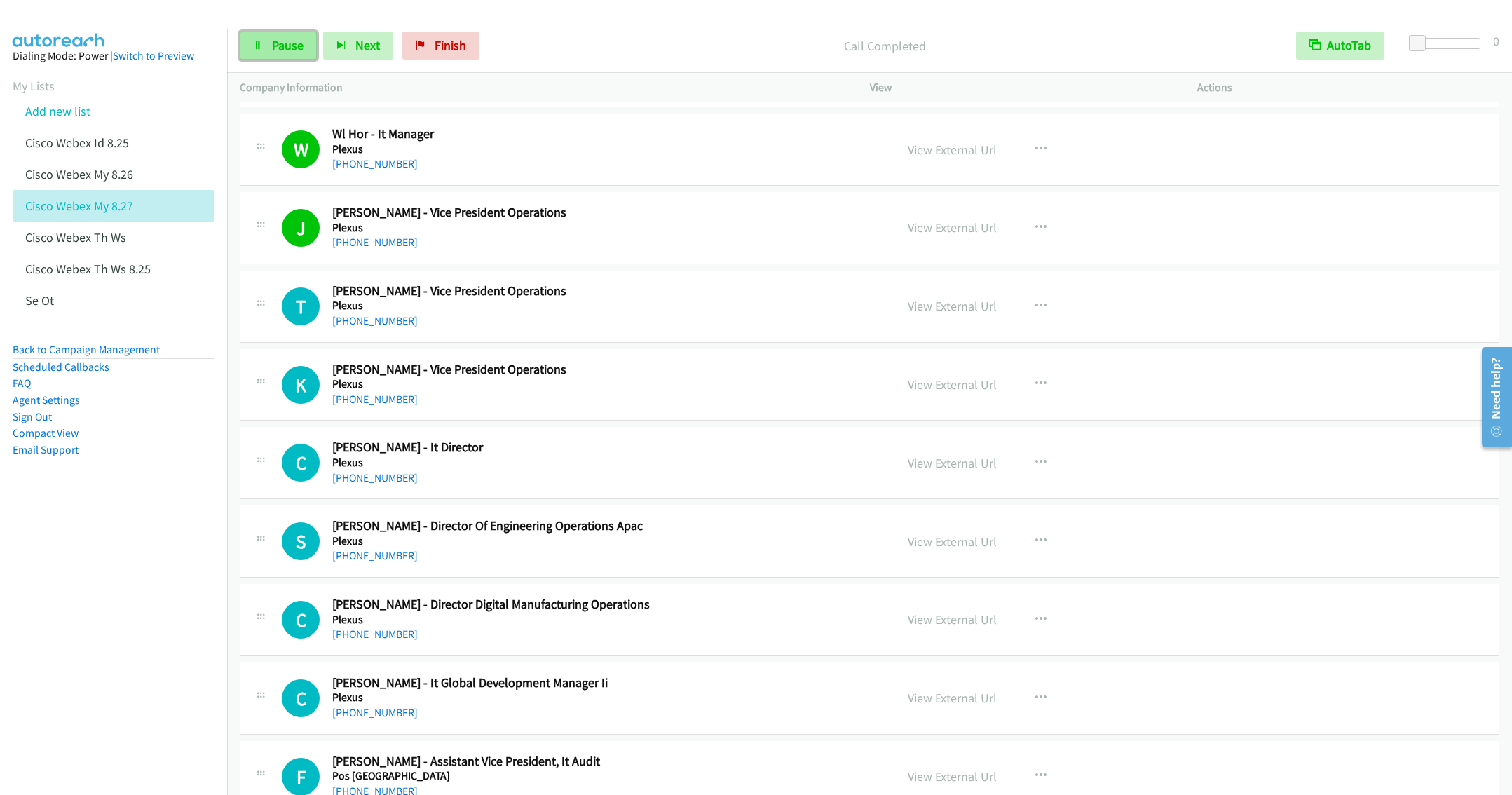
click at [293, 46] on span "Pause" at bounding box center [287, 44] width 32 height 16
click at [580, 391] on h5 "Plexus" at bounding box center [603, 384] width 542 height 14
click at [719, 486] on div "+60 12-553 6846" at bounding box center [603, 478] width 542 height 17
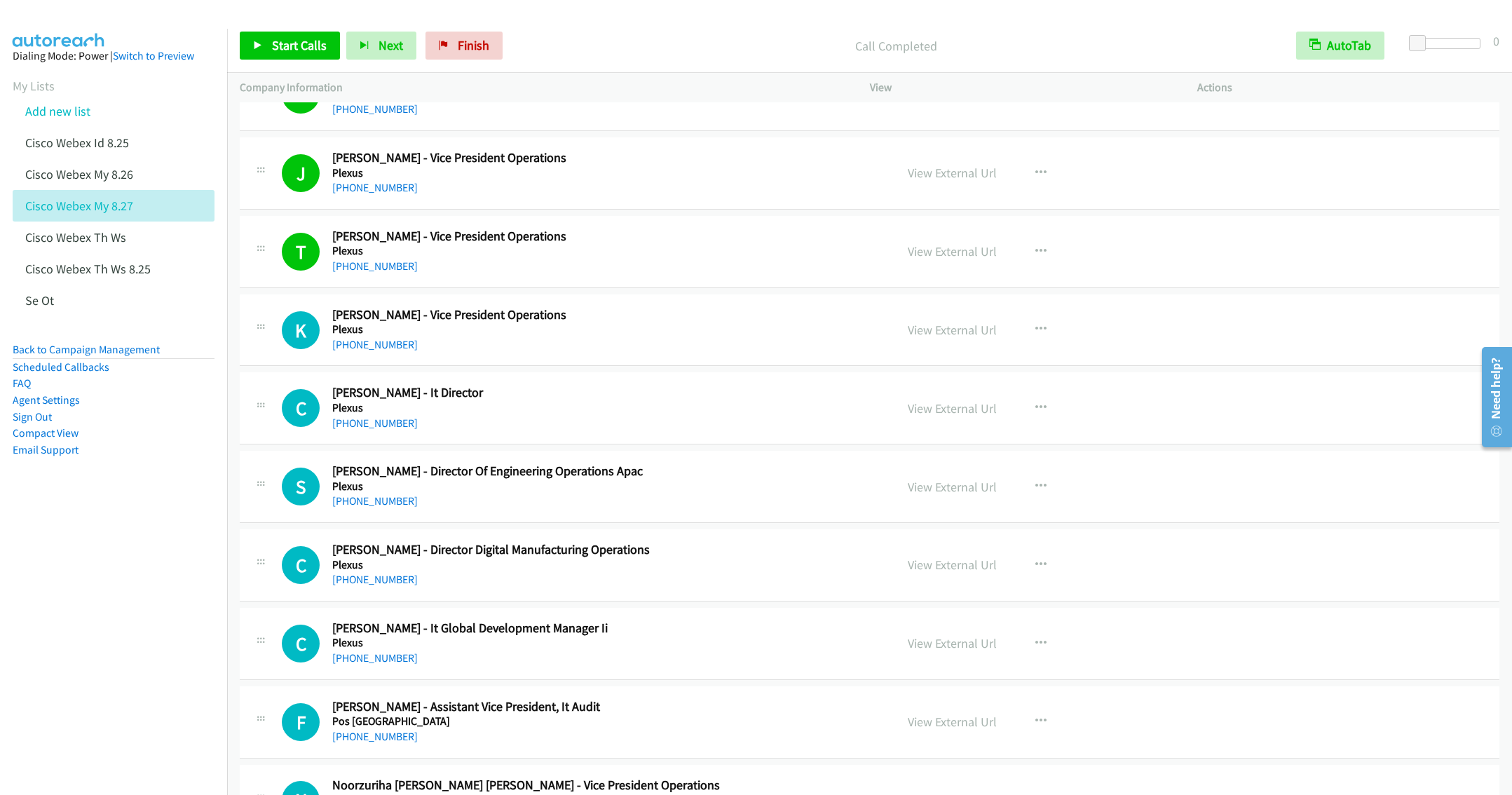
scroll to position [15688, 0]
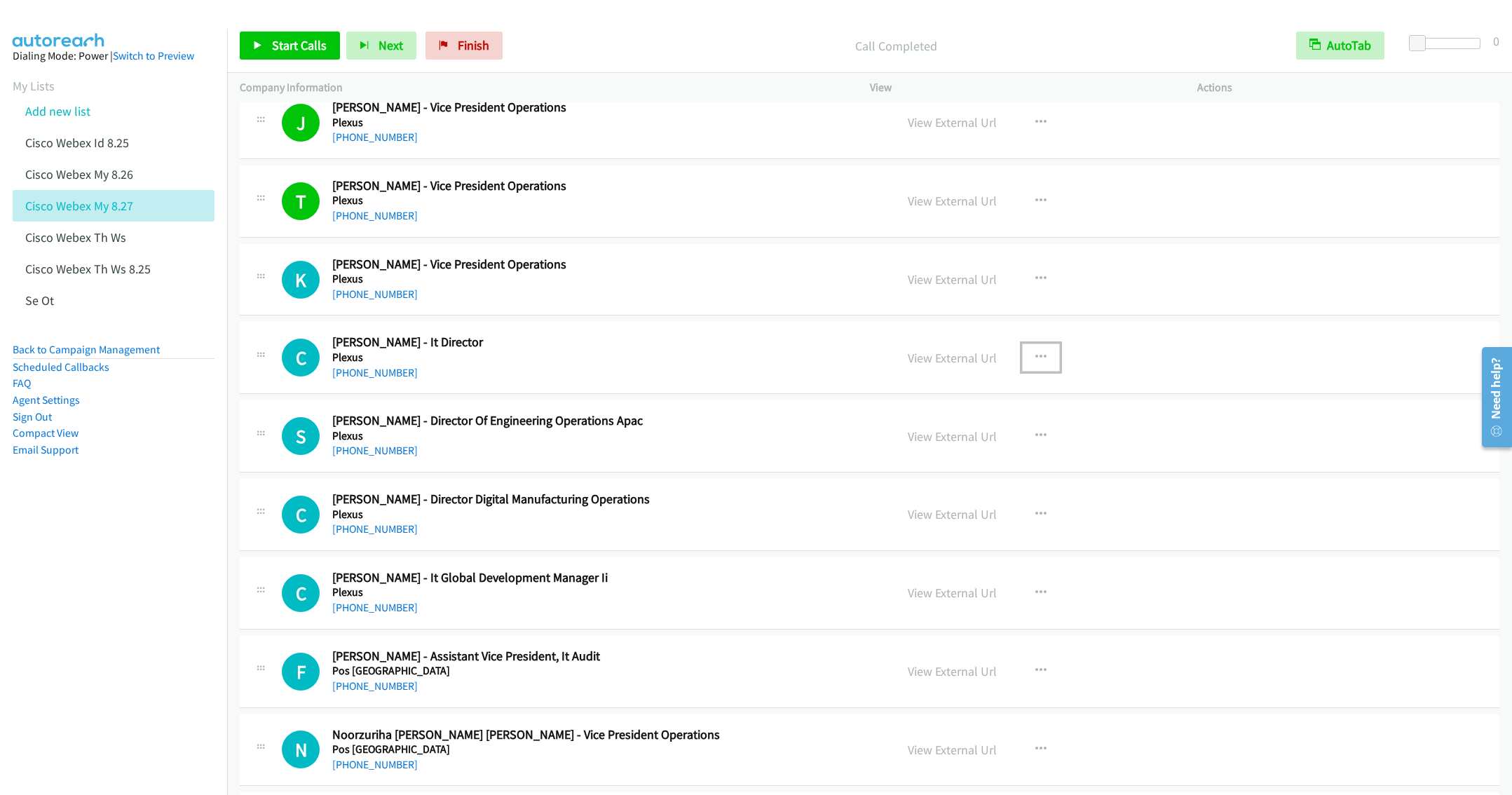
click at [1036, 363] on icon "button" at bounding box center [1041, 358] width 11 height 11
click at [934, 463] on link "Start Calls Here" at bounding box center [965, 449] width 186 height 28
click at [276, 47] on span "Start Calls" at bounding box center [299, 44] width 55 height 16
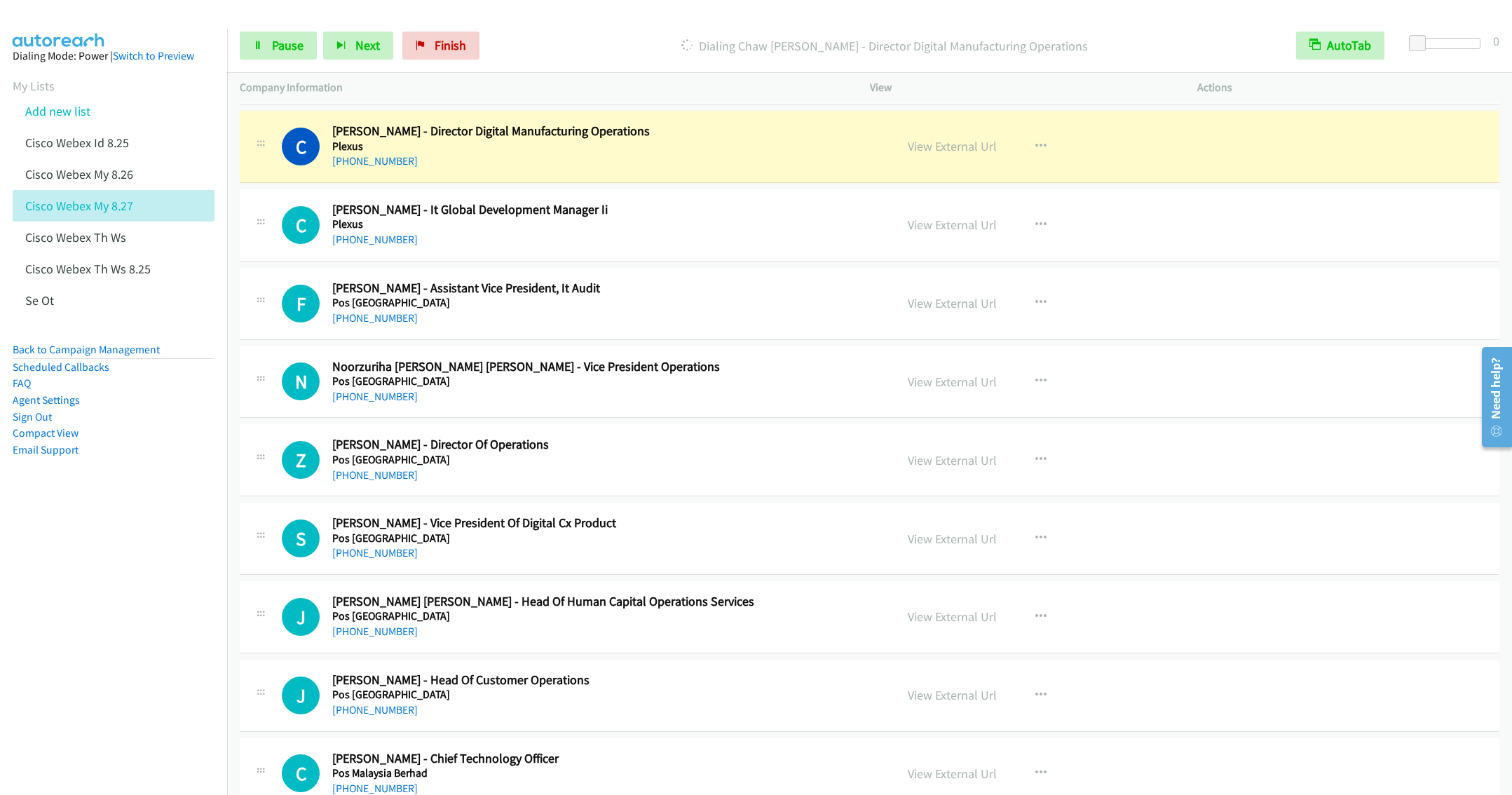
scroll to position [16108, 0]
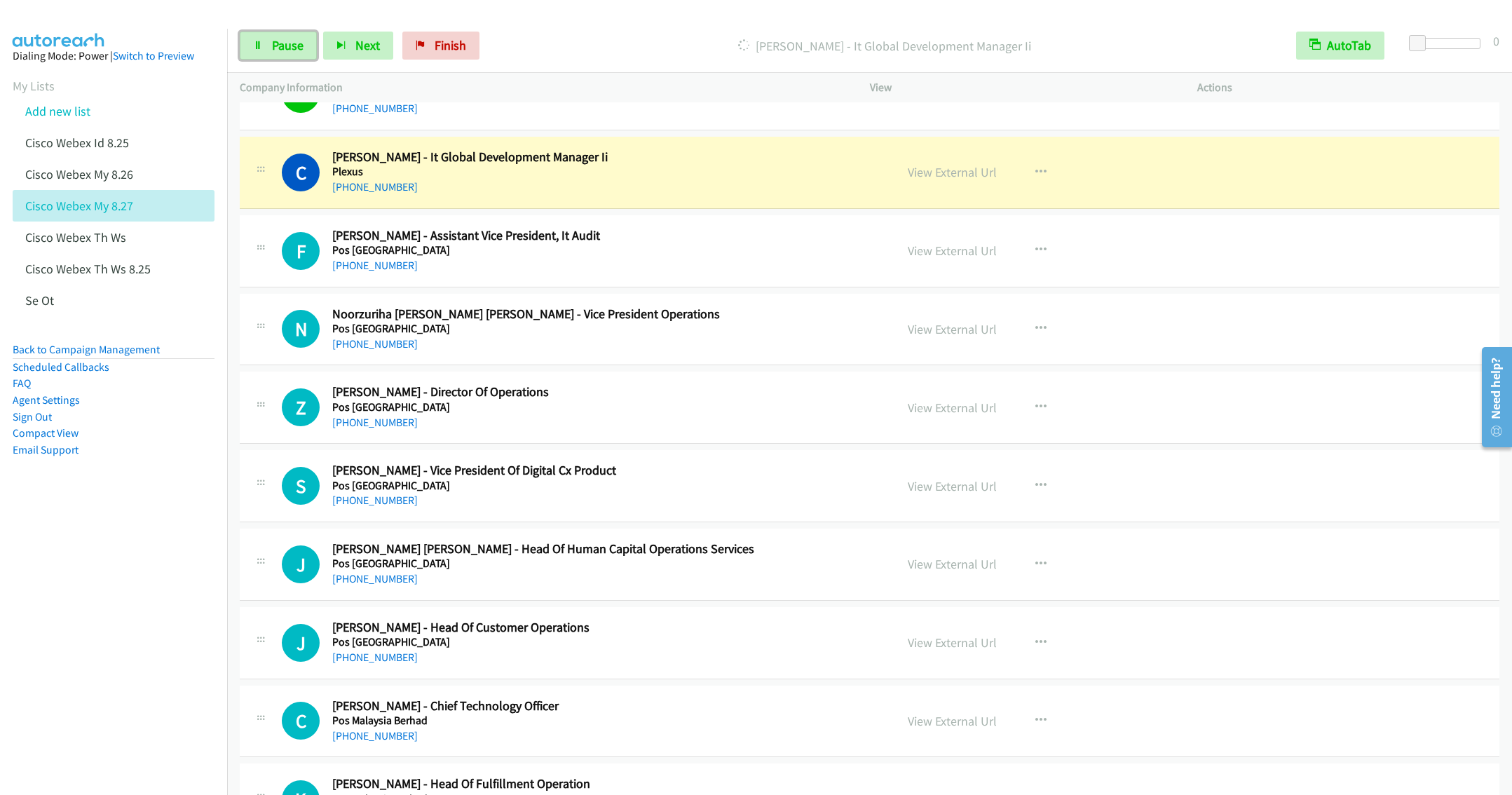
drag, startPoint x: 284, startPoint y: 40, endPoint x: 595, endPoint y: 169, distance: 336.7
click at [284, 40] on span "Pause" at bounding box center [287, 44] width 32 height 16
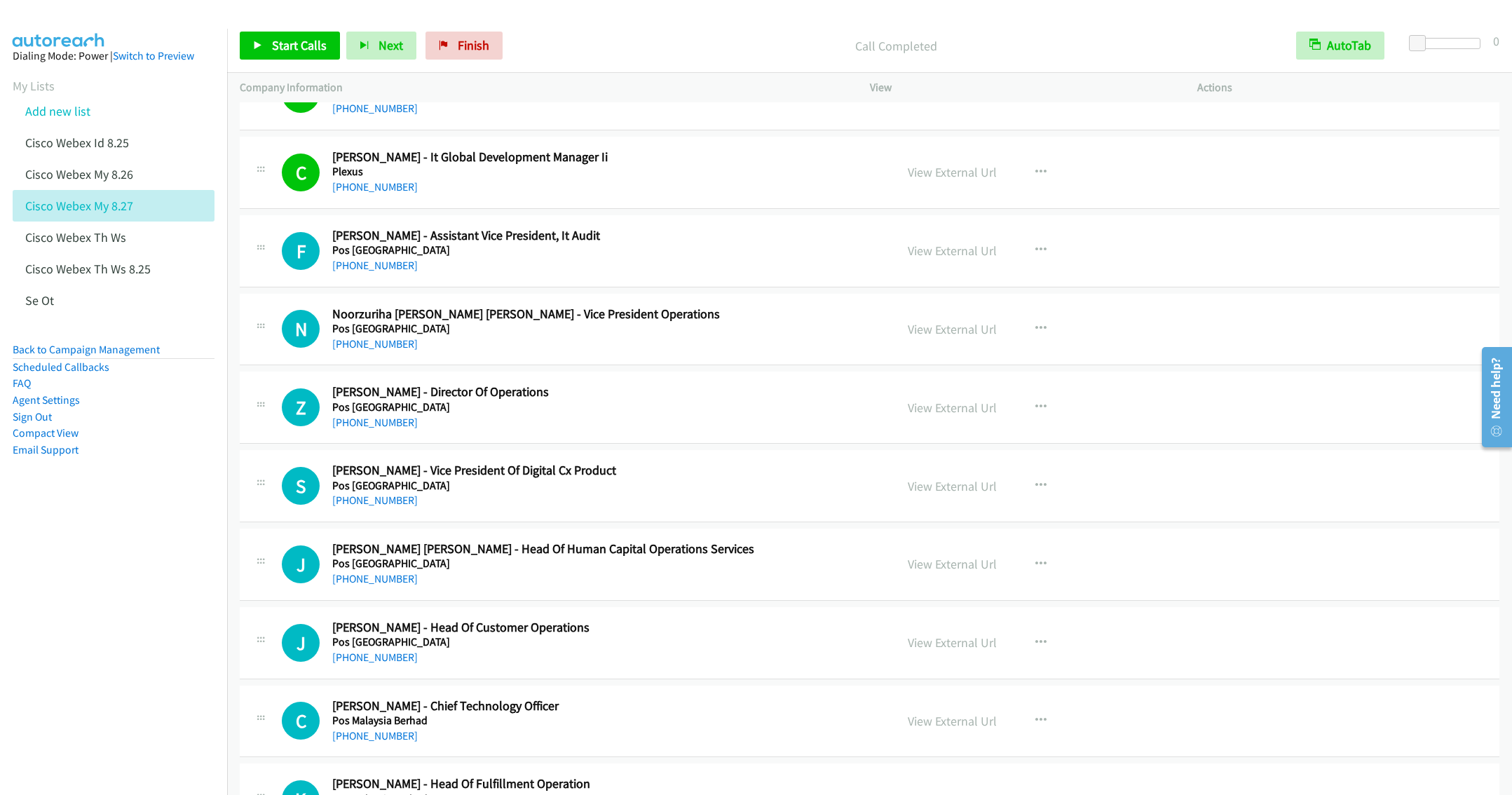
click at [627, 478] on h2 "Syikin Radzak - Vice President Of Digital Cx Product" at bounding box center [603, 470] width 542 height 16
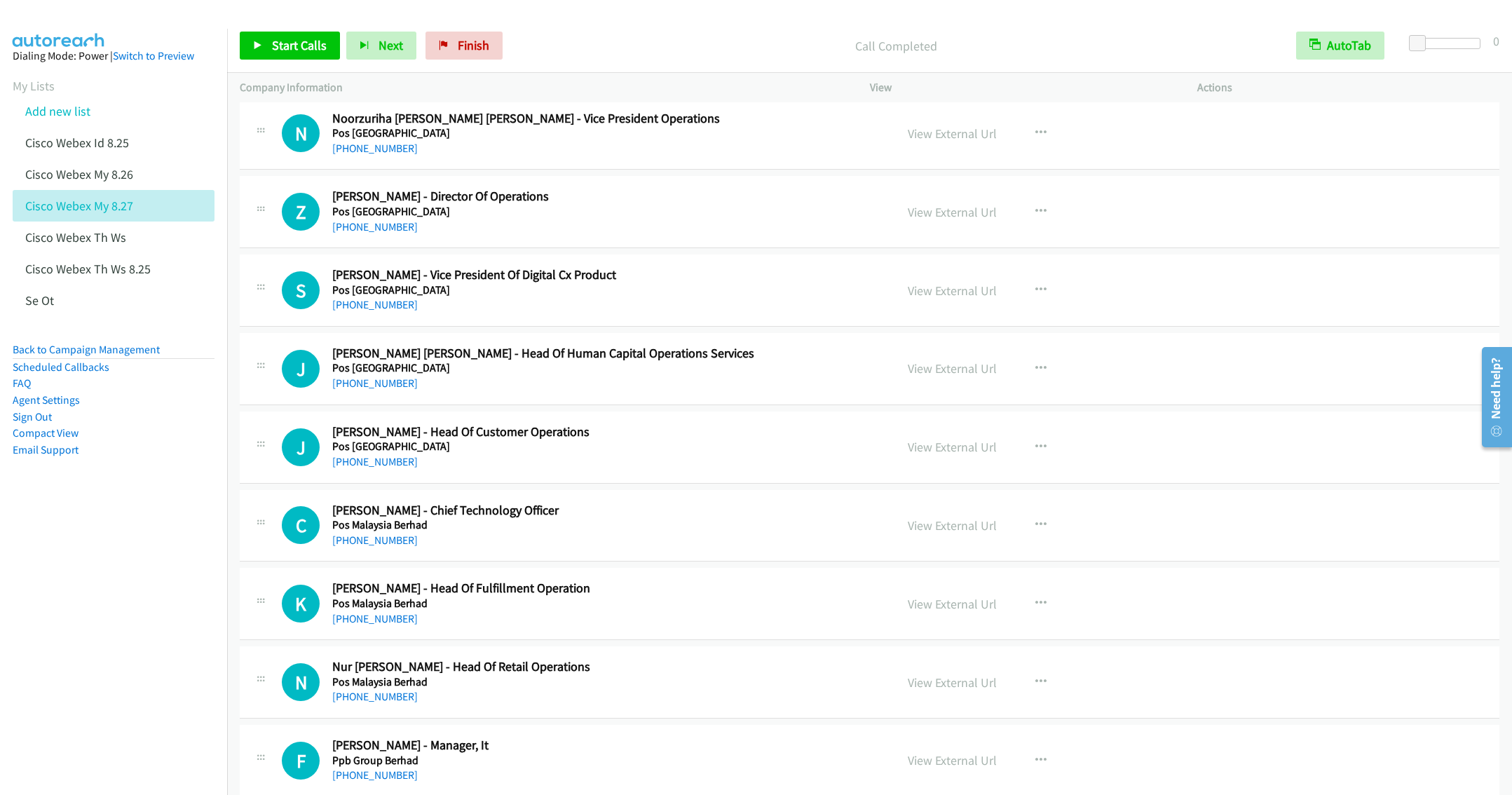
scroll to position [16319, 0]
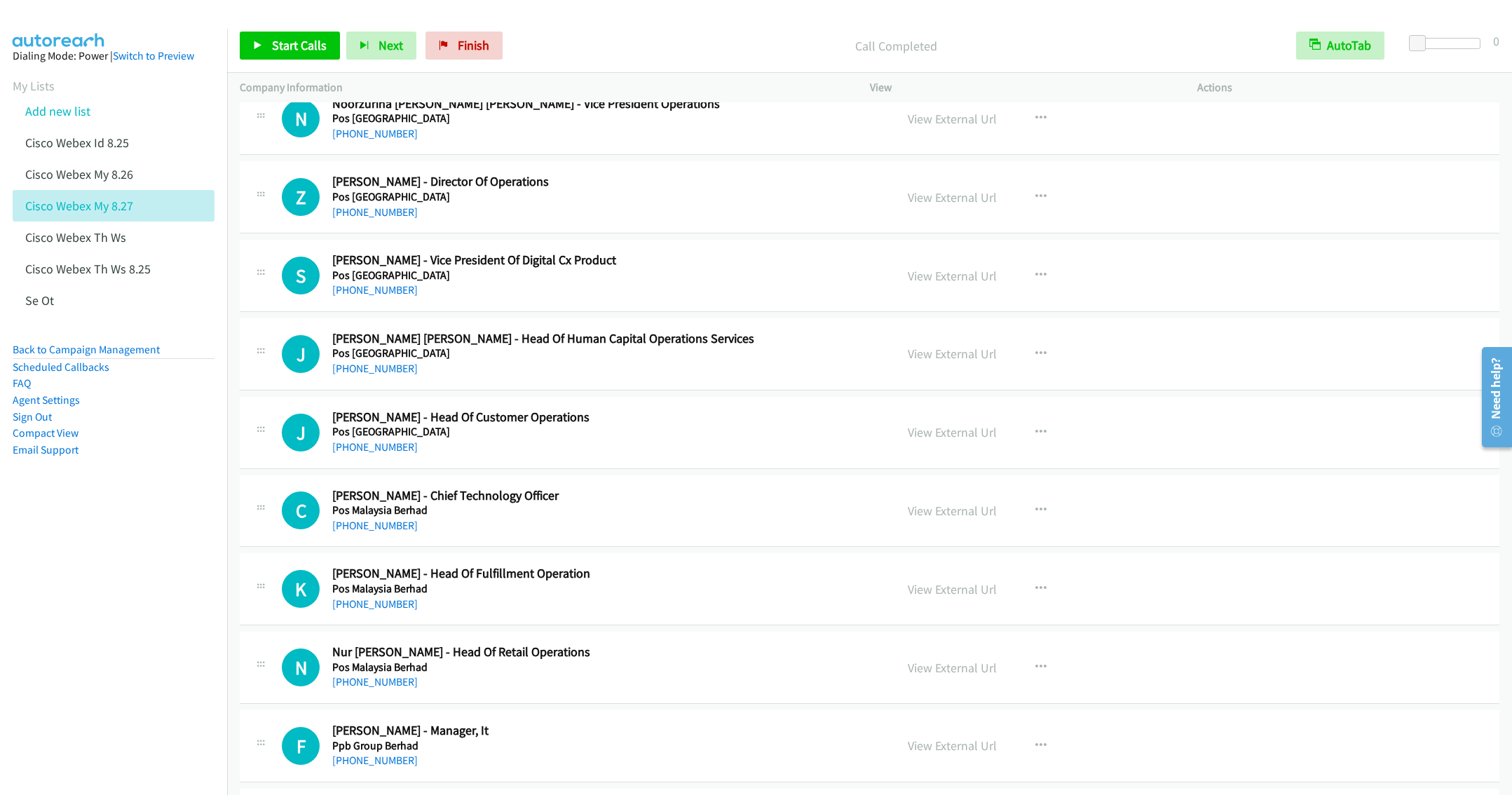
click at [730, 438] on h5 "Pos Malaysia" at bounding box center [603, 431] width 542 height 14
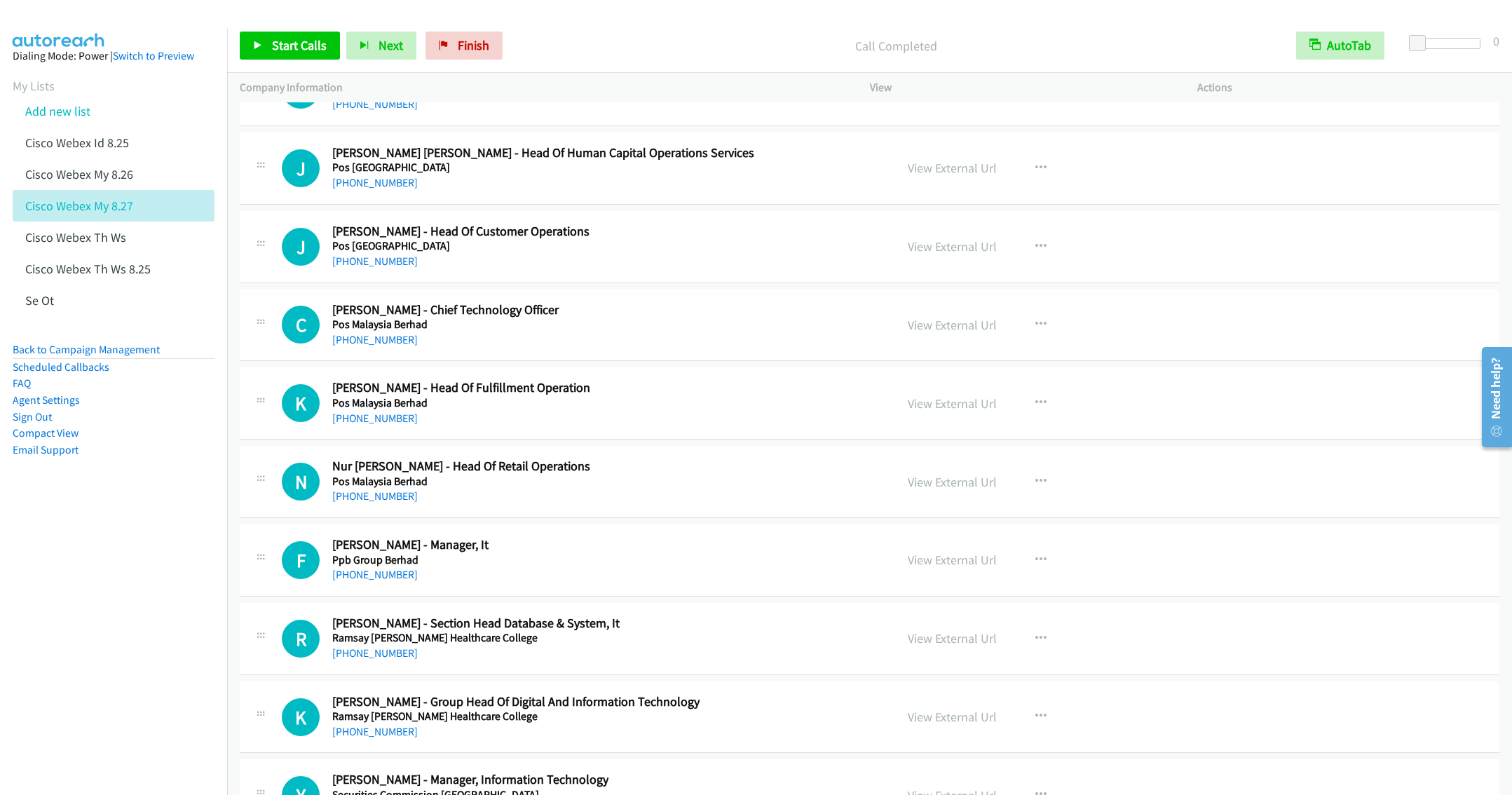
scroll to position [16528, 0]
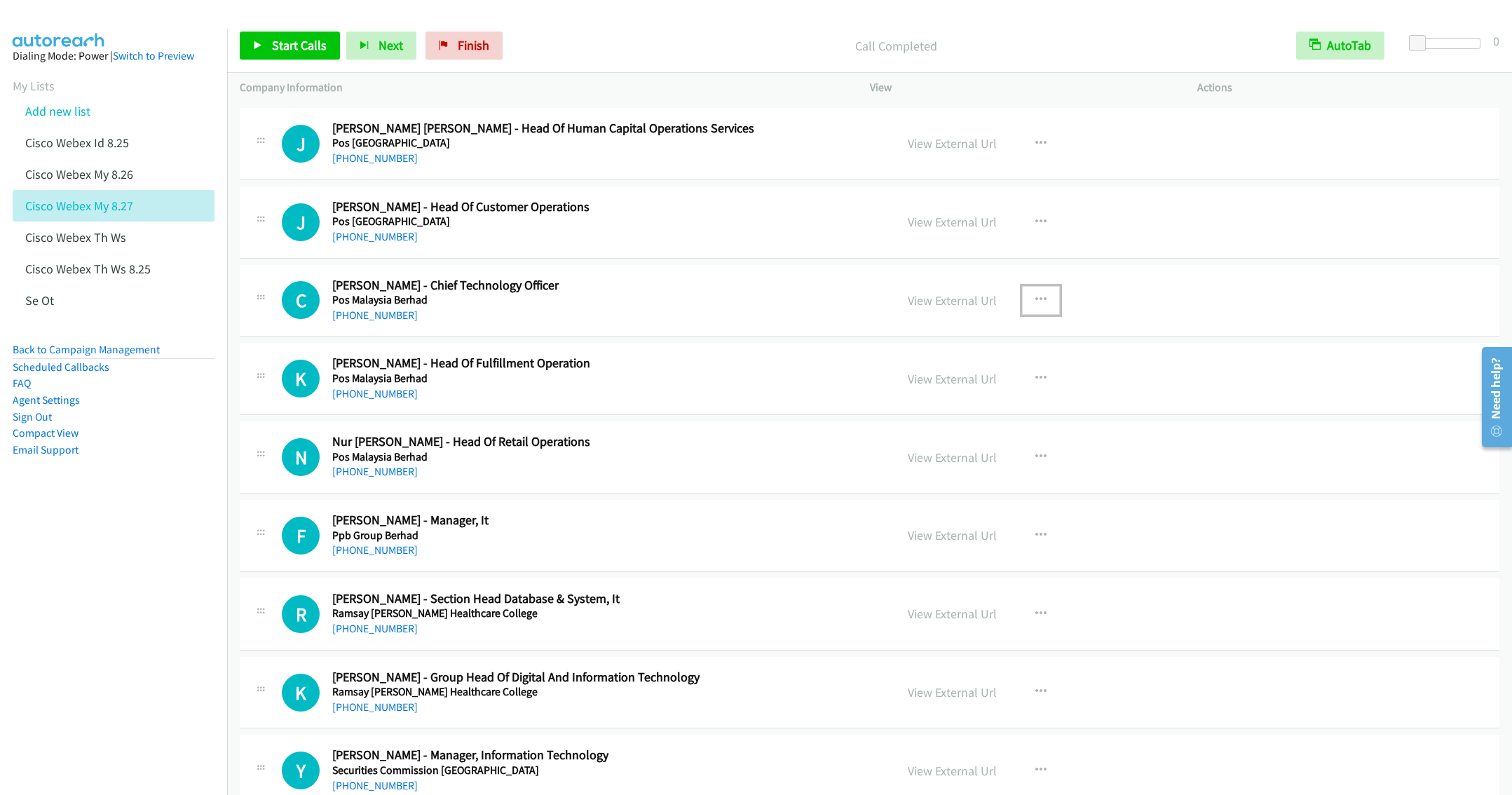
click at [1036, 306] on icon "button" at bounding box center [1041, 300] width 11 height 11
click at [924, 406] on link "Start Calls Here" at bounding box center [965, 392] width 186 height 28
click at [283, 50] on span "Start Calls" at bounding box center [299, 44] width 55 height 16
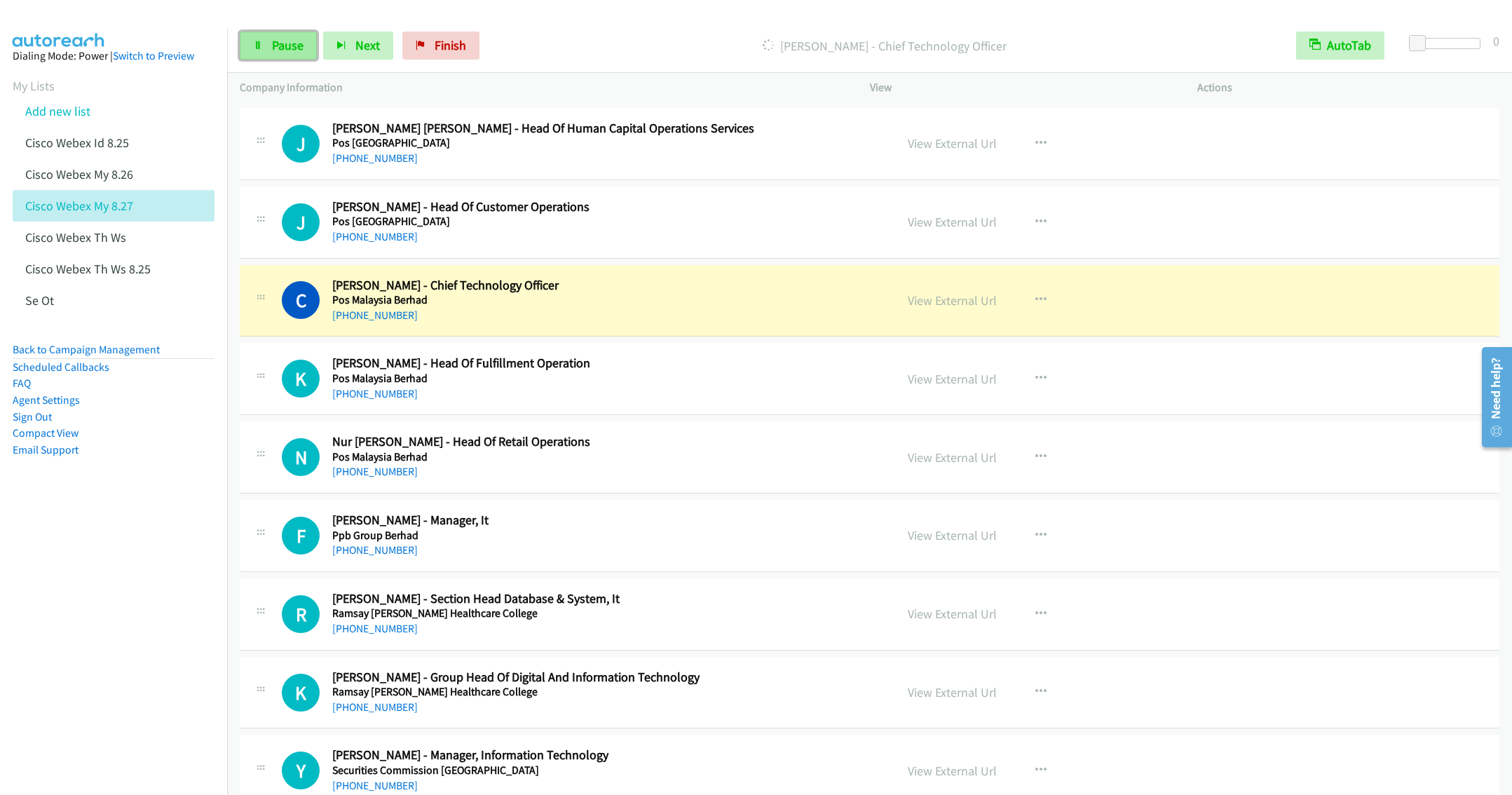
click at [280, 46] on span "Pause" at bounding box center [287, 44] width 32 height 16
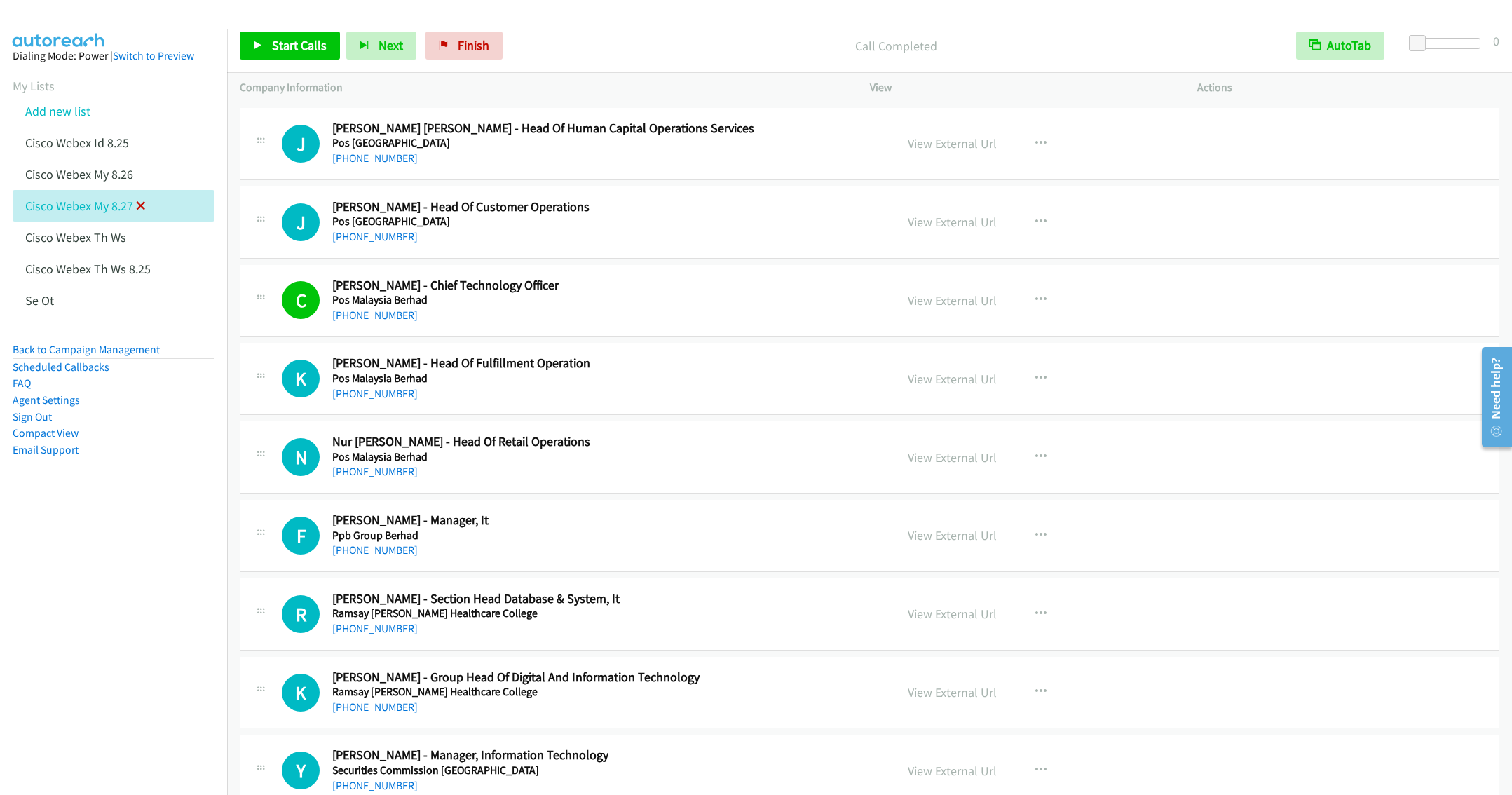
click at [143, 208] on icon at bounding box center [141, 207] width 10 height 10
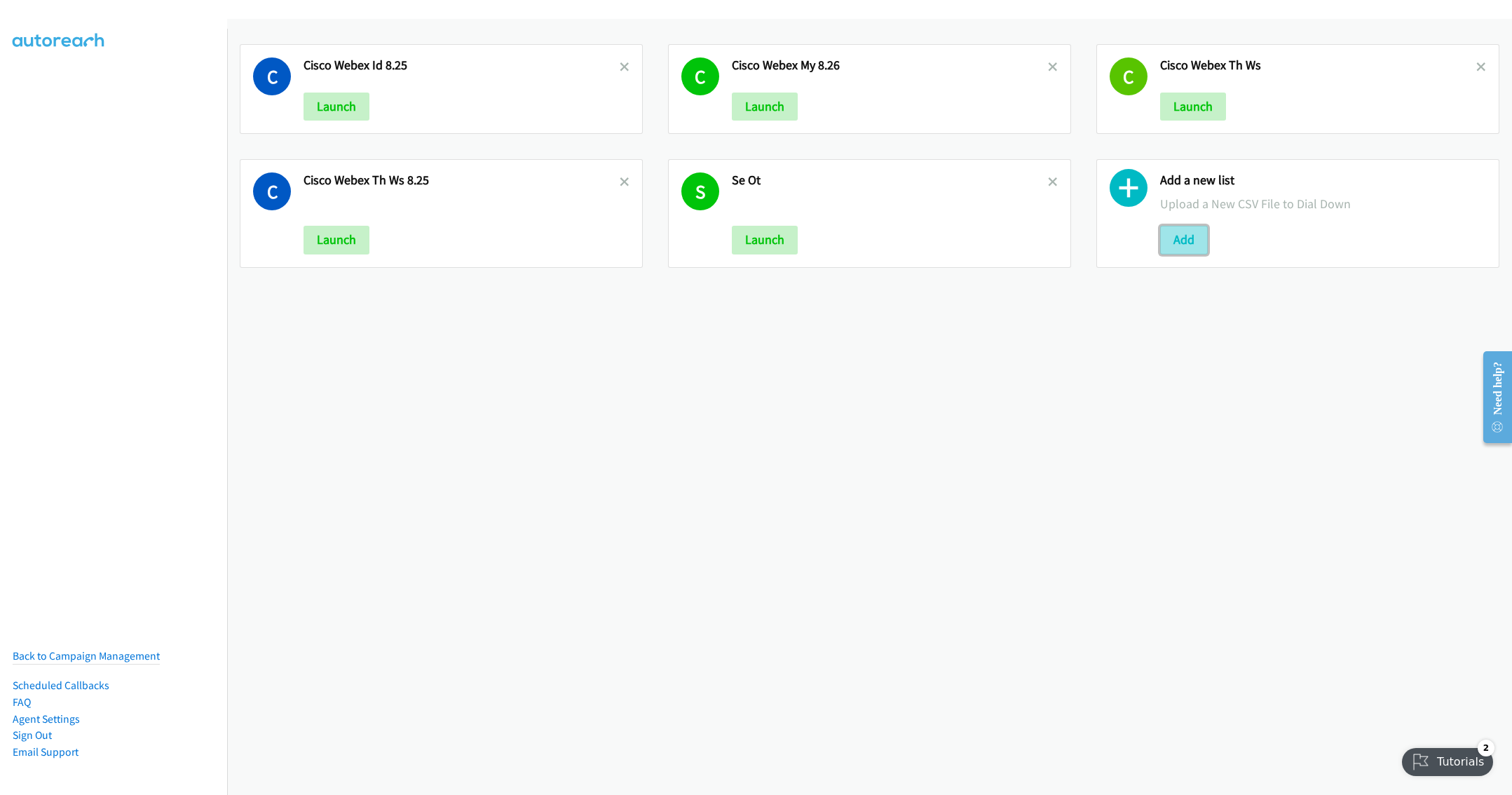
click at [1161, 238] on button "Add" at bounding box center [1184, 240] width 47 height 28
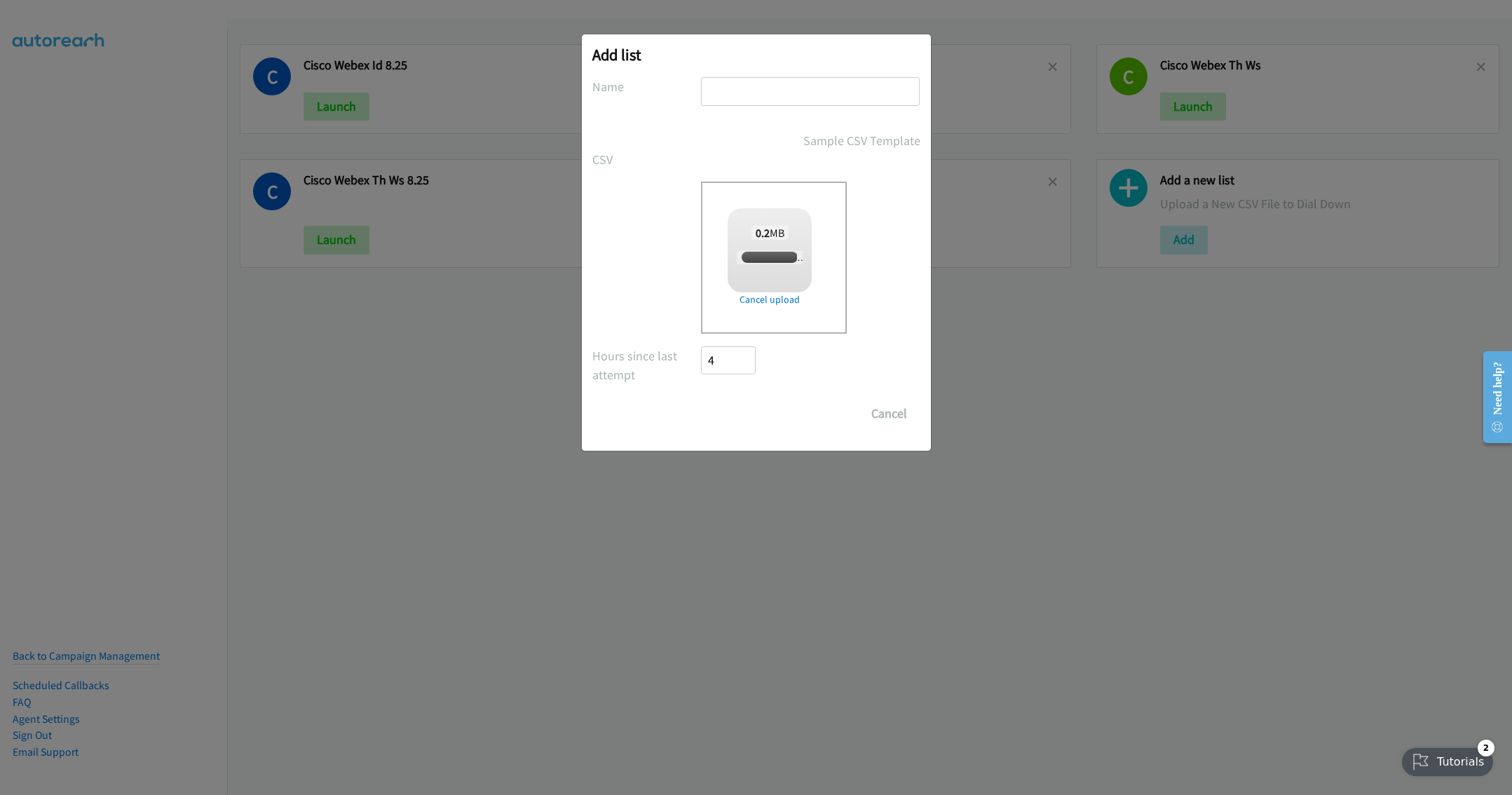
click at [736, 88] on input "text" at bounding box center [810, 91] width 219 height 29
checkbox input "true"
type input "Cisco SG 8.27"
click at [712, 410] on input "Save List" at bounding box center [738, 413] width 73 height 28
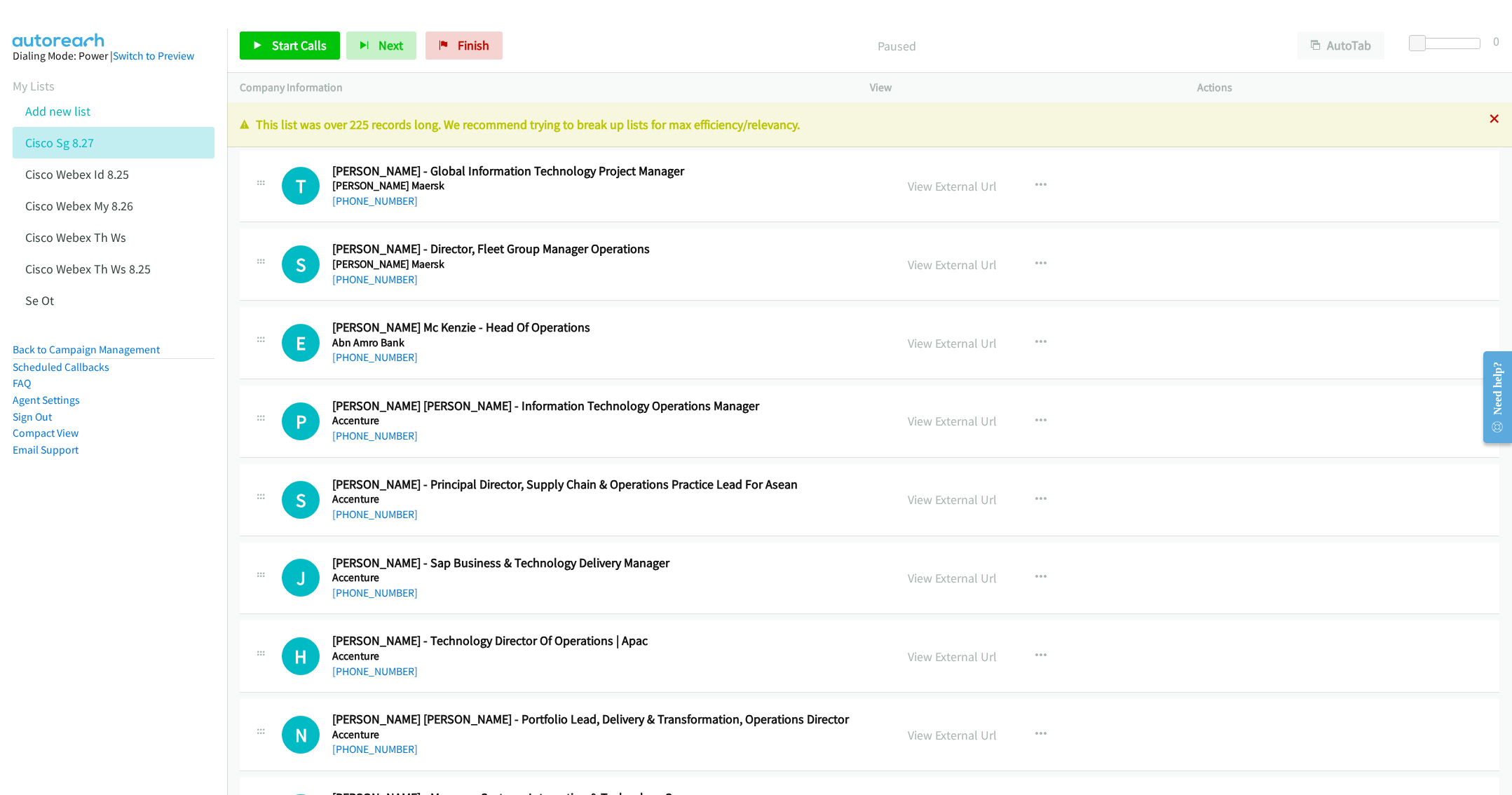
click at [1490, 120] on icon at bounding box center [1494, 120] width 10 height 10
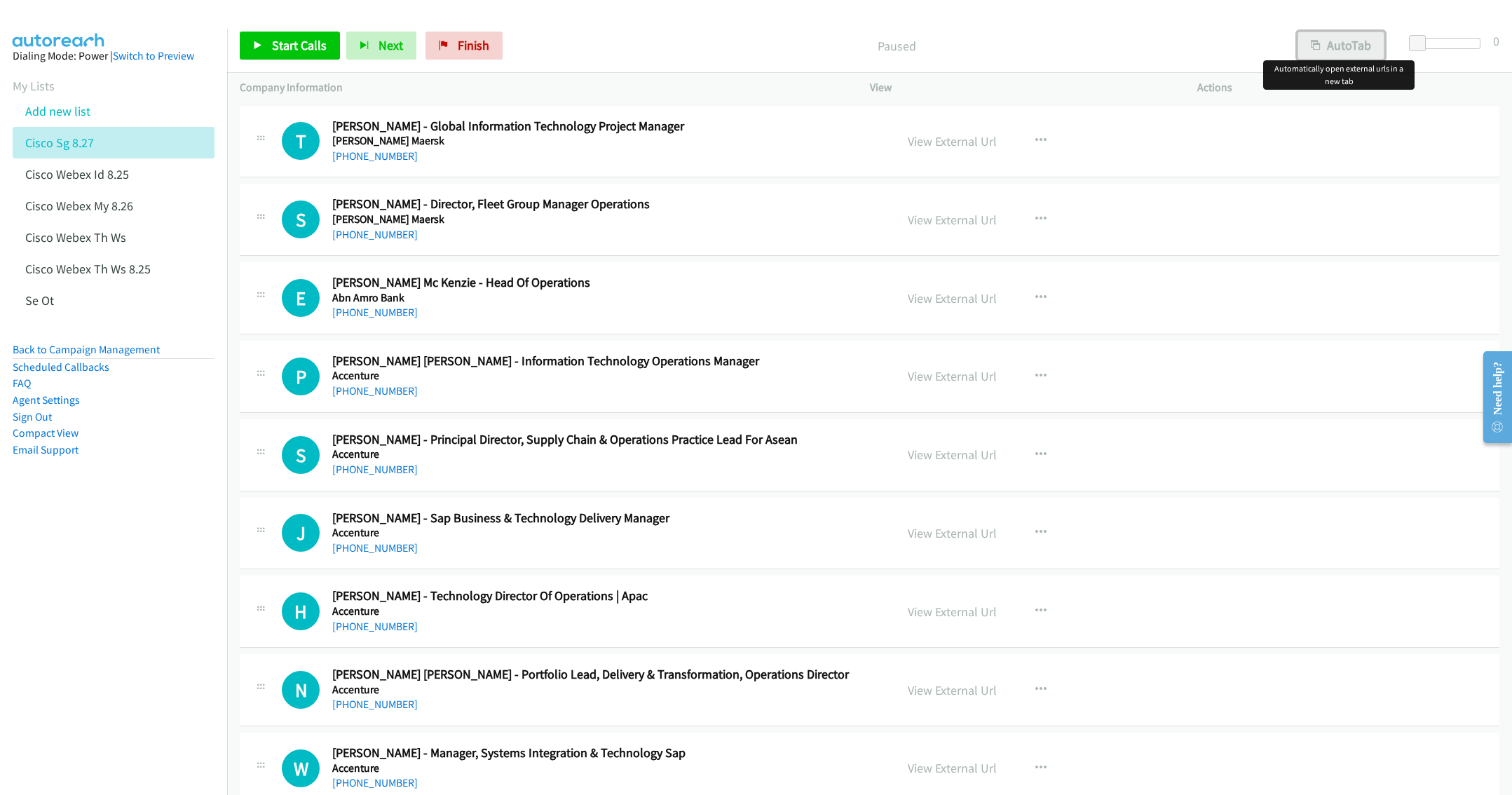
click at [1348, 49] on button "AutoTab" at bounding box center [1341, 45] width 87 height 28
click at [945, 131] on div "View External Url View External Url Schedule/Manage Callback Start Calls Here R…" at bounding box center [1065, 142] width 340 height 46
click at [949, 139] on link "View External Url" at bounding box center [952, 141] width 89 height 16
click at [286, 36] on link "Start Calls" at bounding box center [290, 45] width 100 height 28
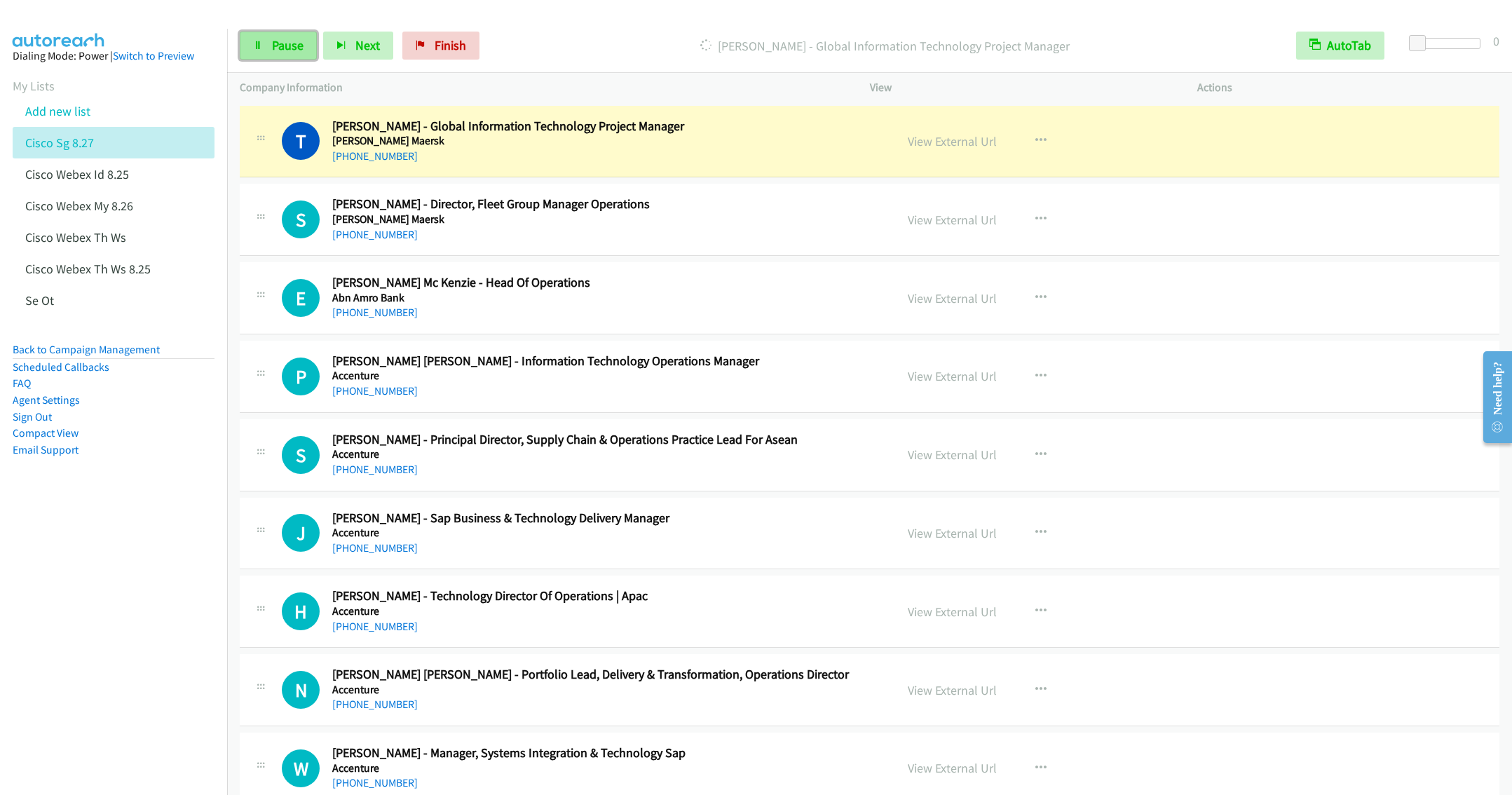
click at [263, 38] on link "Pause" at bounding box center [278, 45] width 77 height 28
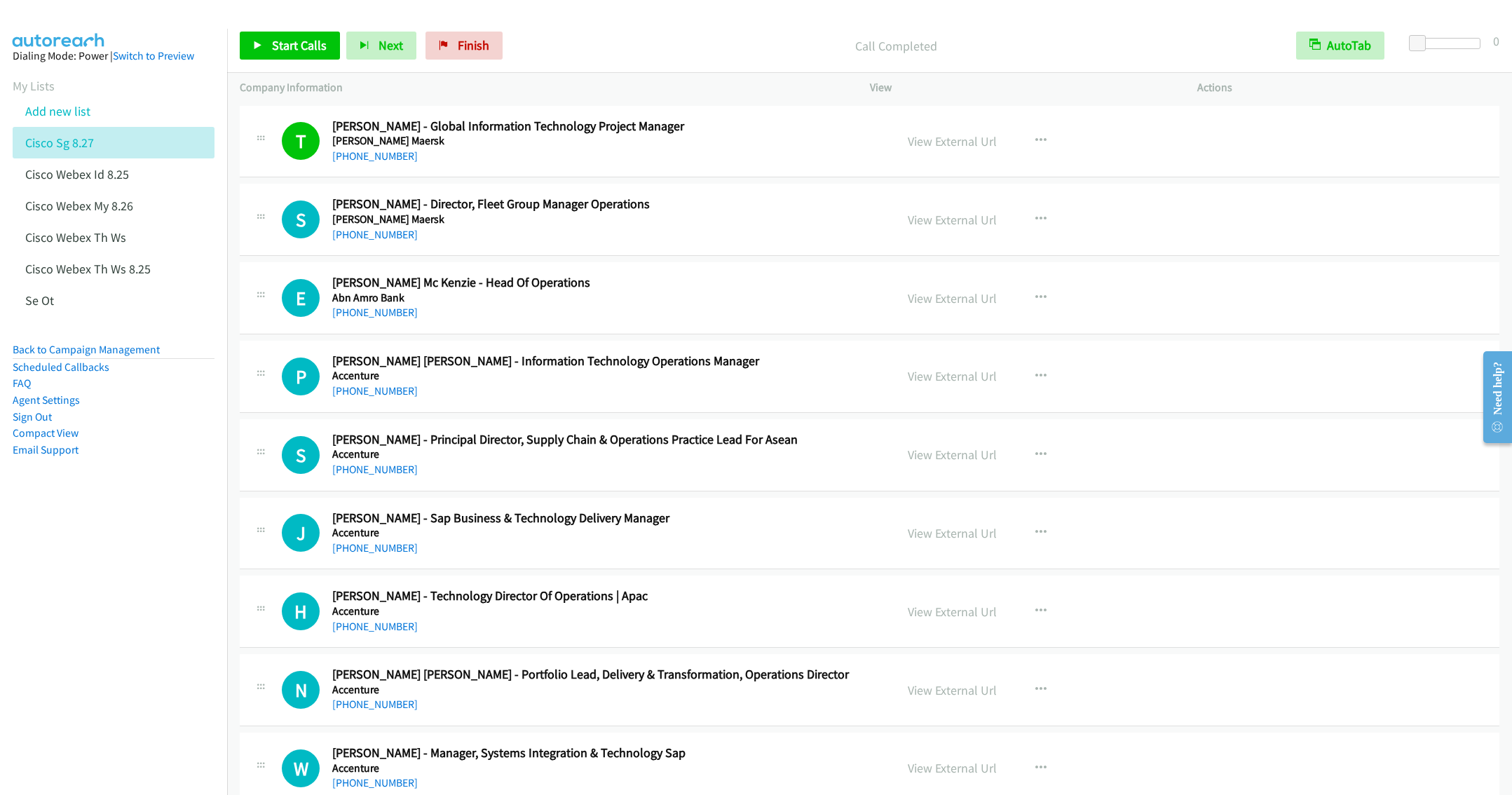
click at [603, 293] on h5 "Abn Amro Bank" at bounding box center [603, 297] width 542 height 14
click at [1036, 297] on icon "button" at bounding box center [1041, 297] width 11 height 11
click at [927, 396] on link "Start Calls Here" at bounding box center [965, 389] width 186 height 28
click at [267, 59] on link "Start Calls" at bounding box center [290, 45] width 100 height 28
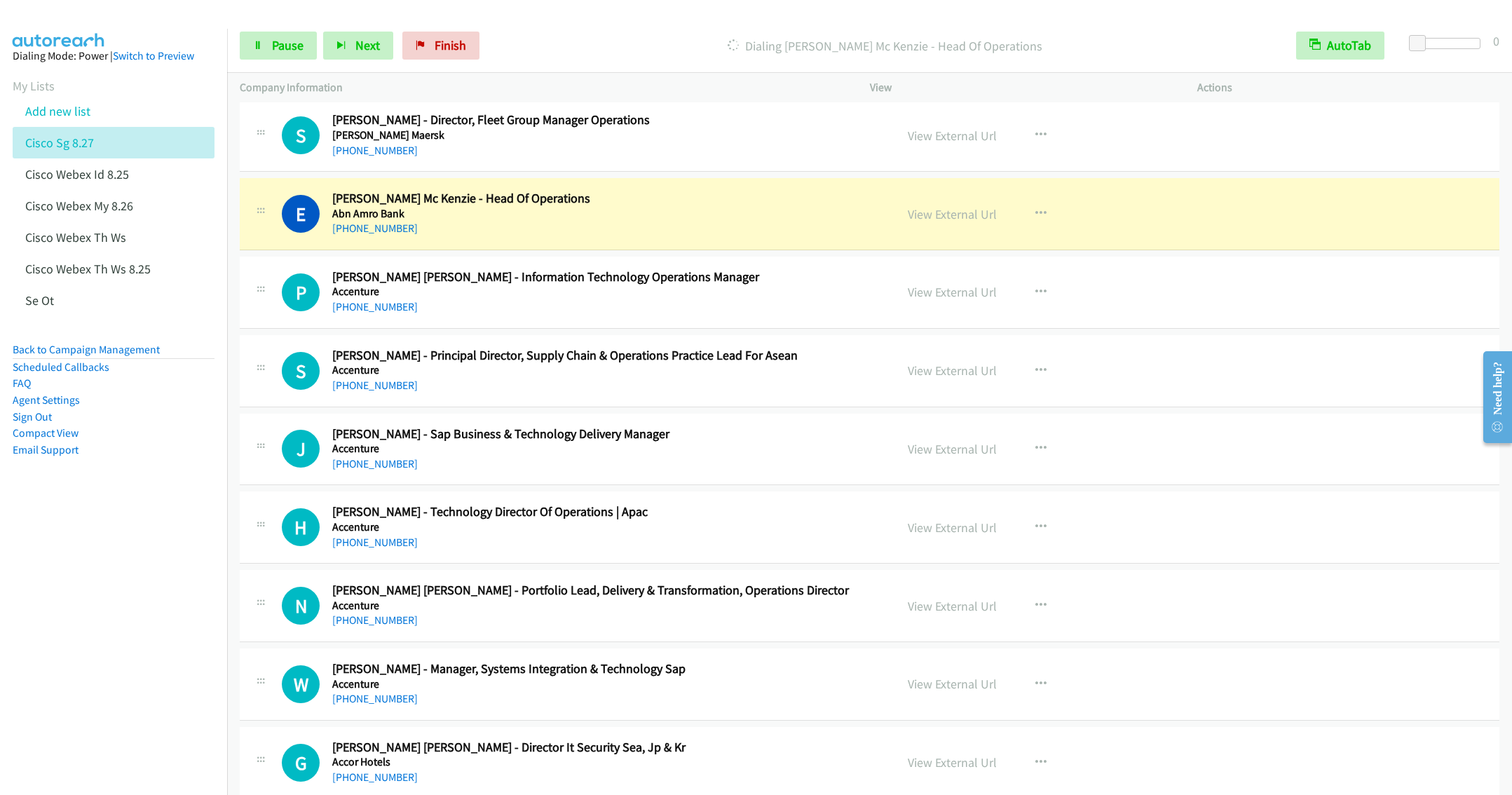
scroll to position [105, 0]
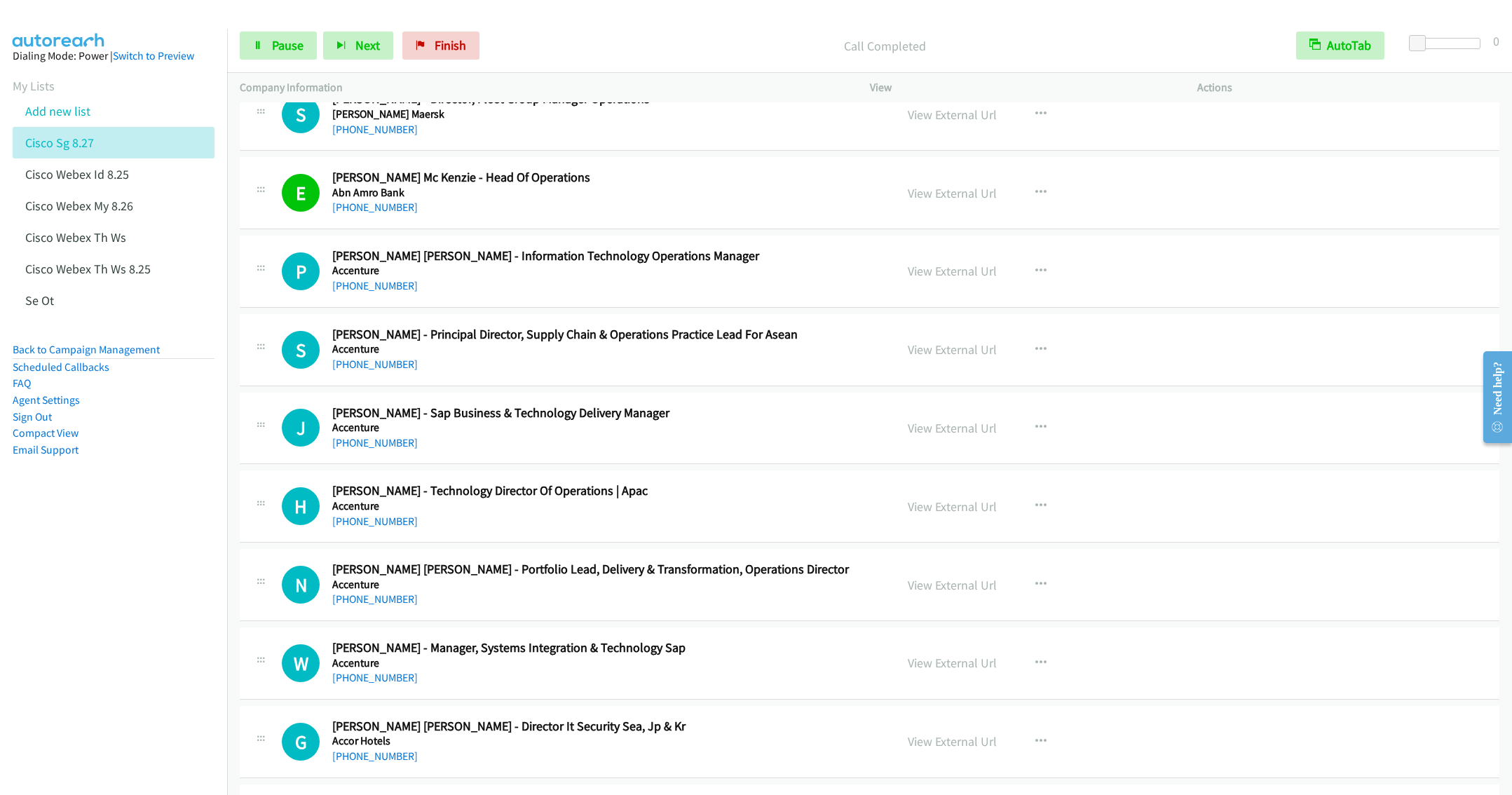
click at [724, 375] on div "S Callback Scheduled [PERSON_NAME] - Principal Director, Supply Chain & Operati…" at bounding box center [870, 350] width 1260 height 72
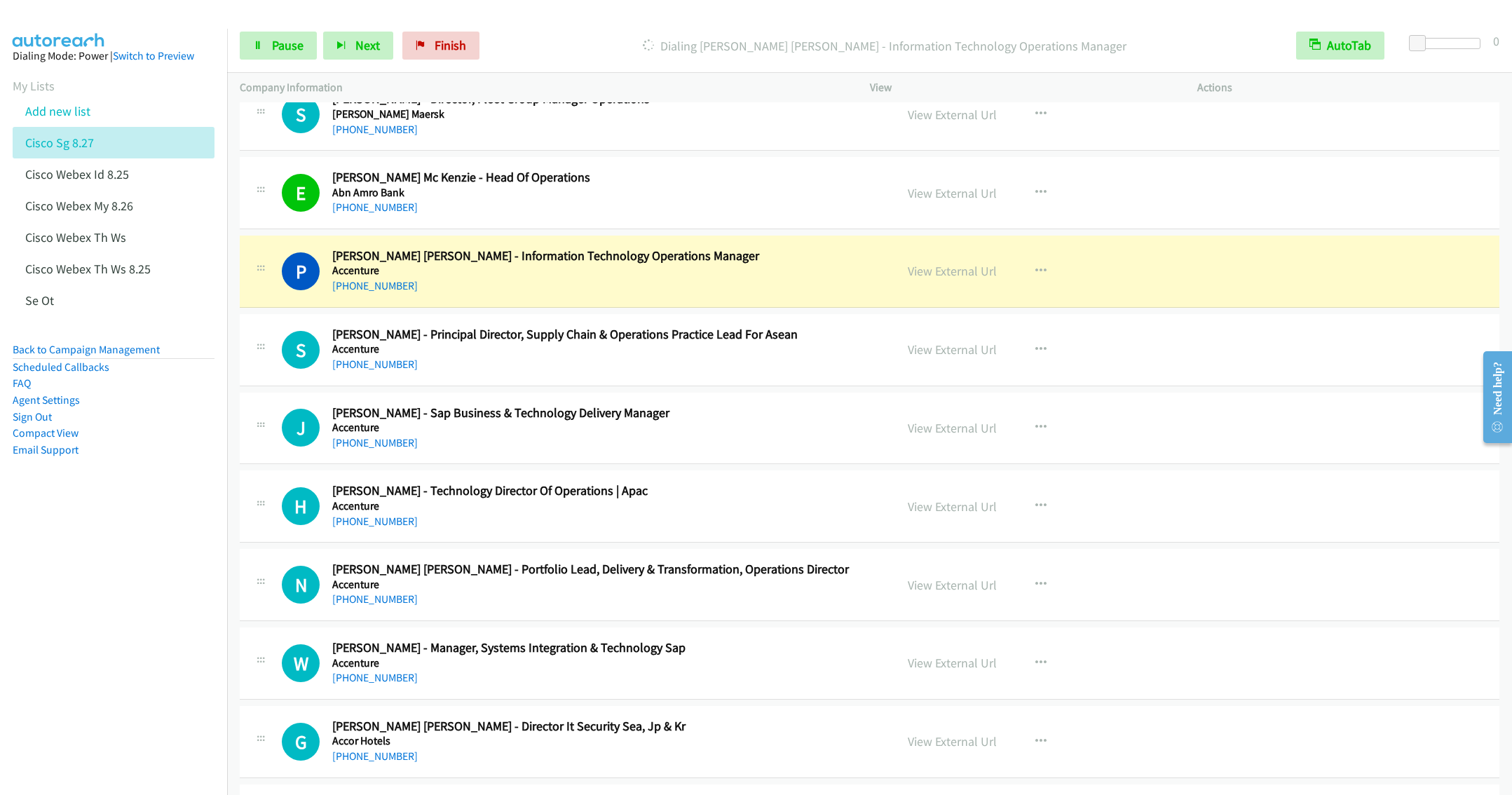
click at [652, 358] on div "[PHONE_NUMBER]" at bounding box center [603, 364] width 542 height 17
click at [1034, 358] on button "button" at bounding box center [1041, 349] width 38 height 28
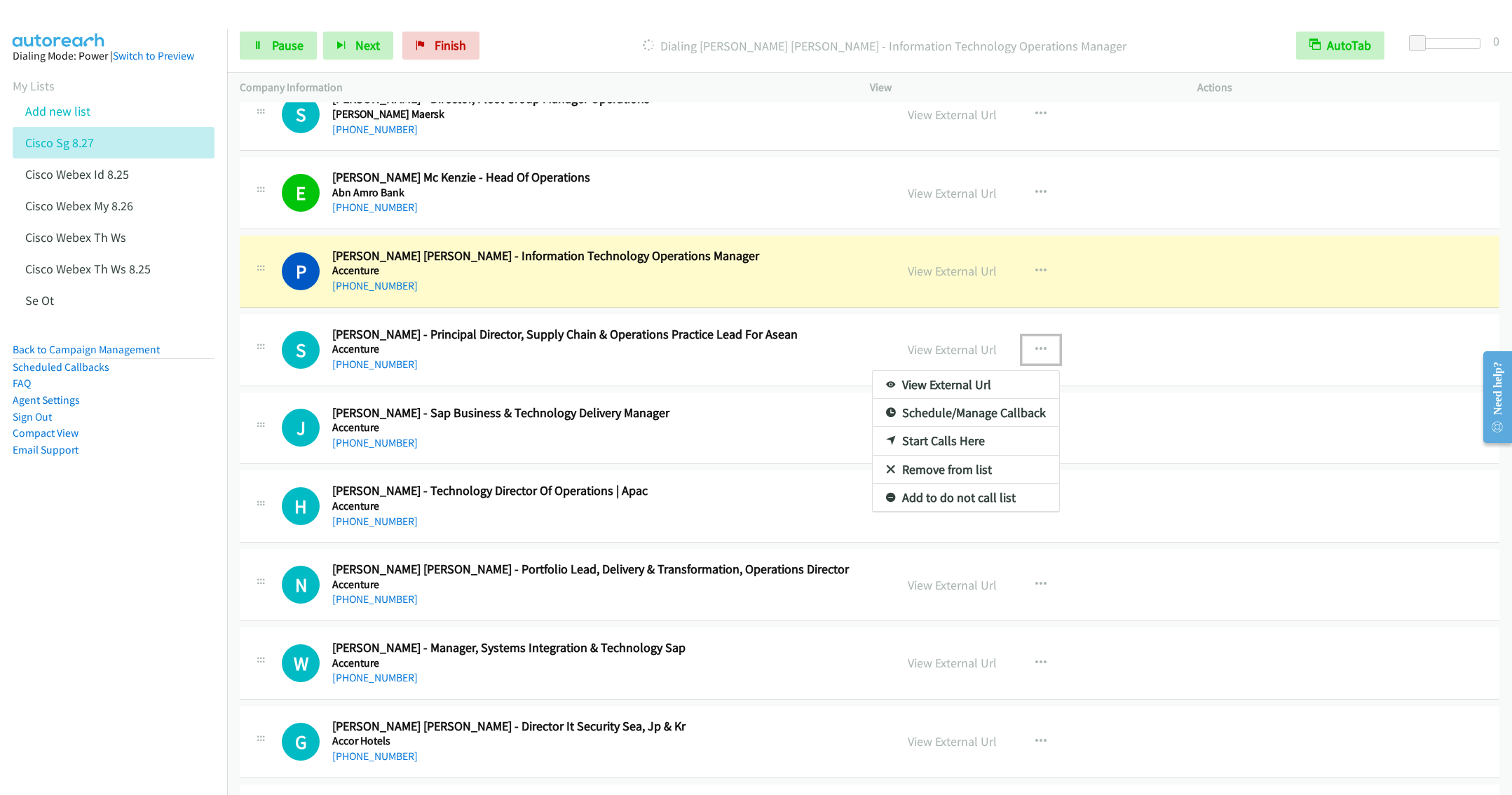
click at [941, 475] on link "Remove from list" at bounding box center [965, 470] width 186 height 28
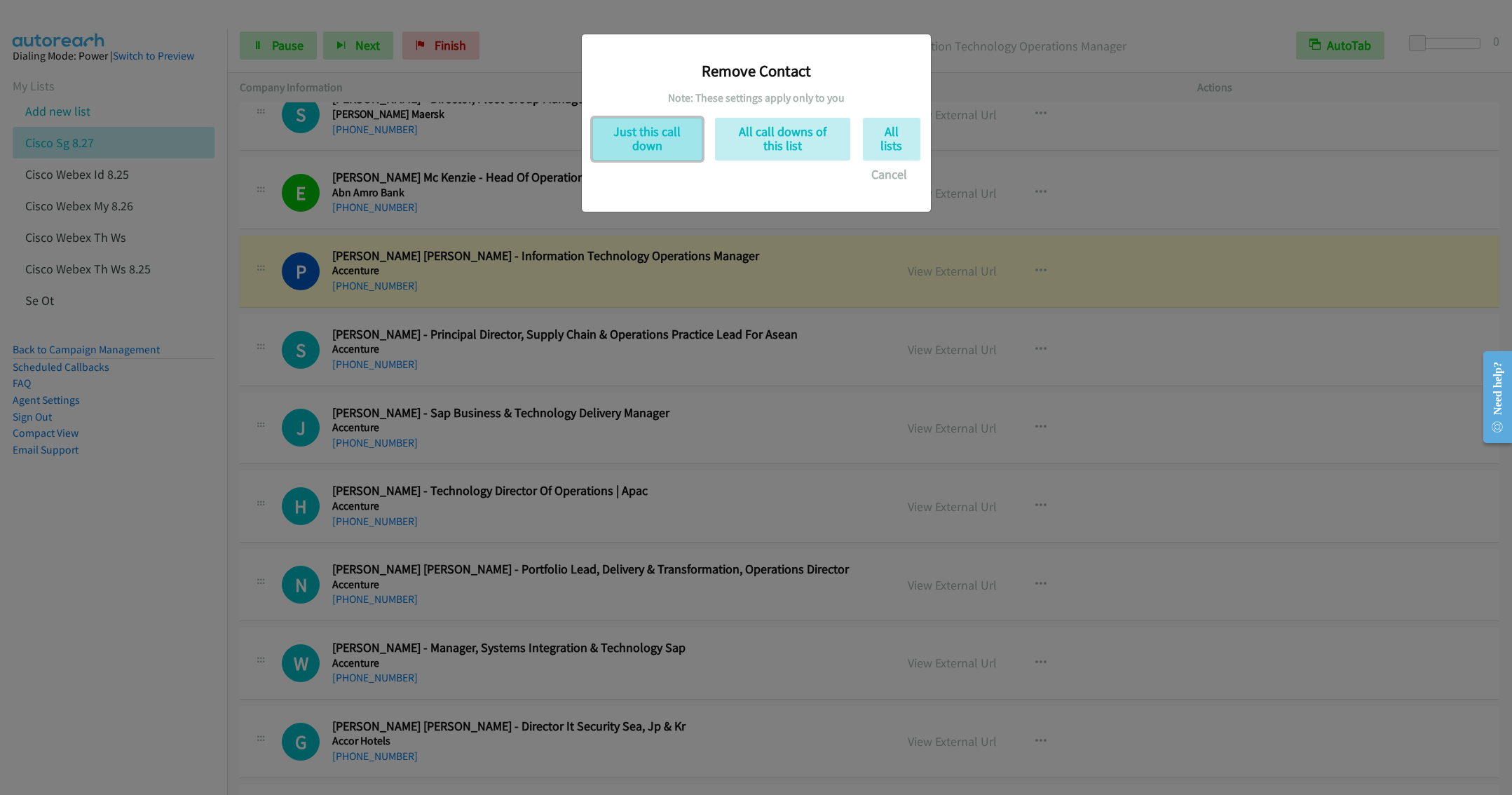
click at [651, 125] on button "Just this call down" at bounding box center [647, 139] width 110 height 43
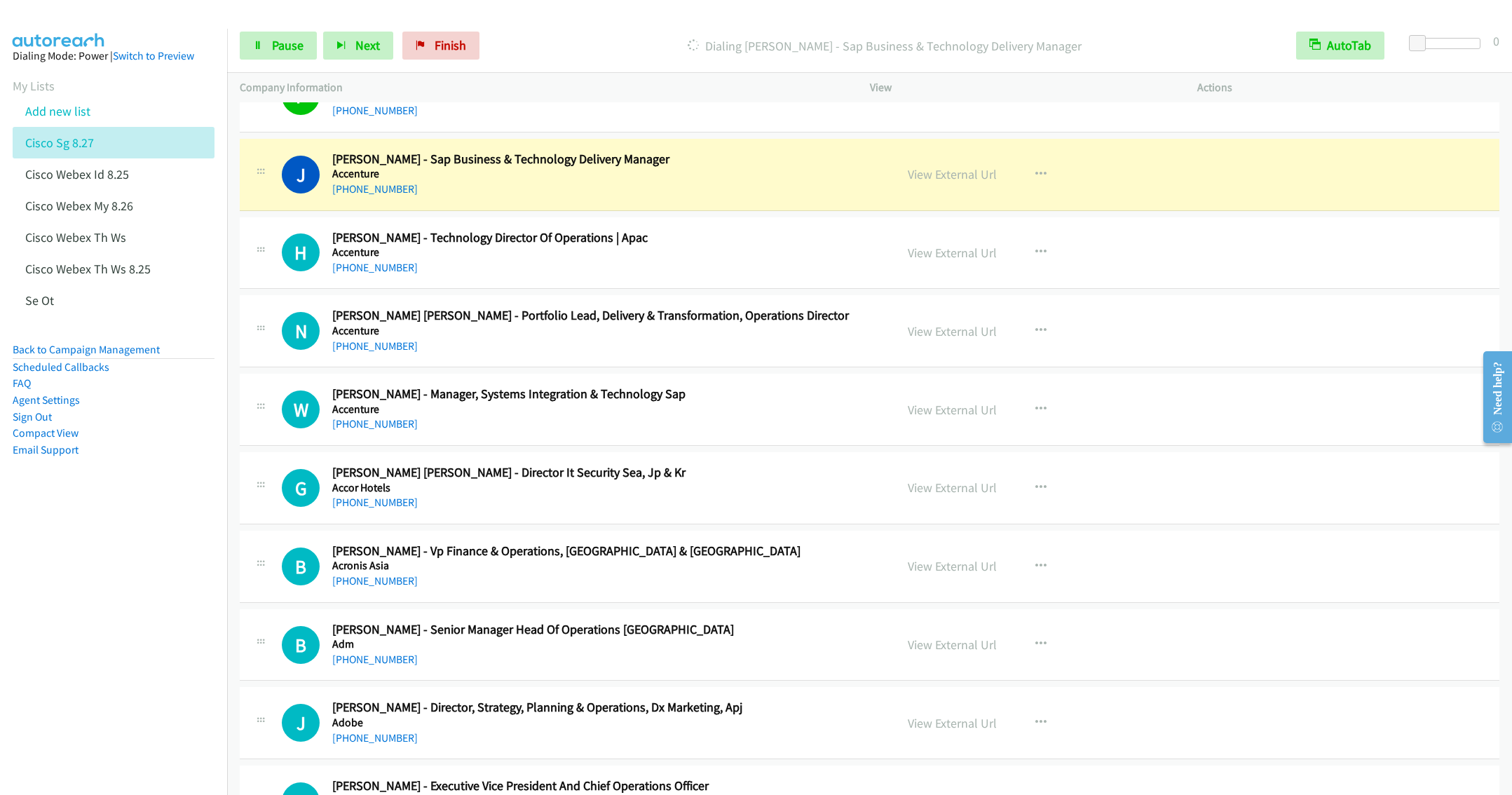
scroll to position [315, 0]
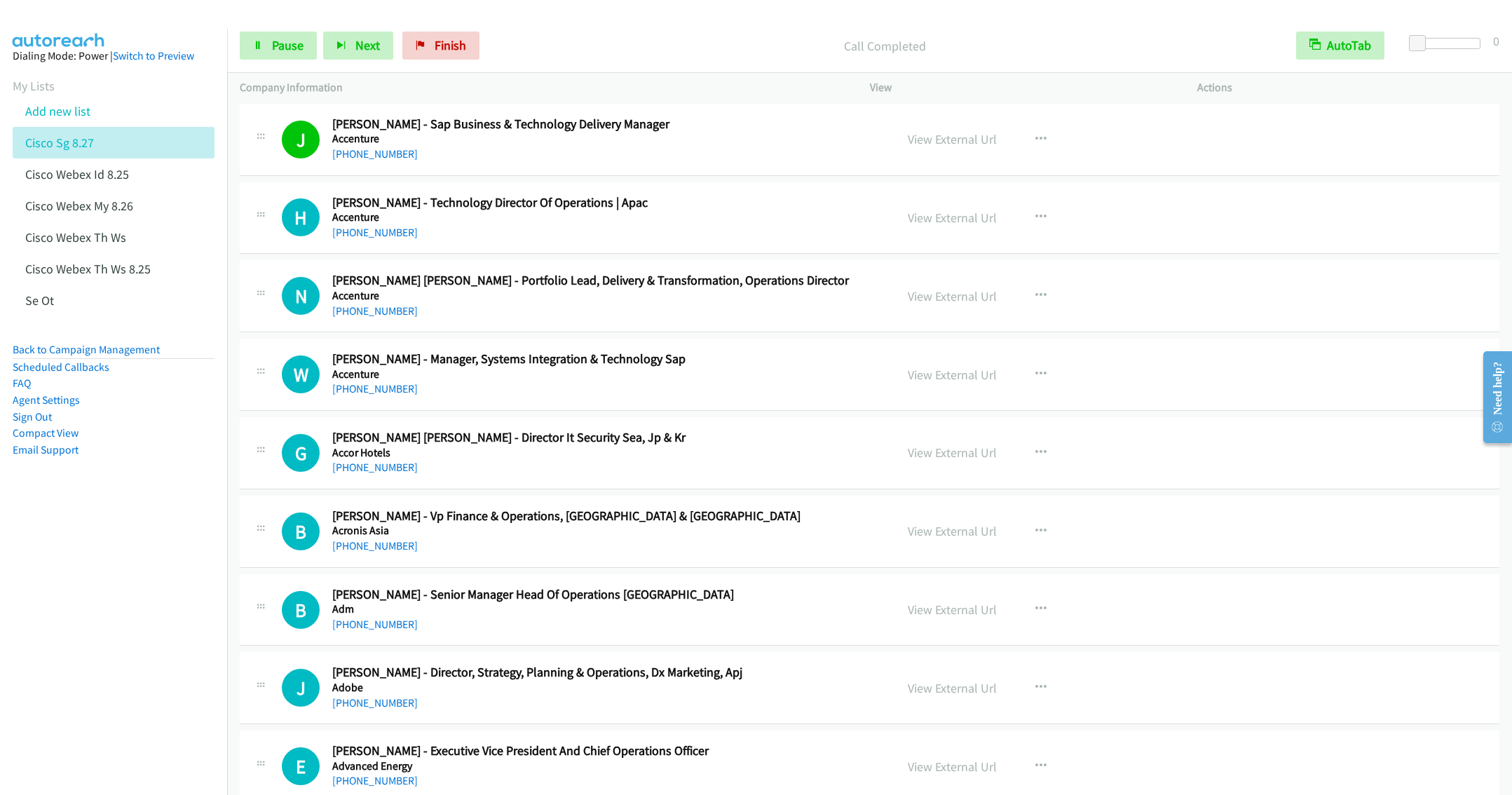
click at [598, 241] on div "[PHONE_NUMBER]" at bounding box center [603, 233] width 542 height 17
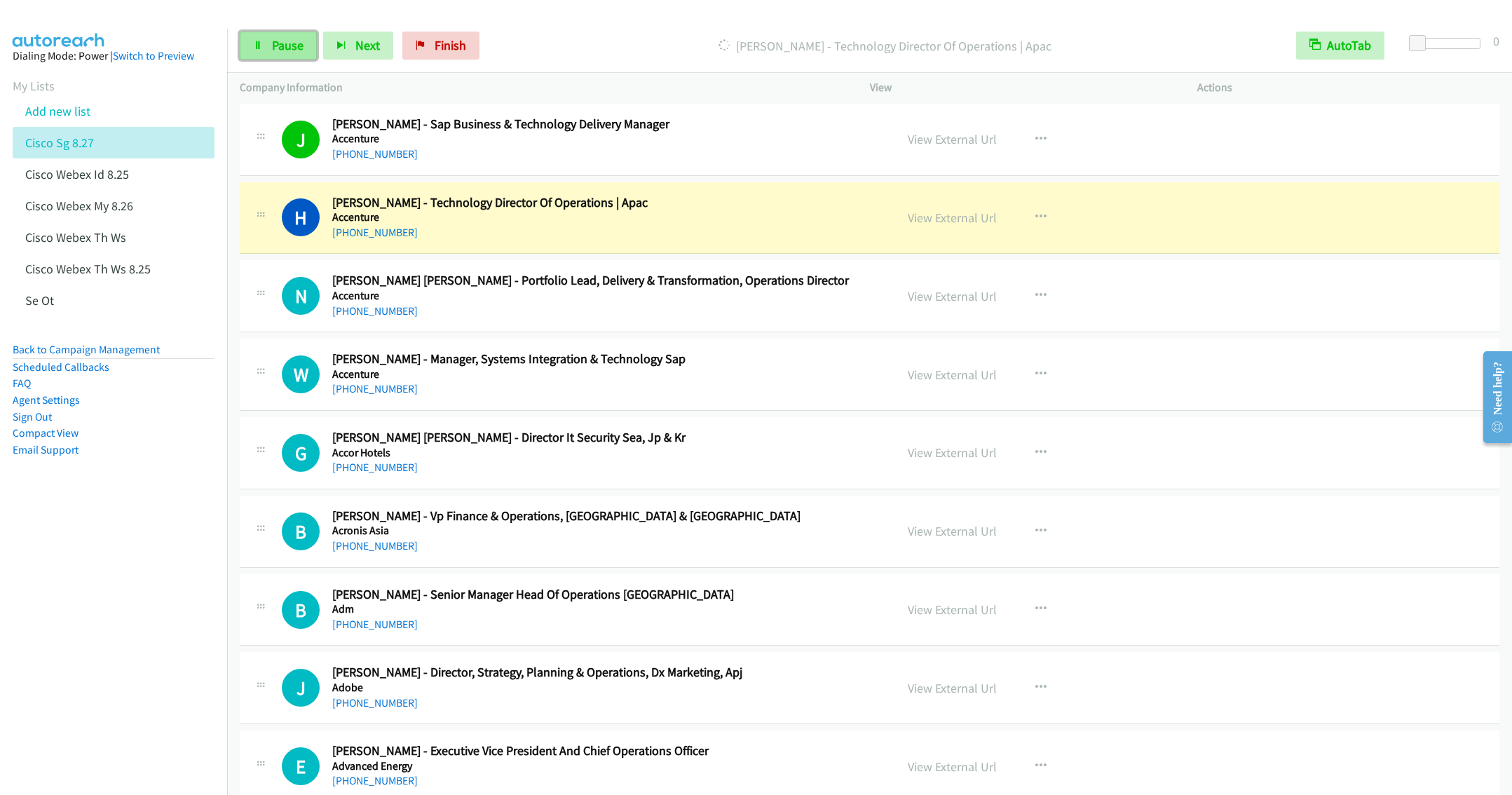
click at [250, 46] on link "Pause" at bounding box center [278, 45] width 77 height 28
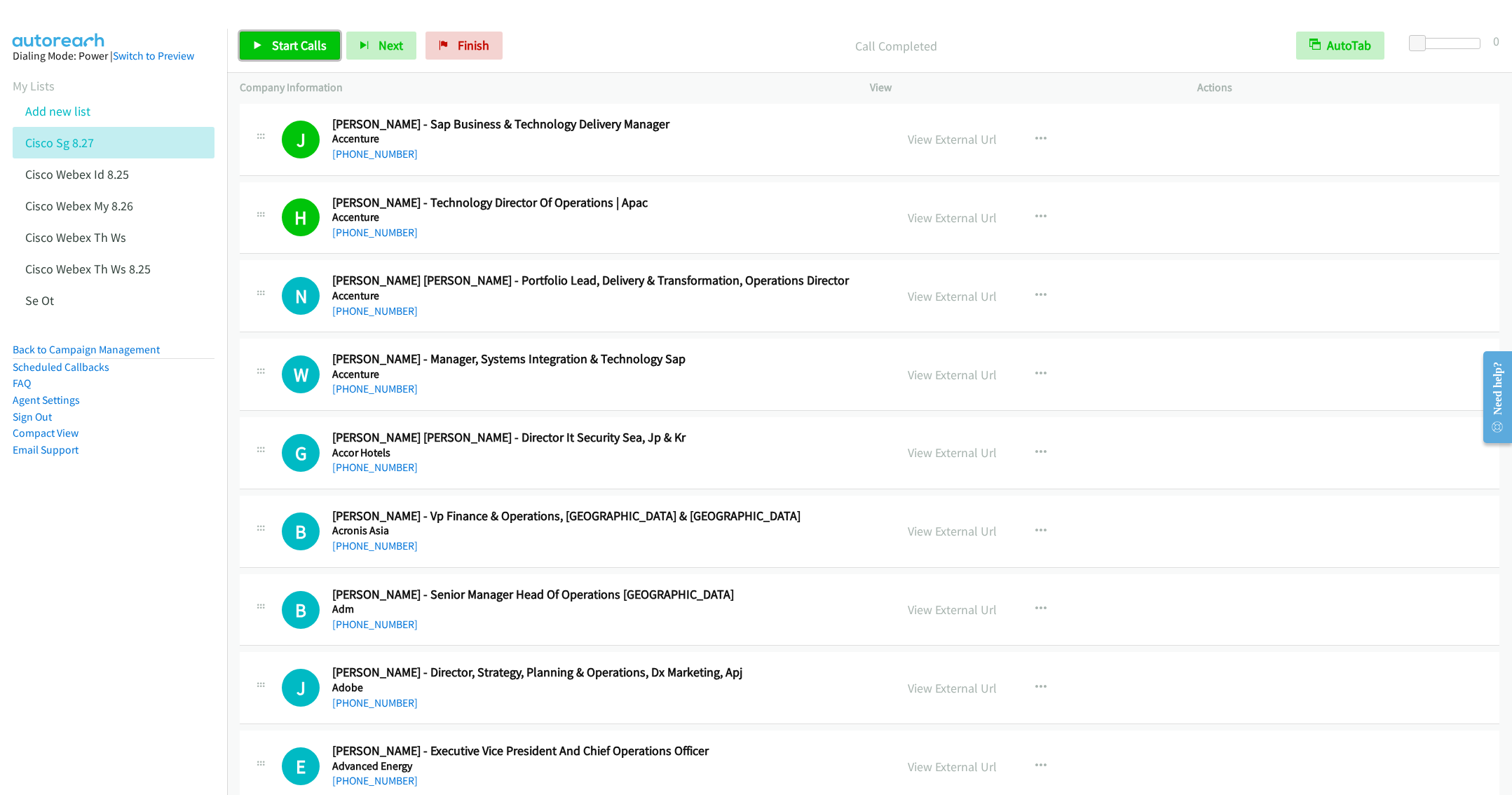
click at [301, 43] on span "Start Calls" at bounding box center [299, 44] width 55 height 16
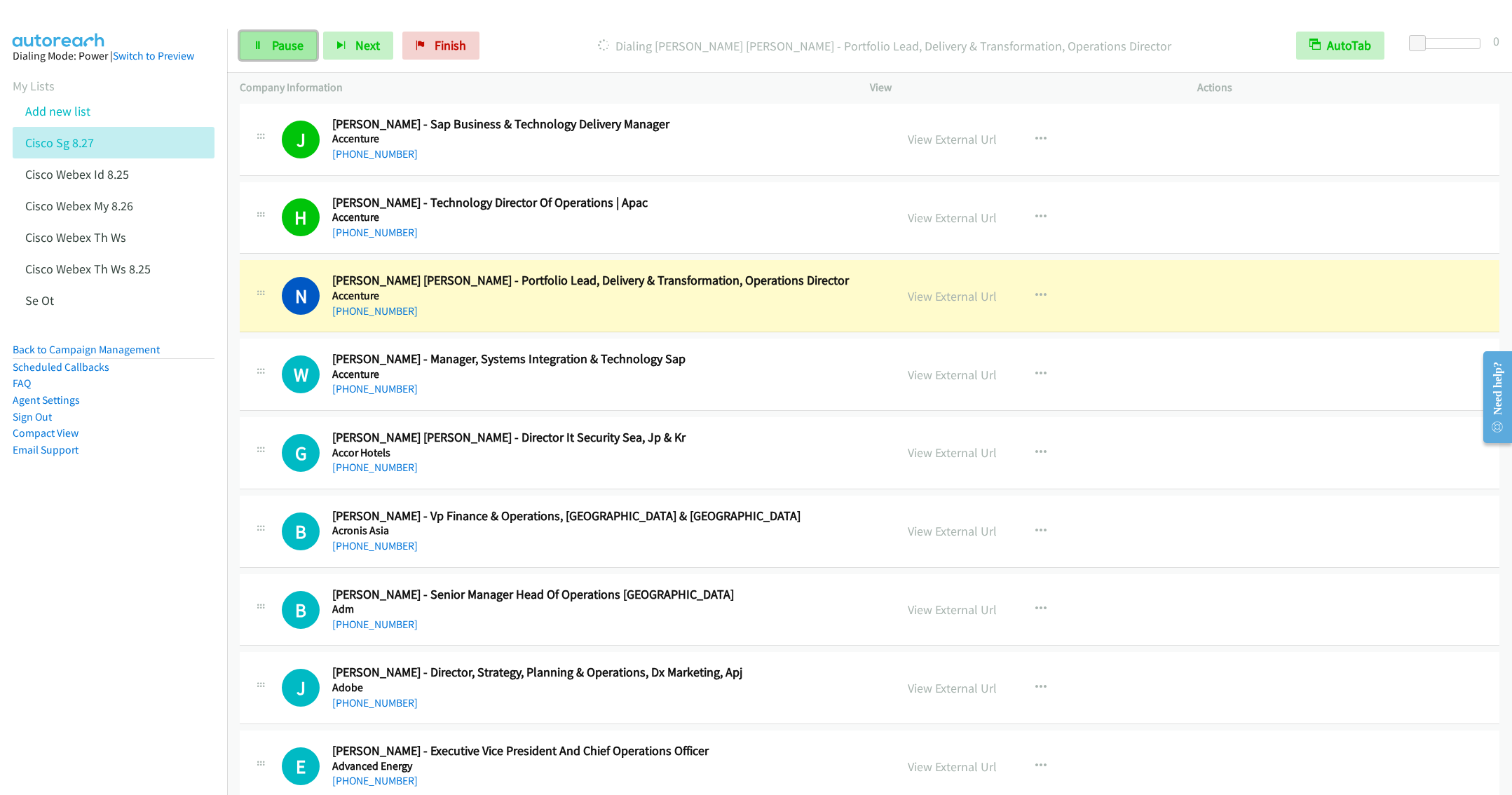
click at [255, 53] on link "Pause" at bounding box center [278, 45] width 77 height 28
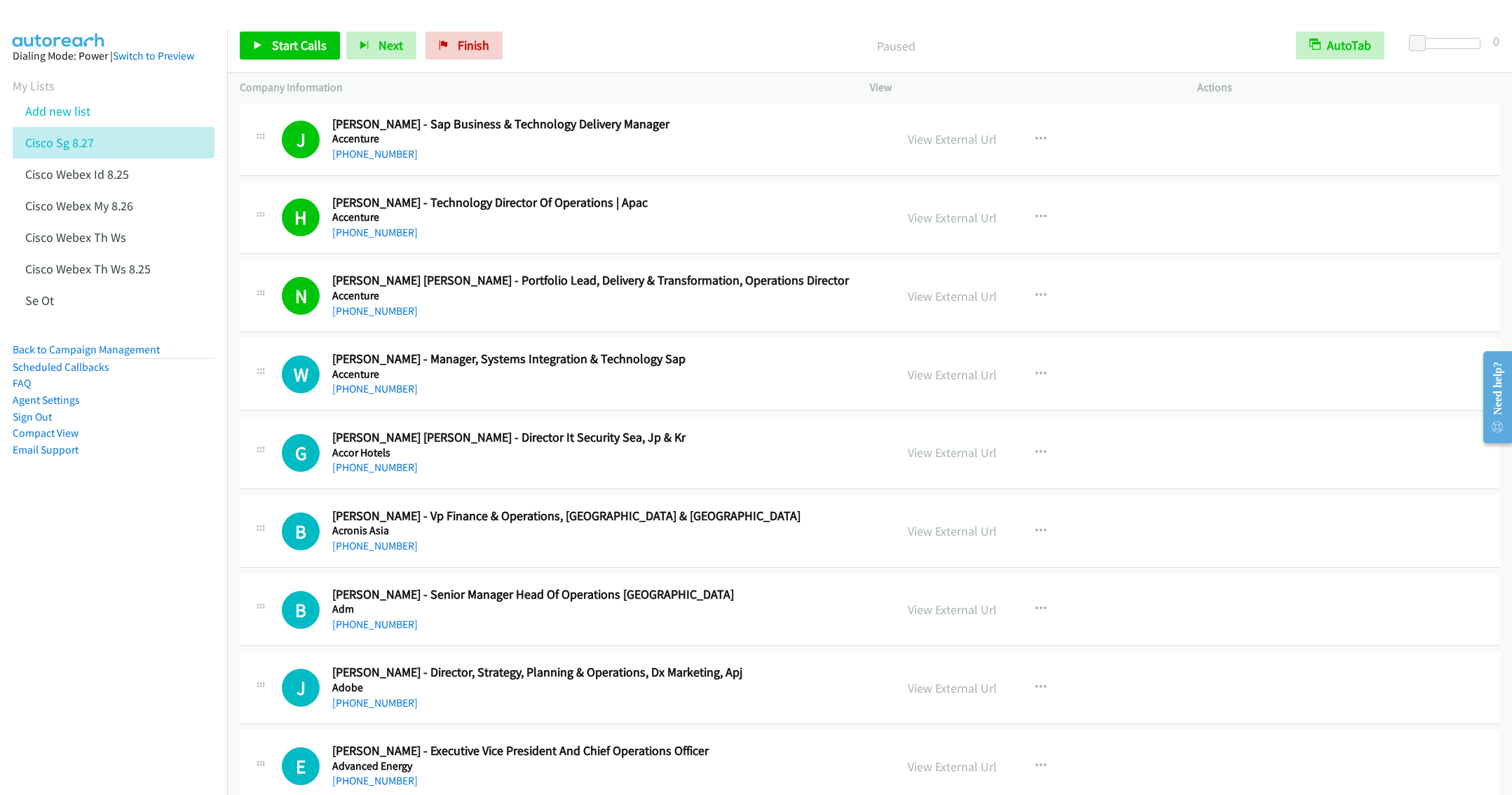
scroll to position [421, 0]
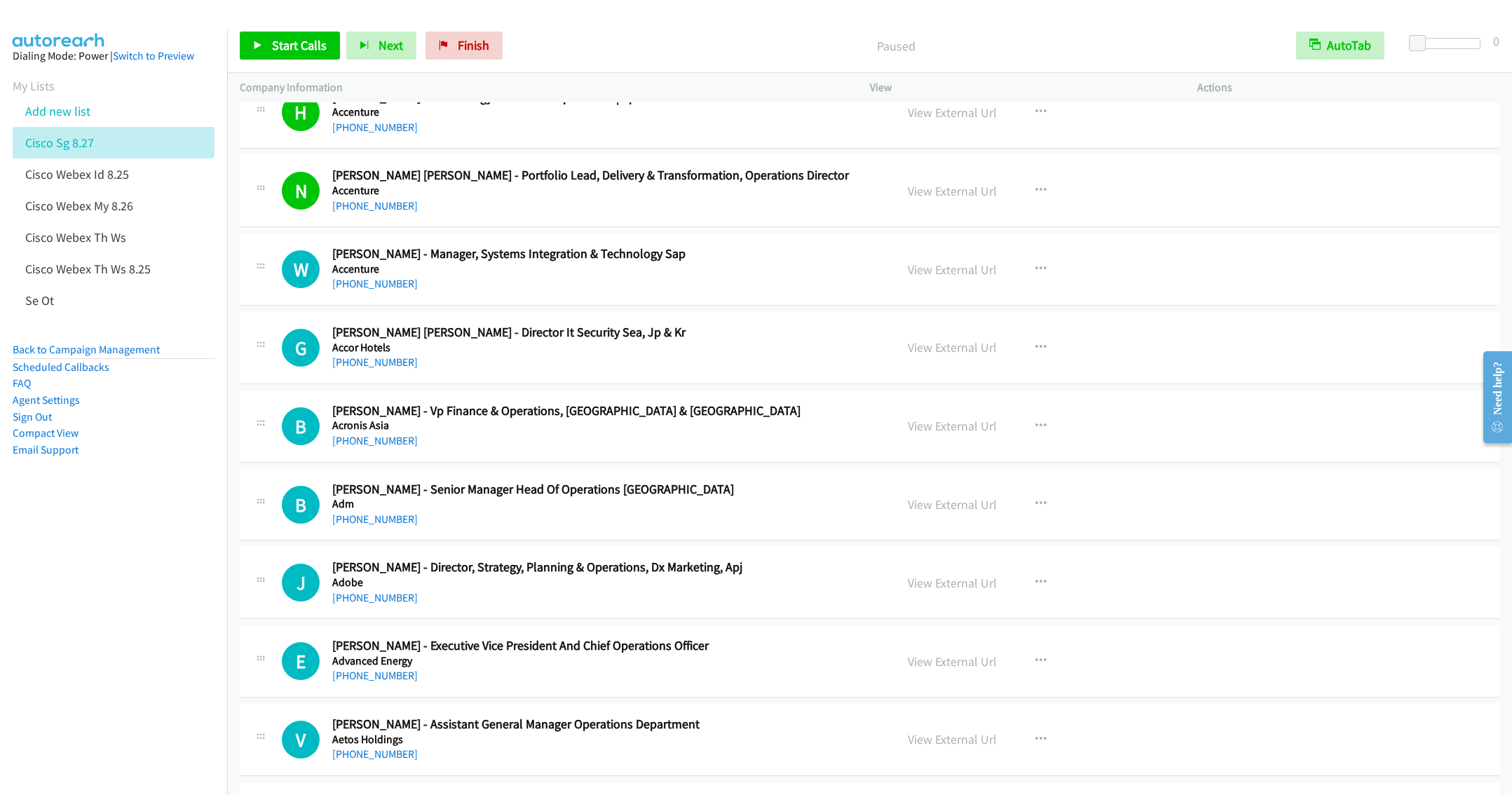
click at [503, 284] on div "[PHONE_NUMBER]" at bounding box center [603, 284] width 542 height 17
click at [636, 367] on div "[PHONE_NUMBER]" at bounding box center [603, 362] width 542 height 17
click at [555, 286] on div "[PHONE_NUMBER]" at bounding box center [603, 284] width 542 height 17
click at [293, 53] on span "Start Calls" at bounding box center [299, 44] width 55 height 16
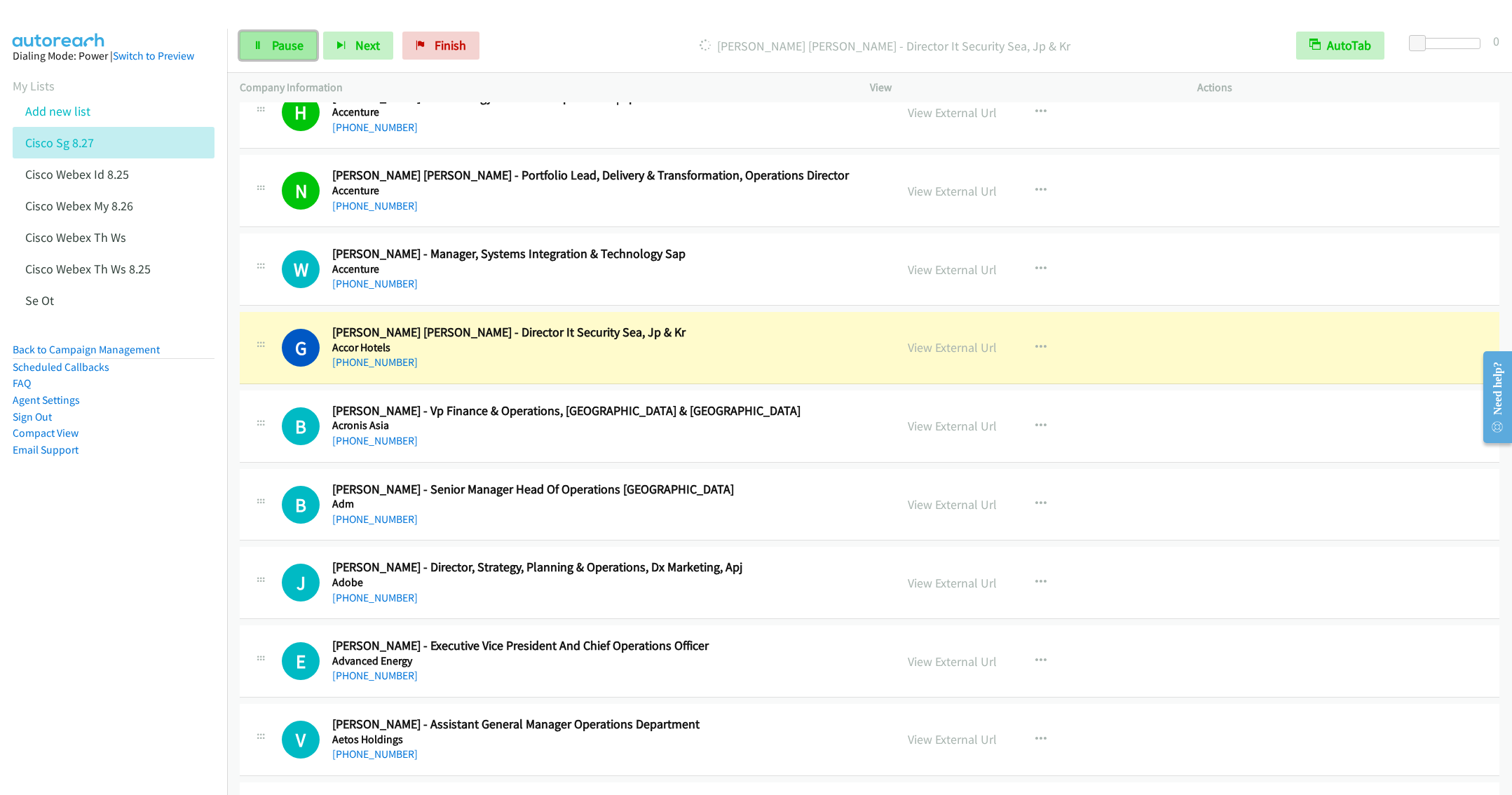
click at [272, 56] on link "Pause" at bounding box center [278, 45] width 77 height 28
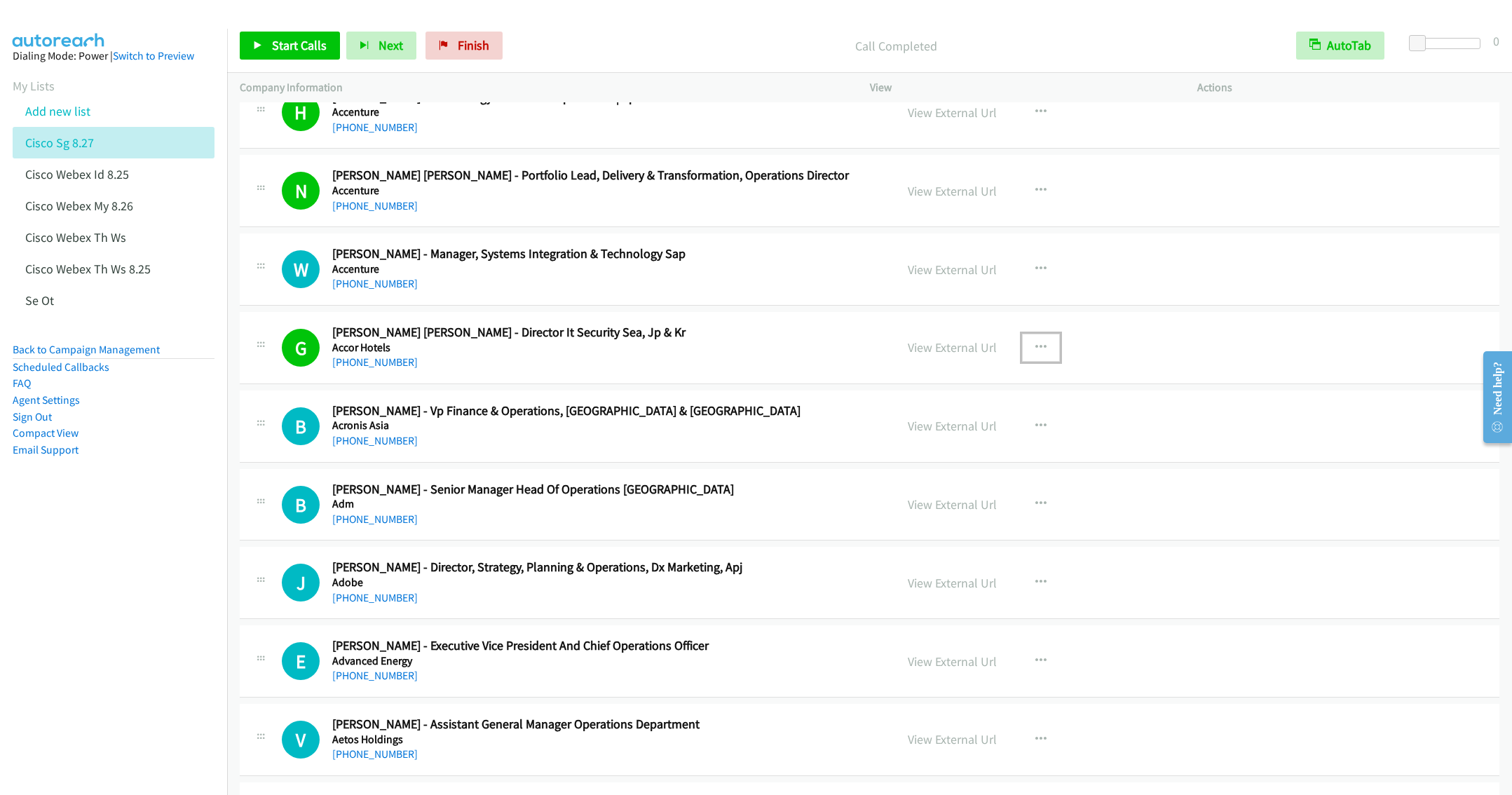
click at [1036, 349] on icon "button" at bounding box center [1041, 347] width 11 height 11
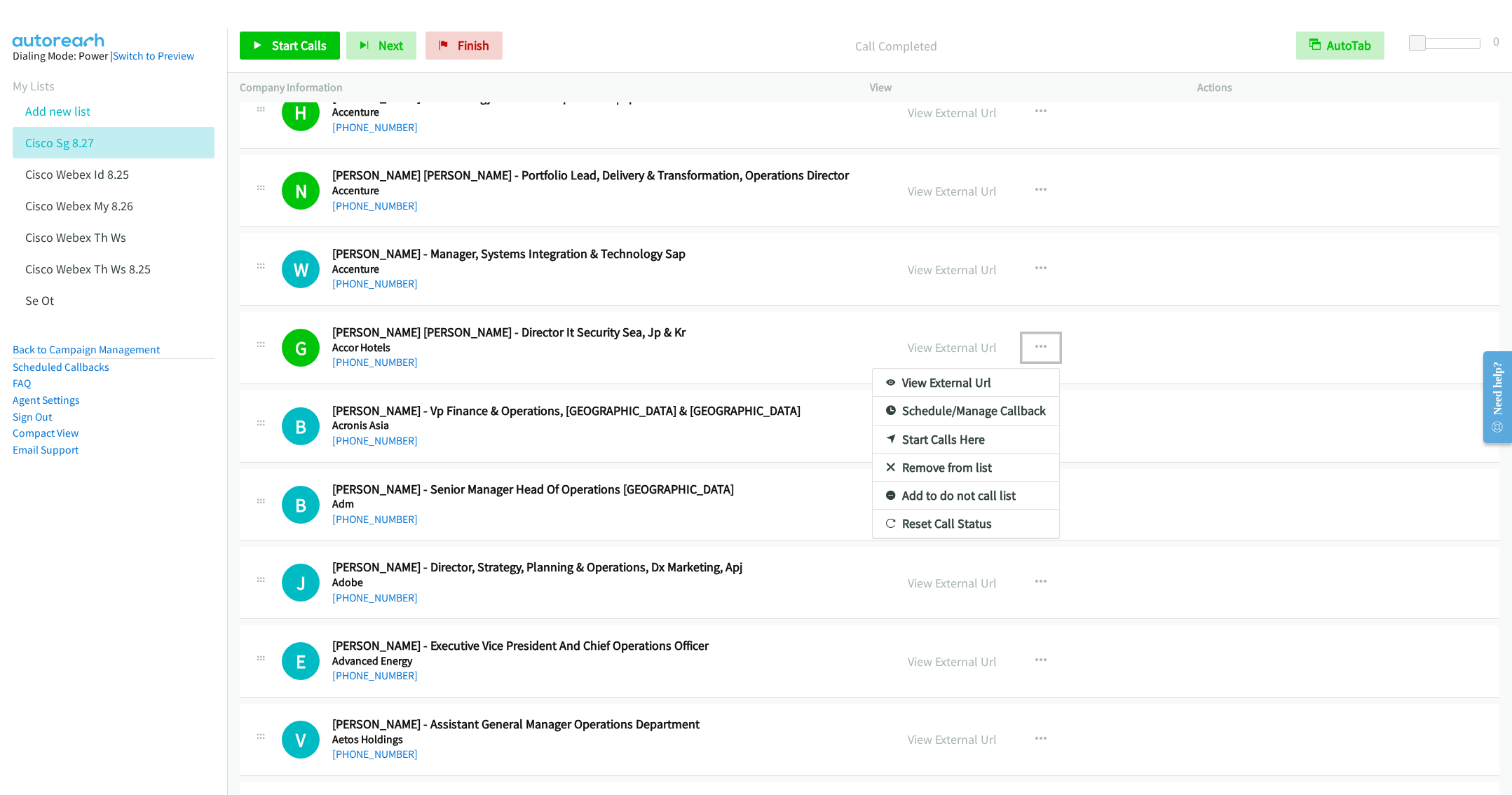
click at [941, 475] on link "Remove from list" at bounding box center [965, 467] width 186 height 28
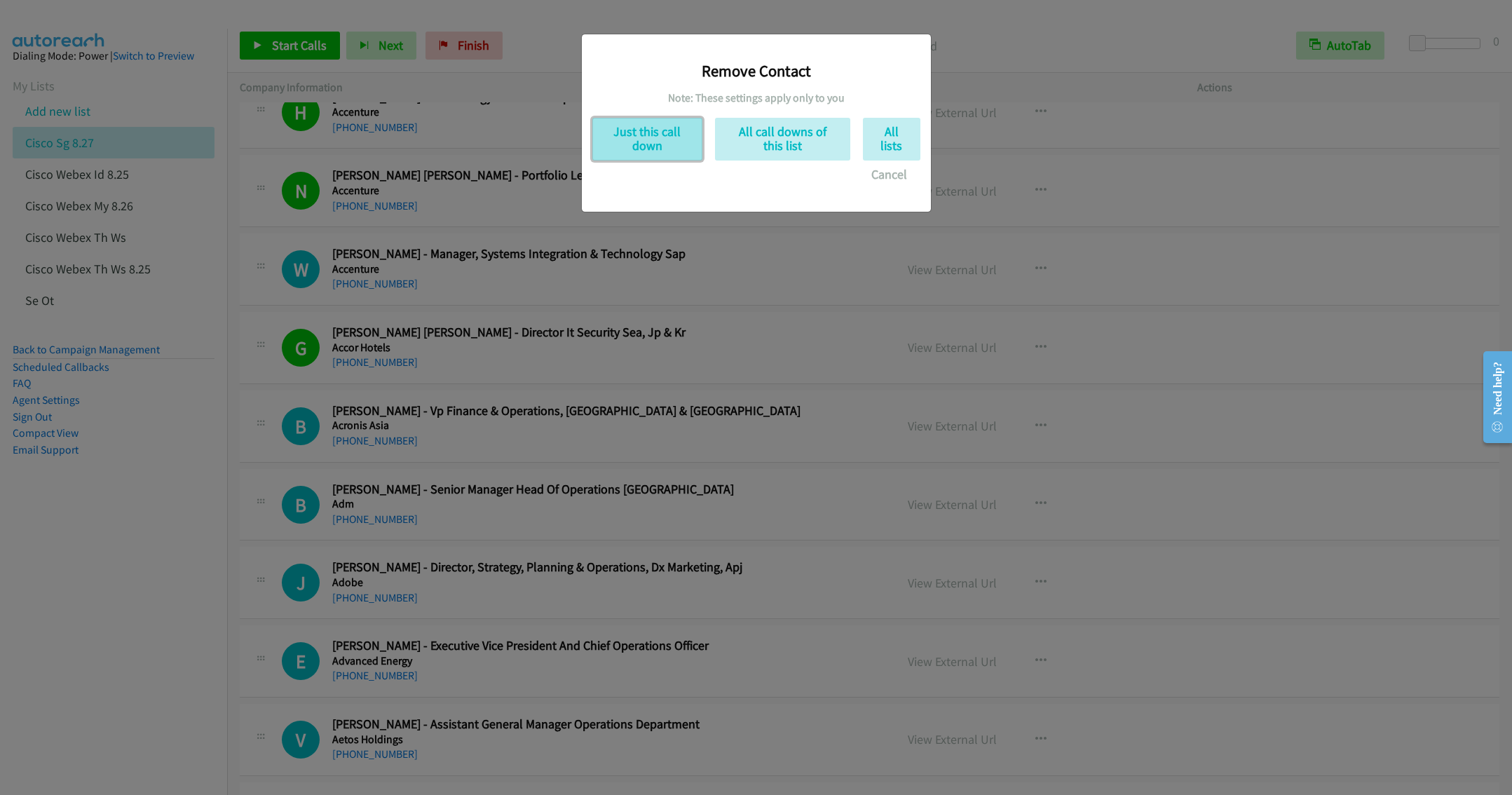
click at [648, 131] on button "Just this call down" at bounding box center [647, 139] width 110 height 43
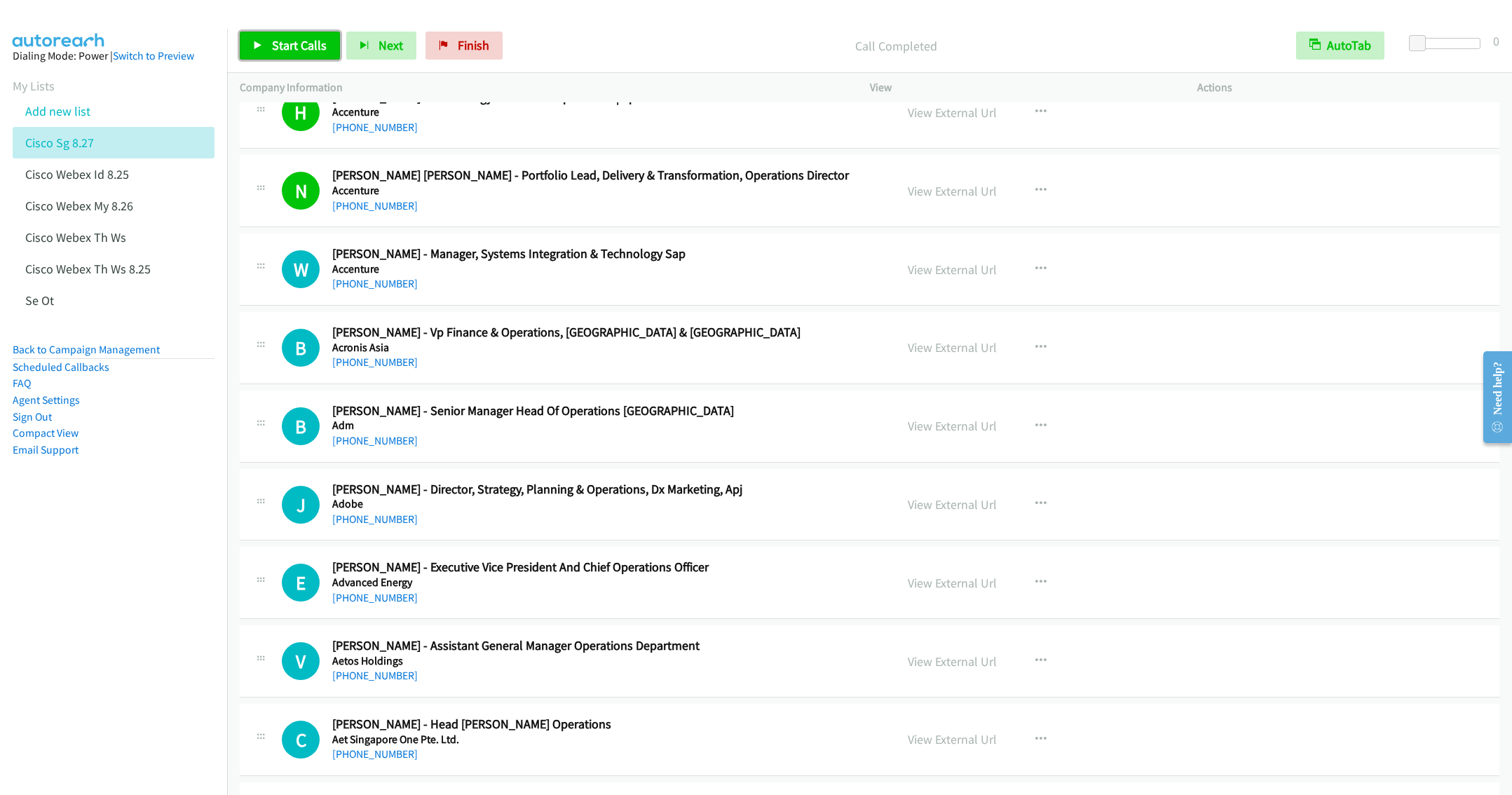
click at [297, 47] on span "Start Calls" at bounding box center [299, 44] width 55 height 16
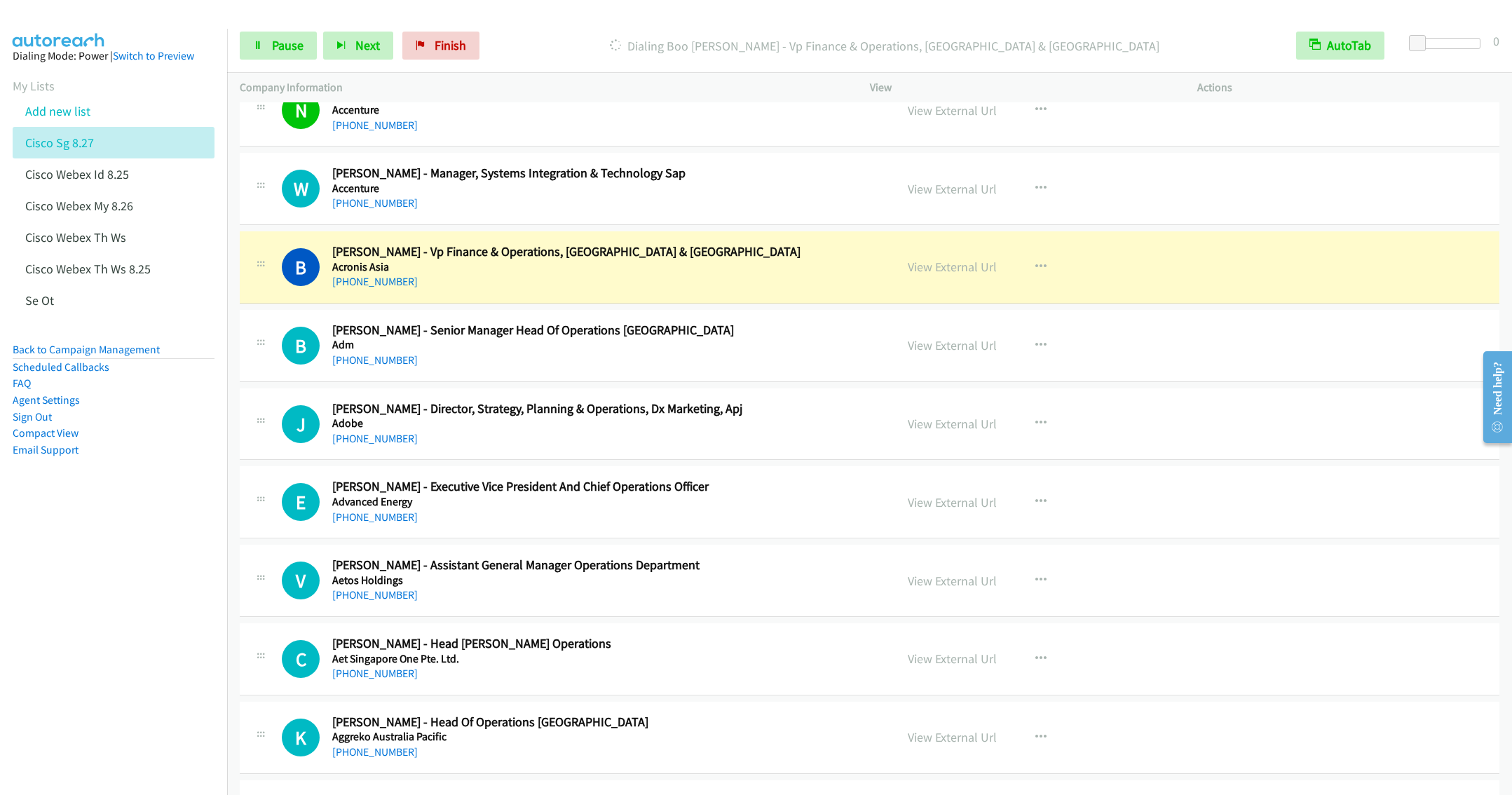
scroll to position [525, 0]
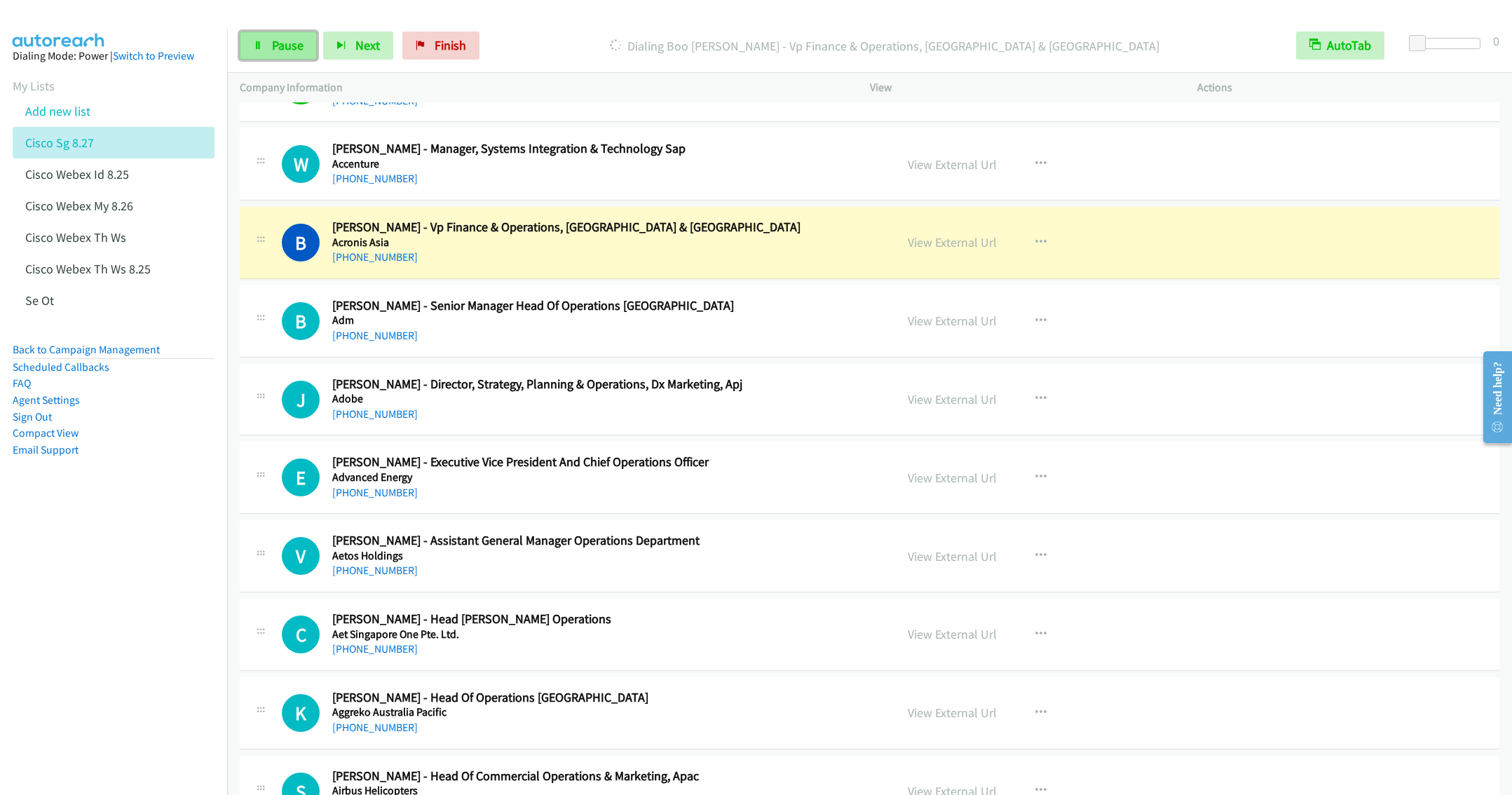
click at [283, 49] on span "Pause" at bounding box center [287, 44] width 32 height 16
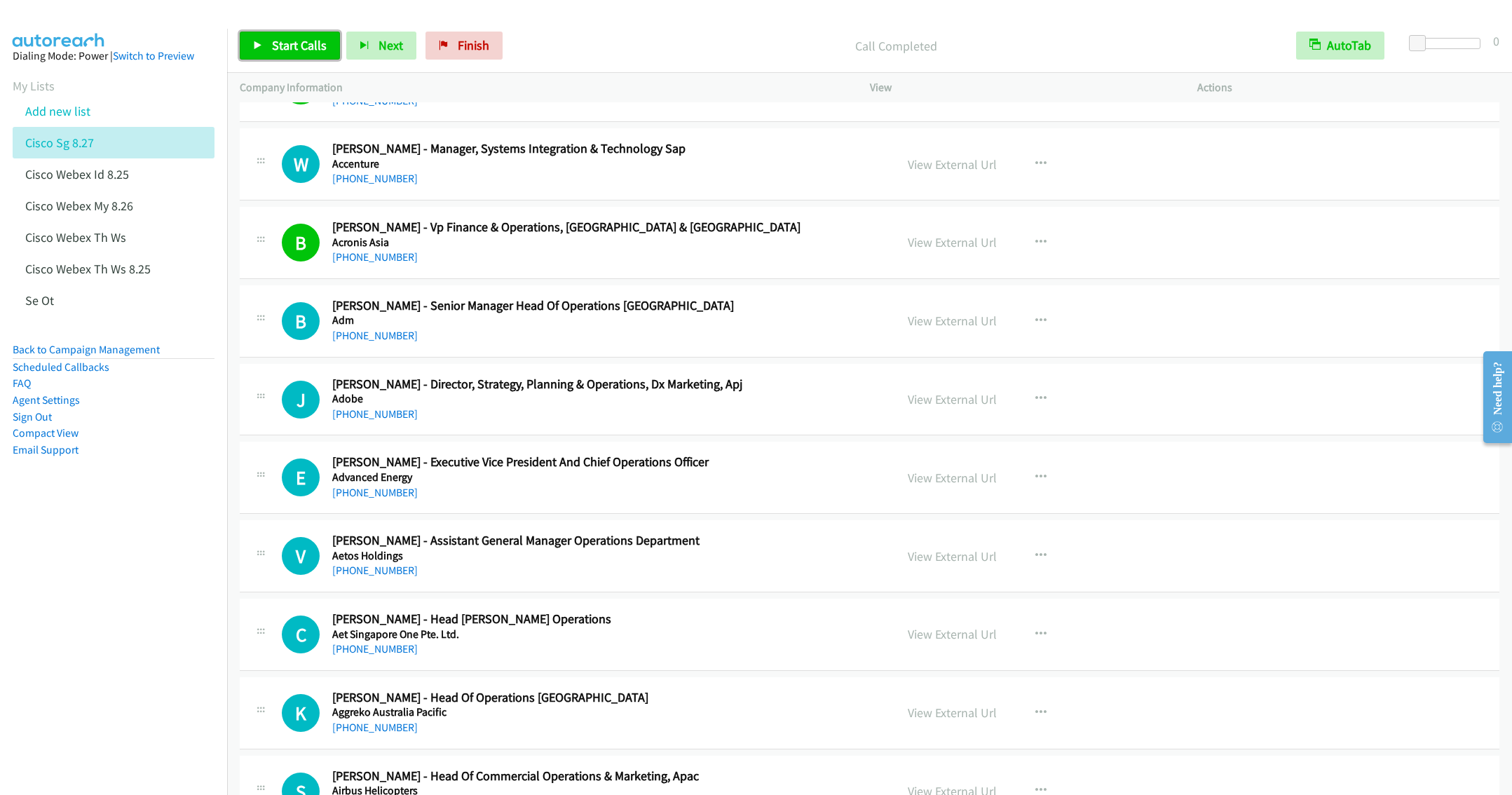
click at [280, 47] on span "Start Calls" at bounding box center [299, 44] width 55 height 16
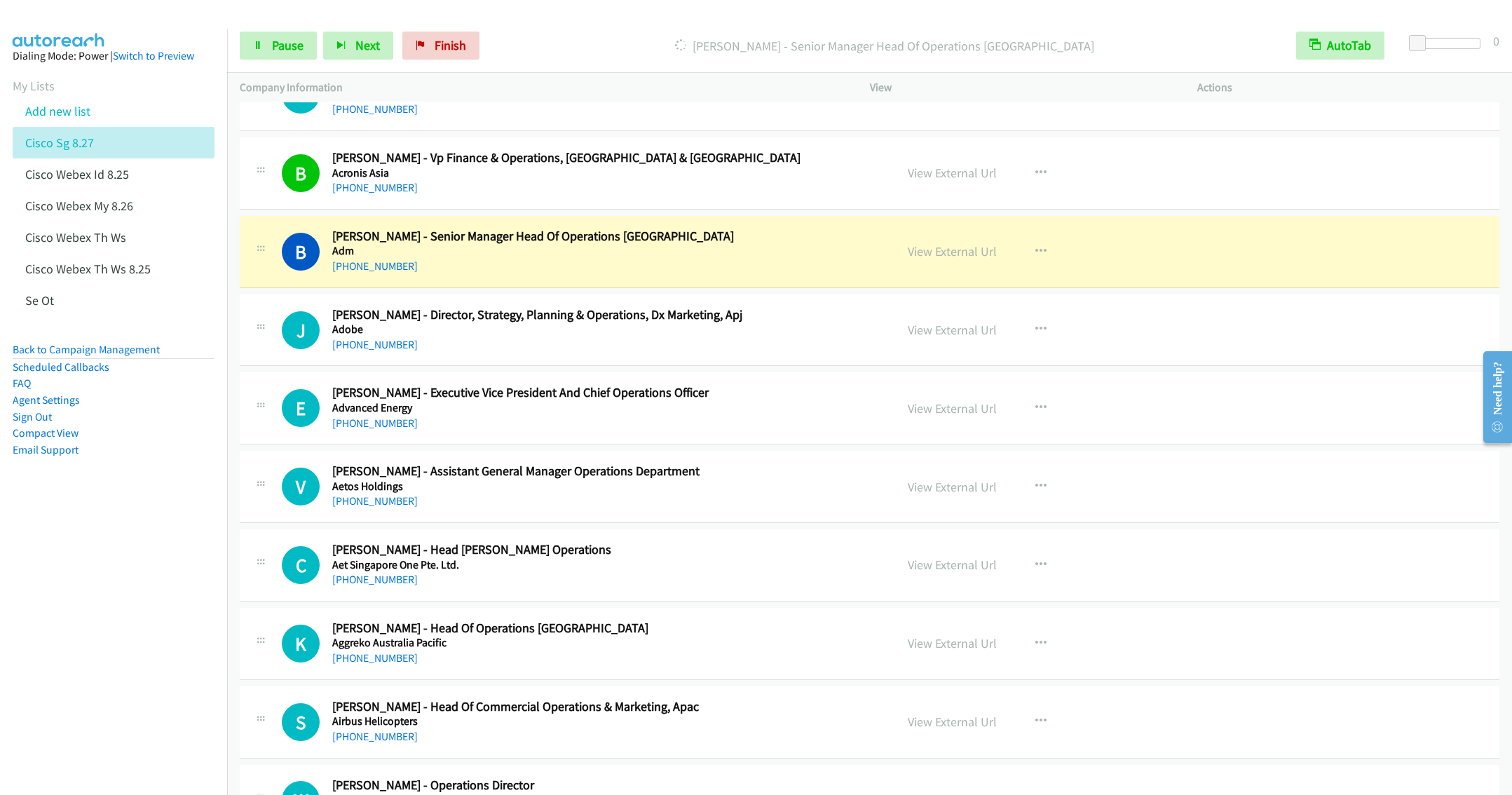
scroll to position [631, 0]
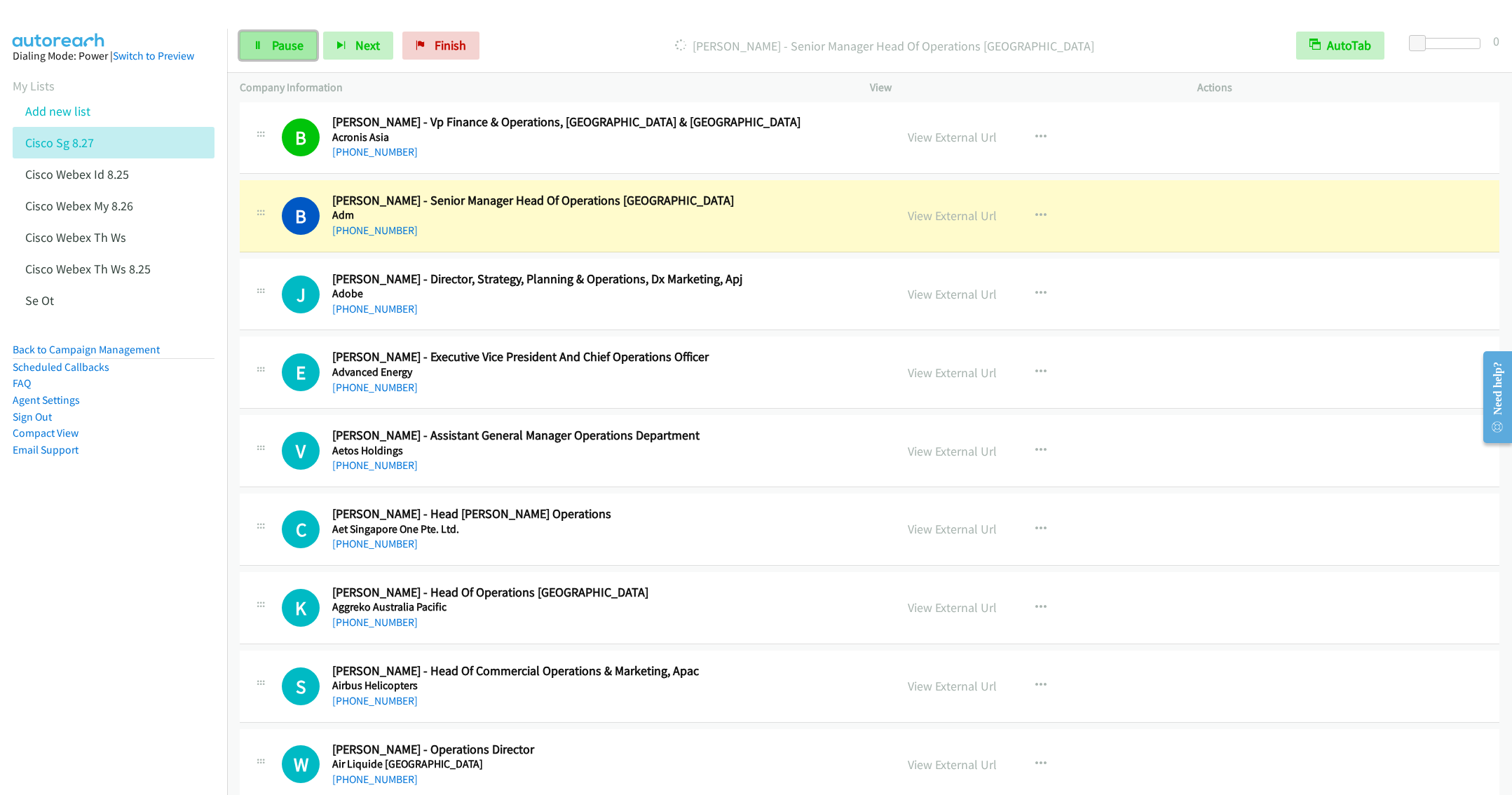
click at [258, 46] on icon at bounding box center [258, 46] width 10 height 10
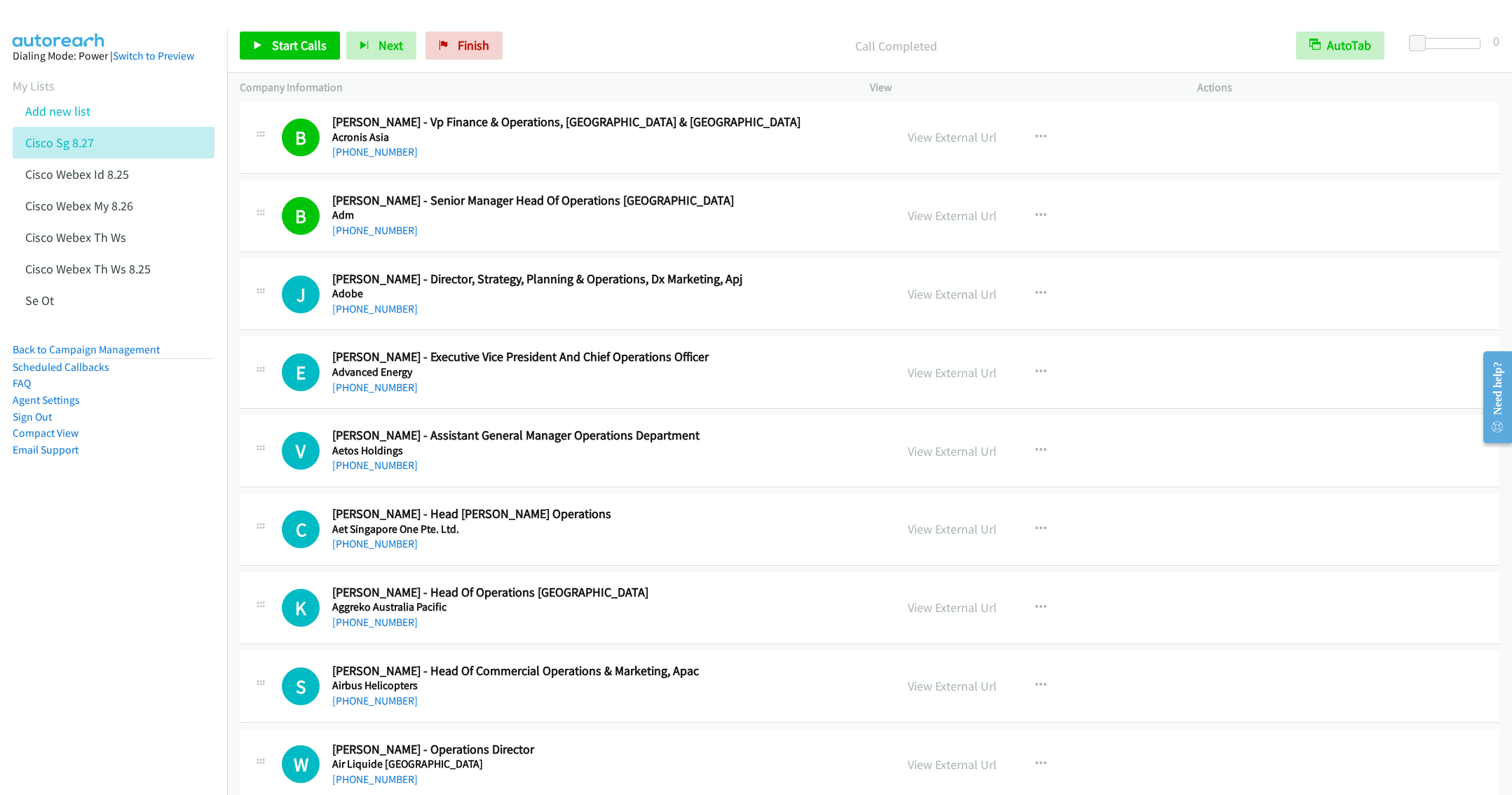
click at [612, 384] on div "[PHONE_NUMBER]" at bounding box center [603, 387] width 542 height 17
click at [1036, 371] on icon "button" at bounding box center [1041, 372] width 11 height 11
click at [902, 469] on link "Start Calls Here" at bounding box center [965, 463] width 186 height 28
click at [290, 39] on span "Start Calls" at bounding box center [299, 44] width 55 height 16
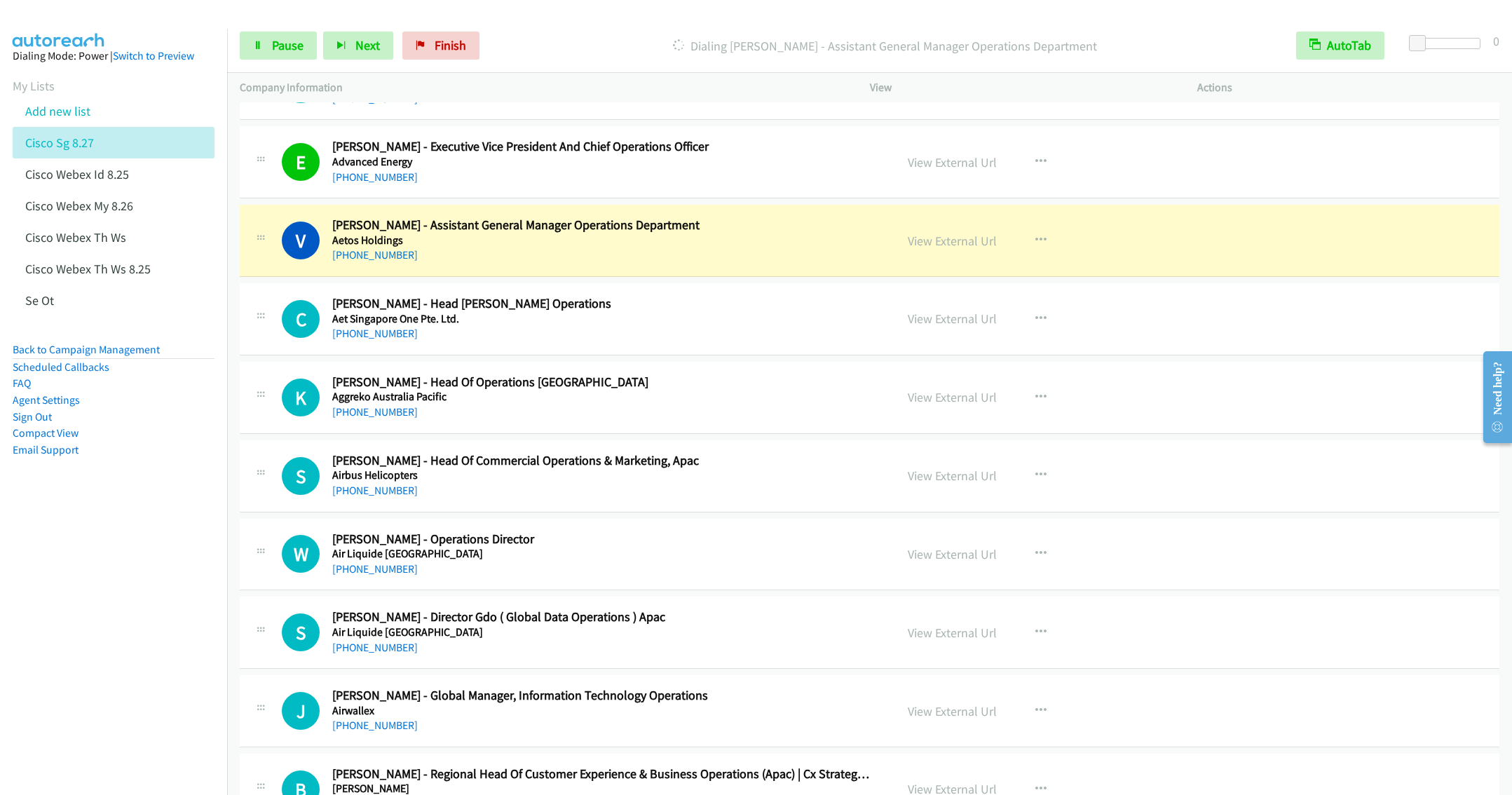
scroll to position [946, 0]
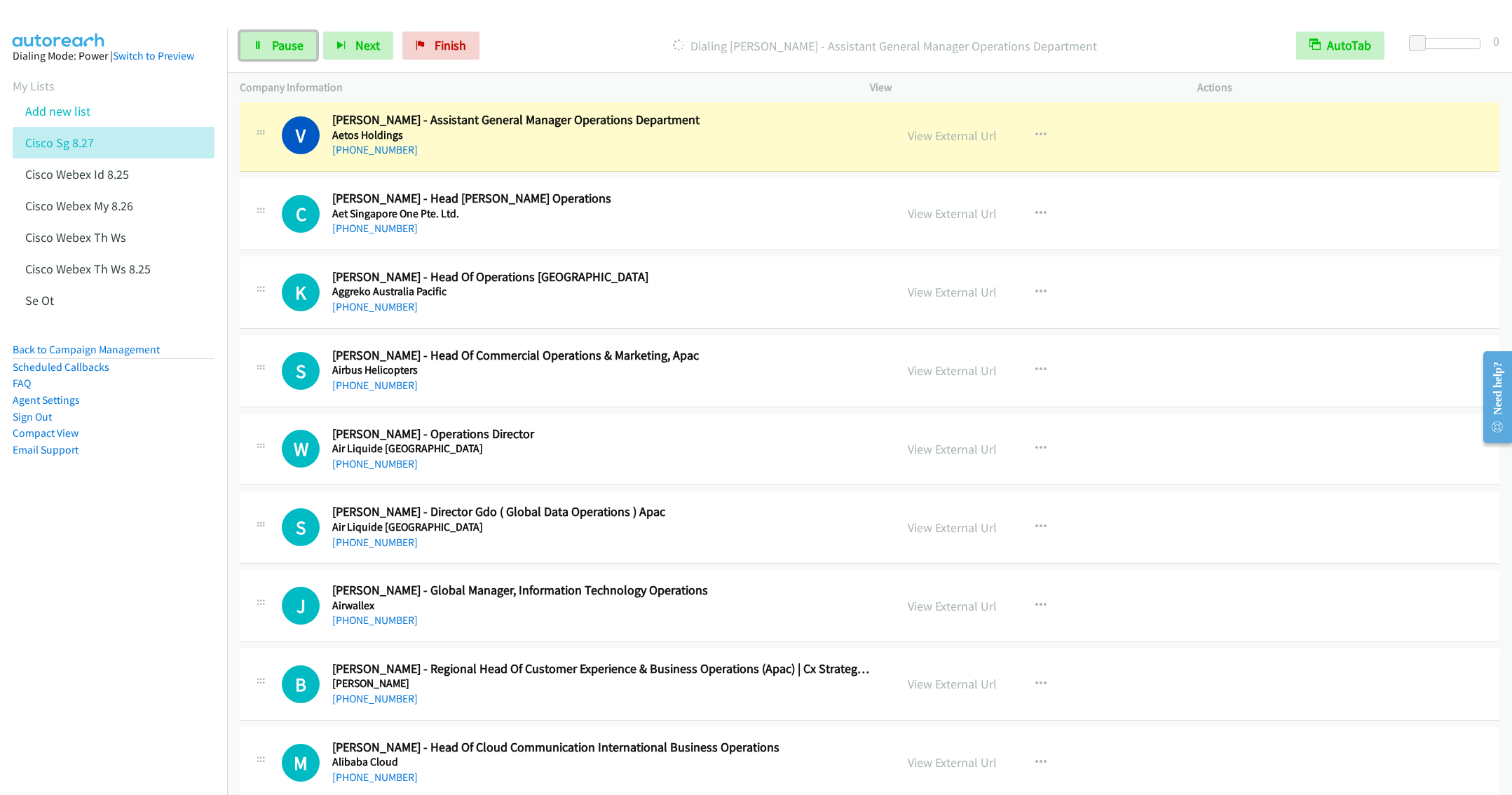
drag, startPoint x: 270, startPoint y: 38, endPoint x: 479, endPoint y: 142, distance: 233.4
click at [270, 38] on link "Pause" at bounding box center [278, 45] width 77 height 28
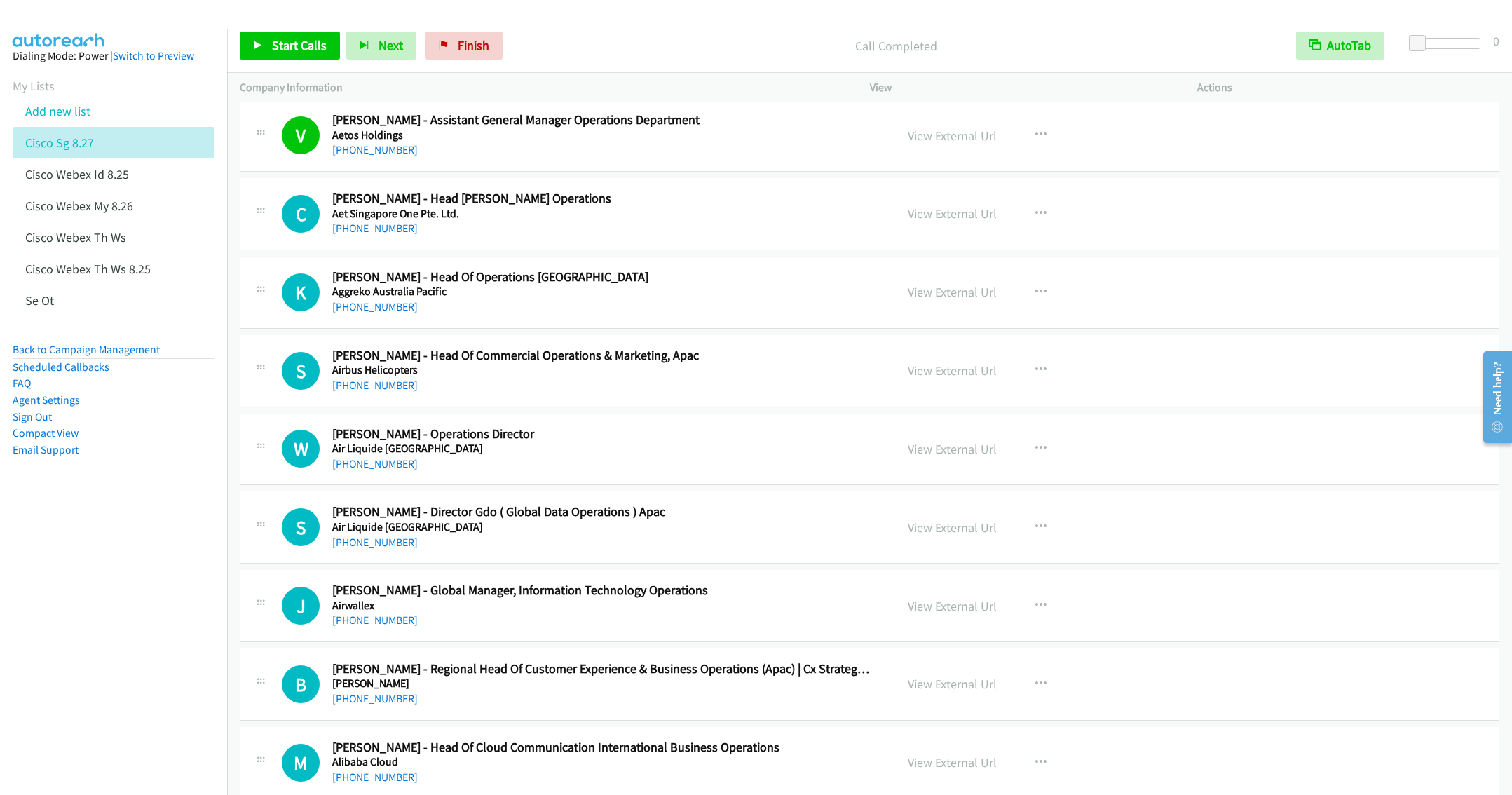
click at [650, 280] on h2 "[PERSON_NAME] - Head Of Operations [GEOGRAPHIC_DATA]" at bounding box center [603, 276] width 542 height 16
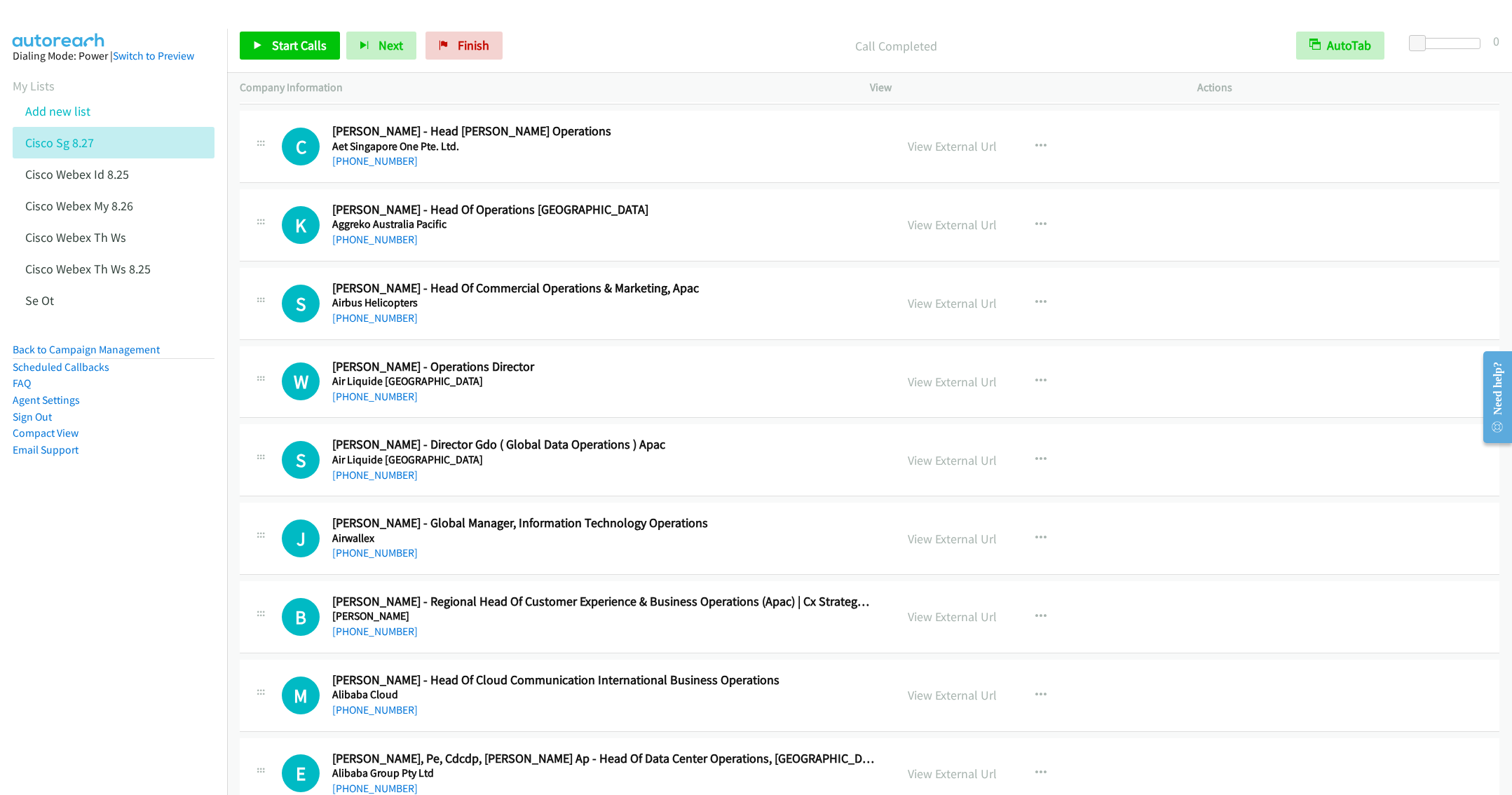
scroll to position [1051, 0]
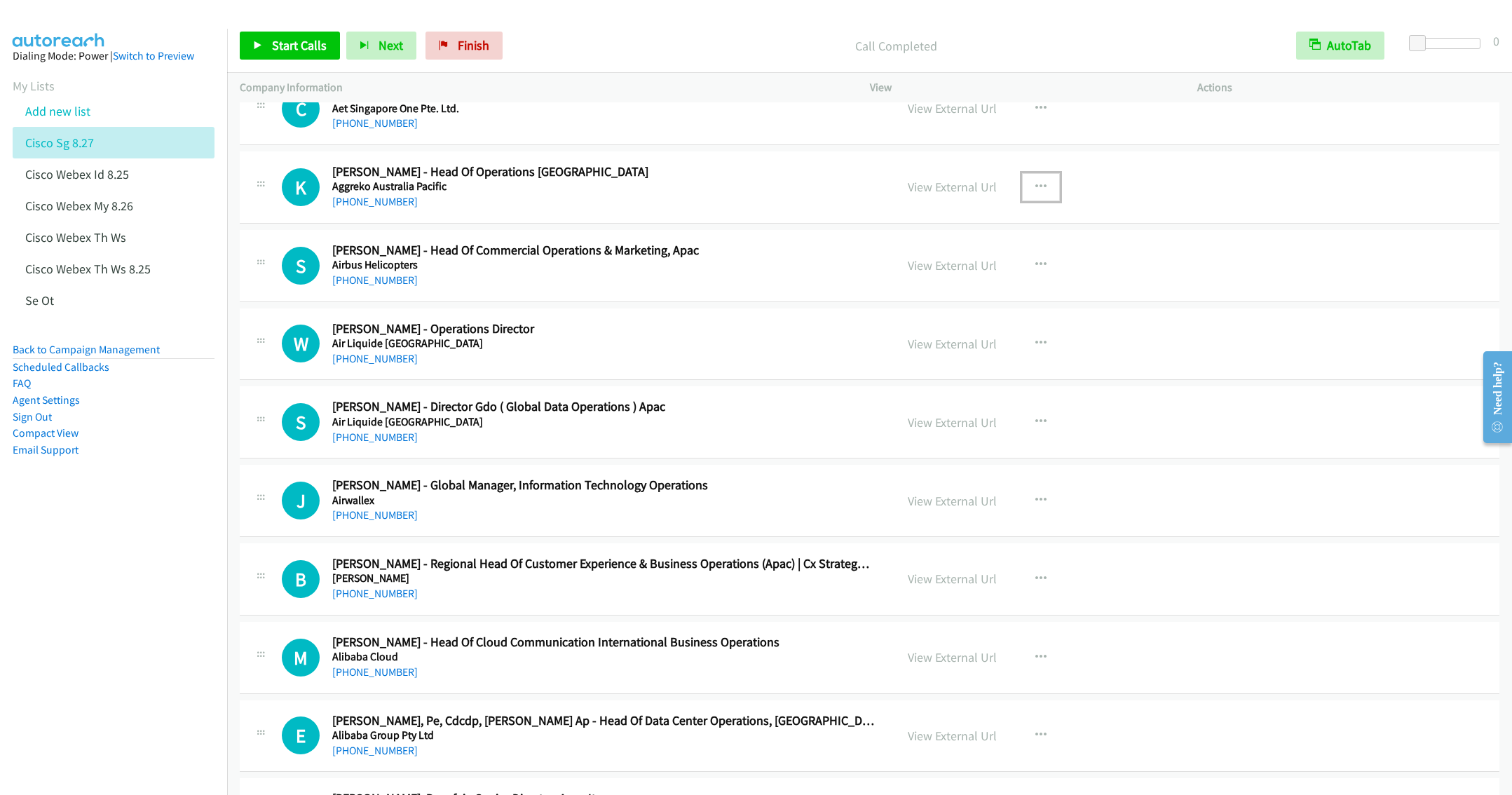
click at [1039, 190] on button "button" at bounding box center [1041, 187] width 38 height 28
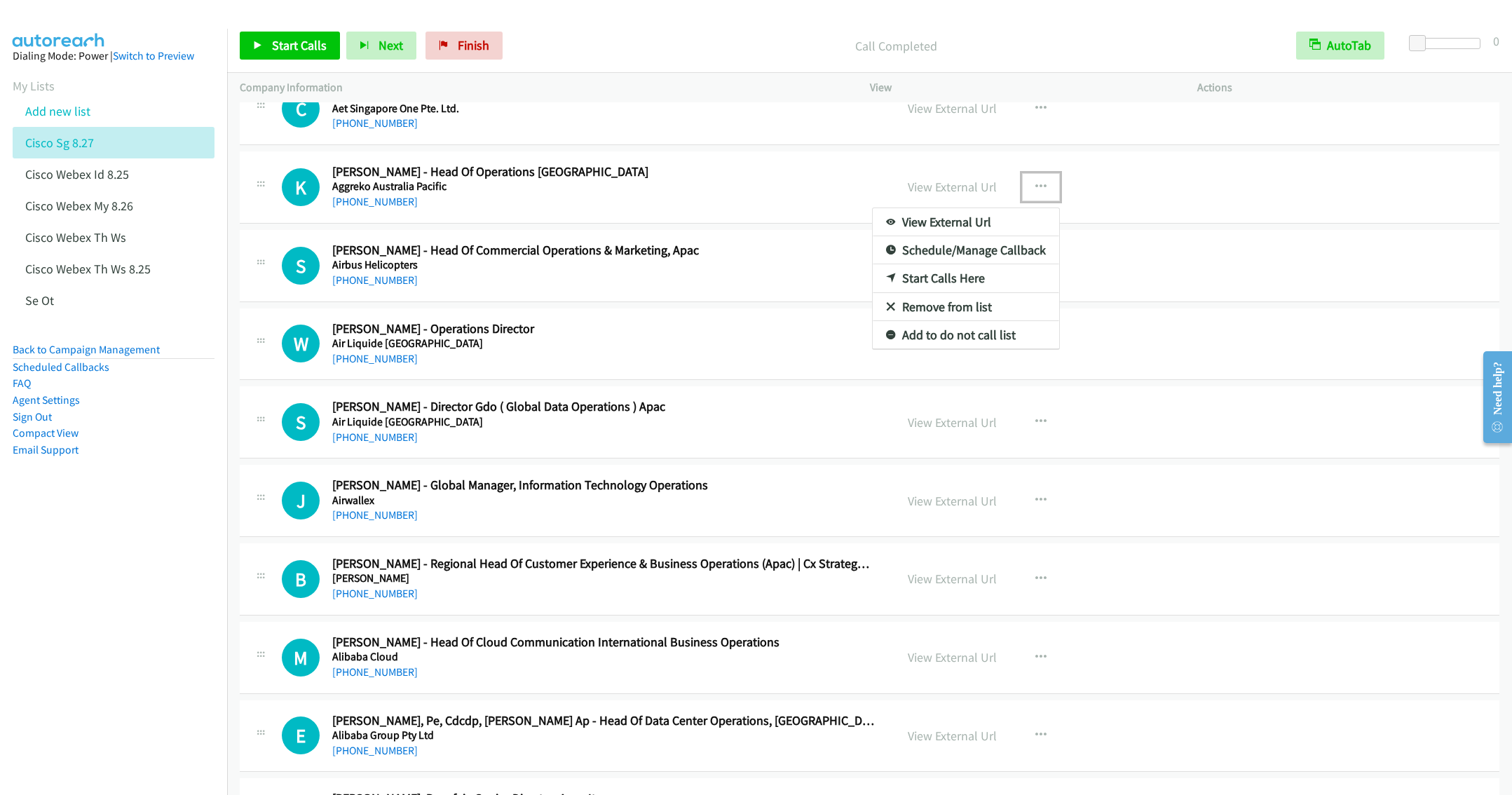
click at [934, 286] on link "Start Calls Here" at bounding box center [965, 278] width 186 height 28
click at [934, 286] on div "View External Url View External Url Schedule/Manage Callback Start Calls Here R…" at bounding box center [1065, 266] width 340 height 46
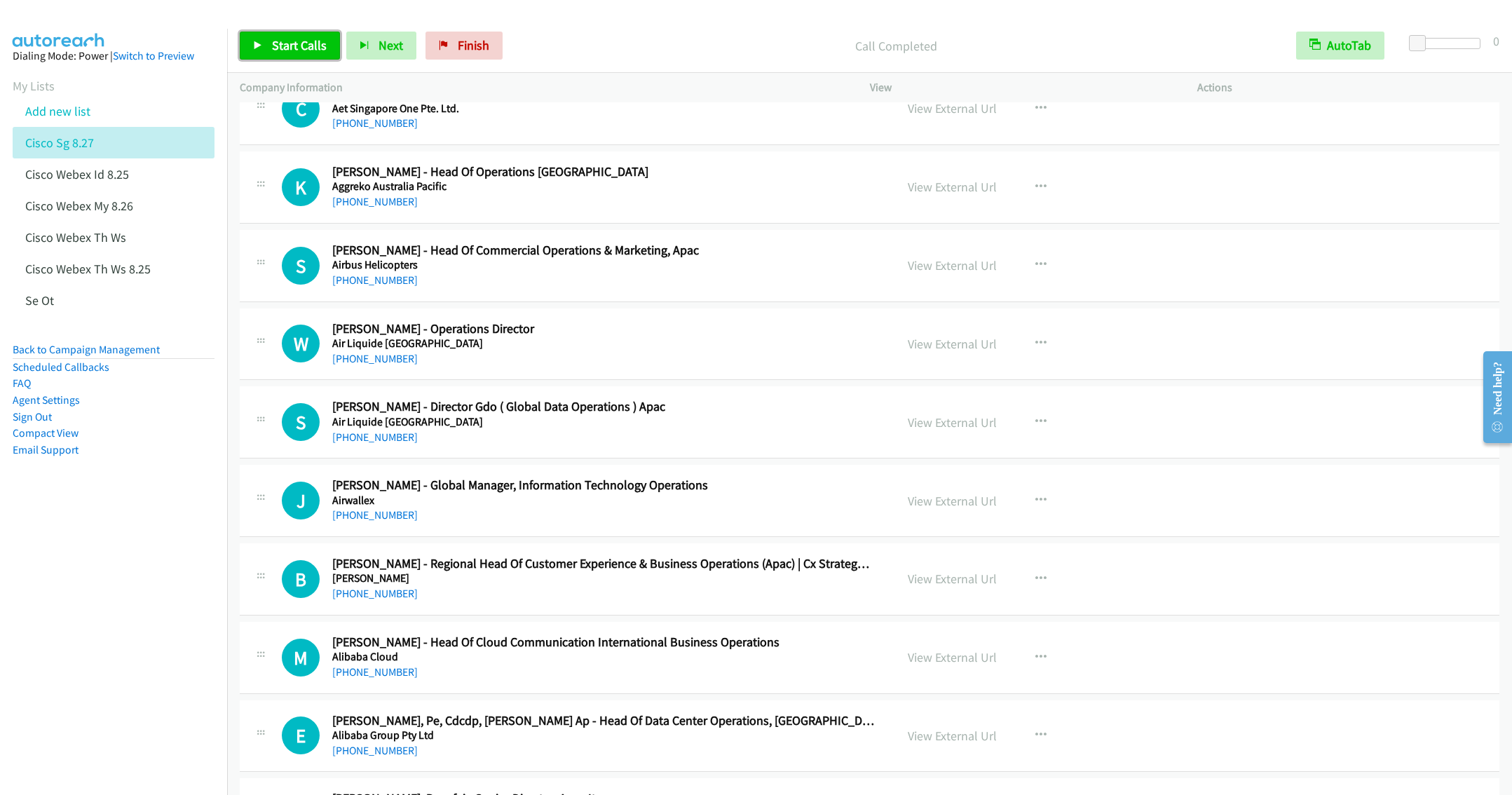
click at [297, 44] on span "Start Calls" at bounding box center [299, 44] width 55 height 16
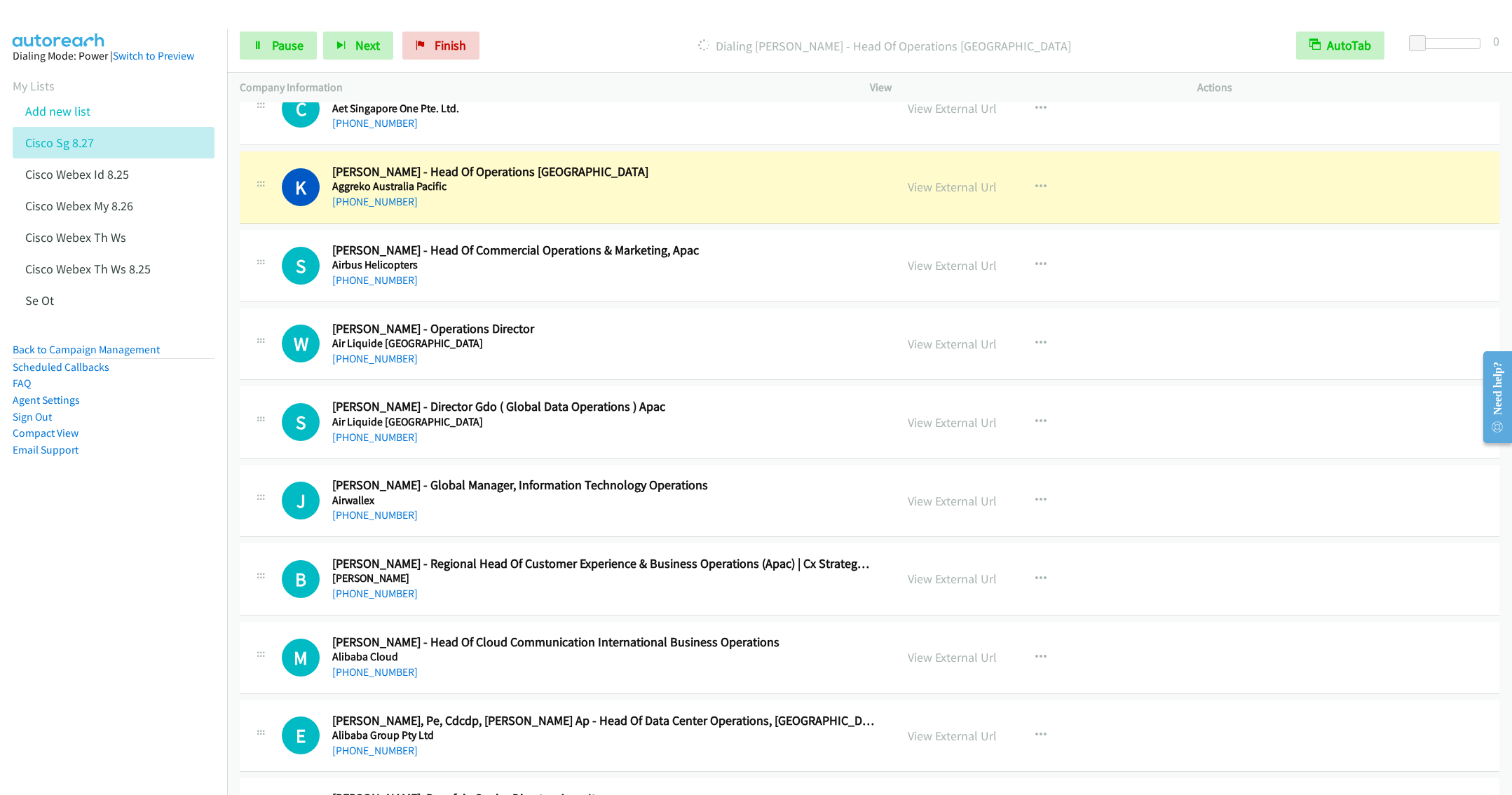
click at [642, 295] on div "S Callback Scheduled [PERSON_NAME] - Head Of Commercial Operations & Marketing,…" at bounding box center [870, 266] width 1260 height 72
click at [1023, 267] on button "button" at bounding box center [1041, 265] width 38 height 28
click at [934, 398] on link "Remove from list" at bounding box center [965, 385] width 186 height 28
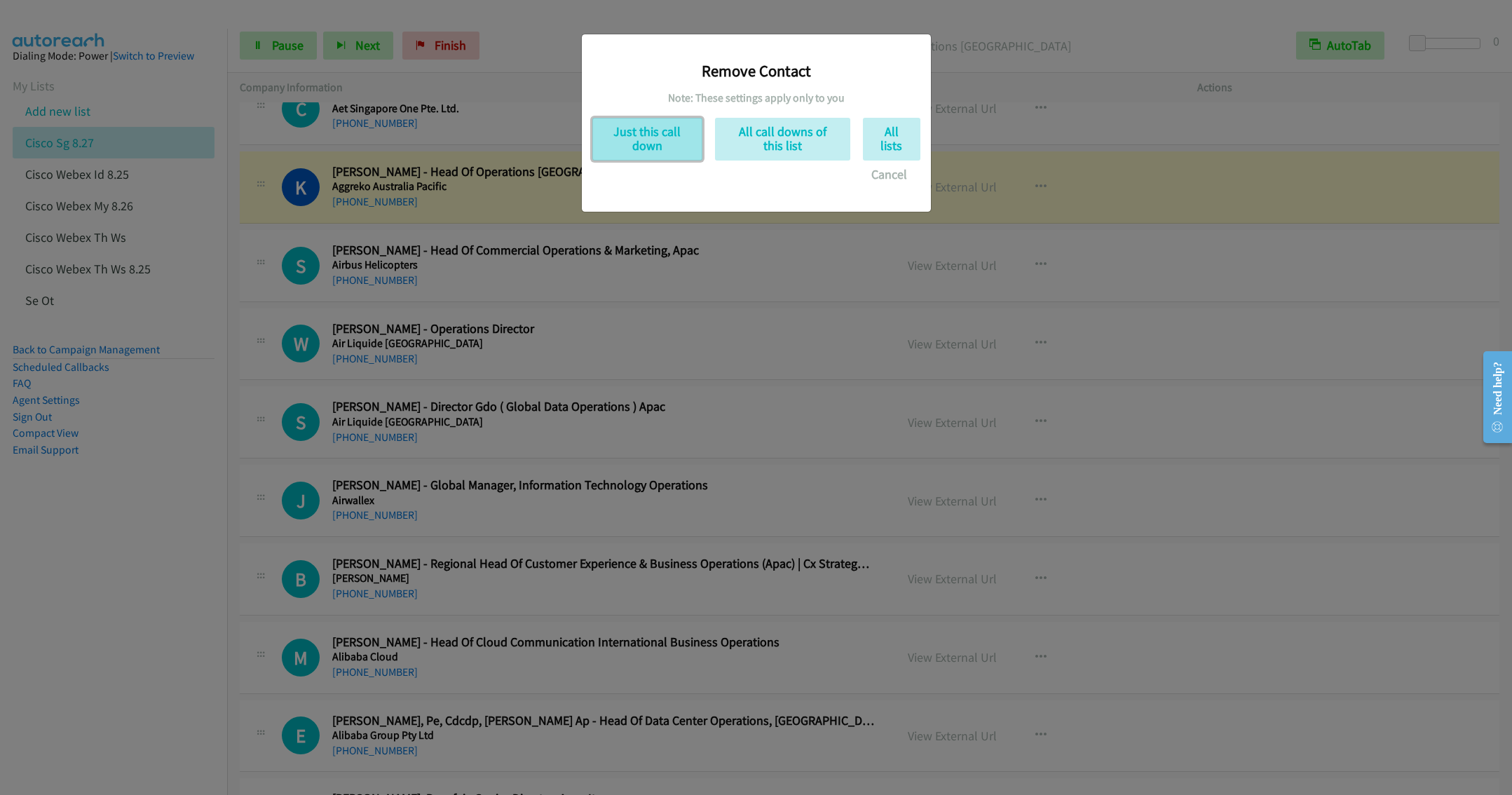
click at [659, 150] on button "Just this call down" at bounding box center [647, 139] width 110 height 43
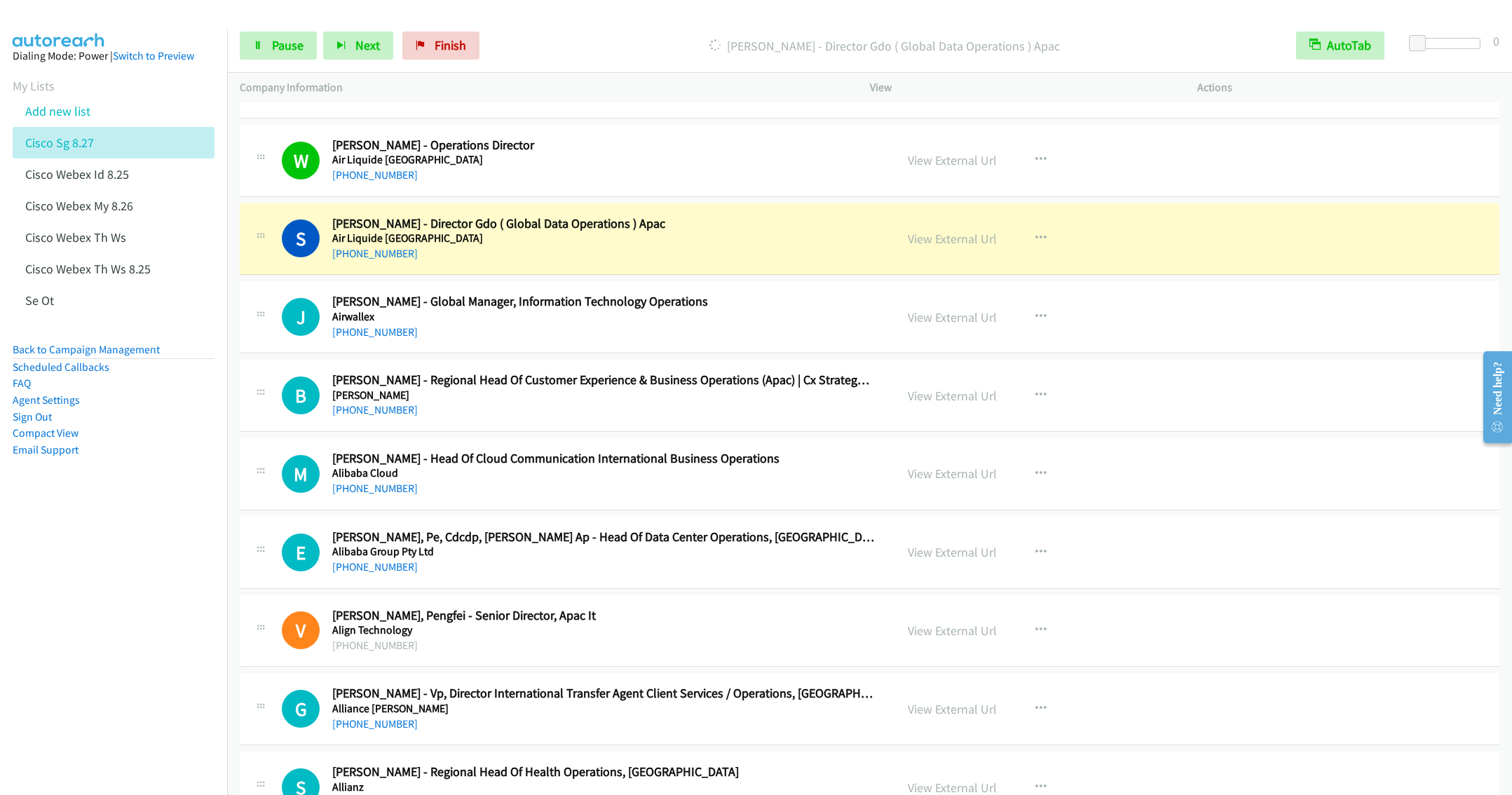
scroll to position [1261, 0]
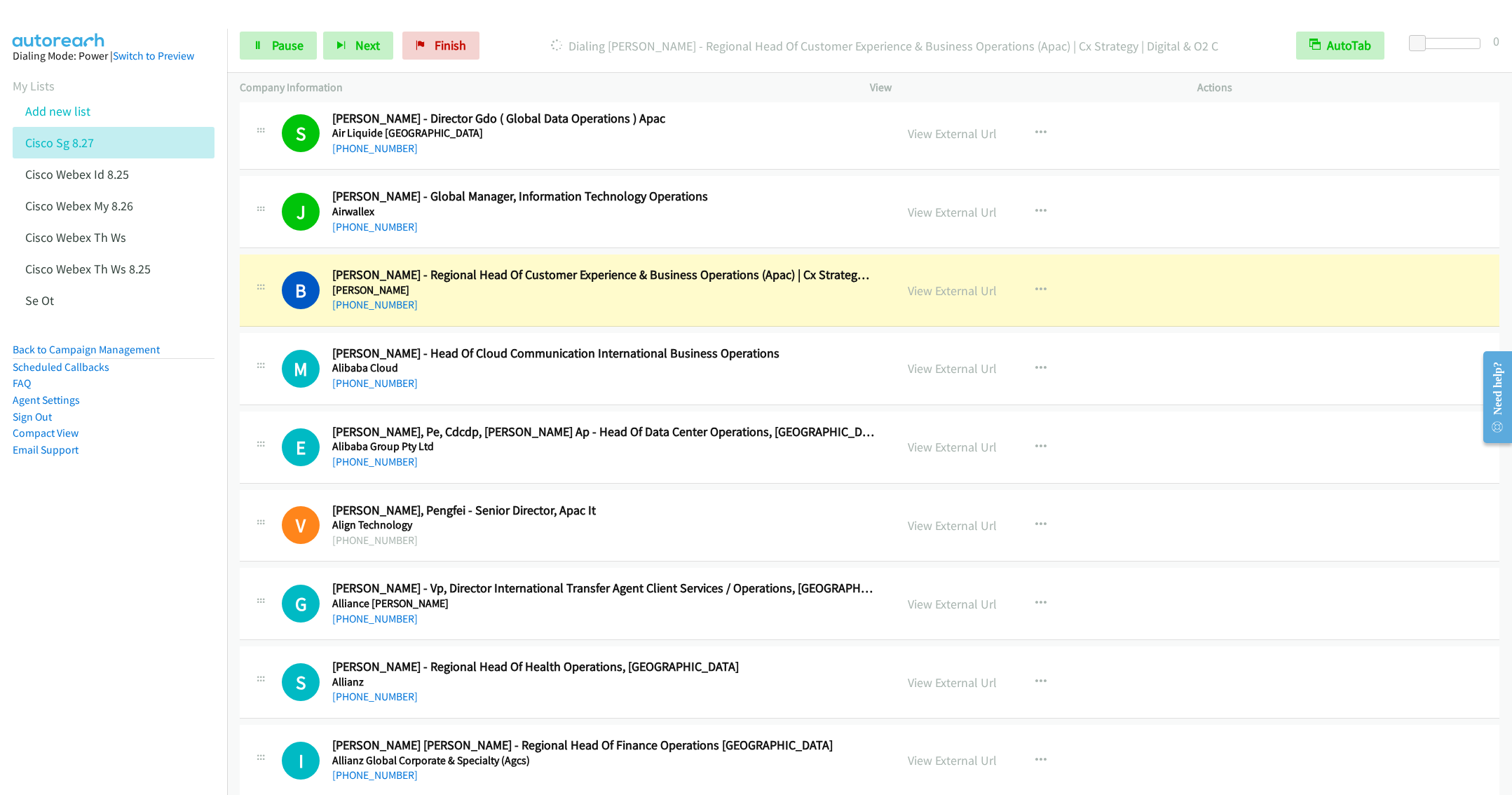
click at [616, 392] on div "[PHONE_NUMBER]" at bounding box center [603, 384] width 542 height 17
click at [275, 34] on link "Pause" at bounding box center [278, 45] width 77 height 28
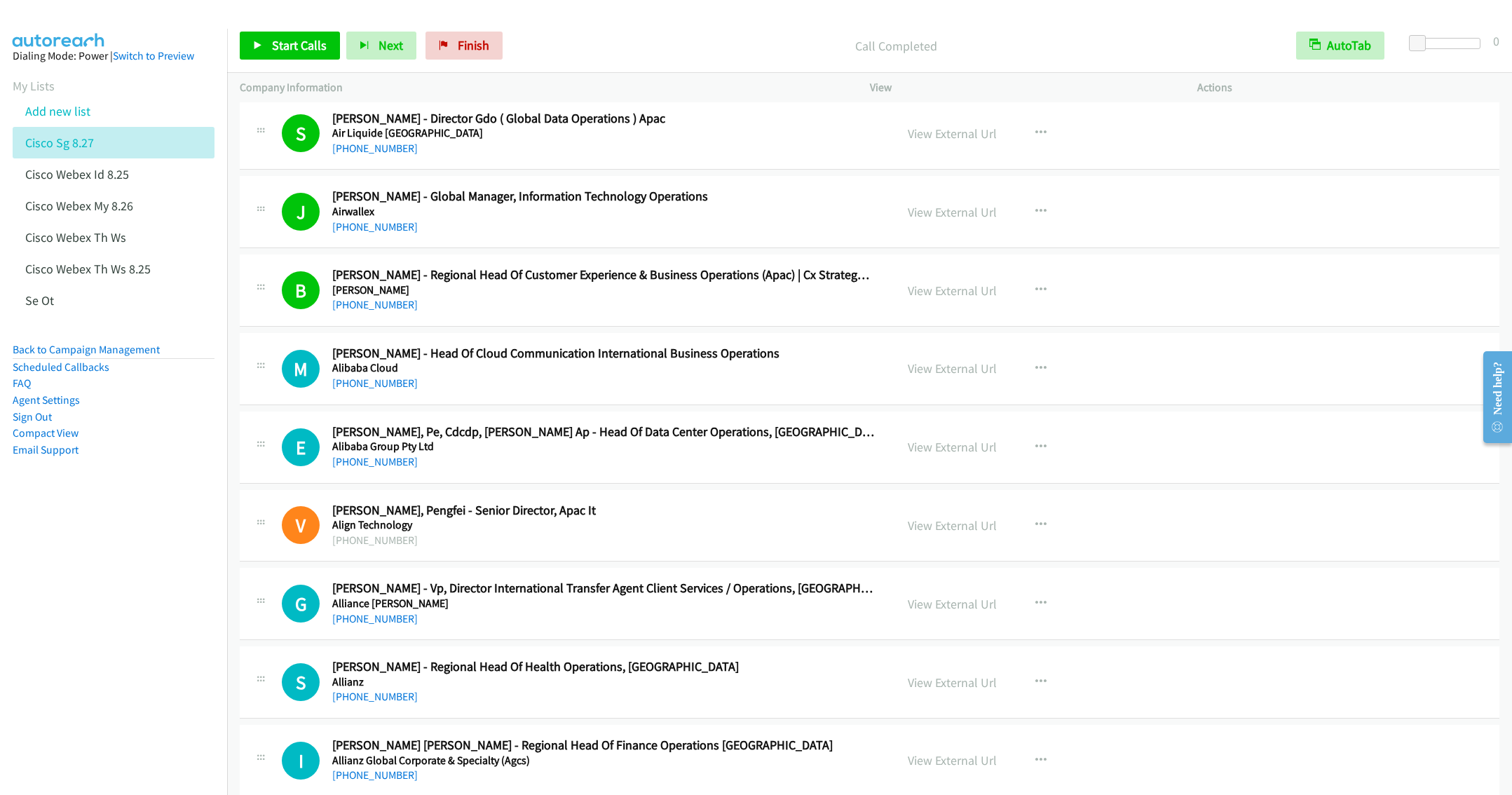
scroll to position [1367, 0]
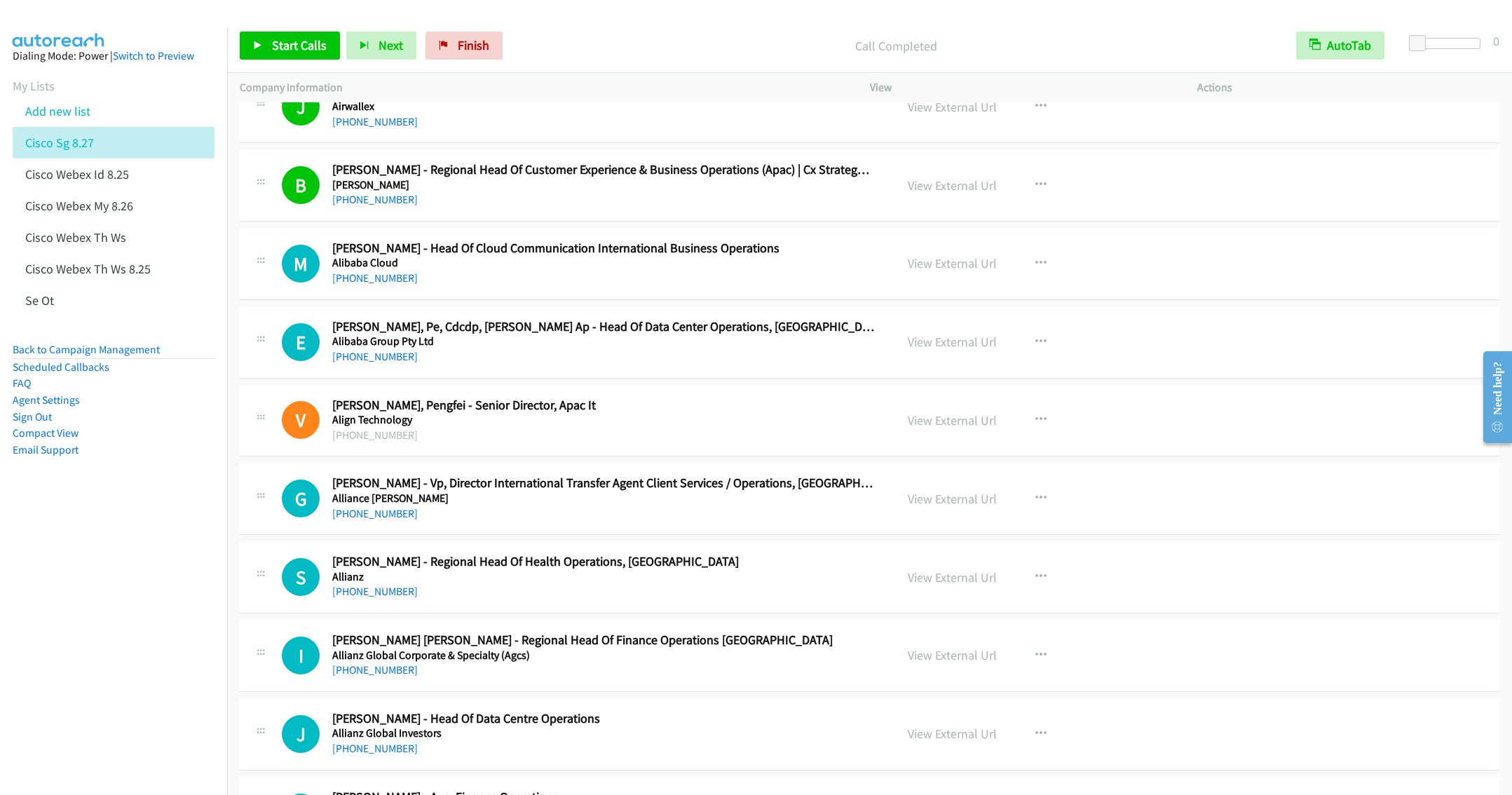
click at [580, 348] on h5 "Alibaba Group Pty Ltd" at bounding box center [603, 341] width 542 height 14
click at [1037, 347] on icon "button" at bounding box center [1041, 342] width 11 height 11
click at [938, 447] on link "Start Calls Here" at bounding box center [965, 433] width 186 height 28
click at [297, 51] on span "Start Calls" at bounding box center [299, 44] width 55 height 16
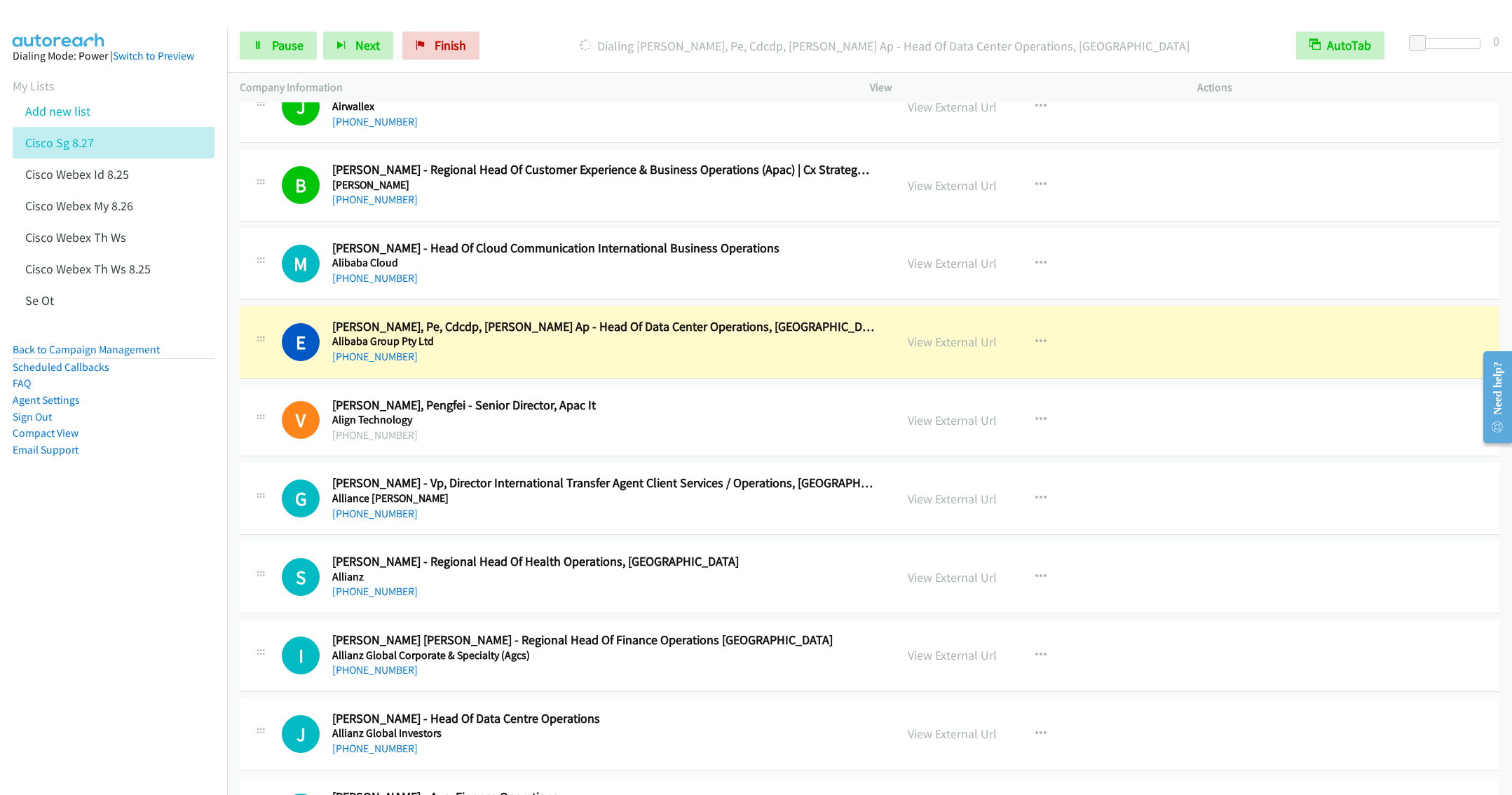
scroll to position [1471, 0]
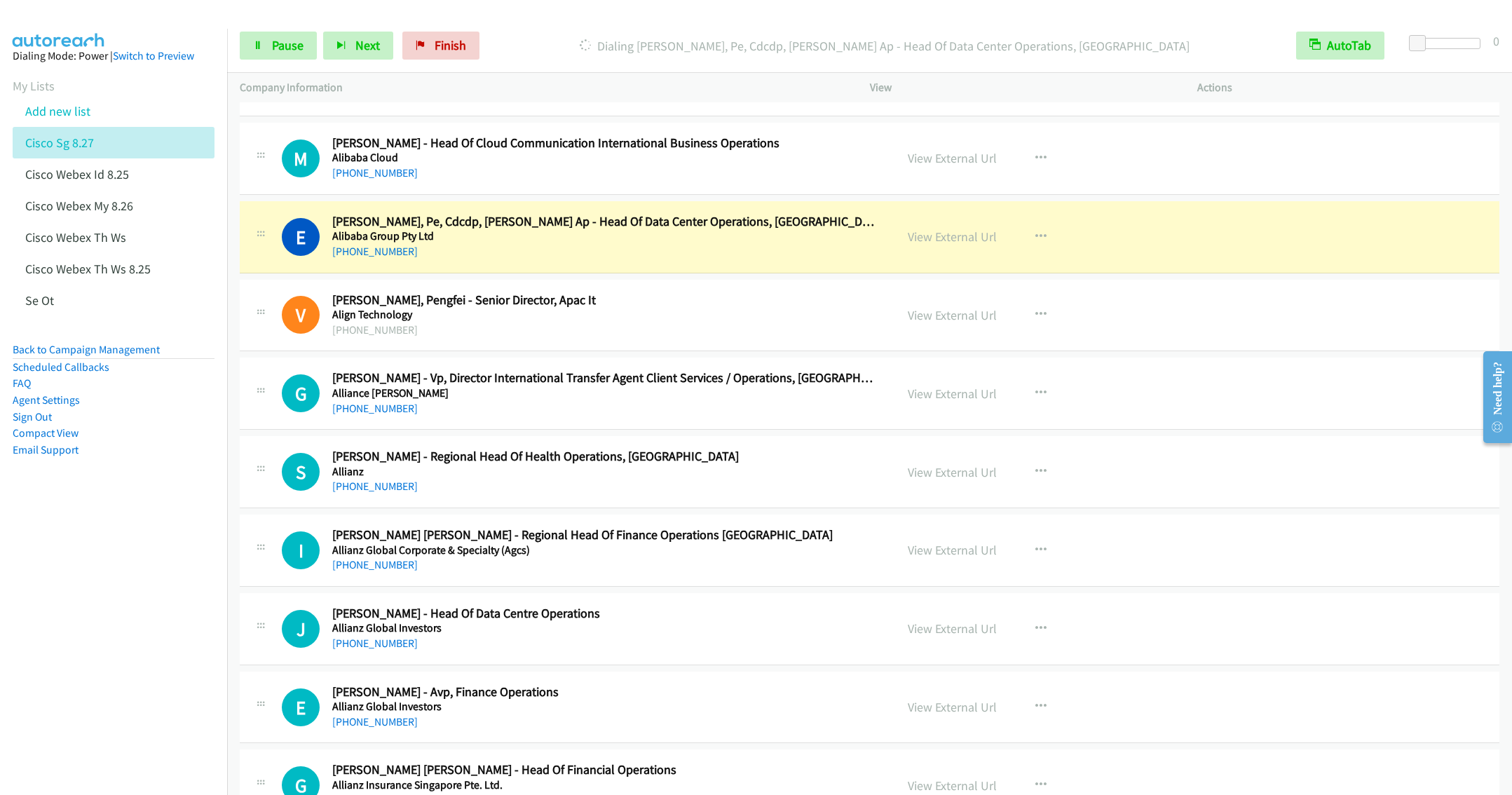
click at [703, 309] on h2 "[PERSON_NAME], Pengfei - Senior Director, Apac It" at bounding box center [603, 299] width 542 height 16
click at [275, 50] on span "Pause" at bounding box center [287, 44] width 32 height 16
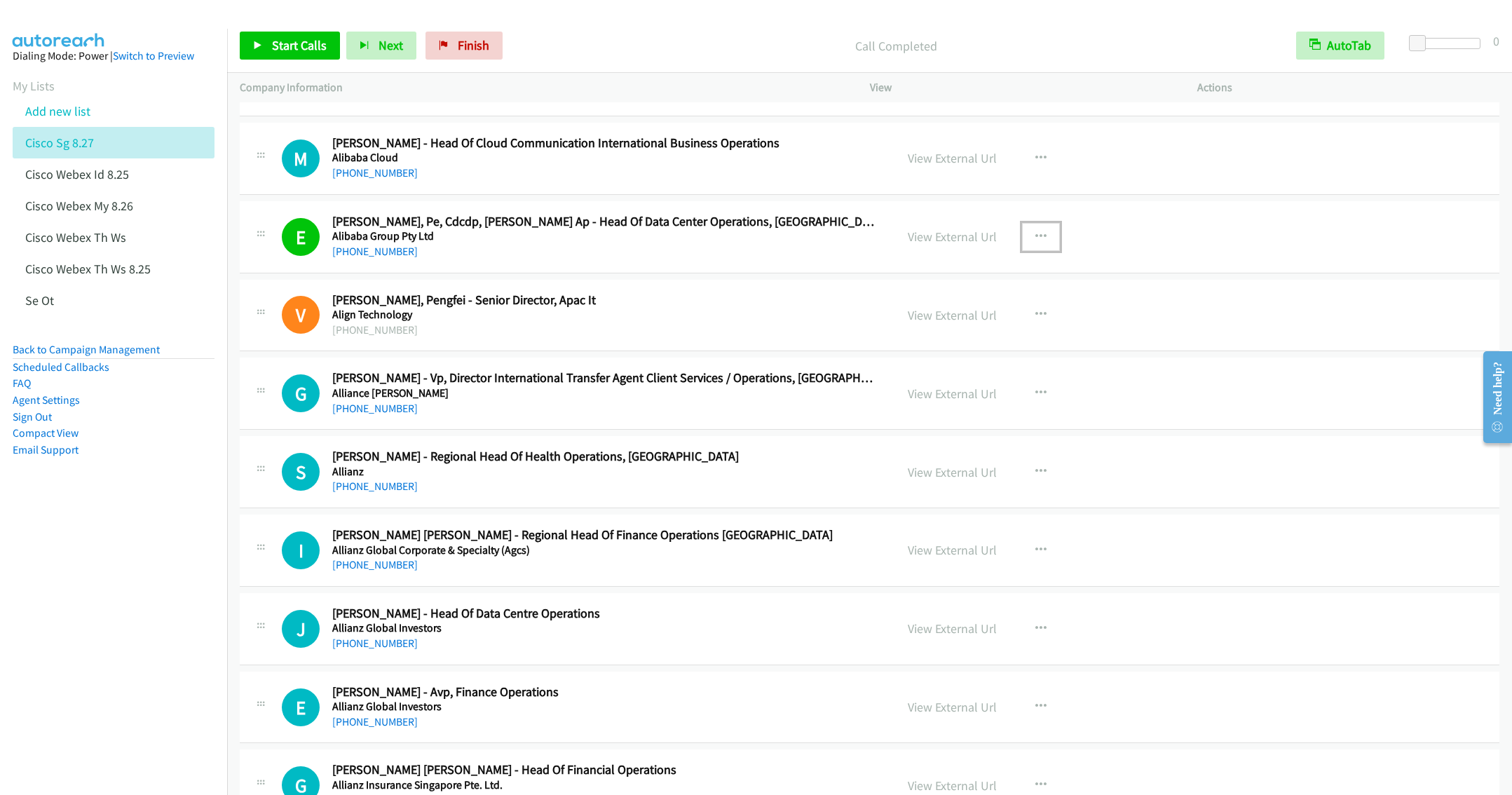
click at [1036, 242] on icon "button" at bounding box center [1041, 237] width 11 height 11
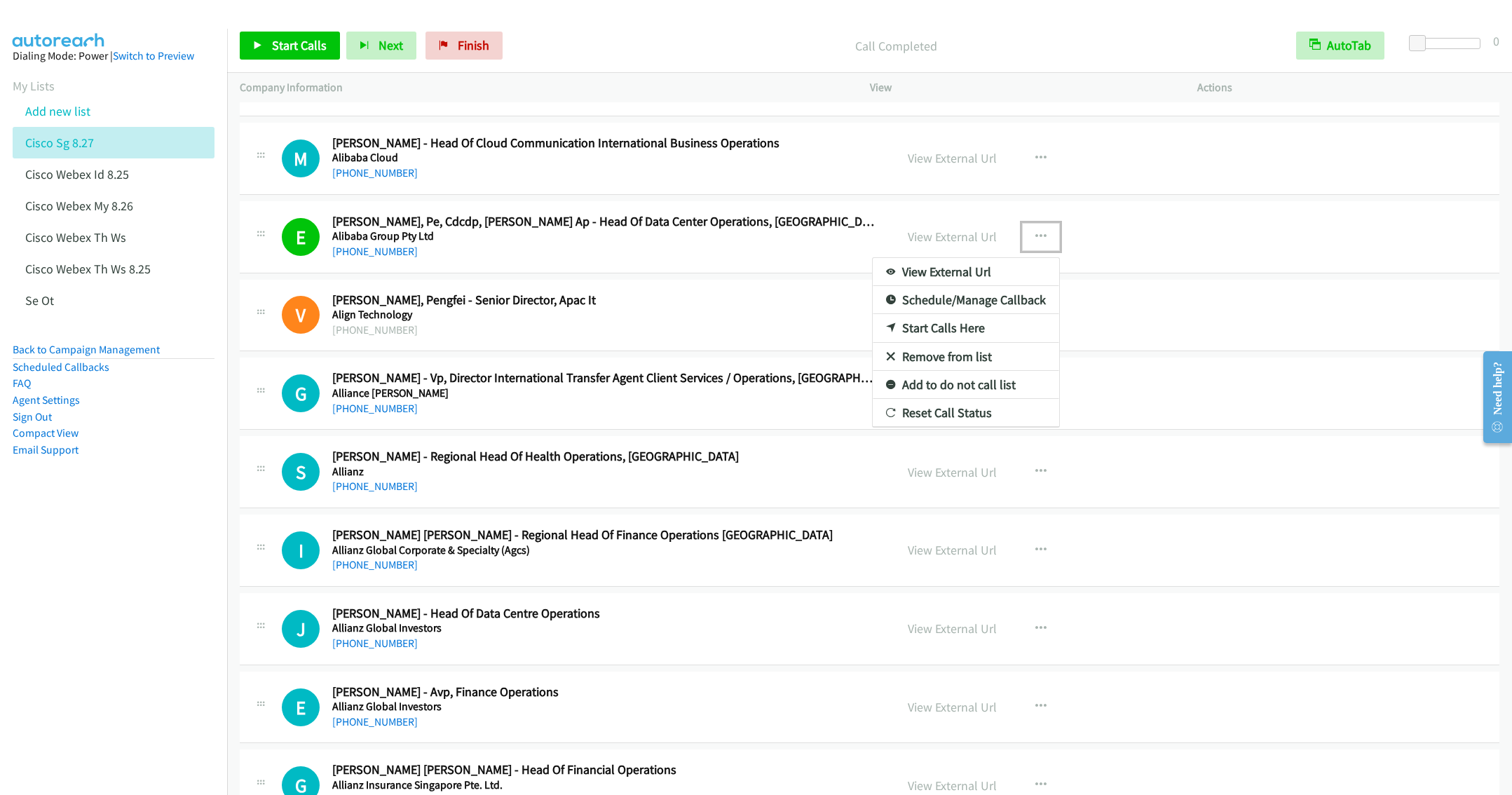
click at [945, 363] on link "Remove from list" at bounding box center [965, 357] width 186 height 28
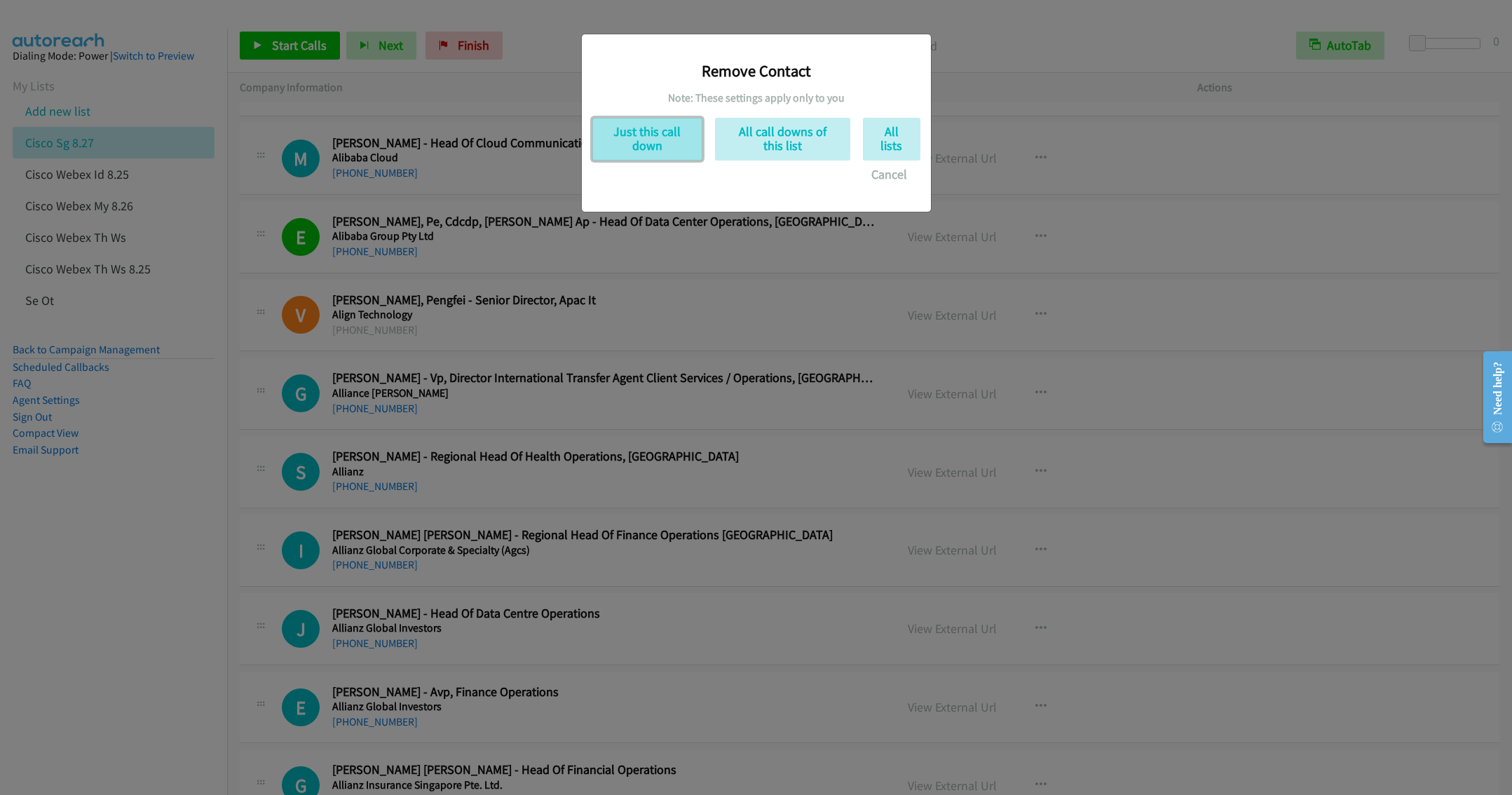
click at [619, 128] on button "Just this call down" at bounding box center [647, 139] width 110 height 43
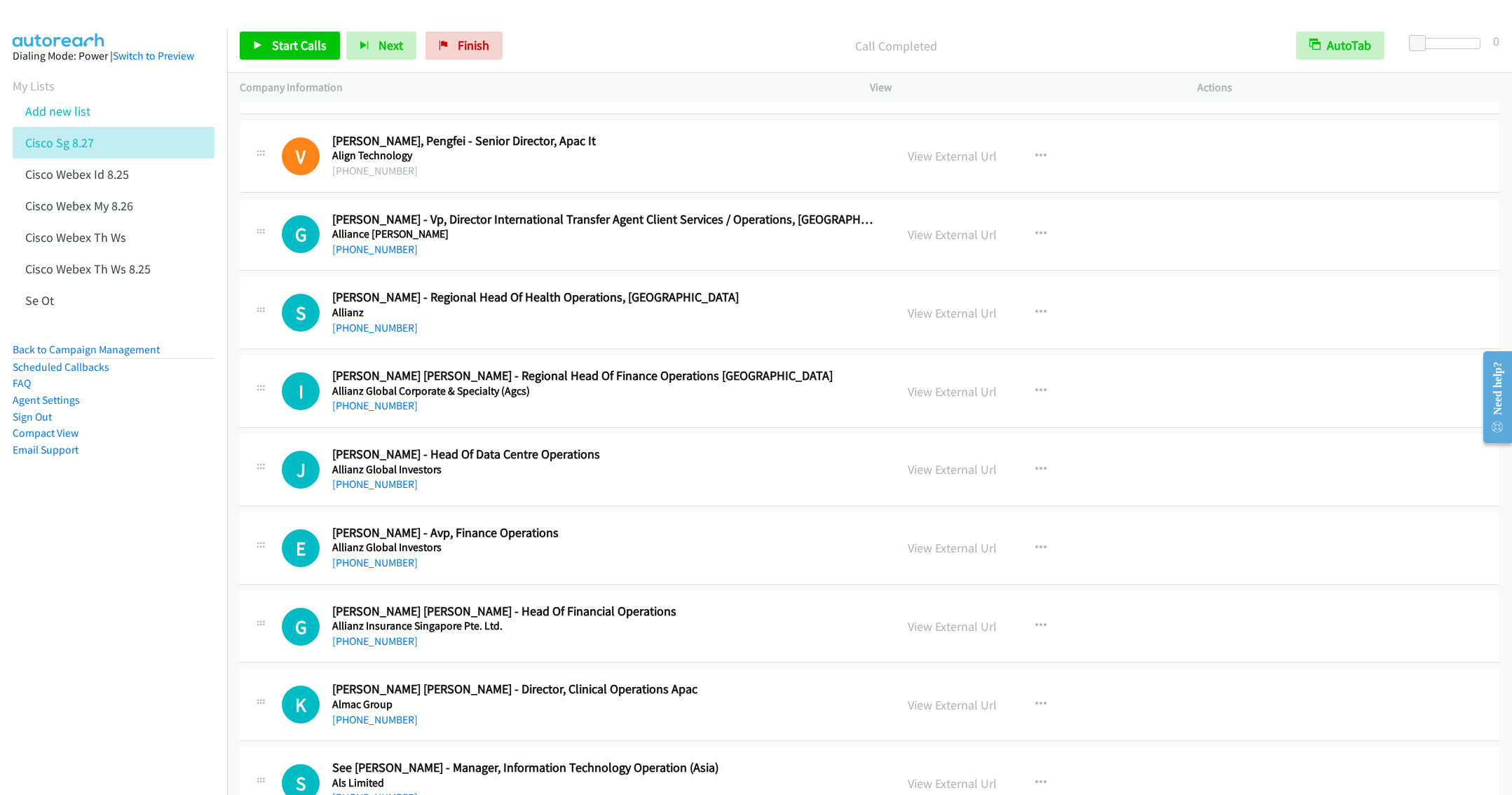
scroll to position [1576, 0]
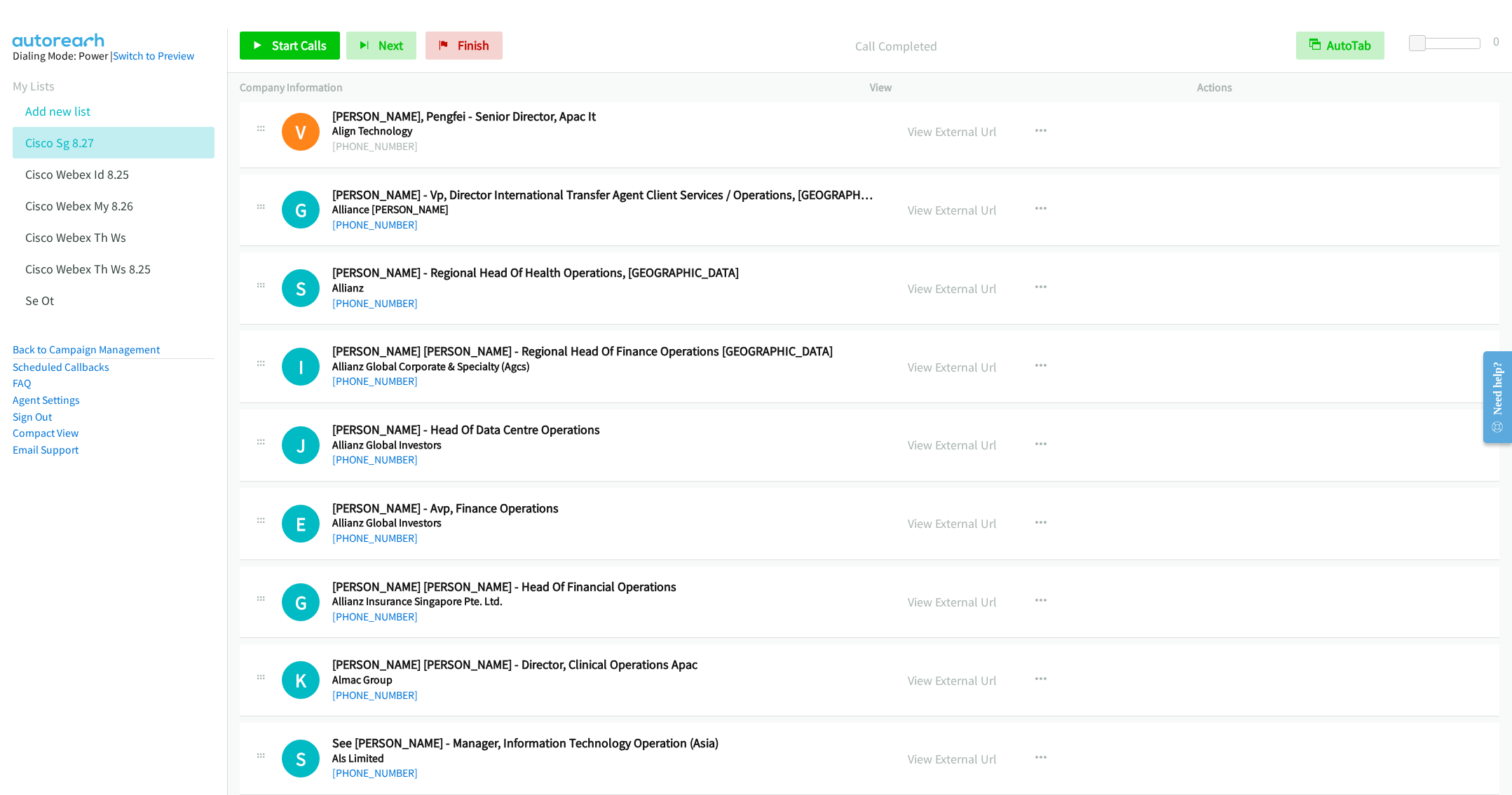
click at [522, 211] on h5 "Alliance [PERSON_NAME]" at bounding box center [603, 209] width 542 height 14
click at [1036, 214] on icon "button" at bounding box center [1041, 209] width 11 height 11
click at [930, 308] on link "Start Calls Here" at bounding box center [965, 301] width 186 height 28
click at [285, 46] on span "Start Calls" at bounding box center [299, 44] width 55 height 16
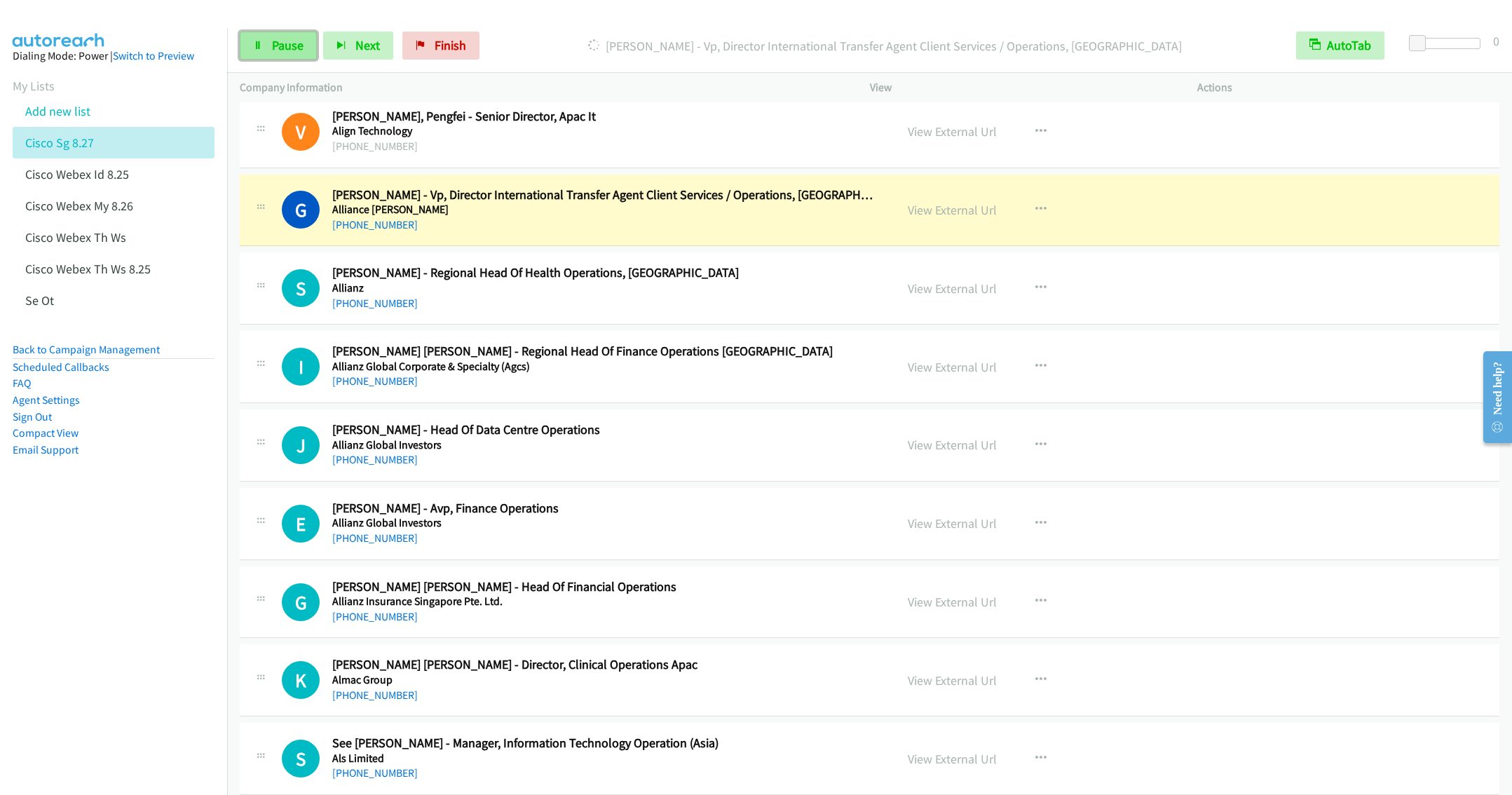
click at [288, 44] on span "Pause" at bounding box center [287, 44] width 32 height 16
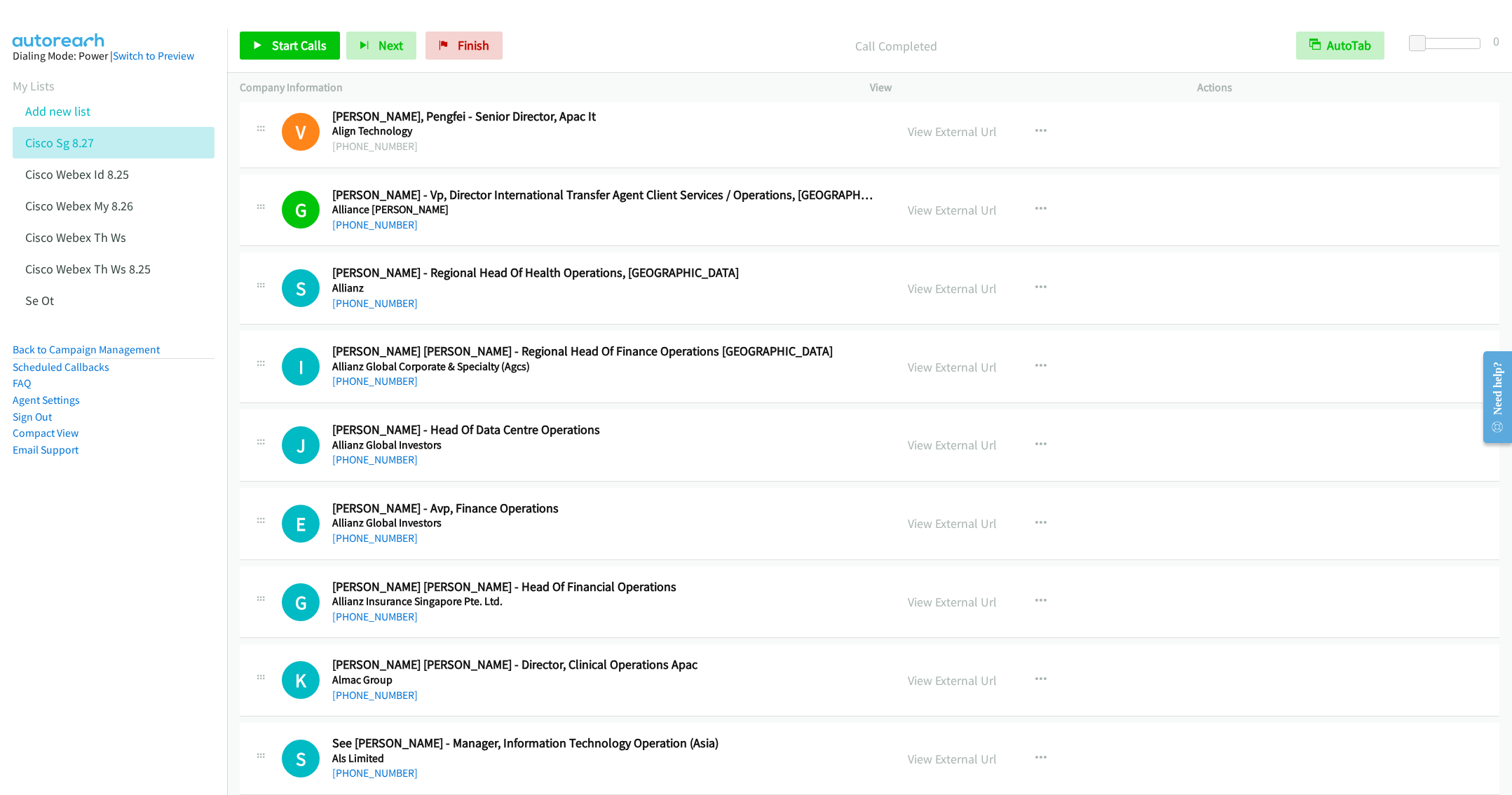
click at [656, 373] on h5 "Allianz Global Corporate & Specialty (Agcs)" at bounding box center [603, 366] width 542 height 14
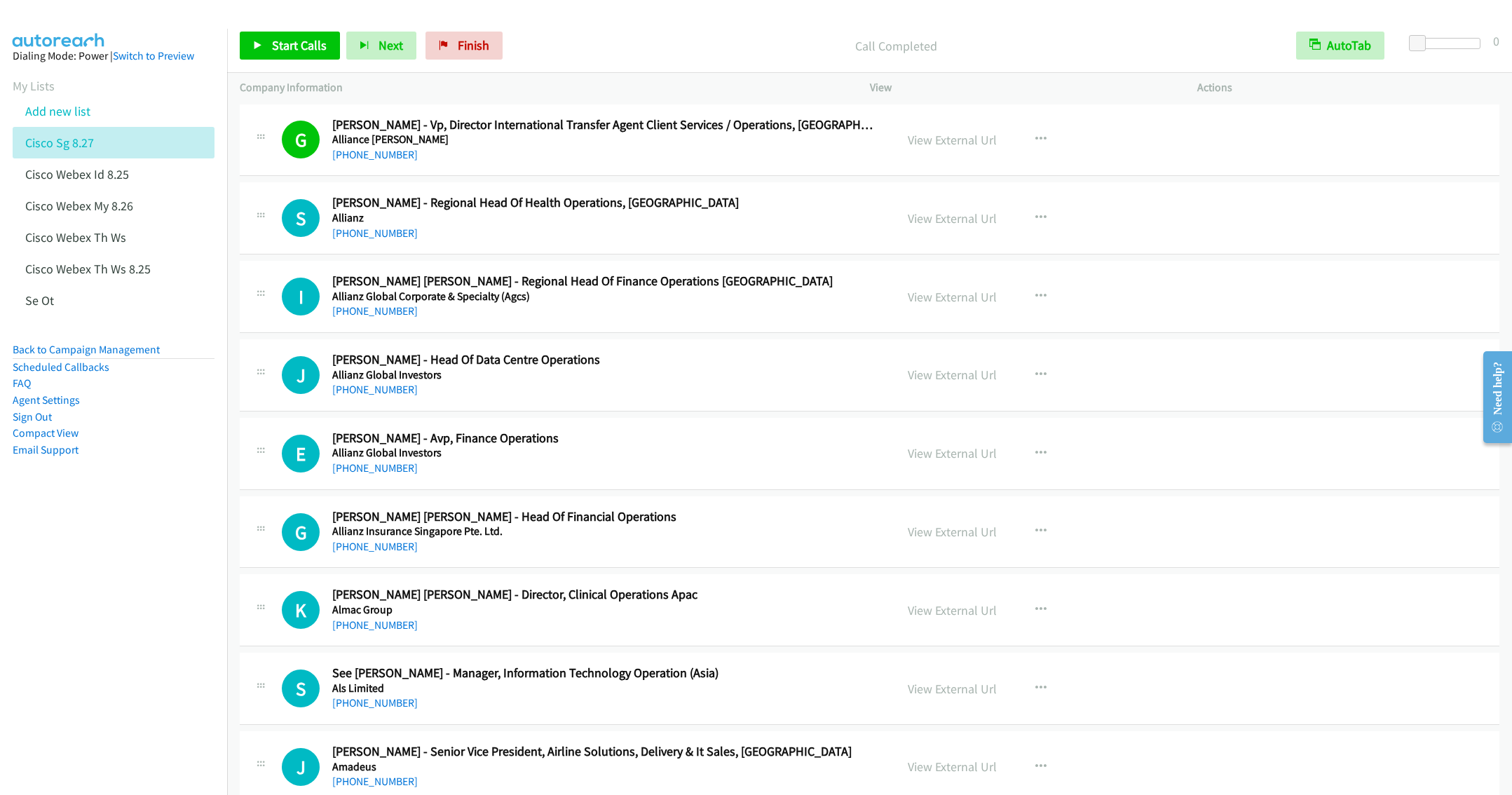
scroll to position [1682, 0]
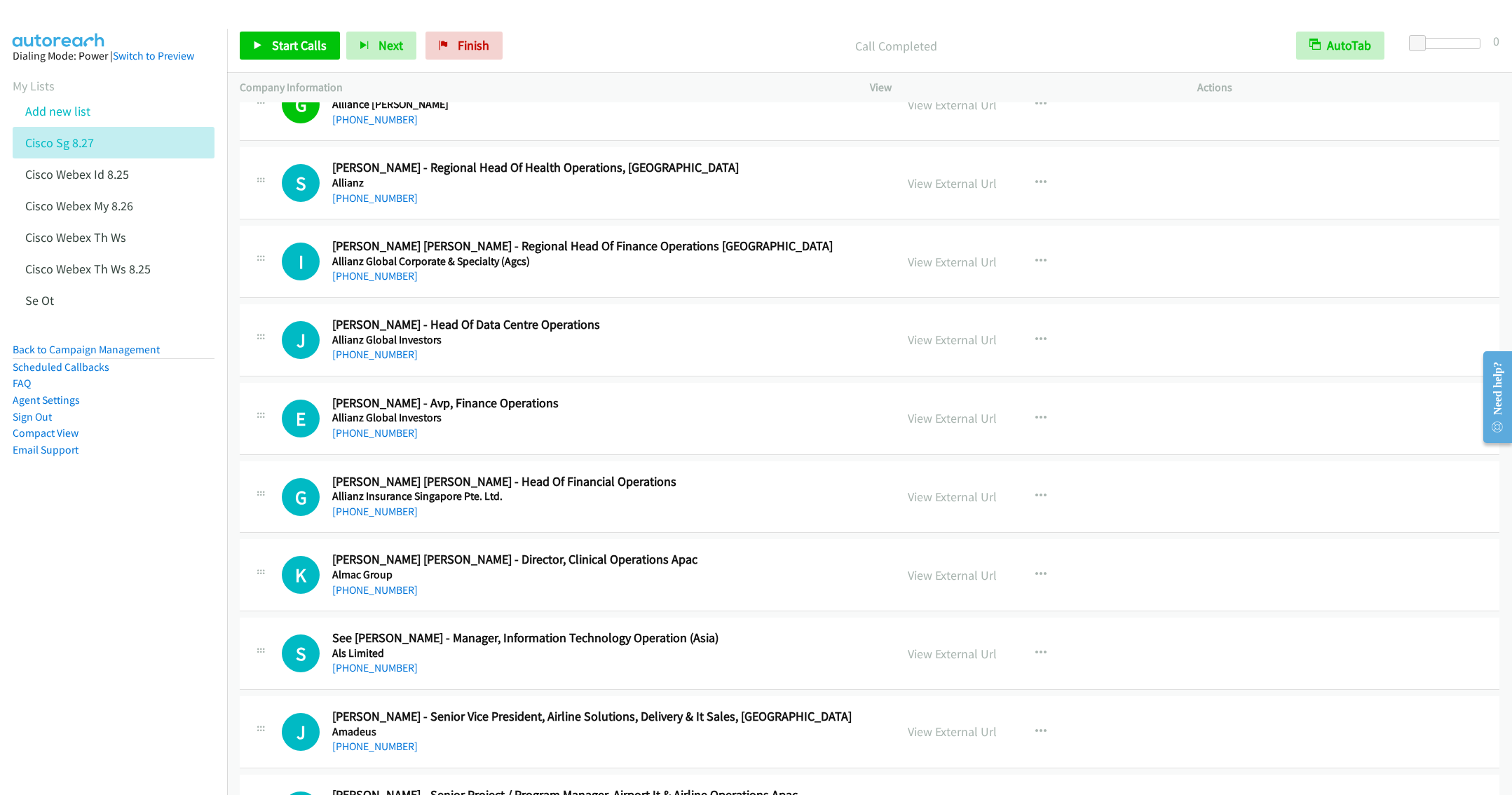
click at [663, 362] on div "[PHONE_NUMBER]" at bounding box center [603, 355] width 542 height 17
click at [1036, 341] on icon "button" at bounding box center [1041, 340] width 11 height 11
click at [940, 439] on link "Start Calls Here" at bounding box center [965, 432] width 186 height 28
click at [291, 44] on span "Start Calls" at bounding box center [299, 44] width 55 height 16
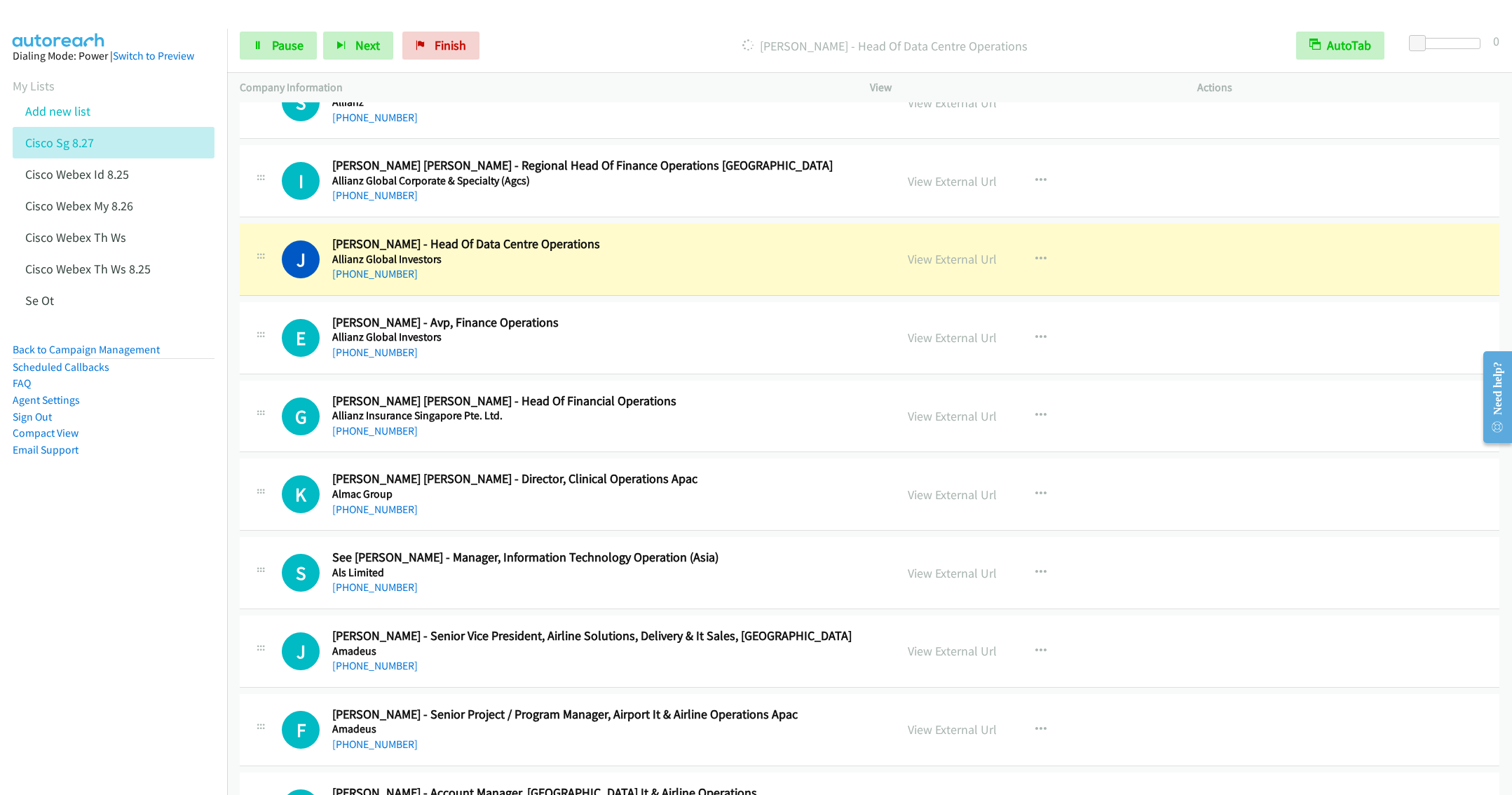
scroll to position [1786, 0]
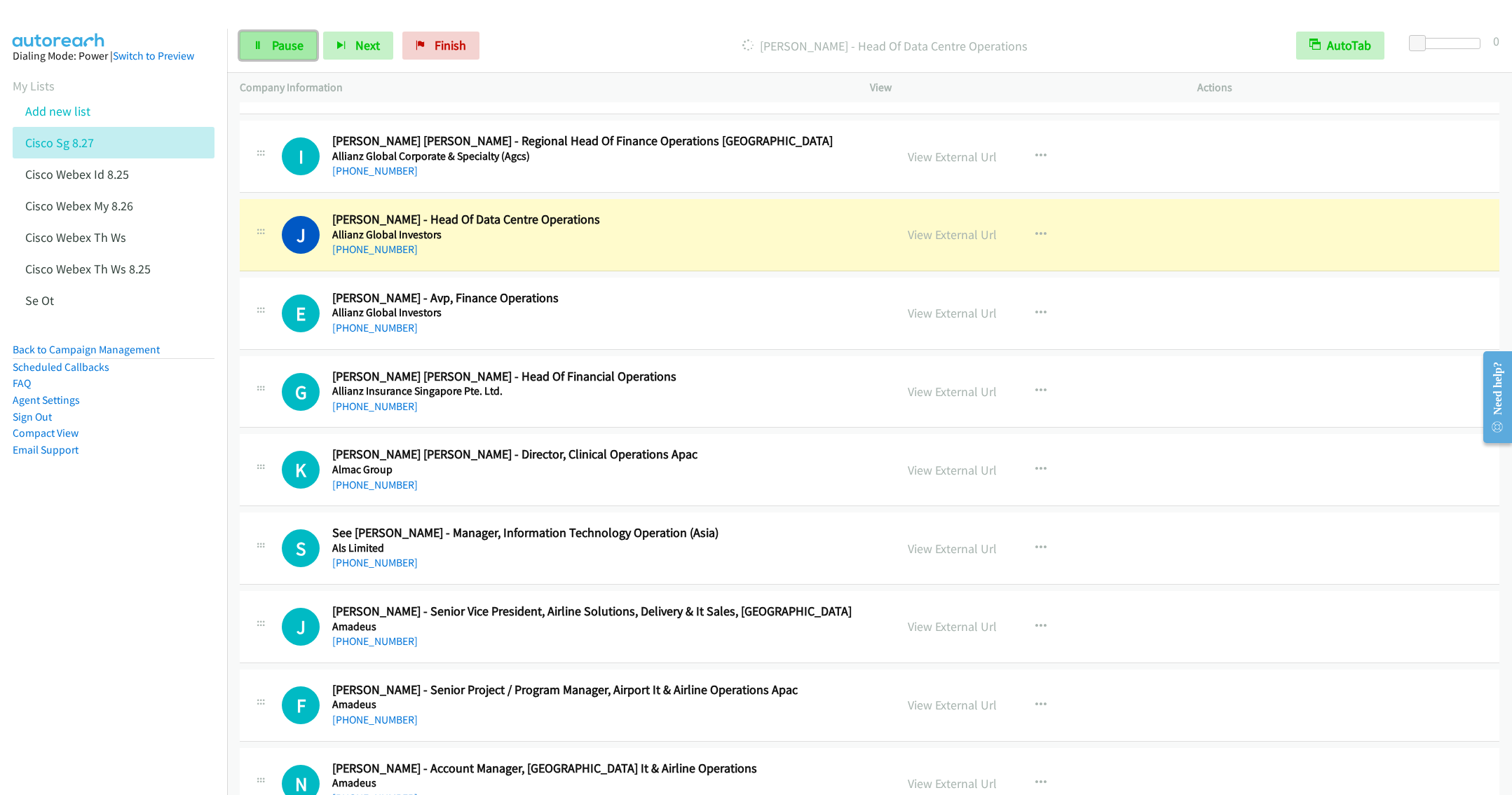
click at [266, 53] on link "Pause" at bounding box center [278, 45] width 77 height 28
